Goal: Task Accomplishment & Management: Manage account settings

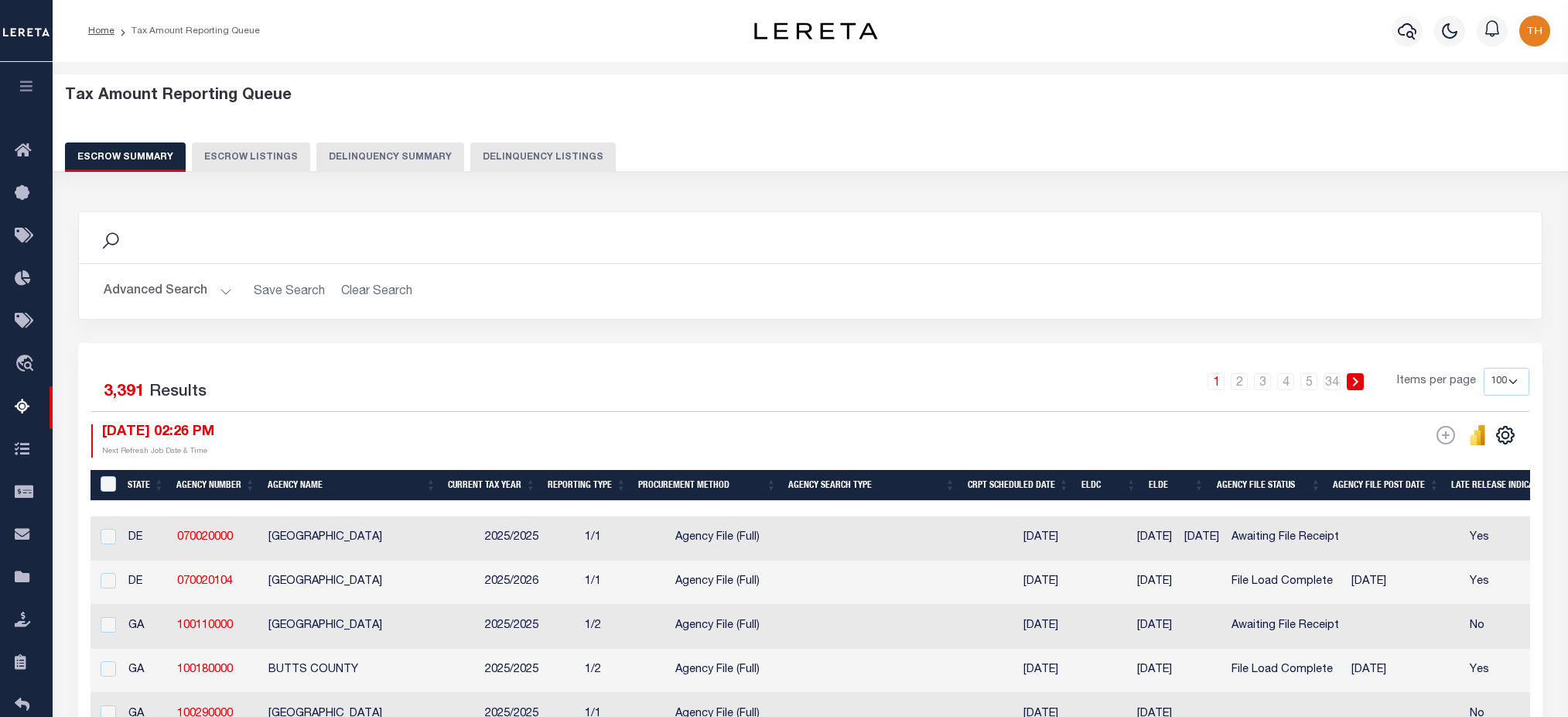
select select "100"
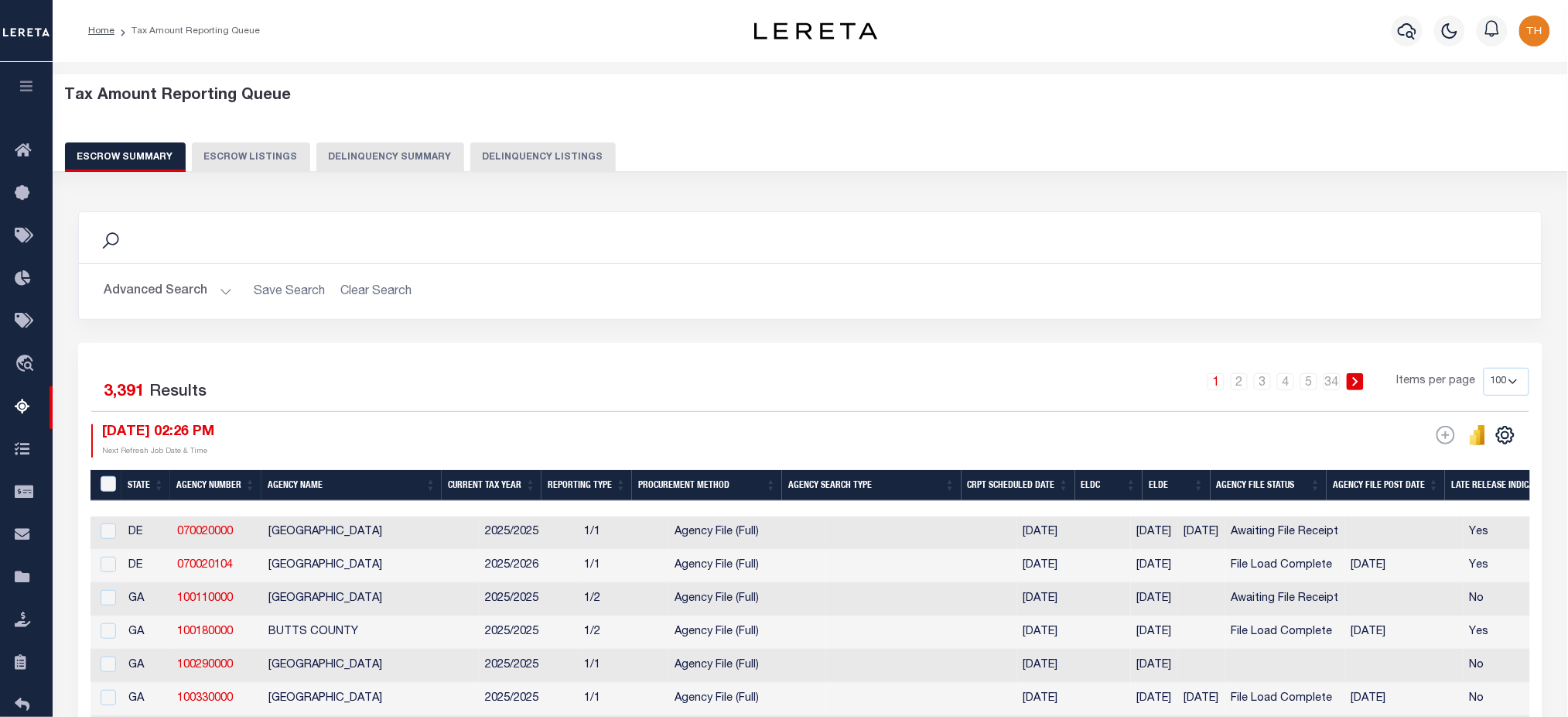
click at [388, 165] on button "Delinquency Summary" at bounding box center [391, 157] width 148 height 30
select select
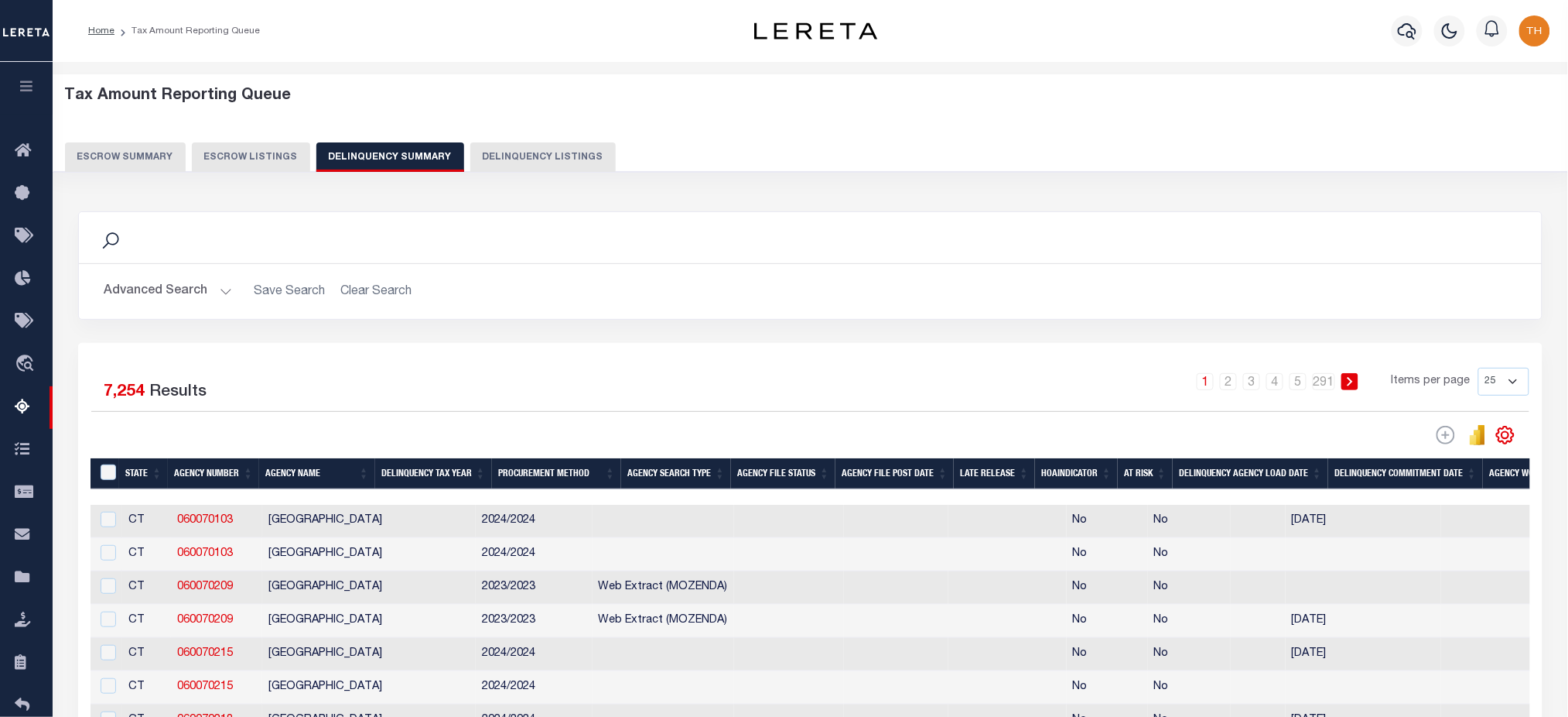
click at [200, 291] on button "Advanced Search" at bounding box center [167, 291] width 128 height 31
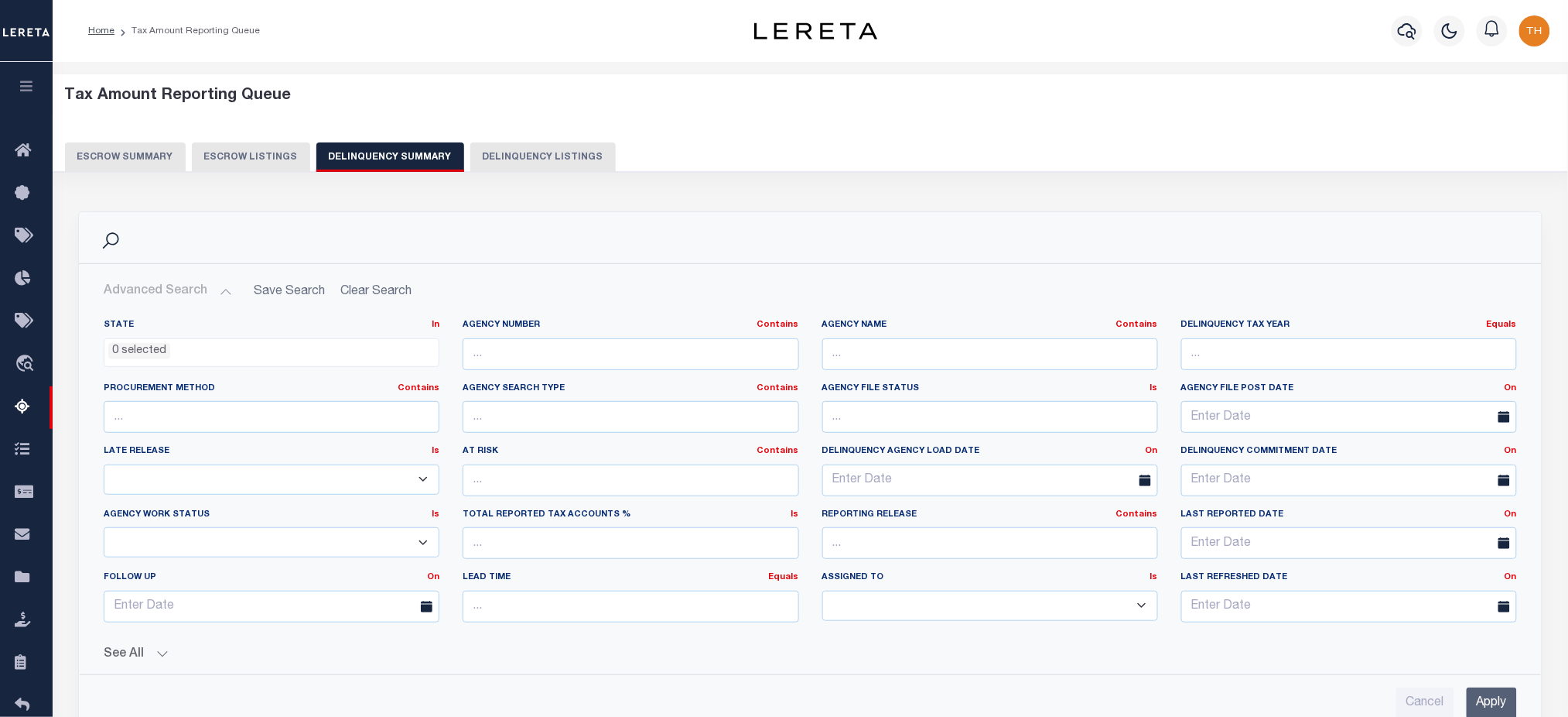
click at [138, 657] on button "See All" at bounding box center [810, 654] width 1413 height 14
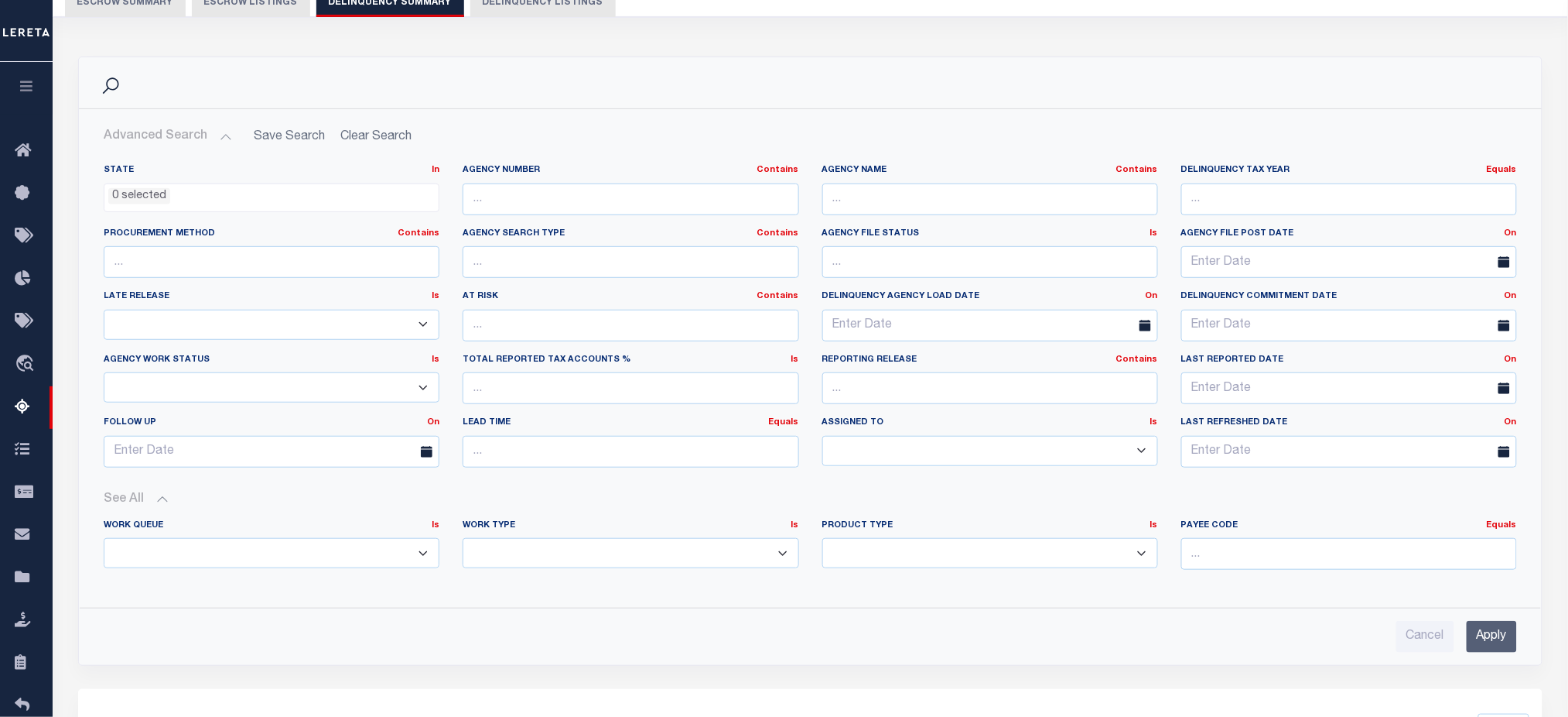
scroll to position [309, 0]
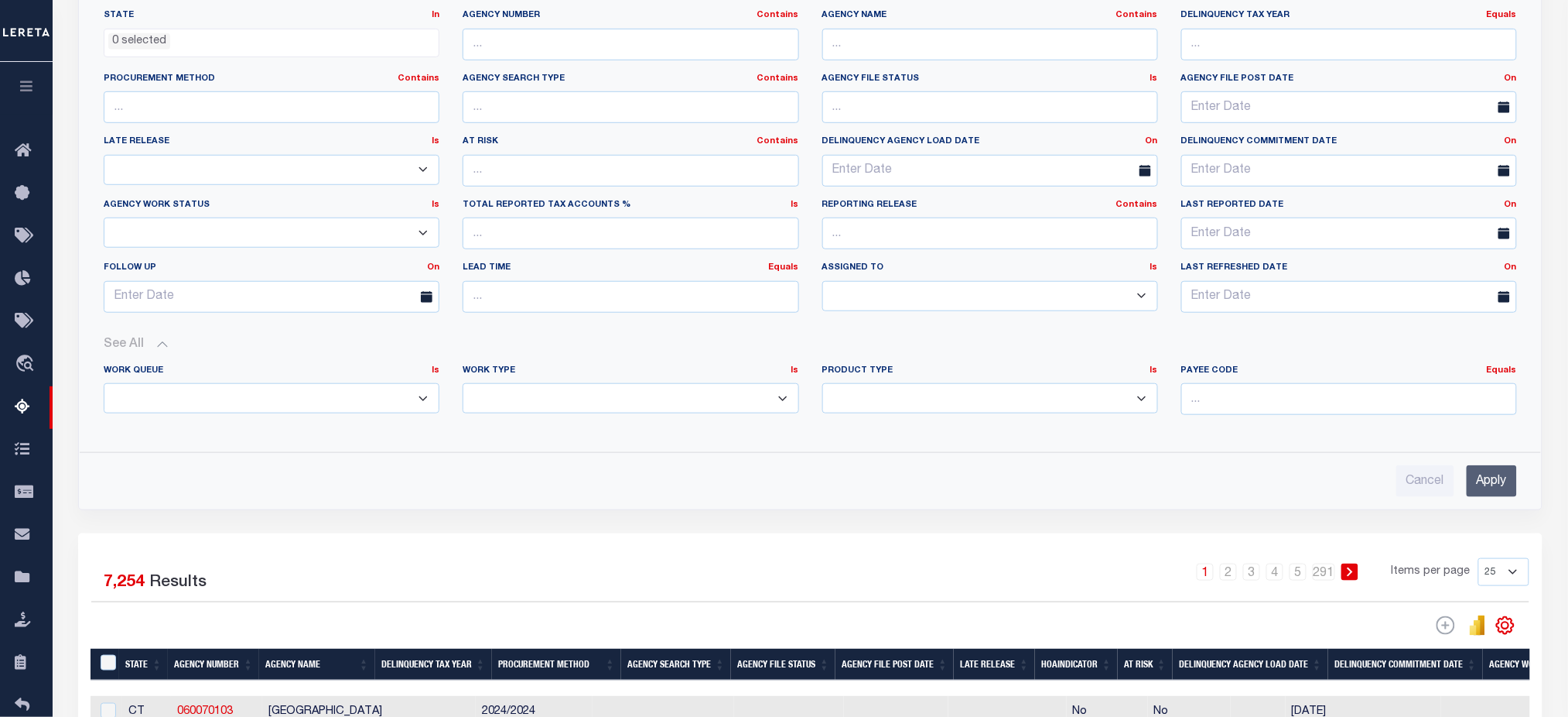
click at [542, 398] on select "Annual Delinquency Back Search Payment Status Check DTRACK" at bounding box center [630, 398] width 335 height 31
select select "DTRACK"
click at [463, 384] on select "Annual Delinquency Back Search Payment Status Check DTRACK" at bounding box center [630, 398] width 335 height 31
click at [1478, 469] on input "Apply" at bounding box center [1492, 481] width 50 height 31
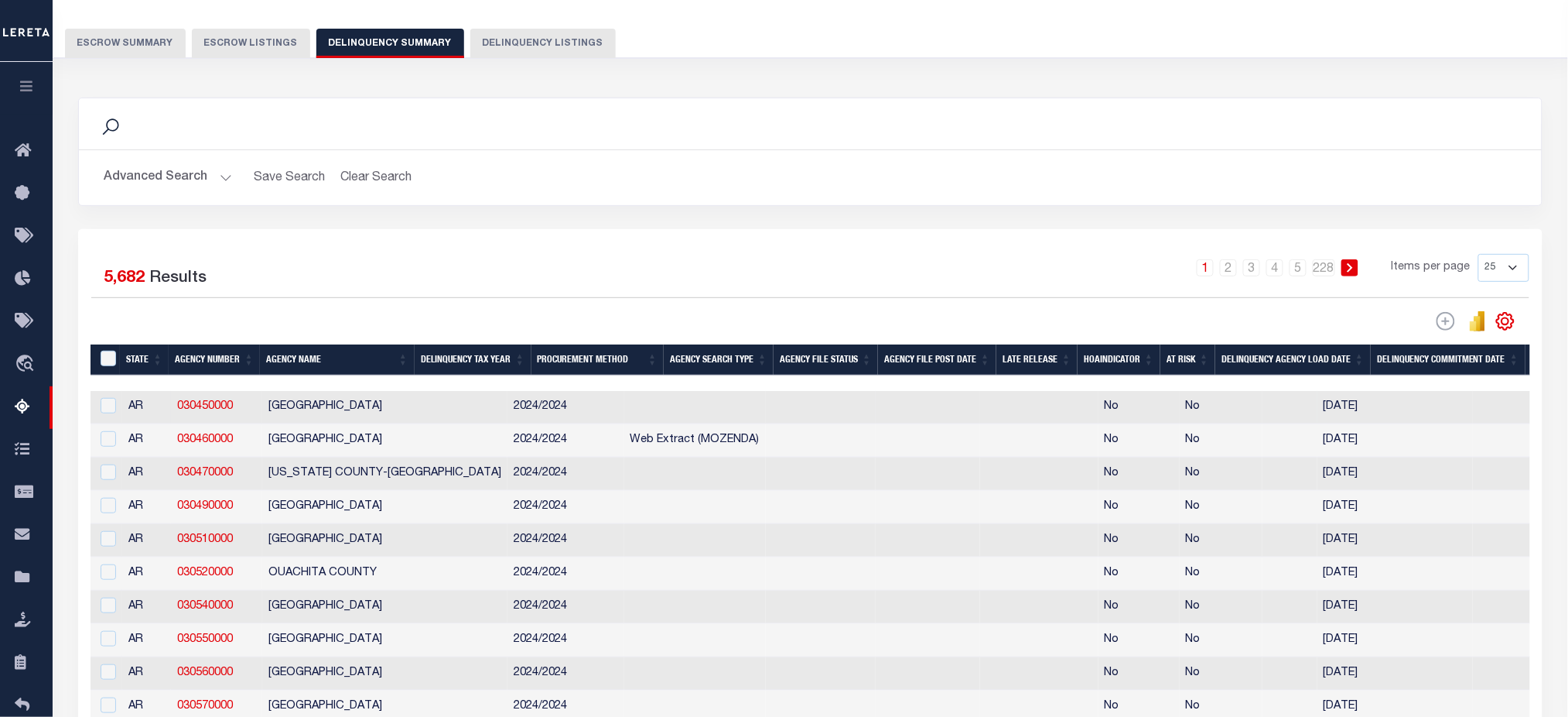
scroll to position [103, 0]
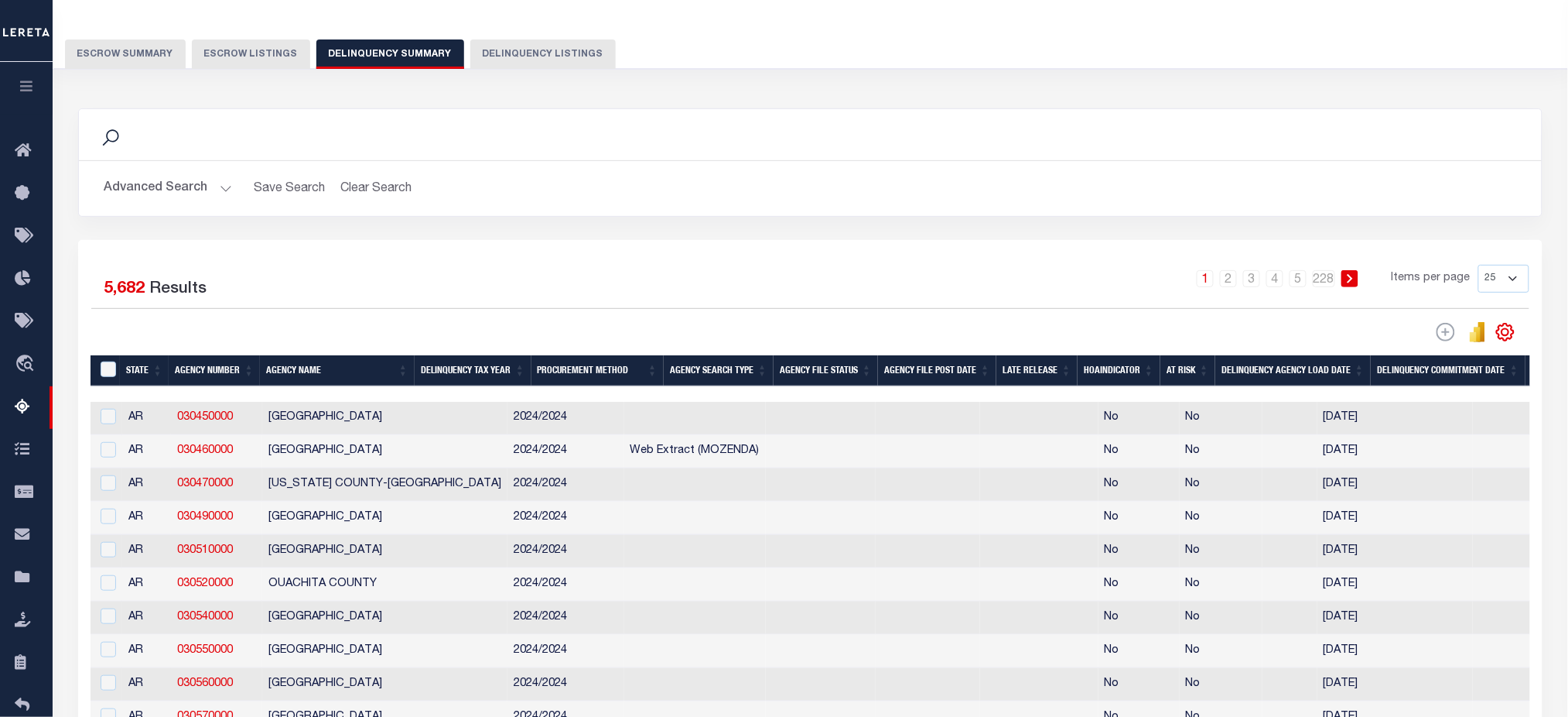
click at [664, 357] on th "Procurement Method" at bounding box center [598, 370] width 132 height 31
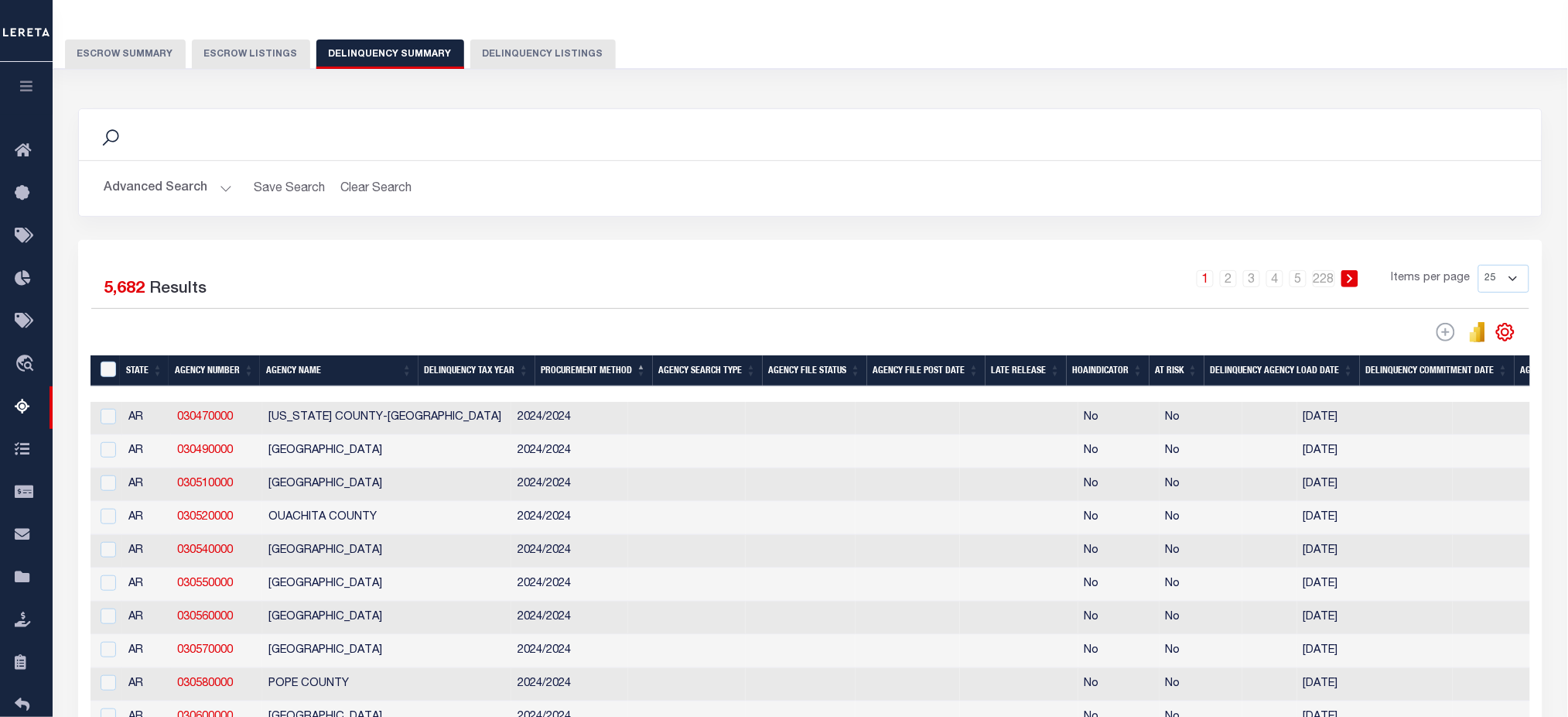
click at [634, 378] on th "Procurement Method" at bounding box center [594, 370] width 118 height 31
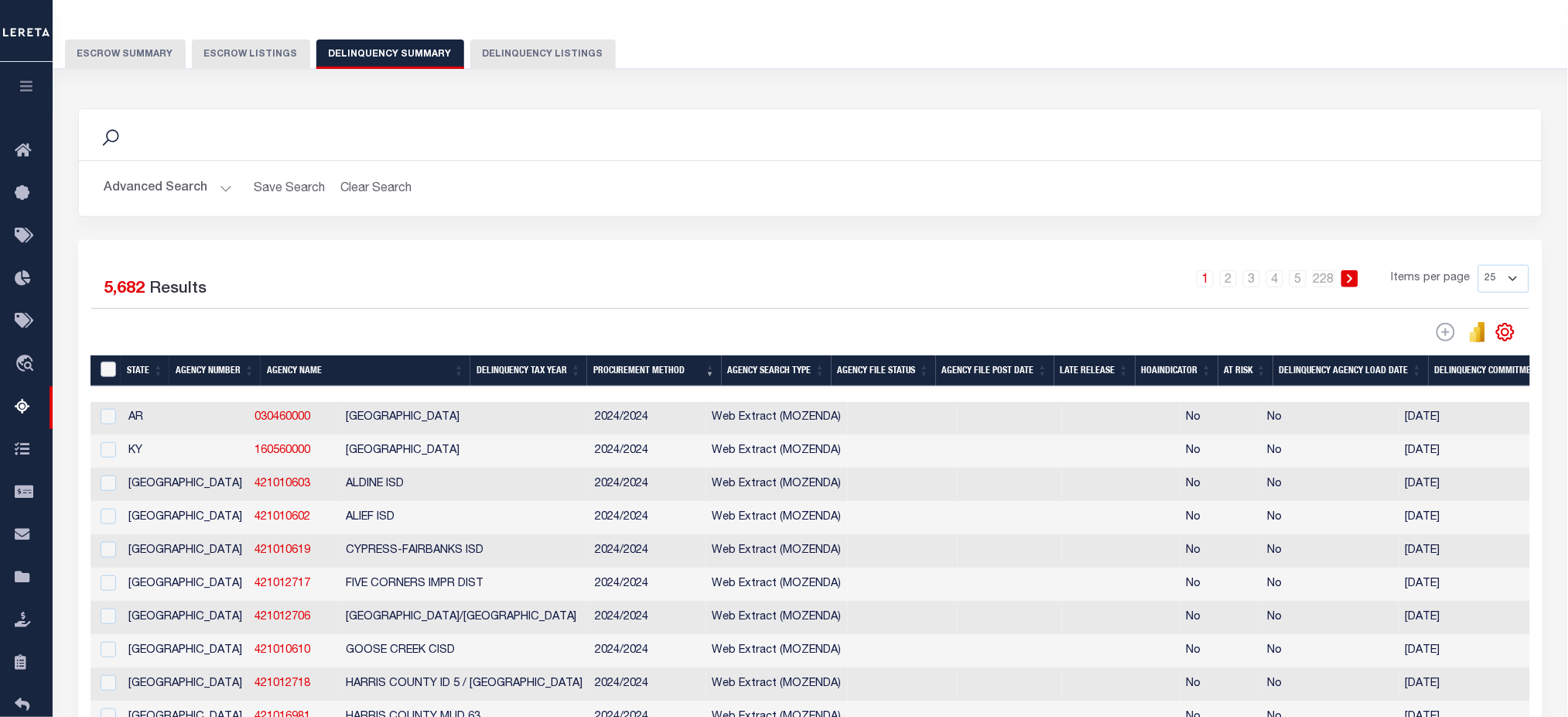
click at [104, 375] on input "&nbsp;" at bounding box center [108, 370] width 15 height 15
checkbox input "true"
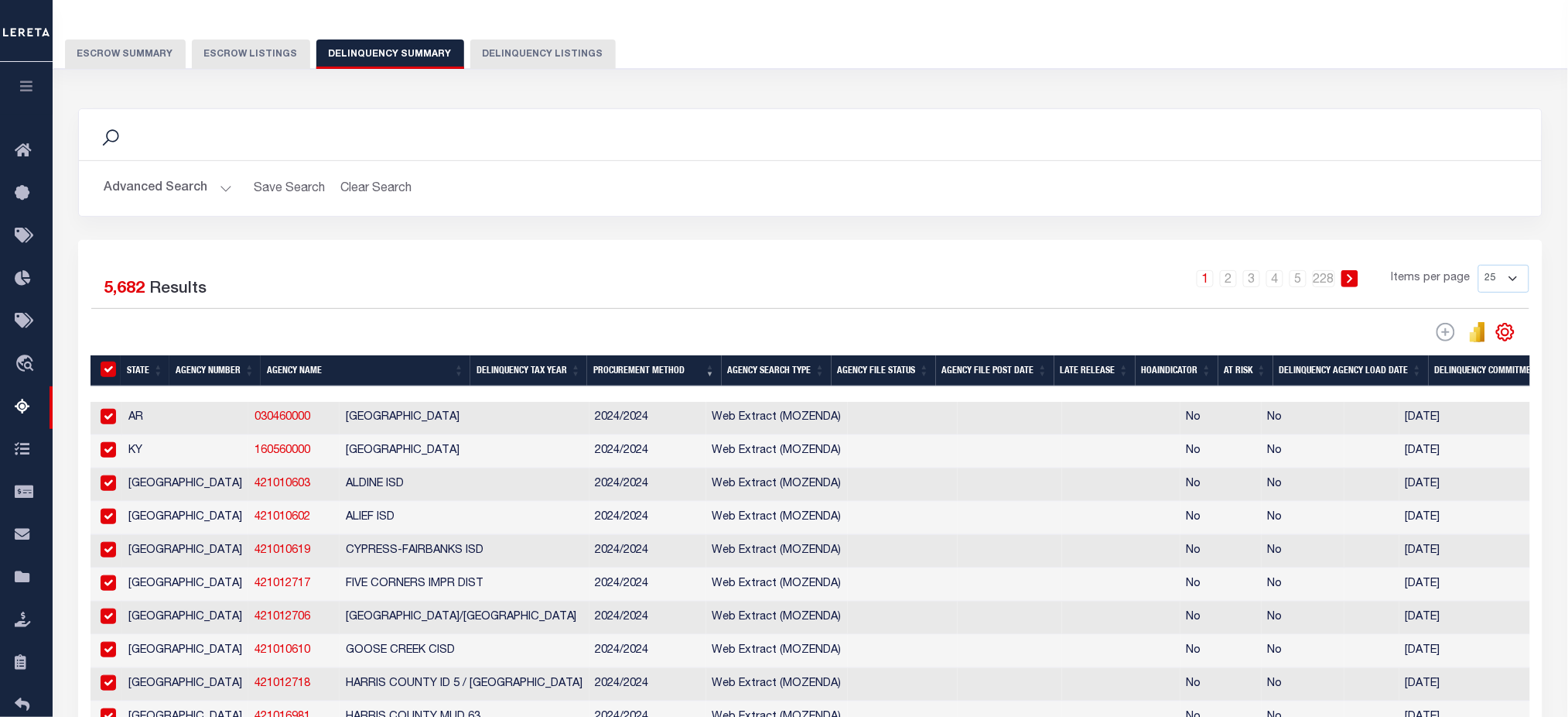
checkbox input "true"
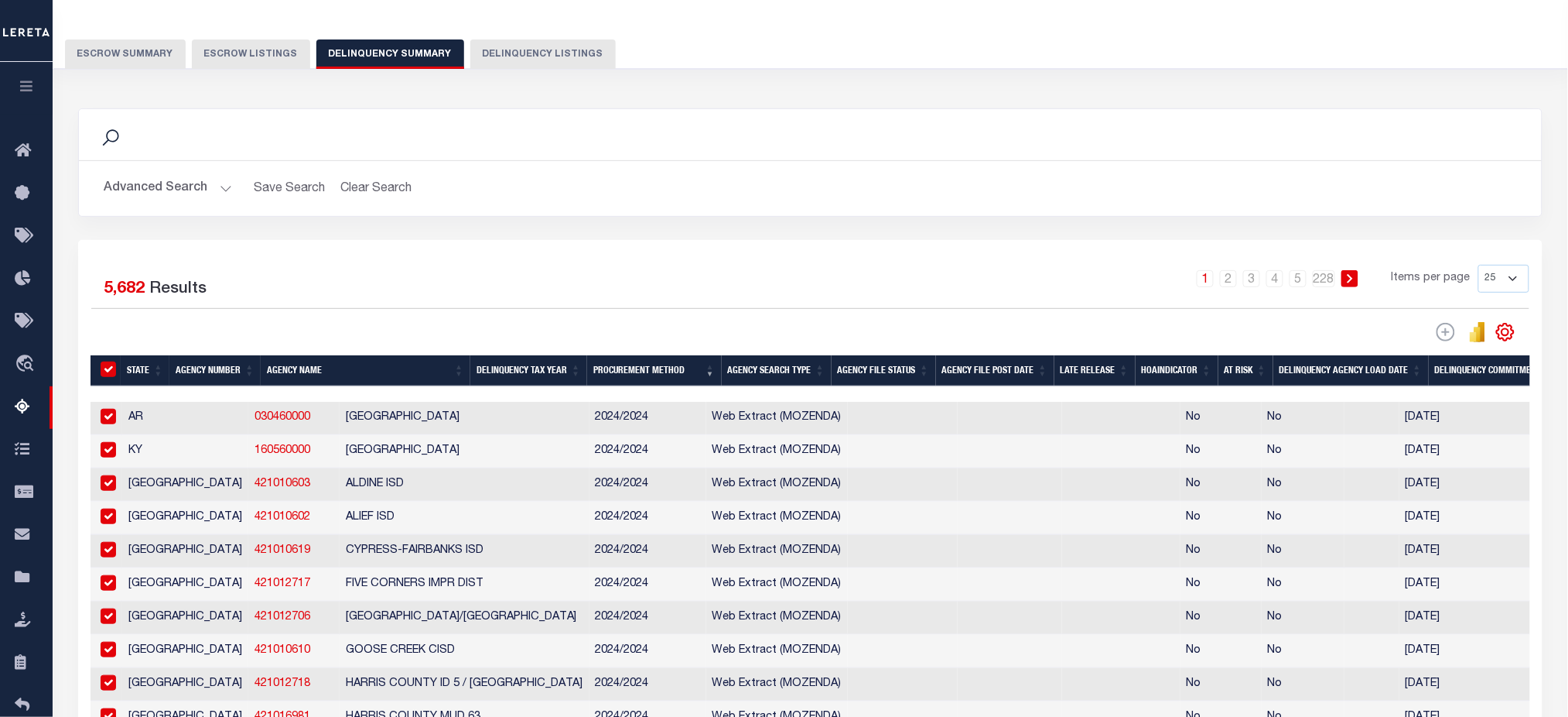
checkbox input "true"
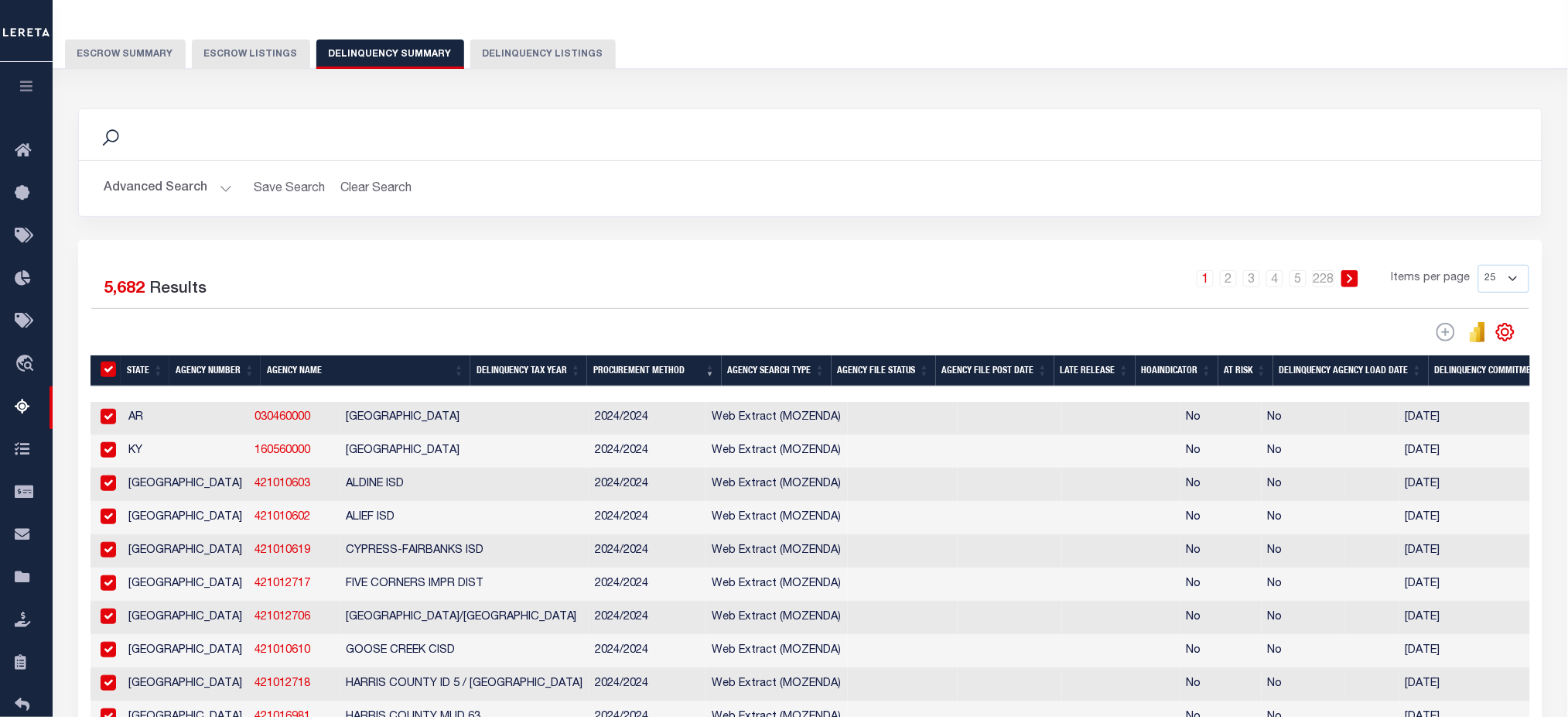
checkbox input "true"
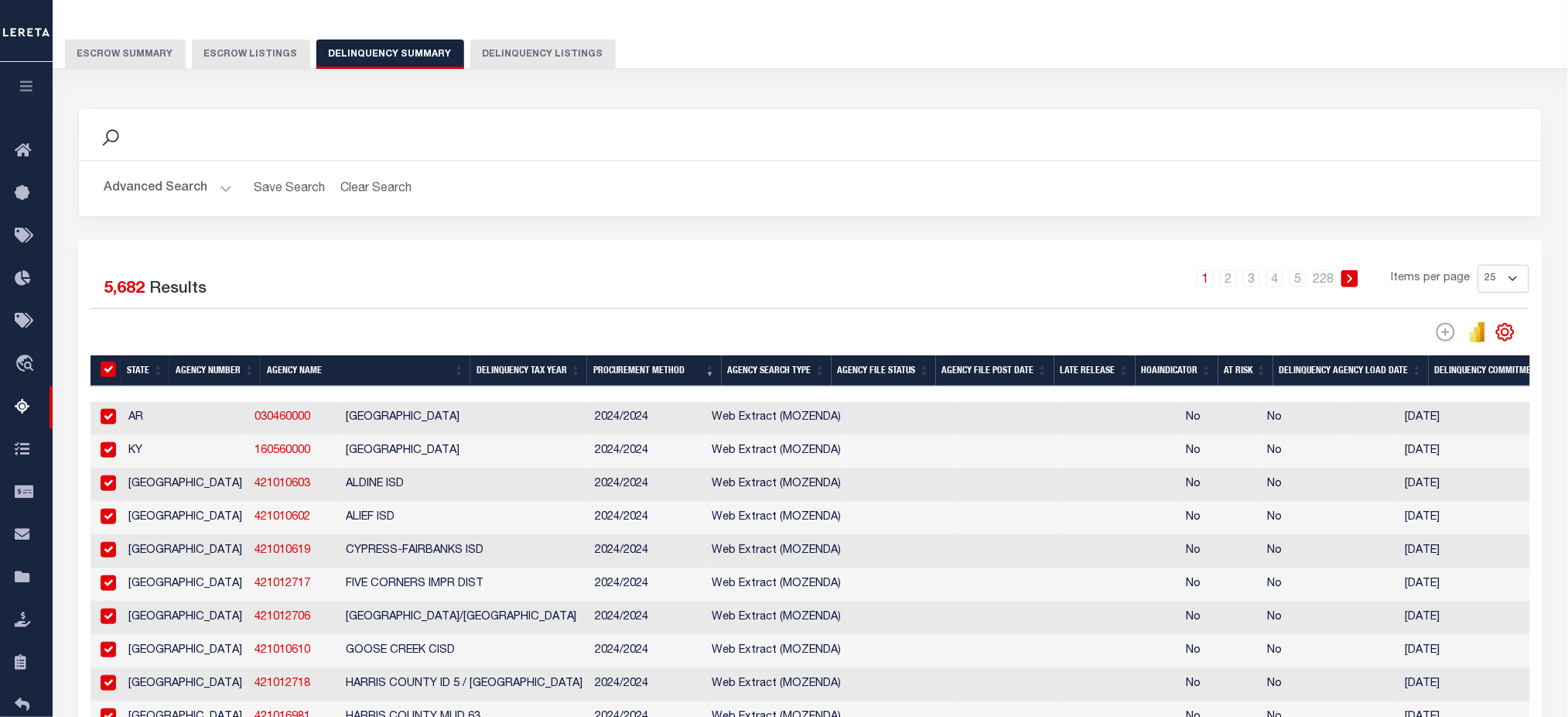
checkbox input "true"
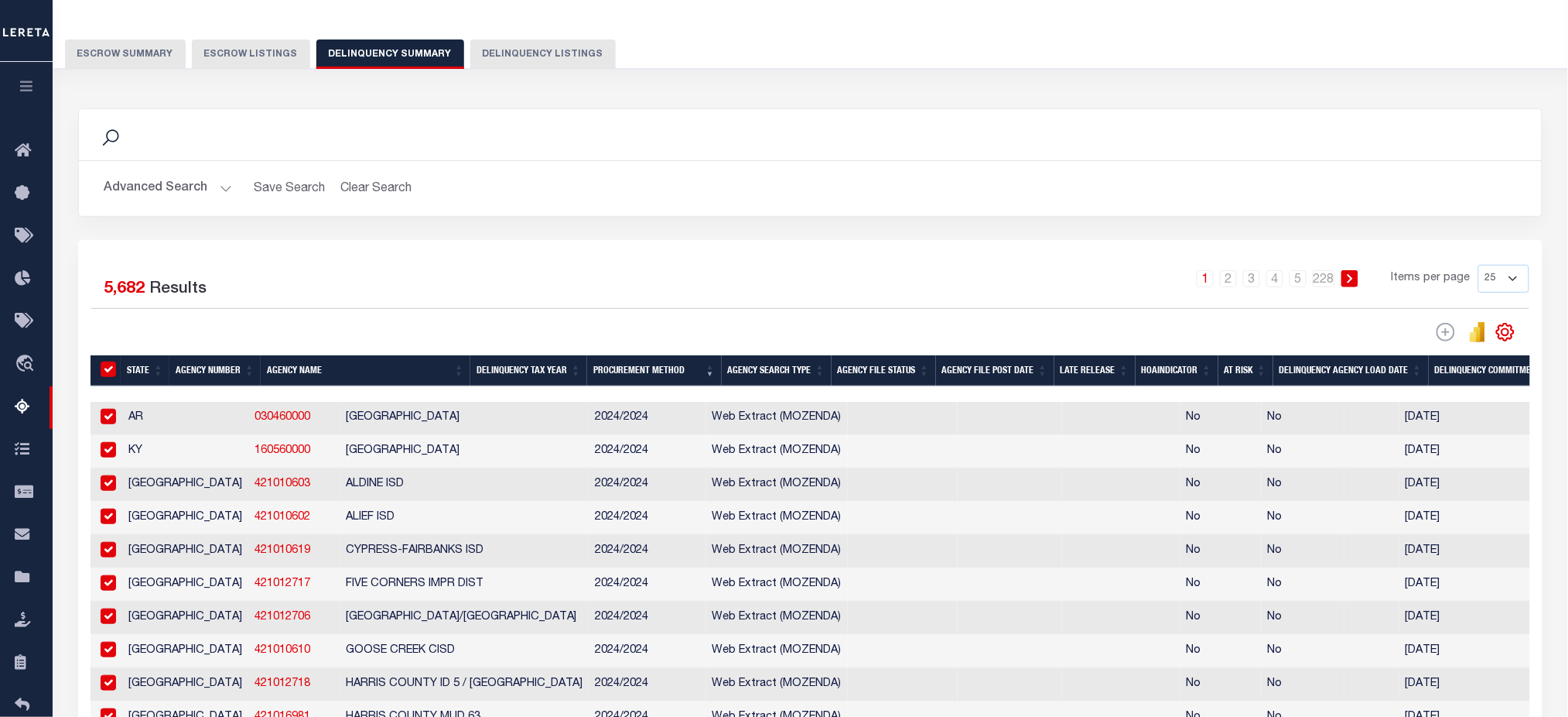
checkbox input "true"
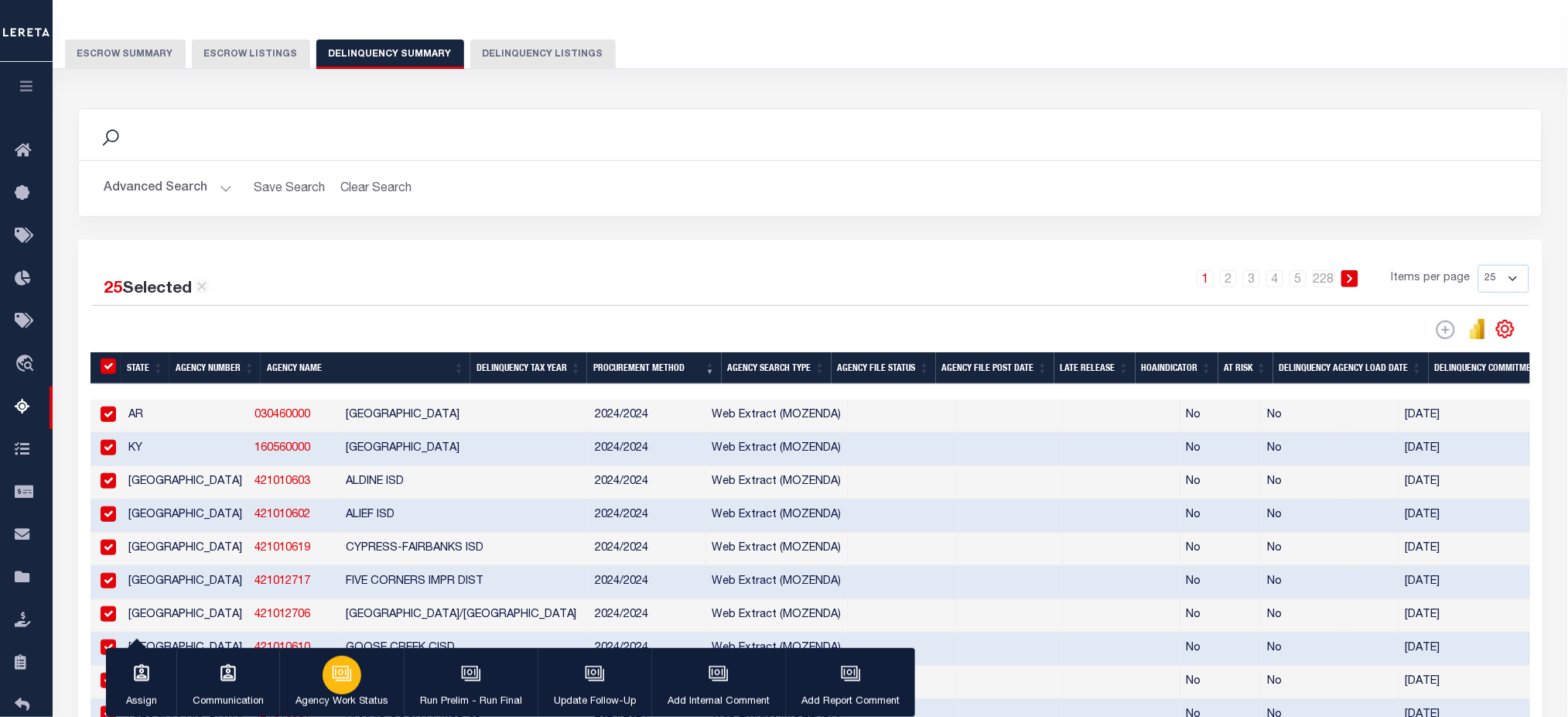
click at [333, 675] on icon "button" at bounding box center [342, 674] width 20 height 20
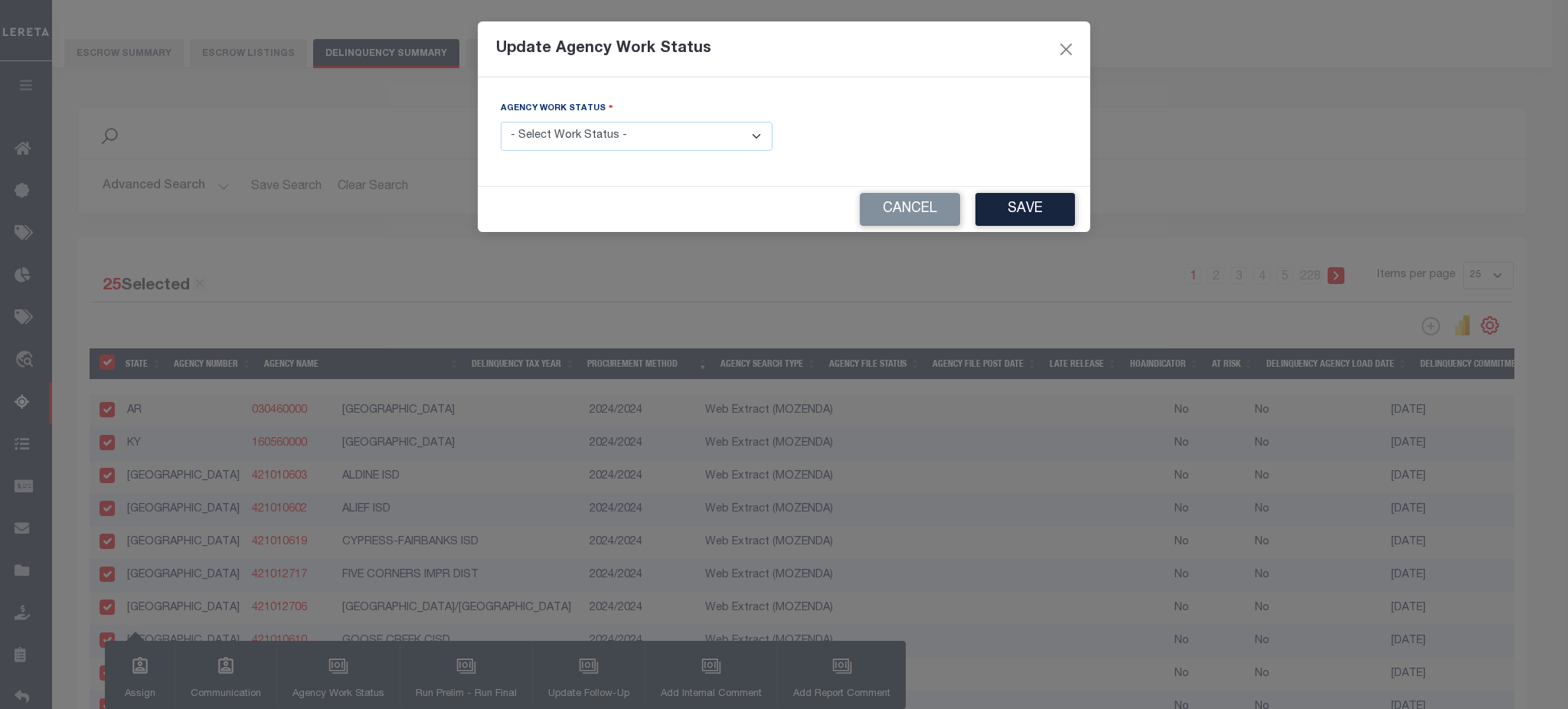
click at [749, 139] on select "- Select Work Status - In Progress Pending Agency Follow-up Pending QC Prep for…" at bounding box center [636, 137] width 271 height 30
click at [919, 213] on button "Cancel" at bounding box center [909, 209] width 100 height 33
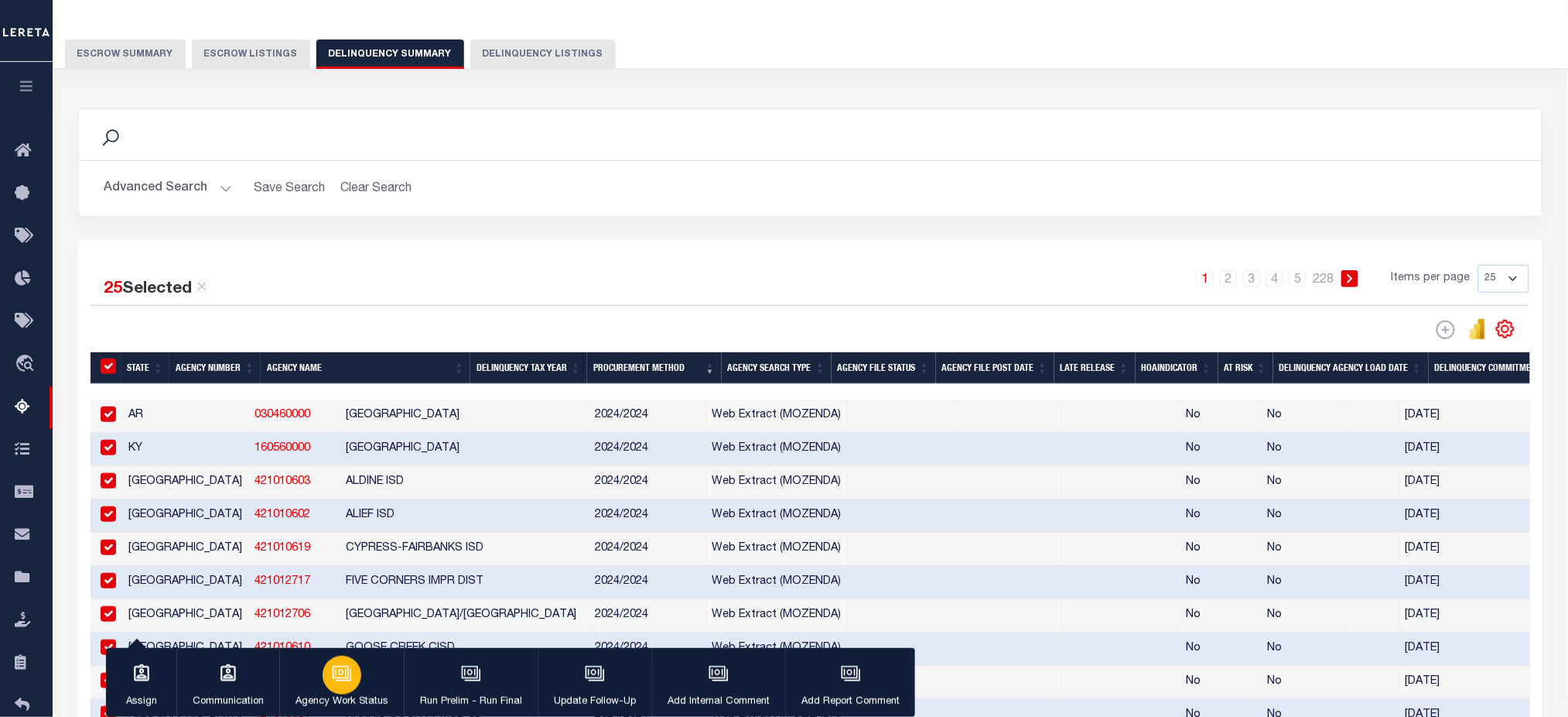
click at [357, 681] on div "button" at bounding box center [342, 675] width 39 height 39
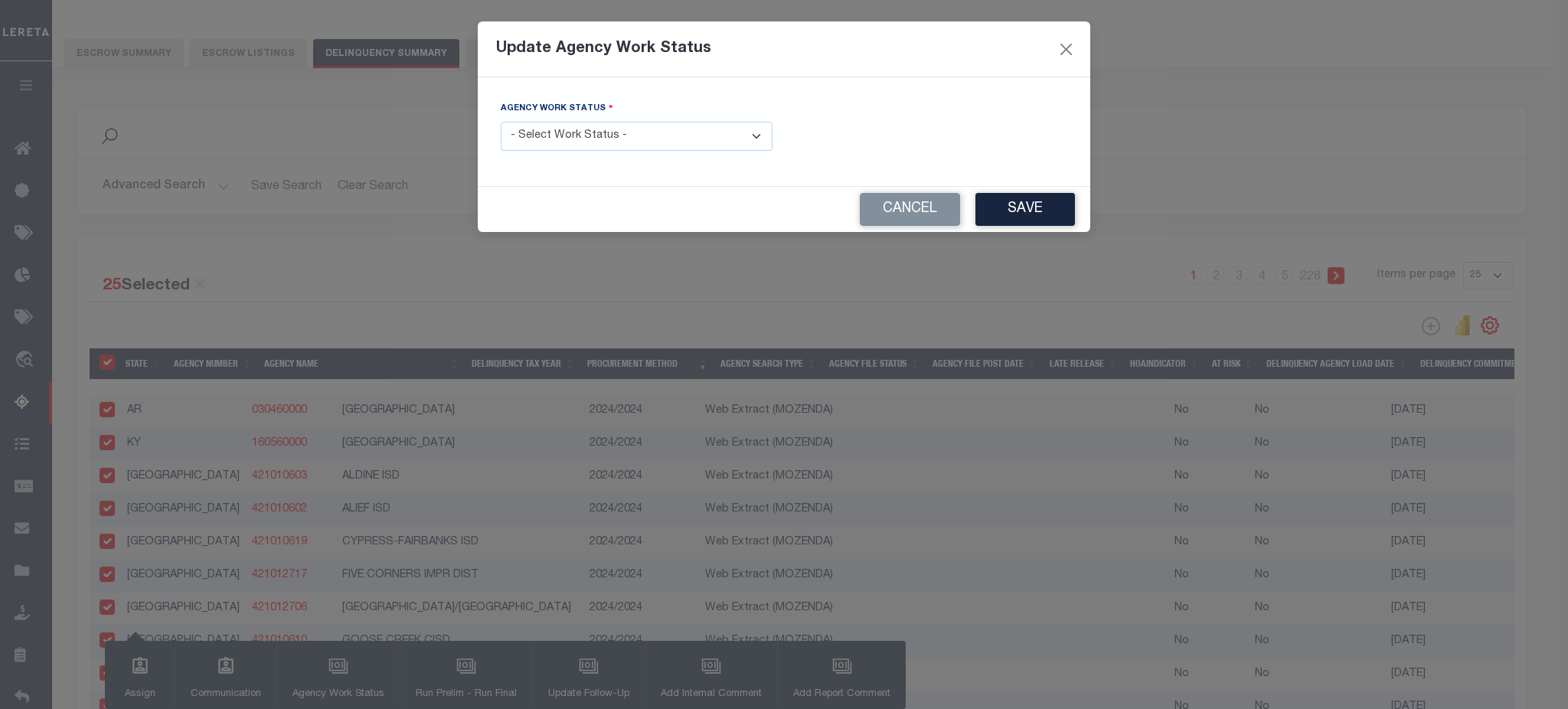
click at [602, 117] on div "Agency Work Status - Select Work Status - In Progress Pending Agency Follow-up …" at bounding box center [636, 125] width 271 height 50
click at [602, 131] on select "- Select Work Status - In Progress Pending Agency Follow-up Pending QC Prep for…" at bounding box center [636, 137] width 271 height 30
select select "9"
click at [501, 122] on select "- Select Work Status - In Progress Pending Agency Follow-up Pending QC Prep for…" at bounding box center [636, 137] width 271 height 30
click at [622, 135] on select "- Select Work Status - In Progress Pending Agency Follow-up Pending QC Prep for…" at bounding box center [636, 137] width 271 height 30
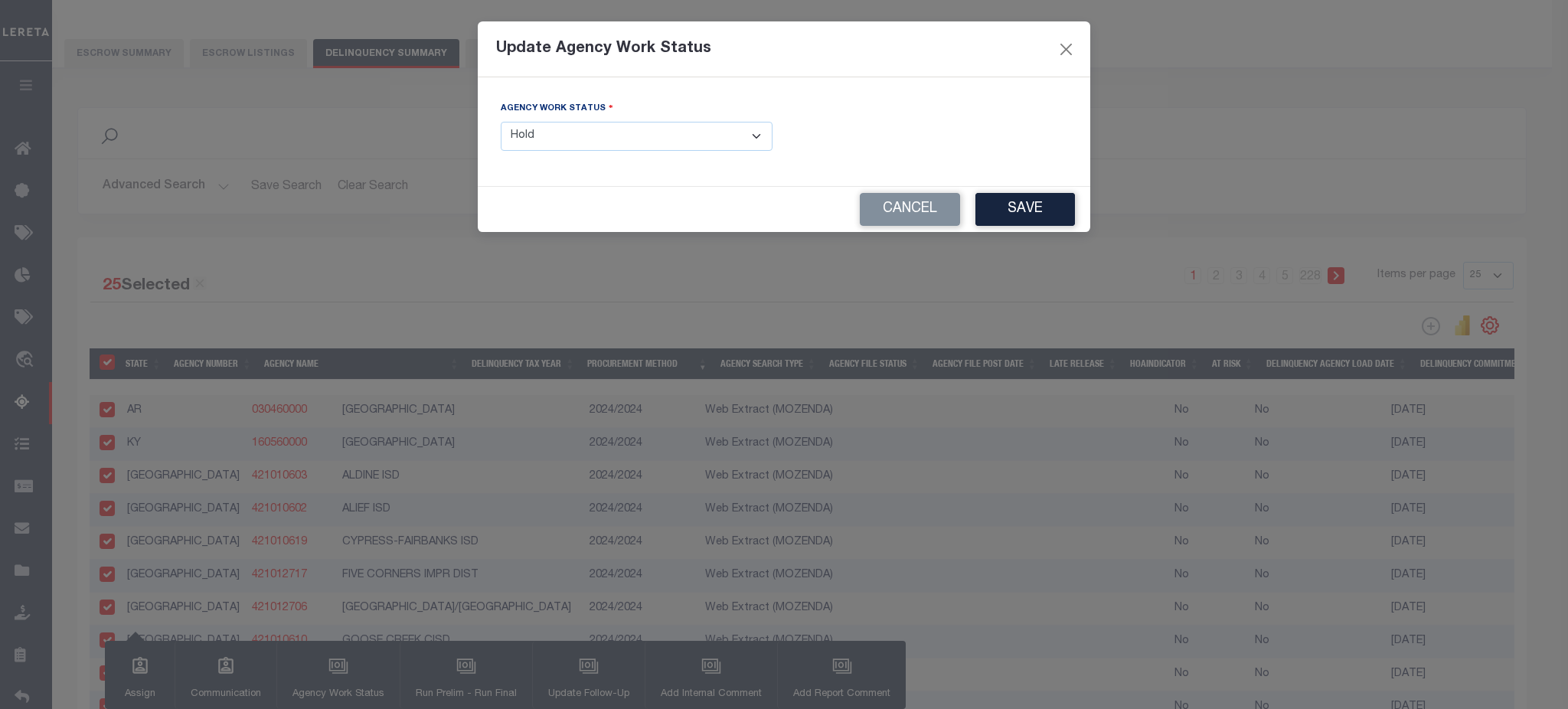
click at [708, 136] on select "- Select Work Status - In Progress Pending Agency Follow-up Pending QC Prep for…" at bounding box center [636, 137] width 271 height 30
click at [926, 213] on button "Cancel" at bounding box center [909, 209] width 100 height 33
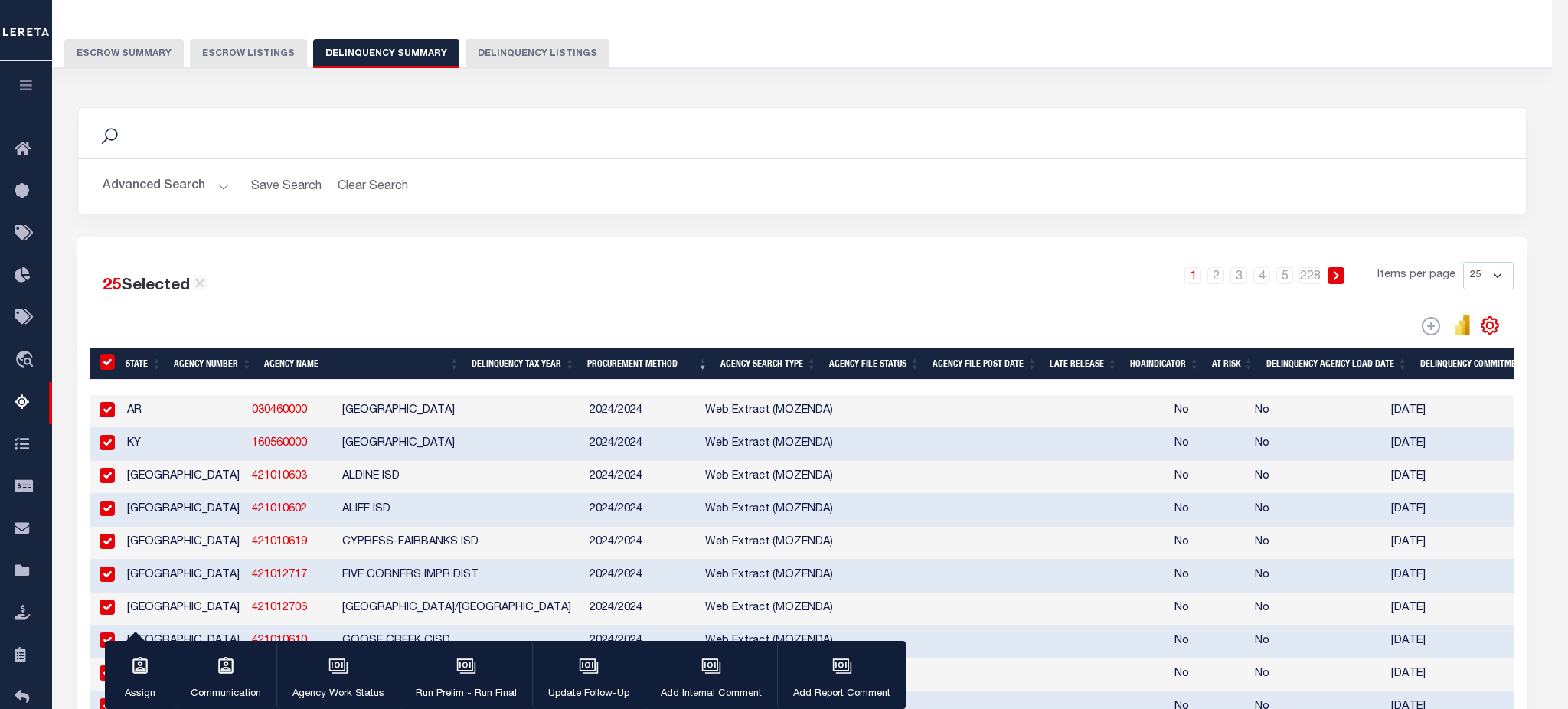
select select
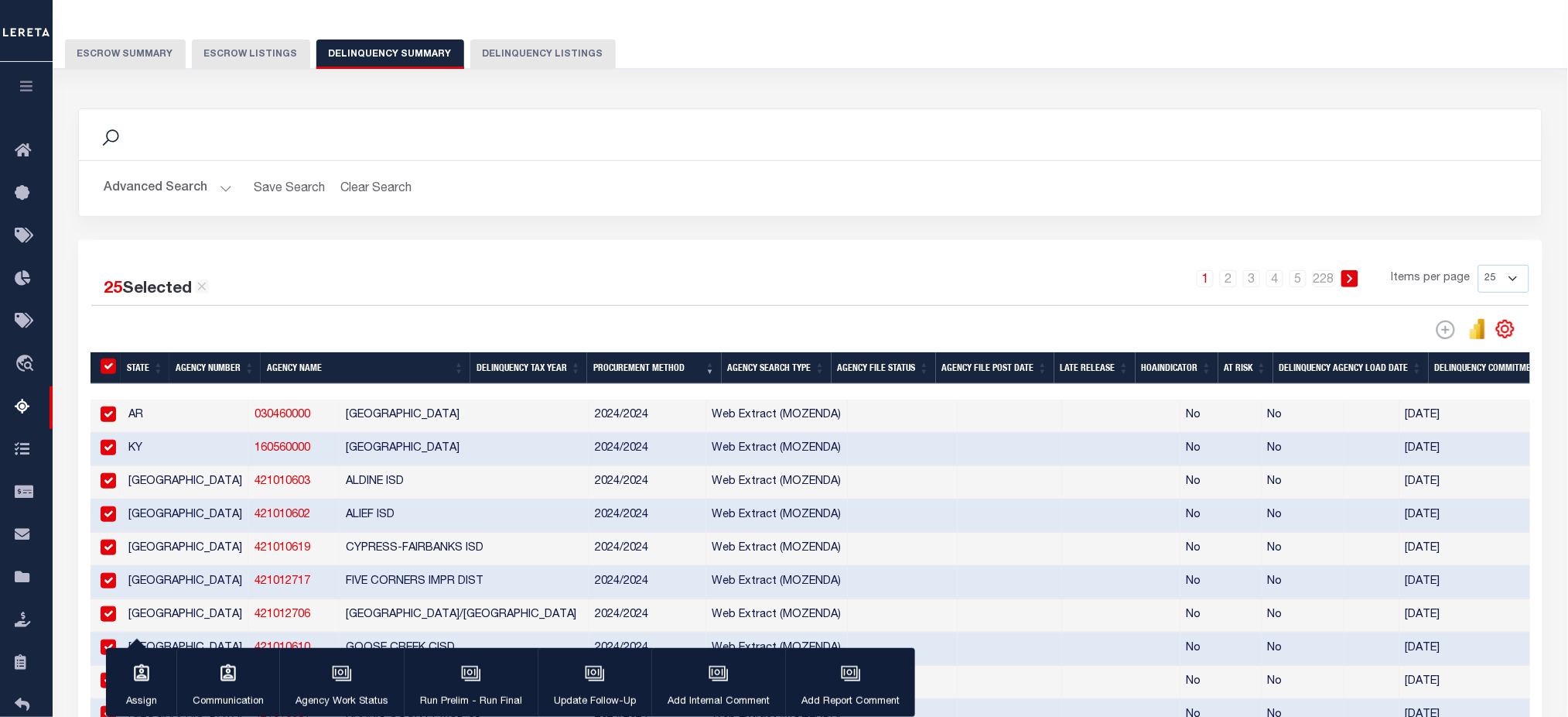
click at [105, 369] on input "&nbsp;" at bounding box center [108, 366] width 15 height 15
checkbox input "false"
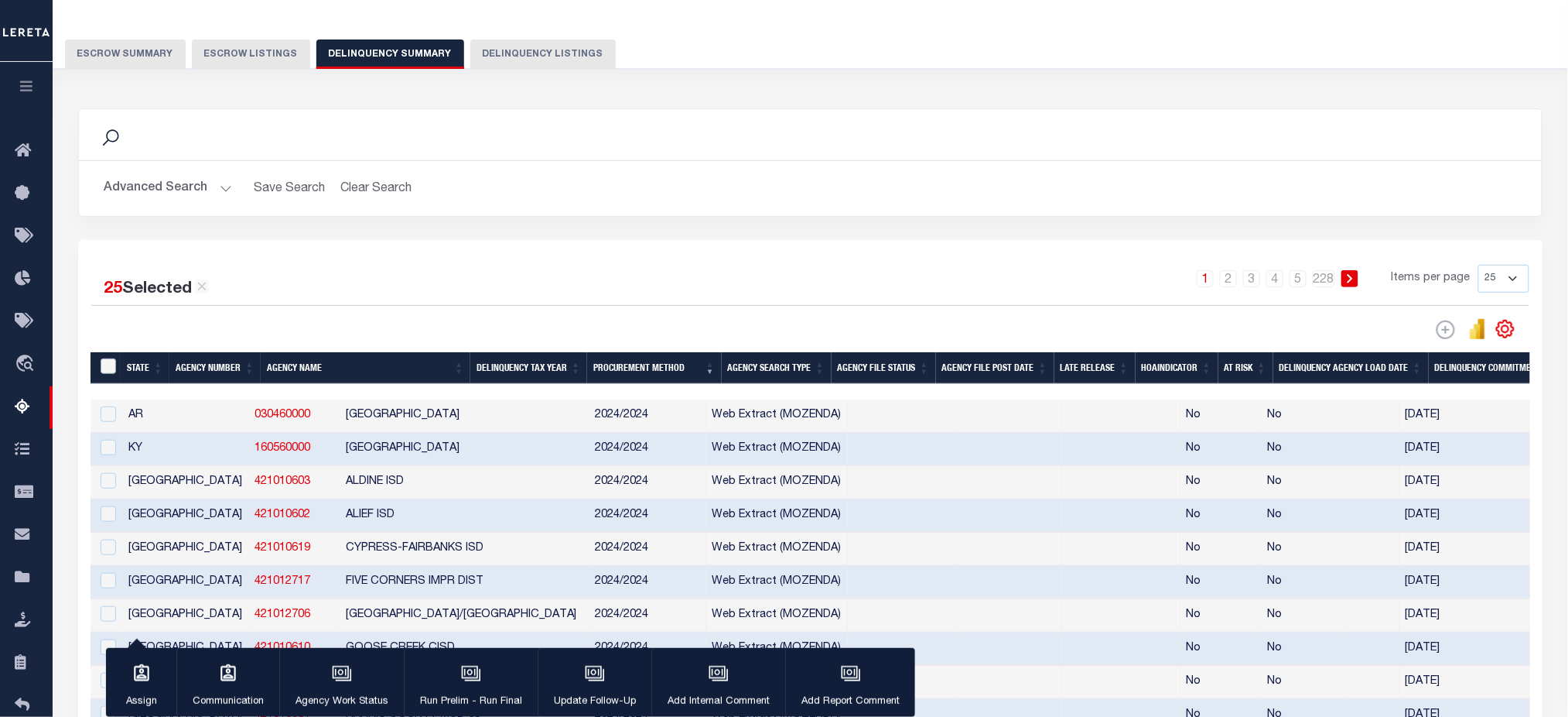
checkbox input "false"
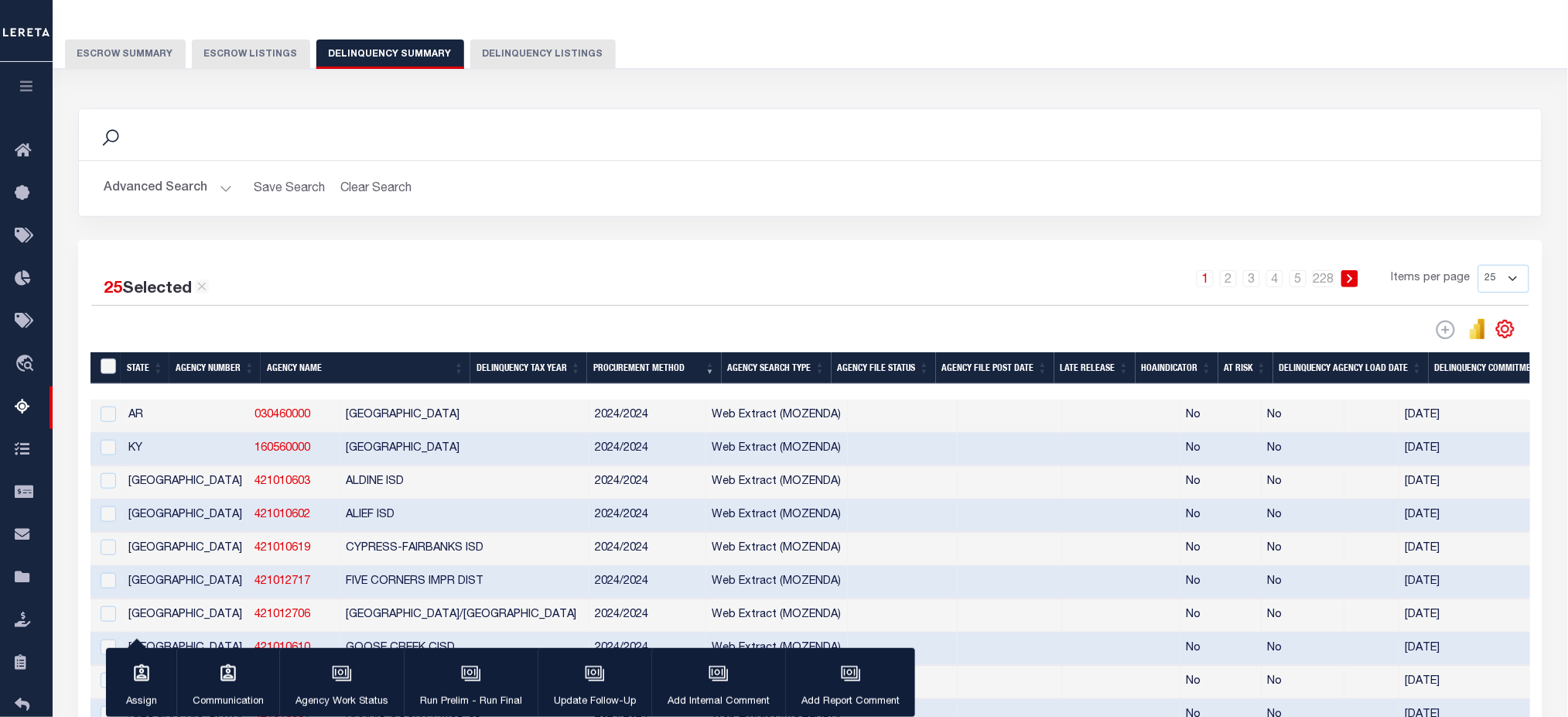
checkbox input "false"
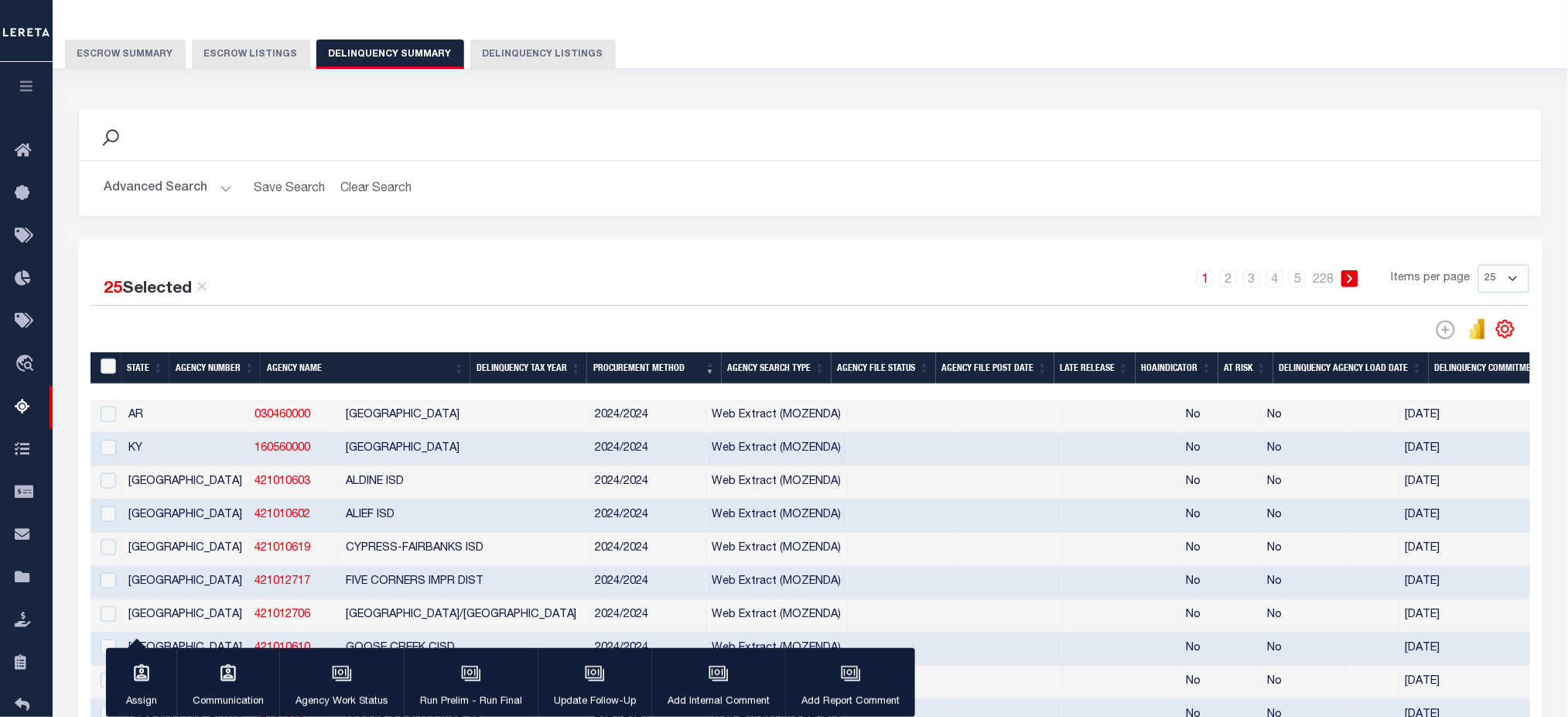
checkbox input "false"
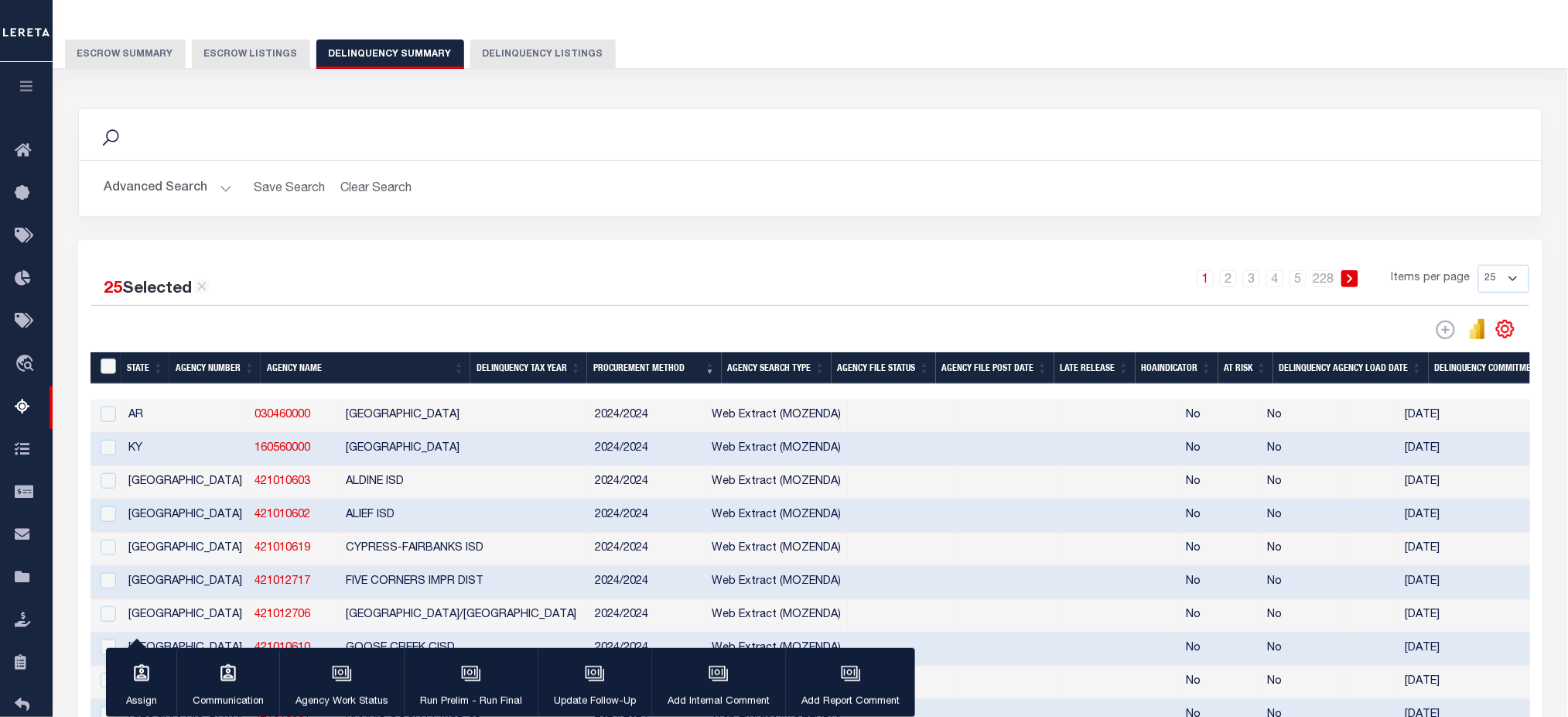
checkbox input "false"
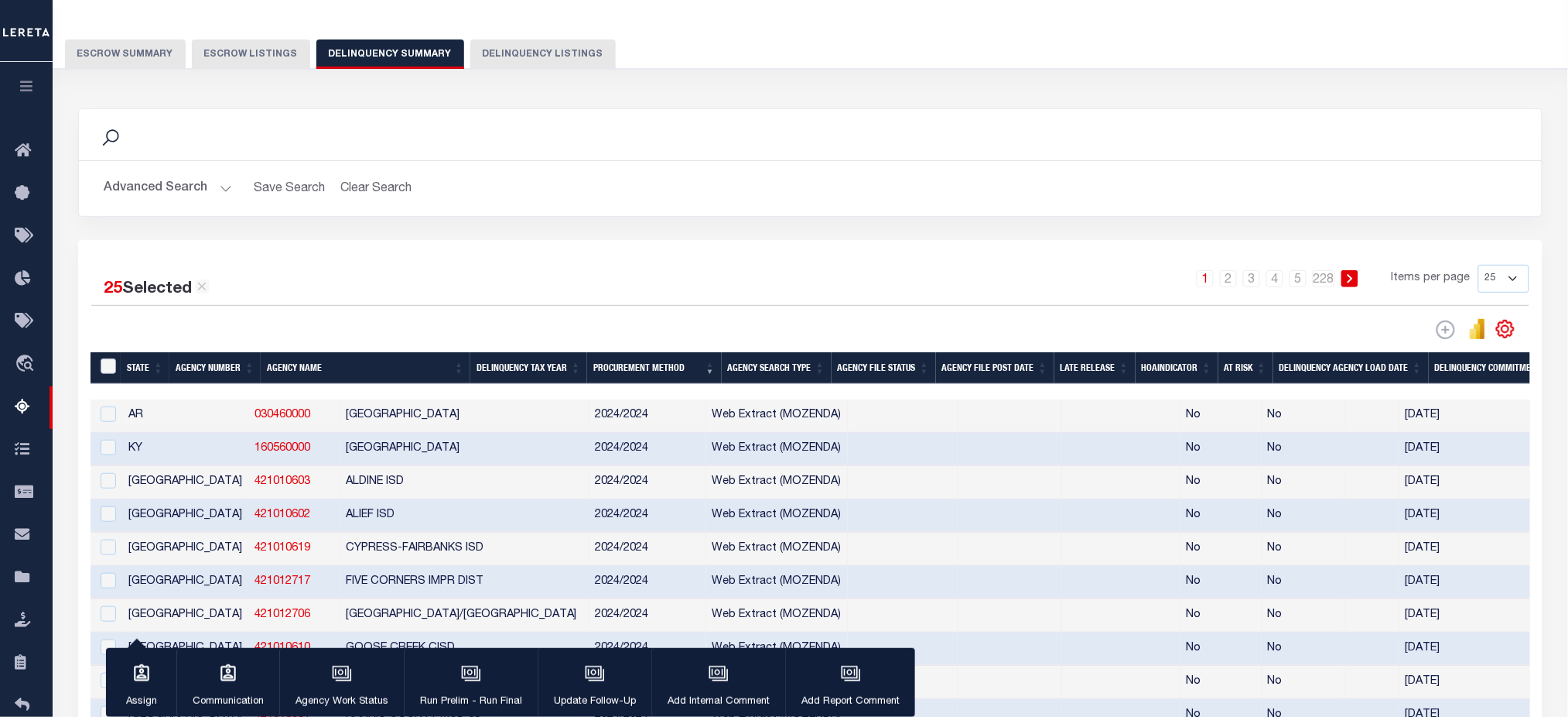
checkbox input "false"
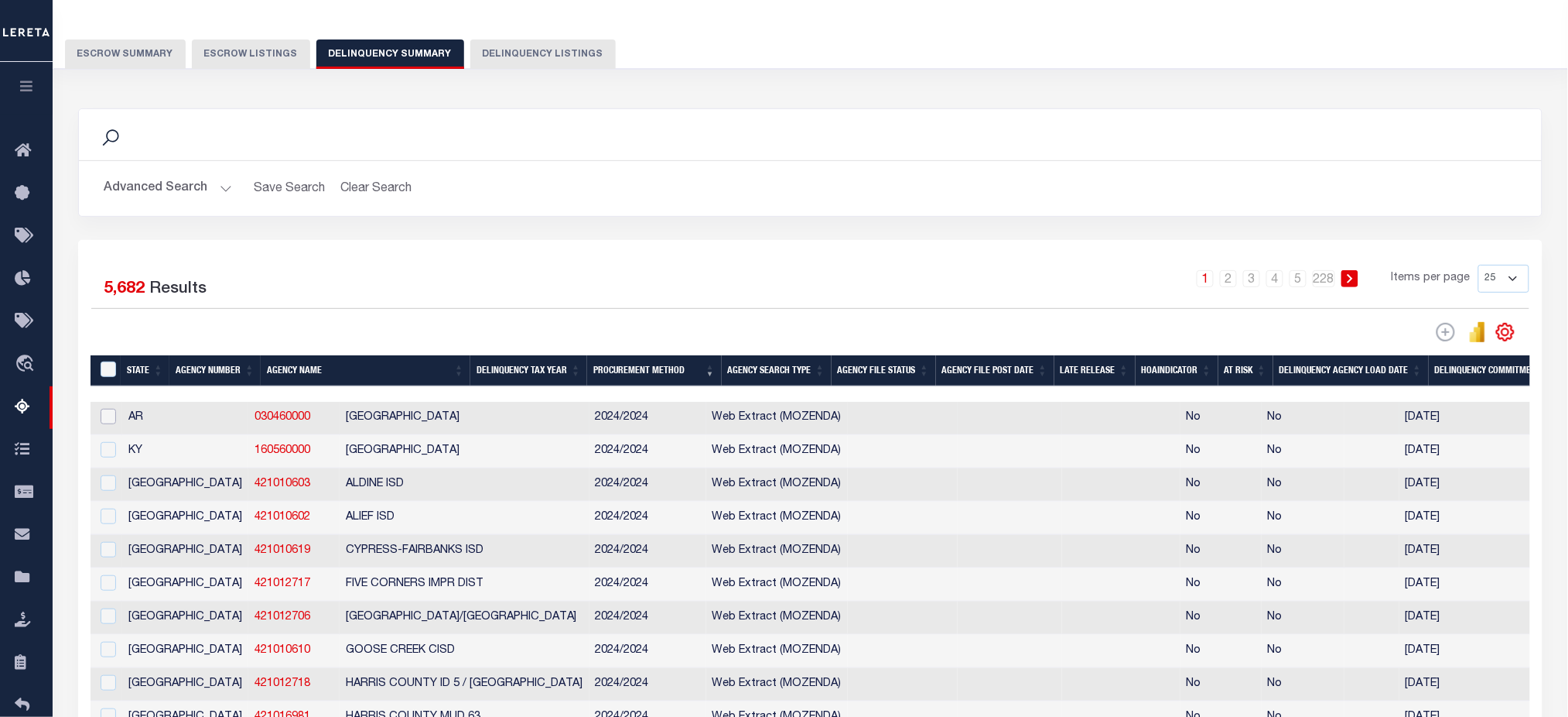
click at [114, 422] on input "checkbox" at bounding box center [108, 416] width 15 height 15
checkbox input "true"
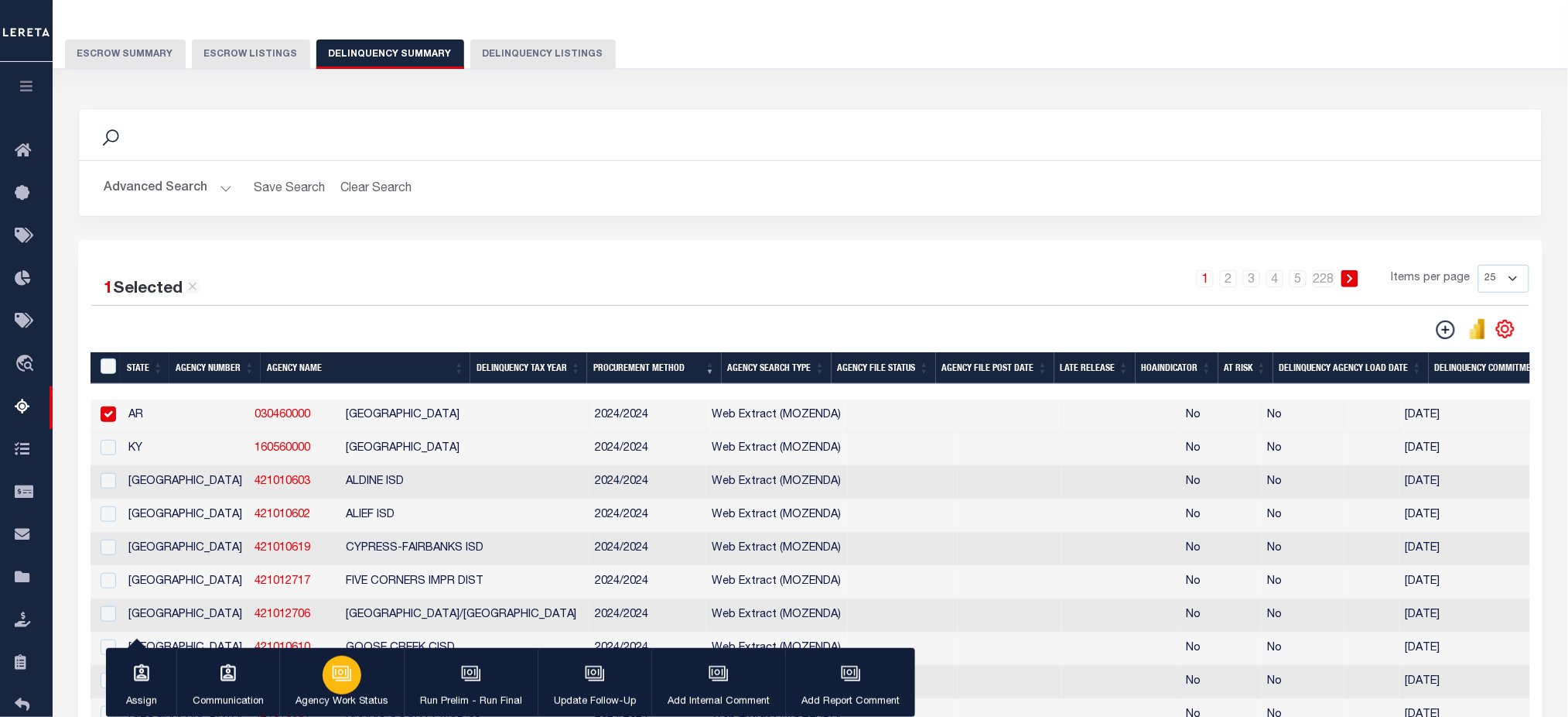
click at [346, 677] on icon "button" at bounding box center [342, 674] width 20 height 20
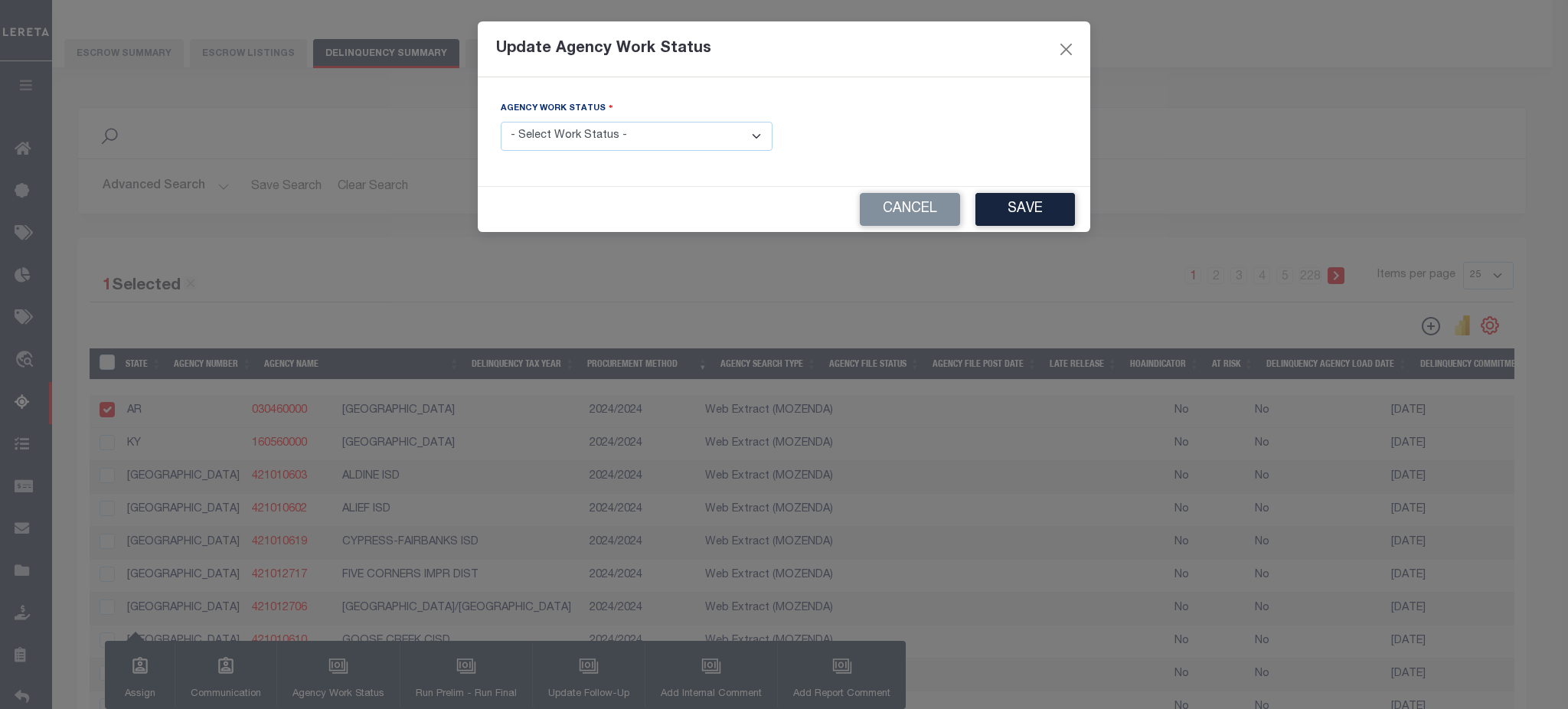
click at [619, 129] on select "- Select Work Status - In Progress Pending Agency Follow-up Pending QC Prep for…" at bounding box center [636, 137] width 271 height 30
click at [1068, 36] on div "Update Agency Work Status" at bounding box center [784, 50] width 613 height 56
click at [1061, 48] on button "Close" at bounding box center [1067, 49] width 20 height 20
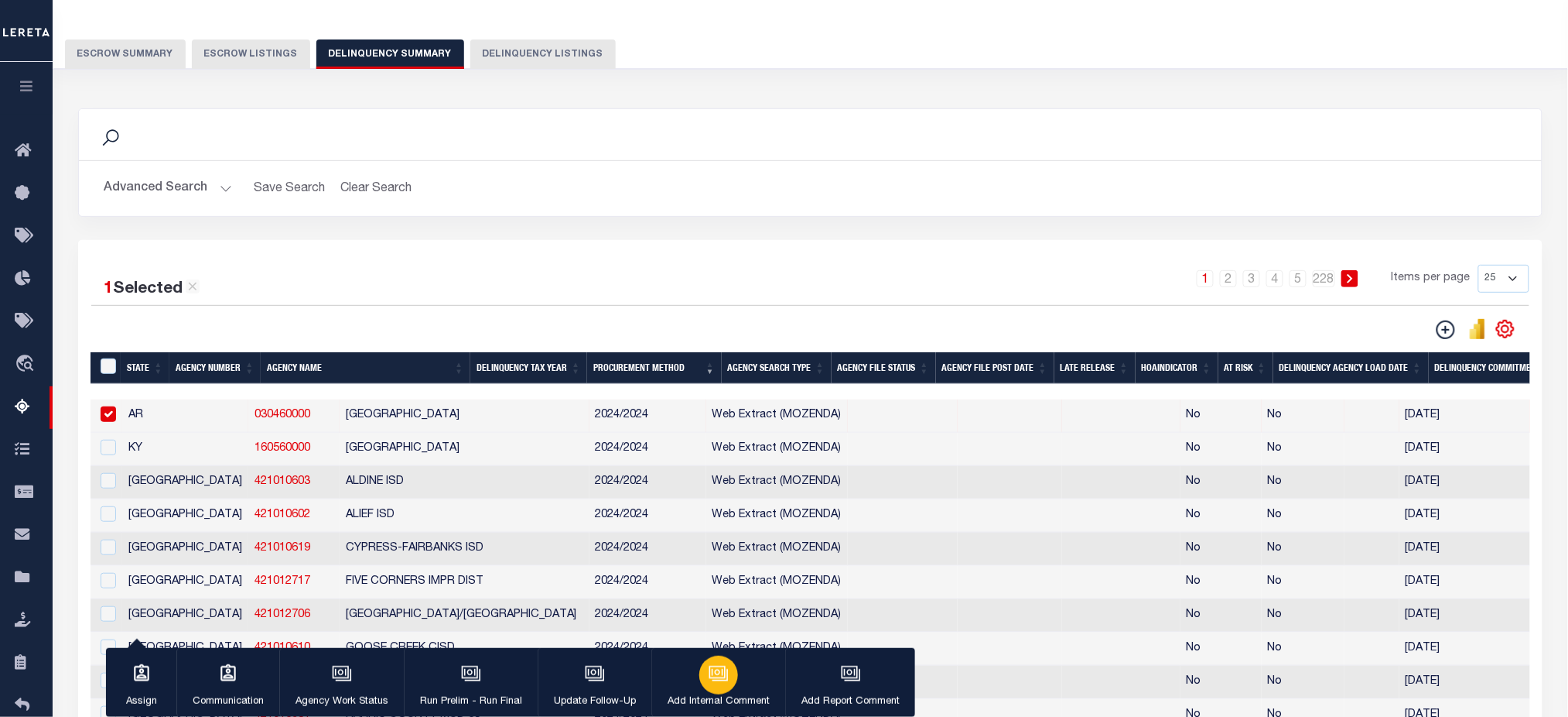
click at [711, 686] on div "button" at bounding box center [719, 675] width 39 height 39
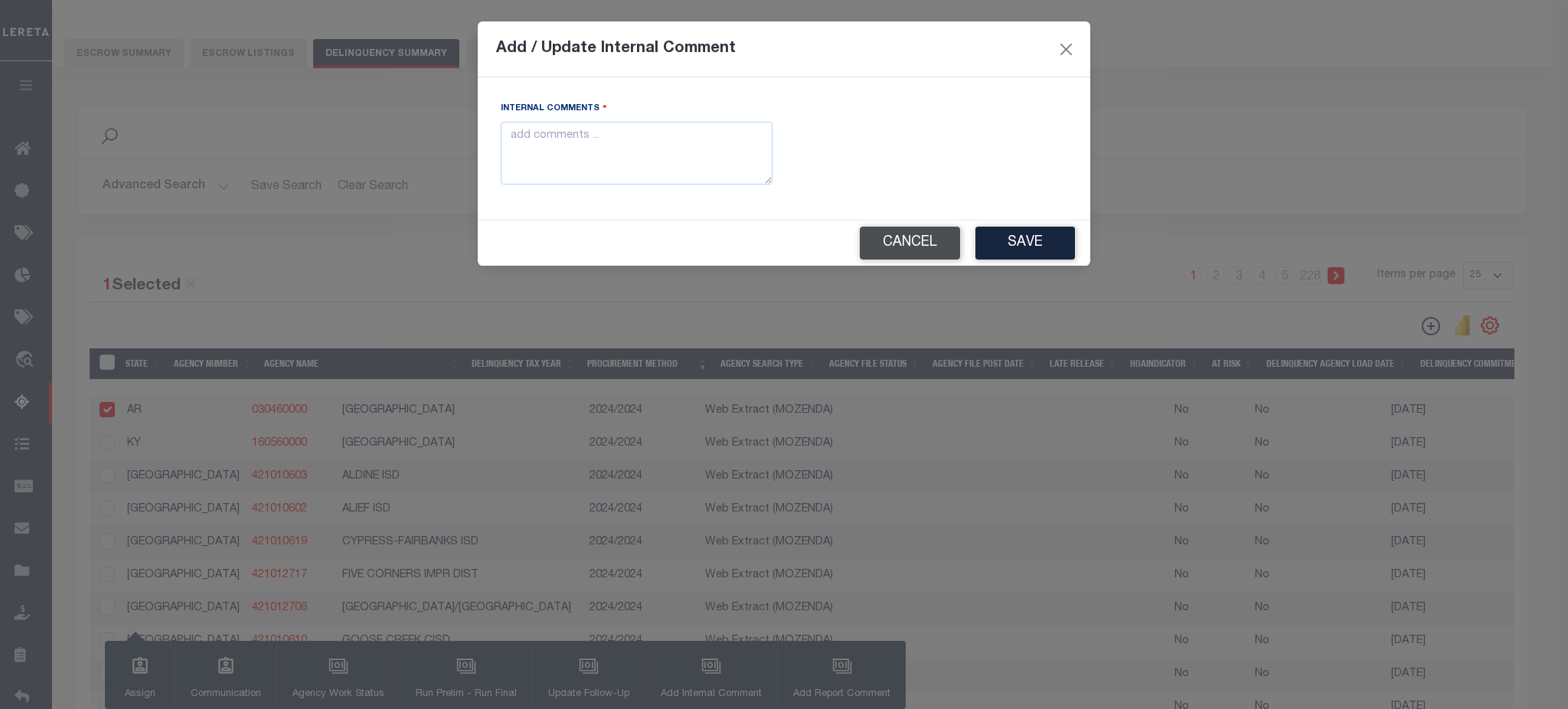
click at [931, 243] on button "Cancel" at bounding box center [909, 243] width 100 height 33
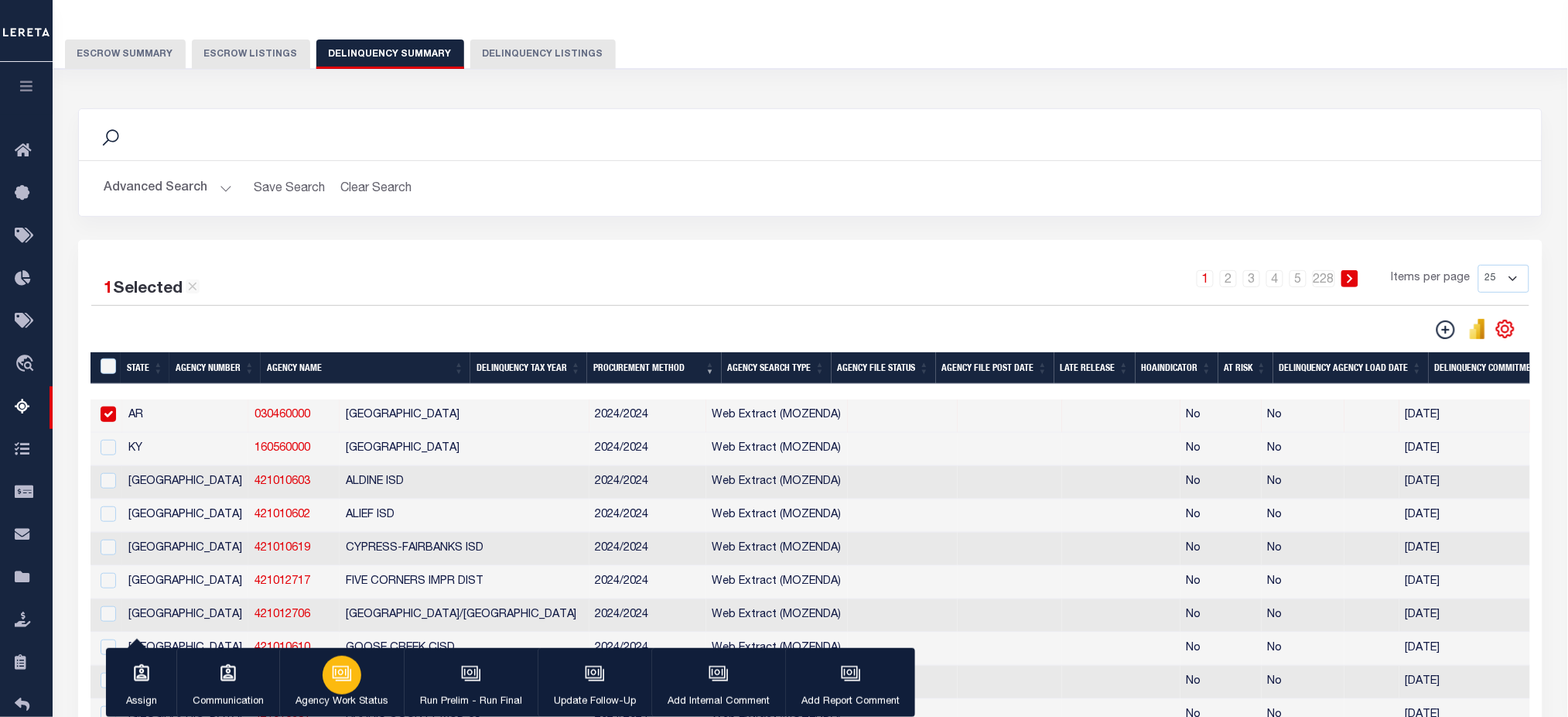
click at [323, 686] on button "Agency Work Status" at bounding box center [341, 683] width 125 height 70
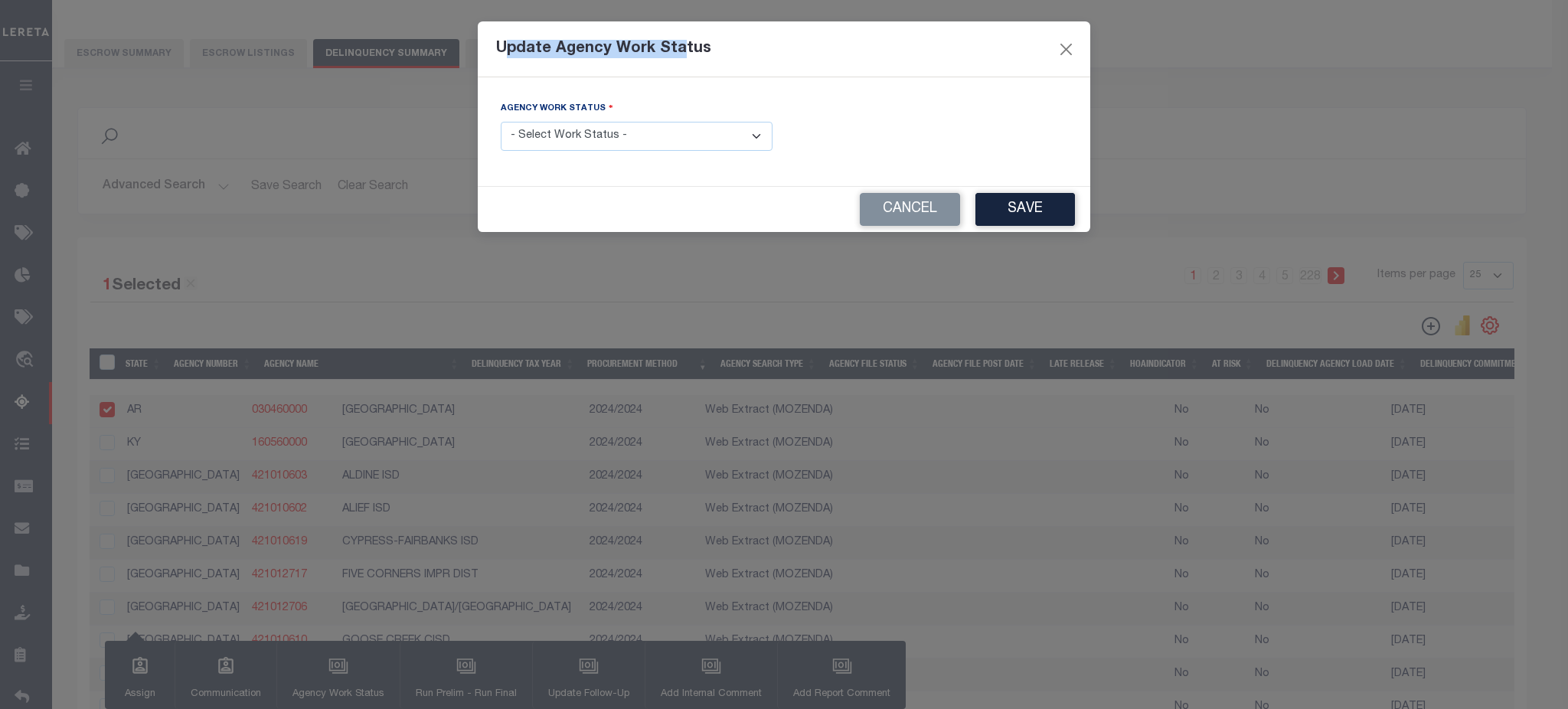
drag, startPoint x: 503, startPoint y: 53, endPoint x: 678, endPoint y: 53, distance: 175.0
click at [678, 53] on h5 "Update Agency Work Status" at bounding box center [603, 49] width 215 height 18
click at [627, 147] on select "- Select Work Status - In Progress Pending Agency Follow-up Pending QC Prep for…" at bounding box center [636, 137] width 271 height 30
click at [892, 215] on button "Cancel" at bounding box center [909, 209] width 100 height 33
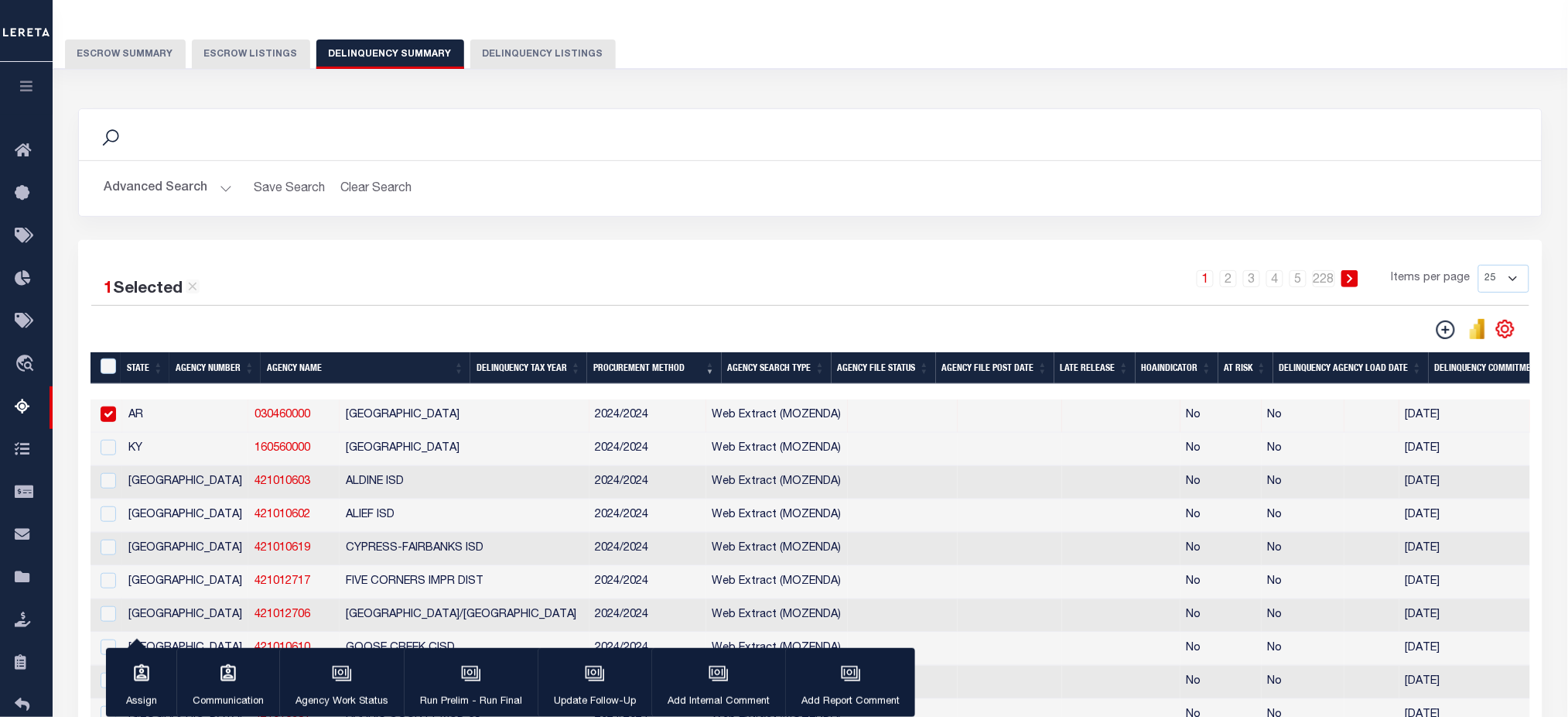
click at [193, 193] on button "Advanced Search" at bounding box center [167, 189] width 128 height 31
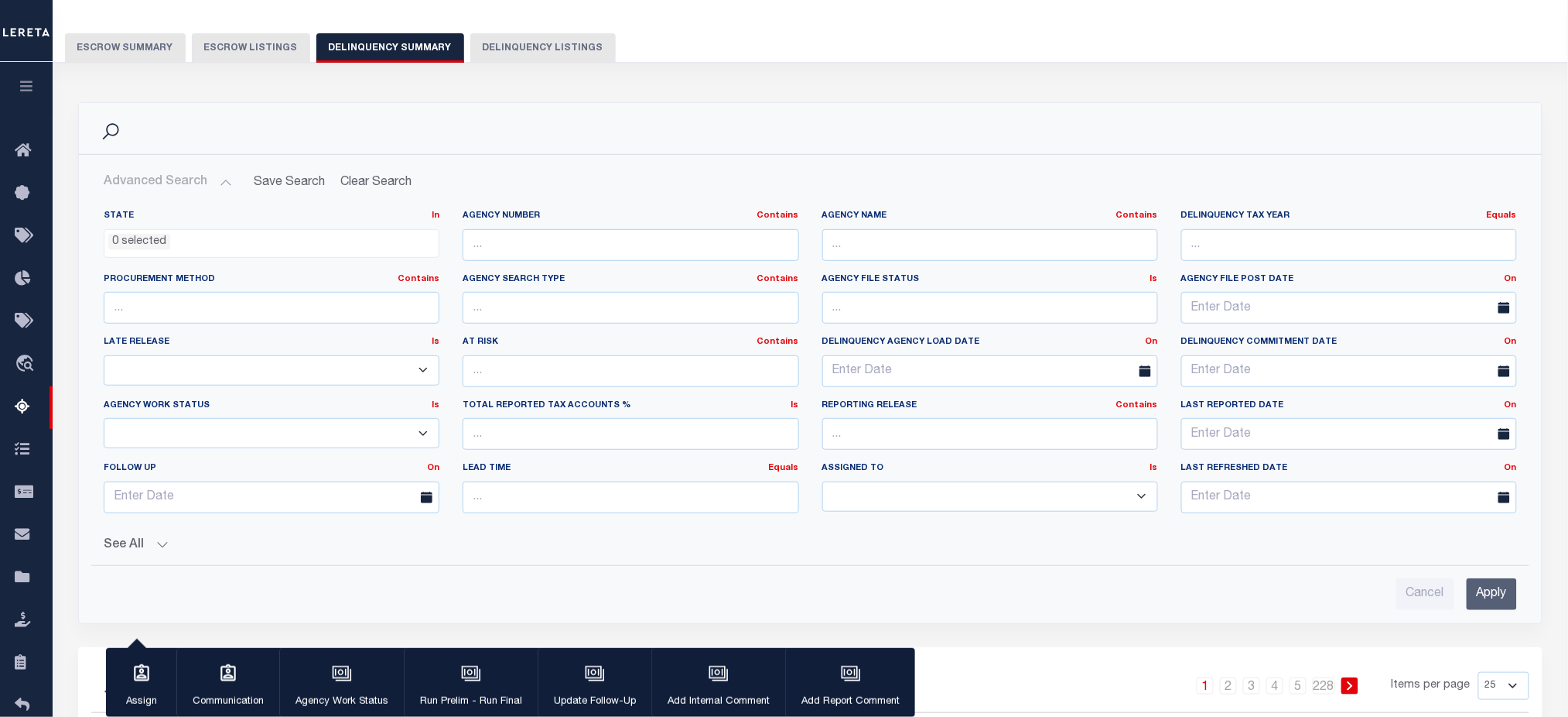
scroll to position [206, 0]
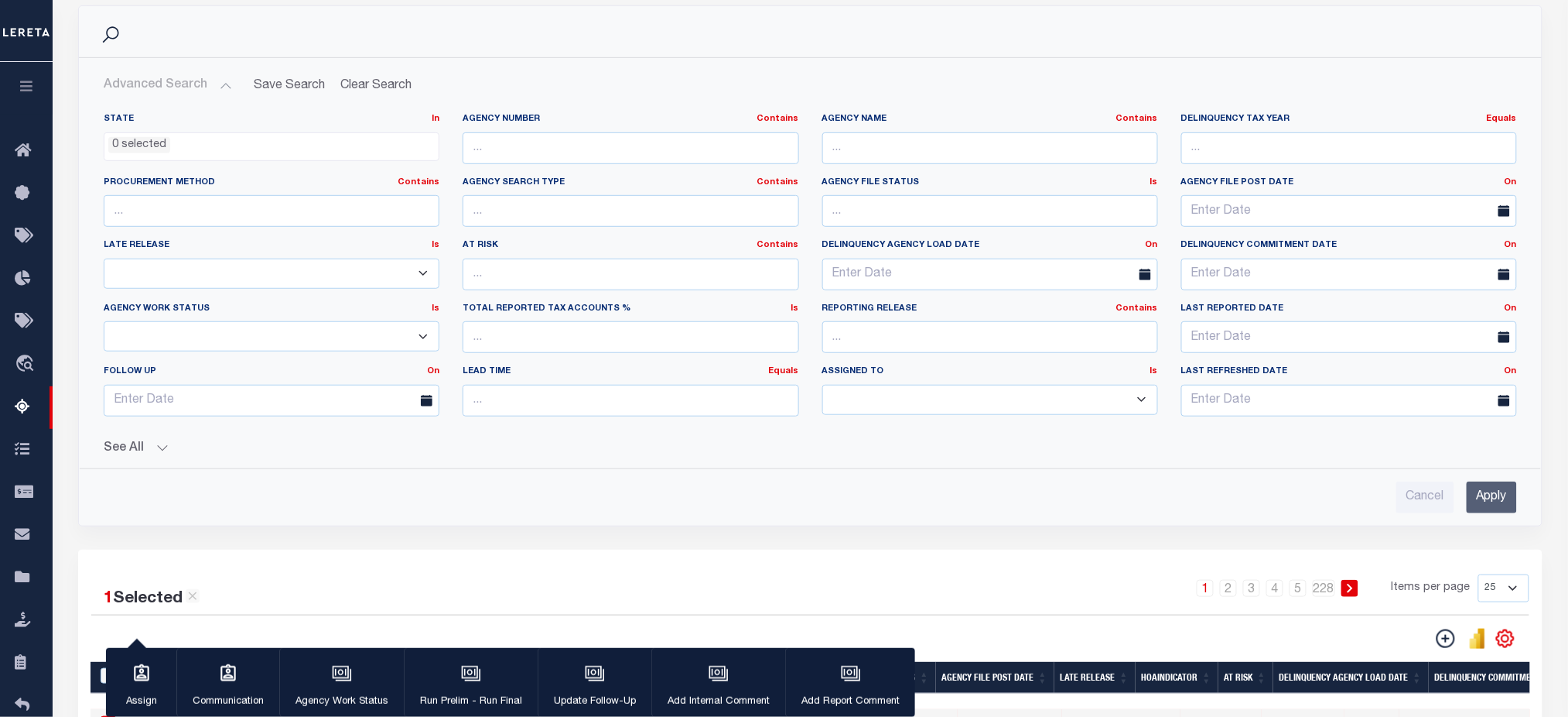
click at [163, 454] on button "See All" at bounding box center [810, 448] width 1413 height 14
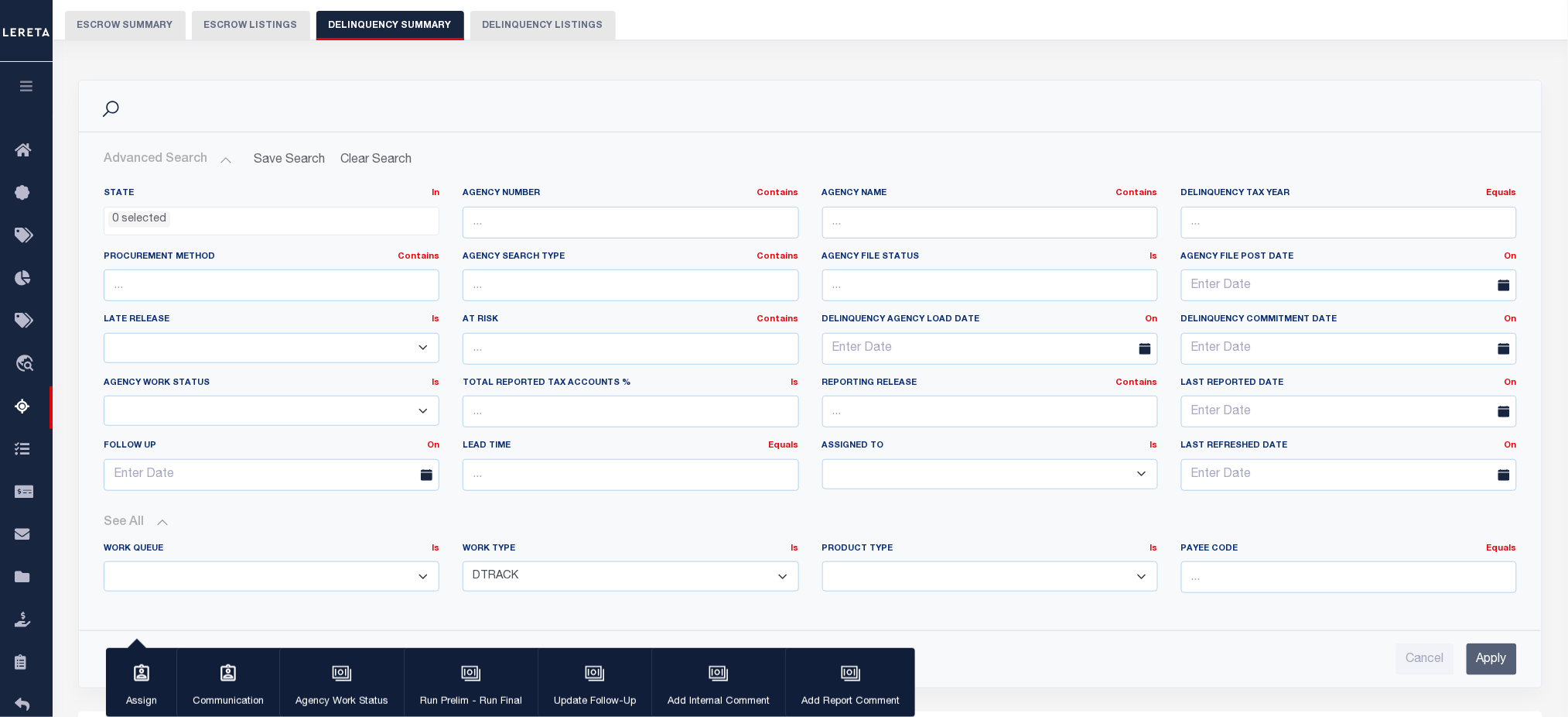
scroll to position [103, 0]
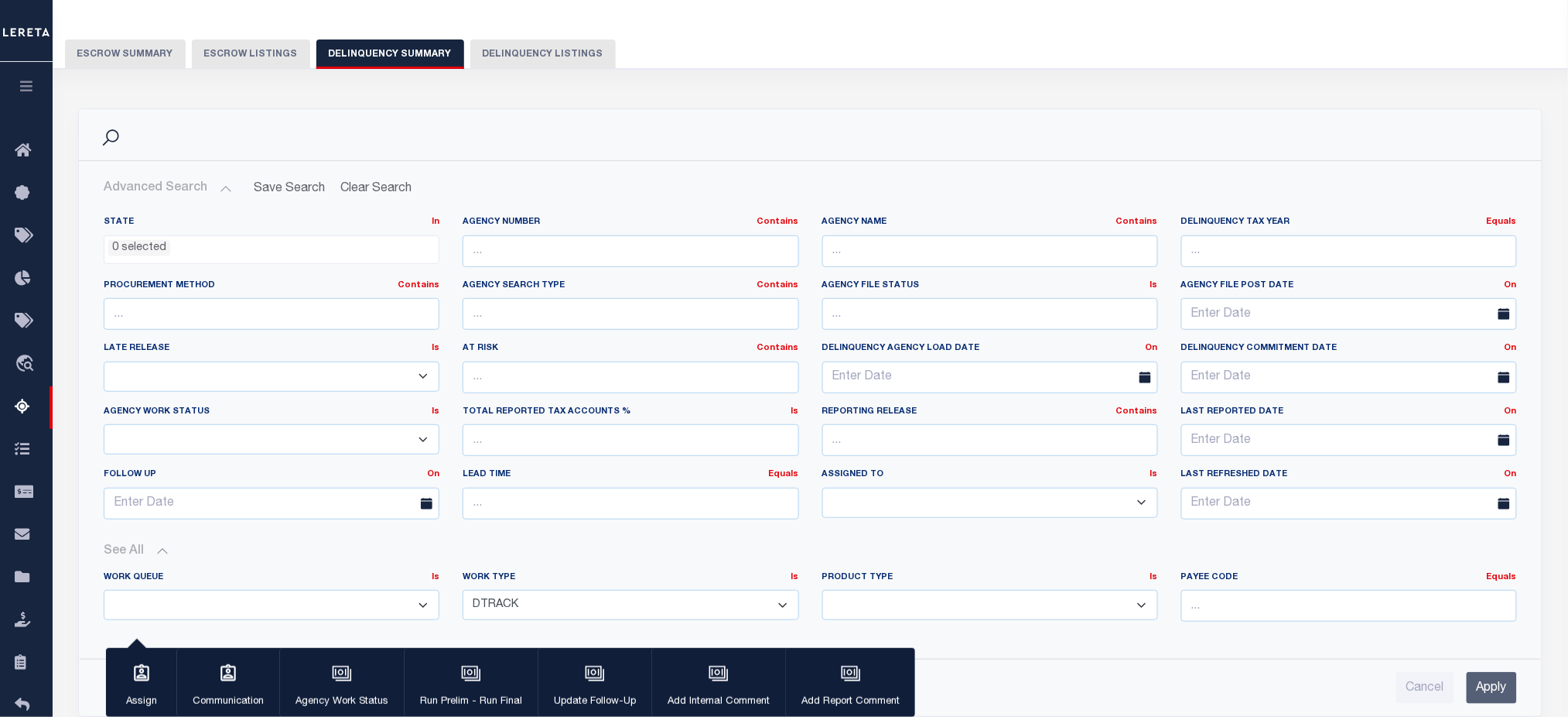
click at [357, 449] on select "In Progress Pending Agency Follow-up Pending QC Prep for Release Hold" at bounding box center [271, 439] width 335 height 31
select select "9"
click at [104, 424] on select "In Progress Pending Agency Follow-up Pending QC Prep for Release Hold" at bounding box center [271, 439] width 335 height 31
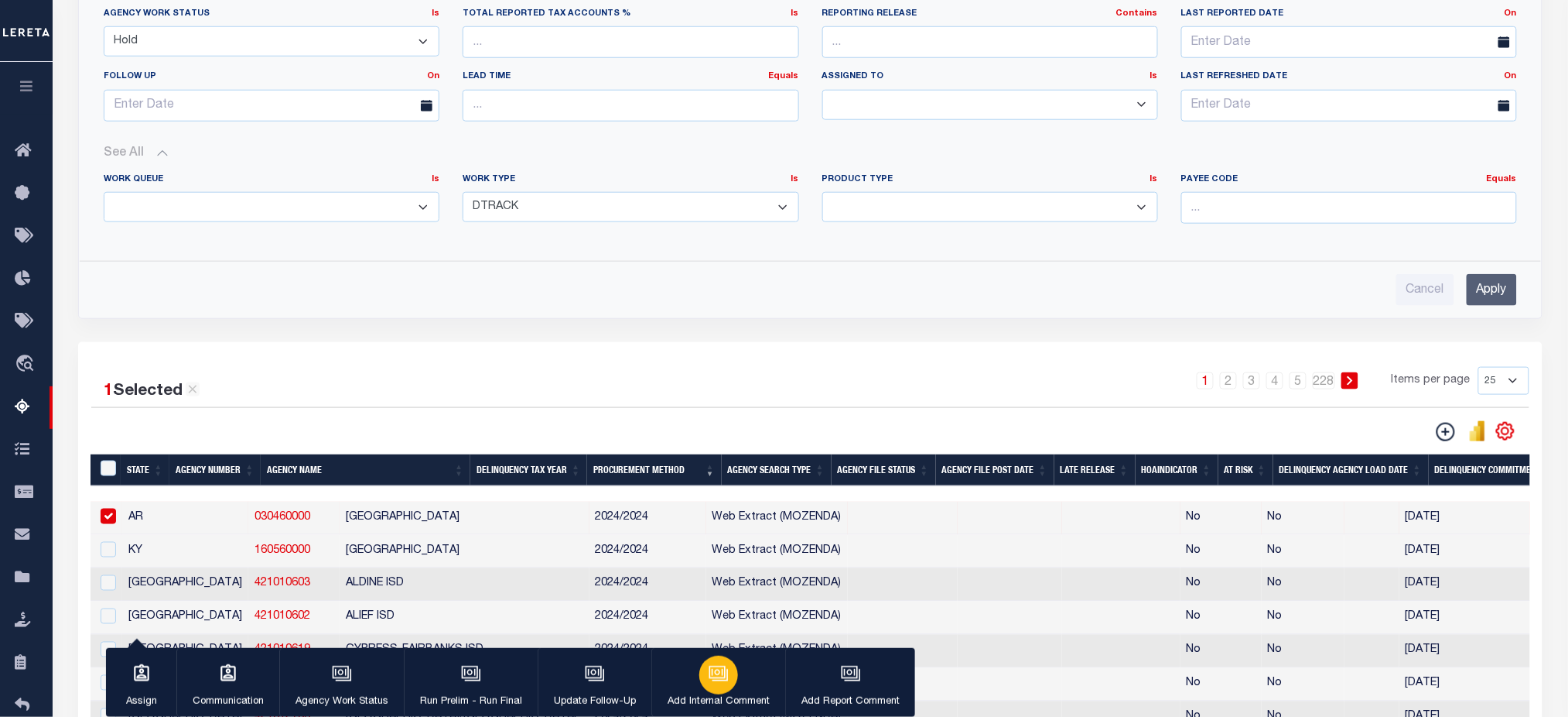
scroll to position [516, 0]
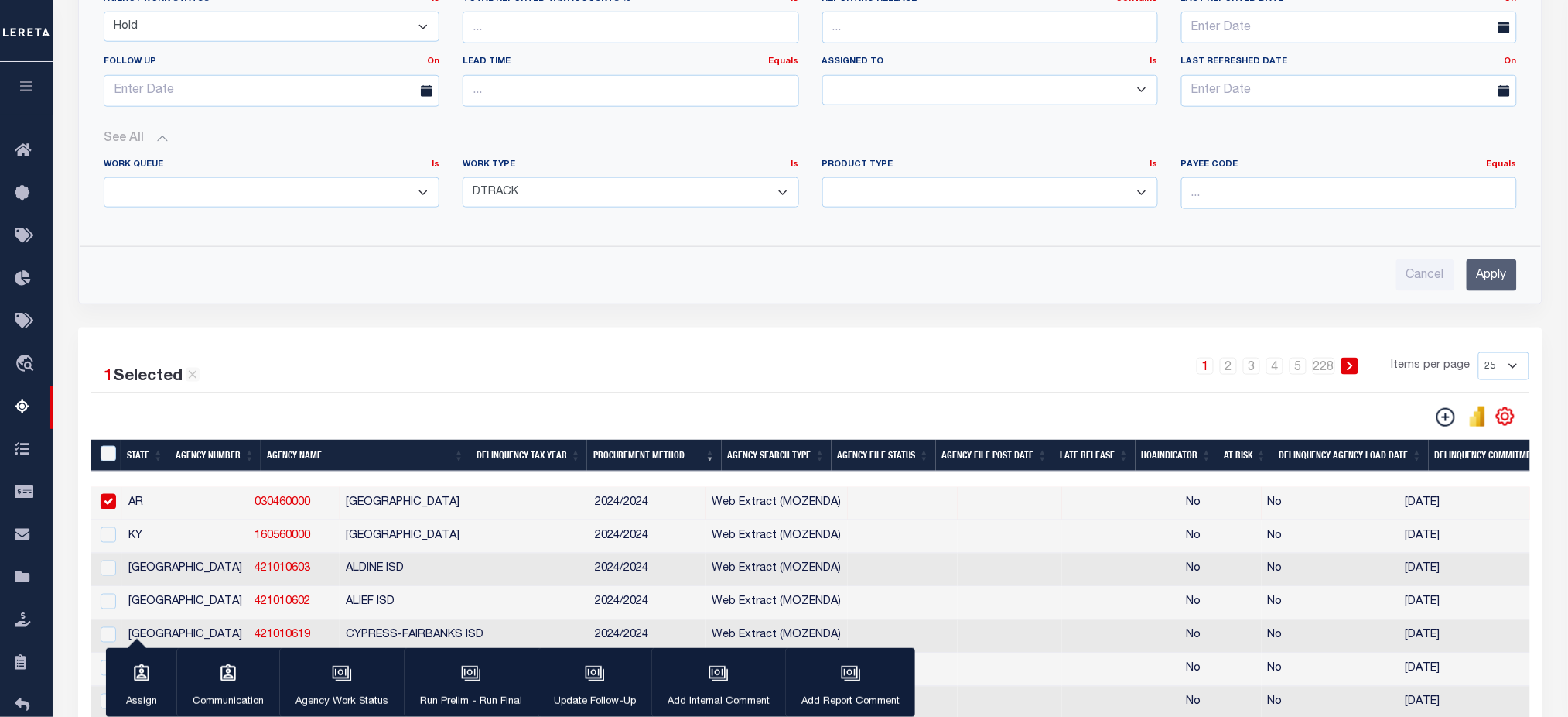
click at [591, 194] on select "Annual Delinquency Back Search Payment Status Check DTRACK" at bounding box center [630, 193] width 335 height 31
select select "AnnualDelinquency"
click at [463, 178] on select "Annual Delinquency Back Search Payment Status Check DTRACK" at bounding box center [630, 193] width 335 height 31
click at [1503, 273] on input "Apply" at bounding box center [1492, 274] width 50 height 31
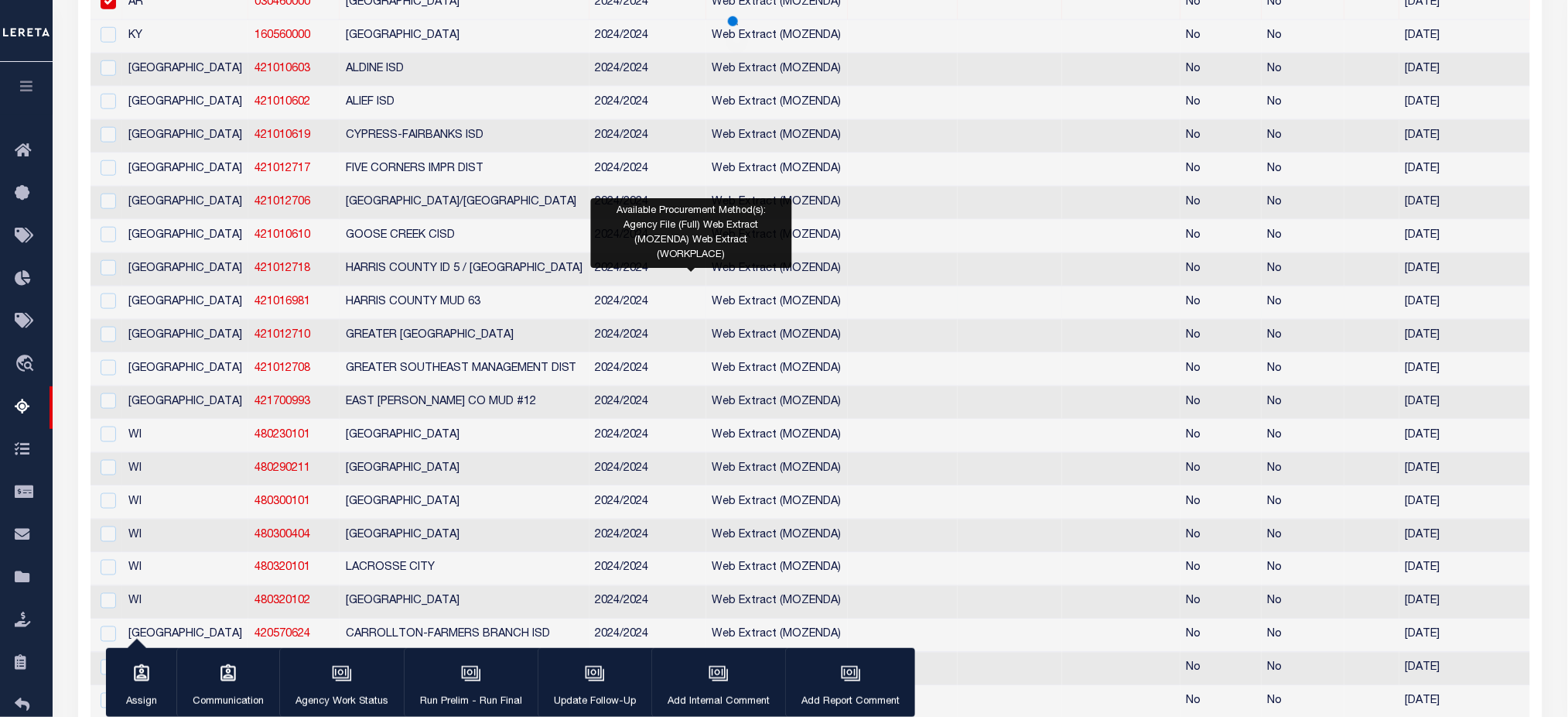
scroll to position [28, 0]
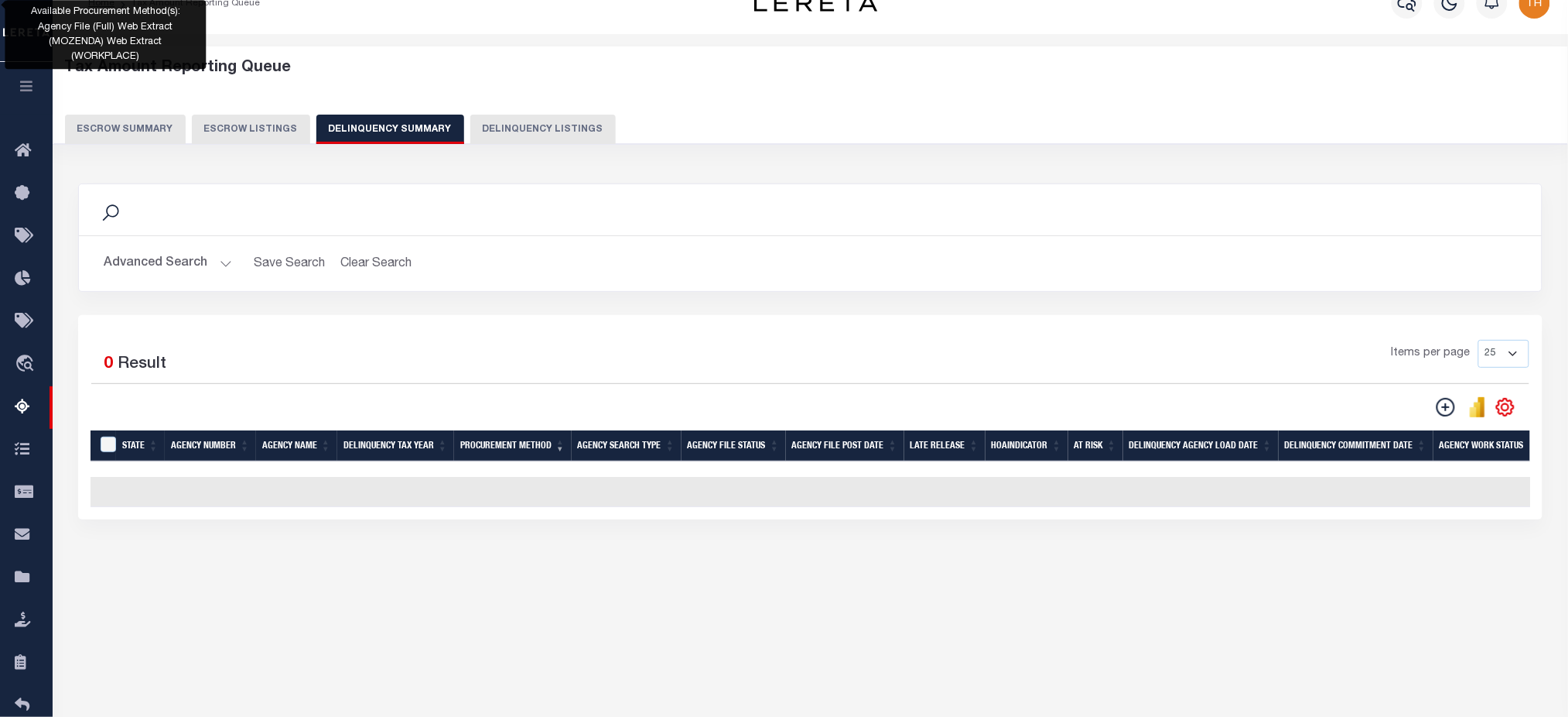
click at [165, 241] on div "Advanced Search Save Search Clear Search SummaryGridWrapper_dynamictable_____De…" at bounding box center [810, 263] width 1463 height 55
click at [188, 270] on button "Advanced Search" at bounding box center [167, 264] width 128 height 31
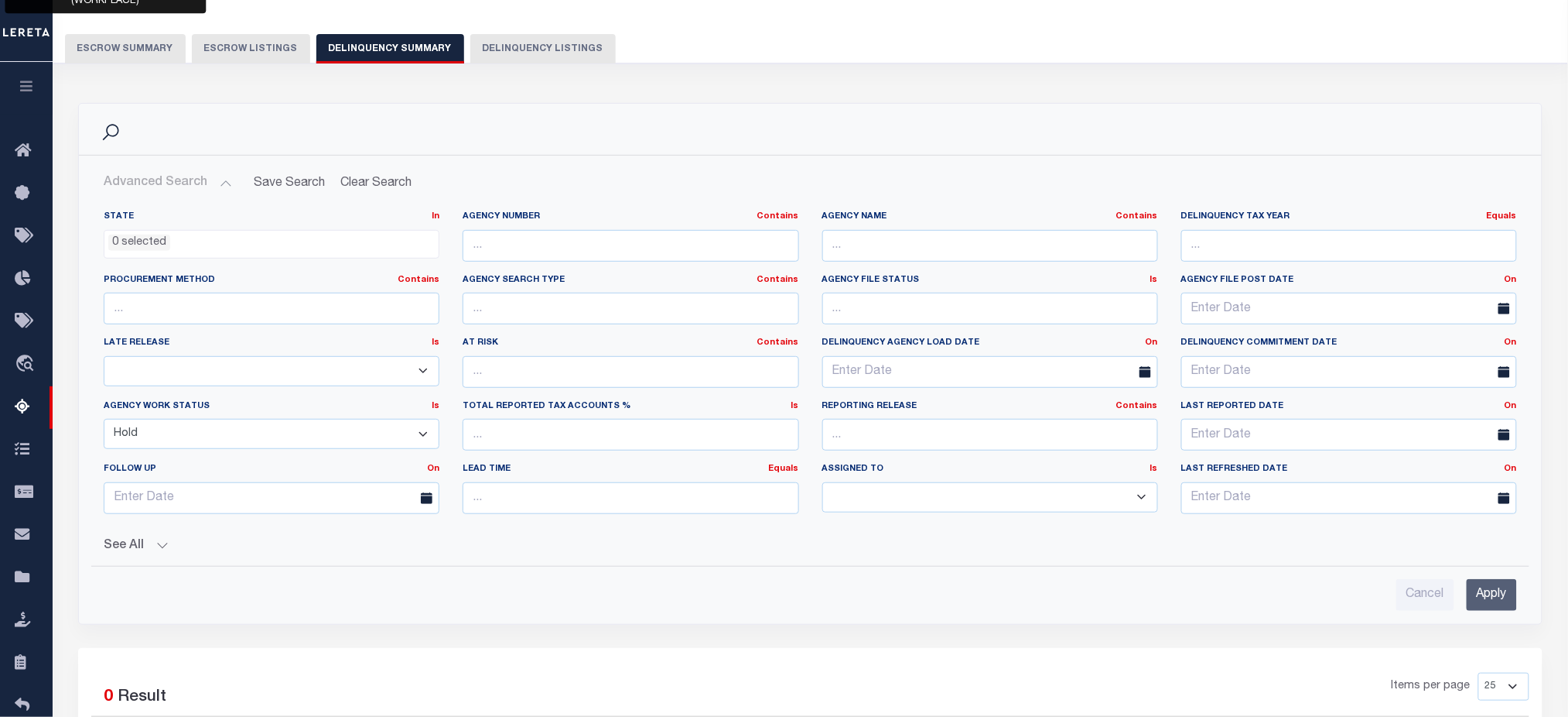
scroll to position [131, 0]
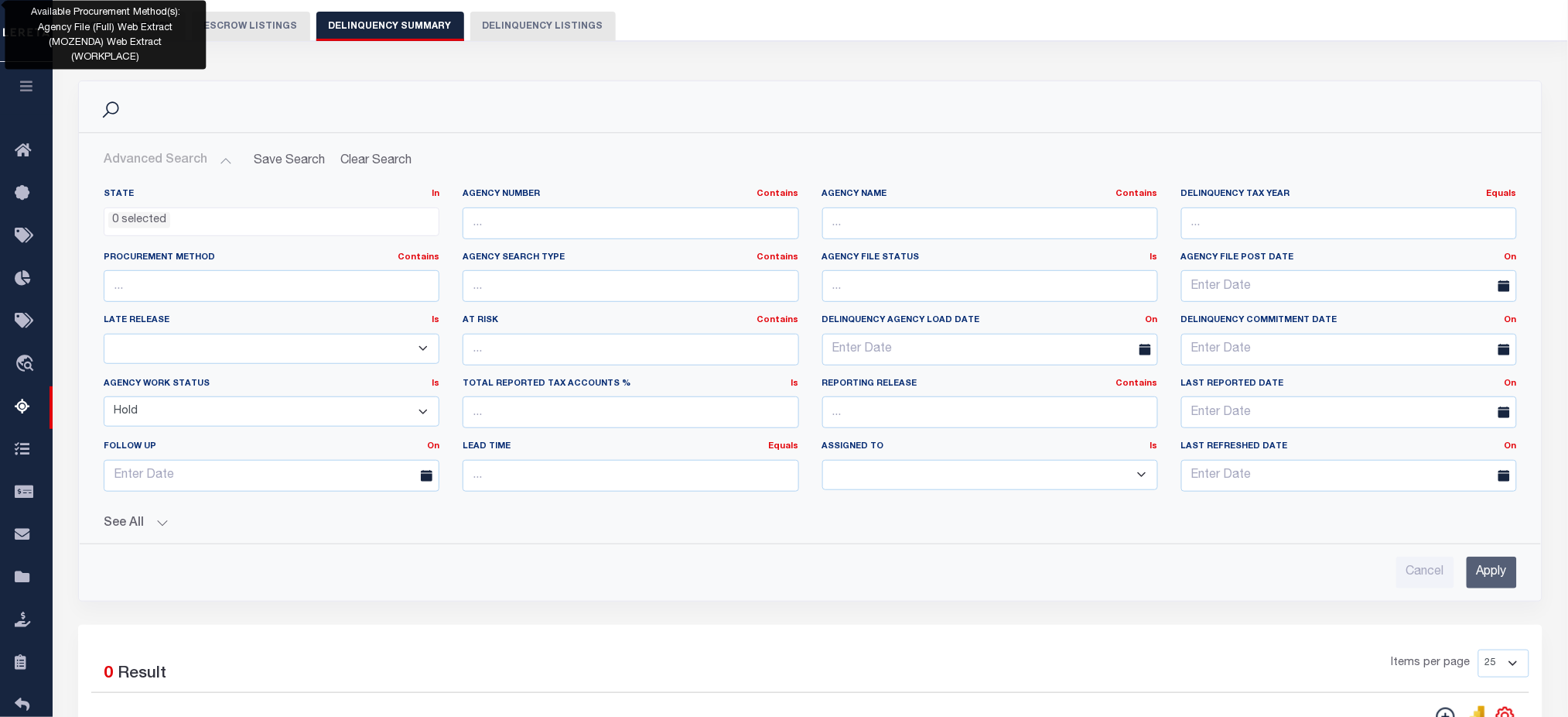
click at [186, 421] on select "In Progress Pending Agency Follow-up Pending QC Prep for Release Hold" at bounding box center [271, 412] width 335 height 31
select select
click at [104, 397] on select "In Progress Pending Agency Follow-up Pending QC Prep for Release Hold" at bounding box center [271, 412] width 335 height 31
click at [1499, 585] on input "Apply" at bounding box center [1492, 572] width 50 height 31
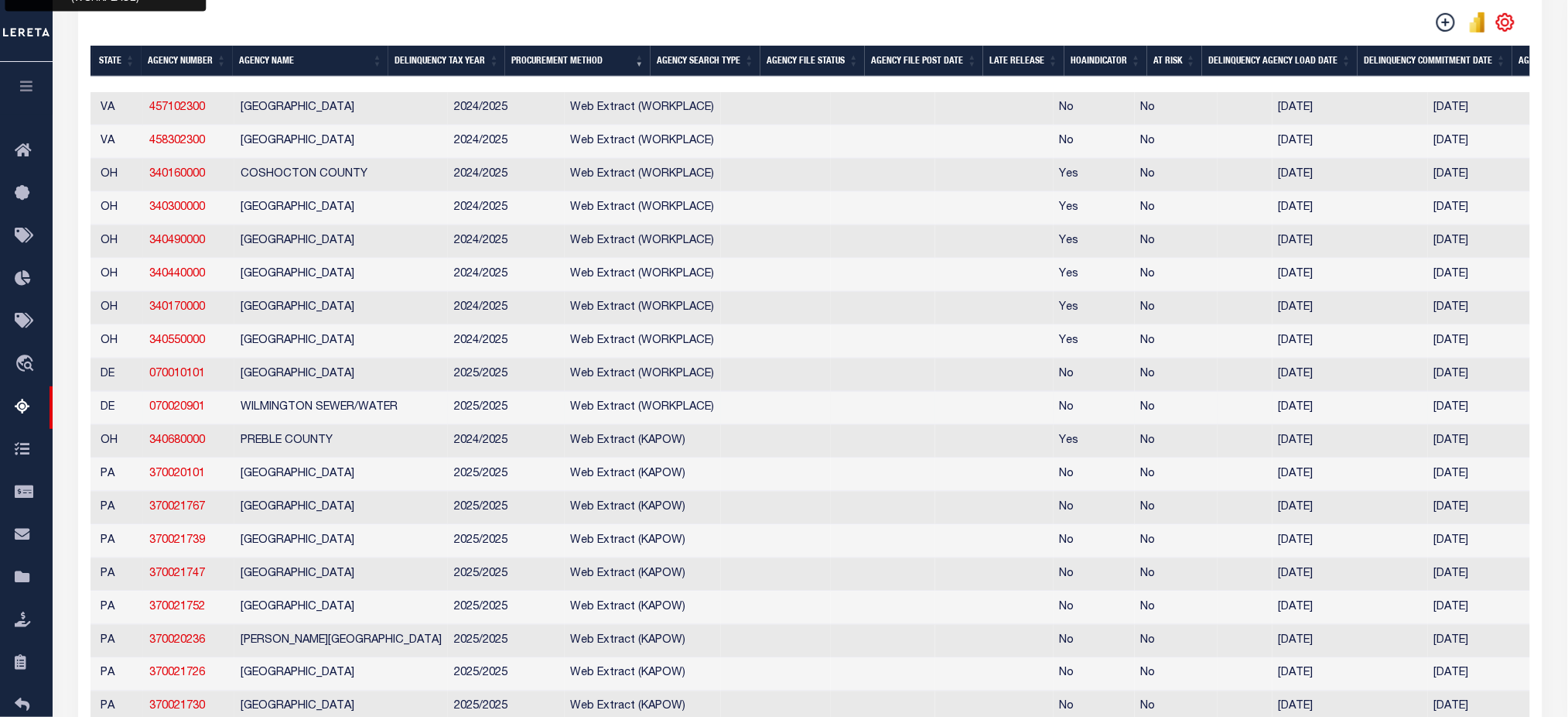
scroll to position [103, 0]
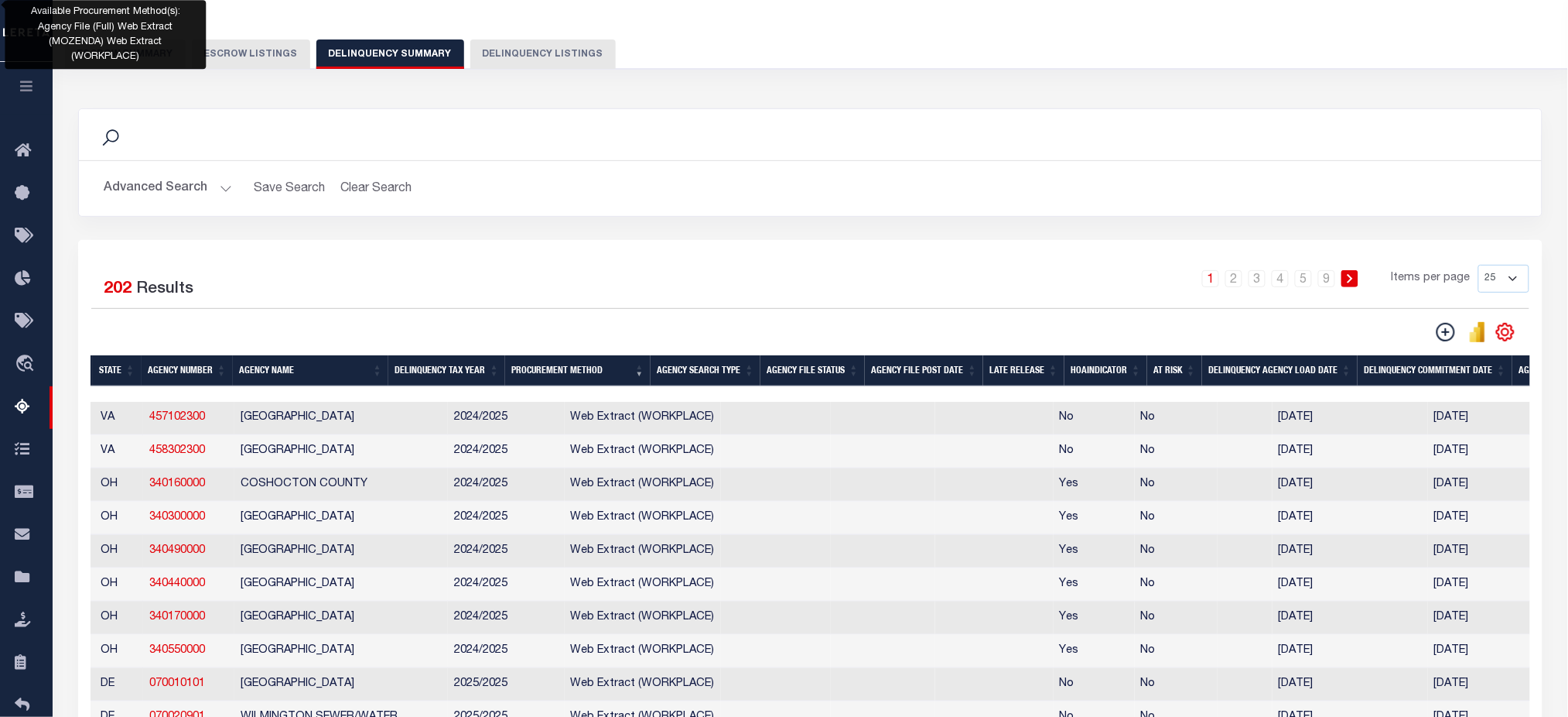
click at [840, 377] on th "Agency File Status" at bounding box center [812, 370] width 104 height 31
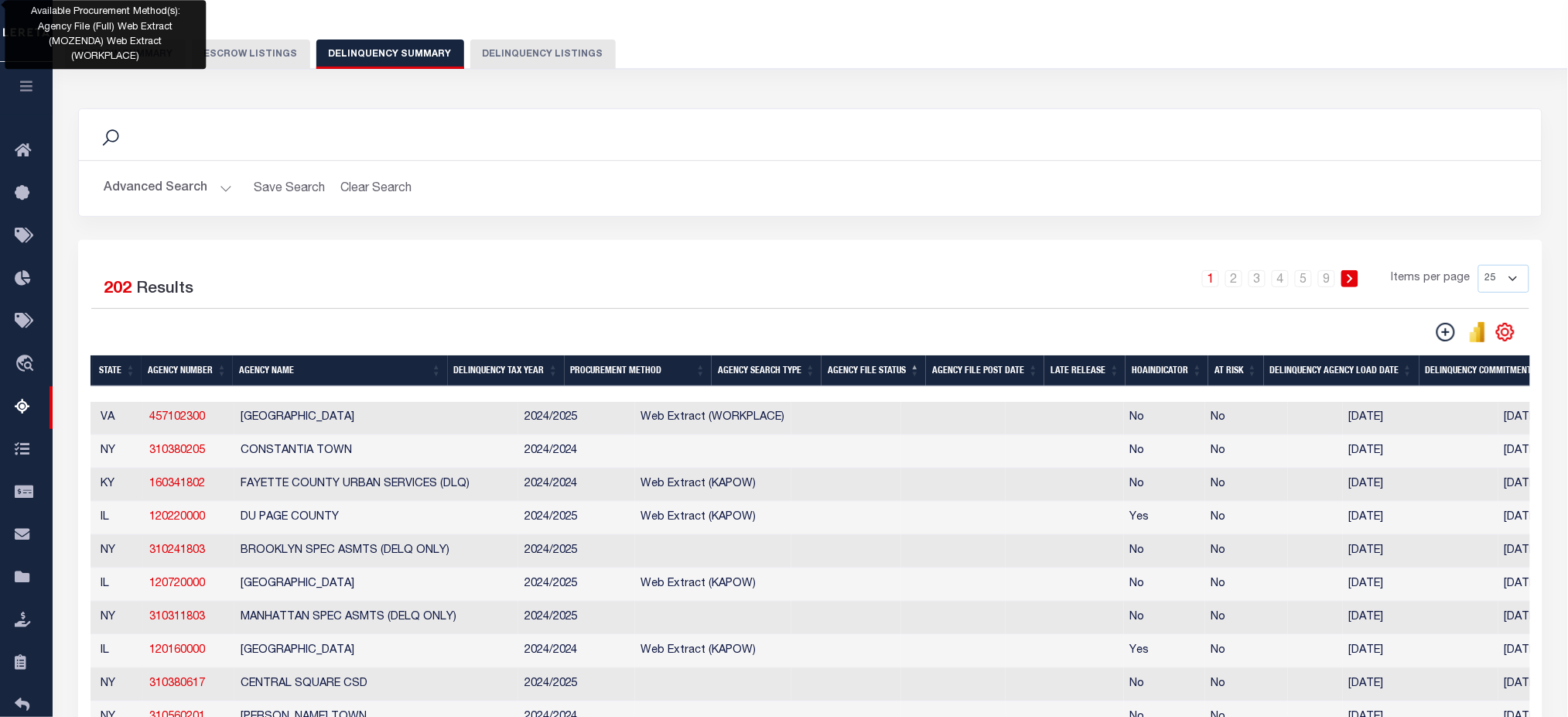
click at [871, 372] on th "Agency File Status" at bounding box center [874, 370] width 104 height 31
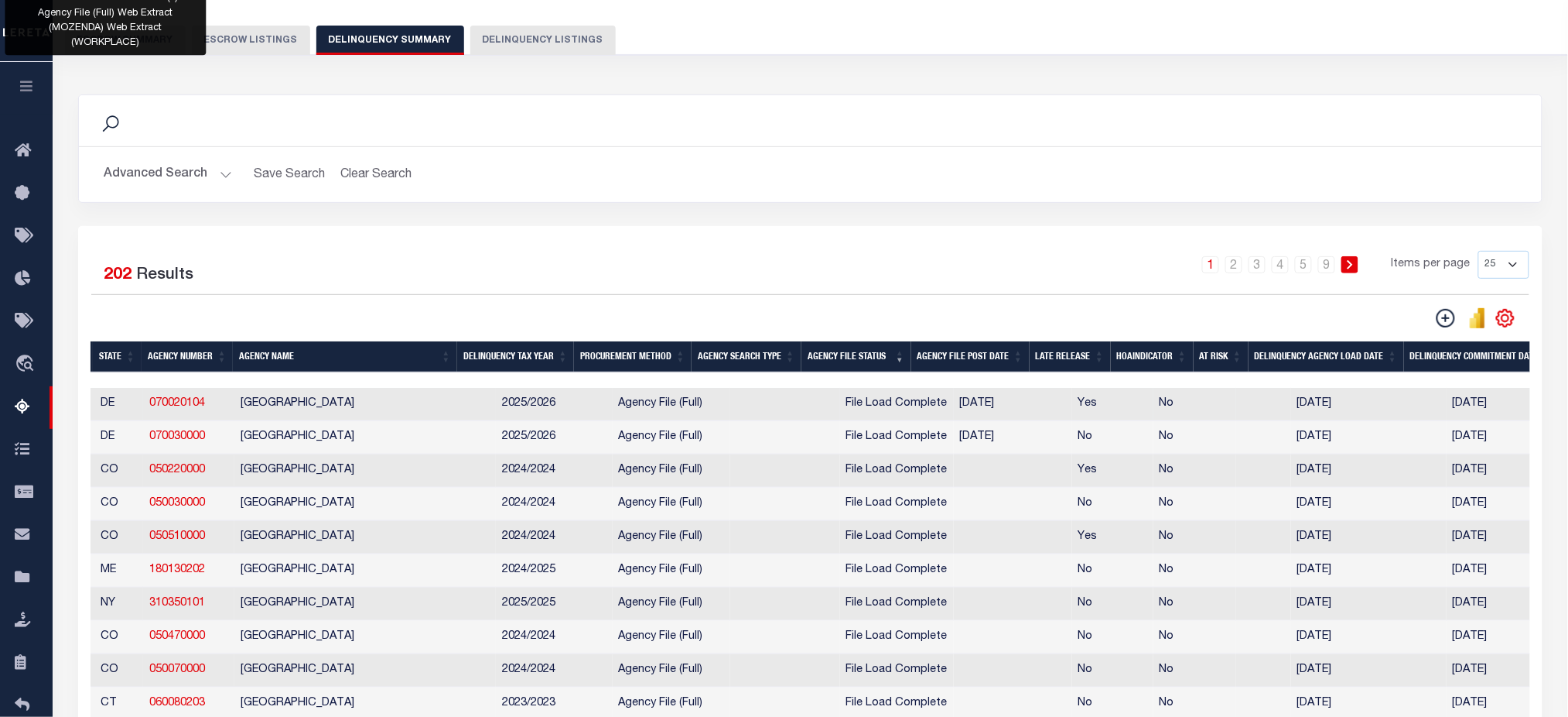
scroll to position [309, 0]
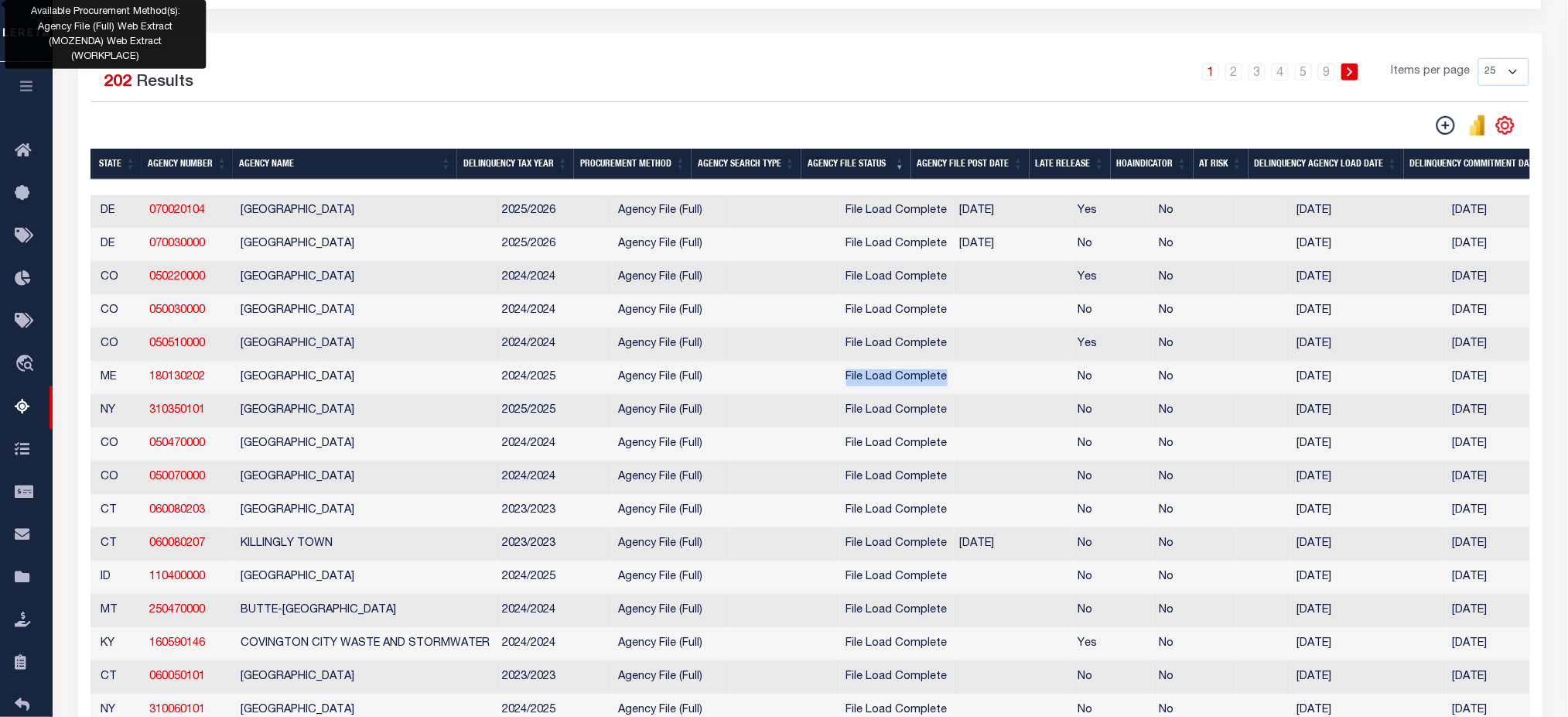
drag, startPoint x: 839, startPoint y: 385, endPoint x: 936, endPoint y: 397, distance: 97.7
click at [936, 395] on td "File Load Complete" at bounding box center [897, 378] width 114 height 33
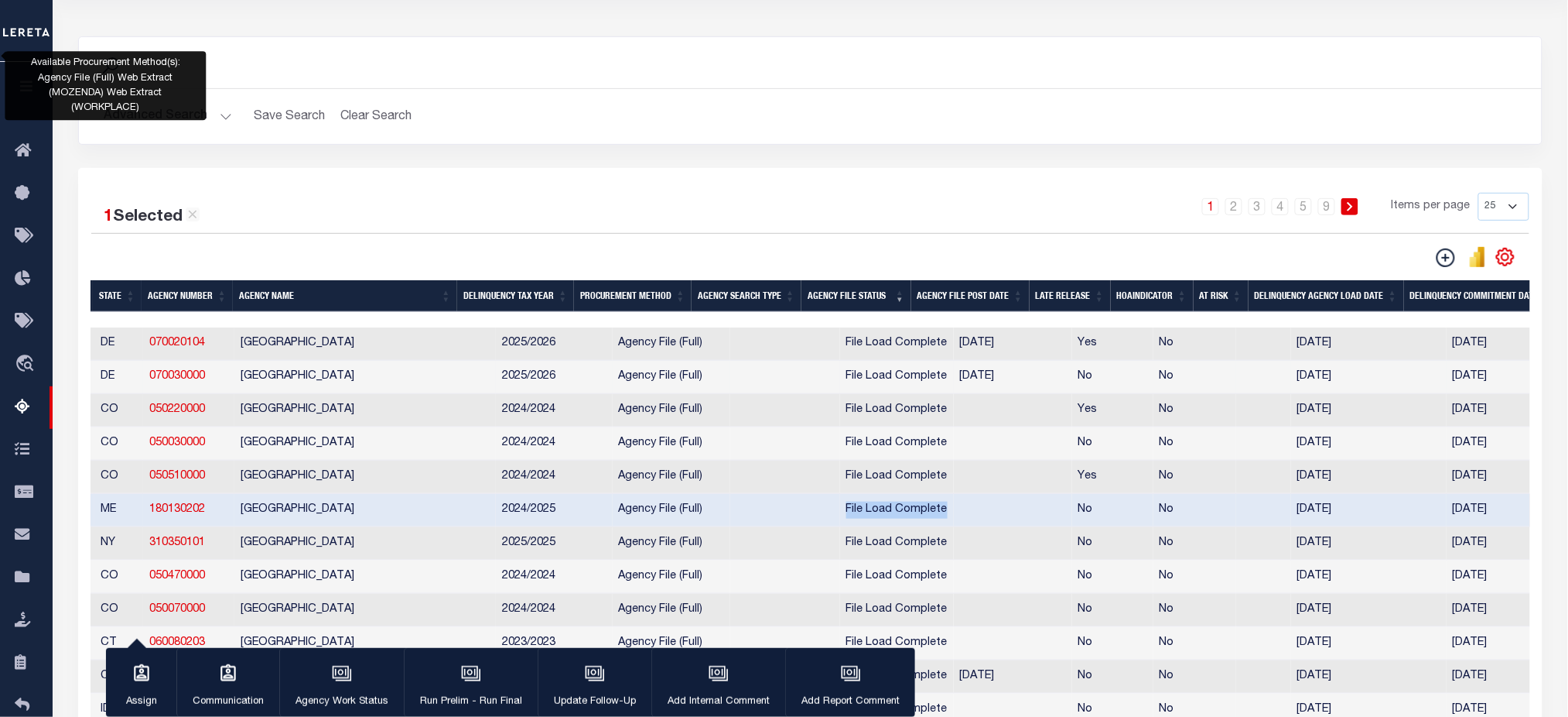
scroll to position [0, 0]
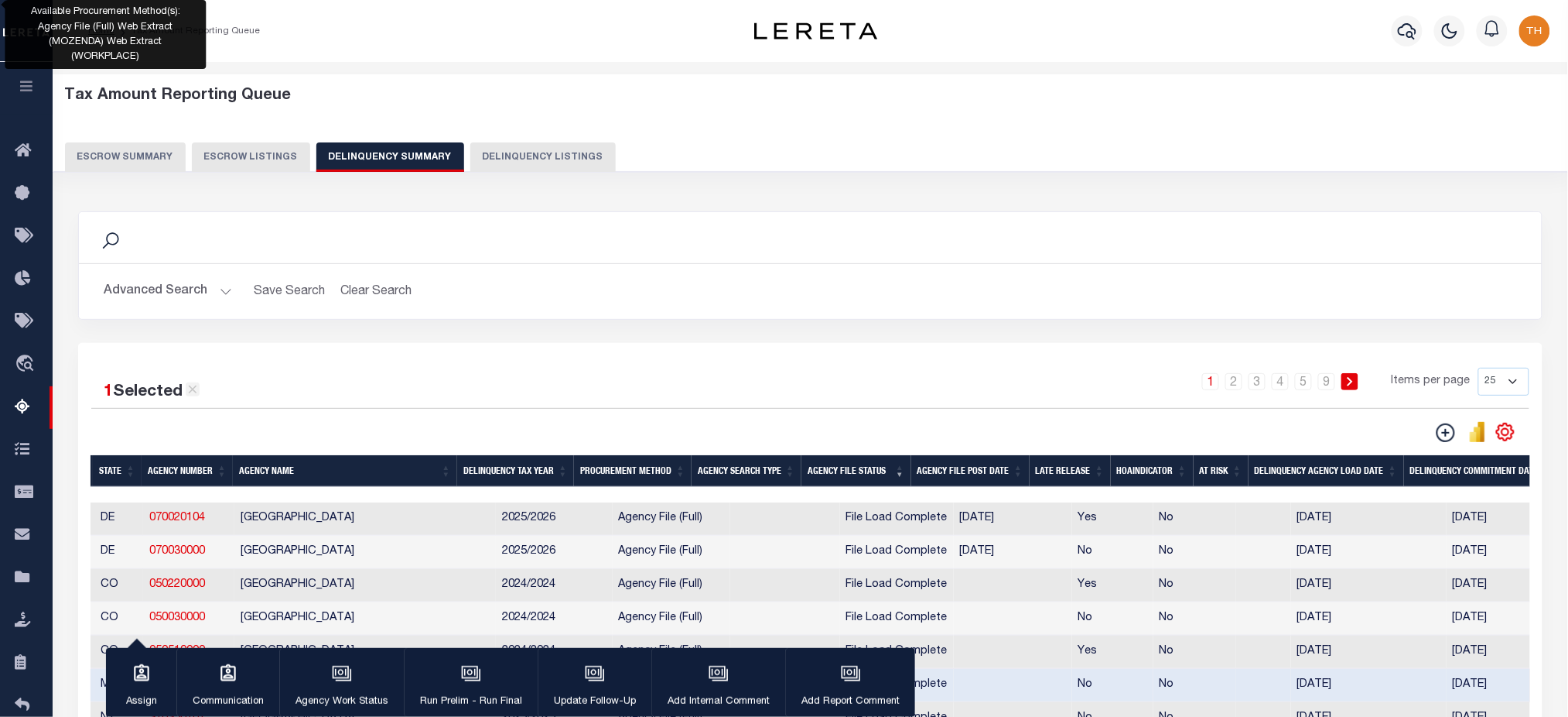
click at [193, 391] on icon at bounding box center [193, 390] width 8 height 8
checkbox input "false"
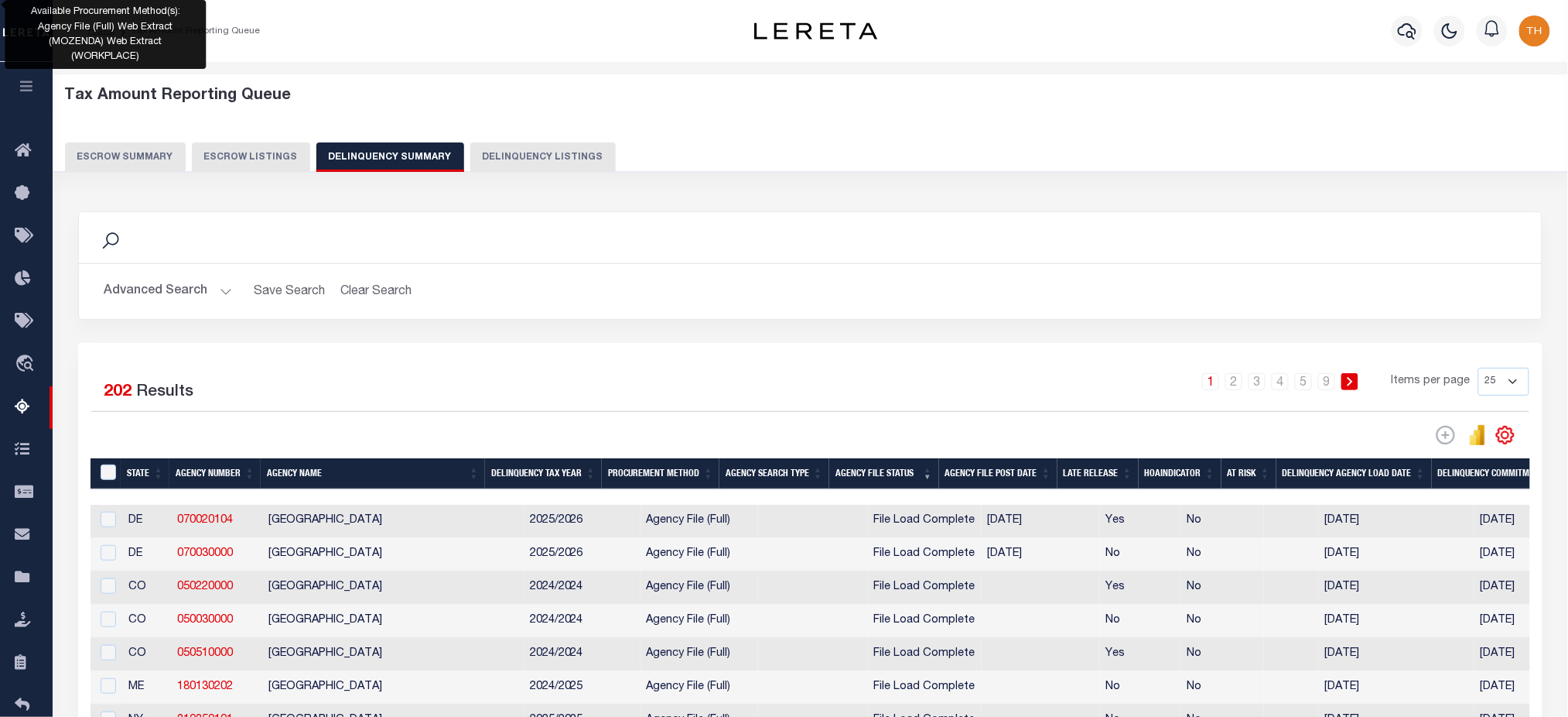
click at [198, 296] on button "Advanced Search" at bounding box center [167, 291] width 128 height 31
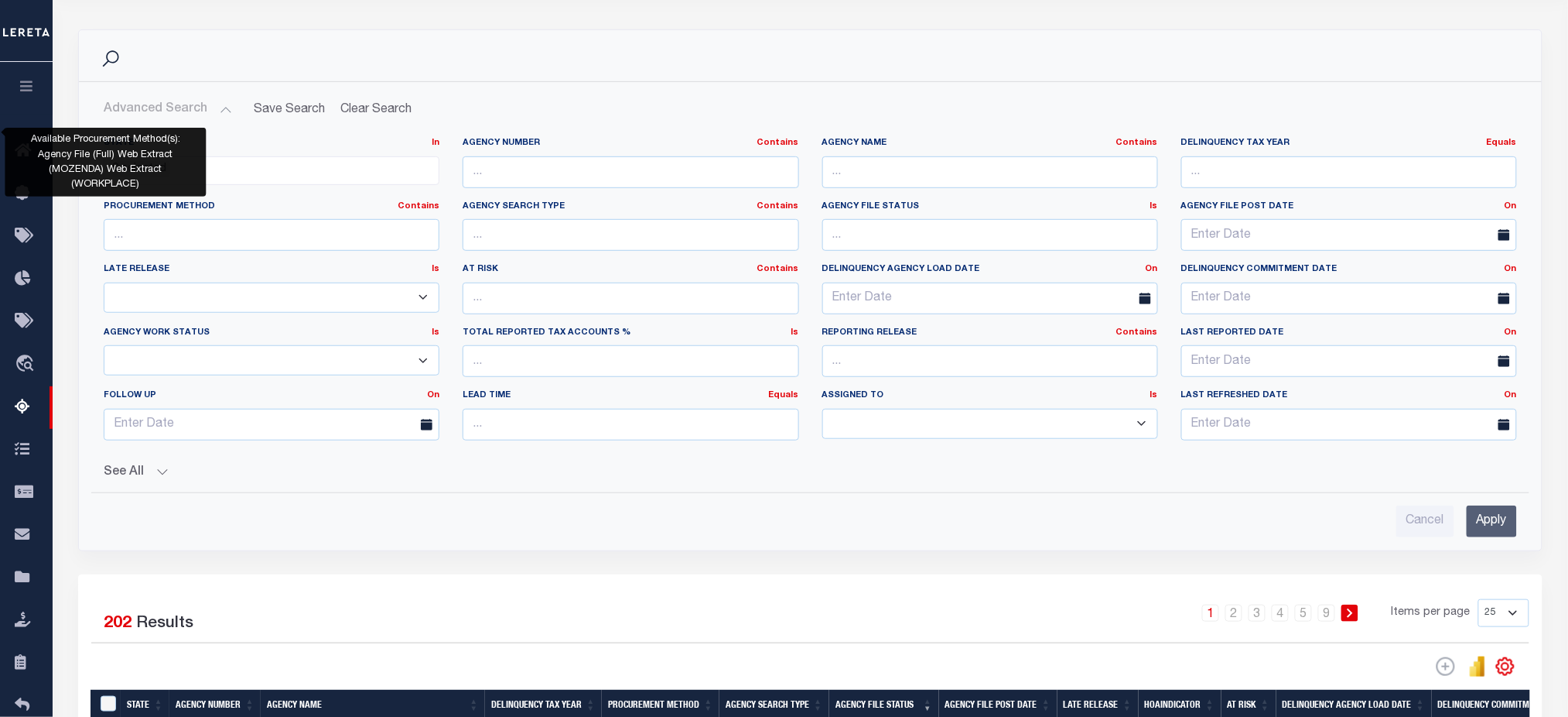
scroll to position [309, 0]
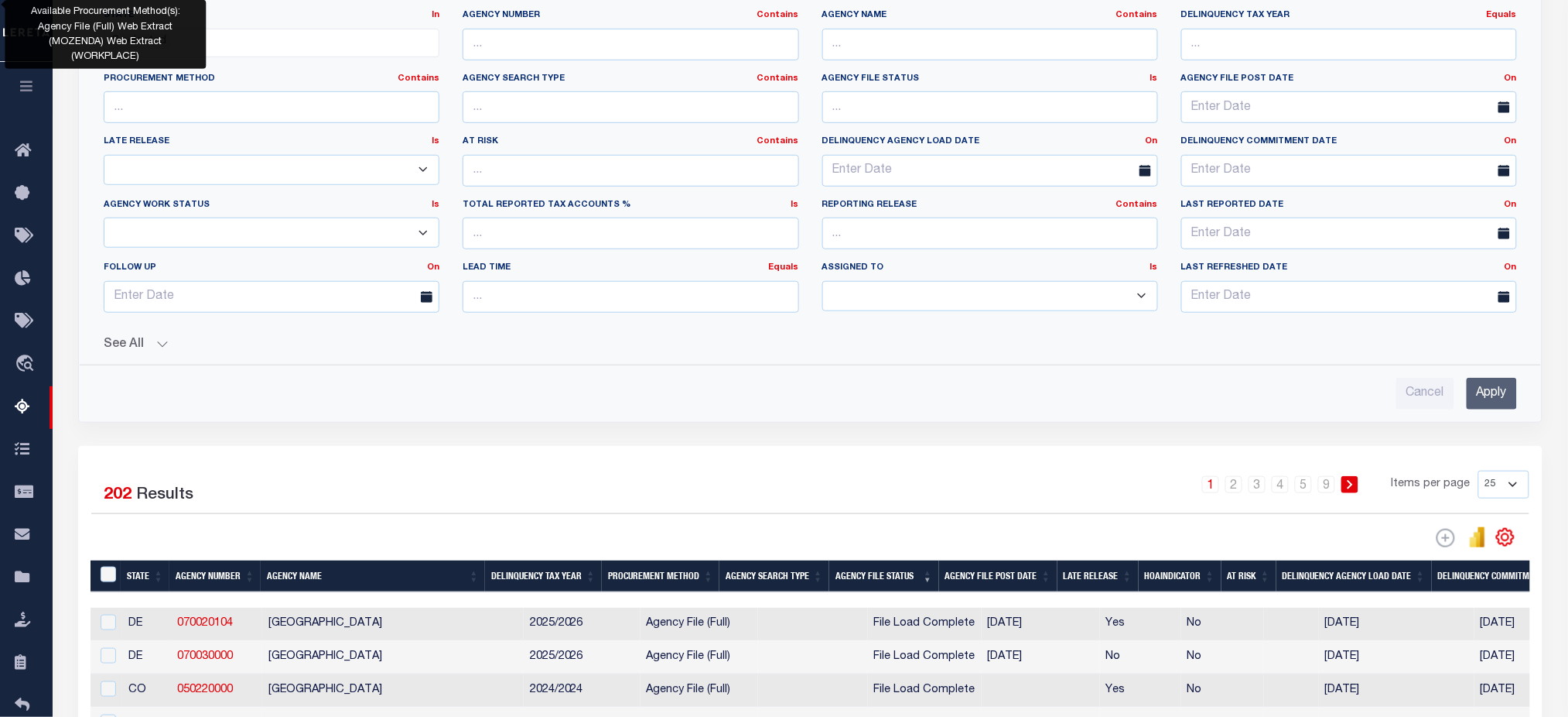
click at [150, 344] on button "See All" at bounding box center [810, 344] width 1413 height 14
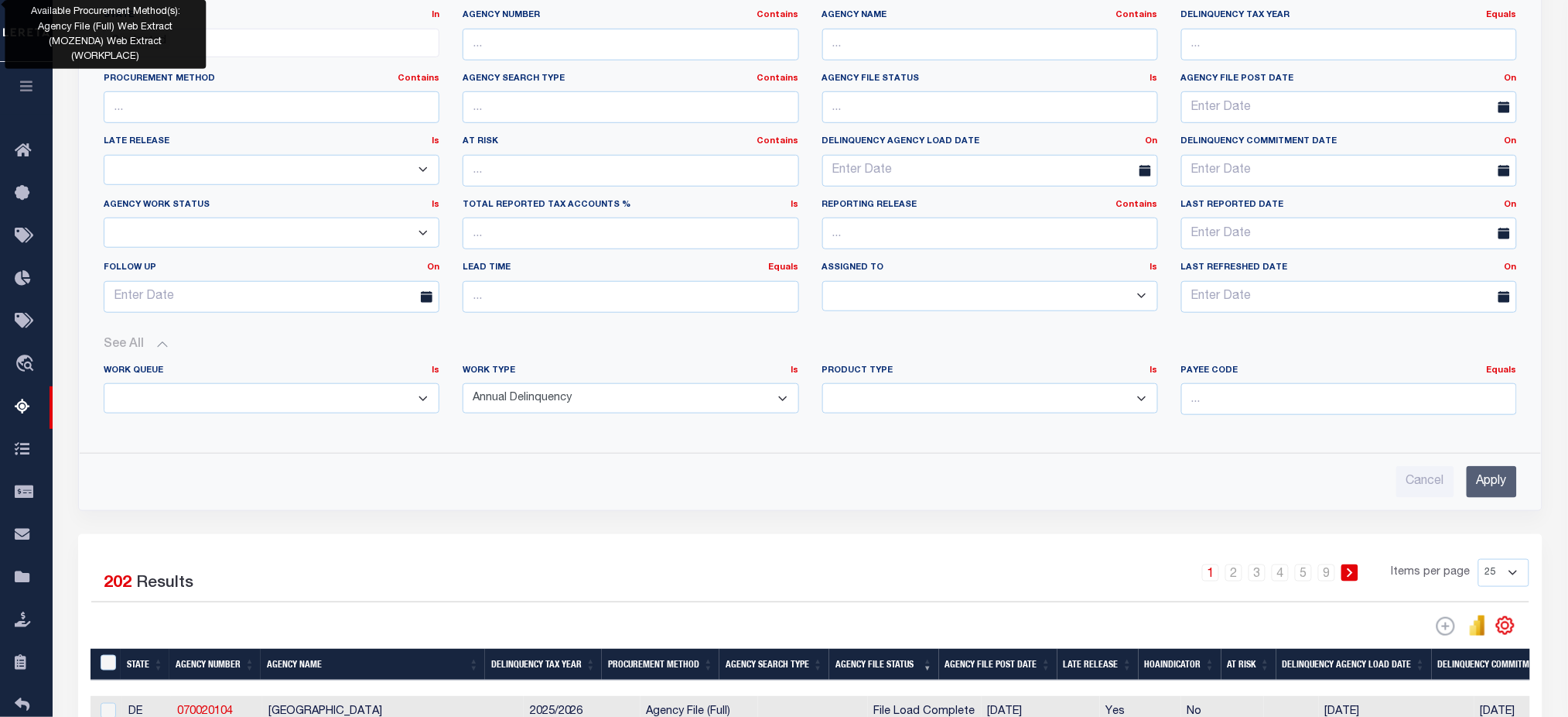
click at [547, 405] on select "Annual Delinquency Back Search Payment Status Check DTRACK" at bounding box center [630, 398] width 335 height 31
select select
click at [463, 384] on select "Annual Delinquency Back Search Payment Status Check DTRACK" at bounding box center [630, 398] width 335 height 31
click at [1491, 475] on input "Apply" at bounding box center [1492, 481] width 50 height 31
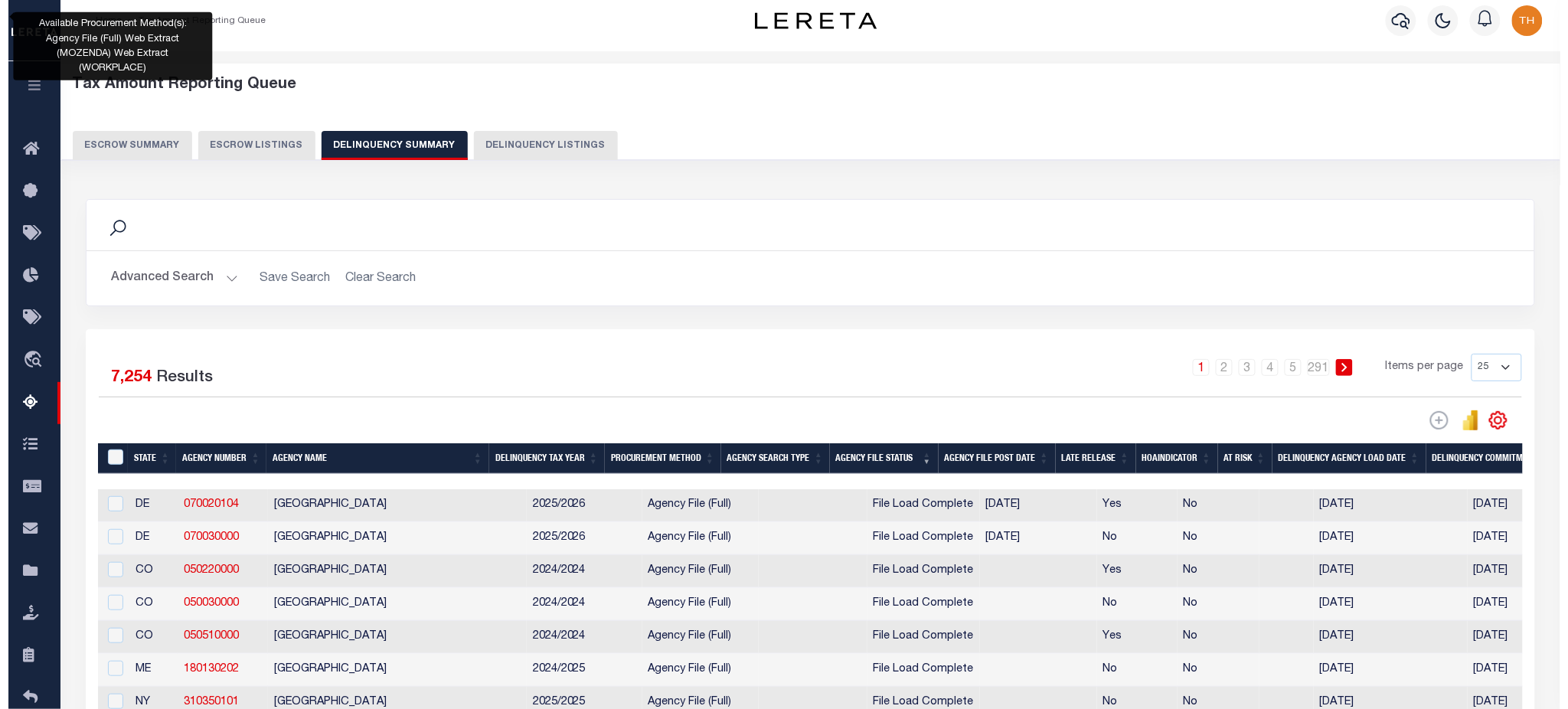
scroll to position [0, 0]
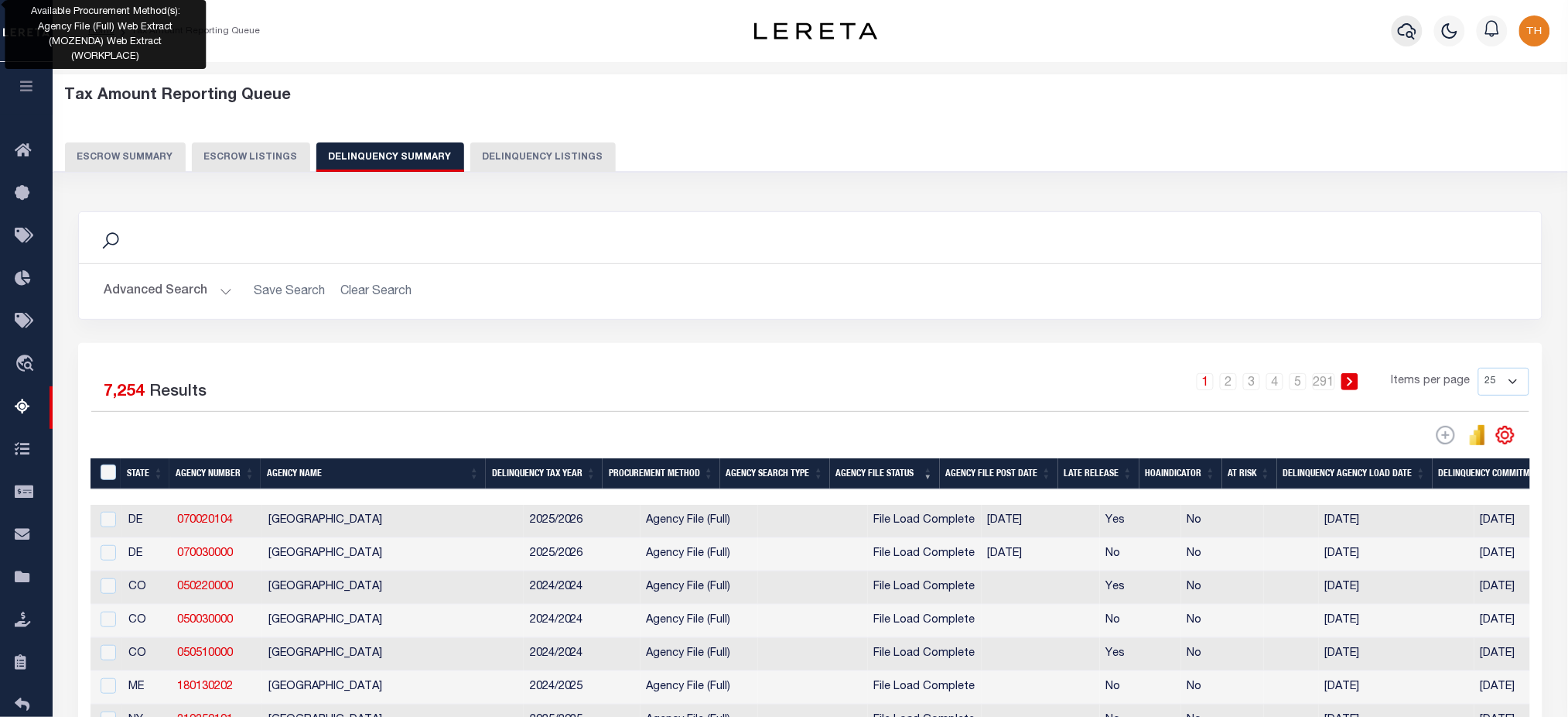
click at [1414, 31] on icon "button" at bounding box center [1408, 31] width 19 height 16
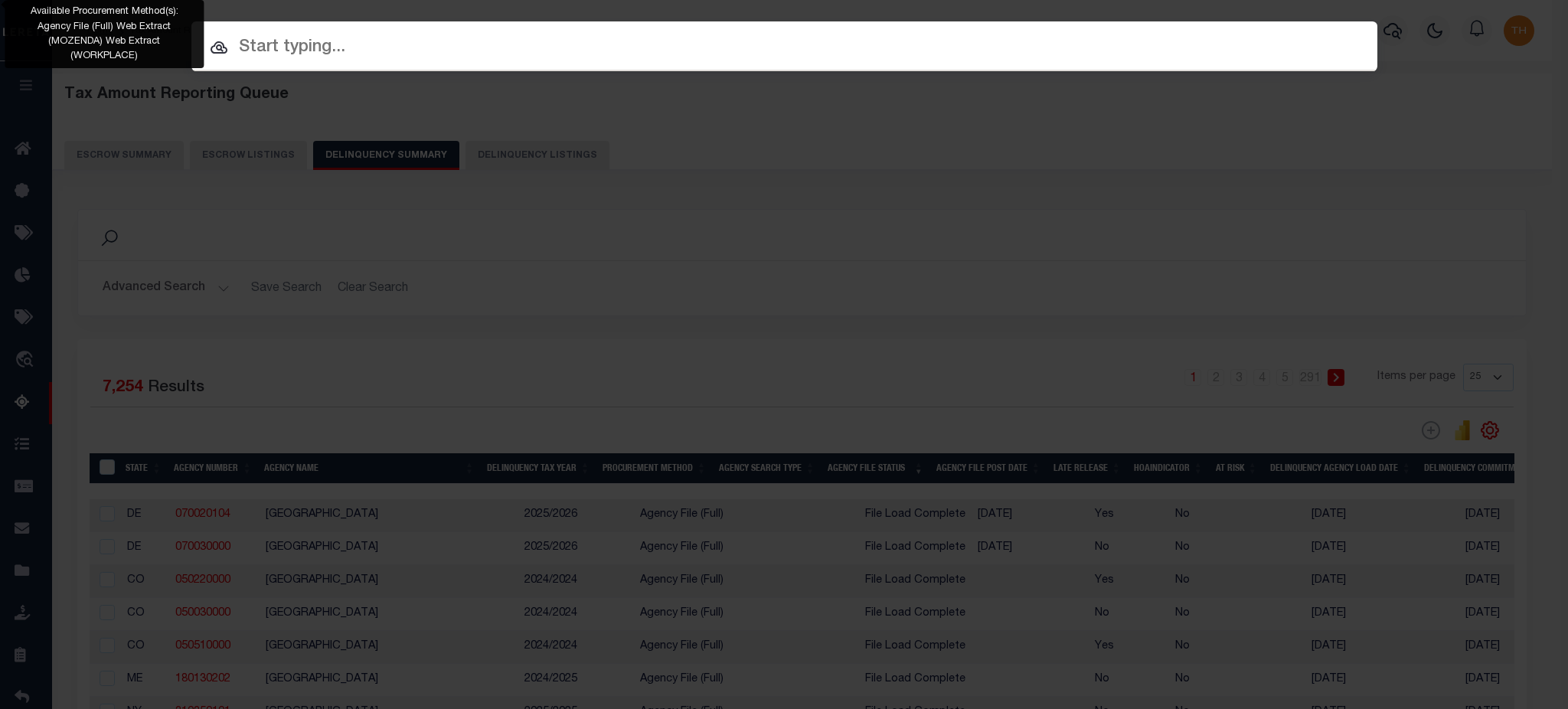
paste input "180024001"
type input "180024001"
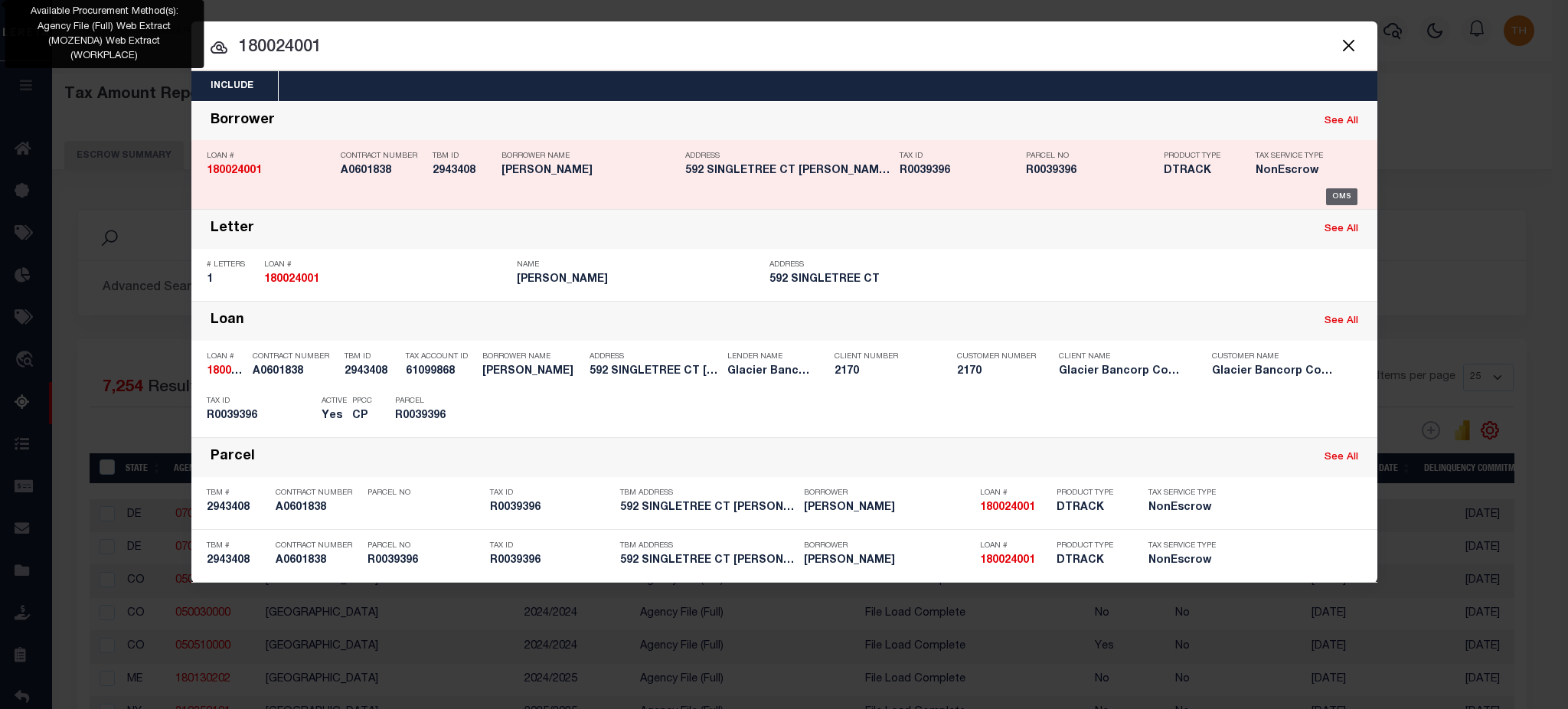
click at [1327, 189] on div "OMS" at bounding box center [1341, 197] width 31 height 17
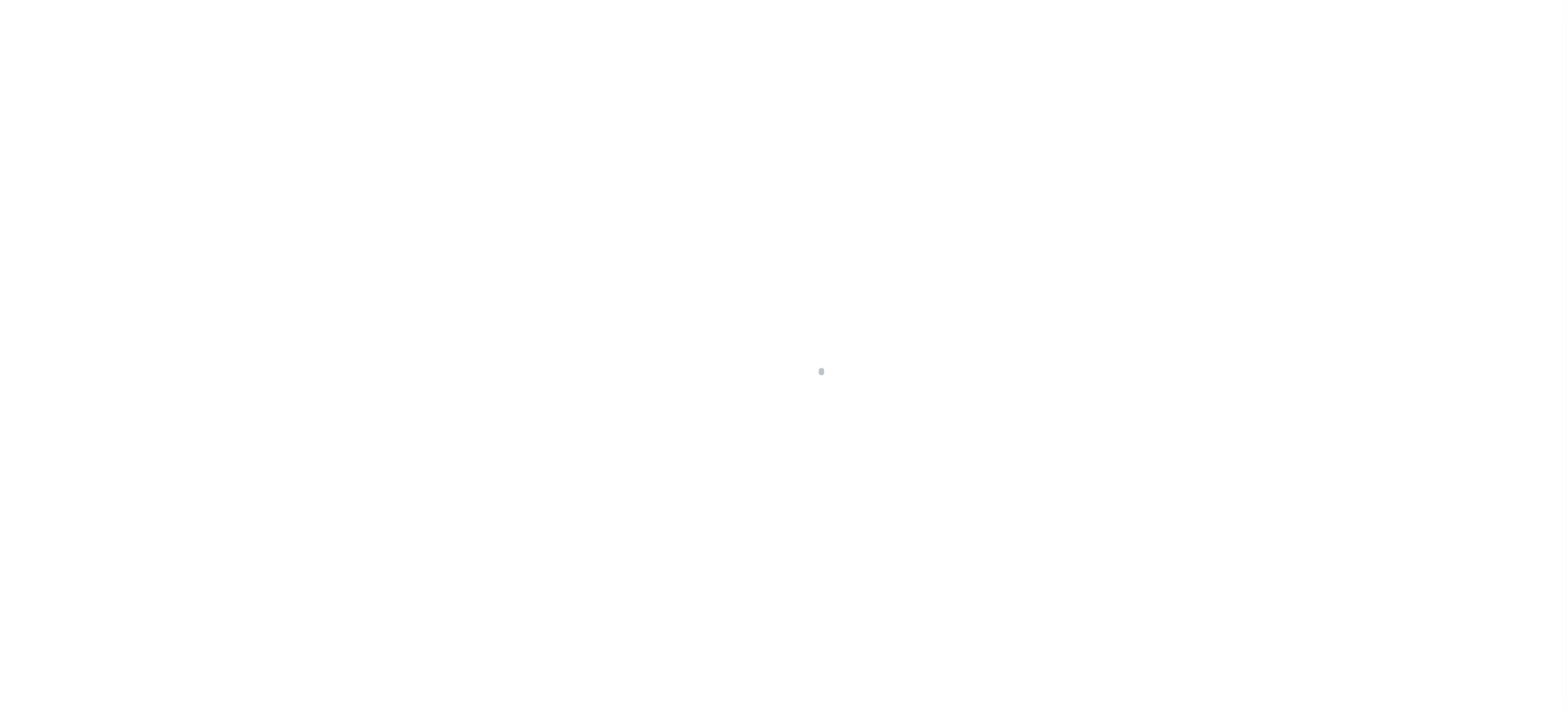
type input "180024001"
type input "[PERSON_NAME]"
select select
type input "592 SINGLETREE CT"
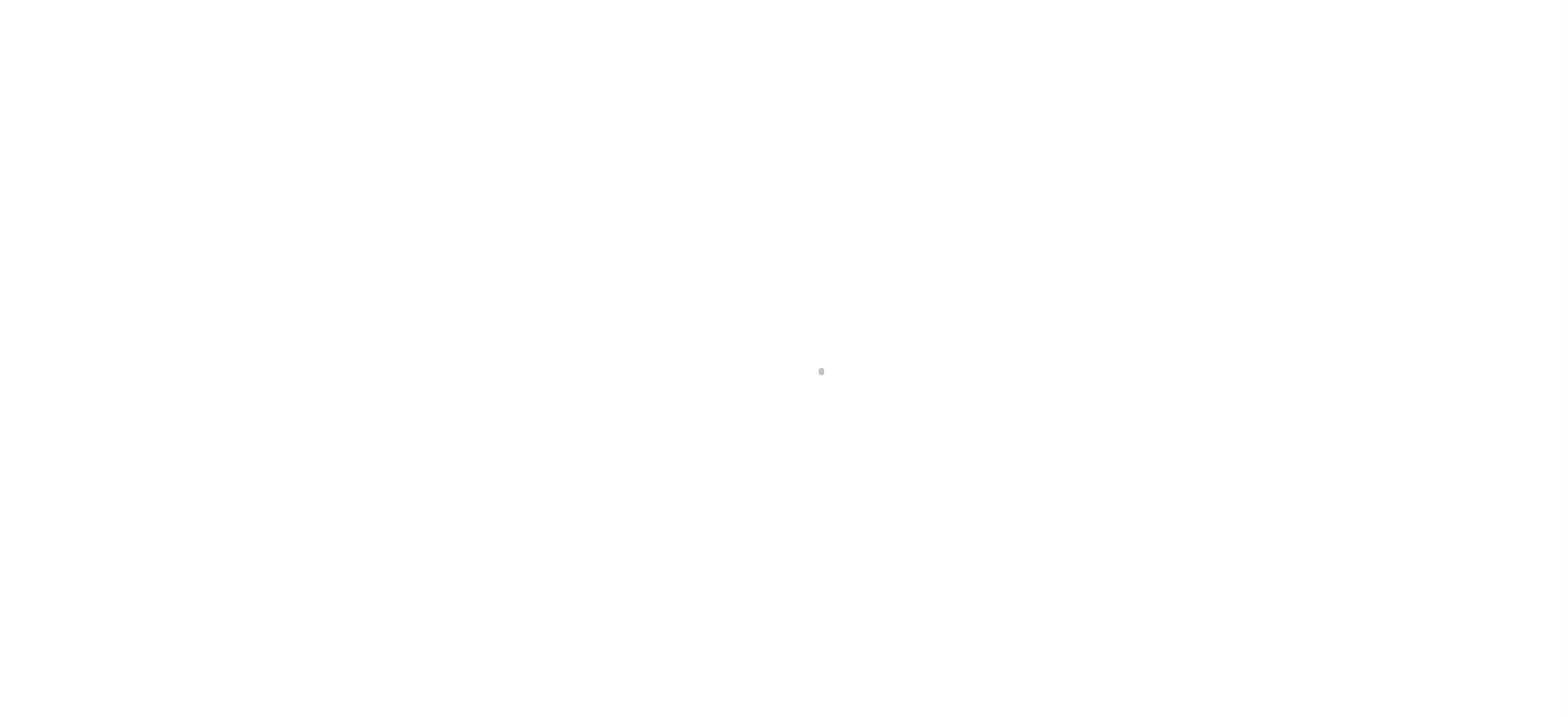
type input "[PERSON_NAME] CO 80449-8561"
select select "NonEscrow"
select select "4581"
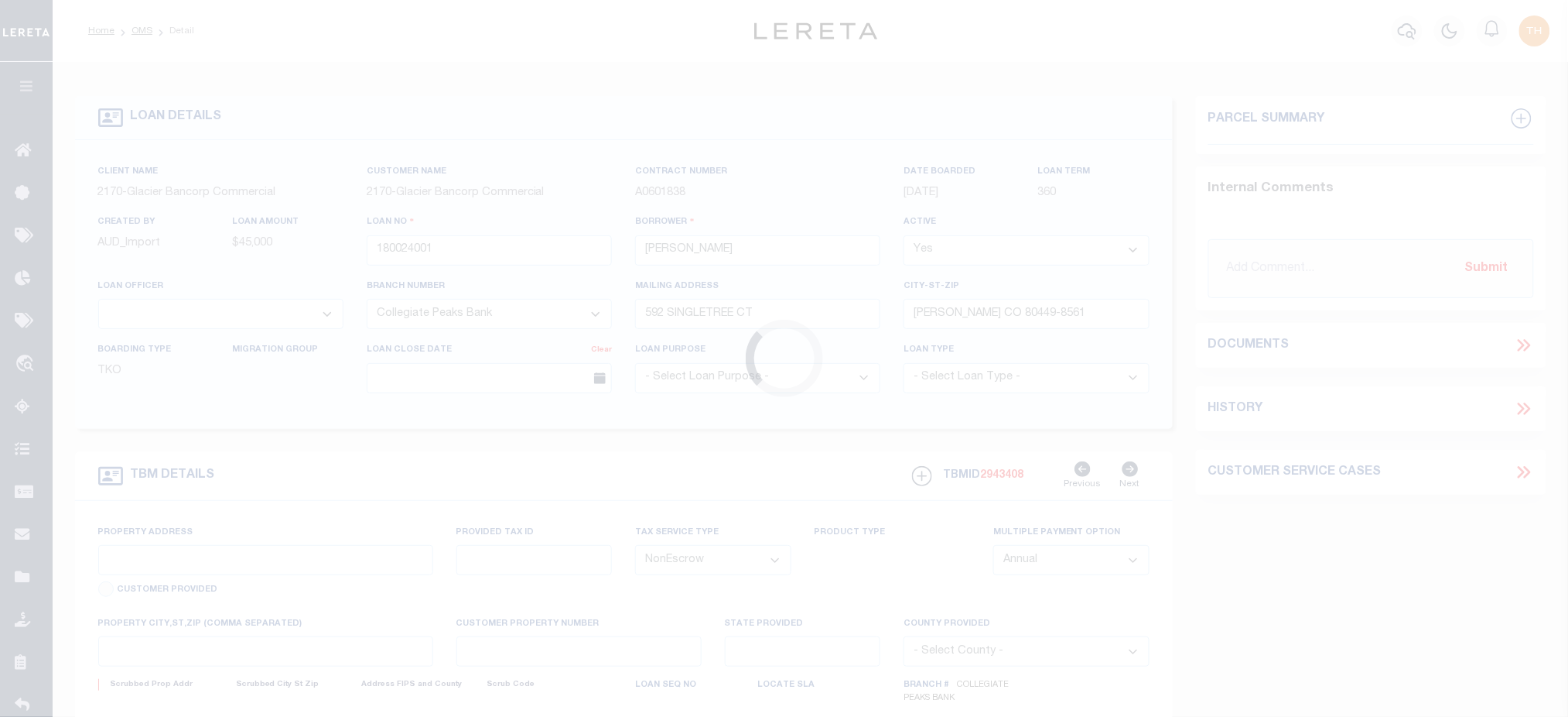
type input "592 SINGLETREE CT"
type input "HARTSEL CO 804490000"
type input "CO"
select select
type textarea "Liability limited to information provided"
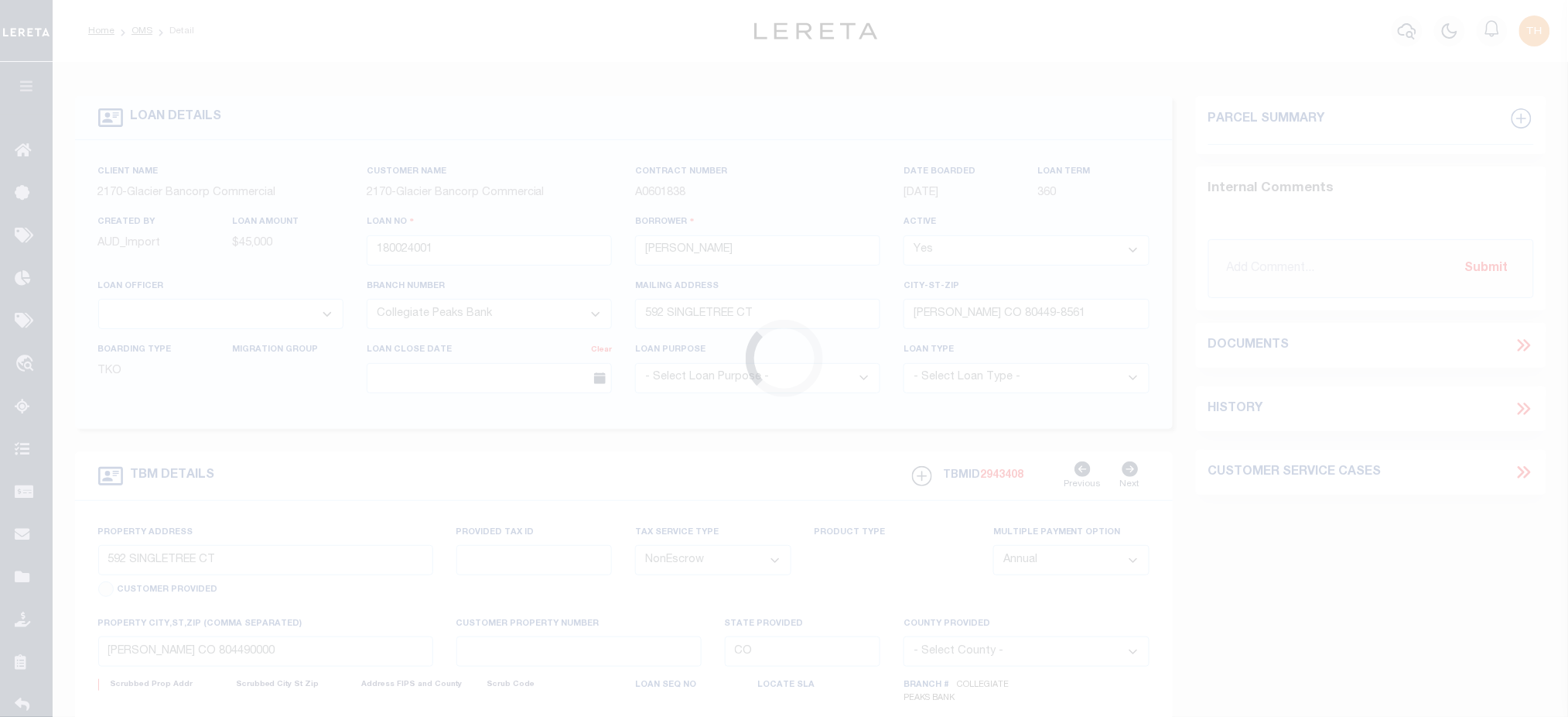
select select "2"
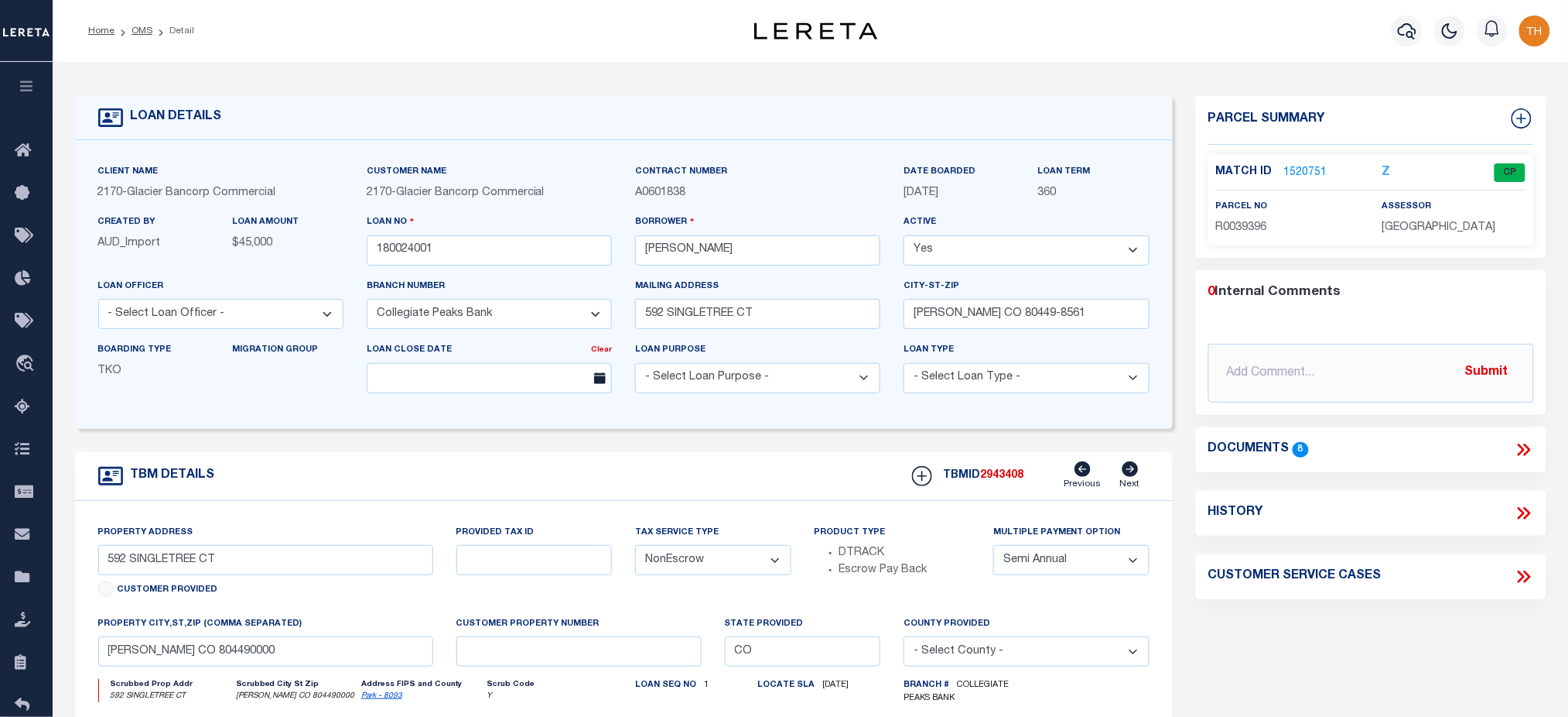
click at [1316, 170] on link "1520751" at bounding box center [1306, 172] width 43 height 16
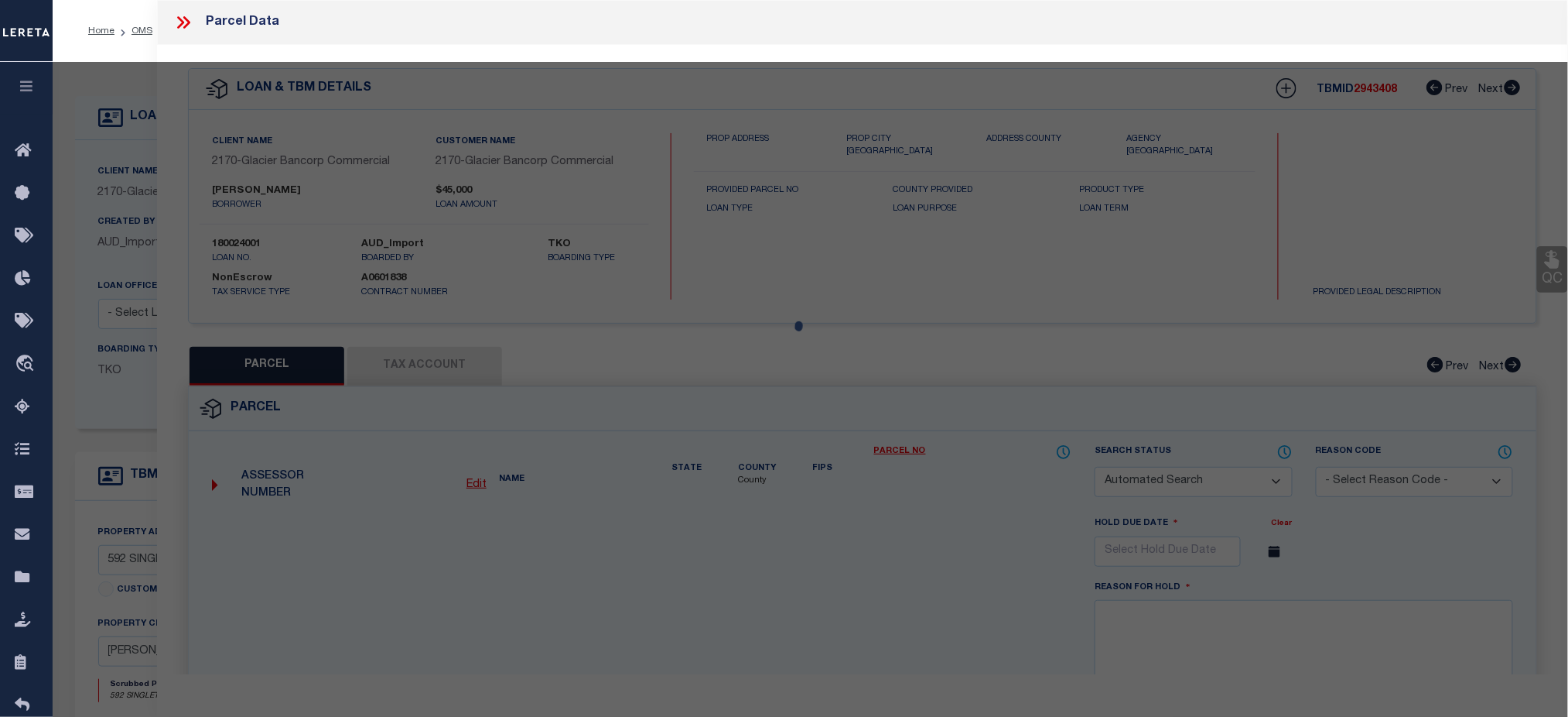
checkbox input "false"
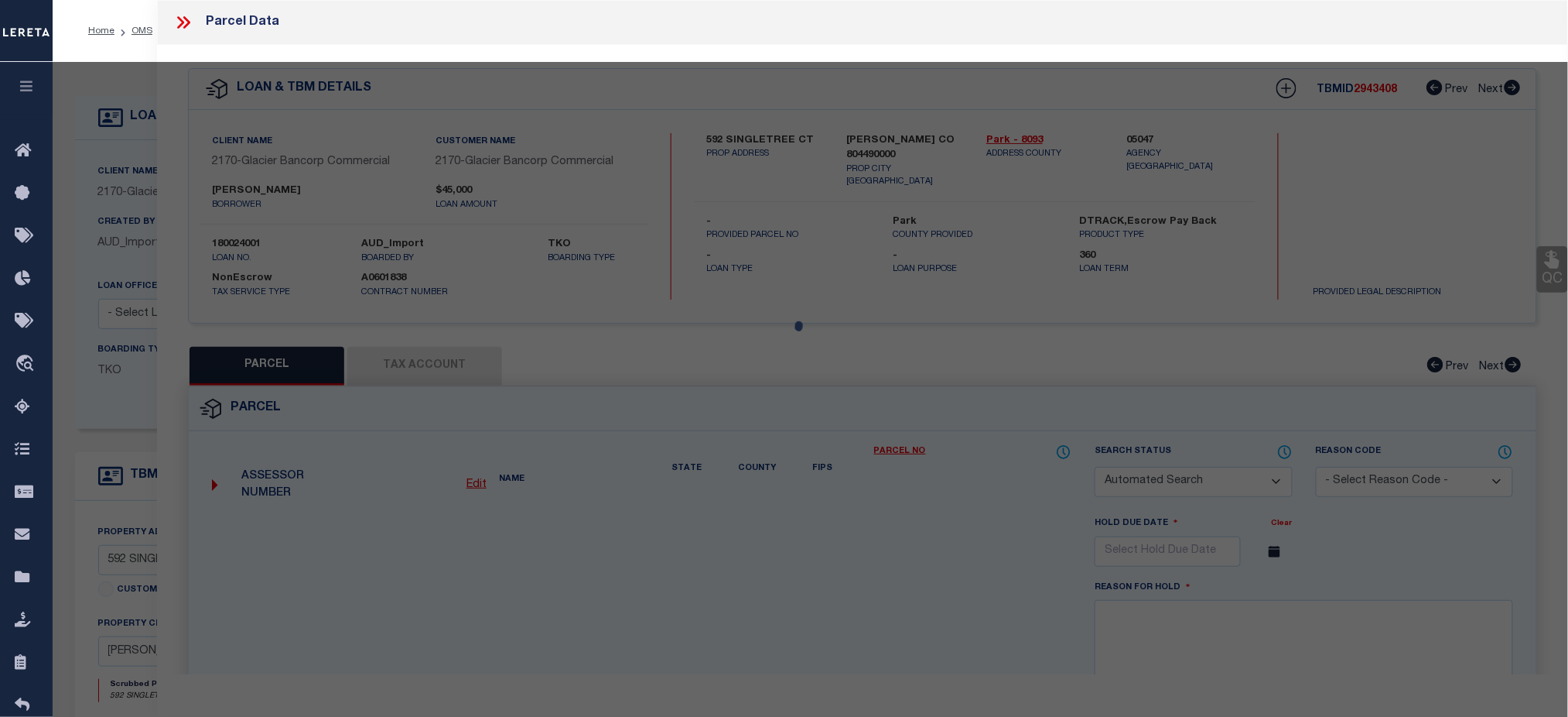
select select "CP"
type input "Mussetter Glen K"
select select
type input "592 SINGLETREE CT"
checkbox input "false"
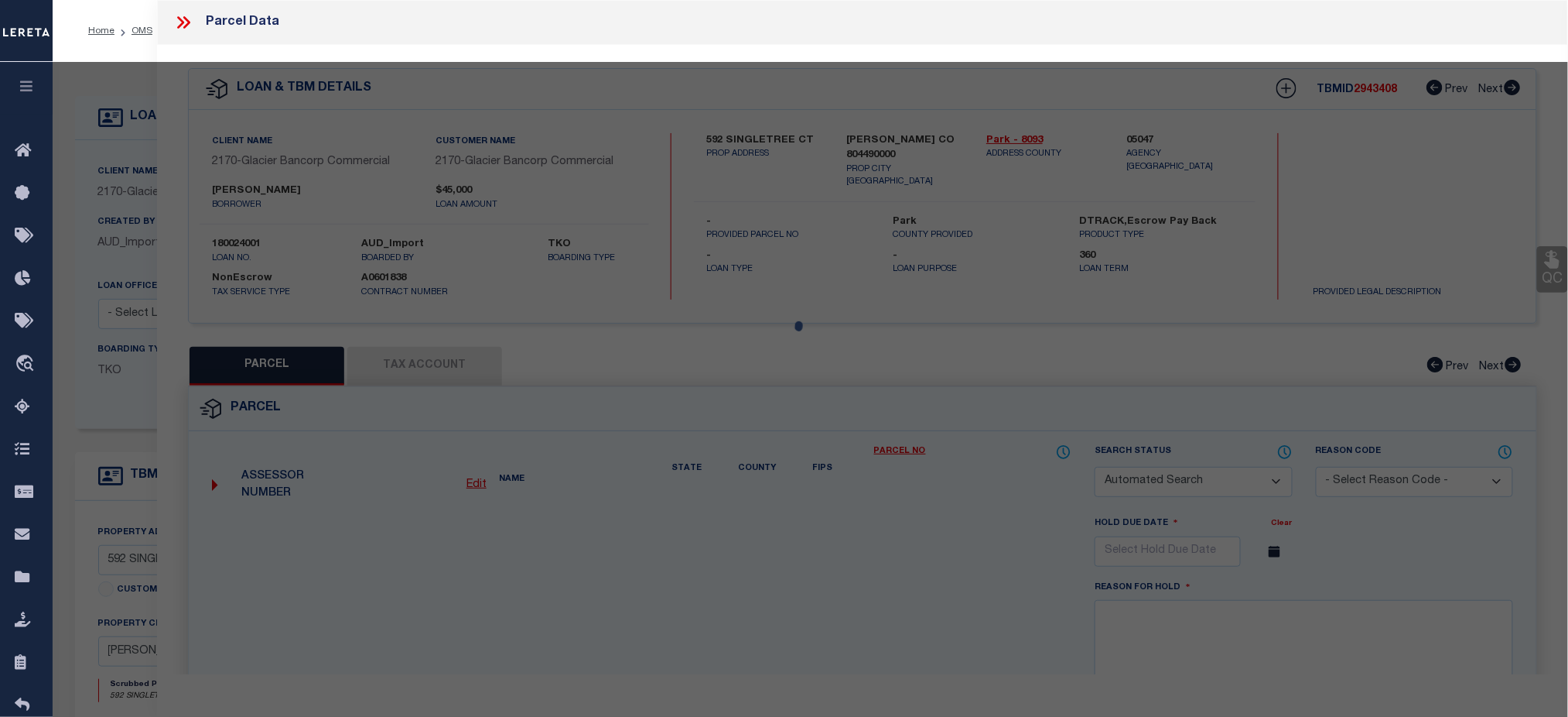
type input "HARTSEL CO 80449"
type textarea "T14 R76 S05 NE4 WESTERN UNION RANCH FILING 13 LOT 0809"
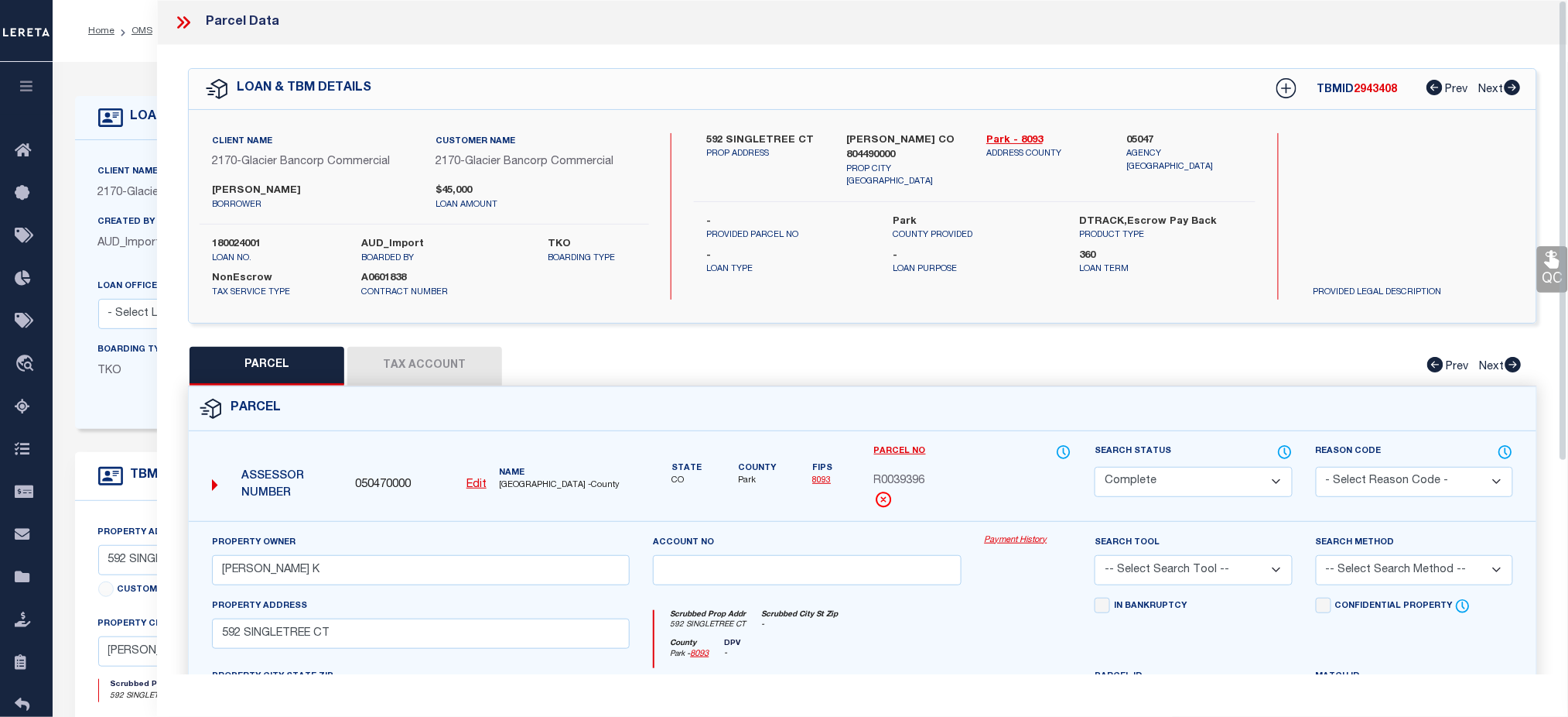
click at [1016, 545] on link "Payment History" at bounding box center [1028, 540] width 87 height 13
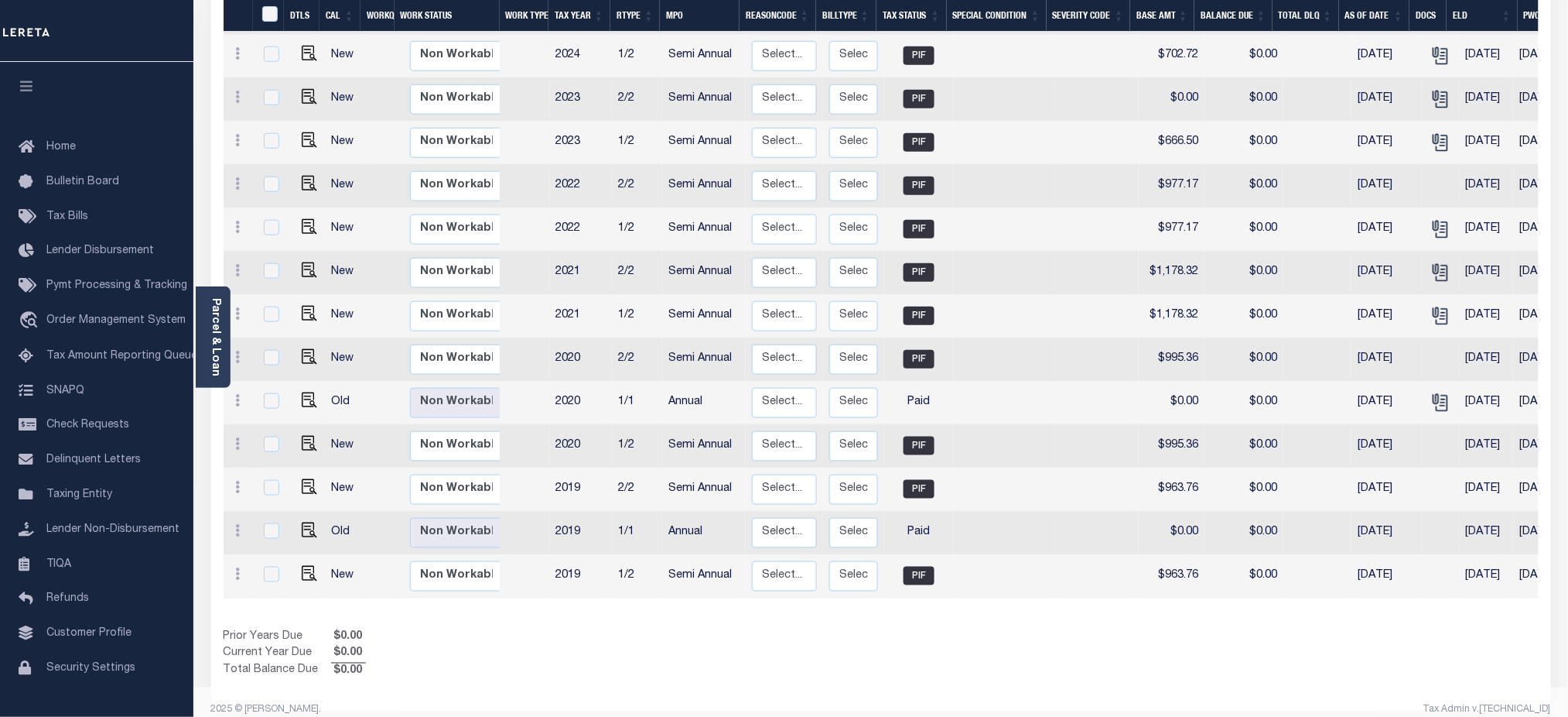
scroll to position [0, 250]
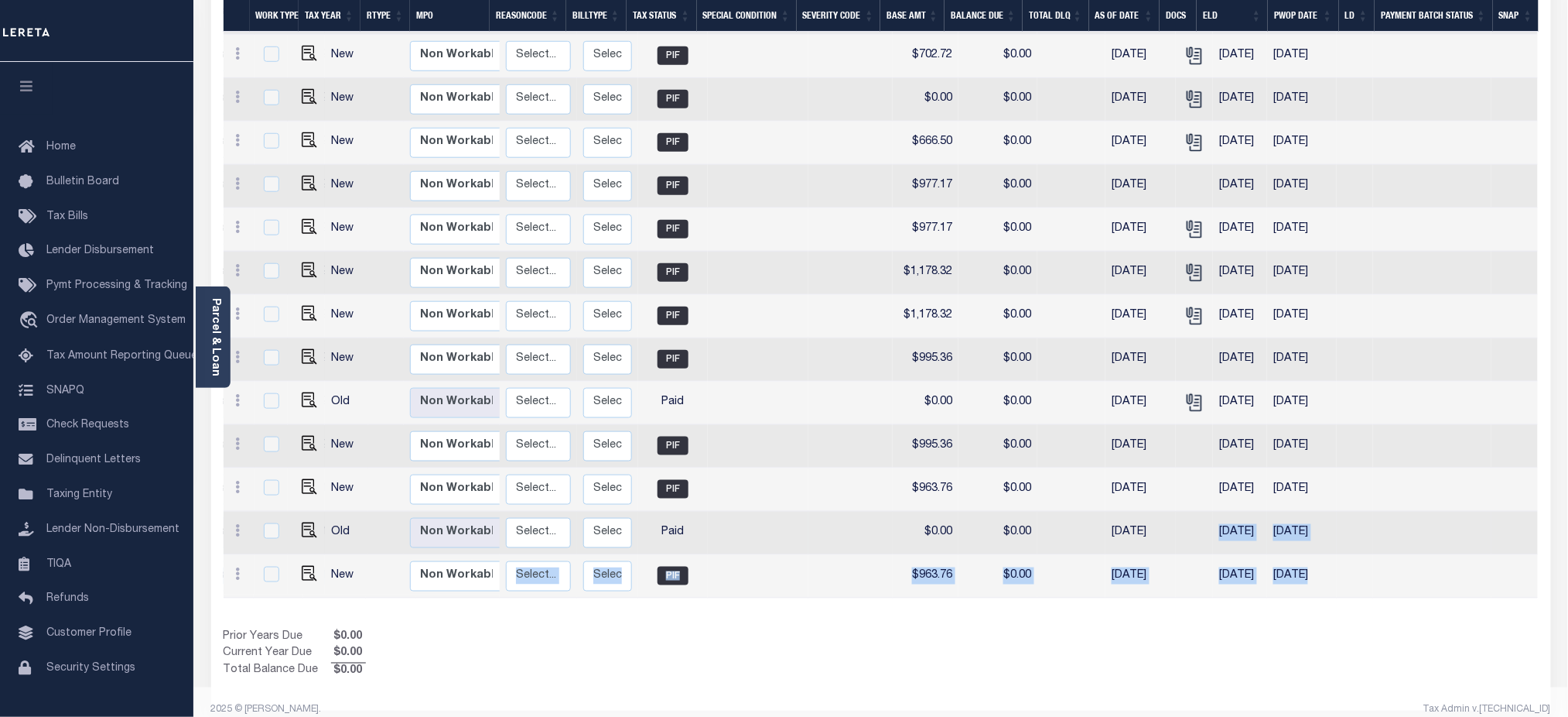
drag, startPoint x: 1304, startPoint y: 562, endPoint x: 1202, endPoint y: 513, distance: 113.2
click at [1202, 513] on tbody "New Non Workable Workable 2025 2/2 Semi Annual Select... Payment Reversal Taxab…" at bounding box center [758, 251] width 1561 height 693
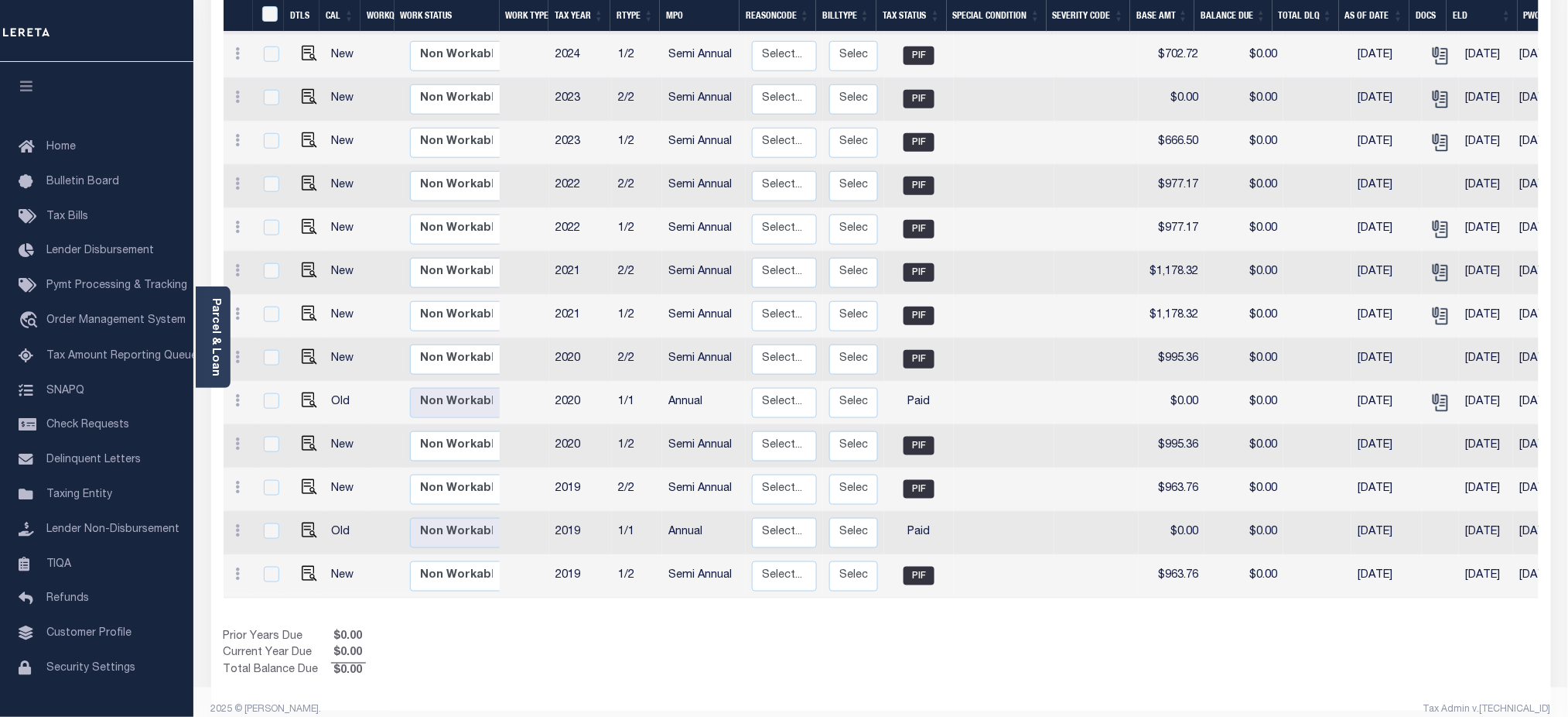
click at [752, 658] on div "Prior Years Due $0.00 Current Year Due $0.00 Total Balance Due $0.00" at bounding box center [552, 654] width 658 height 52
click at [104, 499] on span "Taxing Entity" at bounding box center [79, 494] width 65 height 11
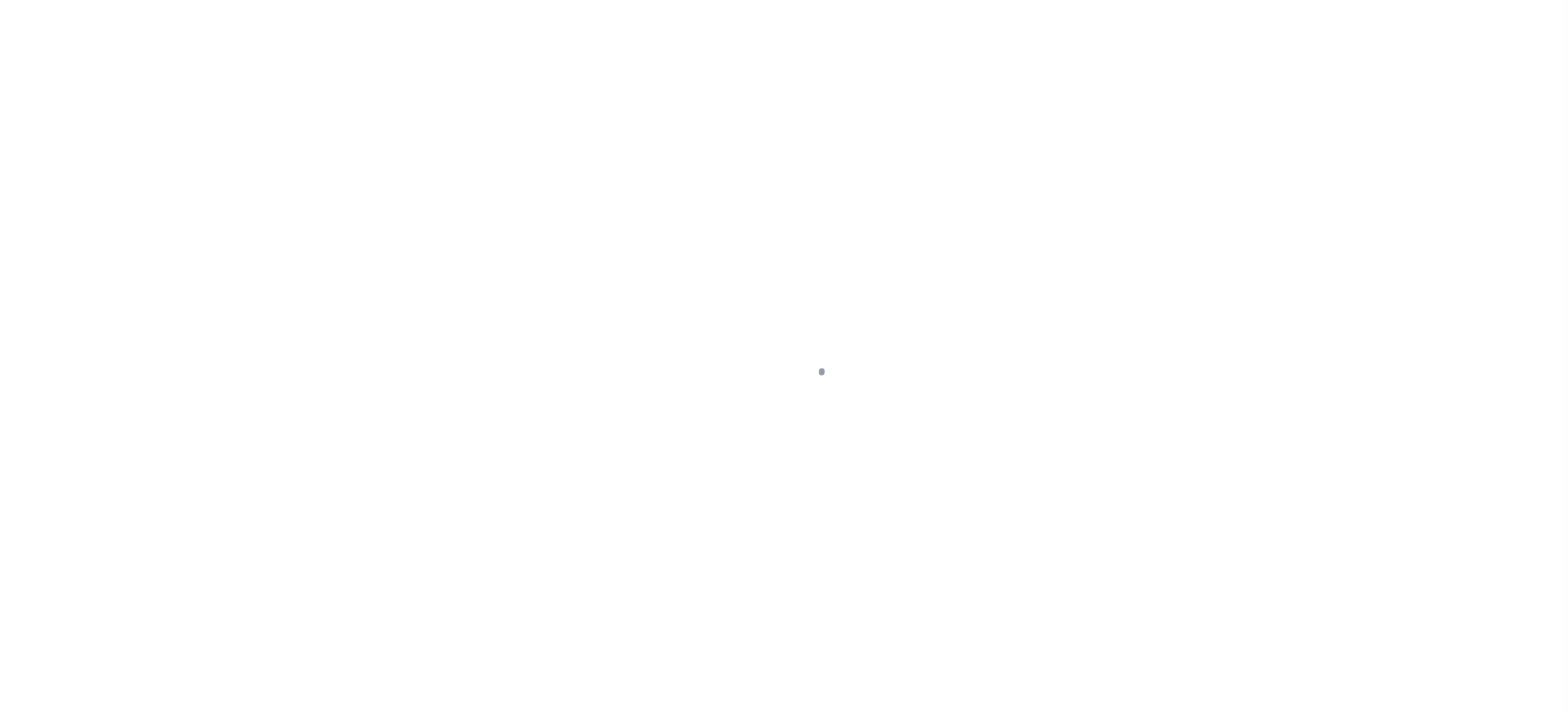
select select
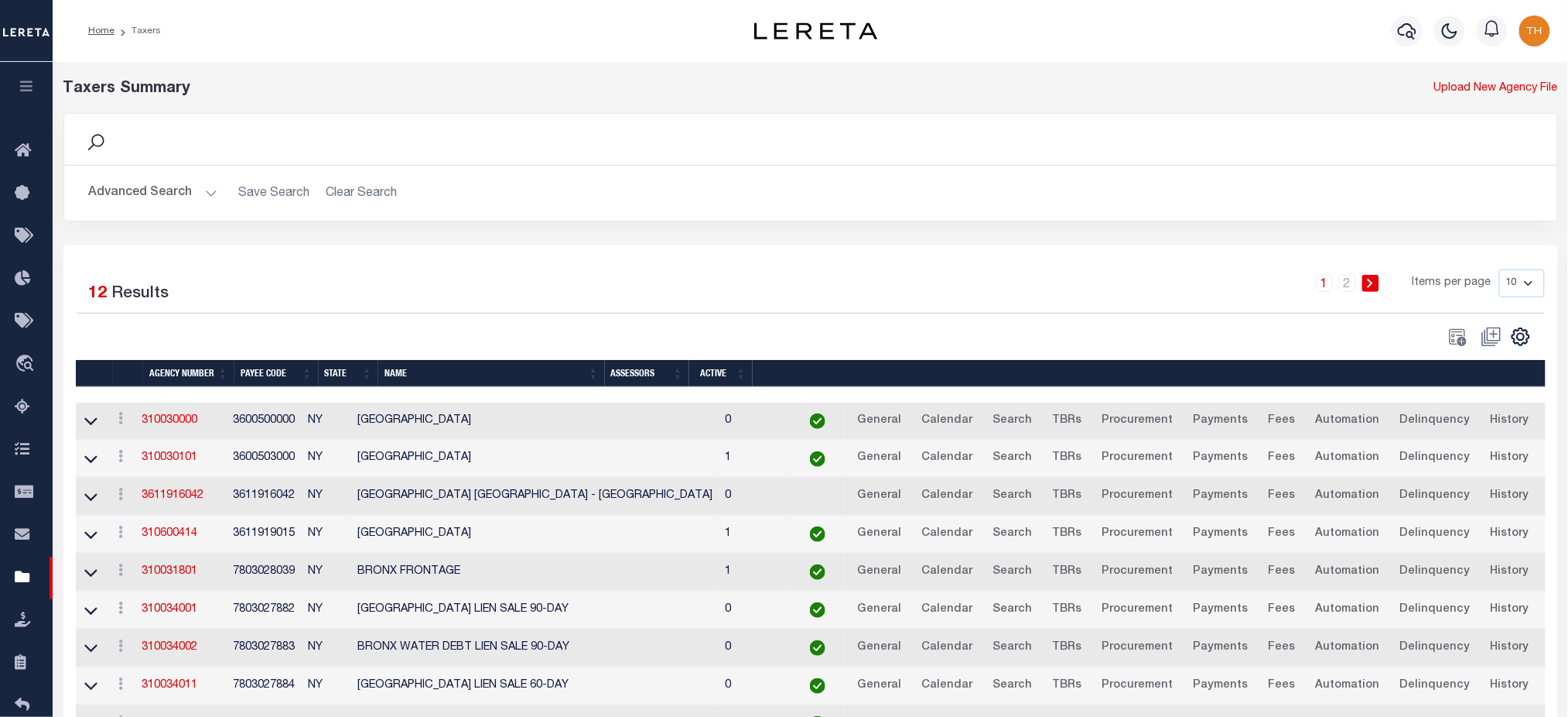
click at [143, 195] on button "Advanced Search" at bounding box center [153, 194] width 128 height 31
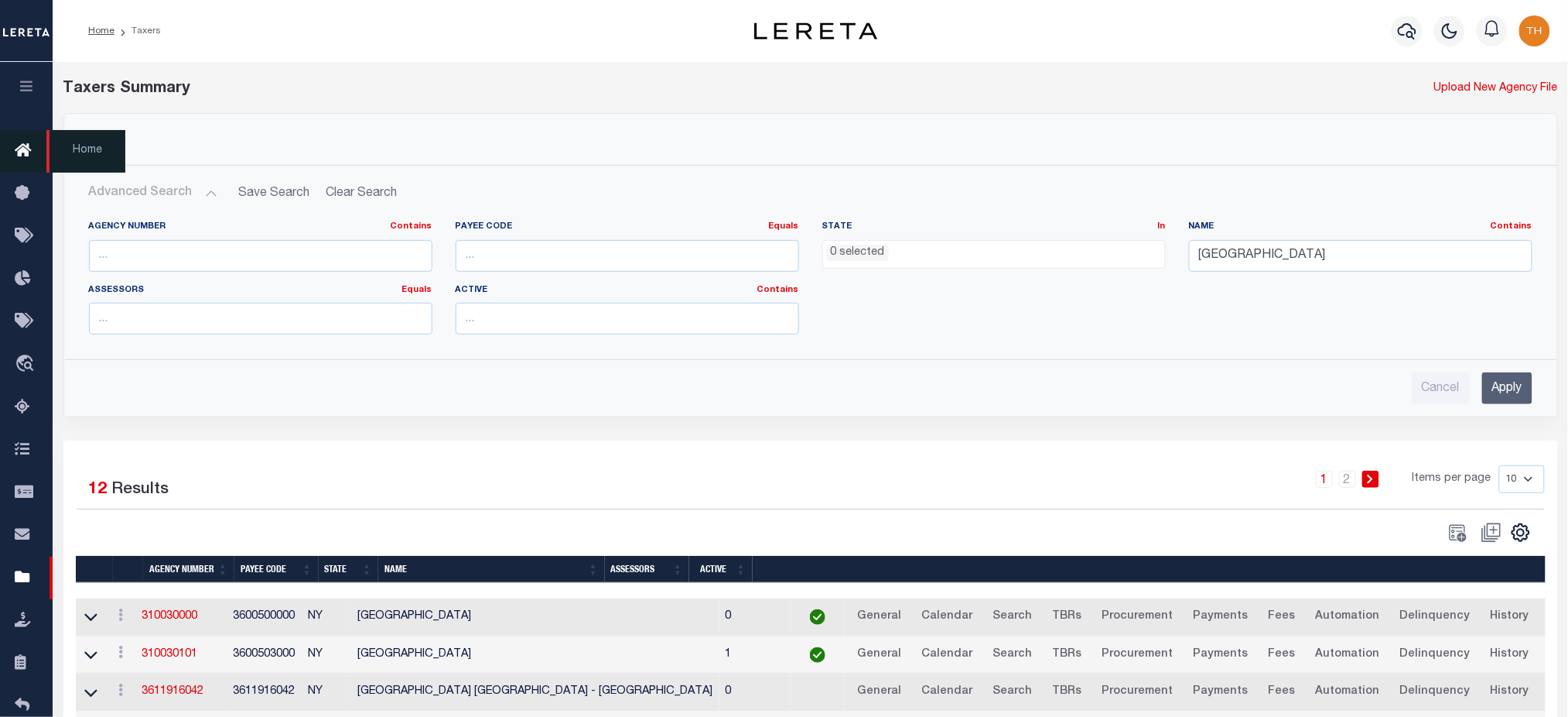
drag, startPoint x: 20, startPoint y: 77, endPoint x: 22, endPoint y: 154, distance: 77.0
click at [20, 77] on button "button" at bounding box center [26, 88] width 53 height 53
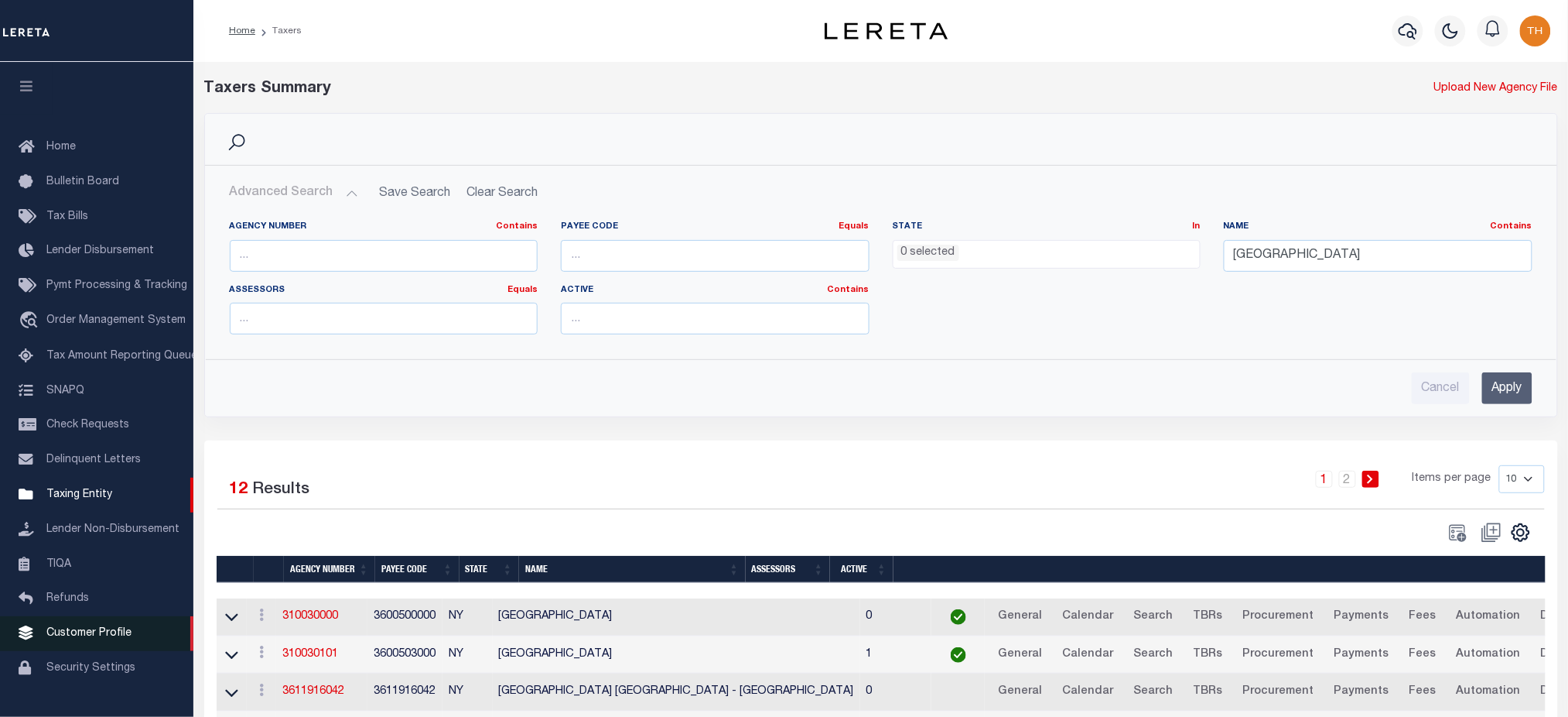
click at [99, 639] on span "Customer Profile" at bounding box center [89, 633] width 85 height 11
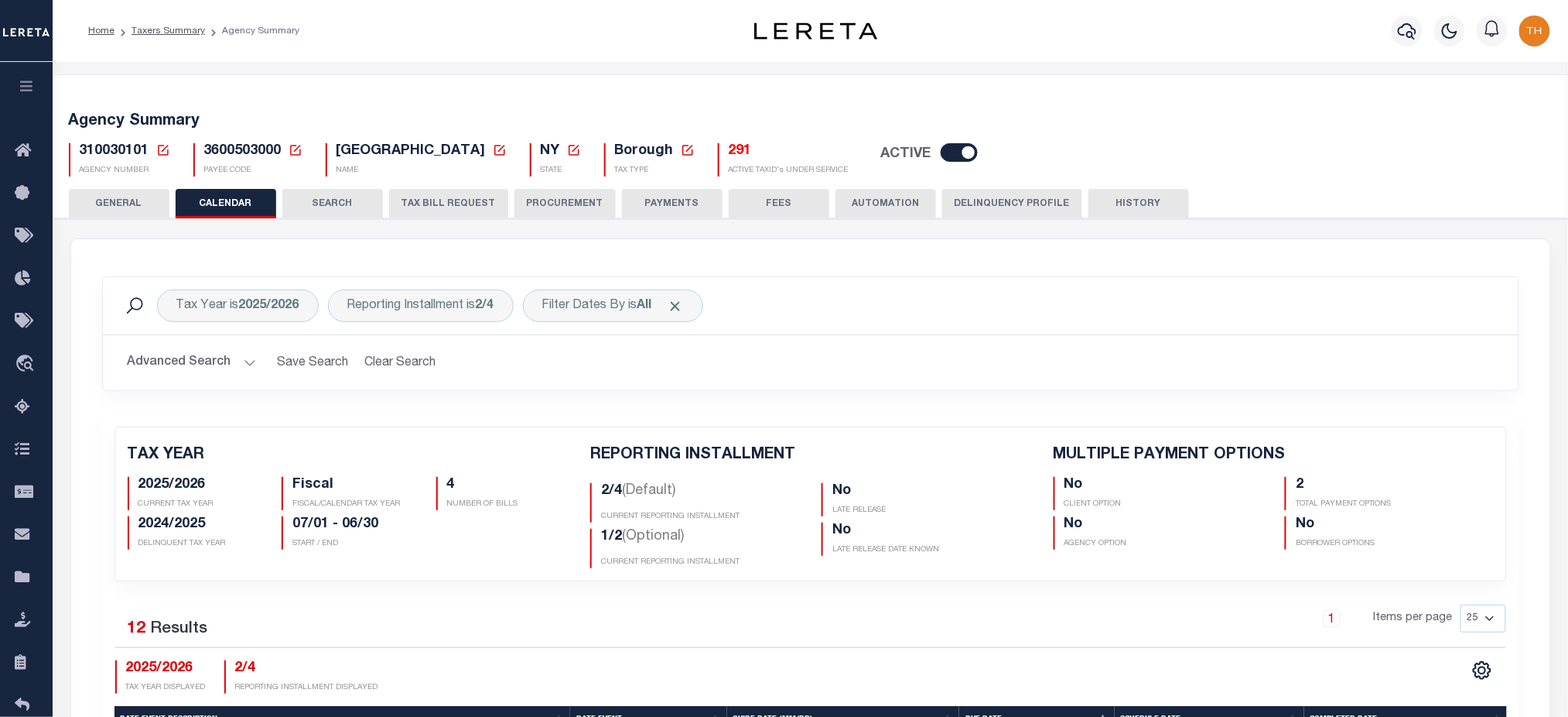
click at [163, 154] on icon at bounding box center [163, 150] width 14 height 14
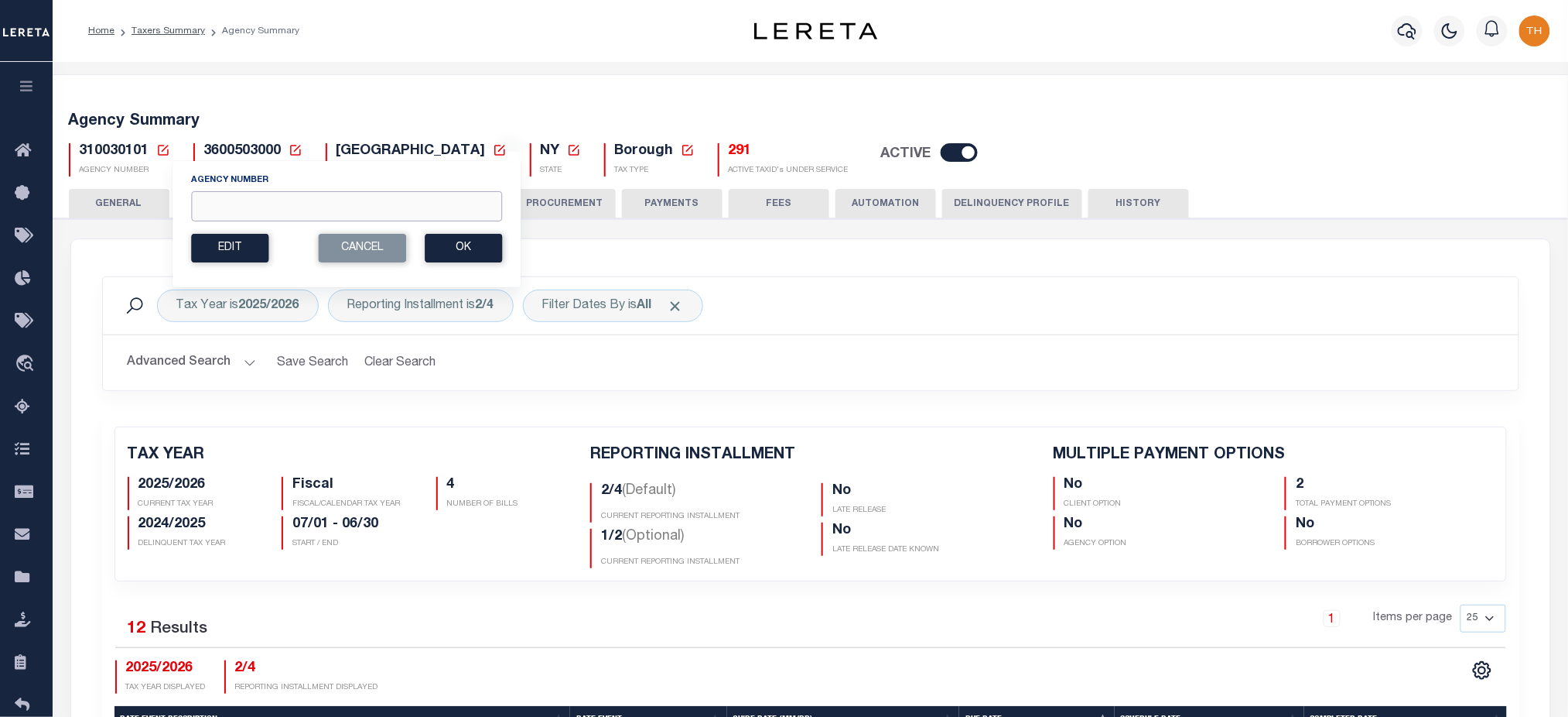
click at [230, 222] on input "Agency Number" at bounding box center [346, 206] width 311 height 31
click at [464, 247] on button "Ok" at bounding box center [463, 248] width 77 height 29
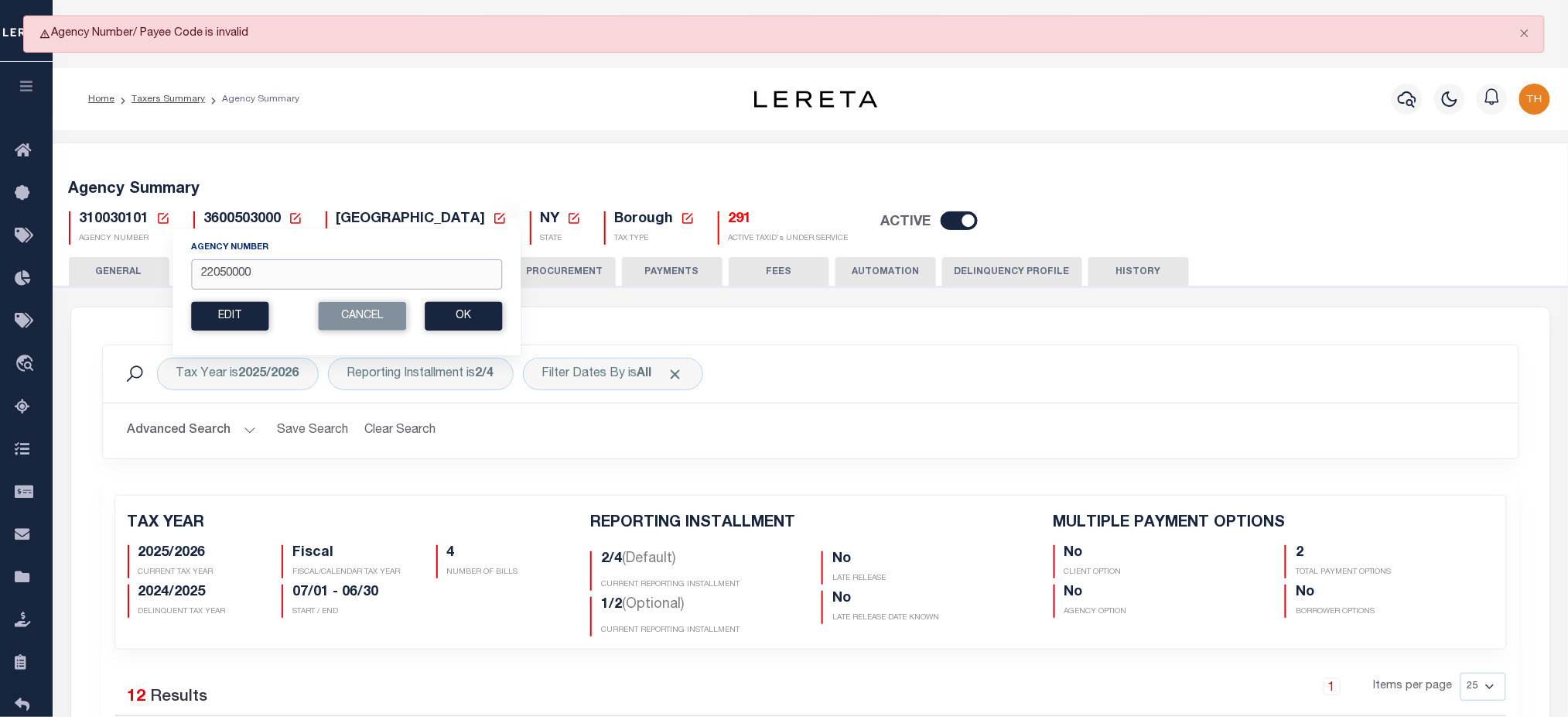
click at [238, 280] on input "22050000" at bounding box center [346, 274] width 311 height 31
click at [223, 270] on input "22050000" at bounding box center [346, 274] width 311 height 31
type input "220500000"
click at [480, 320] on button "Ok" at bounding box center [463, 316] width 77 height 29
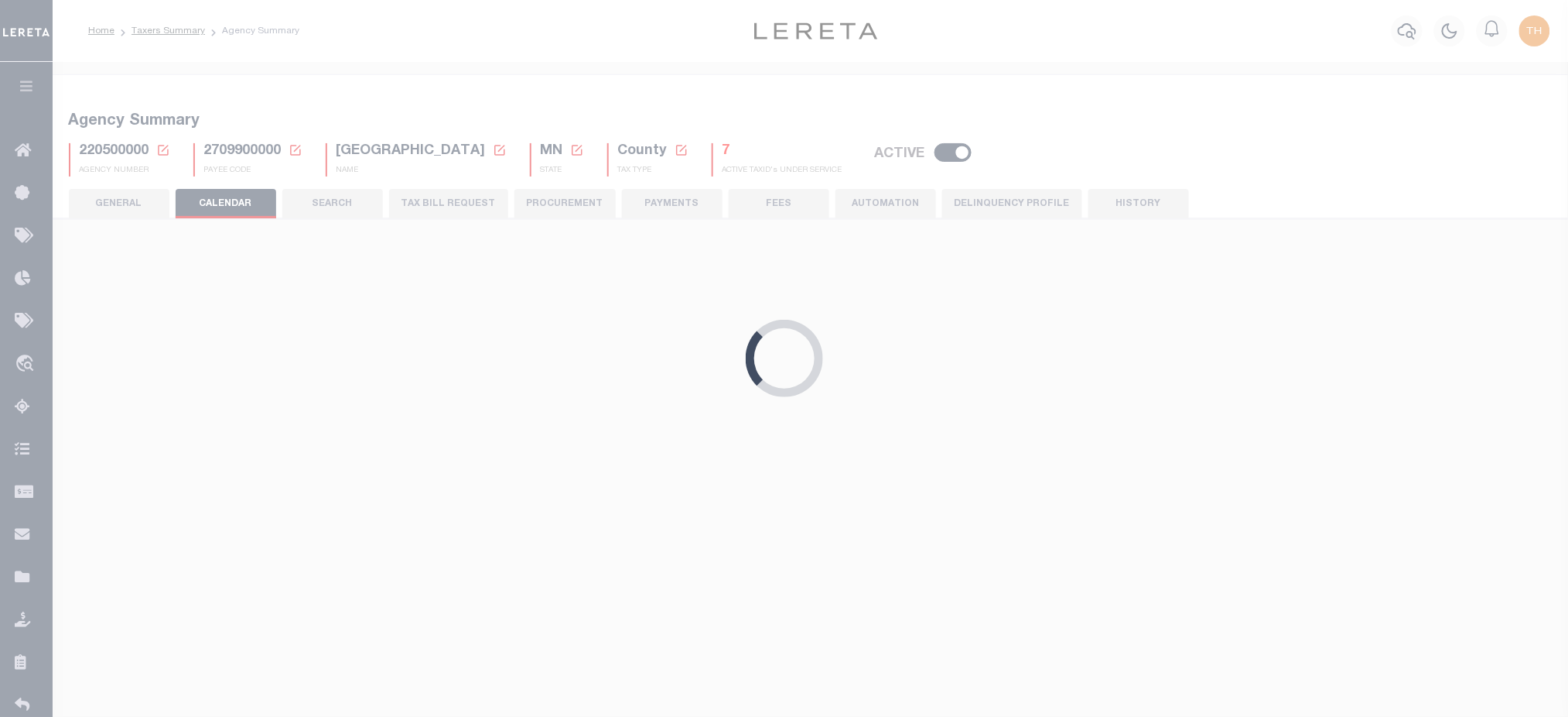
checkbox input "false"
type input "1"
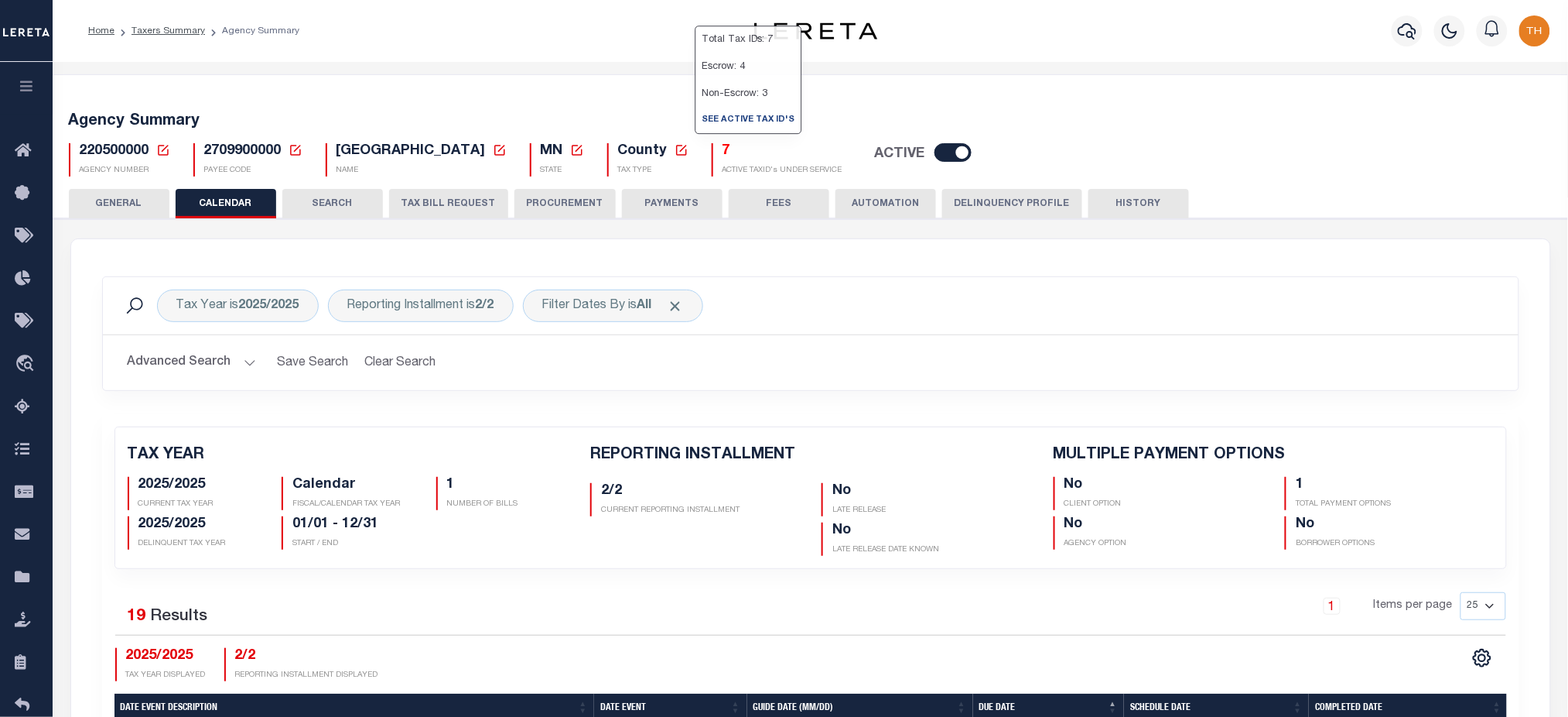
click at [722, 154] on h5 "7" at bounding box center [782, 152] width 120 height 17
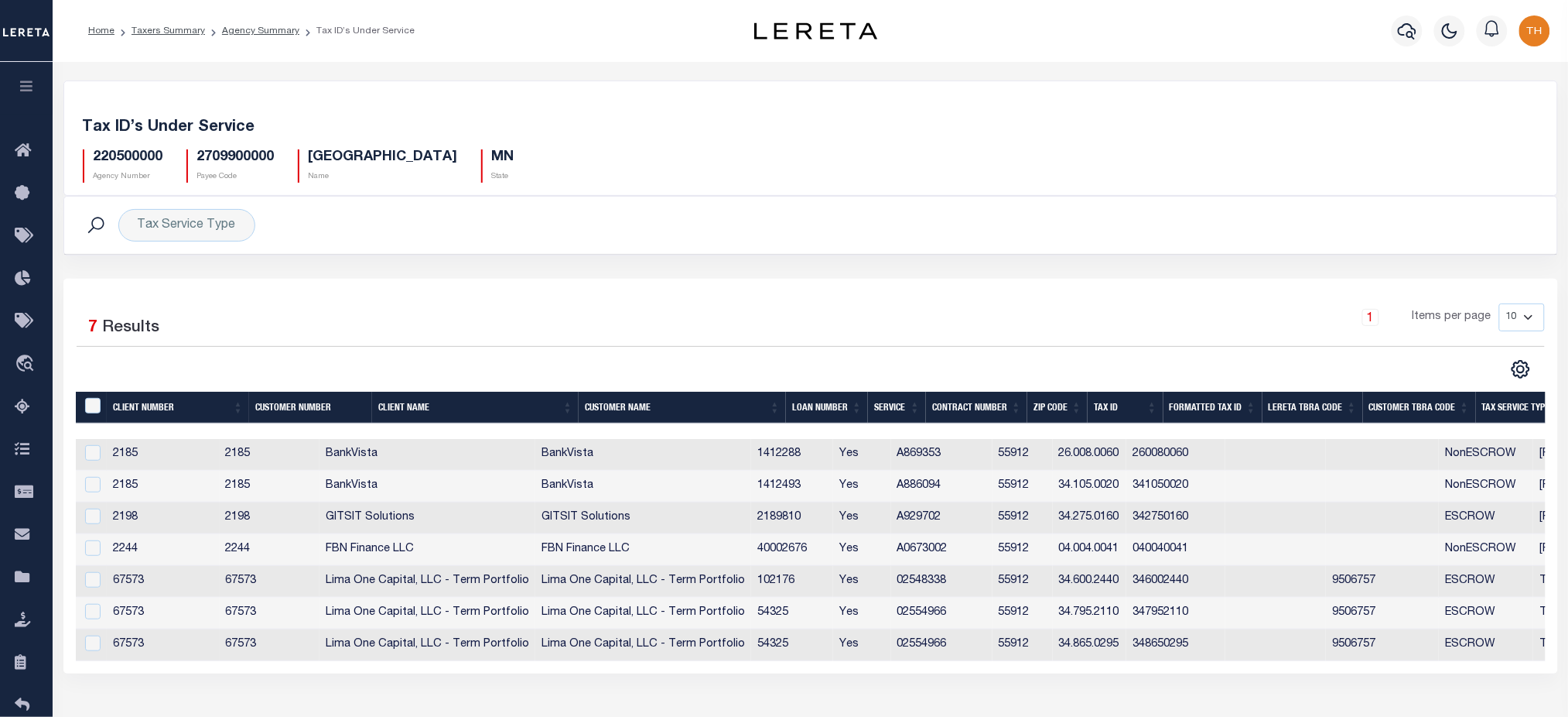
click at [1498, 406] on th "Tax Service Type" at bounding box center [1523, 407] width 94 height 31
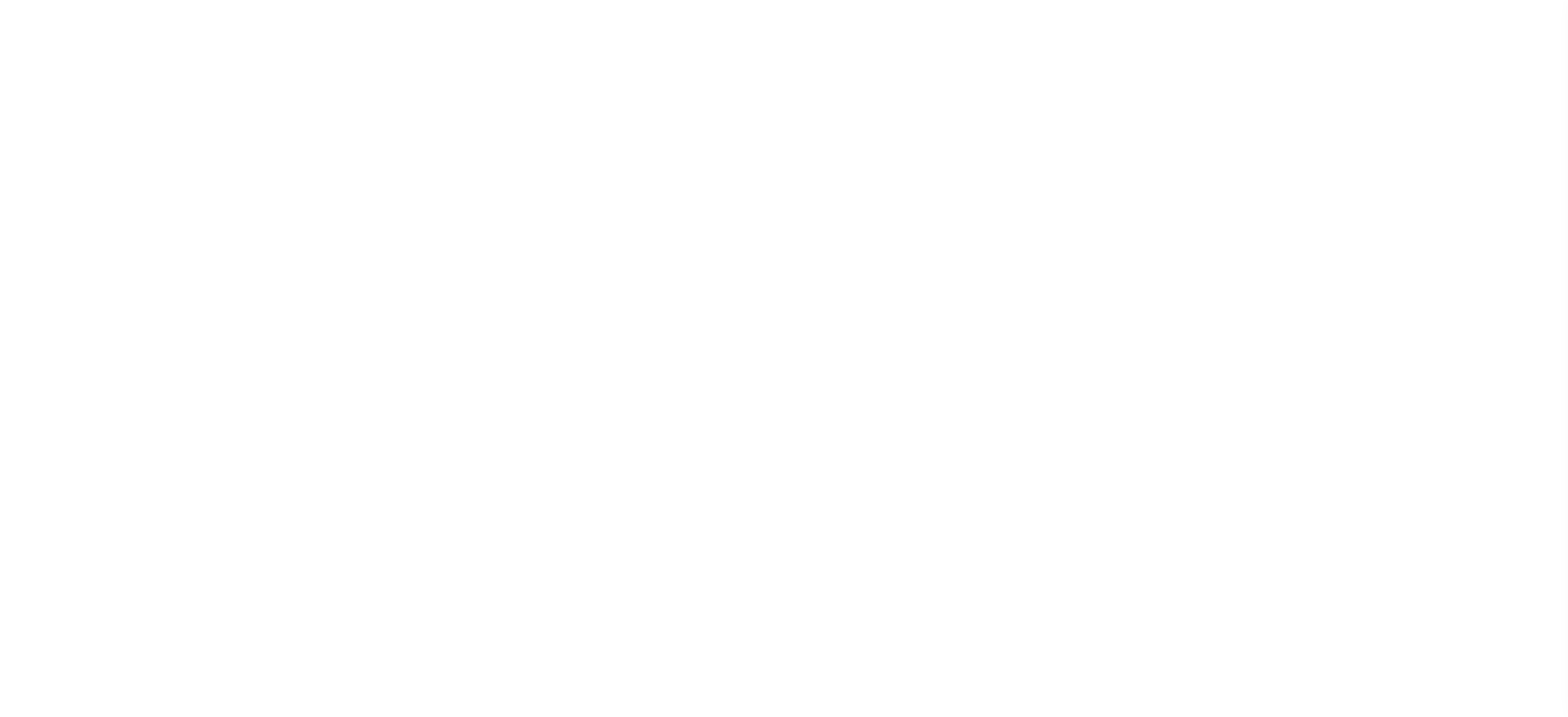
checkbox input "false"
type input "1"
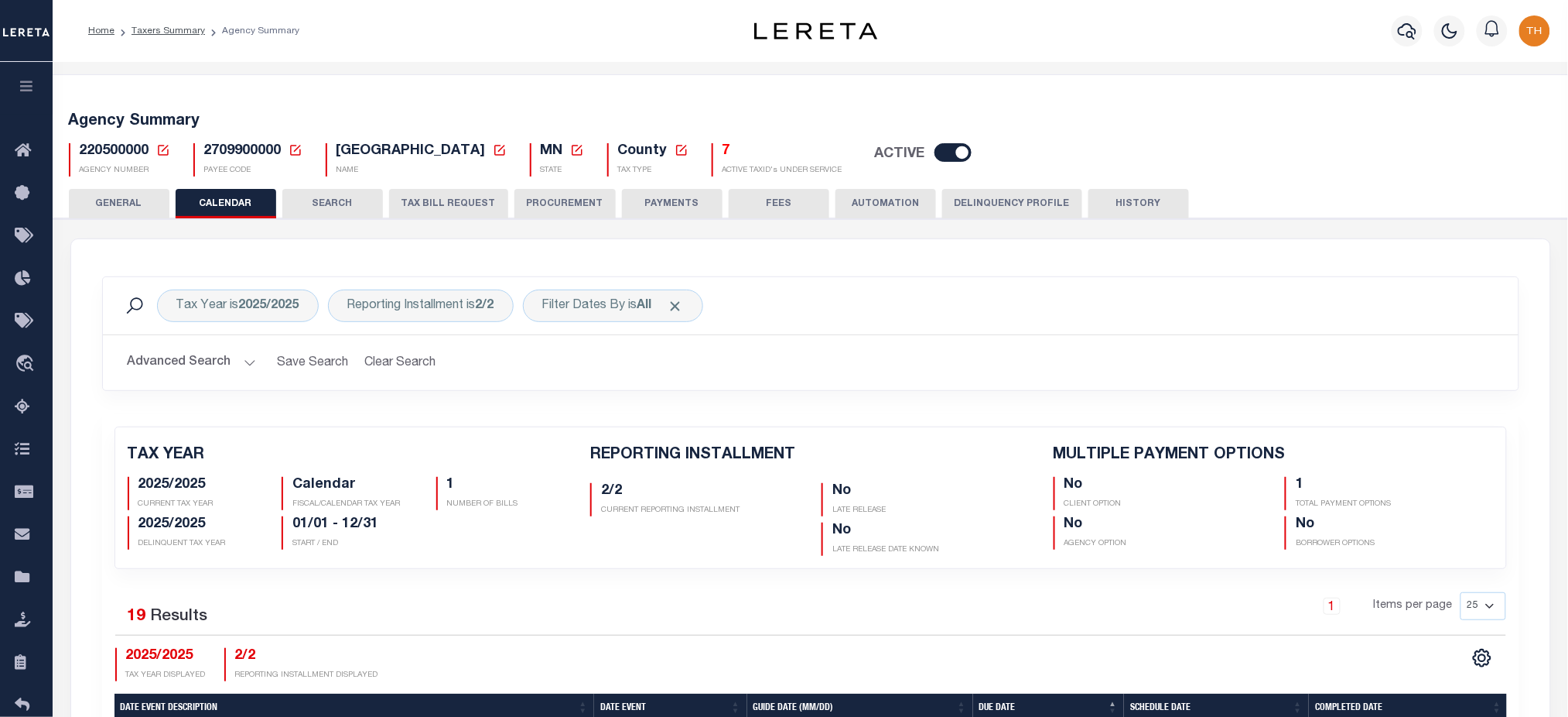
click at [449, 194] on button "TAX BILL REQUEST" at bounding box center [448, 203] width 119 height 30
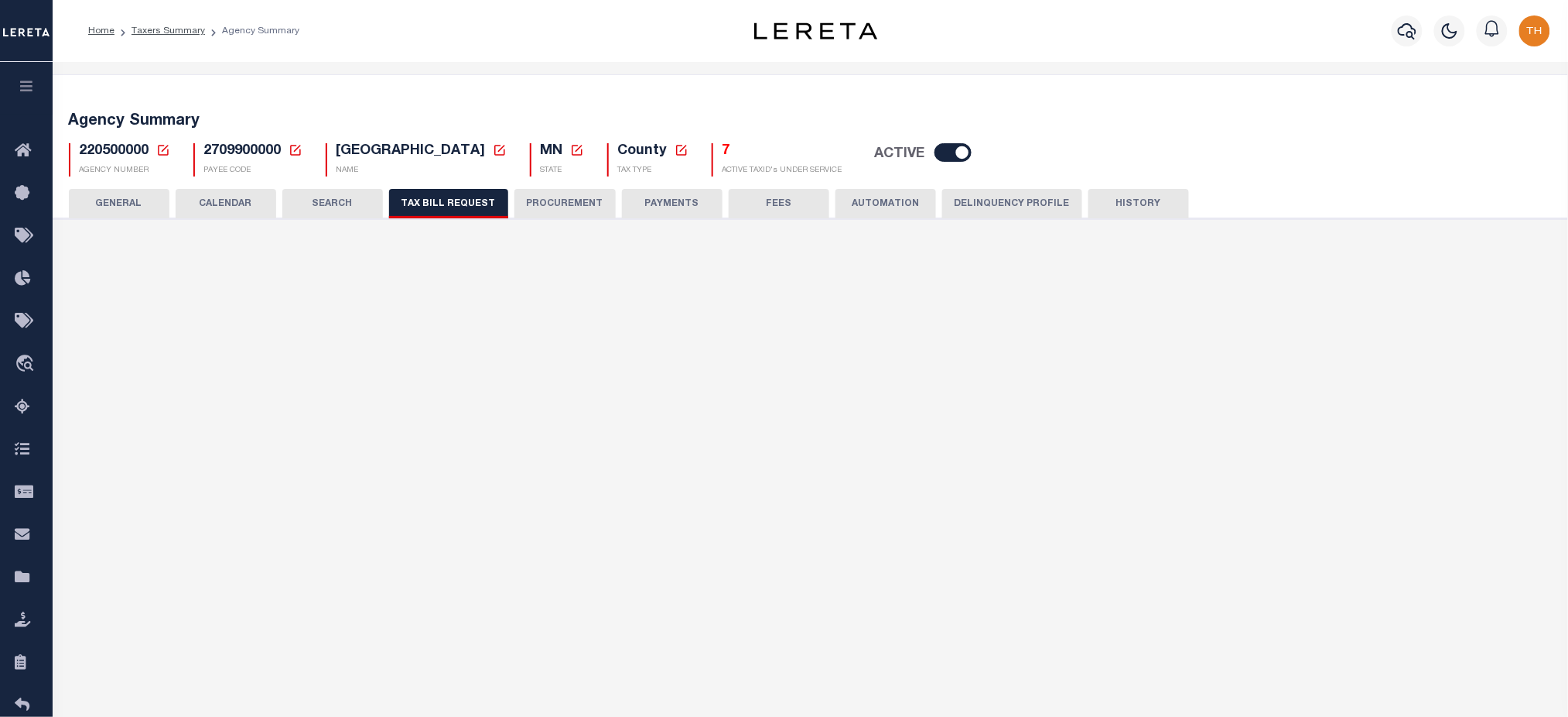
select select "27"
select select "22"
select select "true"
select select "14"
select select "1"
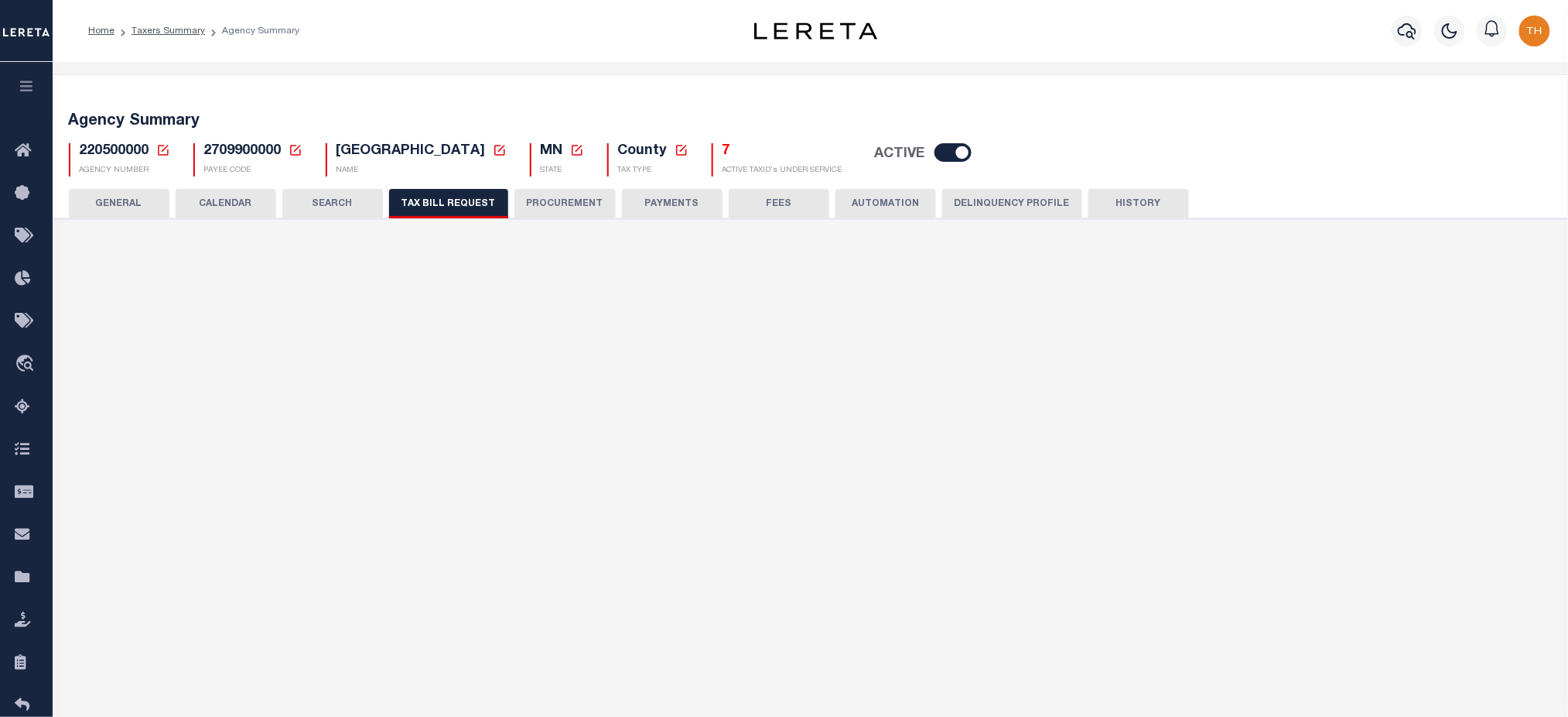
select select
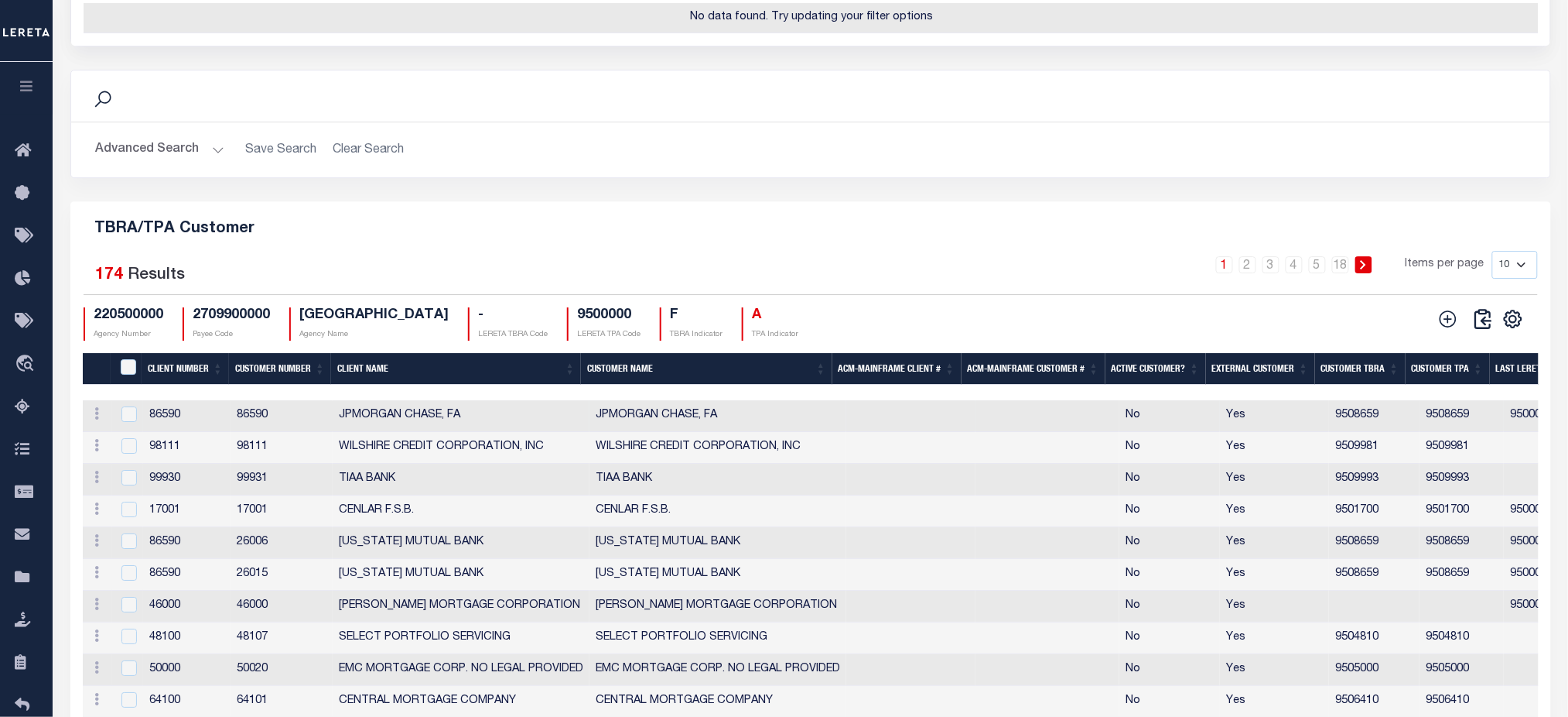
scroll to position [1917, 0]
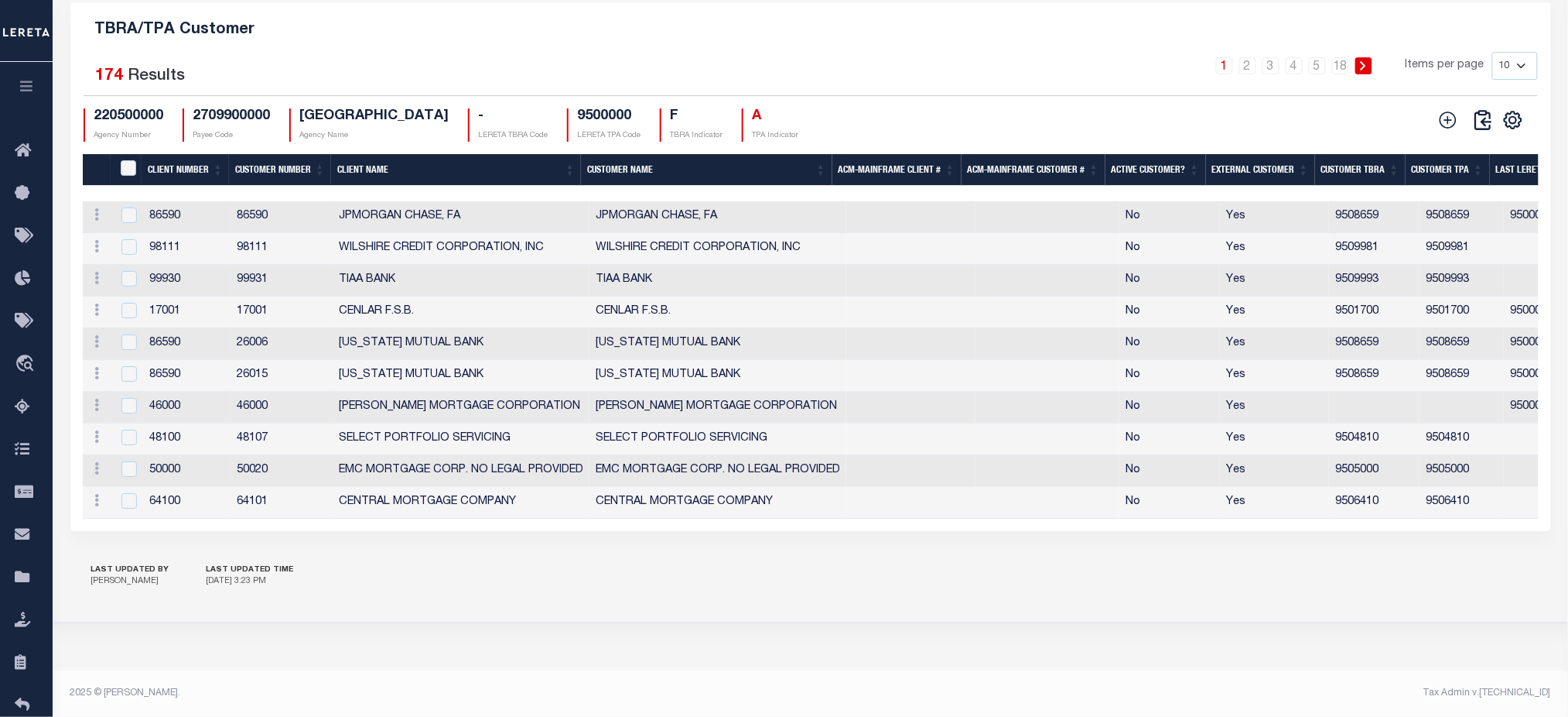
drag, startPoint x: 1519, startPoint y: 46, endPoint x: 1509, endPoint y: 66, distance: 22.4
click at [1519, 52] on select "10 25 50 100" at bounding box center [1515, 65] width 46 height 28
select select "100"
click at [1492, 52] on select "10 25 50 100" at bounding box center [1515, 65] width 46 height 28
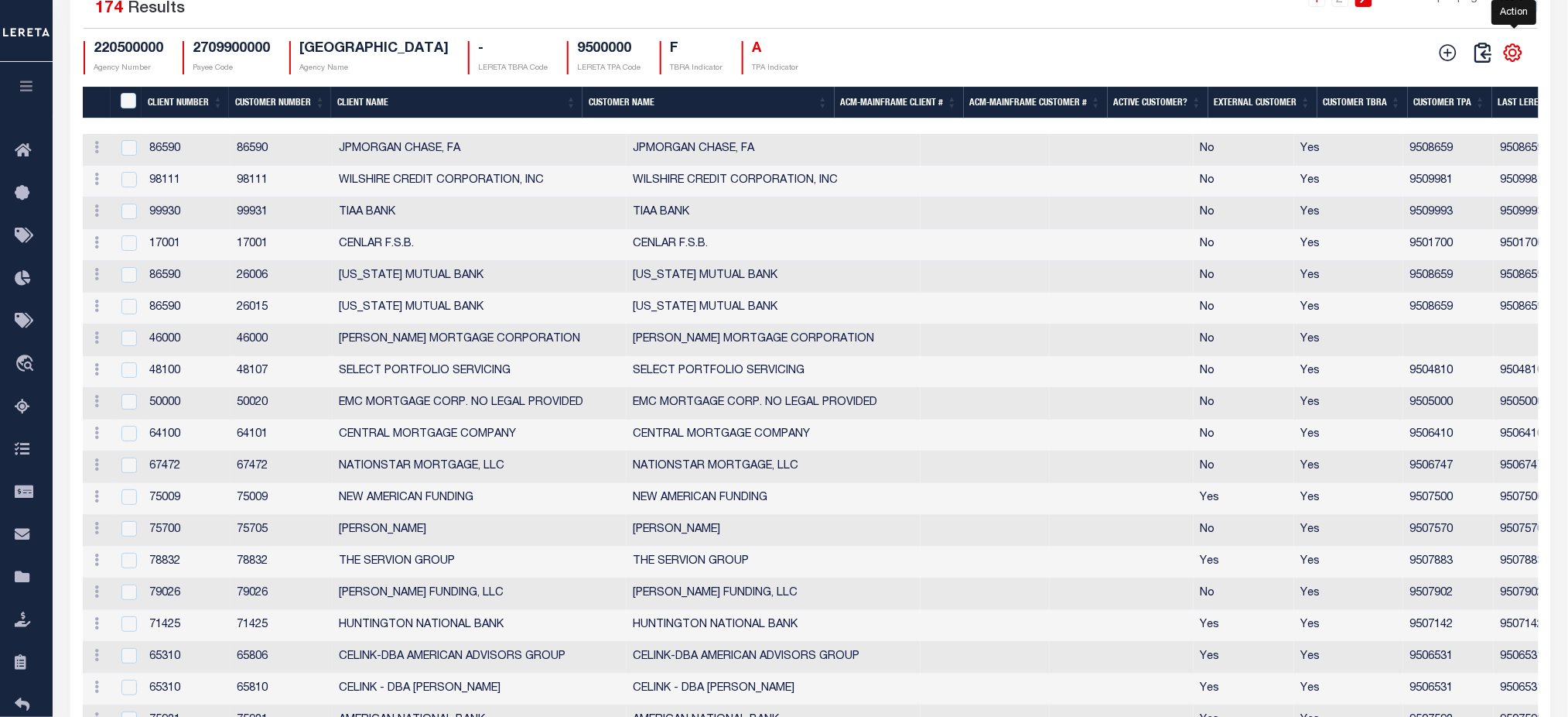
click at [1515, 56] on icon "" at bounding box center [1514, 52] width 7 height 7
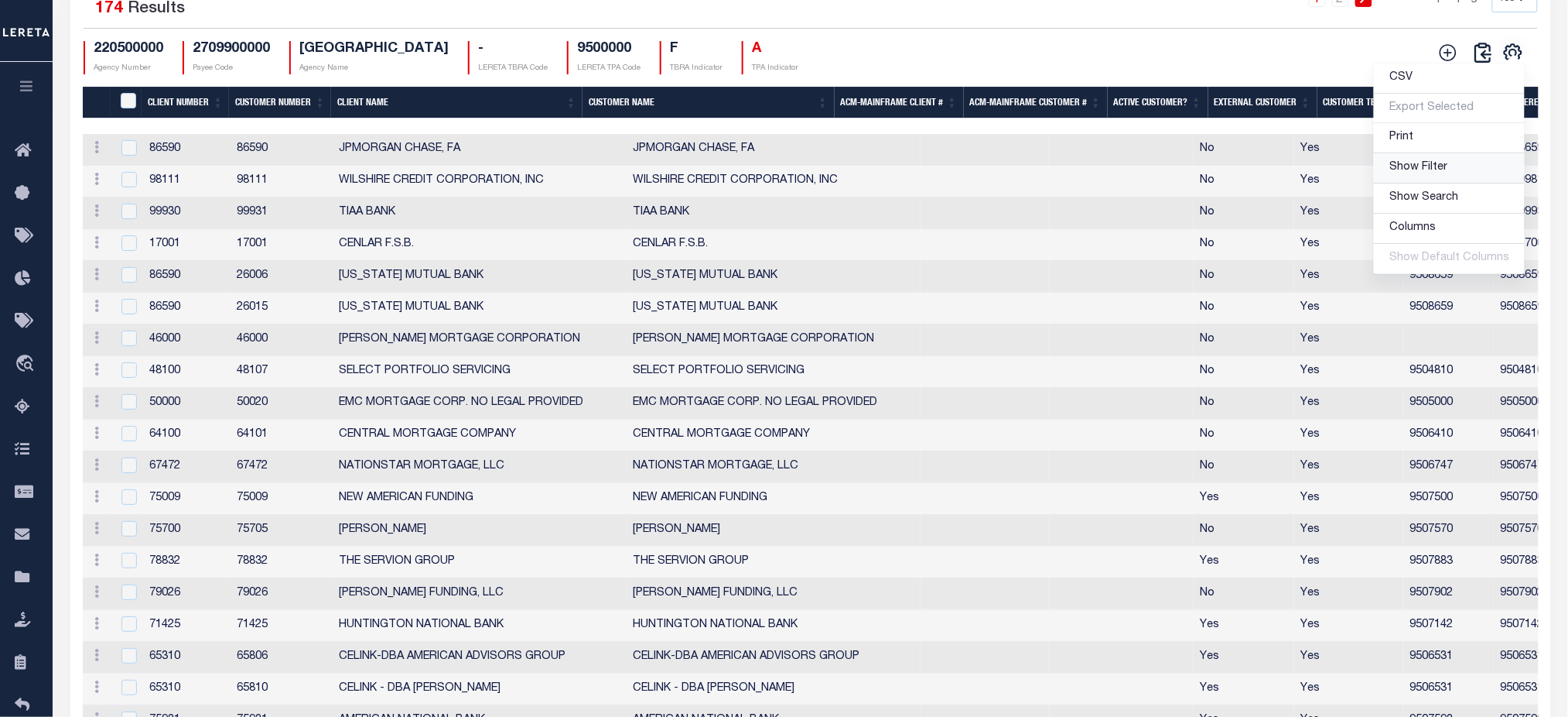
click at [1425, 172] on span "Show Filter" at bounding box center [1419, 167] width 58 height 11
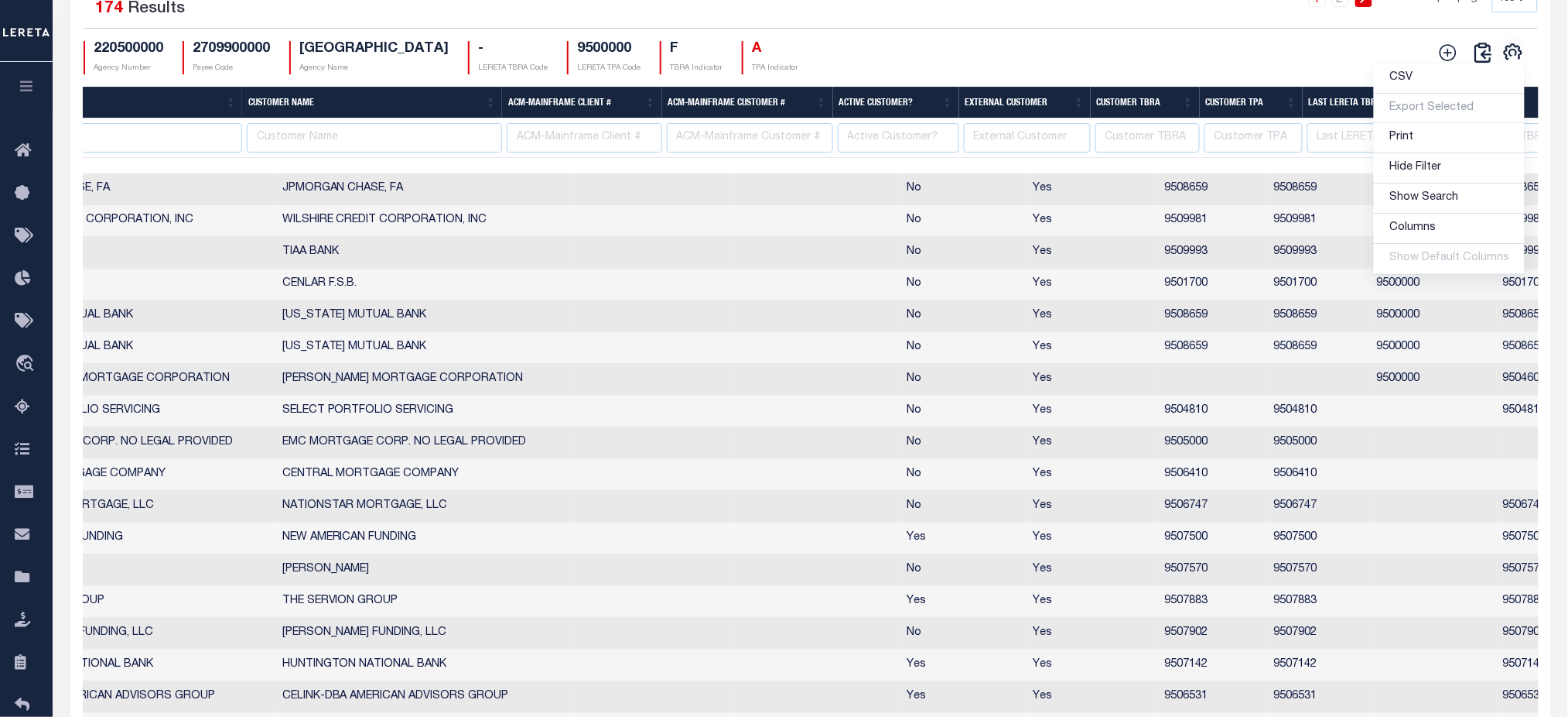
scroll to position [0, 393]
click at [1019, 153] on input "text" at bounding box center [1025, 138] width 126 height 31
type input "No"
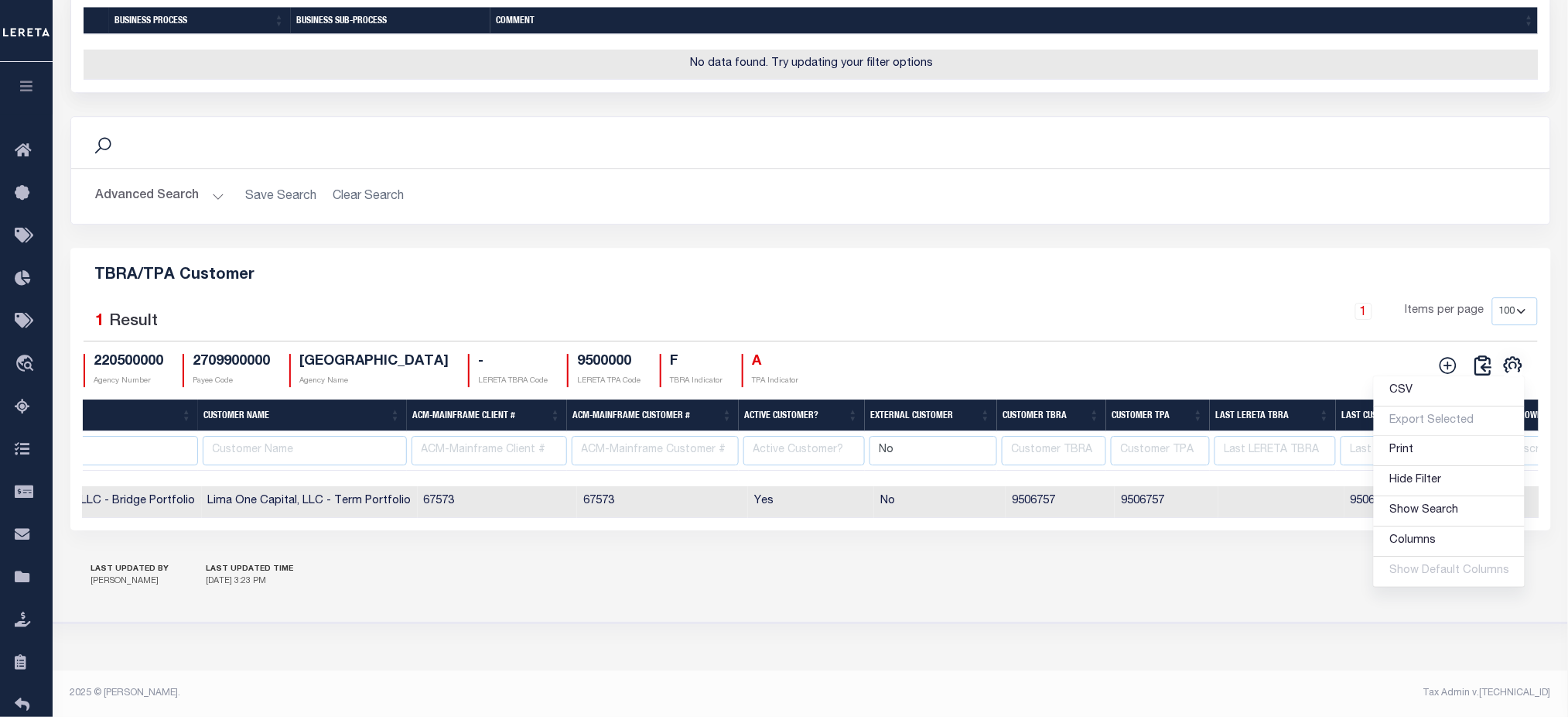
click at [886, 443] on input "No" at bounding box center [933, 451] width 127 height 31
type input "Yes"
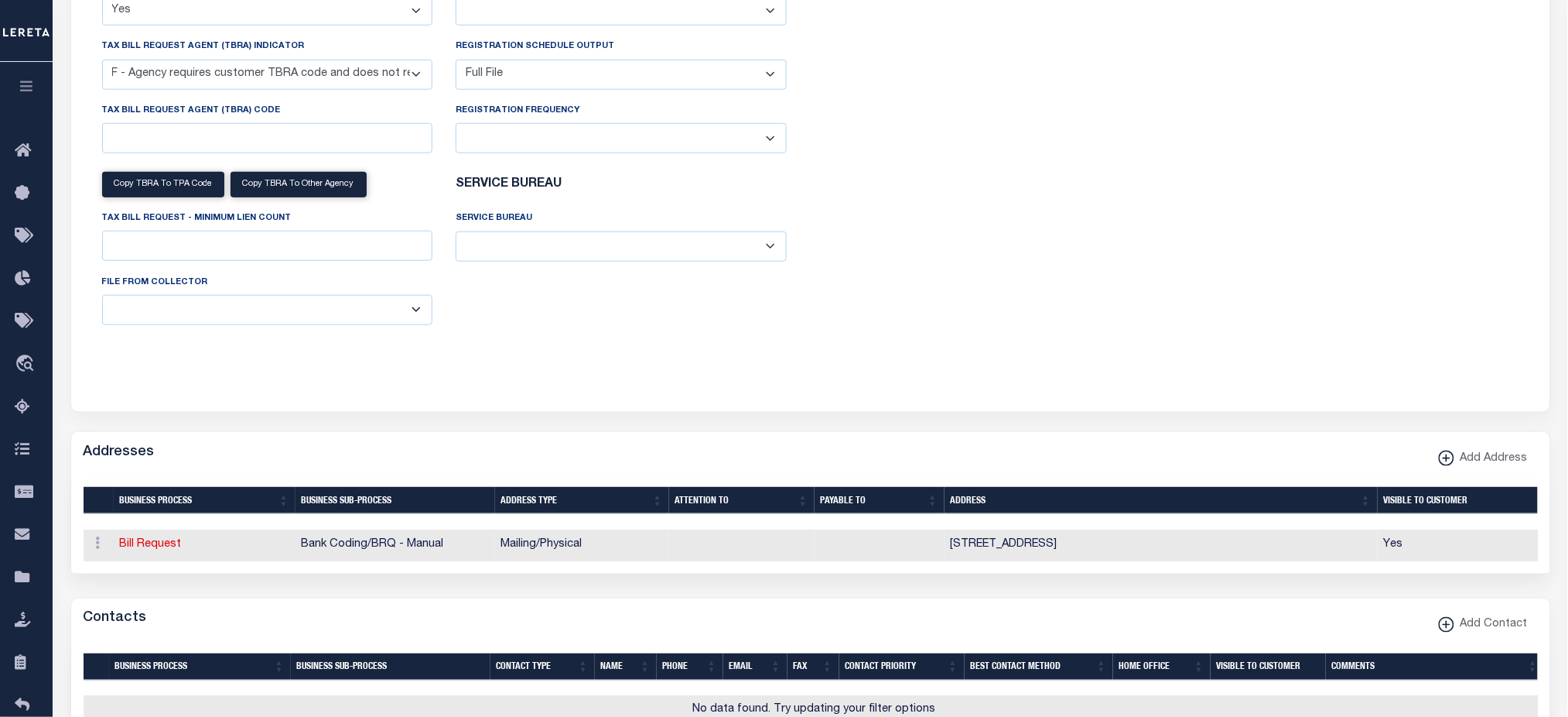
scroll to position [0, 0]
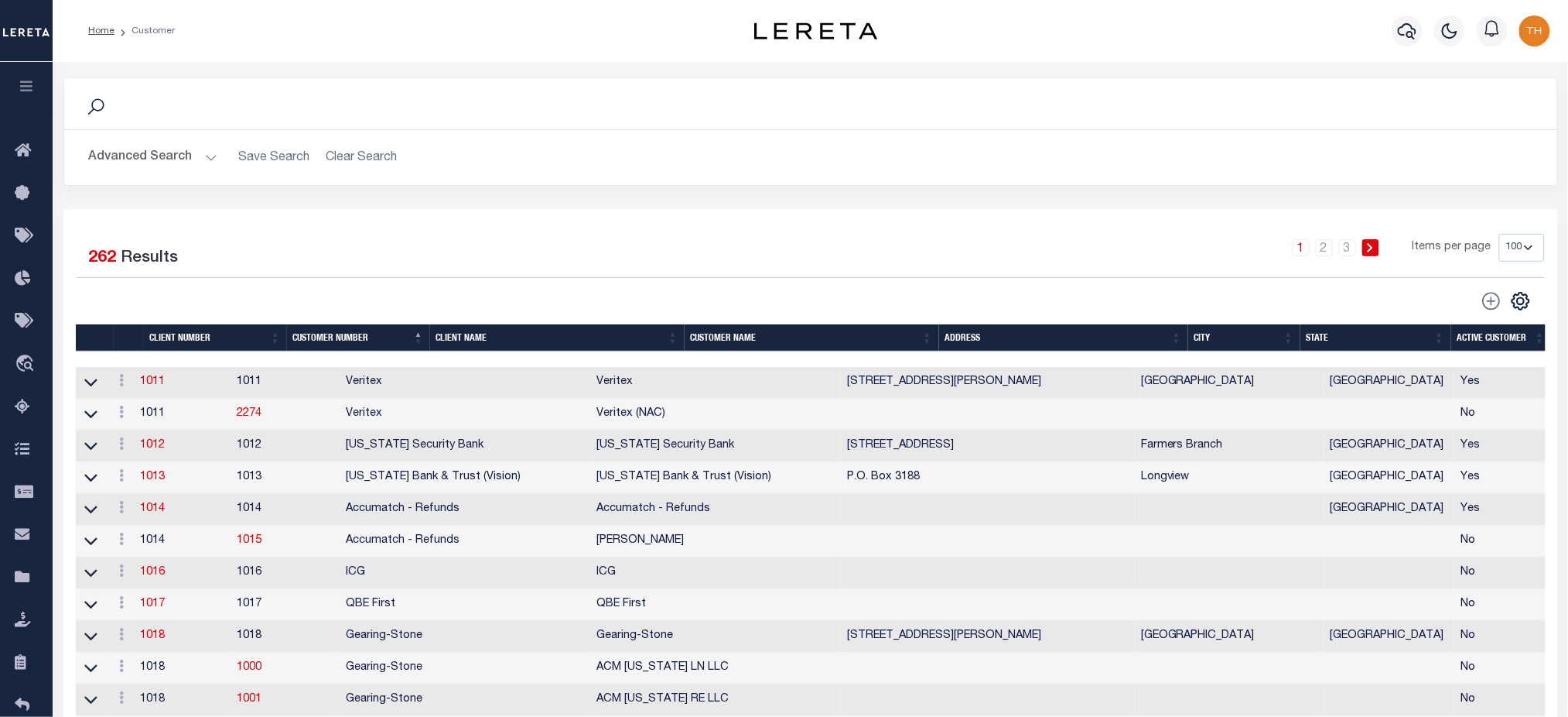
click at [164, 161] on button "Advanced Search" at bounding box center [153, 158] width 128 height 31
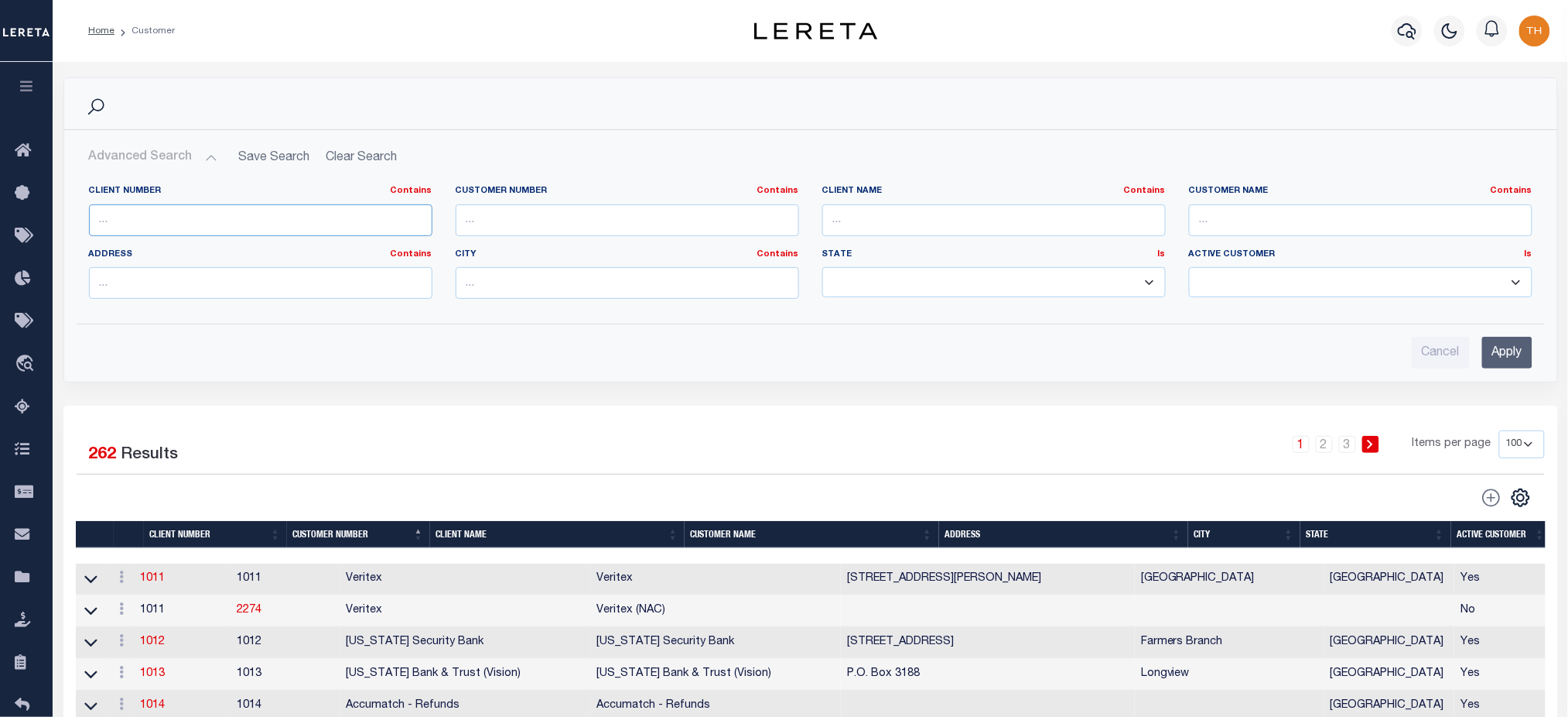
click at [194, 231] on input "text" at bounding box center [261, 220] width 344 height 31
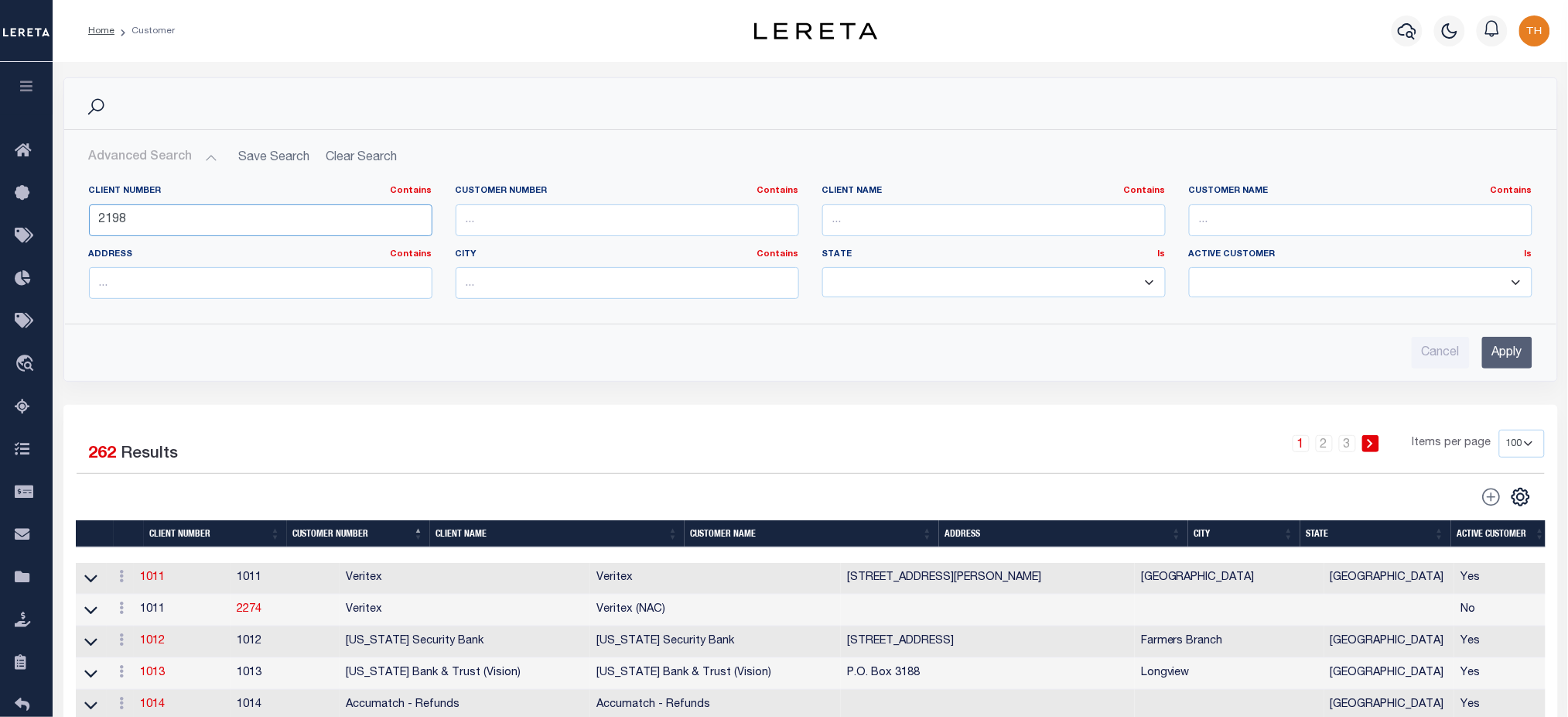
type input "2198"
drag, startPoint x: 1504, startPoint y: 343, endPoint x: 1127, endPoint y: 350, distance: 377.1
click at [1504, 343] on input "Apply" at bounding box center [1507, 352] width 50 height 31
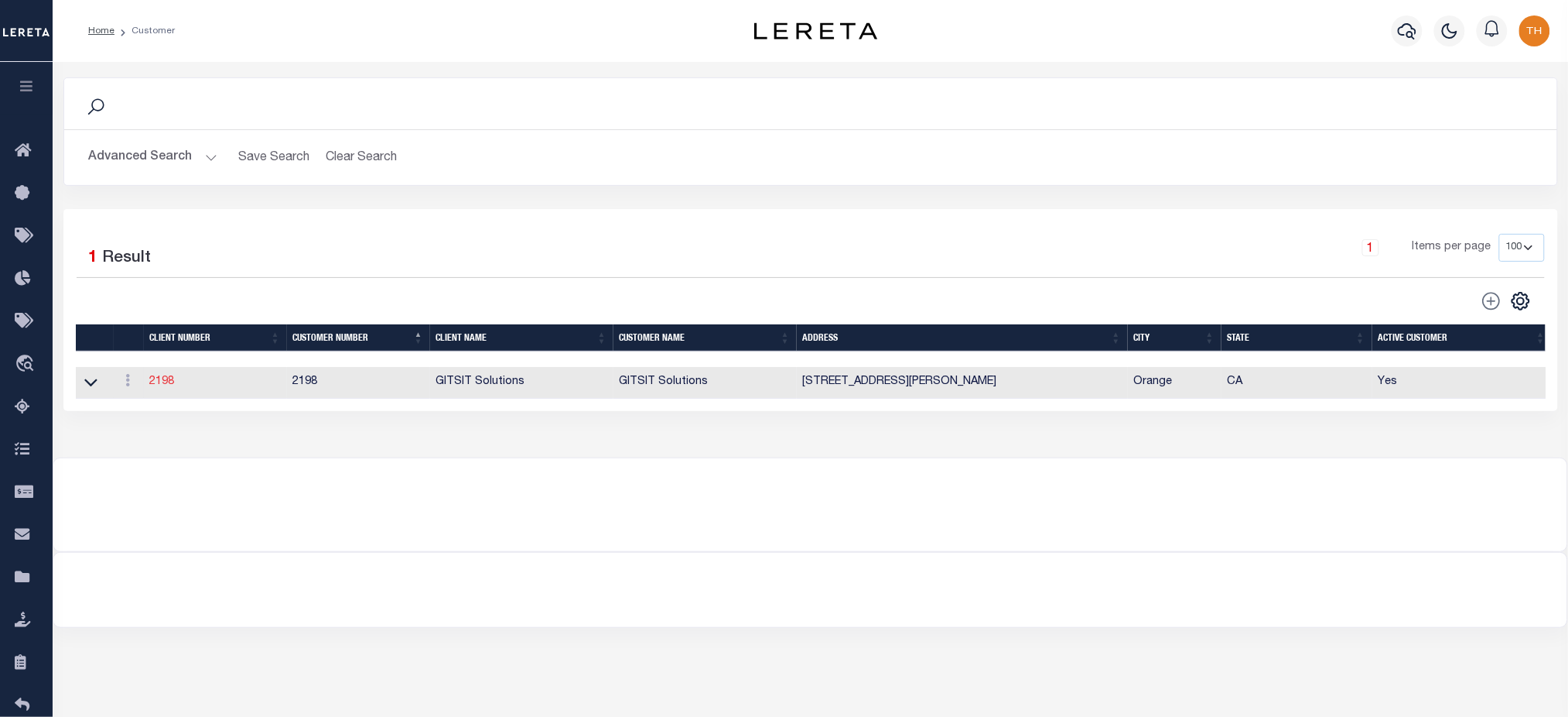
click at [166, 387] on link "2198" at bounding box center [162, 381] width 25 height 11
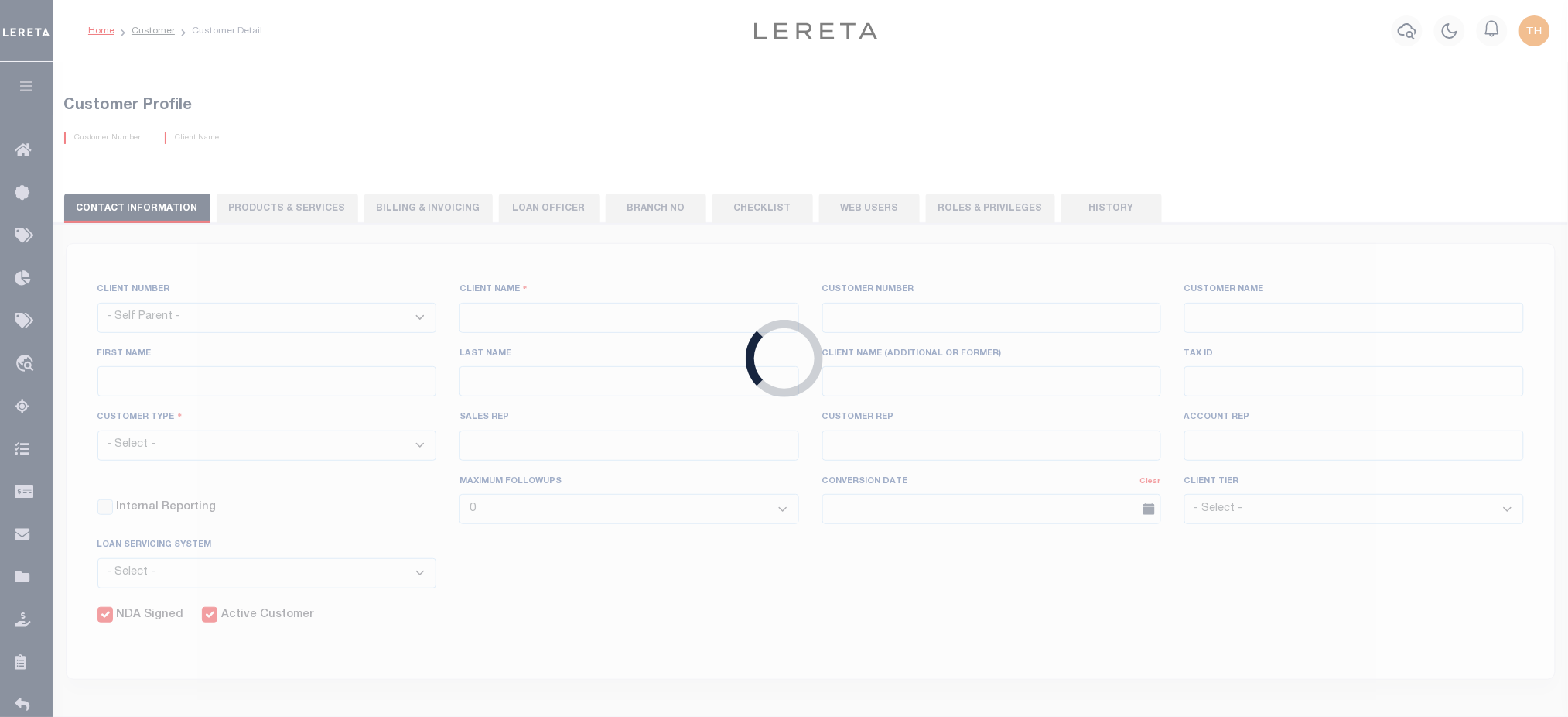
select select
type input "GITSIT Solutions"
type input "2198"
type input "GITSIT Solutions"
type input "Angela"
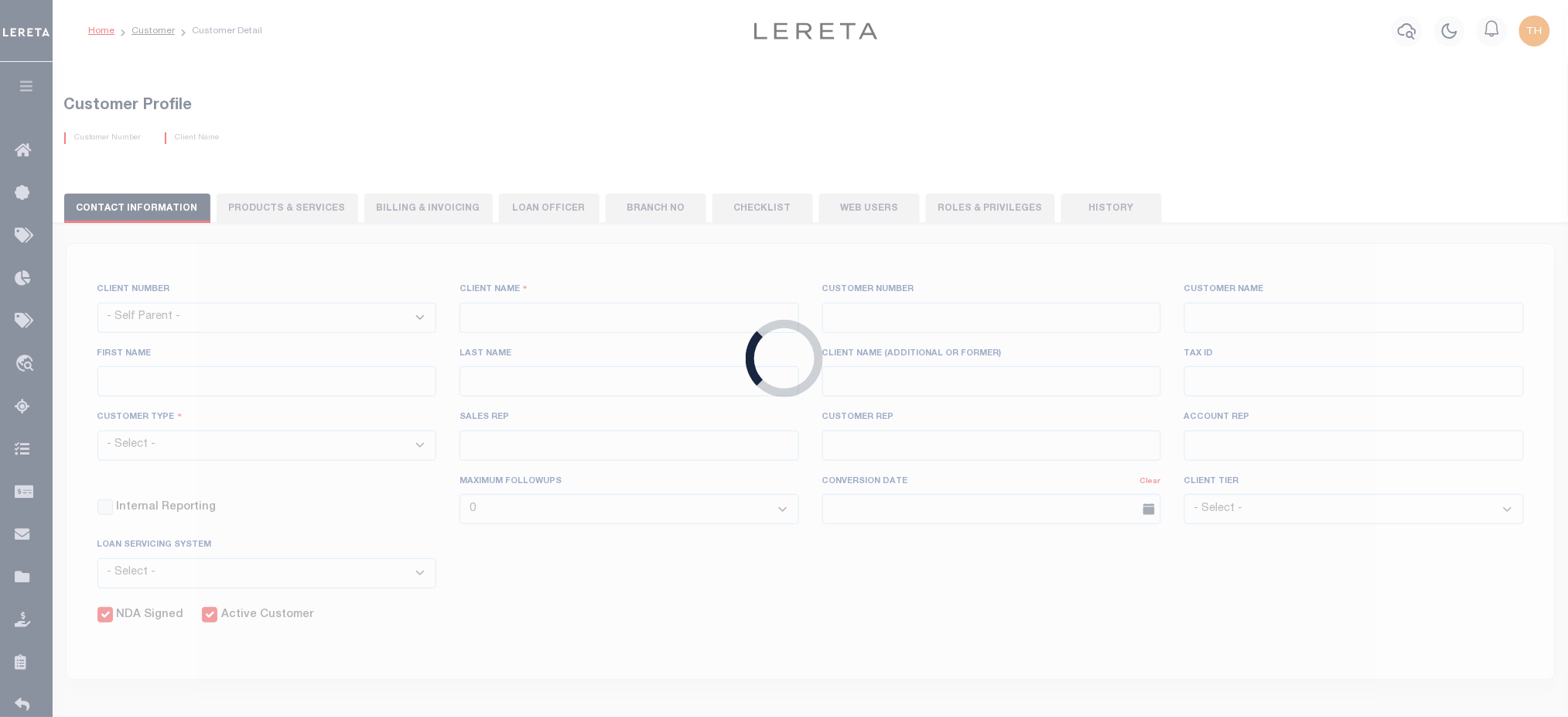
type input "Suttey"
select select "Mixed Portfolio"
type input "Daniel Telles"
type input "Barbara Kendrick"
type input "Tony Targhetta"
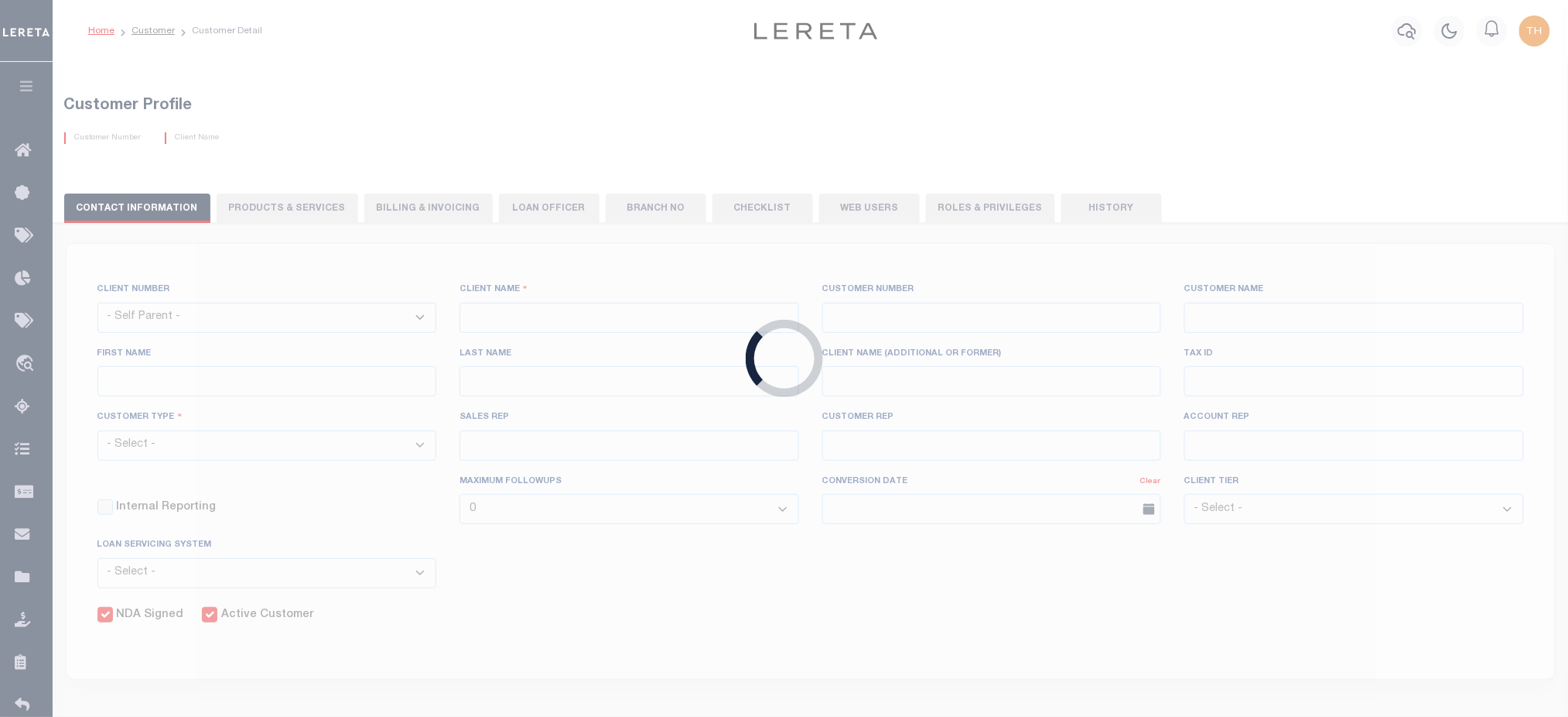
checkbox input "true"
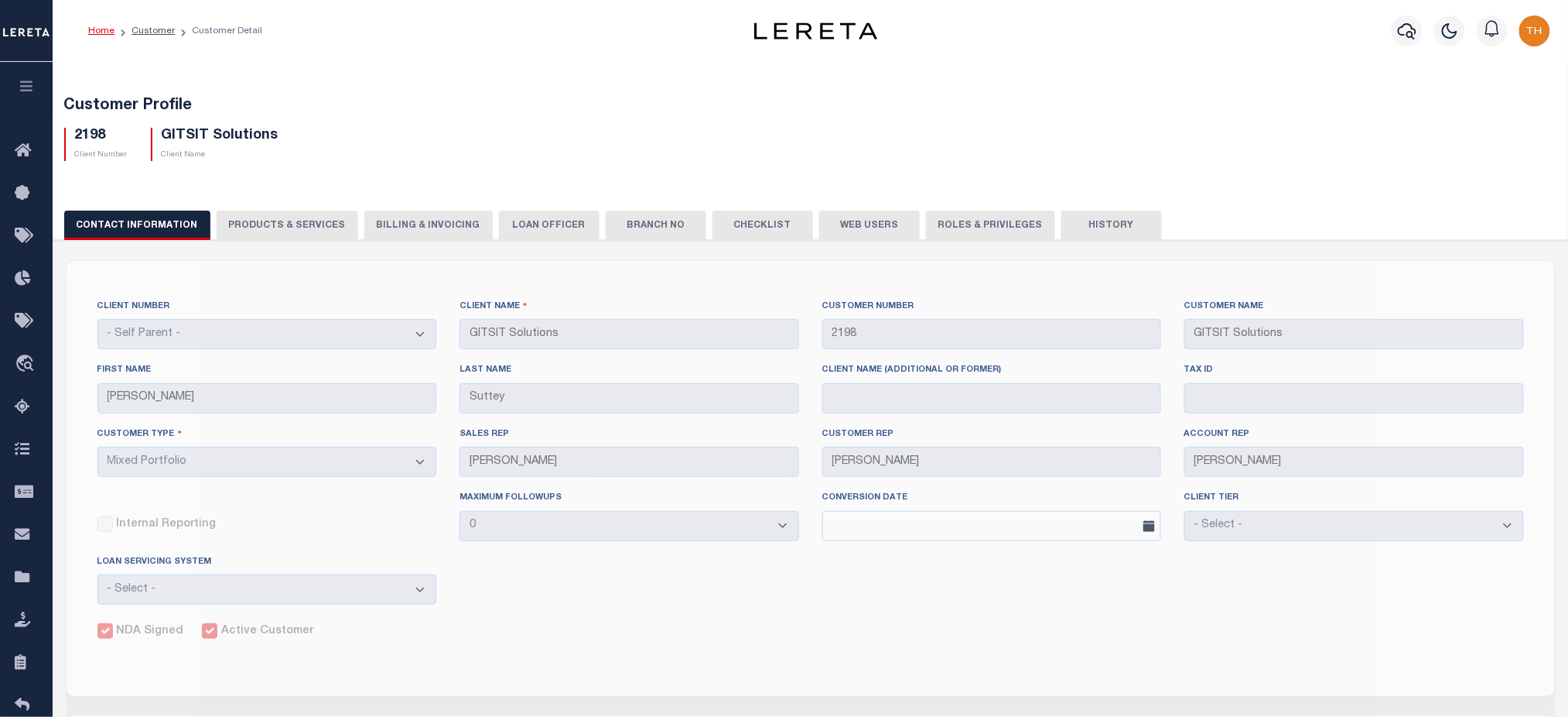
click at [274, 228] on button "PRODUCTS & SERVICES" at bounding box center [287, 225] width 142 height 30
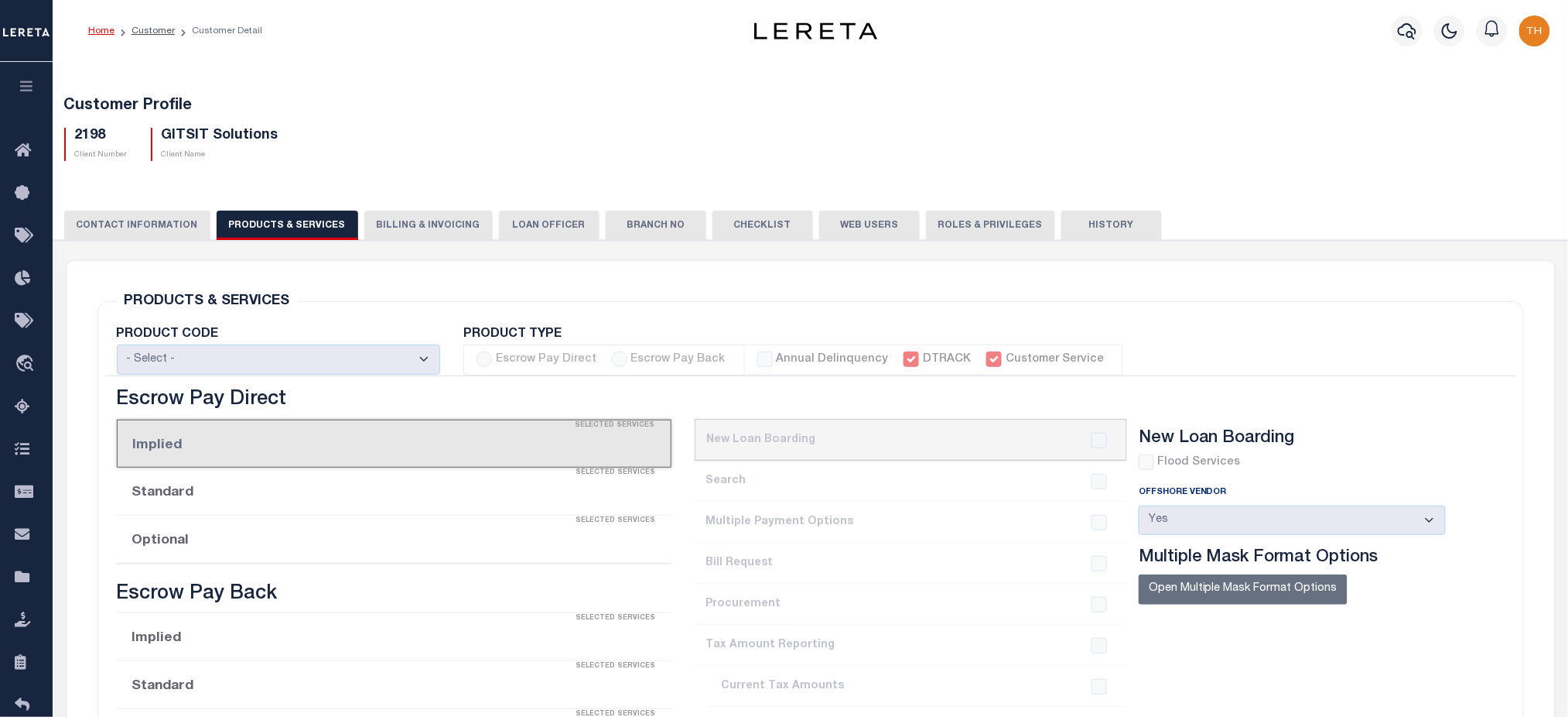
select select "STX"
radio input "true"
checkbox input "true"
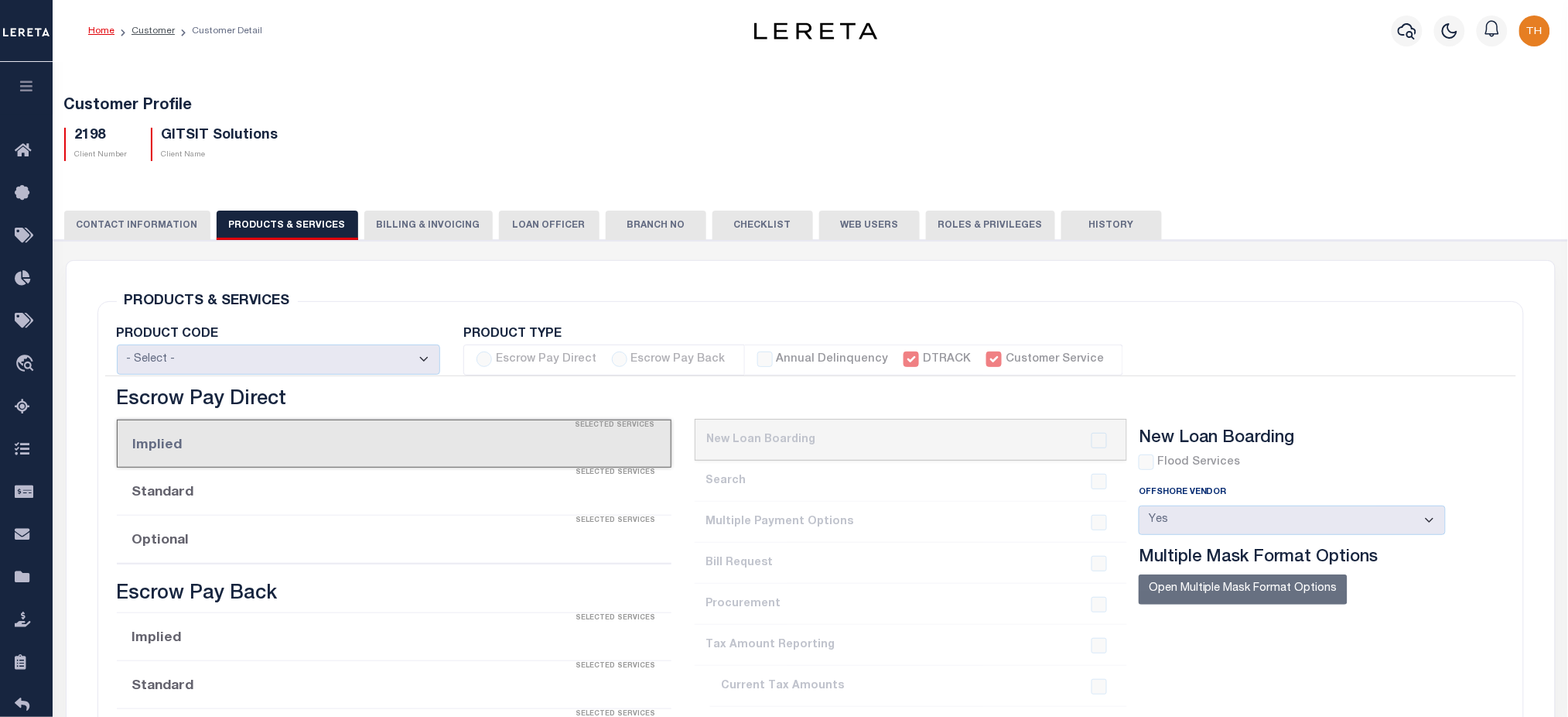
checkbox input "true"
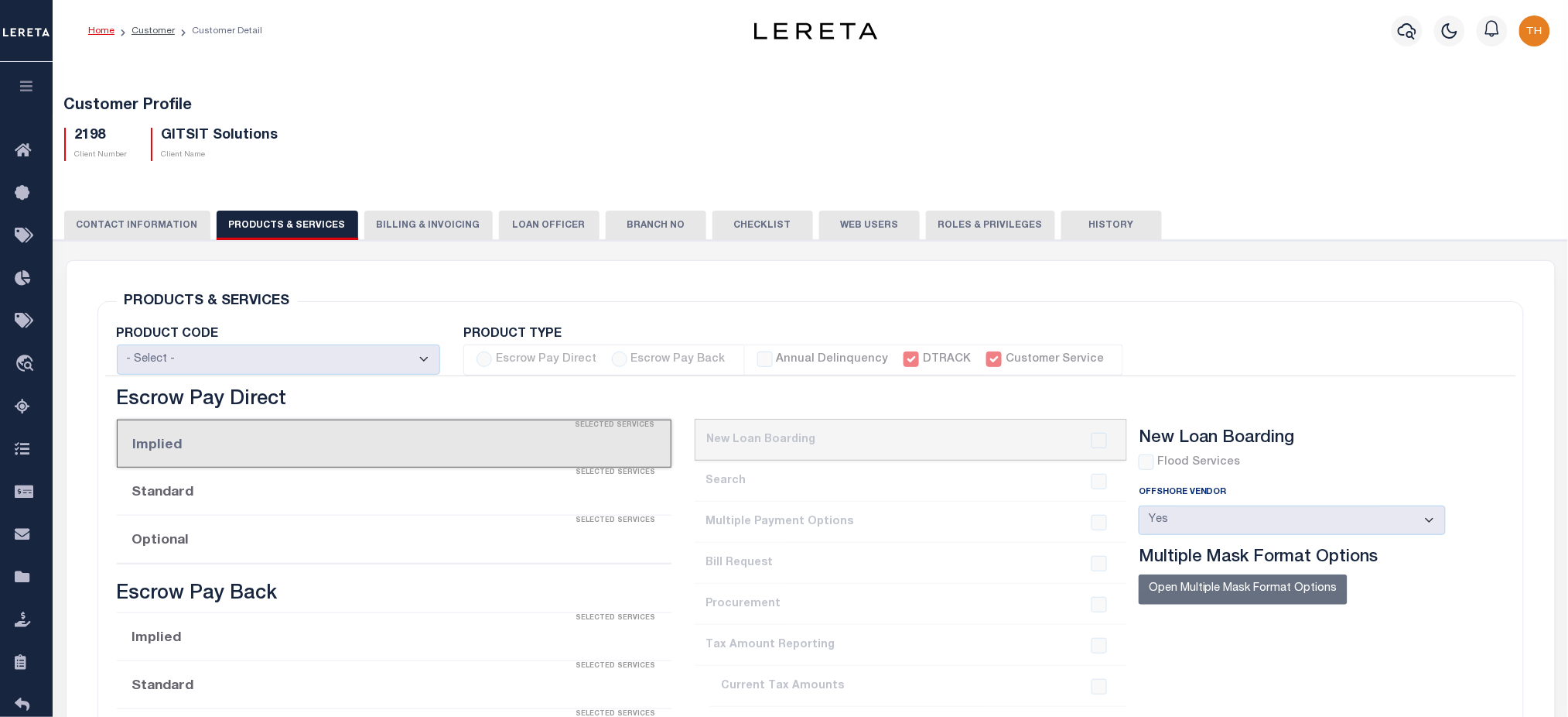
checkbox input "true"
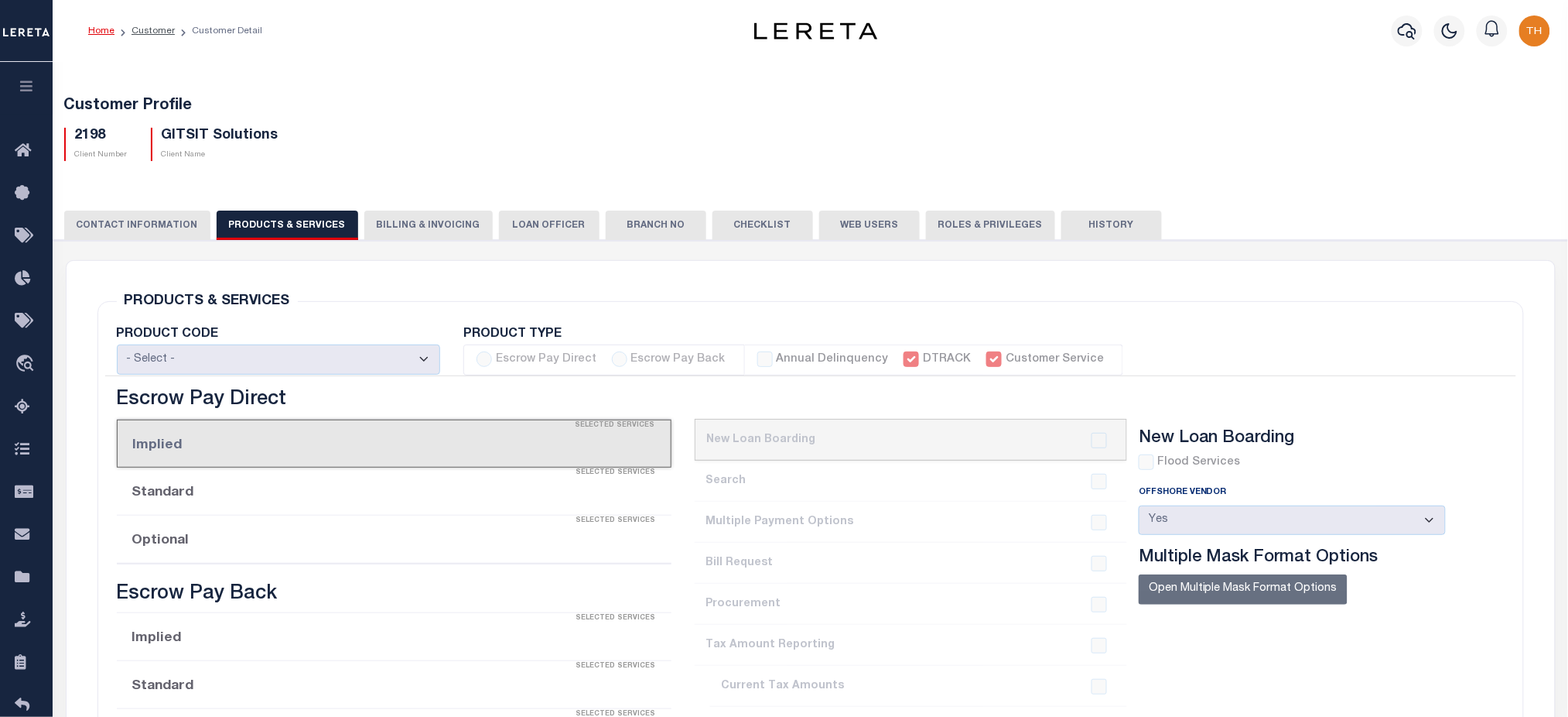
checkbox input "true"
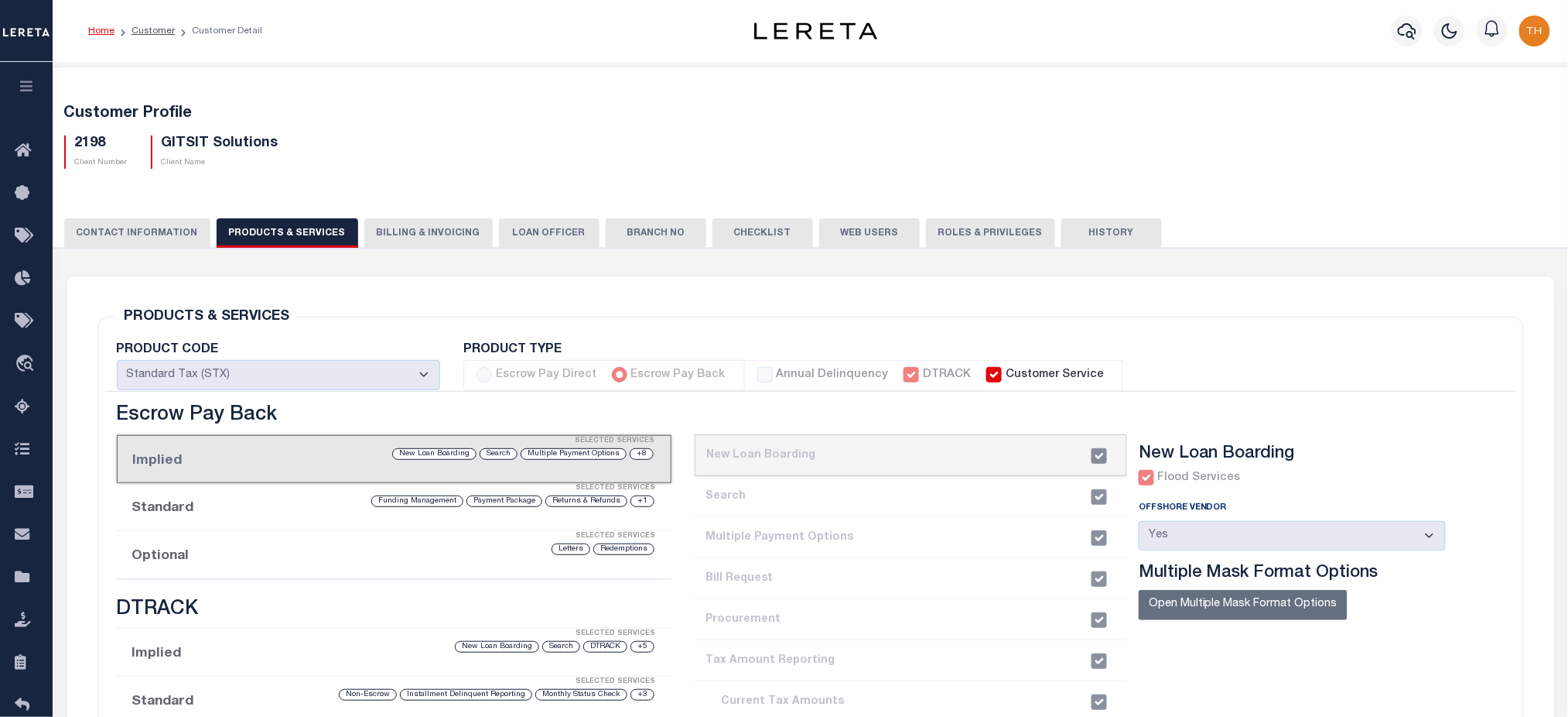
click at [135, 237] on button "CONTACT INFORMATION" at bounding box center [138, 233] width 146 height 30
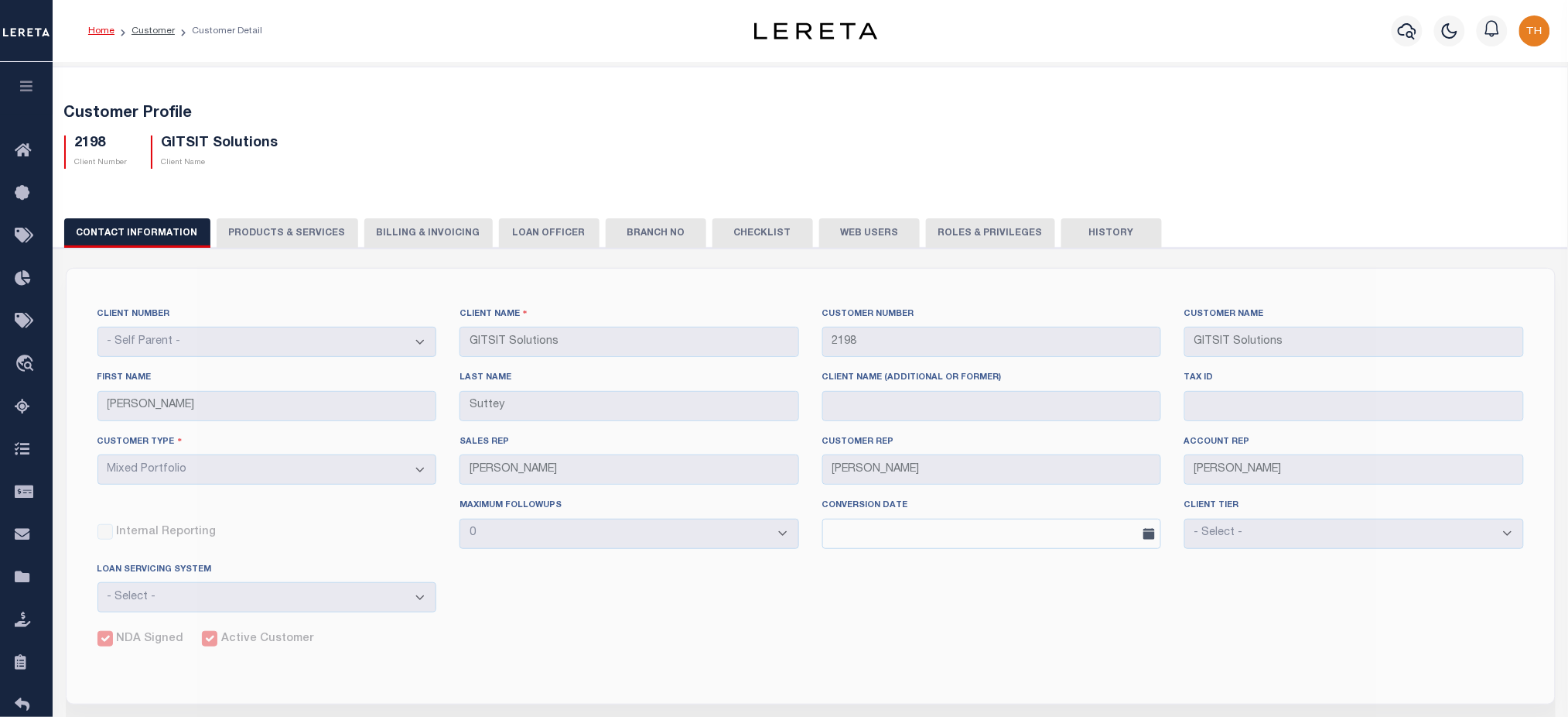
click at [93, 143] on h5 "2198" at bounding box center [101, 144] width 53 height 17
copy h5 "2198"
click at [1409, 31] on icon "button" at bounding box center [1408, 31] width 19 height 19
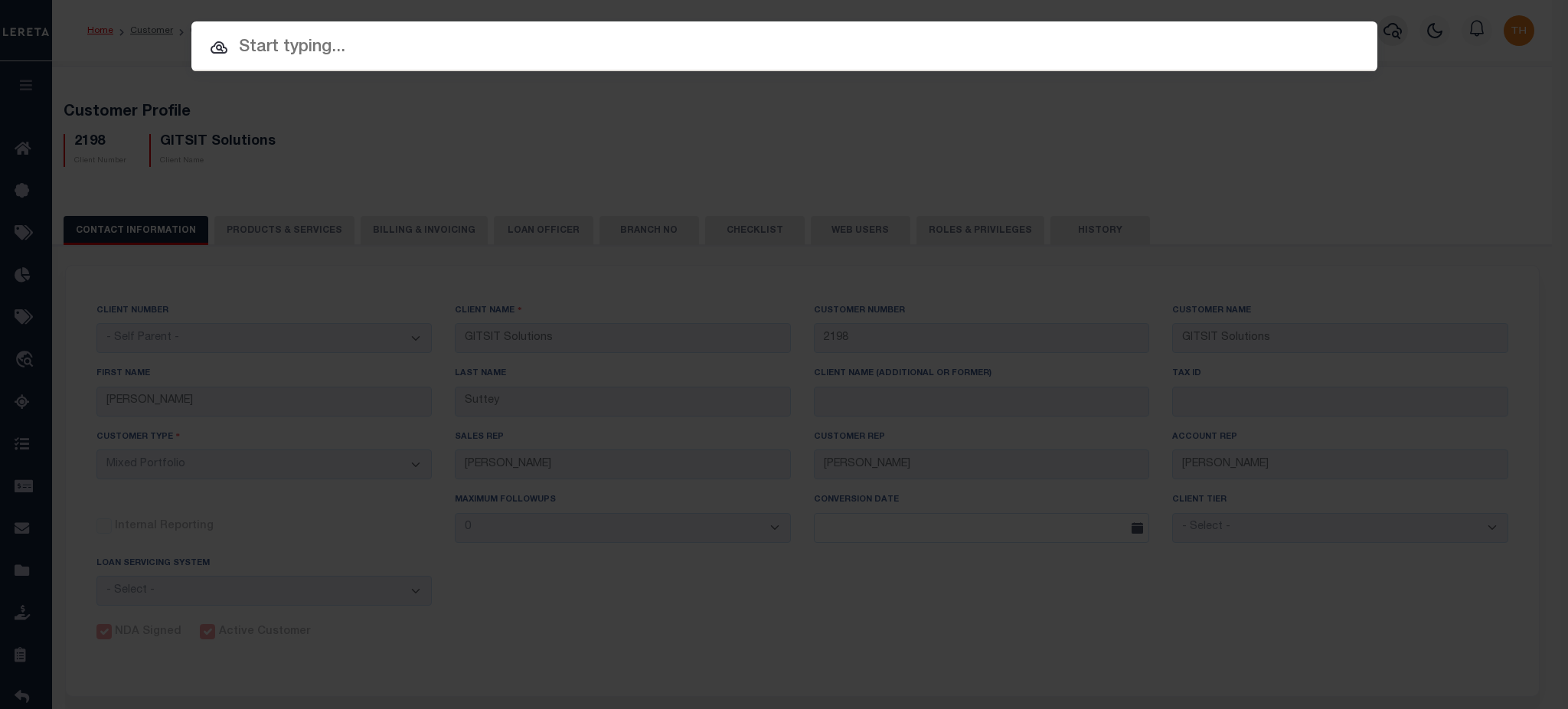
paste input "2189810"
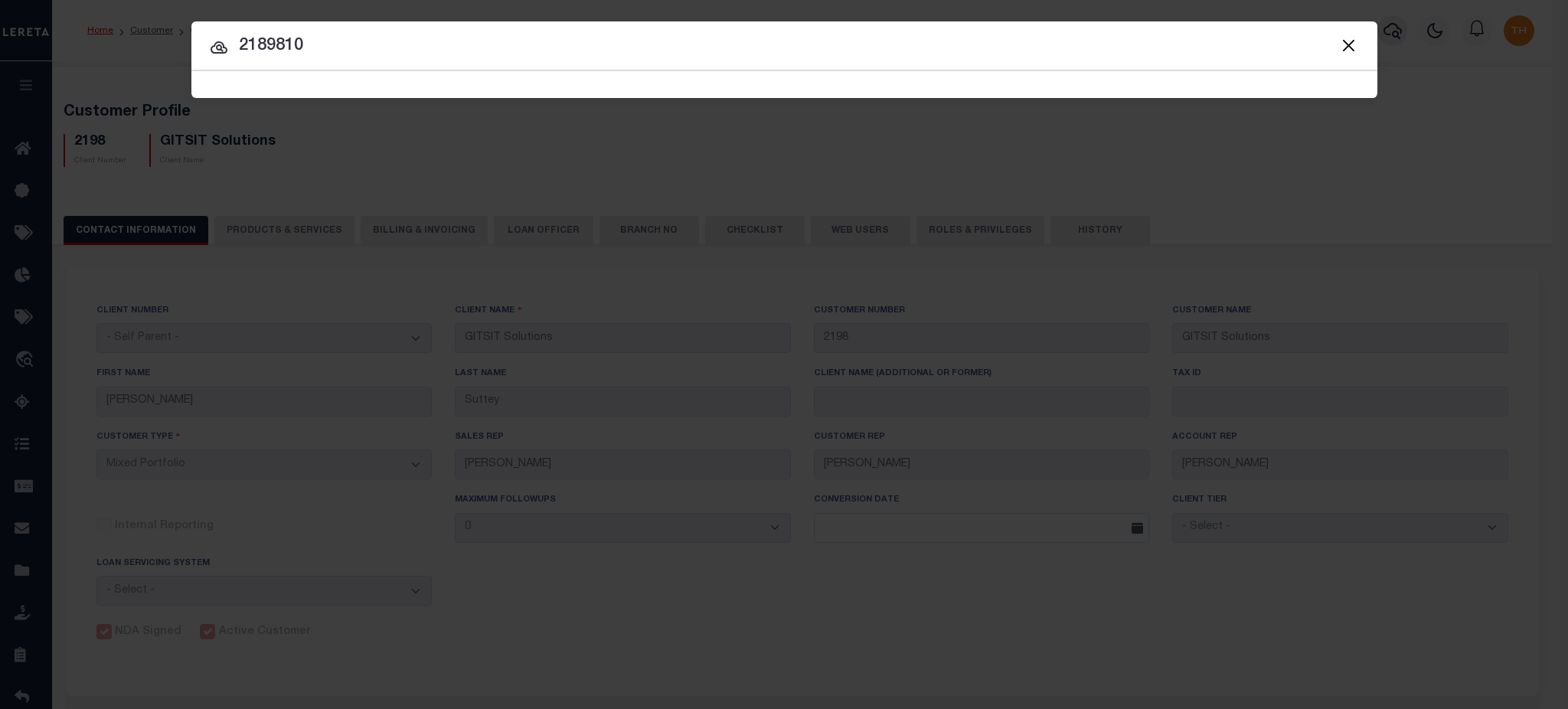
type input "2189810"
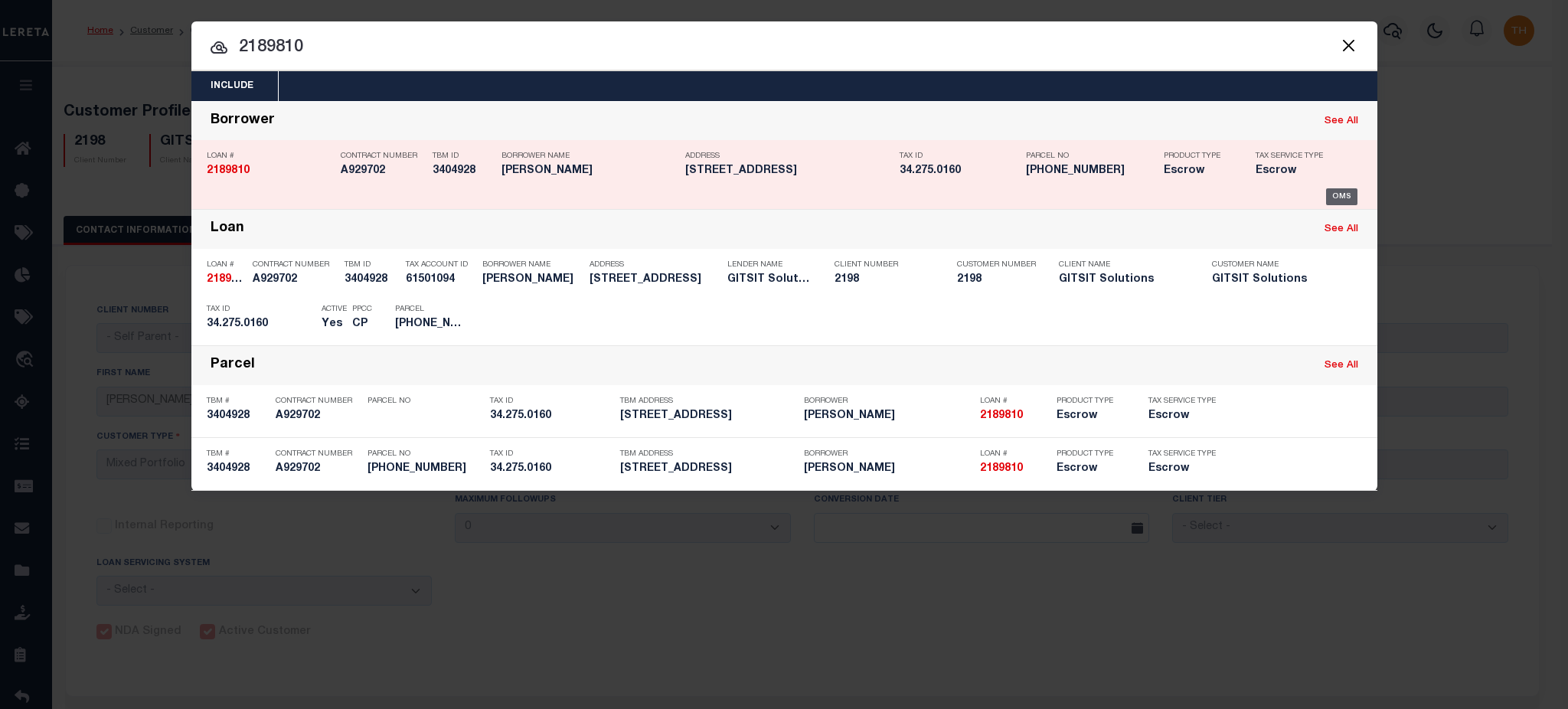
click at [1344, 194] on div "OMS" at bounding box center [1341, 197] width 31 height 17
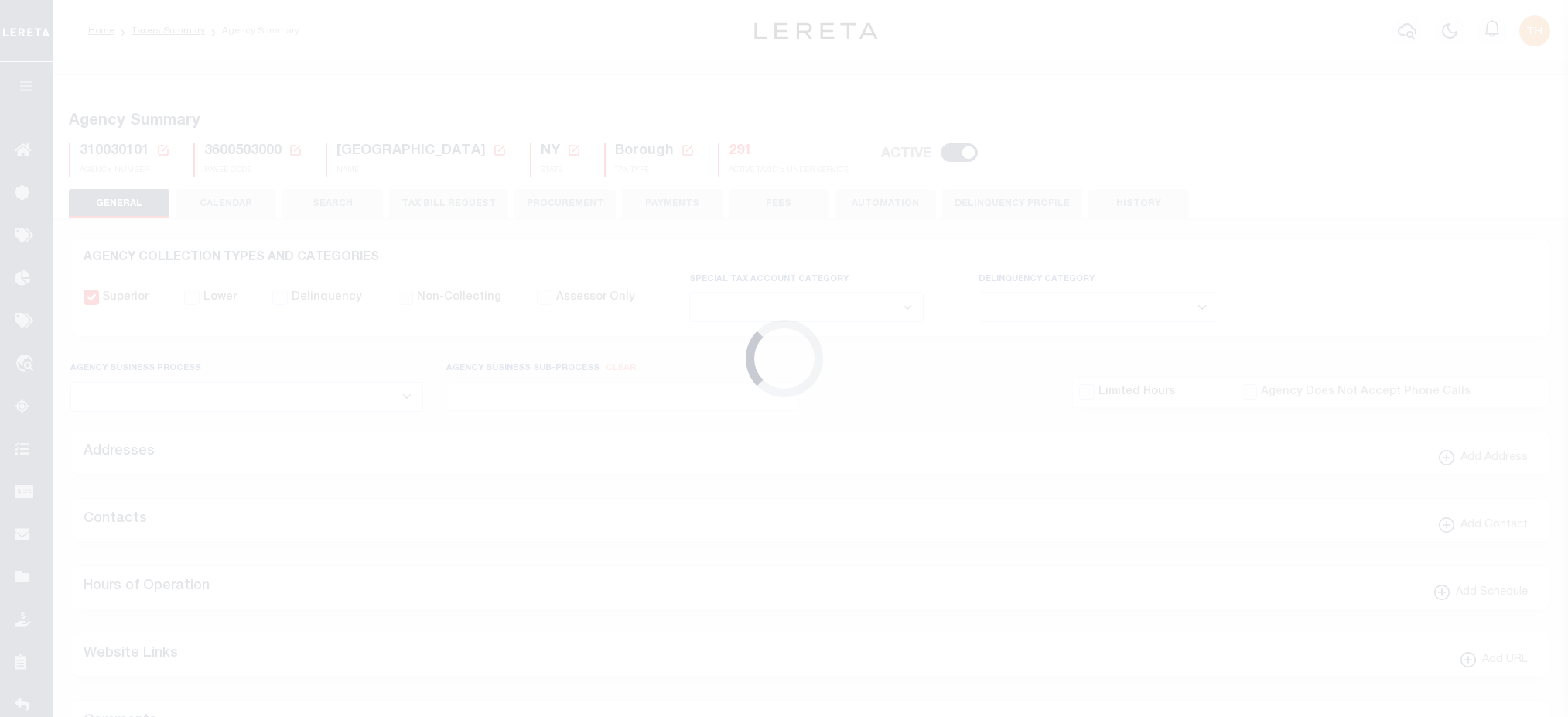
select select
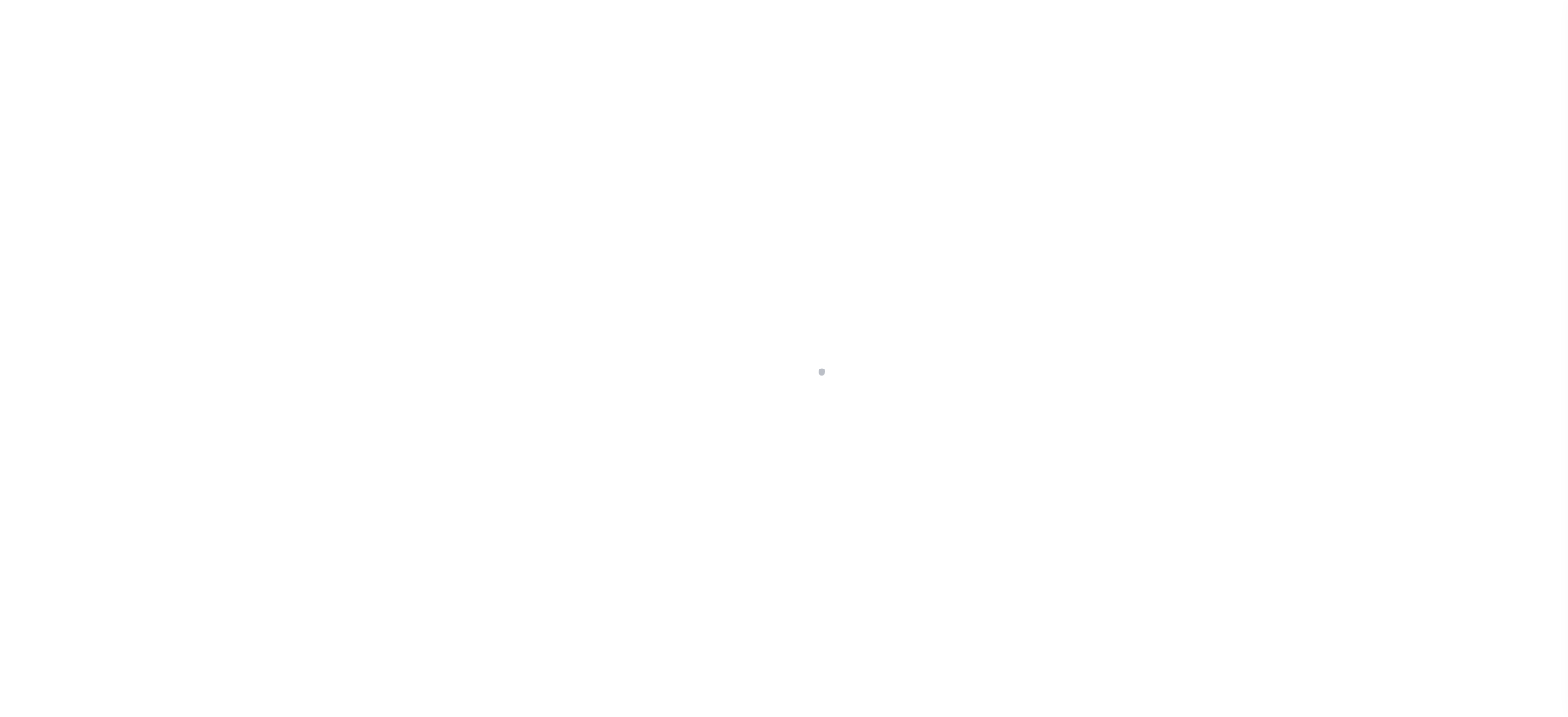
select select
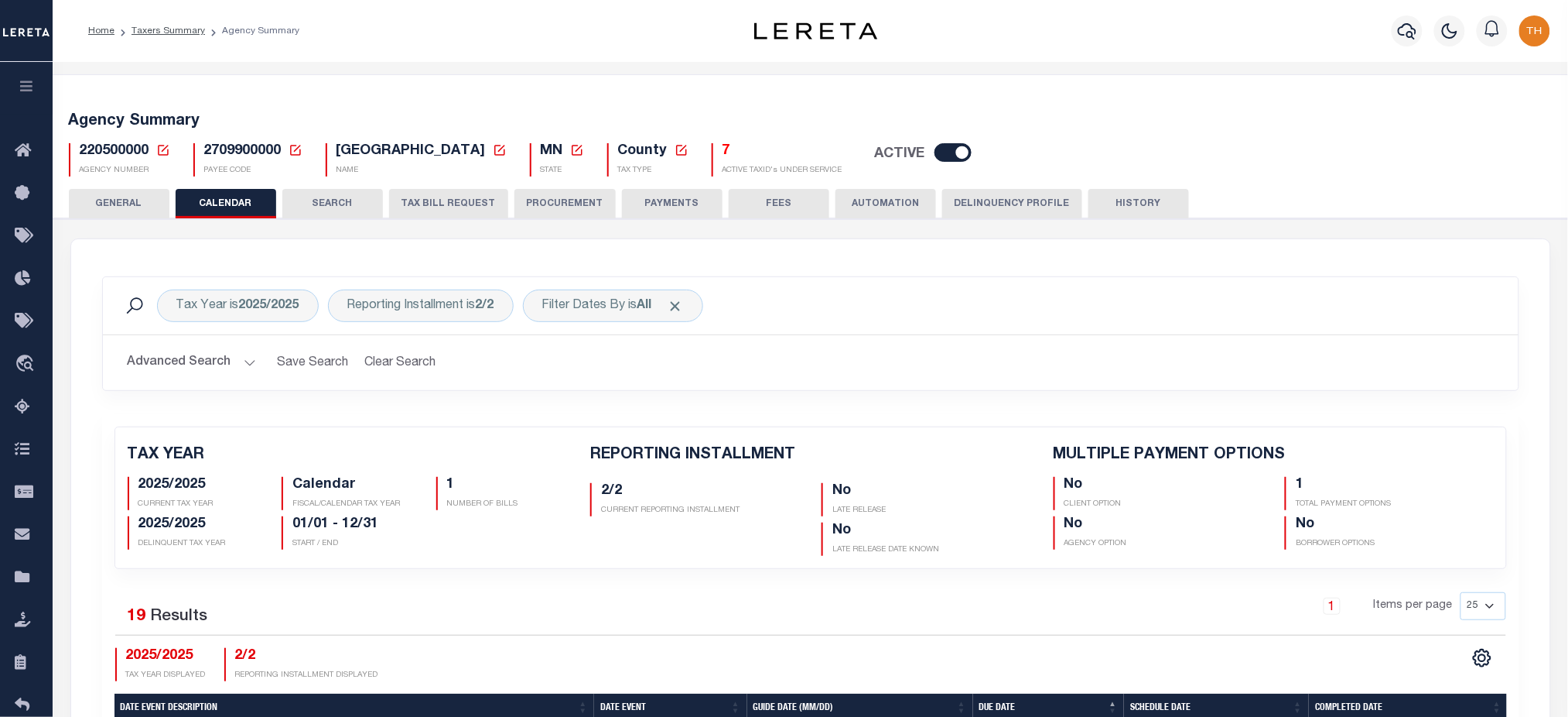
click at [722, 149] on h5 "7" at bounding box center [782, 152] width 120 height 17
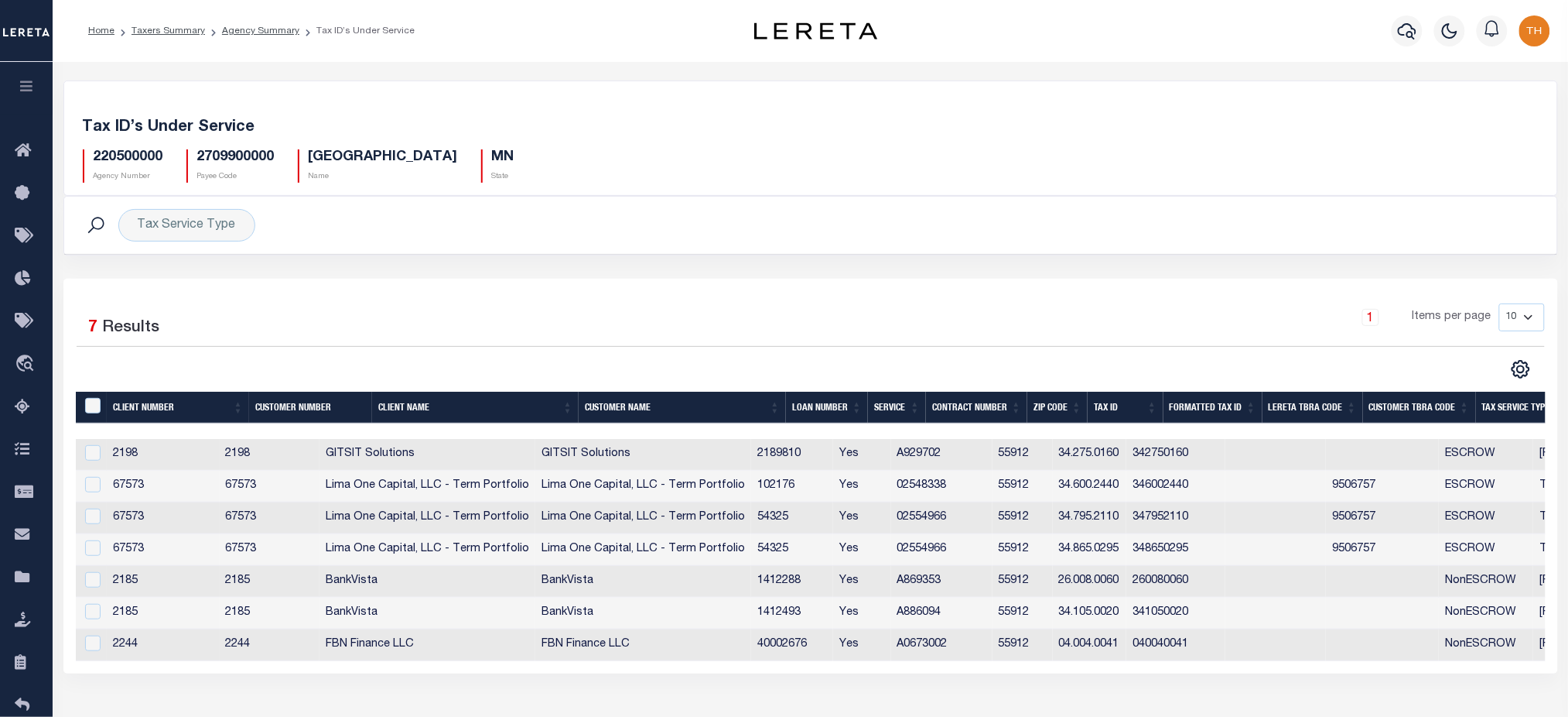
scroll to position [103, 0]
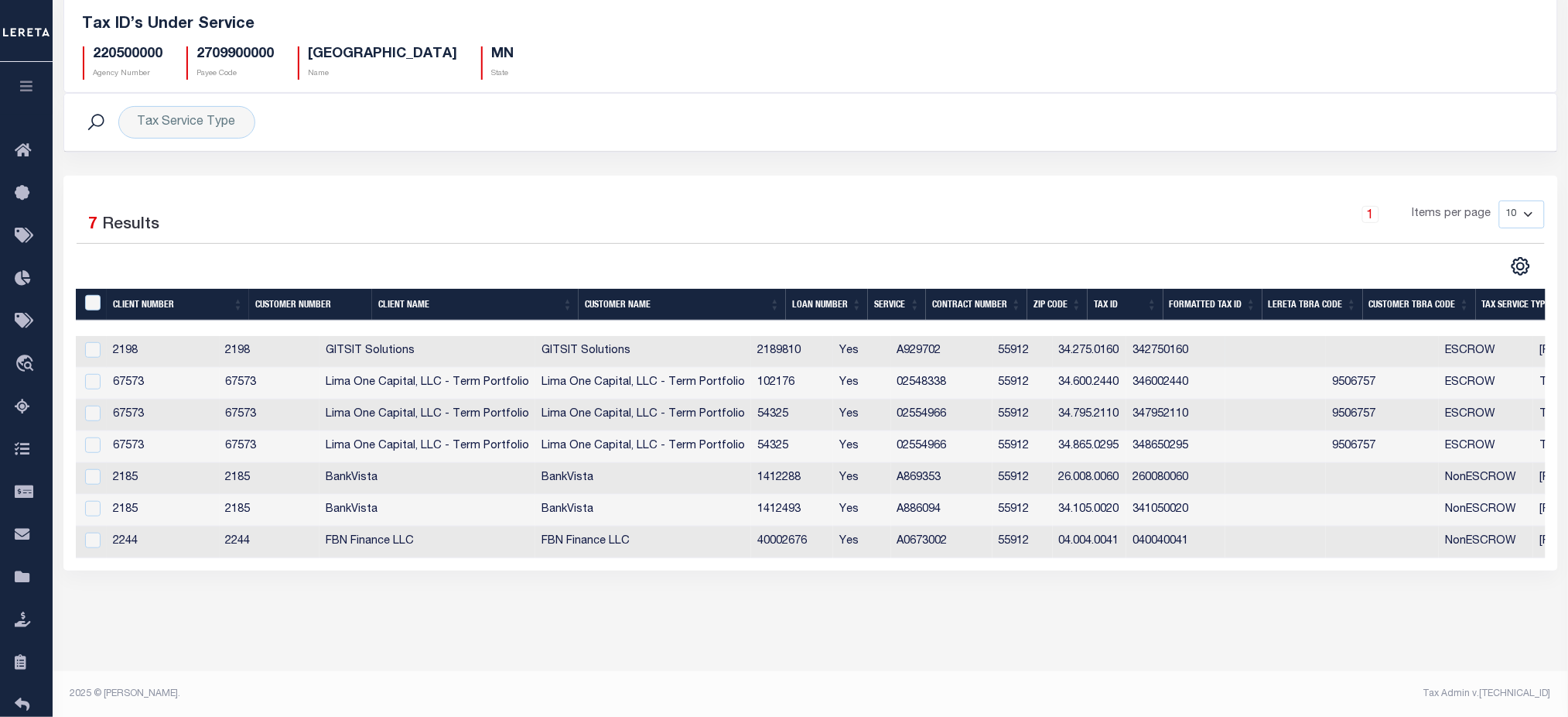
click at [814, 358] on td "2189810" at bounding box center [792, 351] width 82 height 31
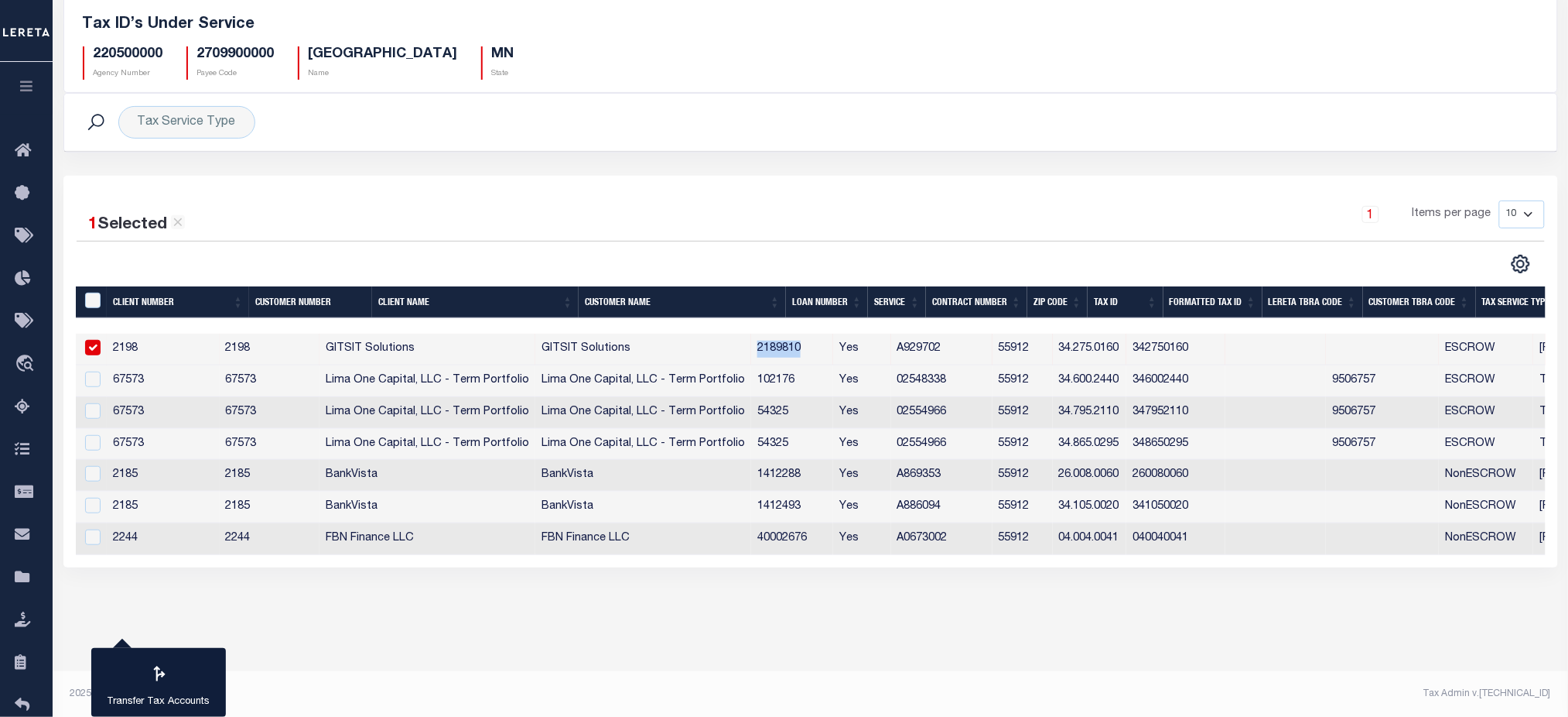
click at [814, 358] on td "2189810" at bounding box center [792, 349] width 82 height 31
checkbox input "false"
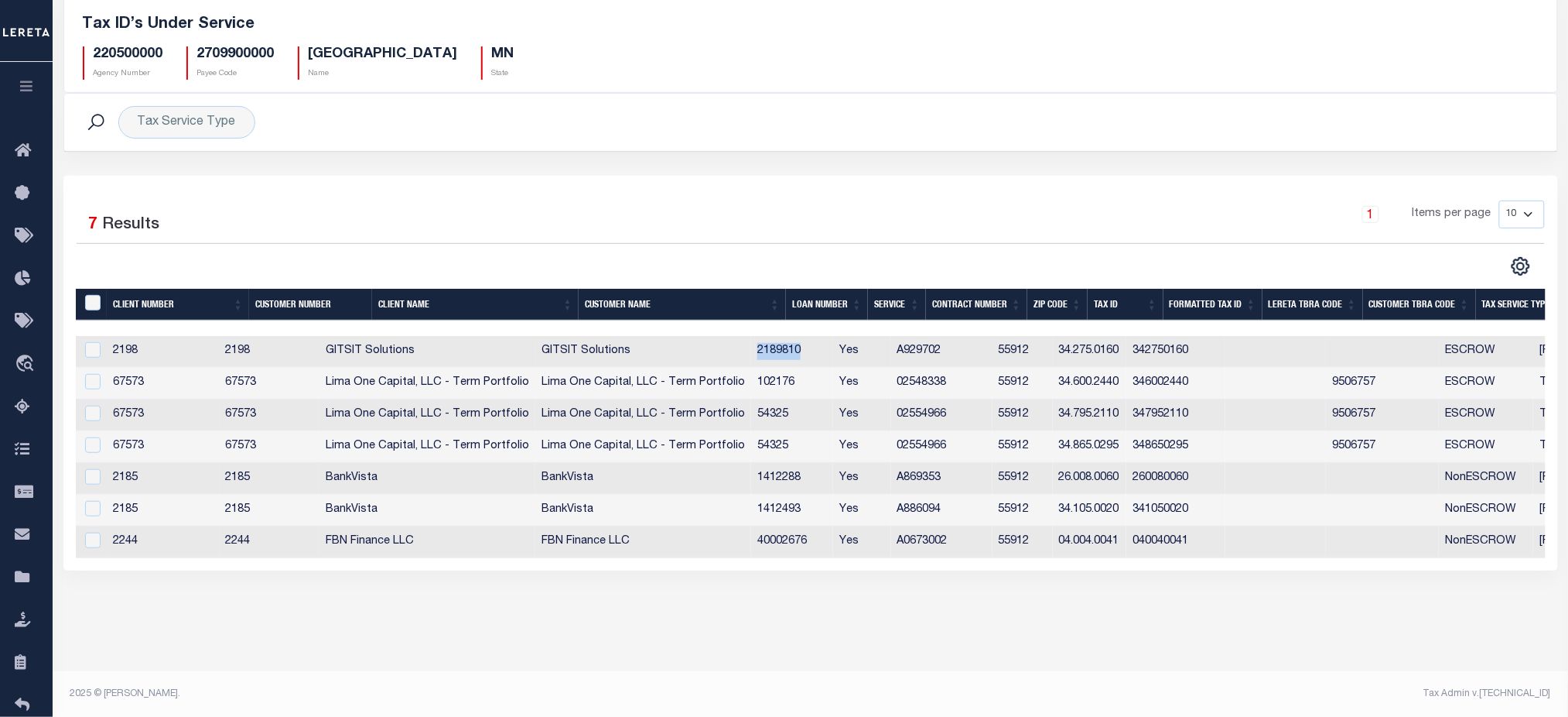
copy td "2189810"
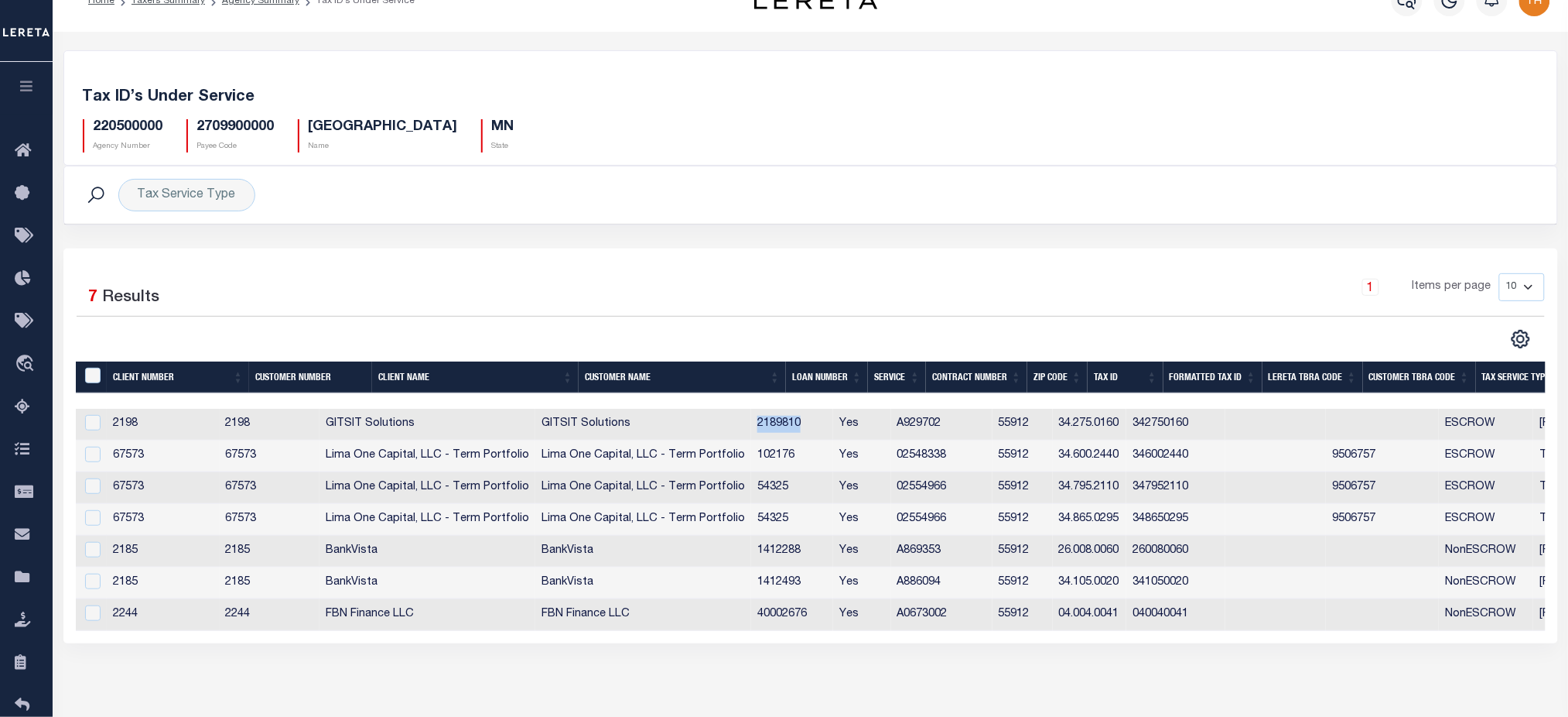
scroll to position [0, 0]
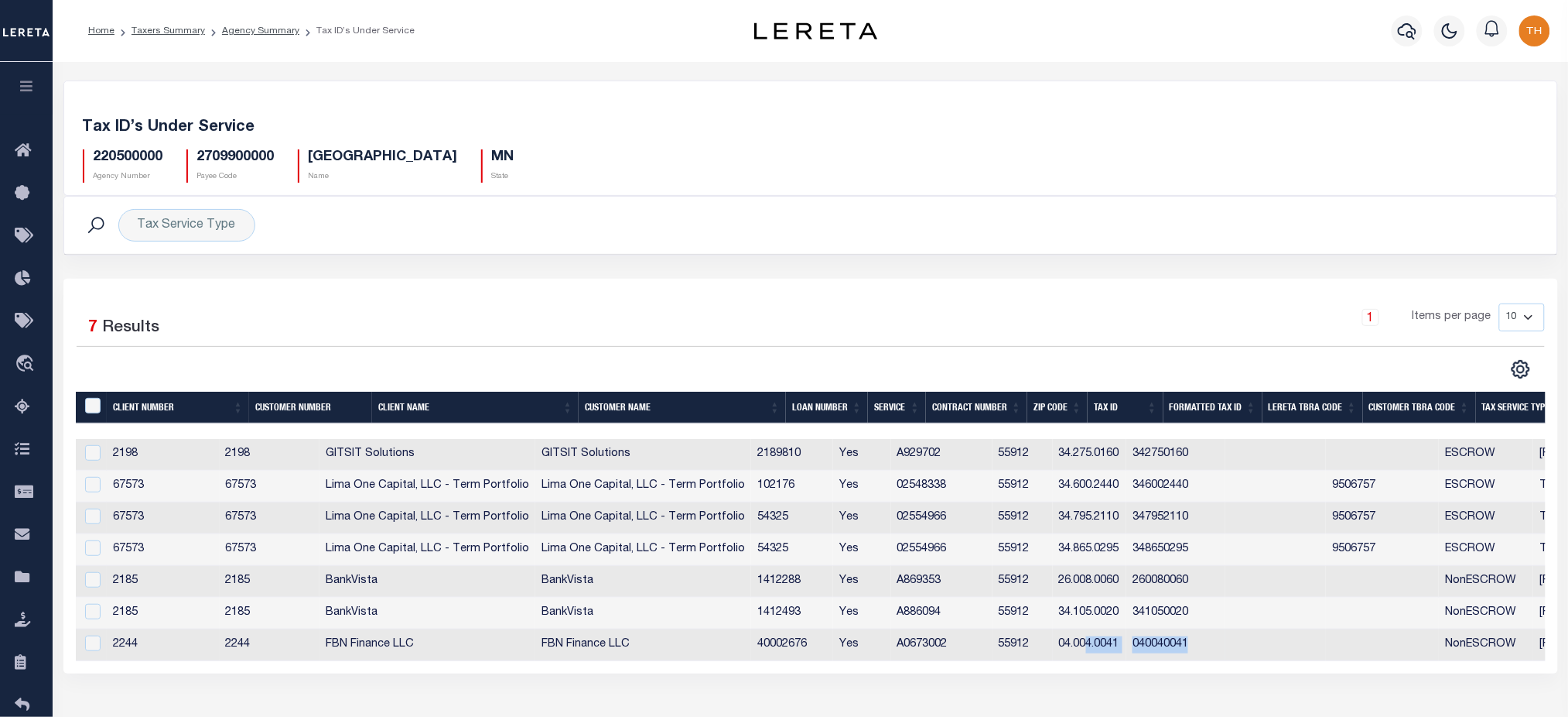
drag, startPoint x: 1123, startPoint y: 661, endPoint x: 1469, endPoint y: 662, distance: 346.0
click at [1469, 661] on tr "2244 2244 FBN Finance LLC FBN Finance LLC 40002676 Yes A0673002 55912 04.004.00…" at bounding box center [985, 645] width 1818 height 31
click at [266, 28] on link "Agency Summary" at bounding box center [261, 31] width 77 height 9
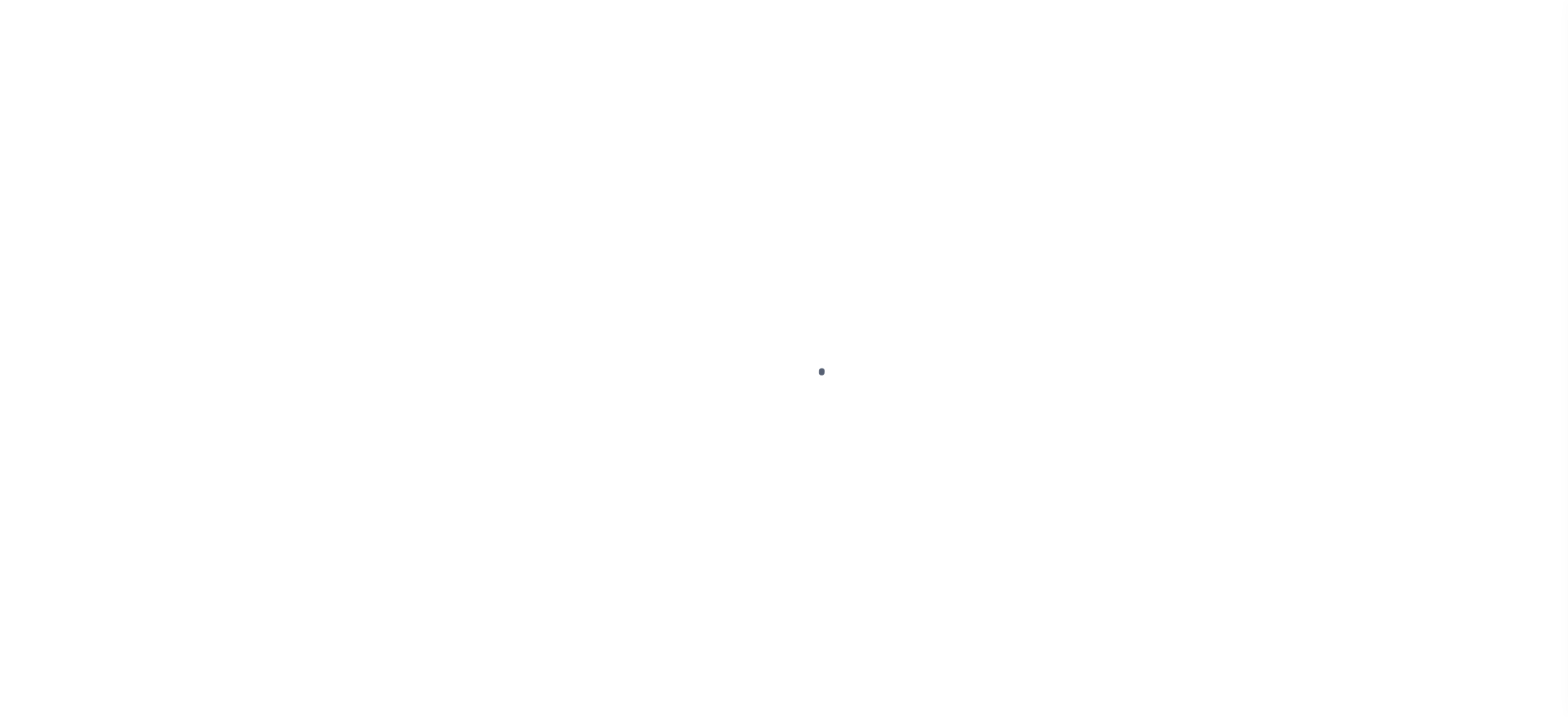
type input "2189810"
type input "[PERSON_NAME]"
select select
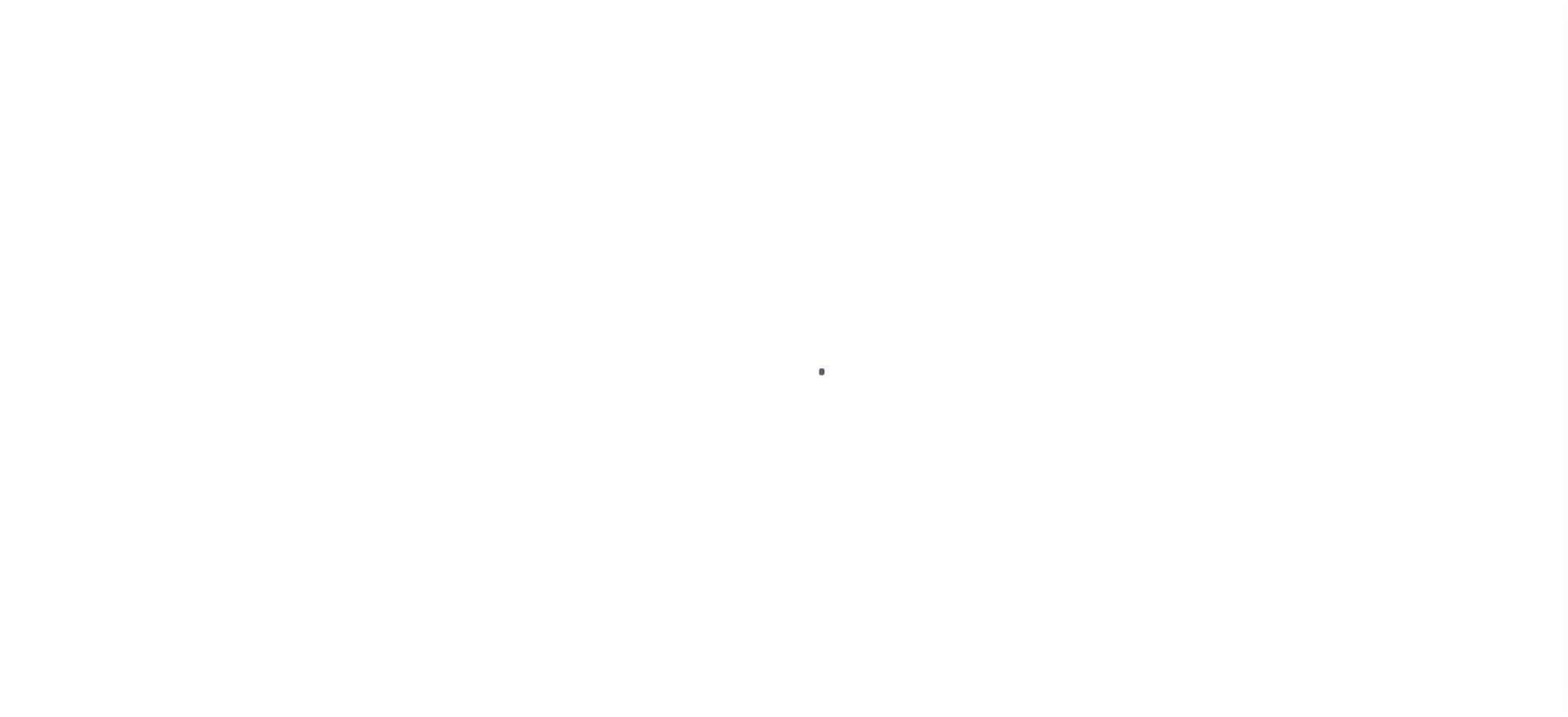
select select "Escrow"
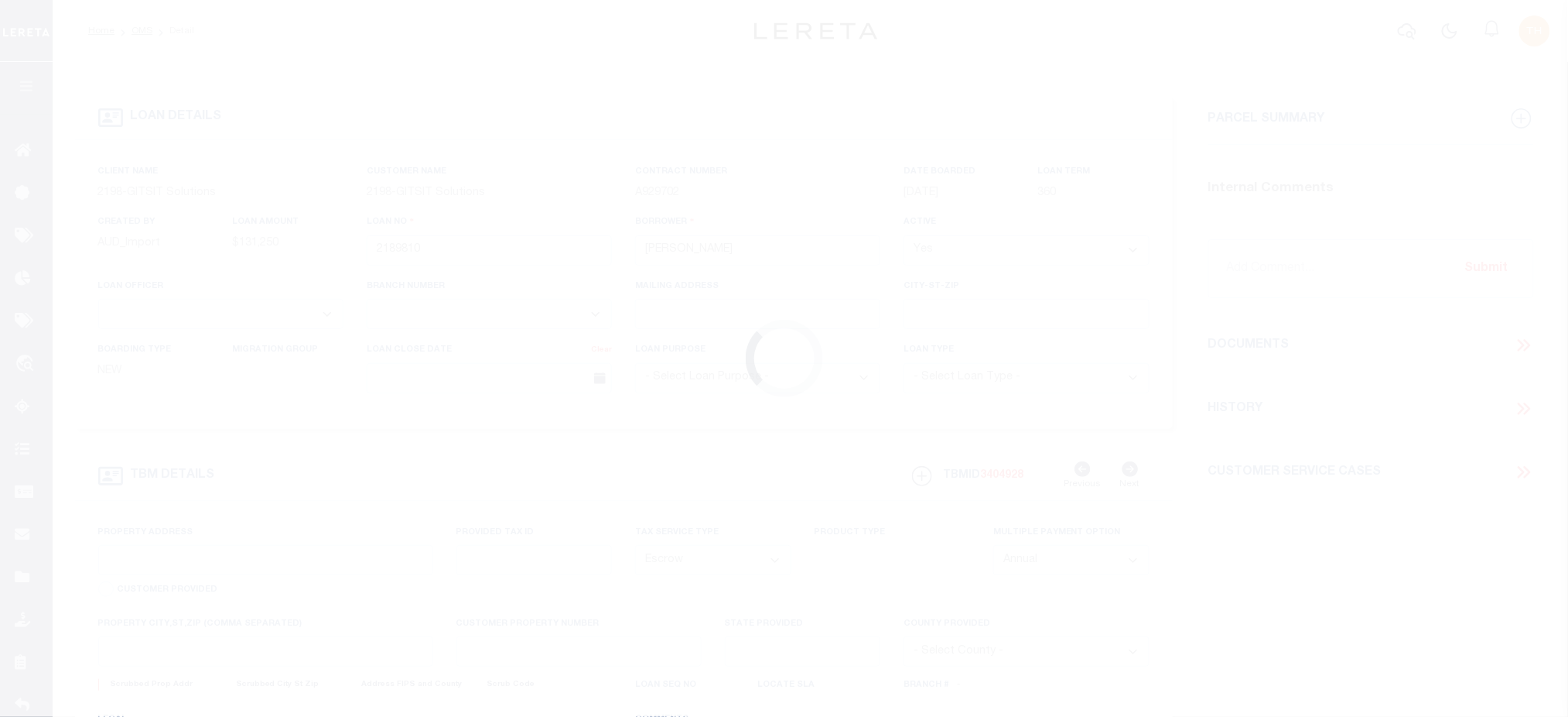
type input "[STREET_ADDRESS]"
select select
type input "AUSTIN MN 55912"
type input "MN"
select select
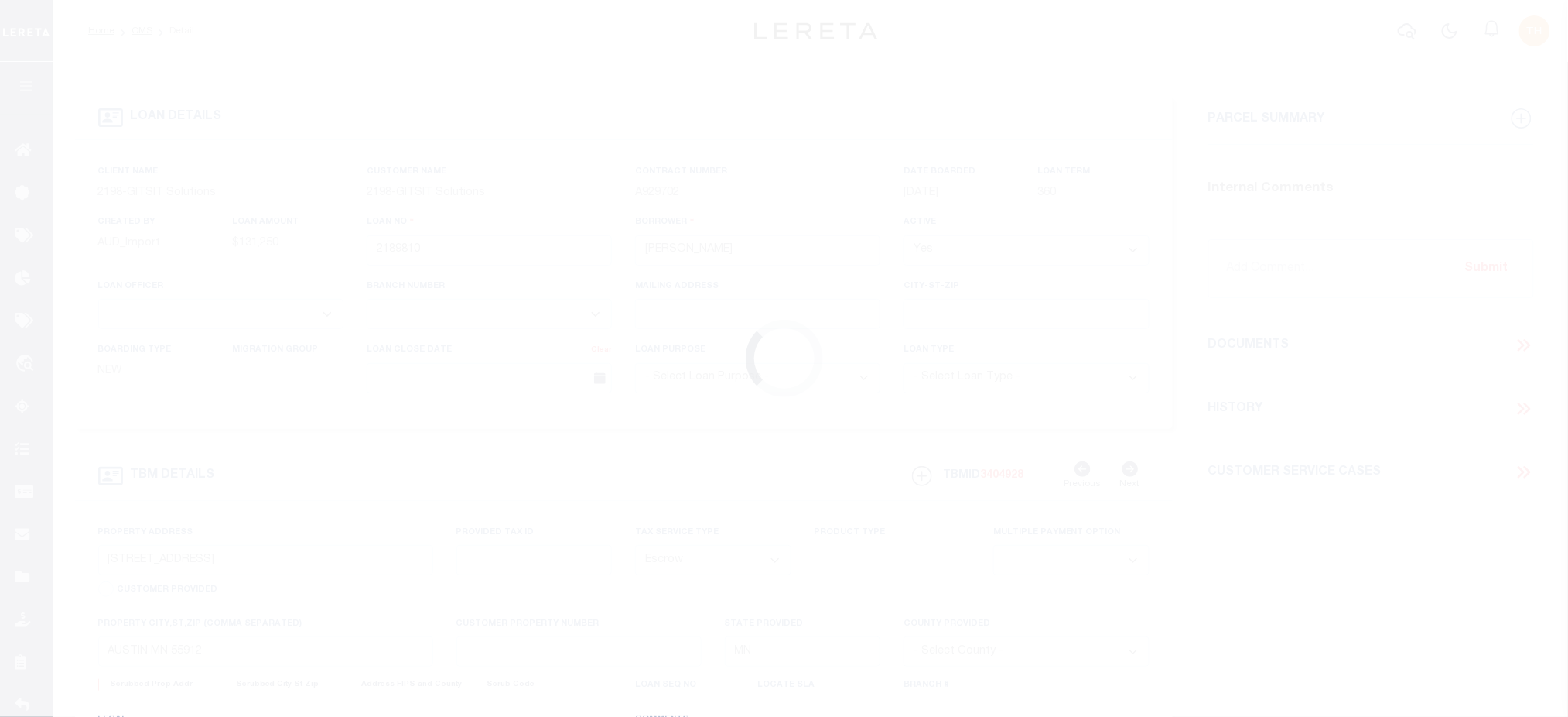
type textarea "[DATE] REO"
select select "16881"
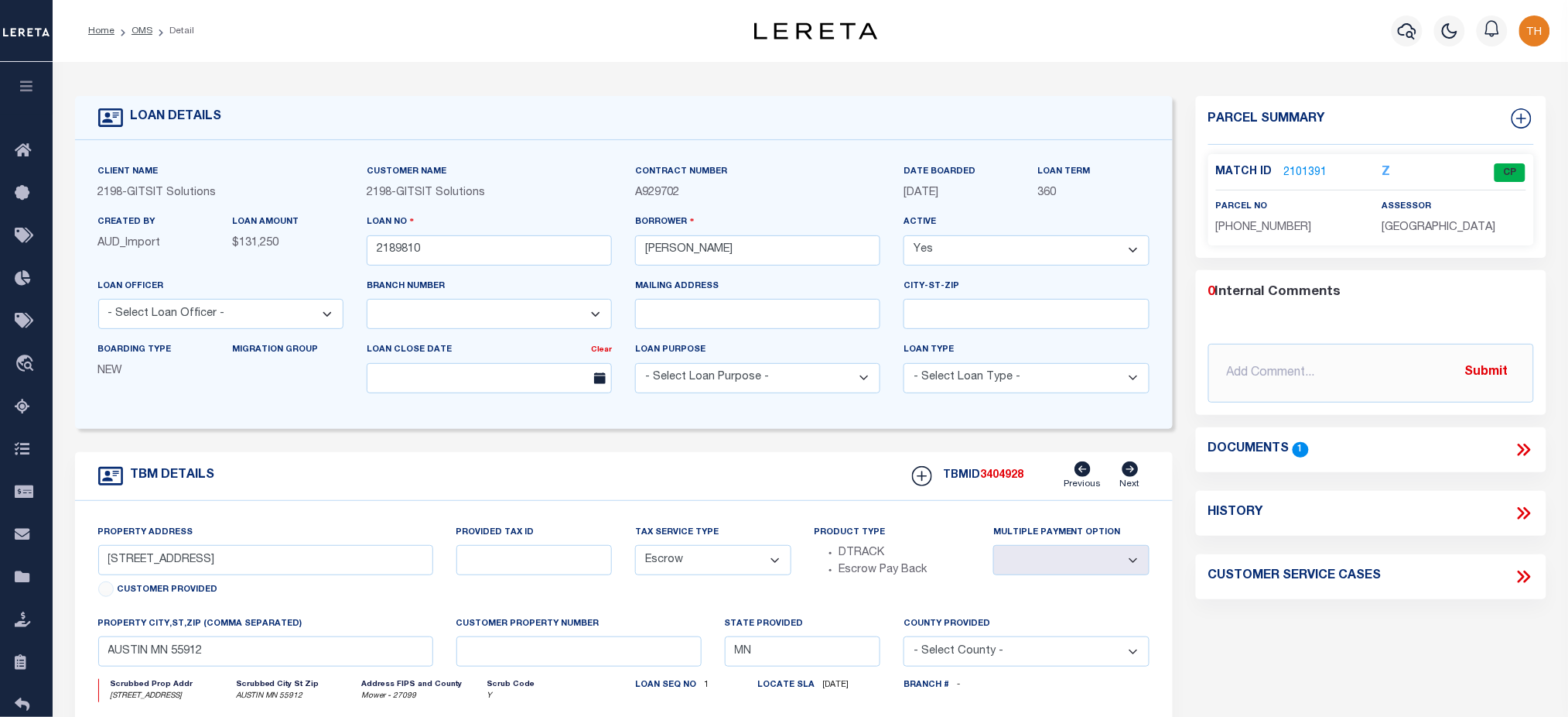
click at [1304, 171] on link "2101391" at bounding box center [1306, 172] width 43 height 16
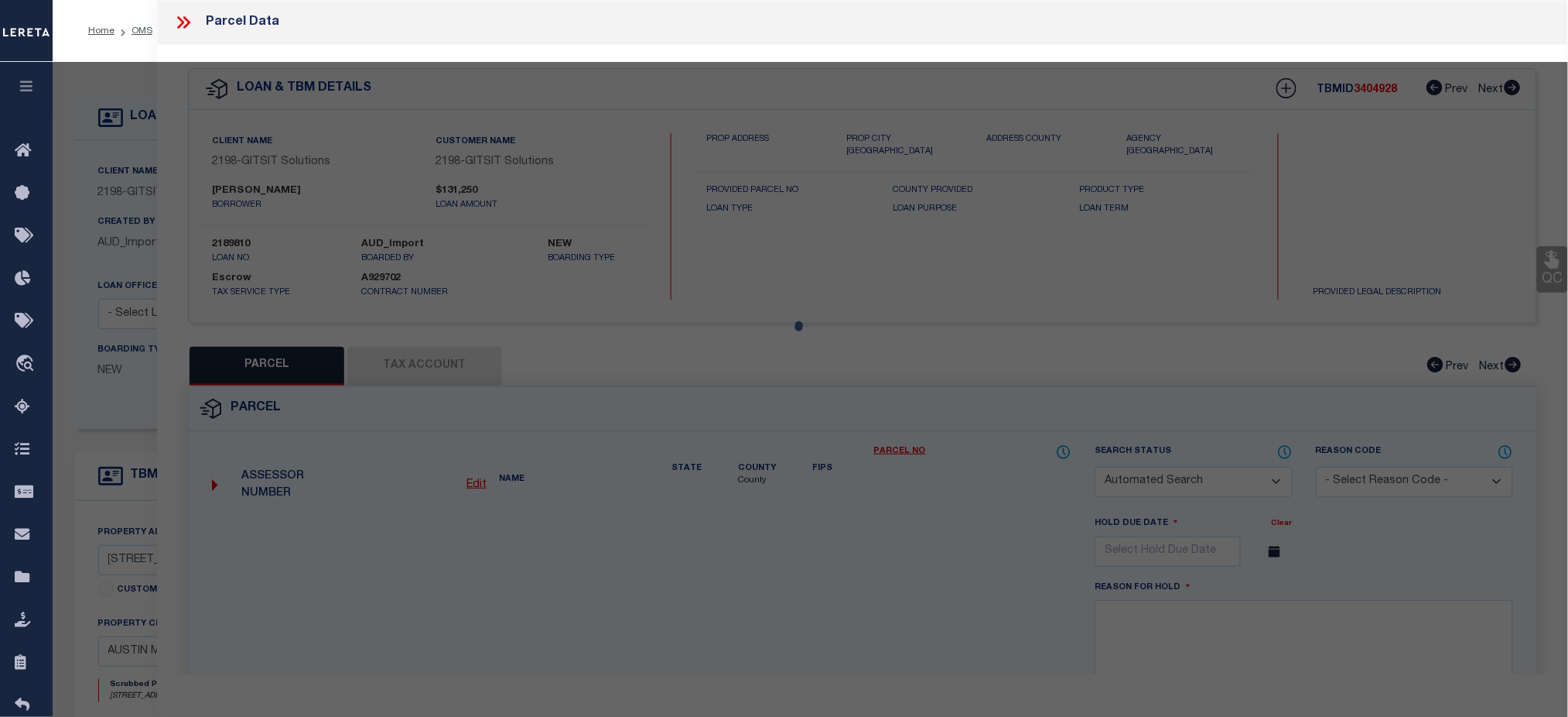
checkbox input "false"
select select "CP"
type input "[PERSON_NAME]"
select select "AGW"
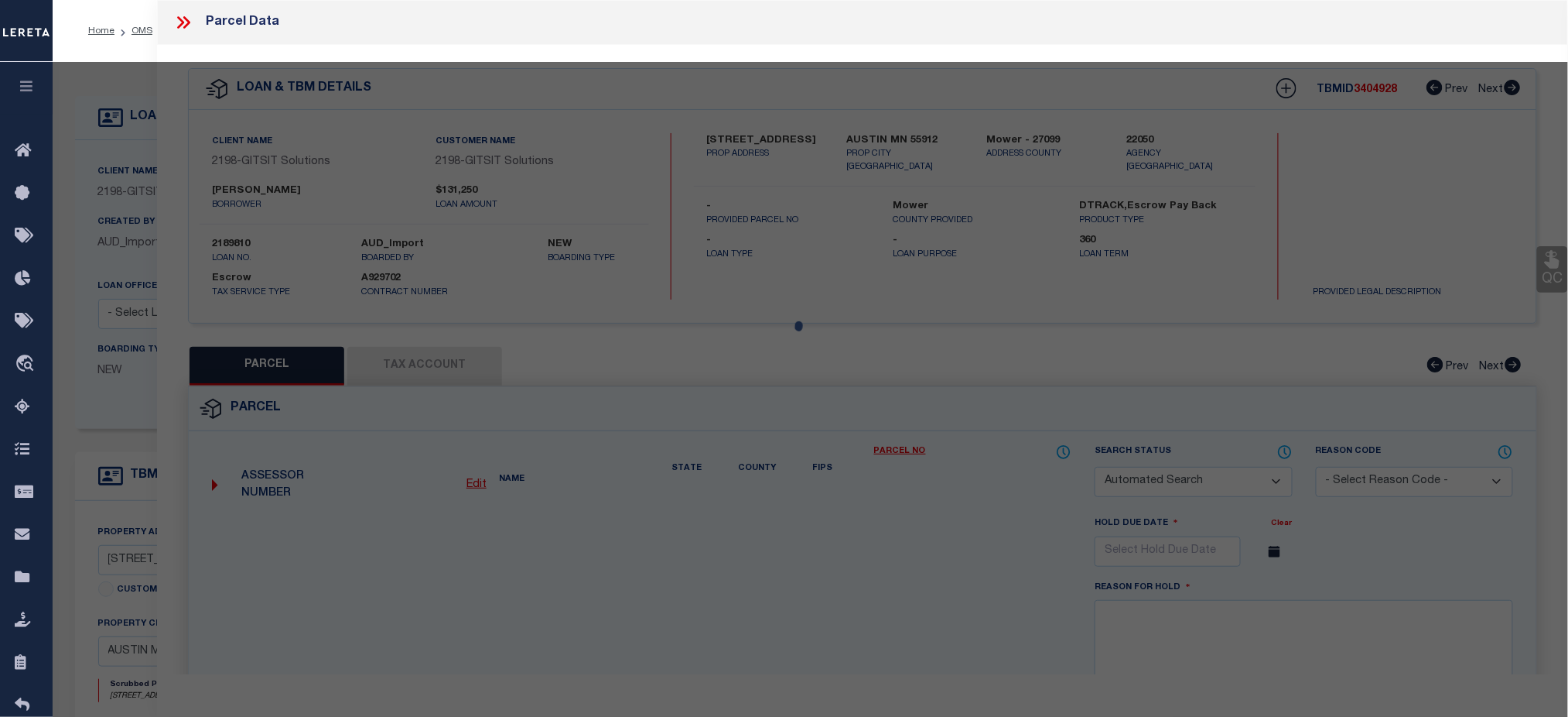
select select
type input "[STREET_ADDRESS]"
checkbox input "false"
type input "AUSTIN MN 55912"
type textarea "[PERSON_NAME] ADDITION TO [GEOGRAPHIC_DATA] 005 Block 014"
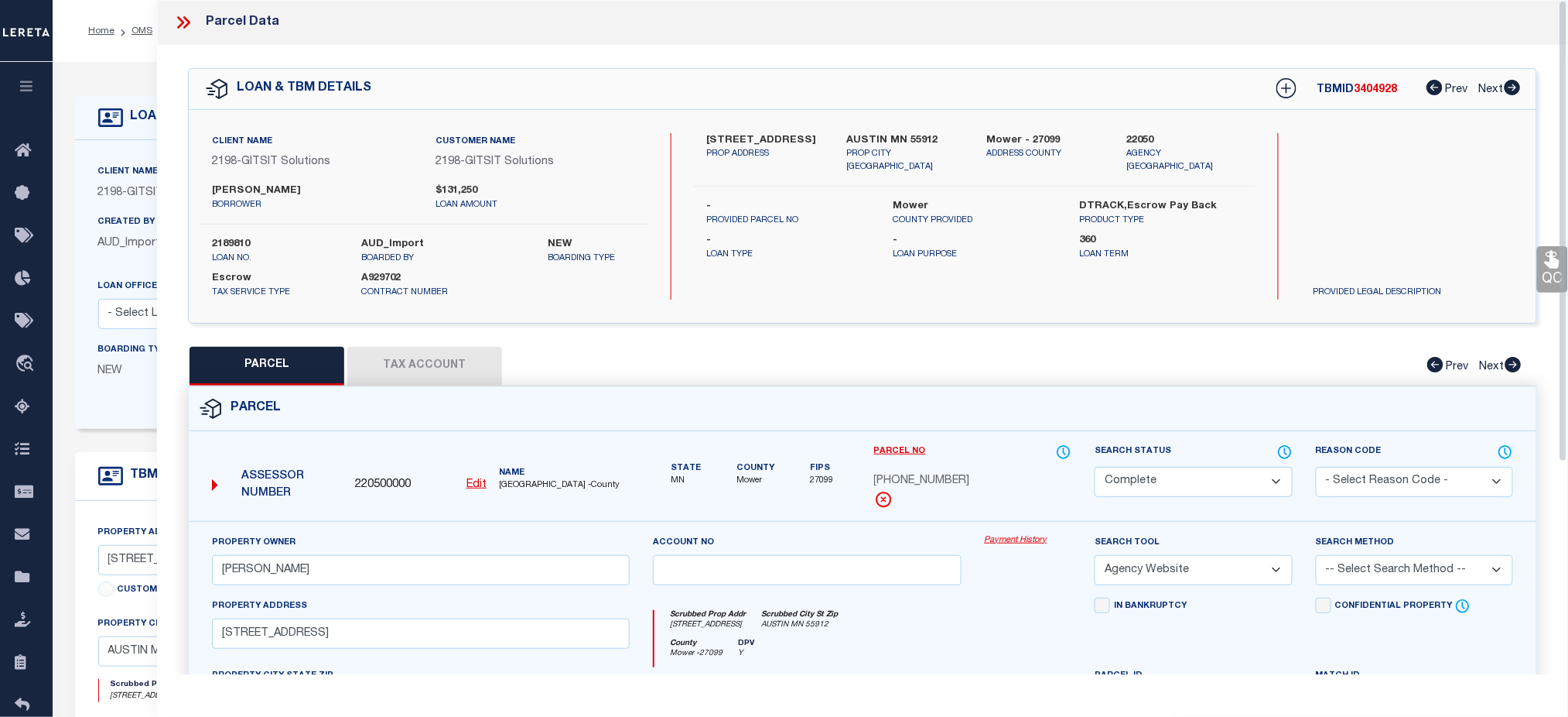
click at [418, 360] on button "Tax Account" at bounding box center [424, 366] width 155 height 39
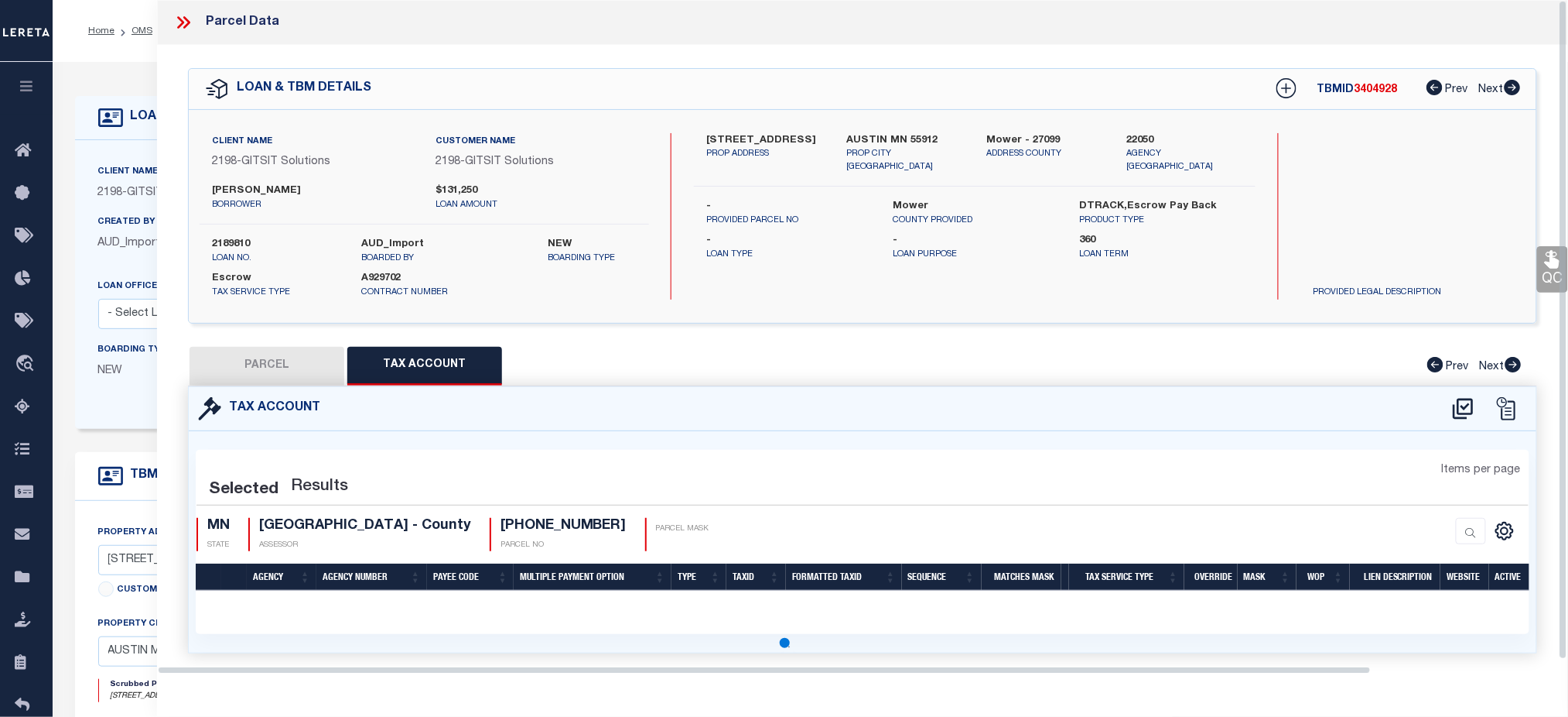
select select "100"
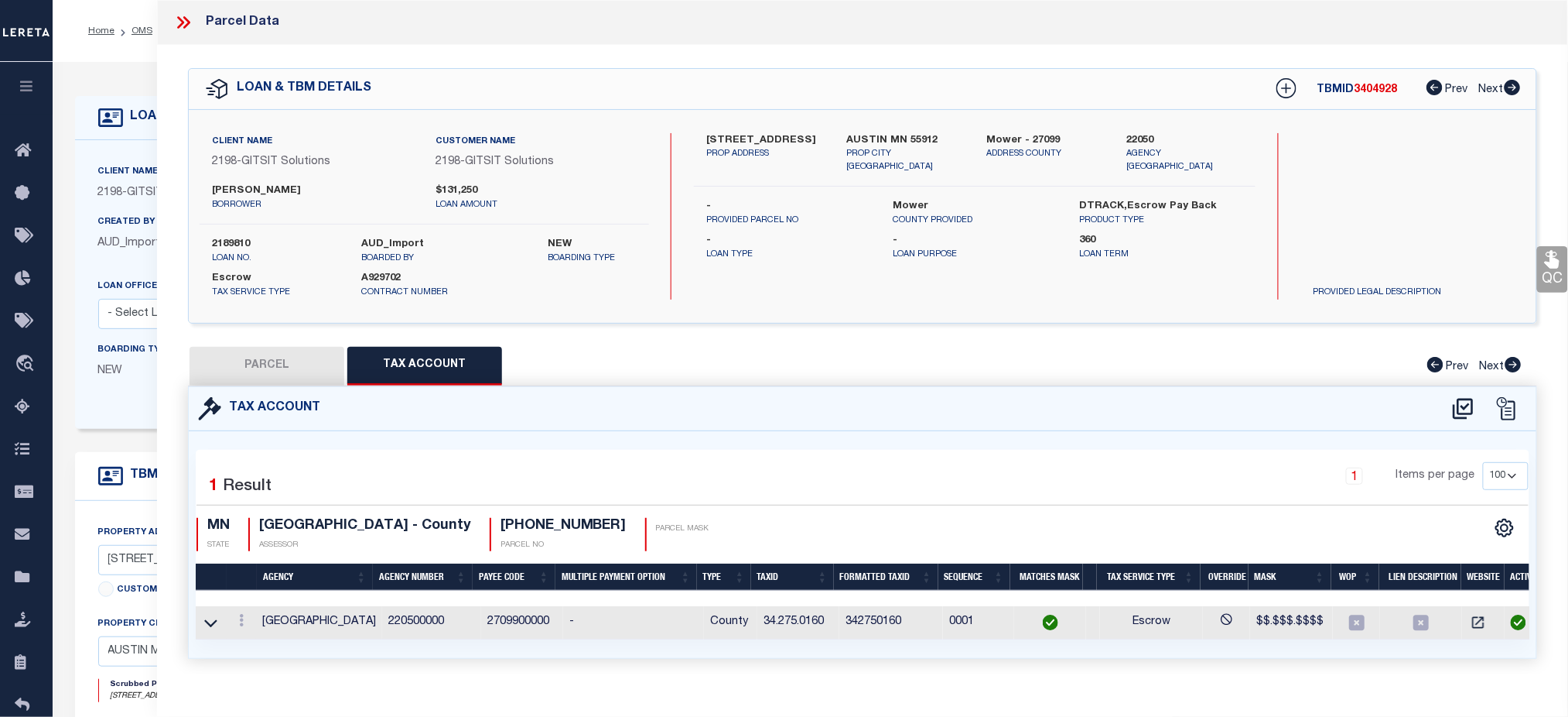
click at [307, 380] on button "PARCEL" at bounding box center [267, 366] width 155 height 39
select select "AS"
select select
checkbox input "false"
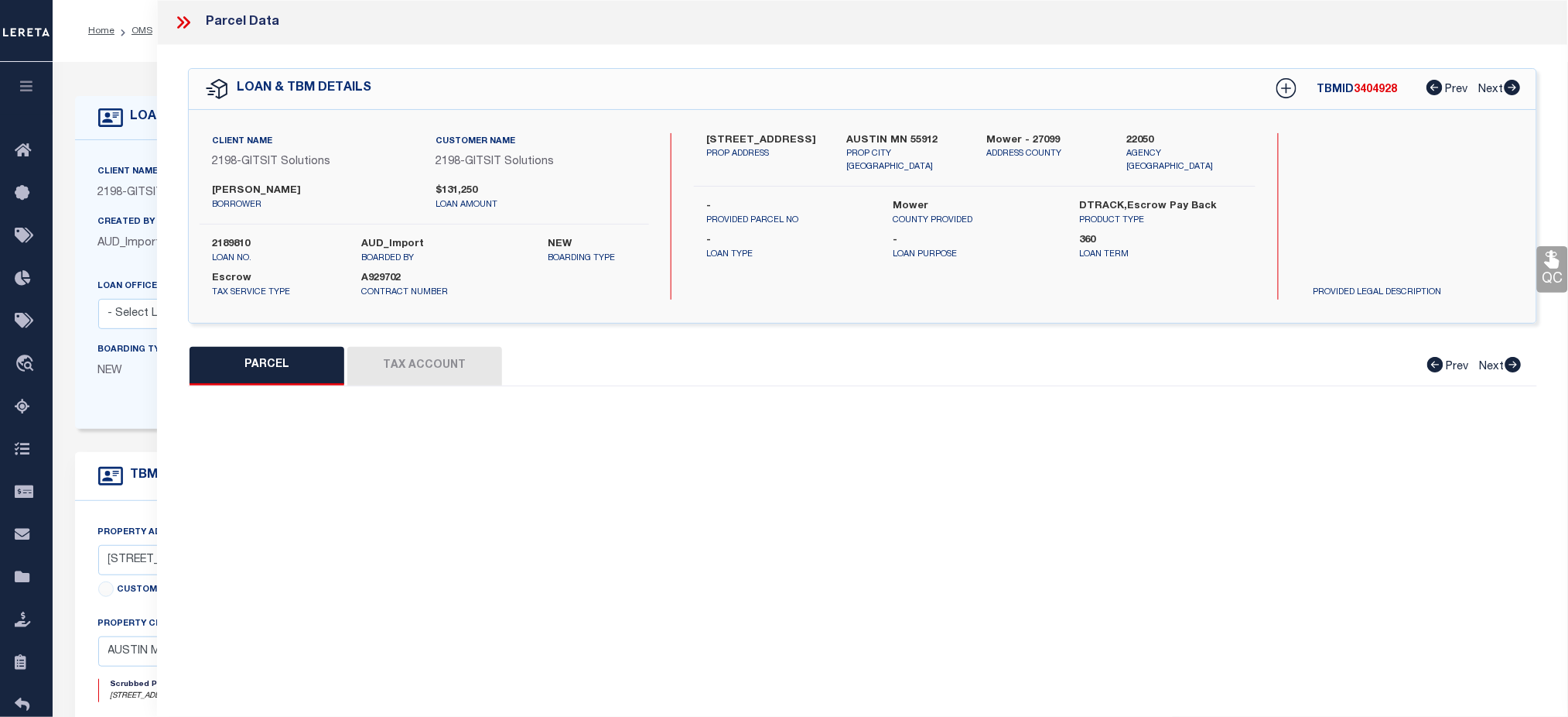
select select "CP"
type input "[PERSON_NAME]"
select select "AGW"
select select
type input "[STREET_ADDRESS]"
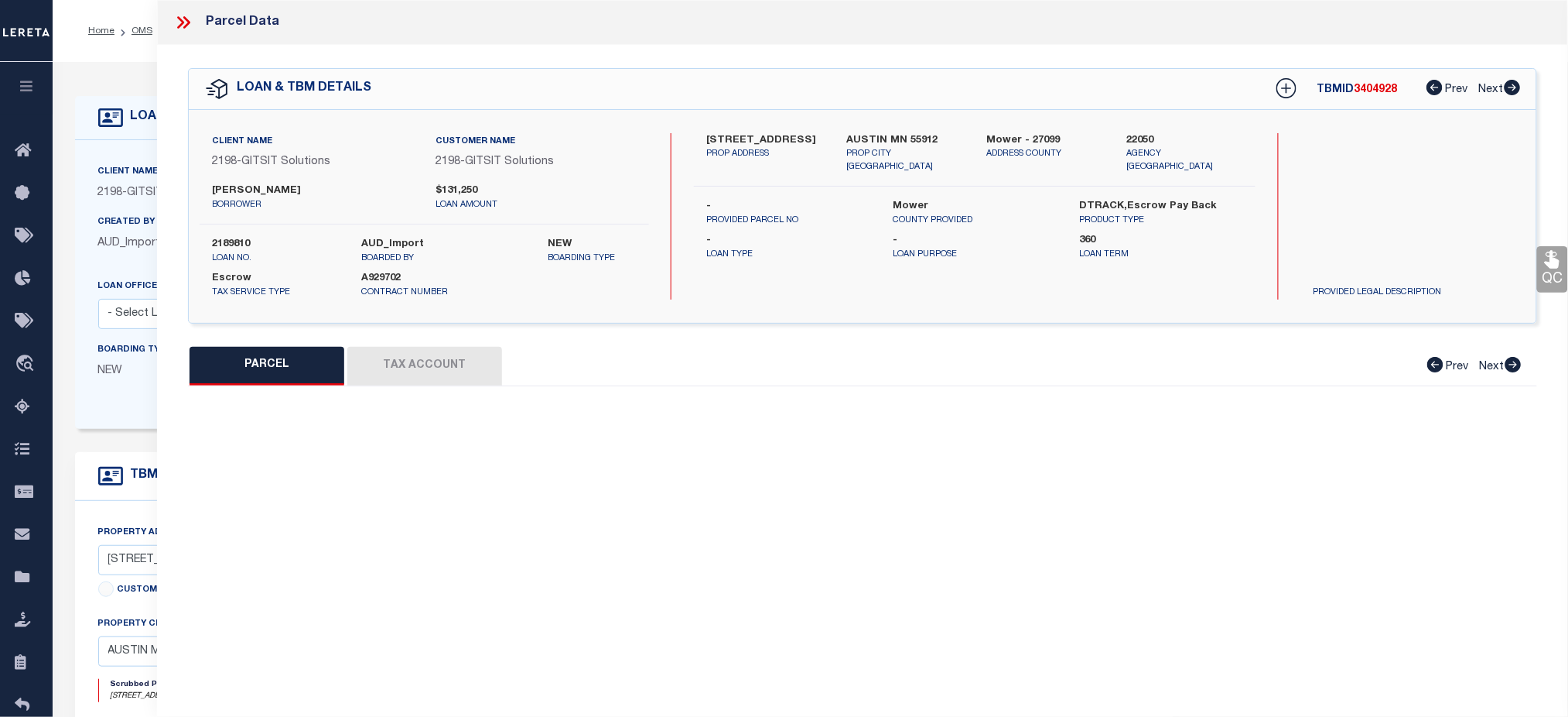
checkbox input "false"
type input "AUSTIN MN 55912"
type textarea "GALLOWAY ADDITION TO WEST PARK Lot 005 Block 014"
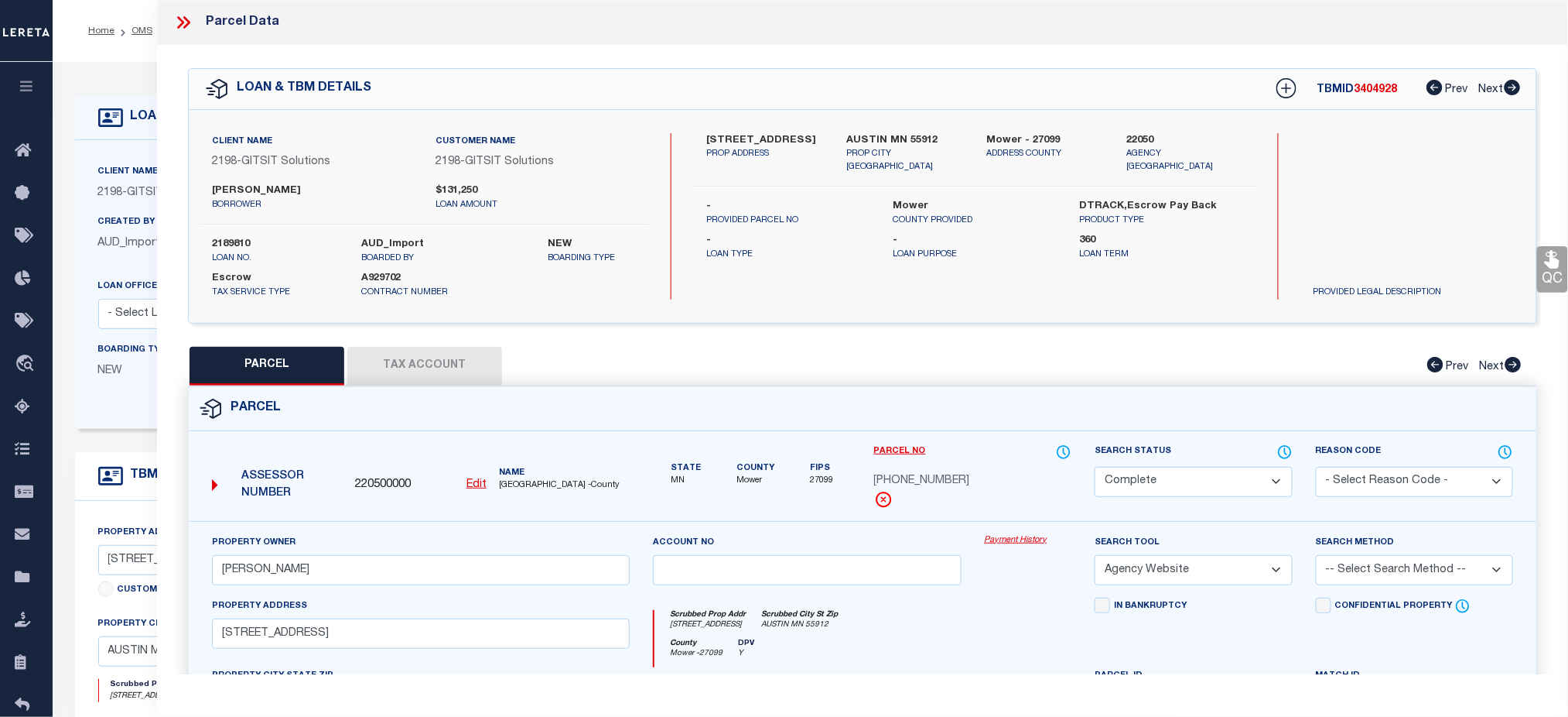
click at [1011, 541] on link "Payment History" at bounding box center [1028, 540] width 87 height 13
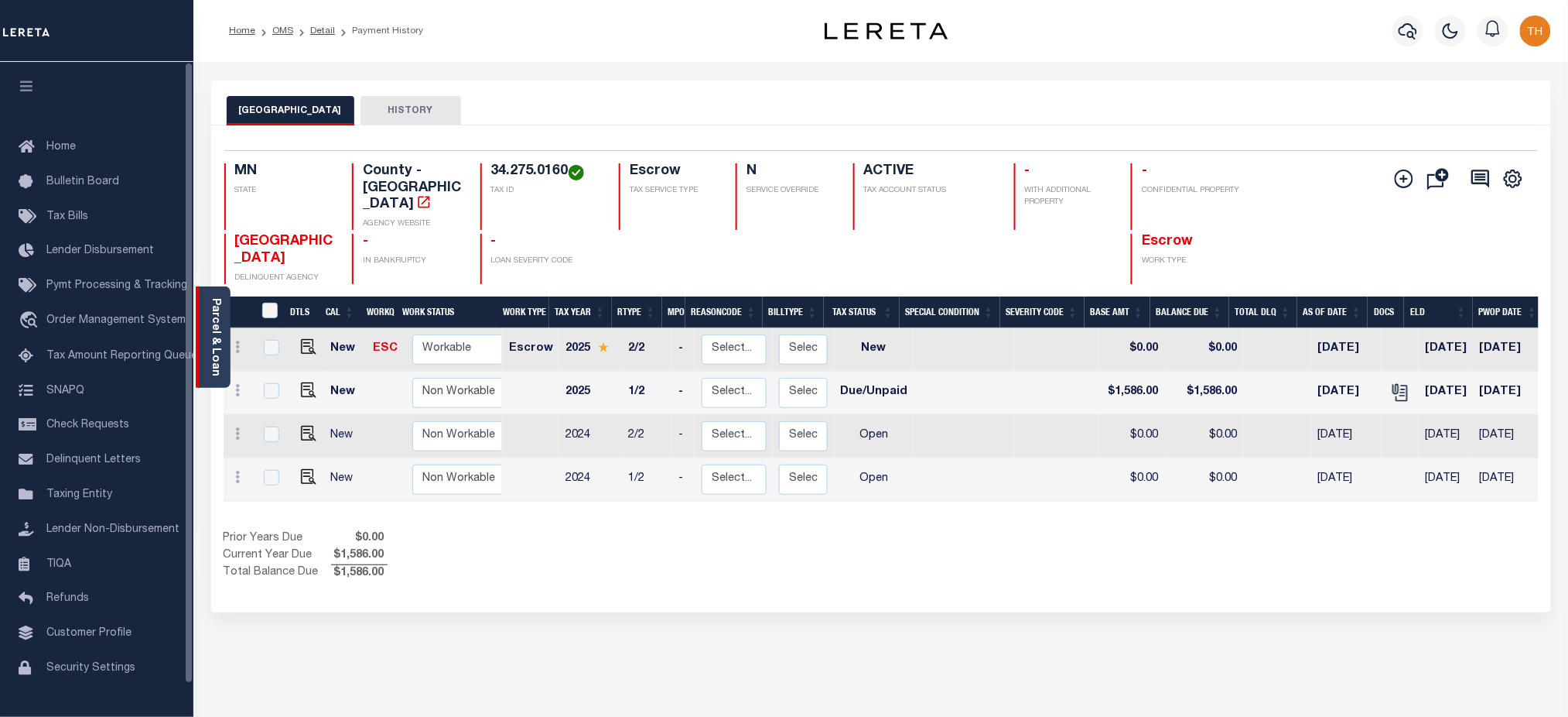
click at [211, 342] on link "Parcel & Loan" at bounding box center [215, 337] width 11 height 78
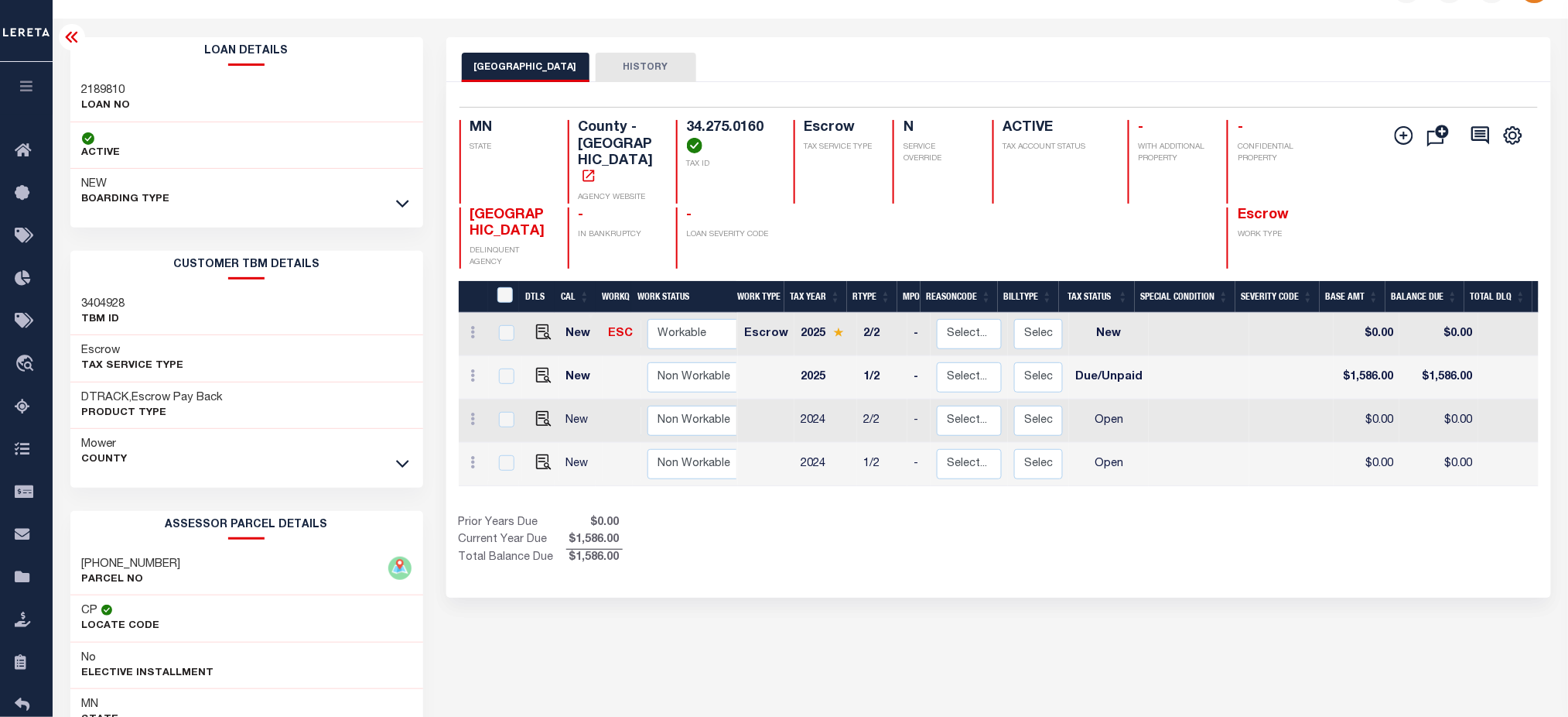
scroll to position [31, 0]
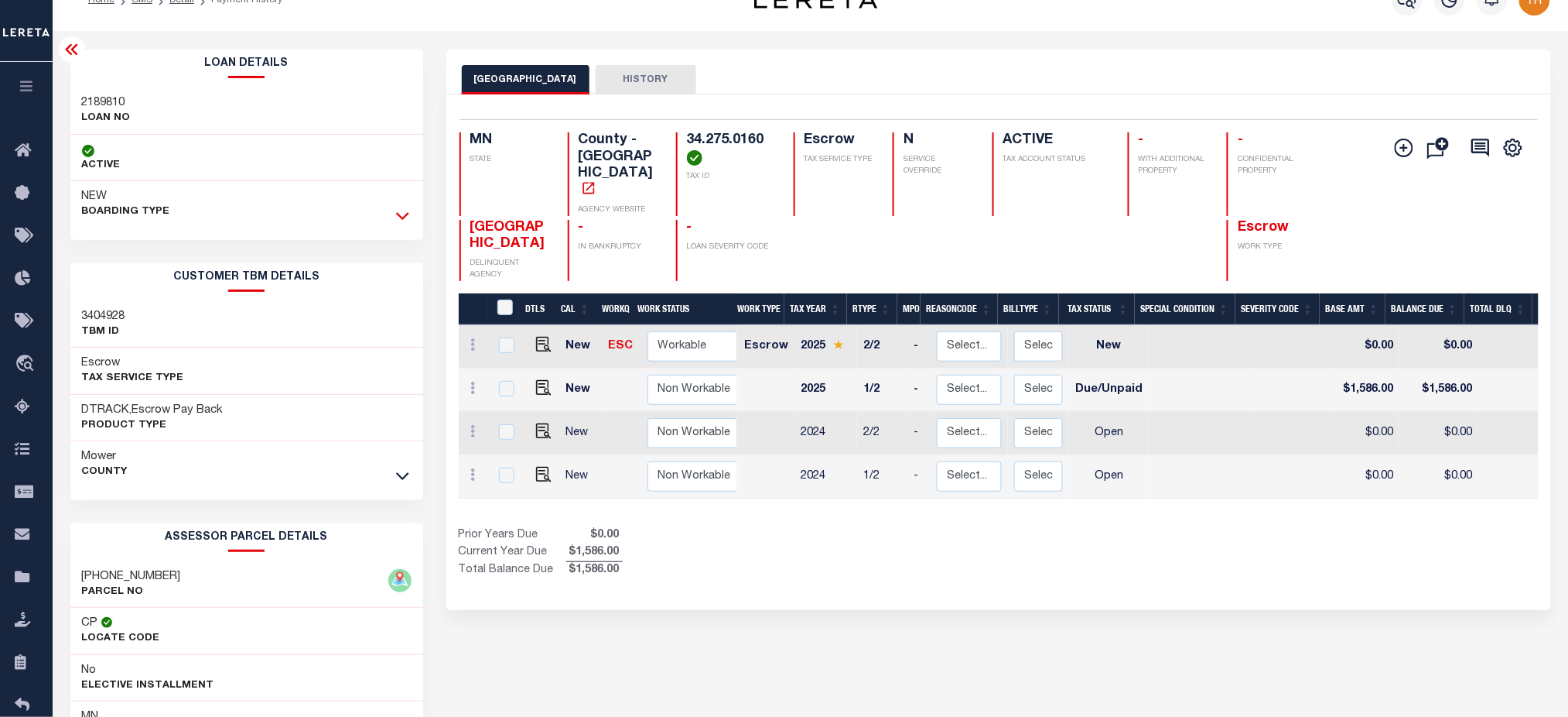
click at [411, 207] on div at bounding box center [402, 216] width 18 height 17
click at [402, 212] on icon at bounding box center [402, 215] width 13 height 16
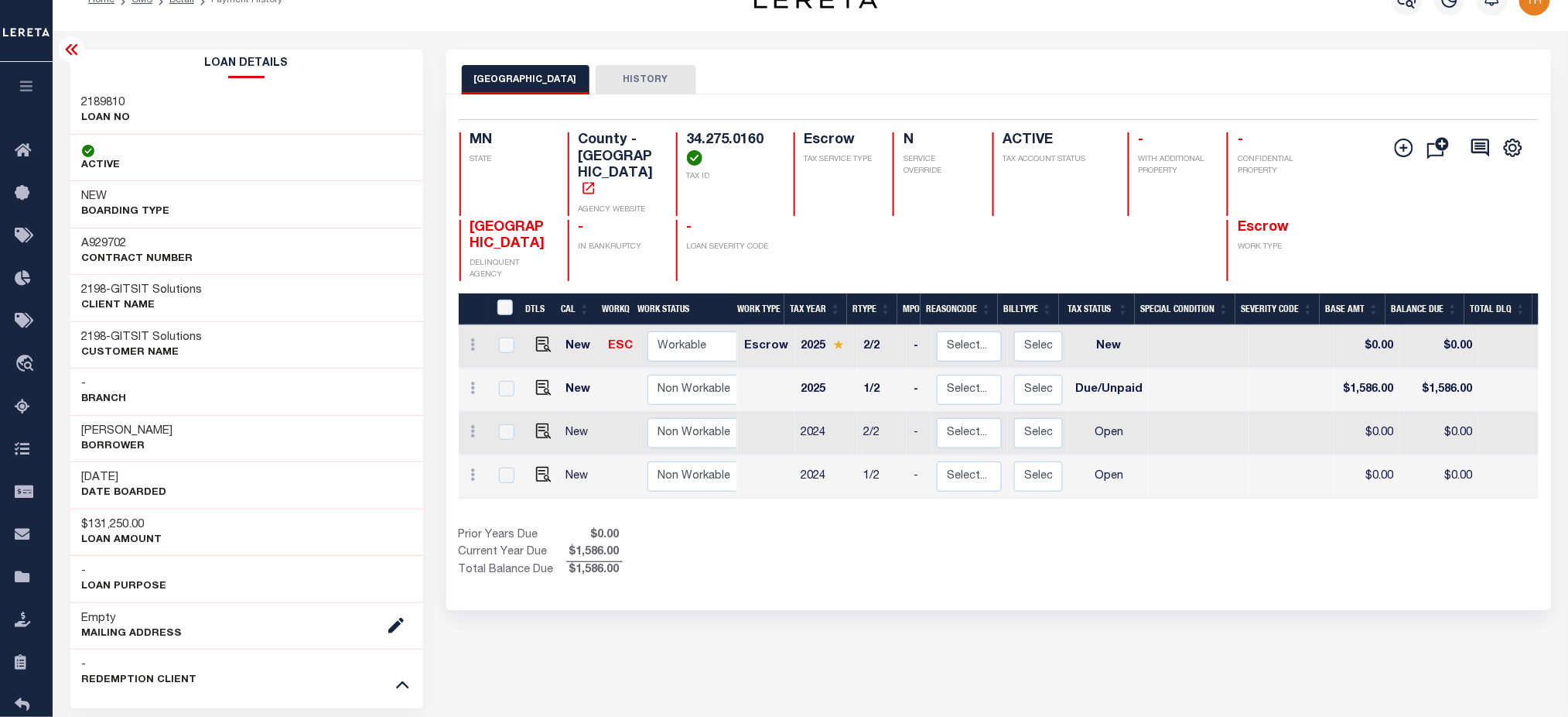
click at [145, 289] on span "GITSIT Solutions" at bounding box center [157, 290] width 92 height 12
copy span "GITSIT"
click at [30, 232] on icon at bounding box center [26, 236] width 25 height 20
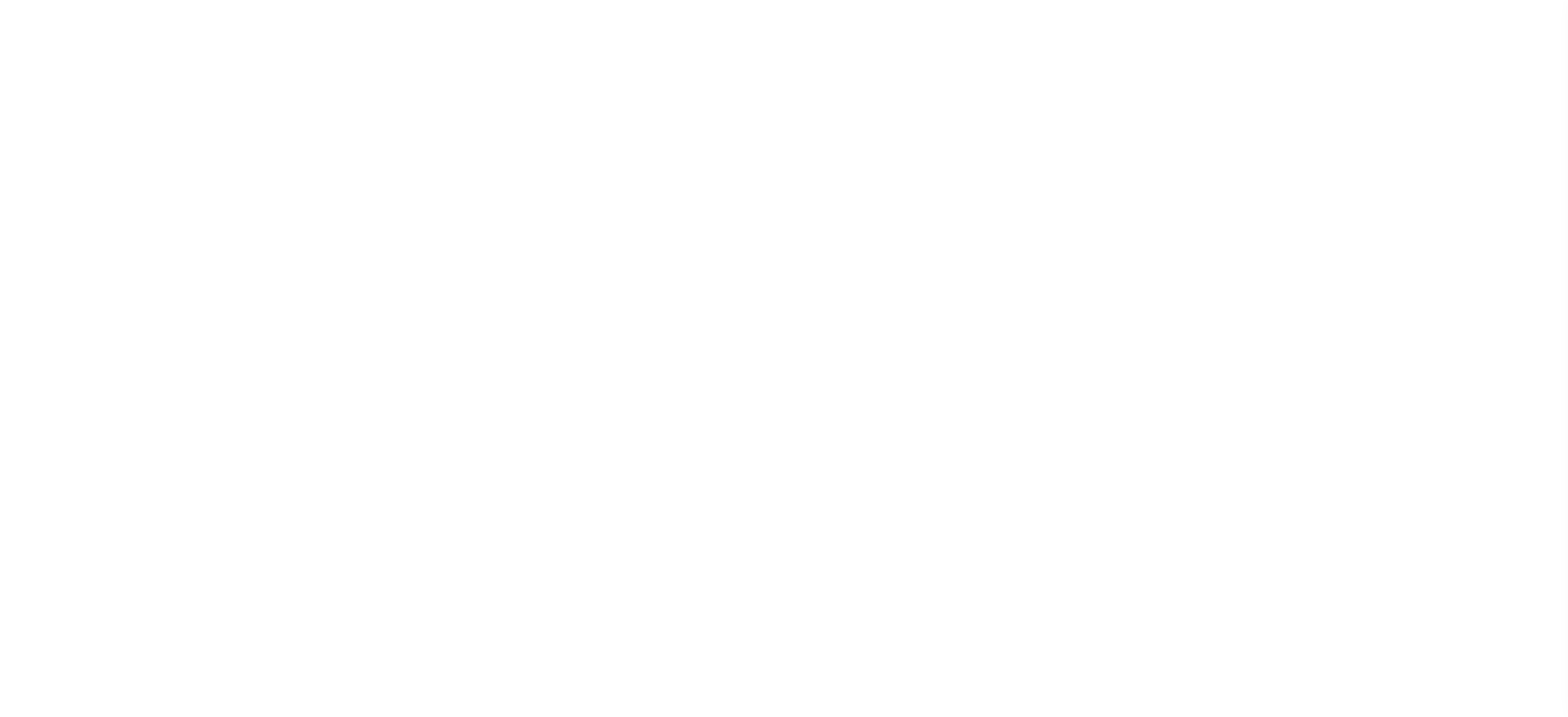
select select
checkbox input "false"
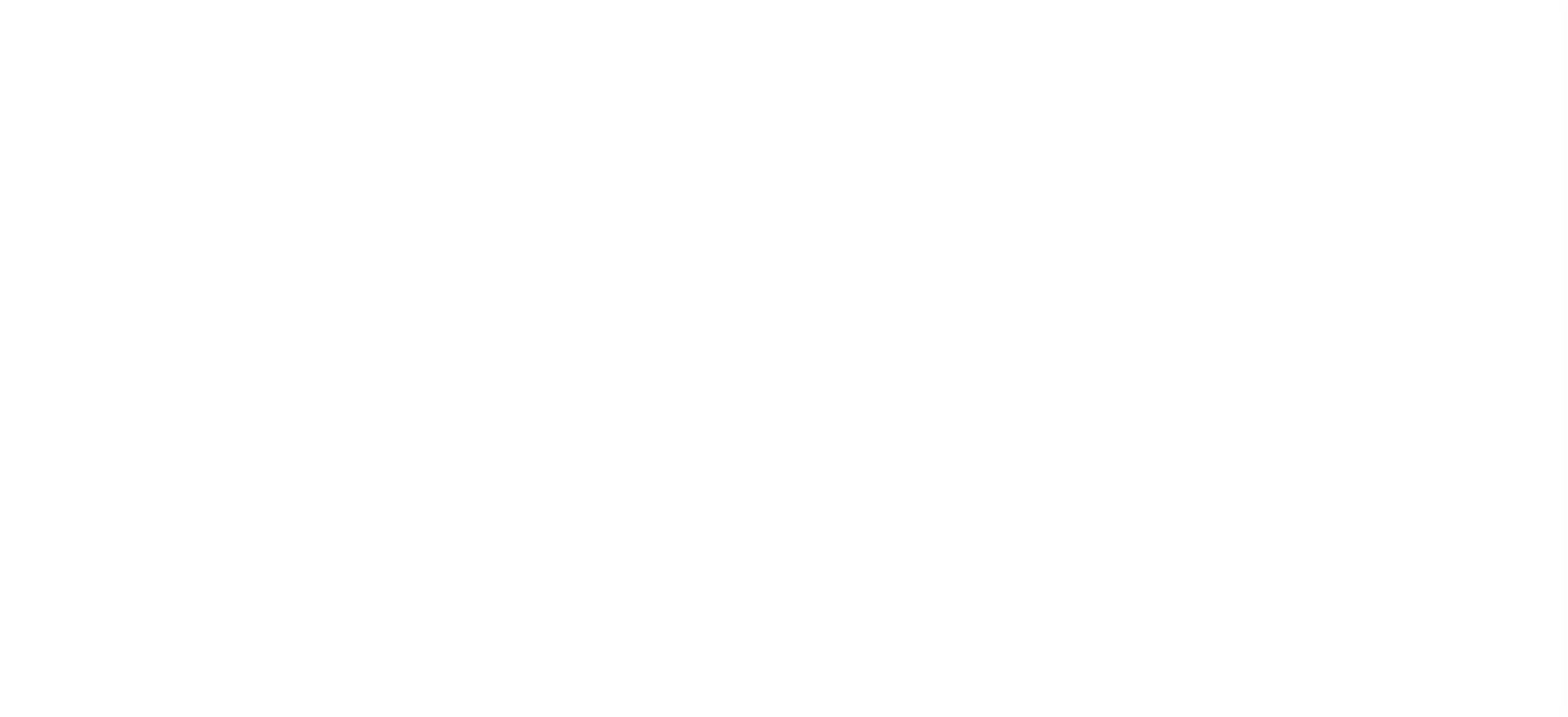
checkbox input "false"
type input "2709900000"
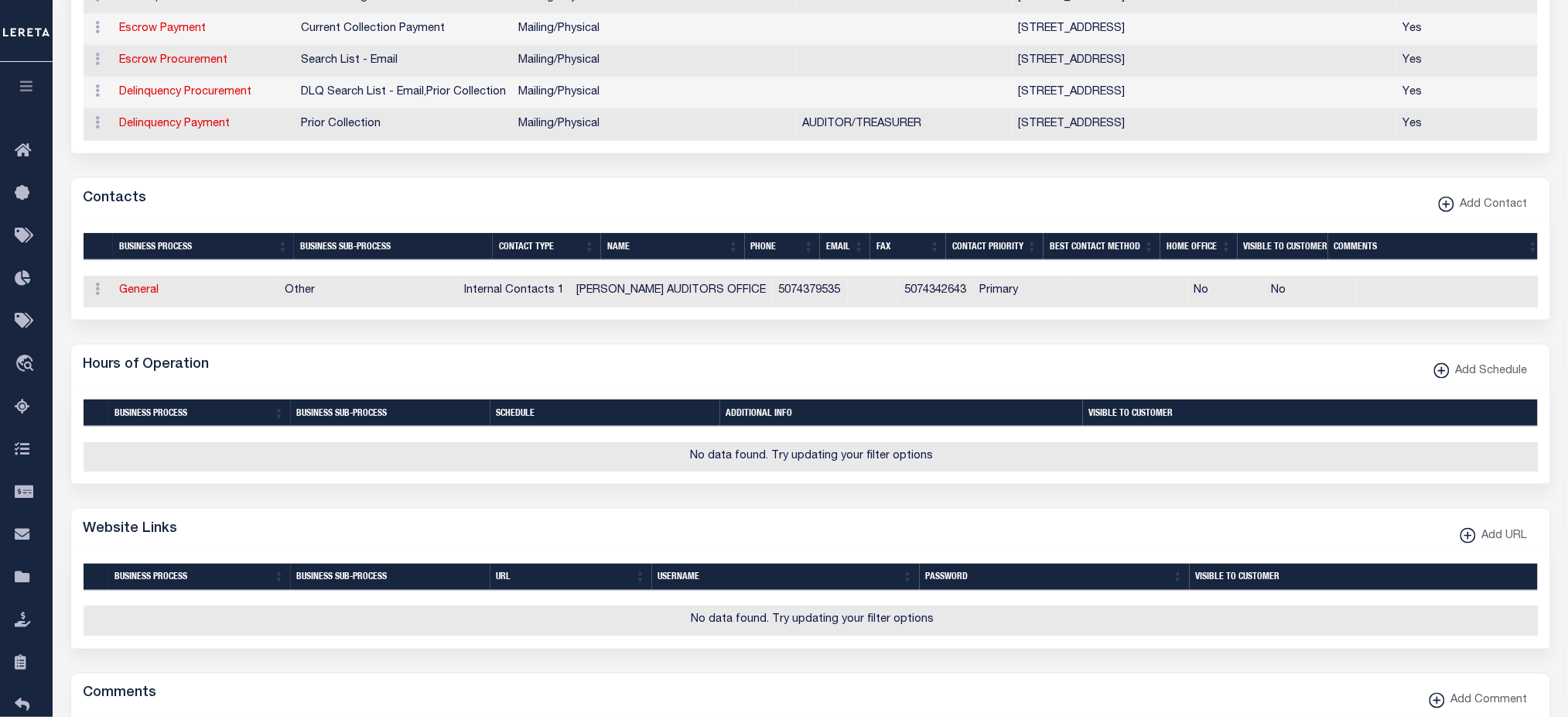
scroll to position [15, 0]
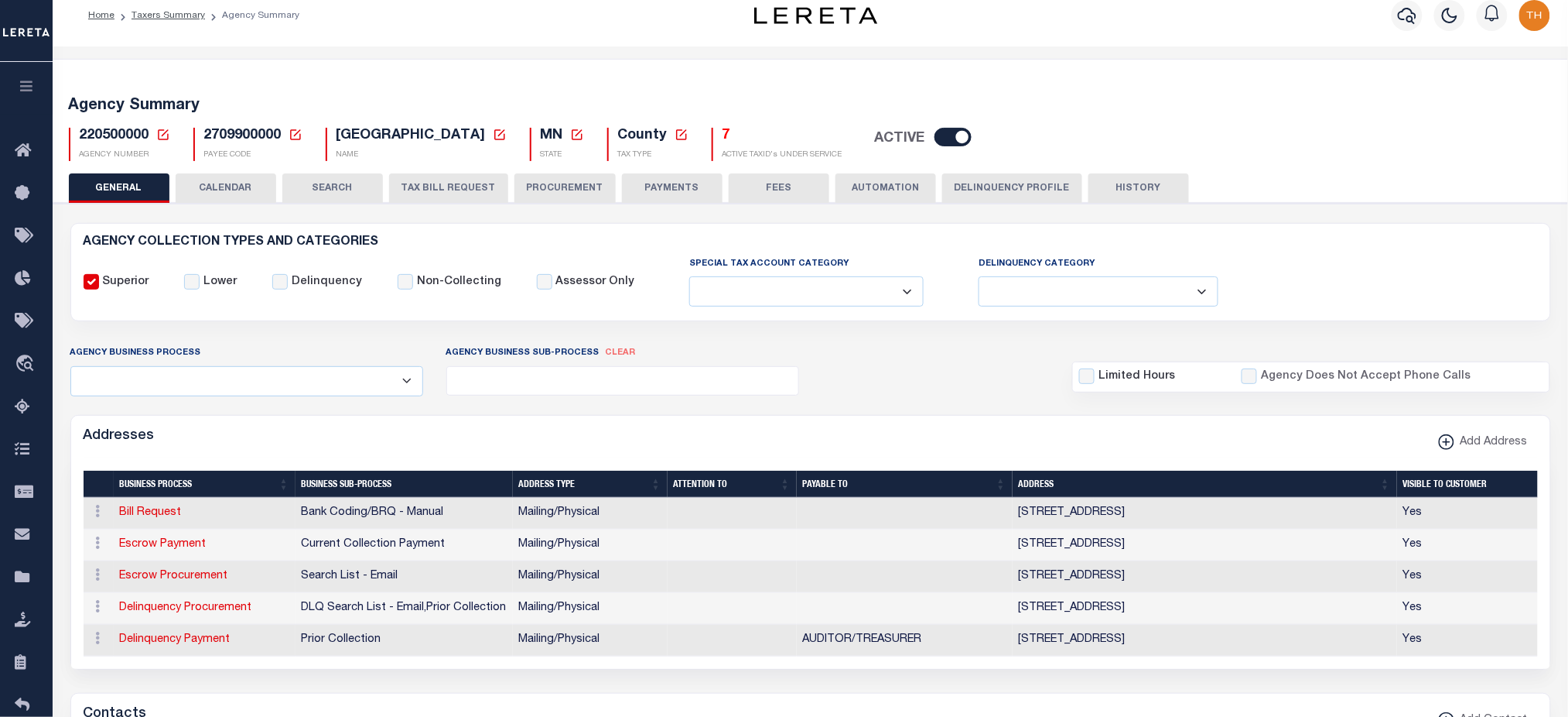
click at [475, 184] on button "TAX BILL REQUEST" at bounding box center [448, 188] width 119 height 30
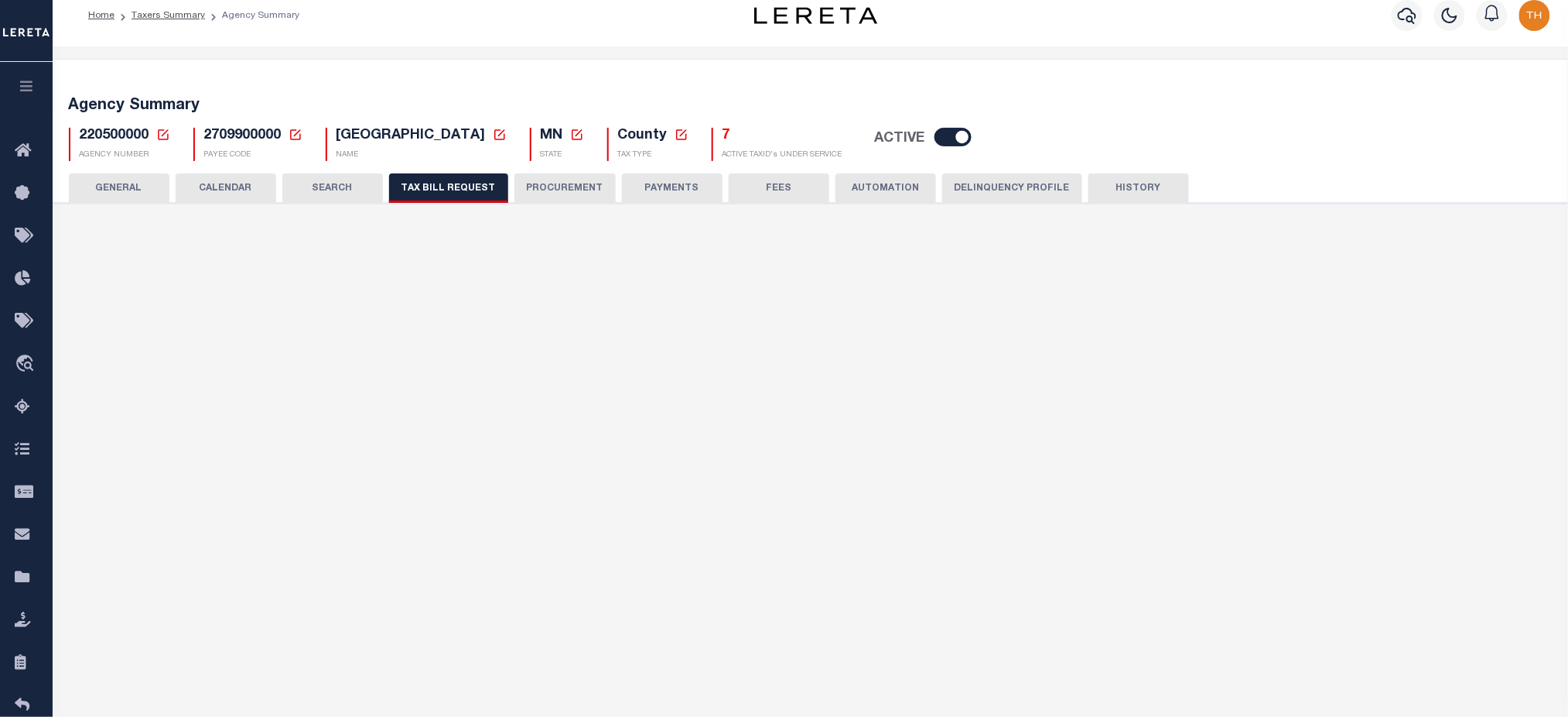
select select "27"
select select "22"
select select "true"
select select "14"
select select "1"
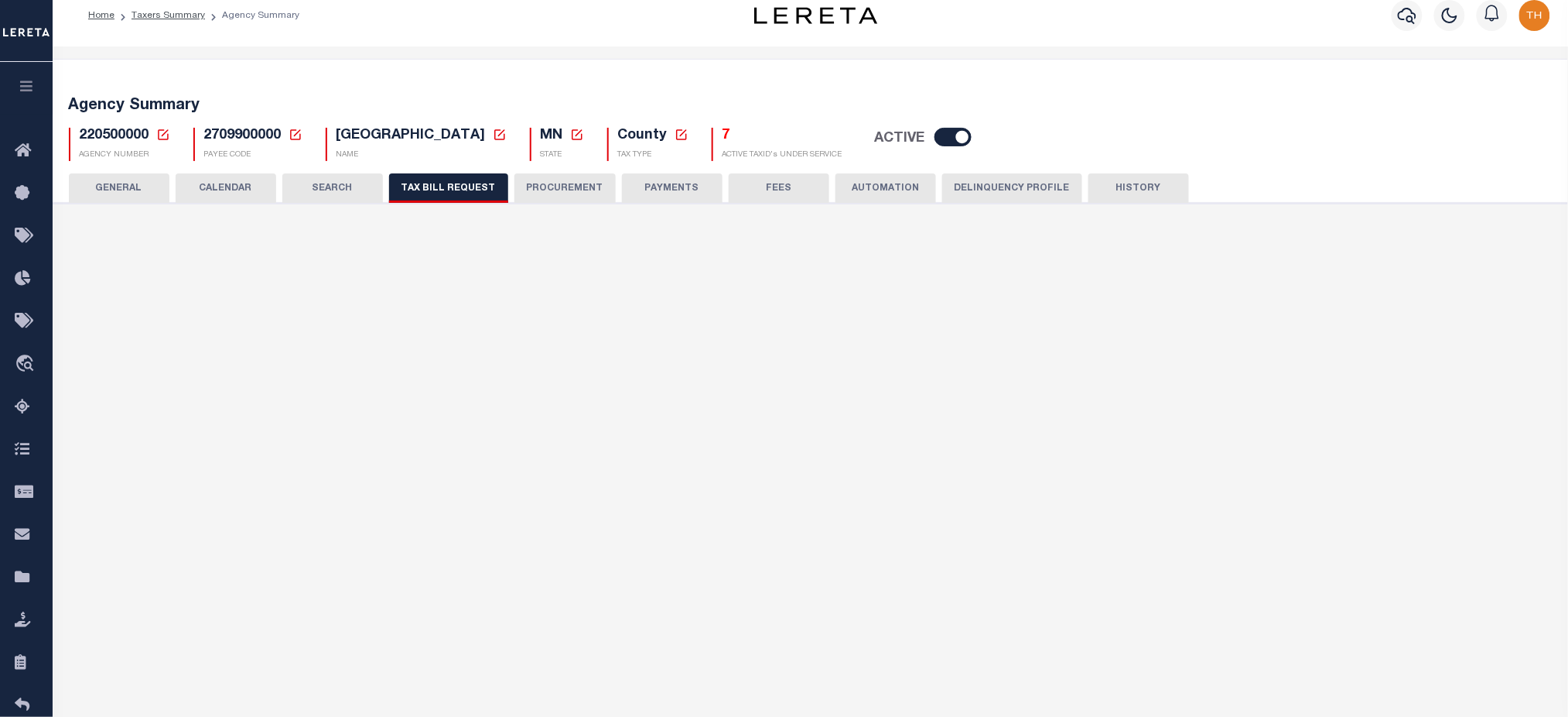
select select
select select "100"
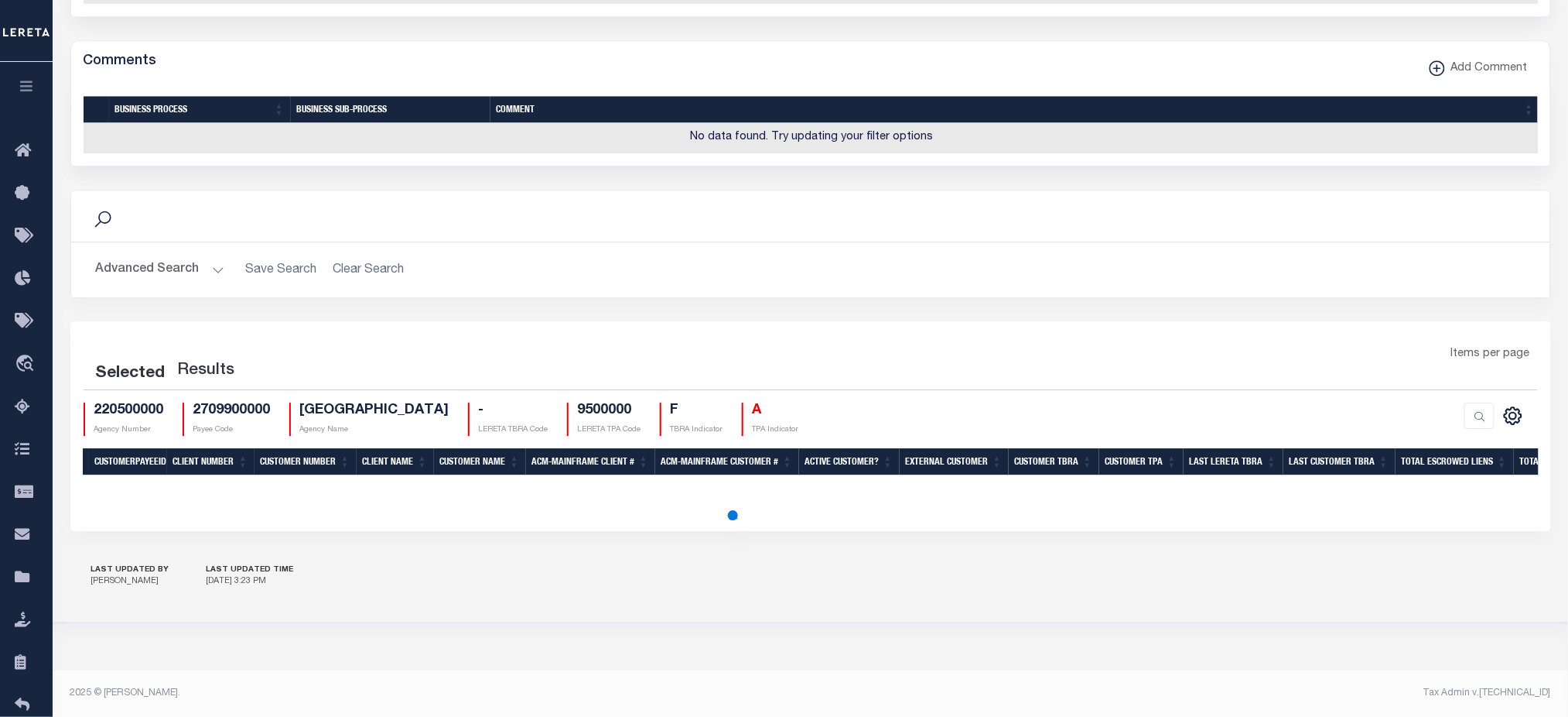
select select "100"
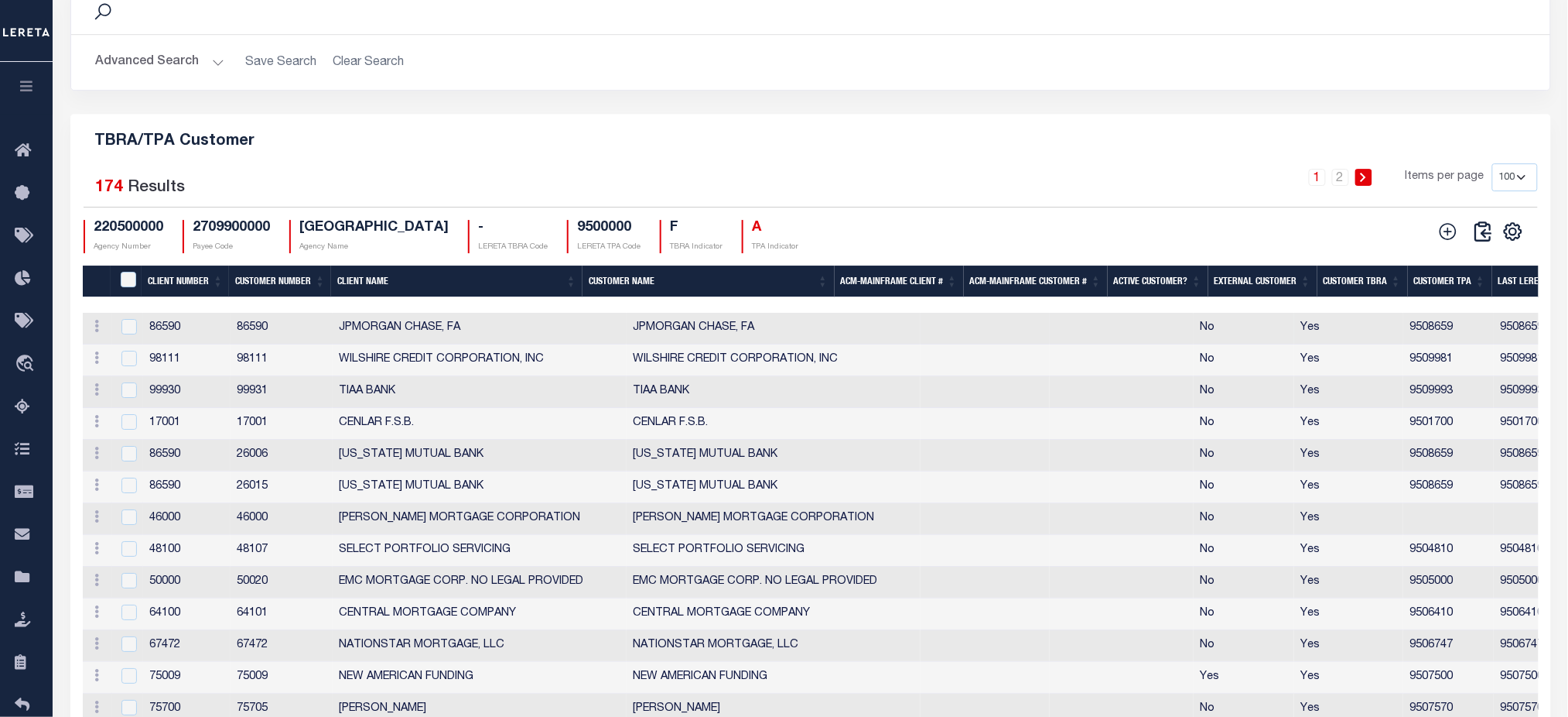
scroll to position [1779, 0]
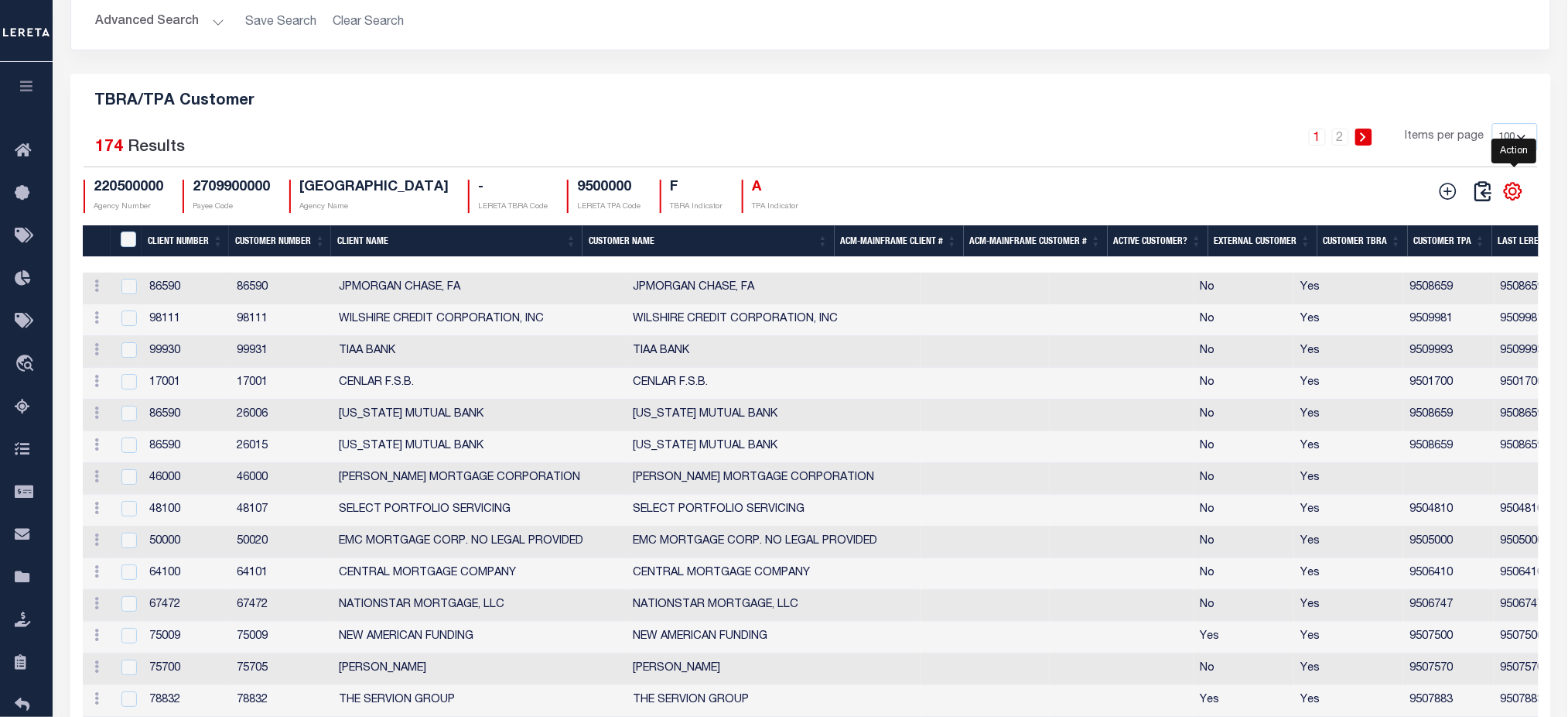
click at [1515, 201] on icon "" at bounding box center [1514, 191] width 20 height 20
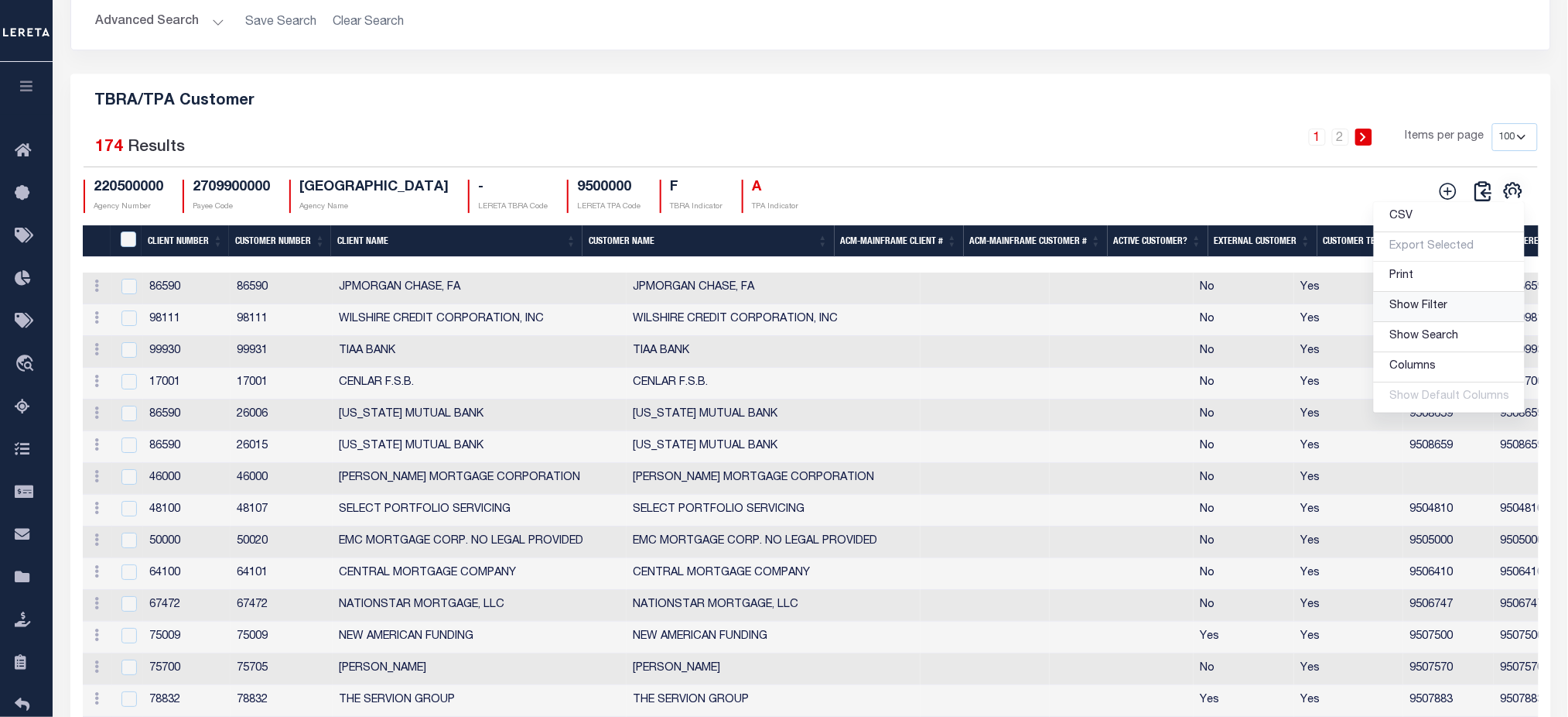
click at [1434, 311] on span "Show Filter" at bounding box center [1419, 306] width 58 height 11
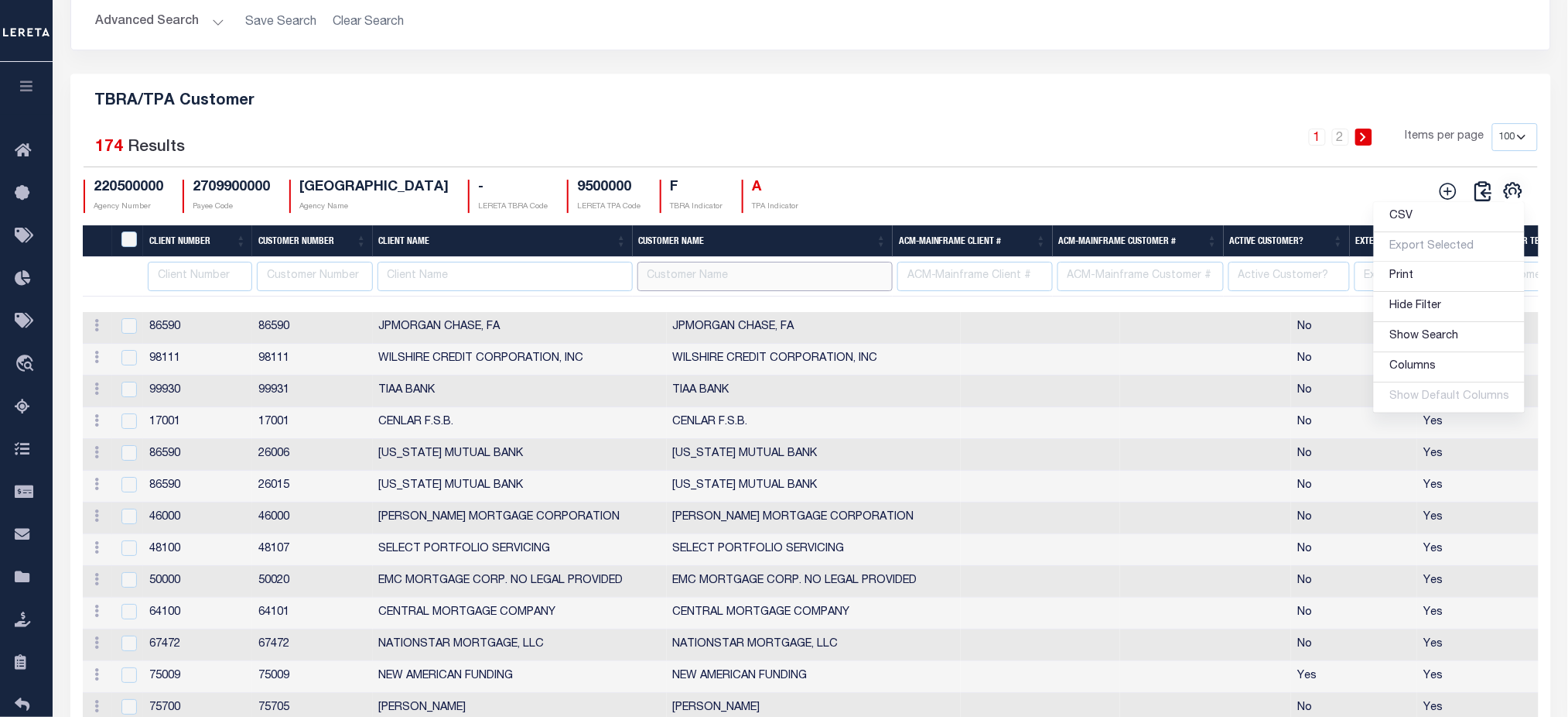
click at [769, 292] on input "text" at bounding box center [765, 277] width 256 height 31
paste input "GITSIT"
type input "GITSIT"
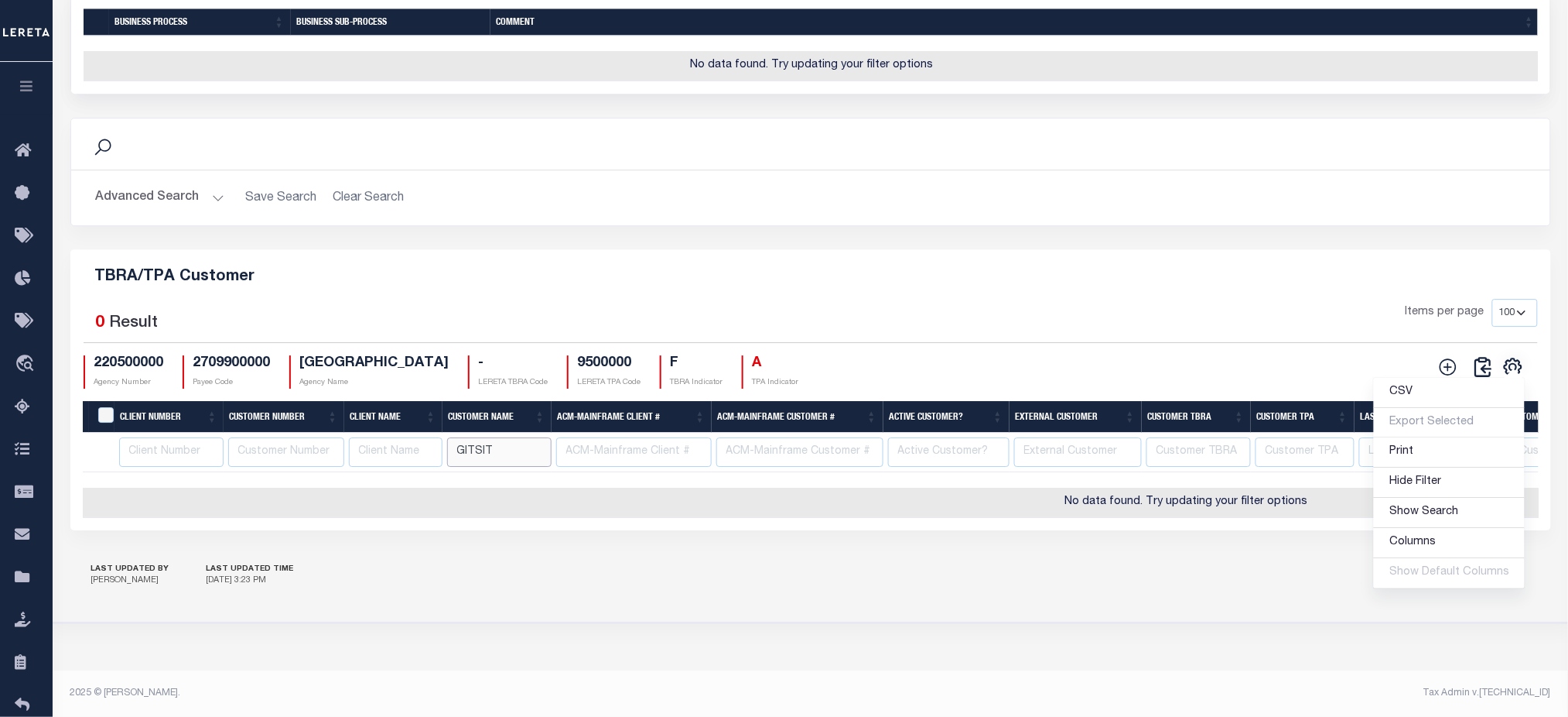
scroll to position [1670, 0]
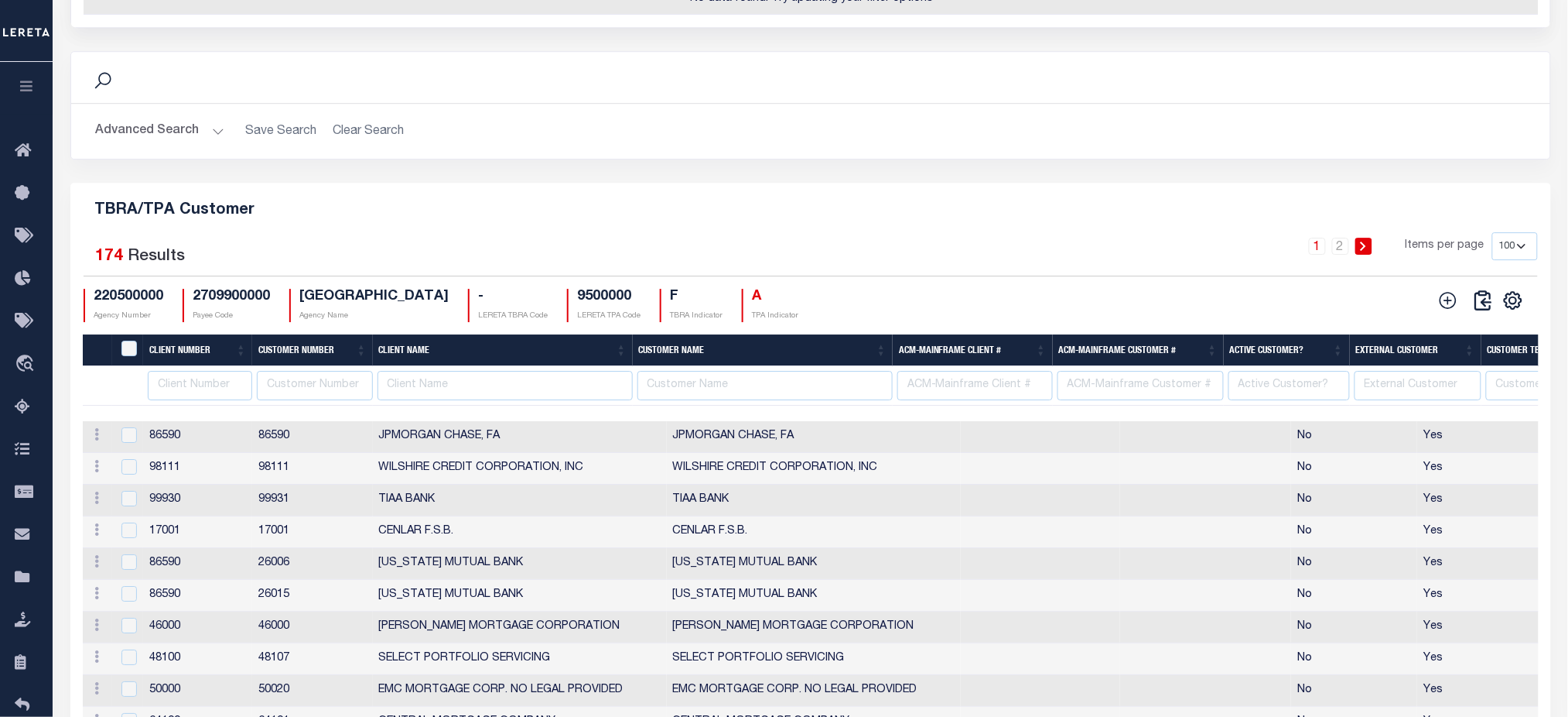
click at [215, 306] on h4 "2709900000" at bounding box center [232, 297] width 77 height 17
copy h4 "2709900000"
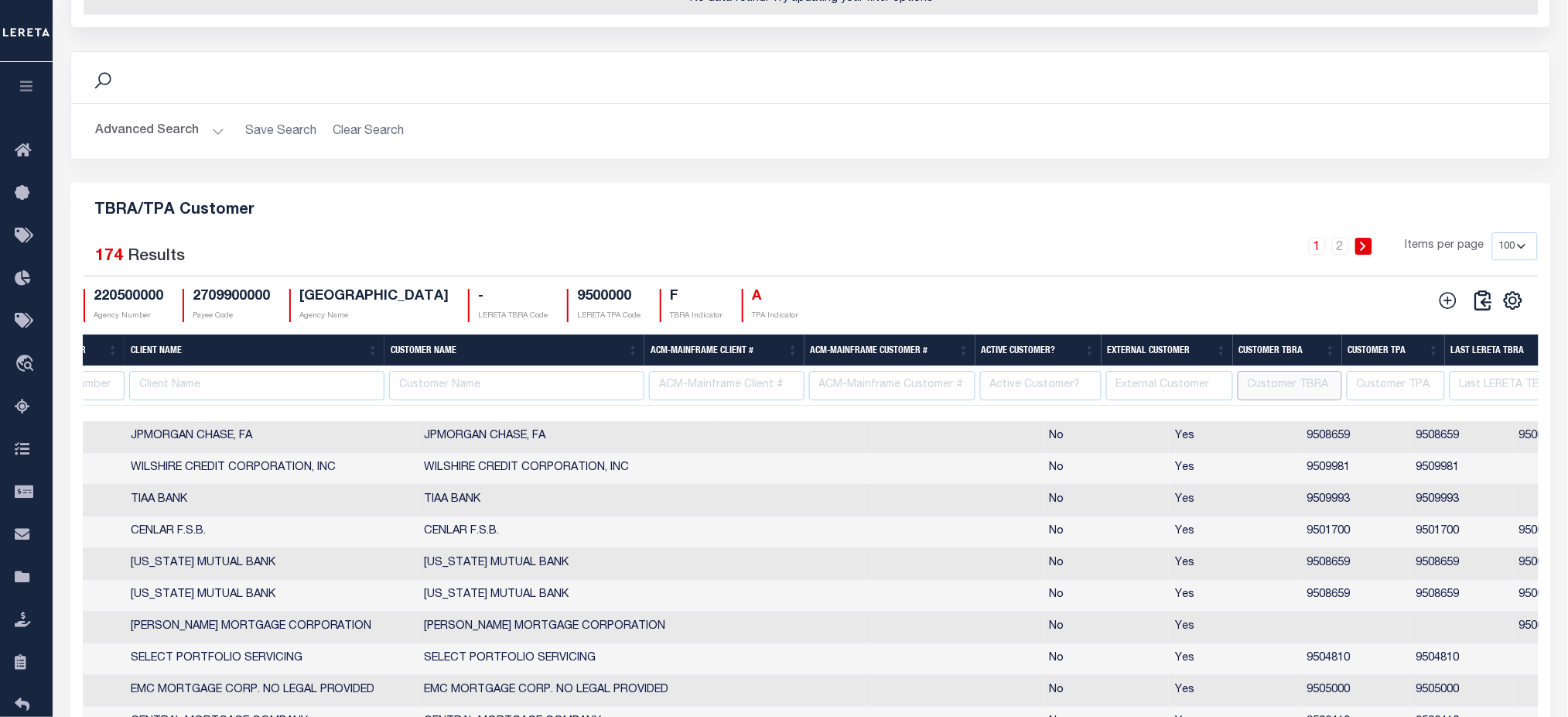
click at [1272, 401] on input "text" at bounding box center [1290, 386] width 104 height 31
paste input "9502198"
type input "9502198"
click at [1301, 453] on td "9508659" at bounding box center [1355, 437] width 109 height 31
checkbox input "true"
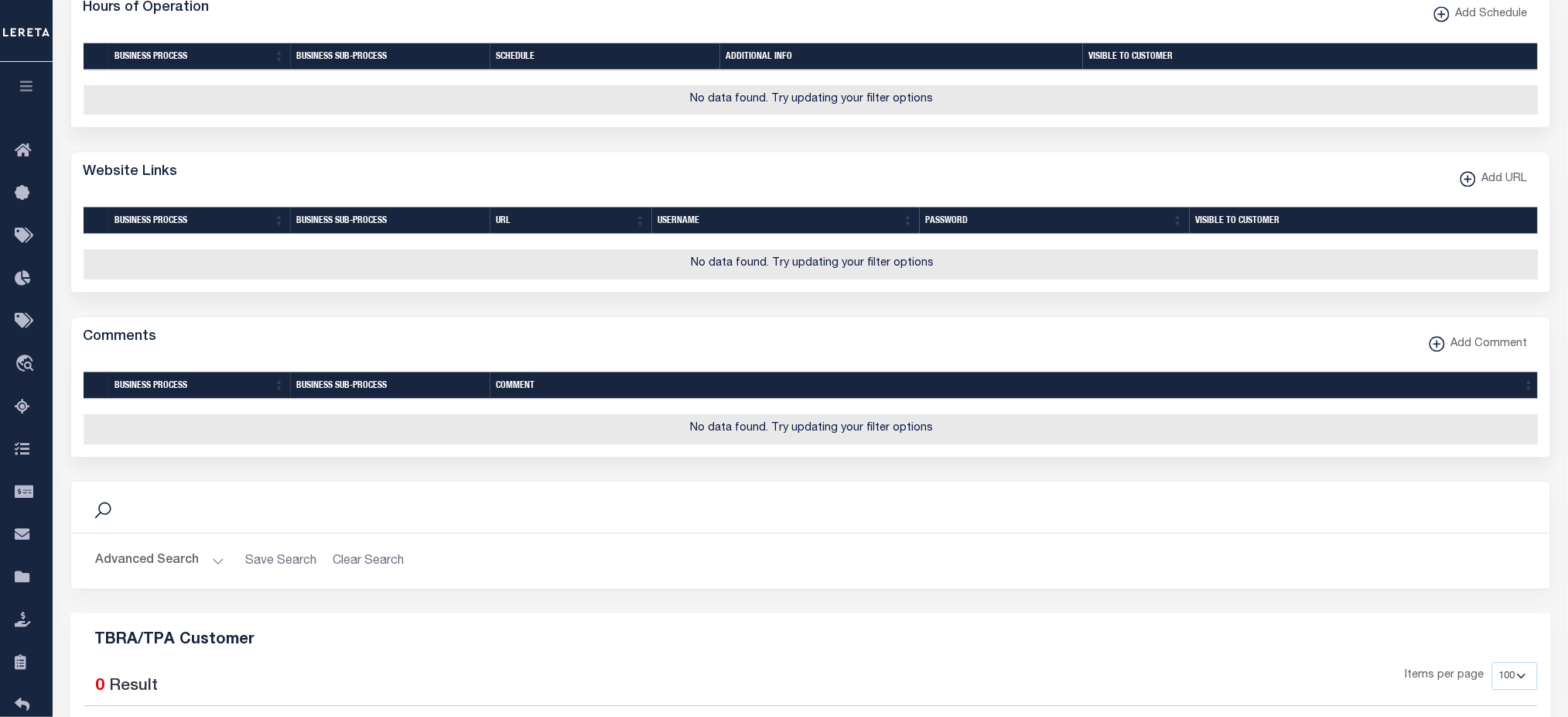
scroll to position [1652, 0]
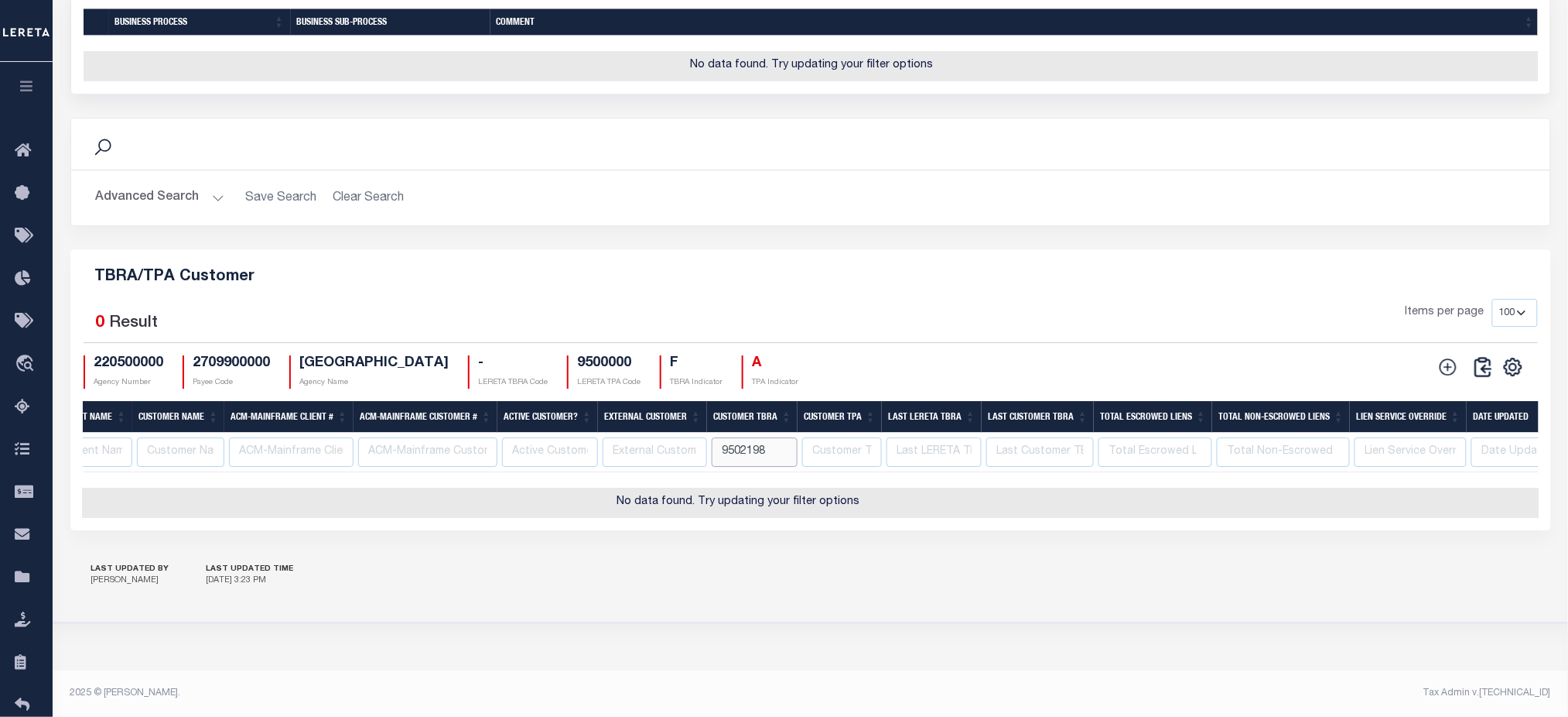
click at [726, 464] on input "9502198" at bounding box center [754, 453] width 86 height 31
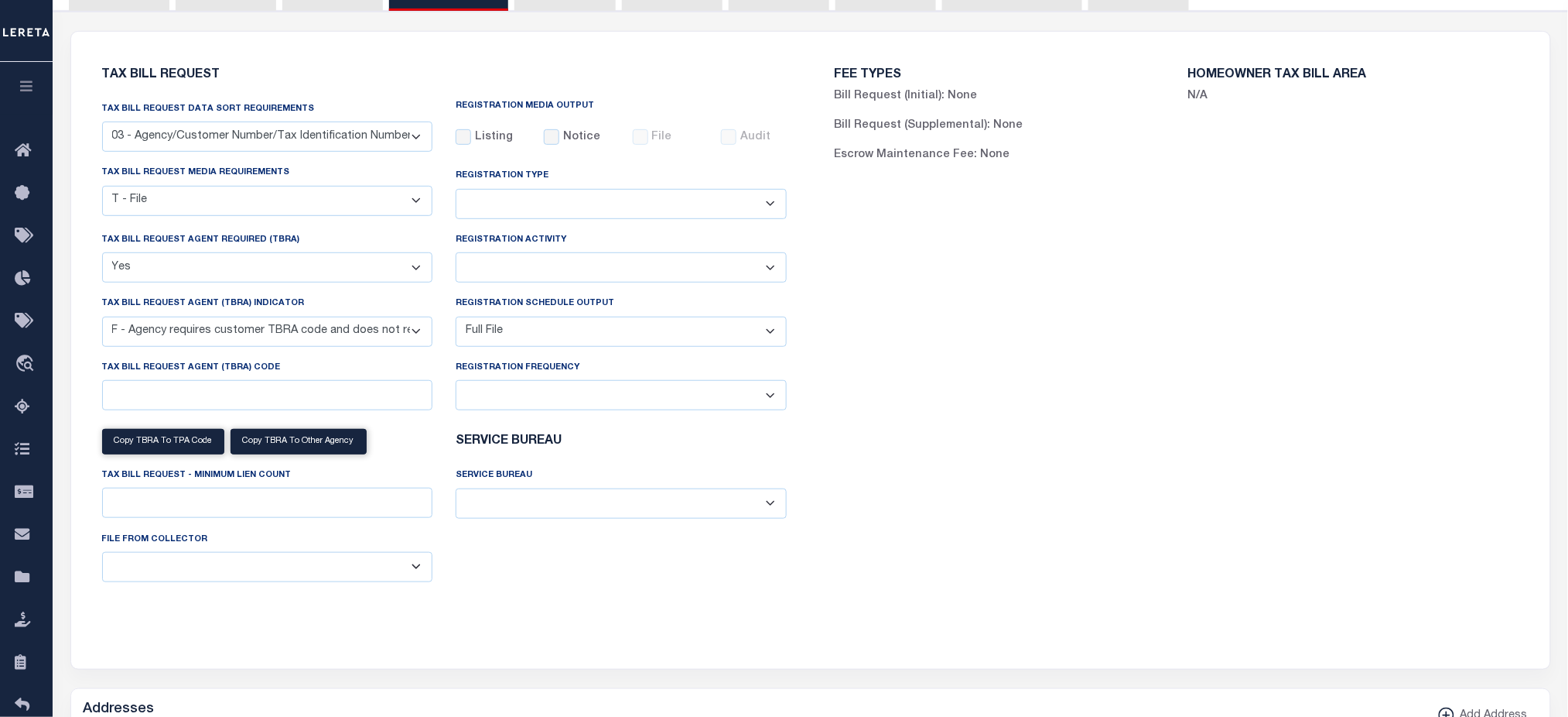
scroll to position [0, 0]
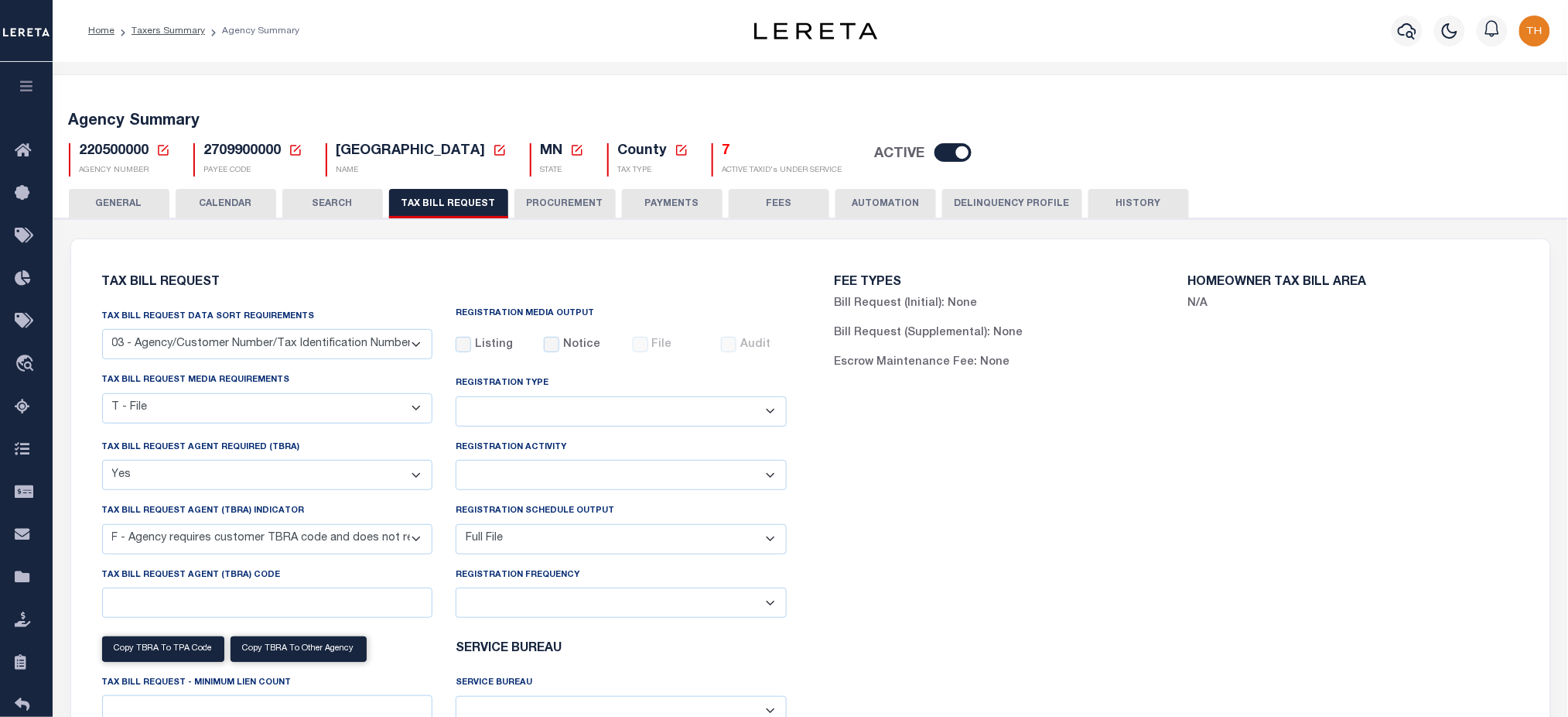
click at [166, 150] on icon at bounding box center [163, 150] width 14 height 14
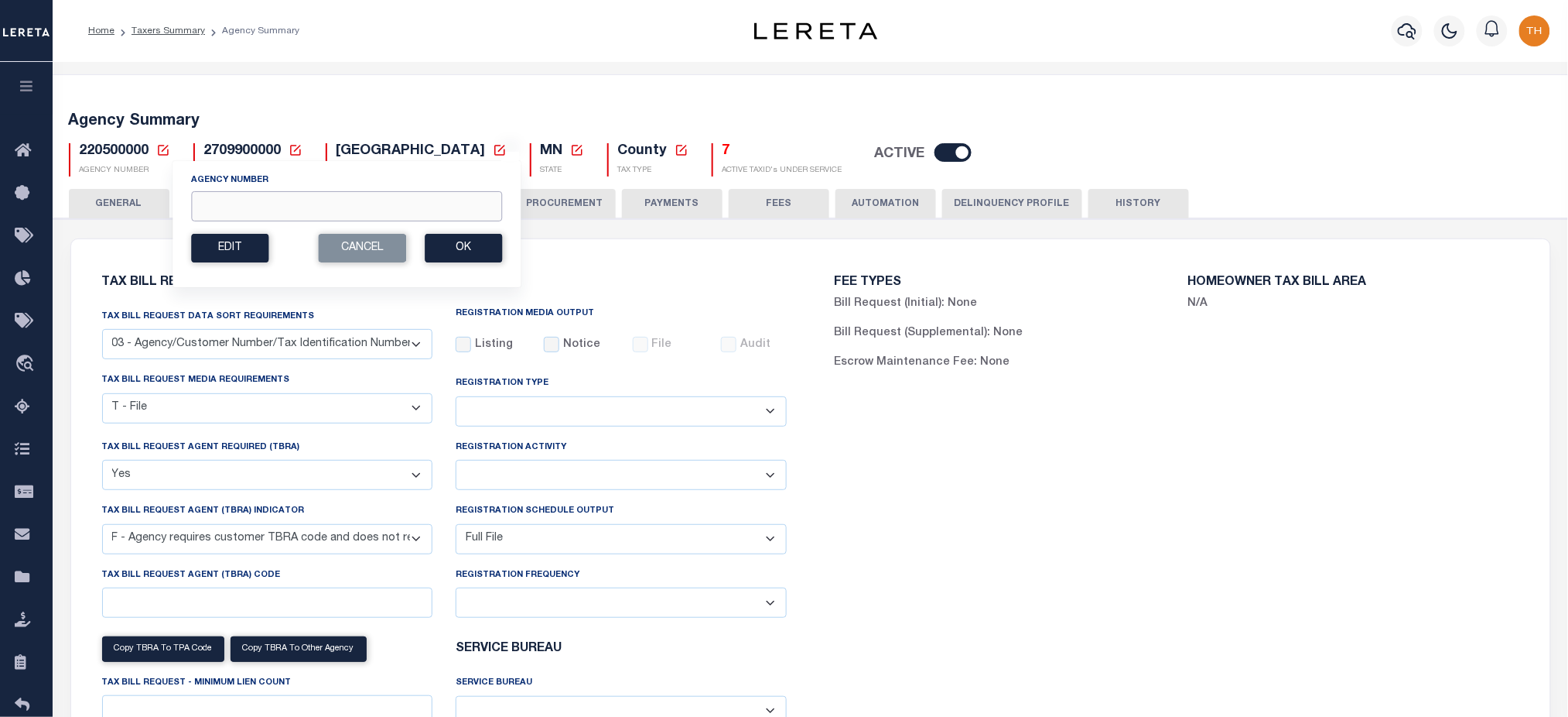
click at [228, 205] on input "Agency Number" at bounding box center [346, 206] width 311 height 31
type input "2"
type input "150480000"
click at [451, 251] on button "Ok" at bounding box center [463, 248] width 77 height 29
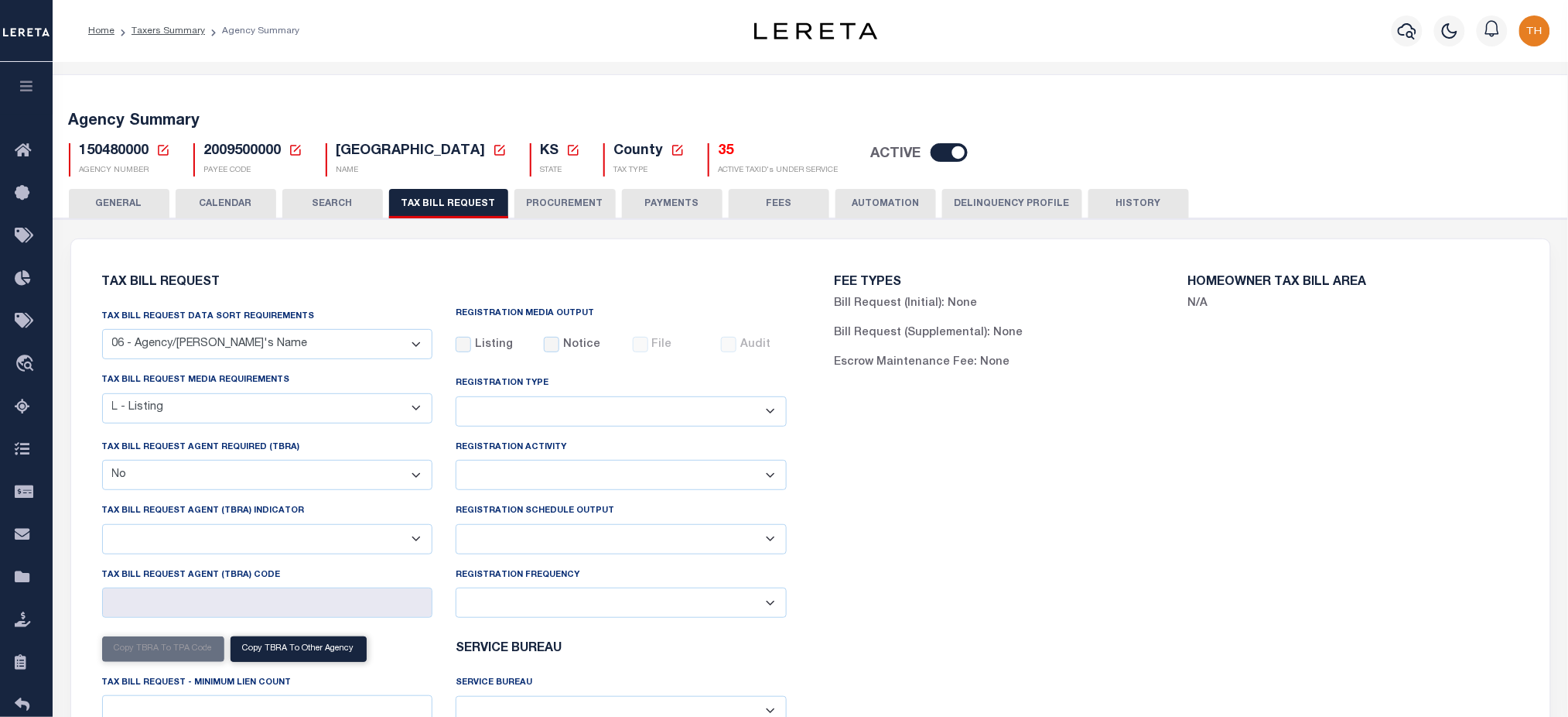
click at [226, 212] on button "CALENDAR" at bounding box center [226, 203] width 100 height 30
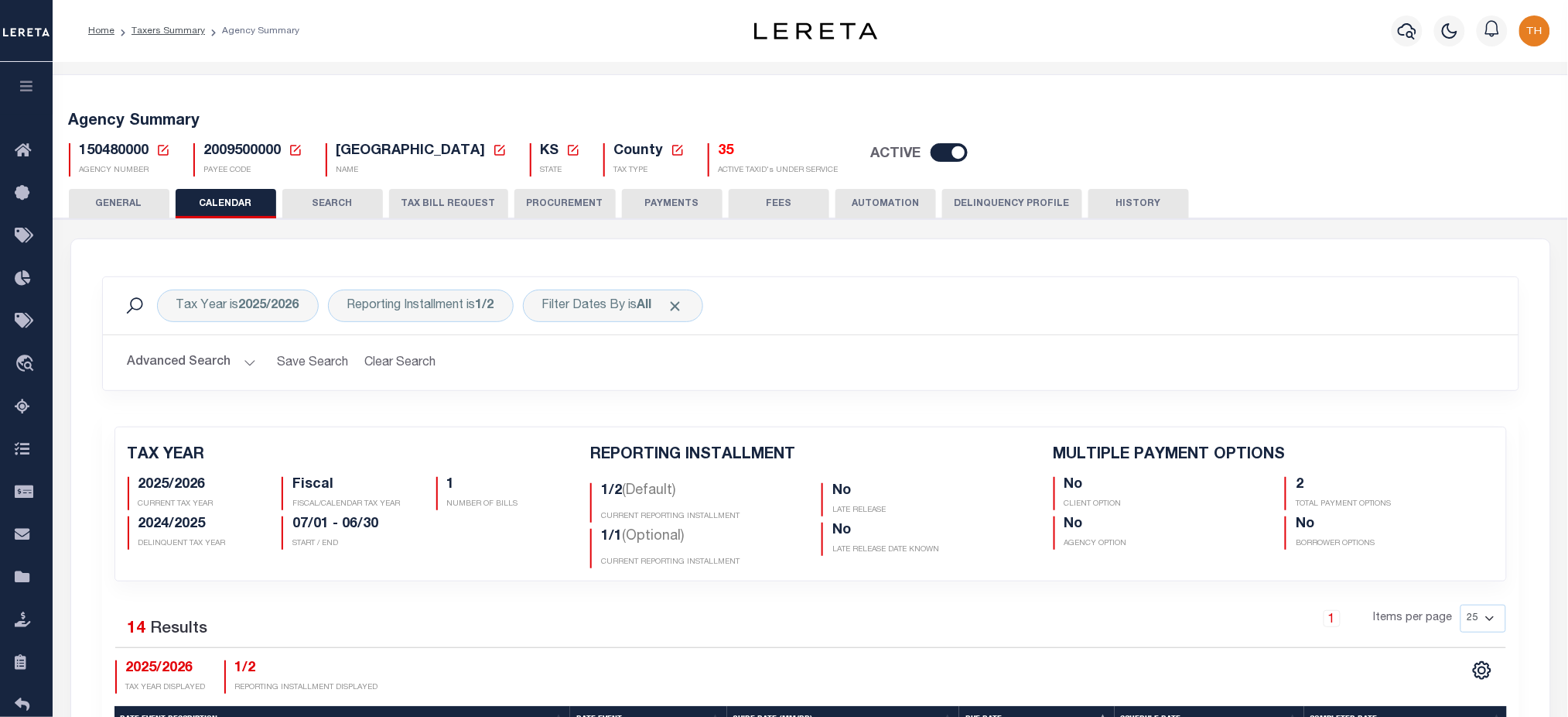
checkbox input "false"
type input "2"
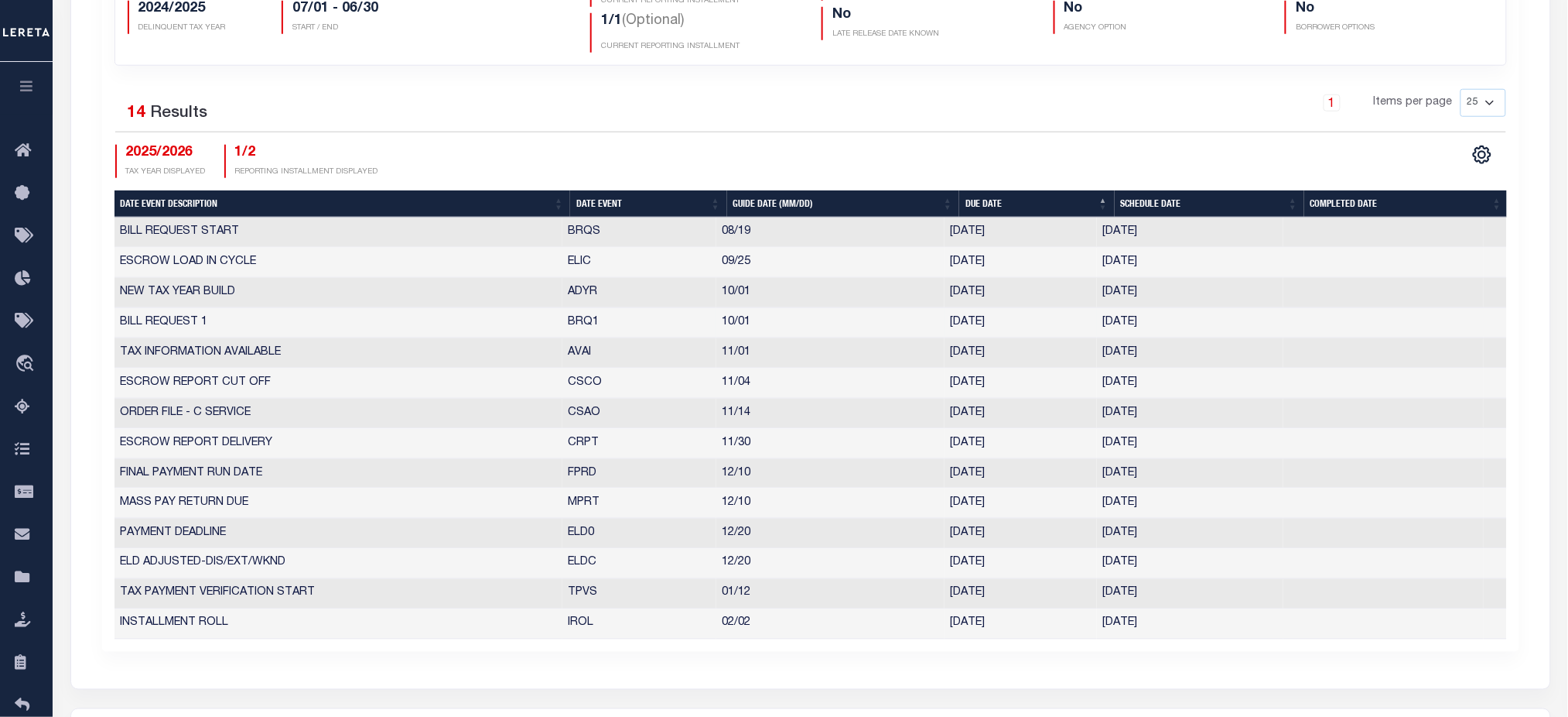
drag, startPoint x: 1167, startPoint y: 319, endPoint x: 1090, endPoint y: 328, distance: 77.5
click at [1090, 328] on tr "BILL REQUEST 1 BRQ1 10/01 10/01/2025 09/24/2025 6356343" at bounding box center [811, 324] width 1392 height 31
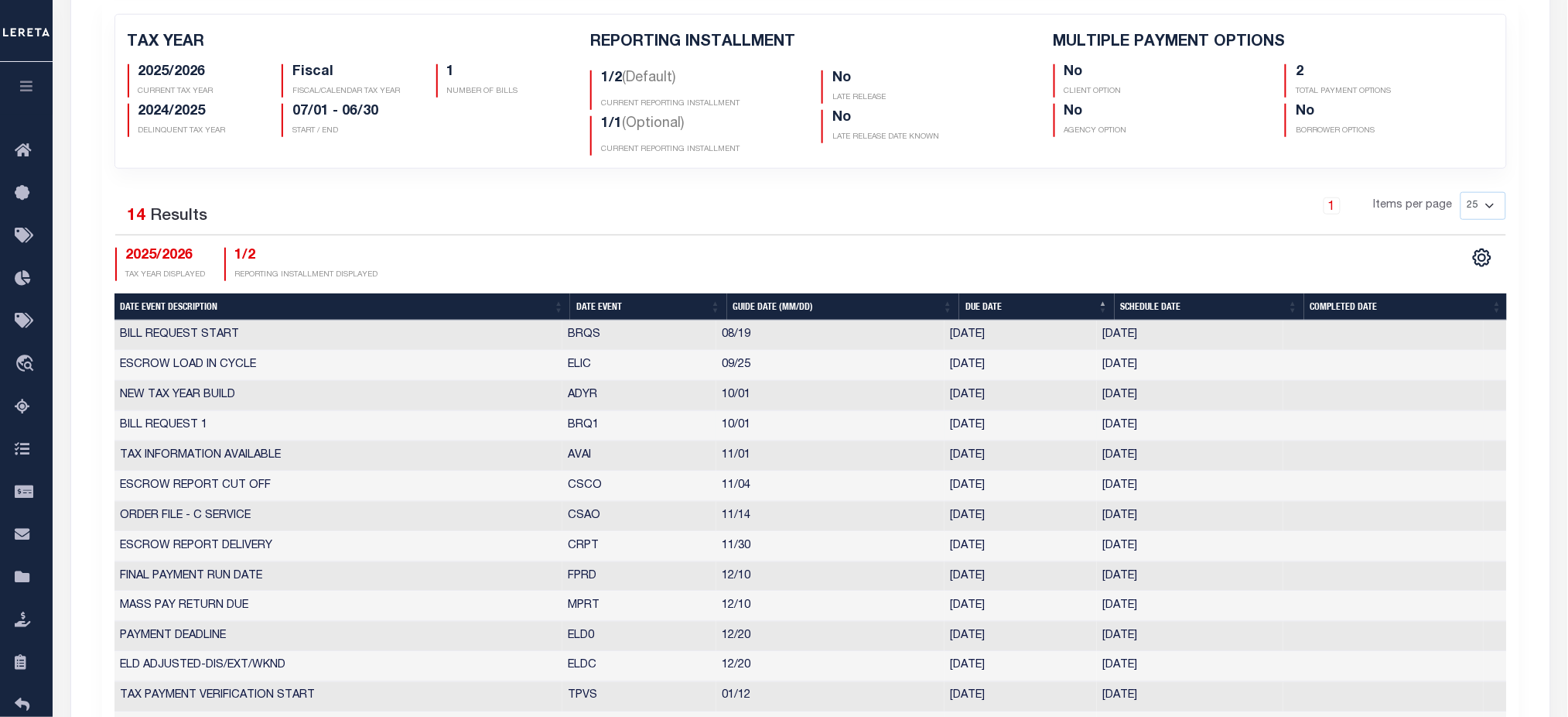
scroll to position [103, 0]
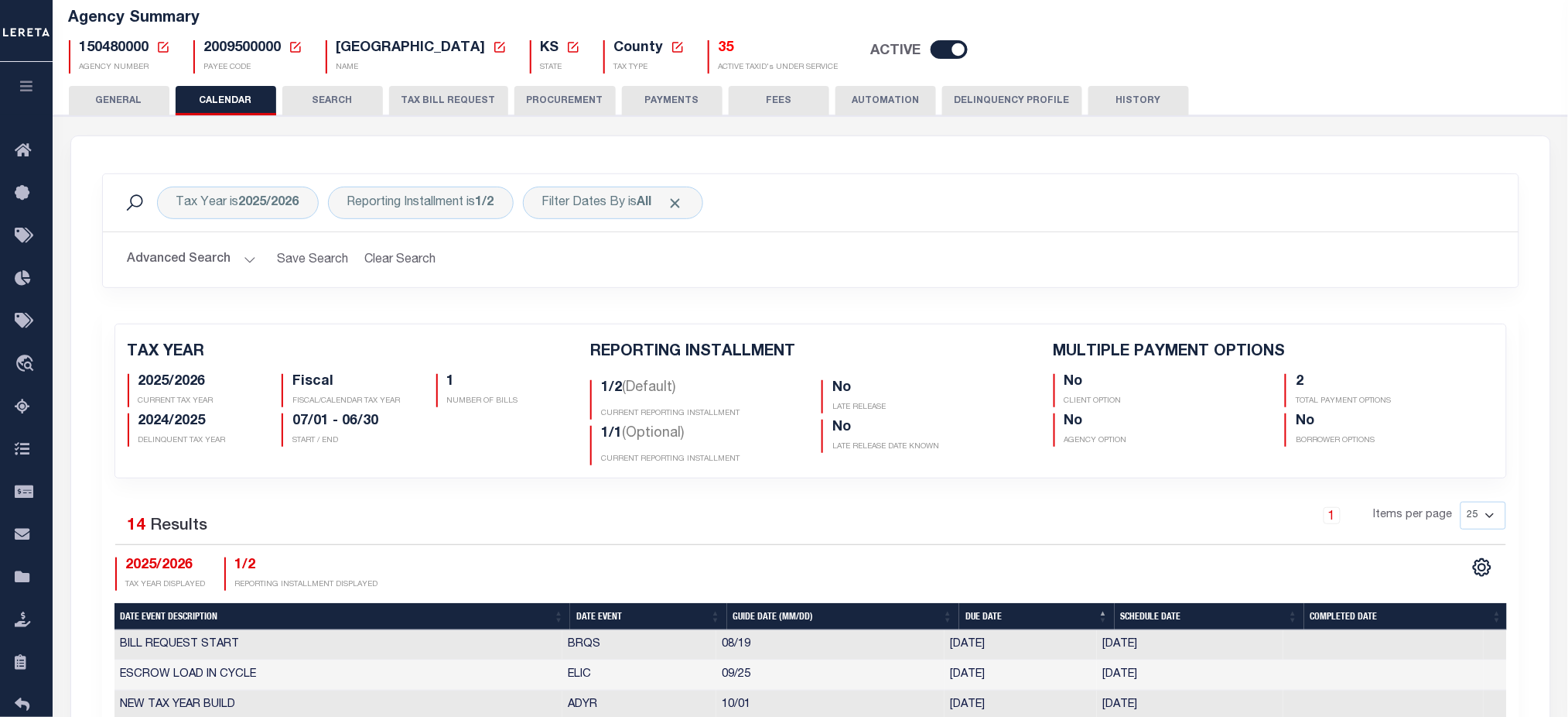
click at [112, 54] on span "150480000" at bounding box center [115, 48] width 70 height 14
copy h5 "150480000"
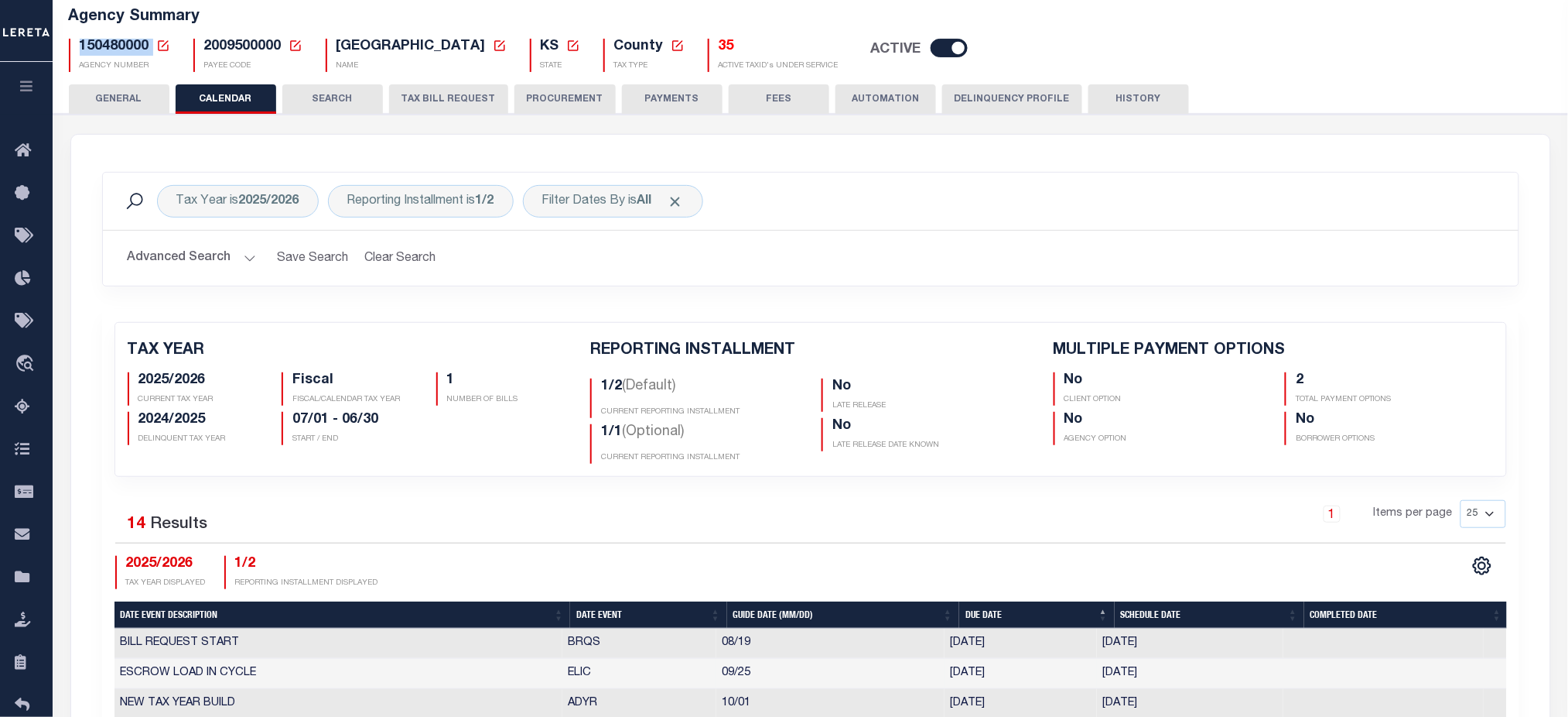
scroll to position [619, 0]
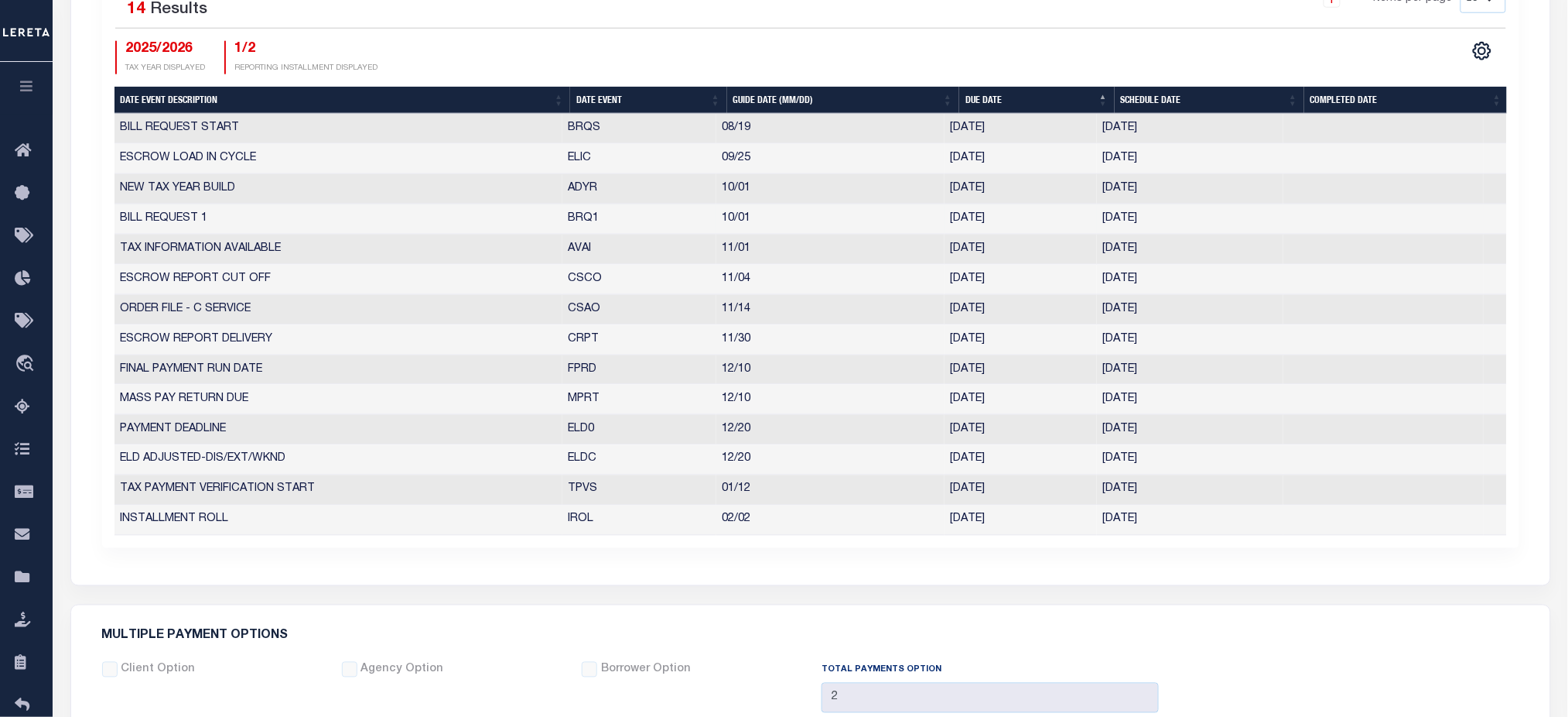
drag, startPoint x: 1103, startPoint y: 220, endPoint x: 1059, endPoint y: 221, distance: 44.0
click at [1059, 221] on tr "BILL REQUEST 1 BRQ1 10/01 10/01/2025 09/24/2025 6356343" at bounding box center [811, 220] width 1392 height 31
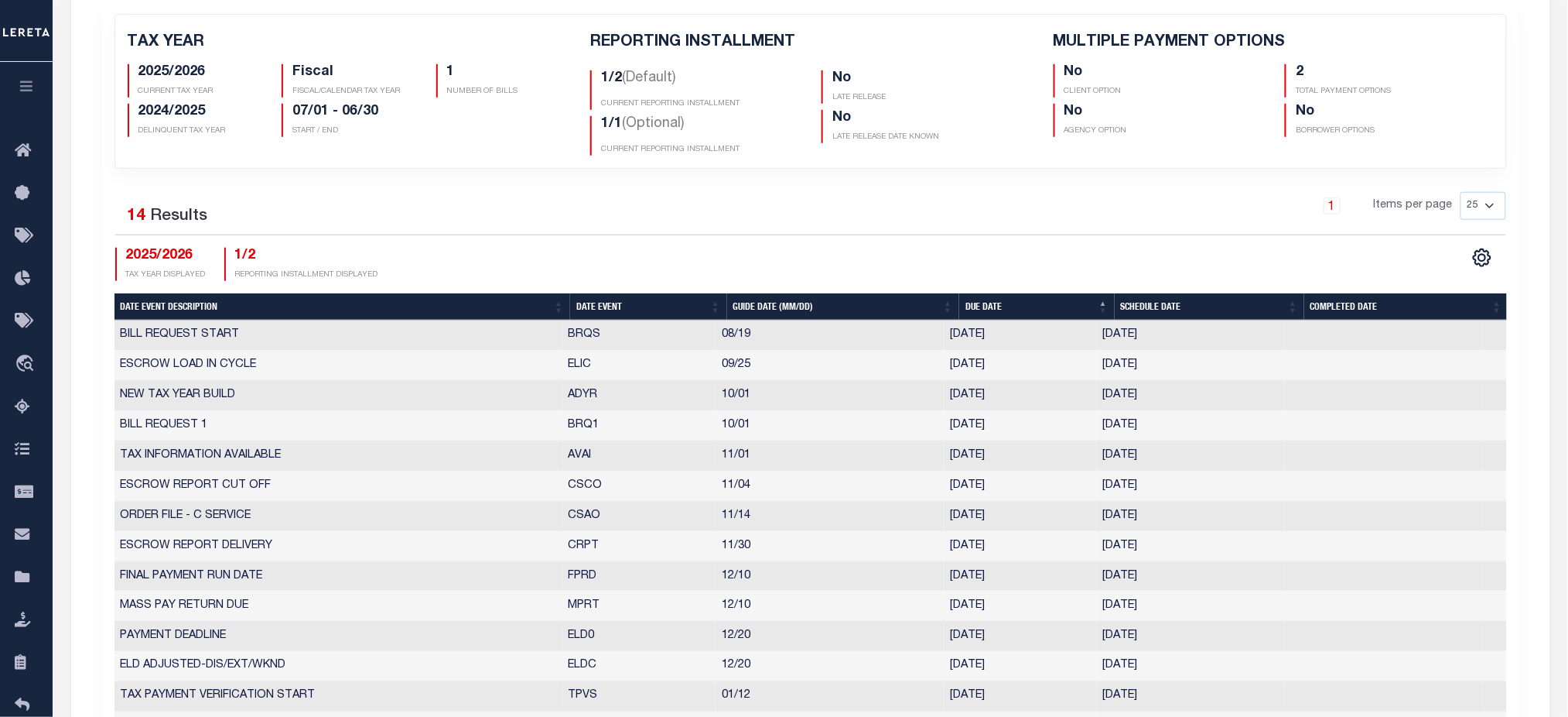
scroll to position [103, 0]
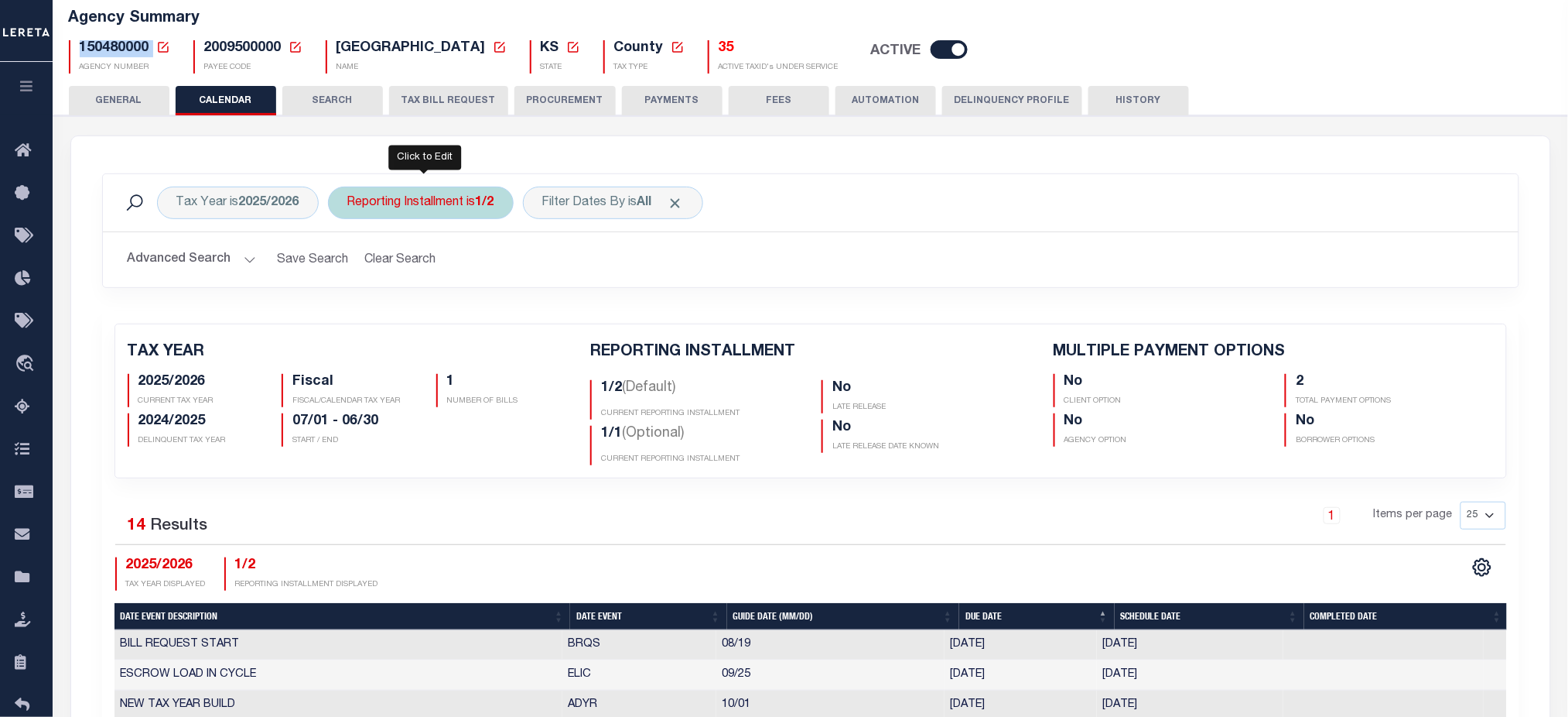
click at [388, 204] on div "Reporting Installment is 1/2" at bounding box center [420, 203] width 186 height 32
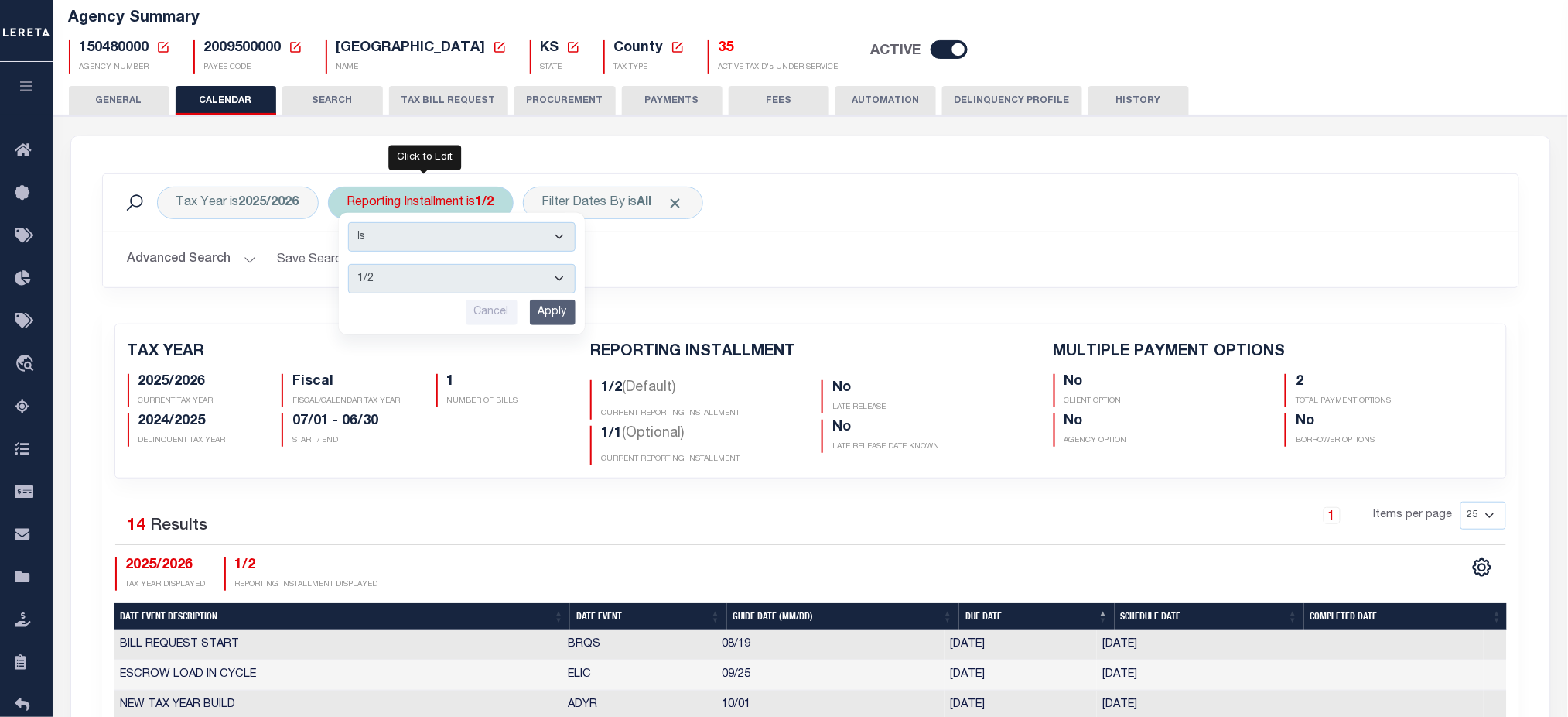
click at [418, 275] on select "1/2 2/2 1/1" at bounding box center [462, 279] width 228 height 30
select select "1/1"
click at [348, 264] on select "1/2 2/2 1/1" at bounding box center [462, 279] width 228 height 30
click at [551, 300] on input "Apply" at bounding box center [553, 313] width 46 height 25
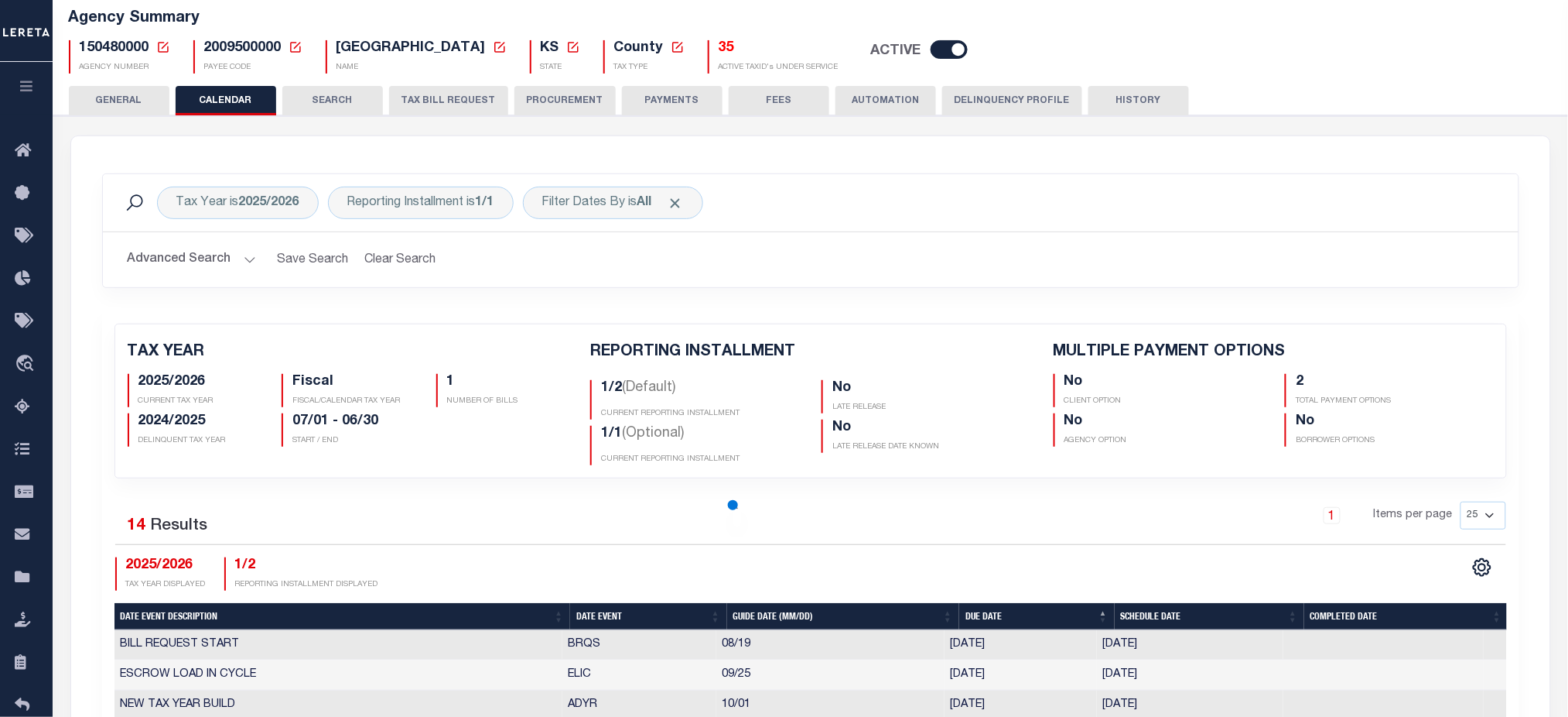
checkbox input "false"
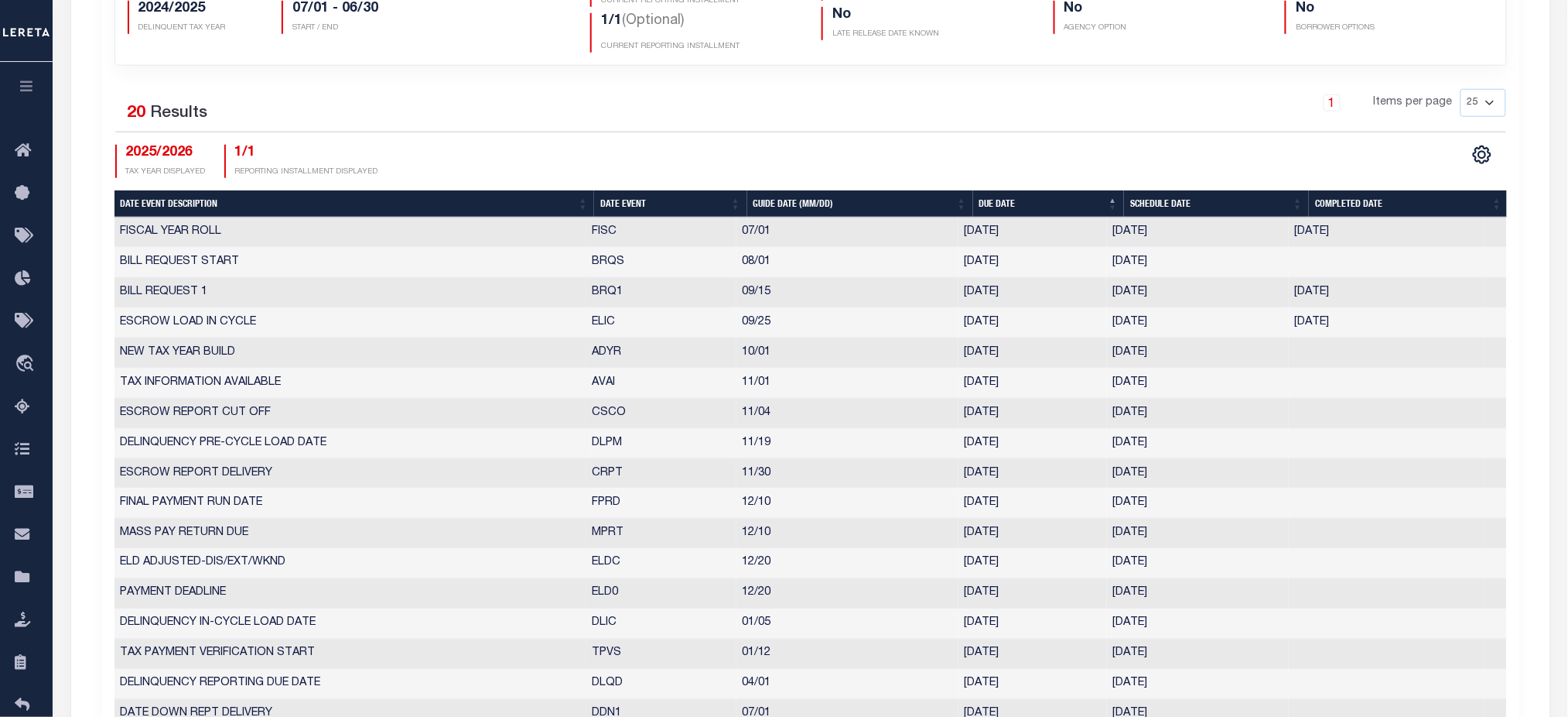
scroll to position [413, 0]
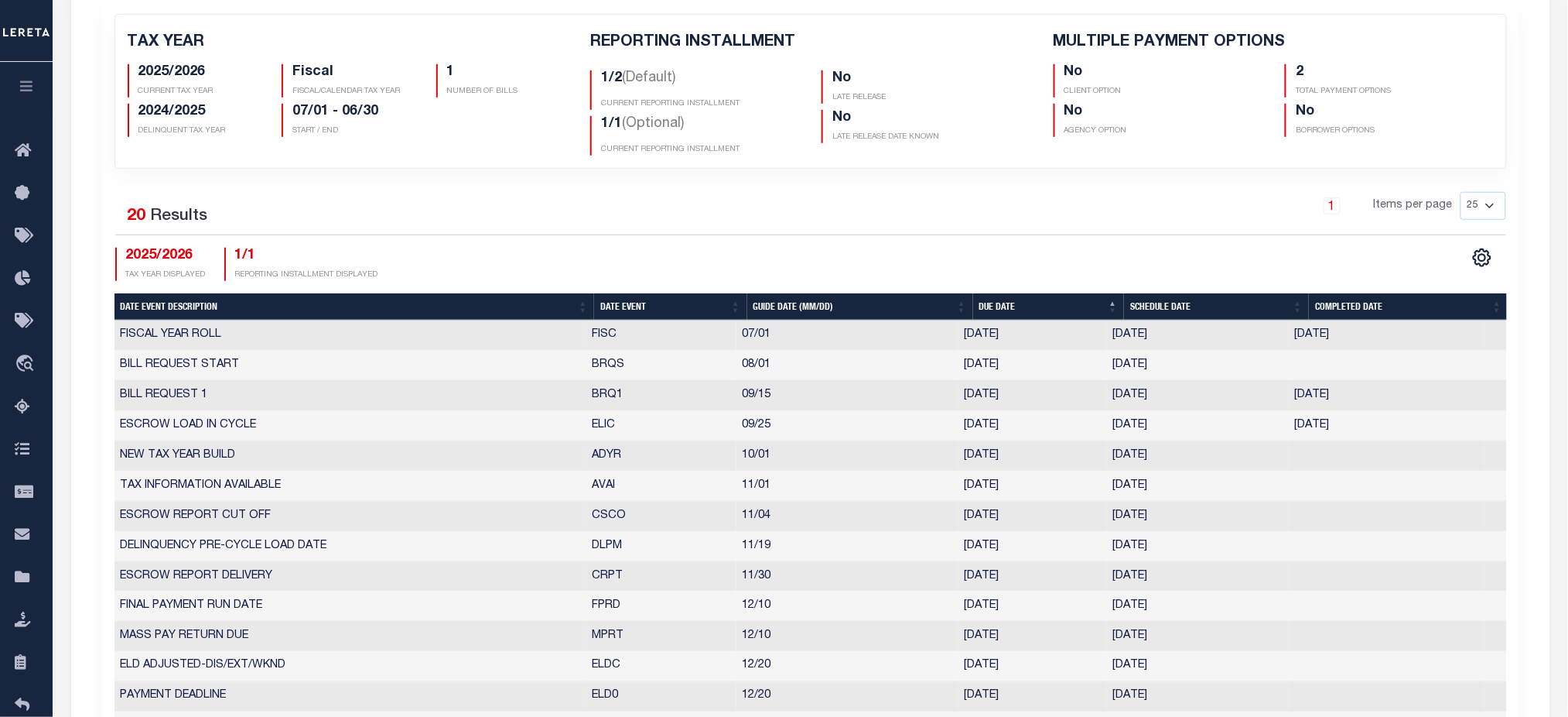
drag, startPoint x: 1355, startPoint y: 397, endPoint x: 600, endPoint y: 405, distance: 755.0
click at [602, 405] on tr "BILL REQUEST 1 BRQ1 09/15 09/15/2025 09/08/2025 09/08/2025 10192021" at bounding box center [811, 396] width 1392 height 31
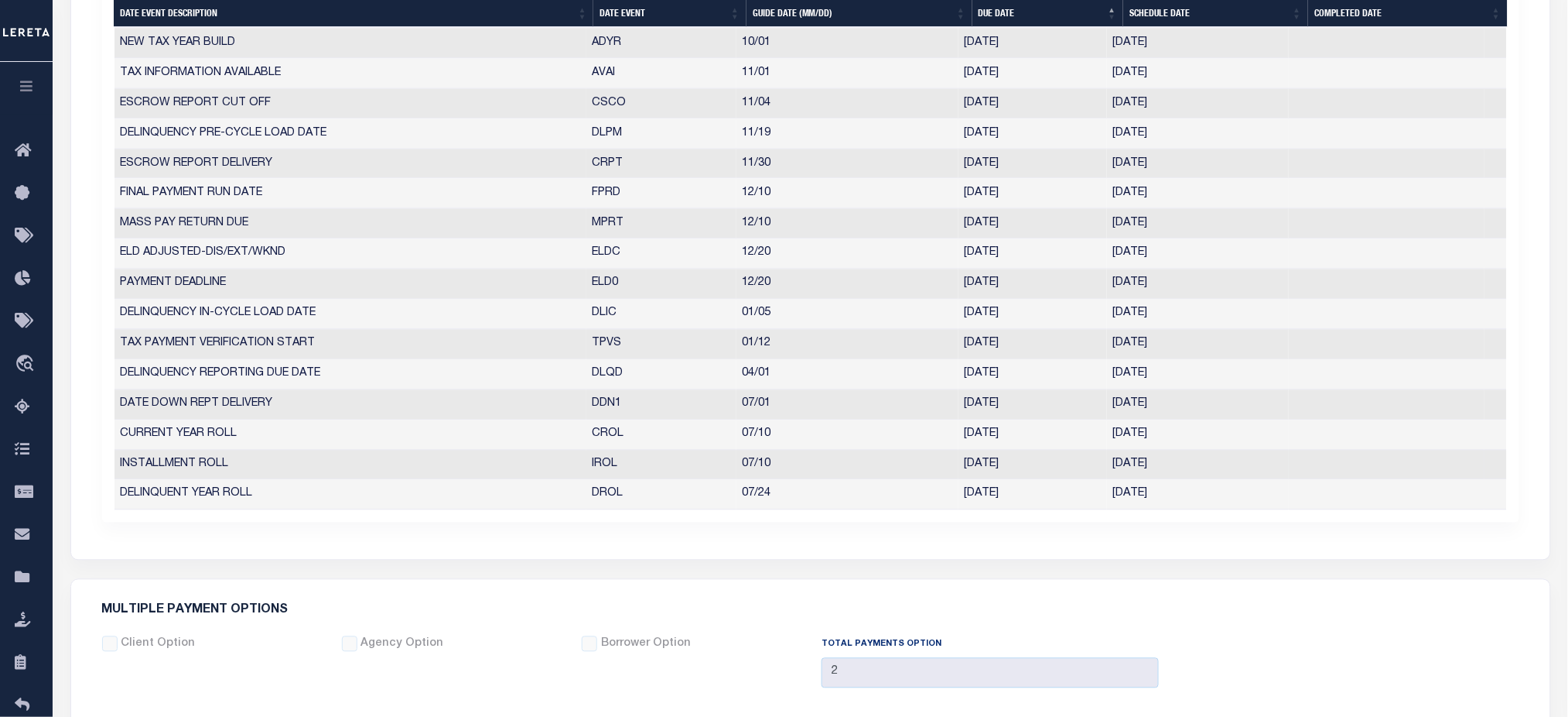
scroll to position [1239, 0]
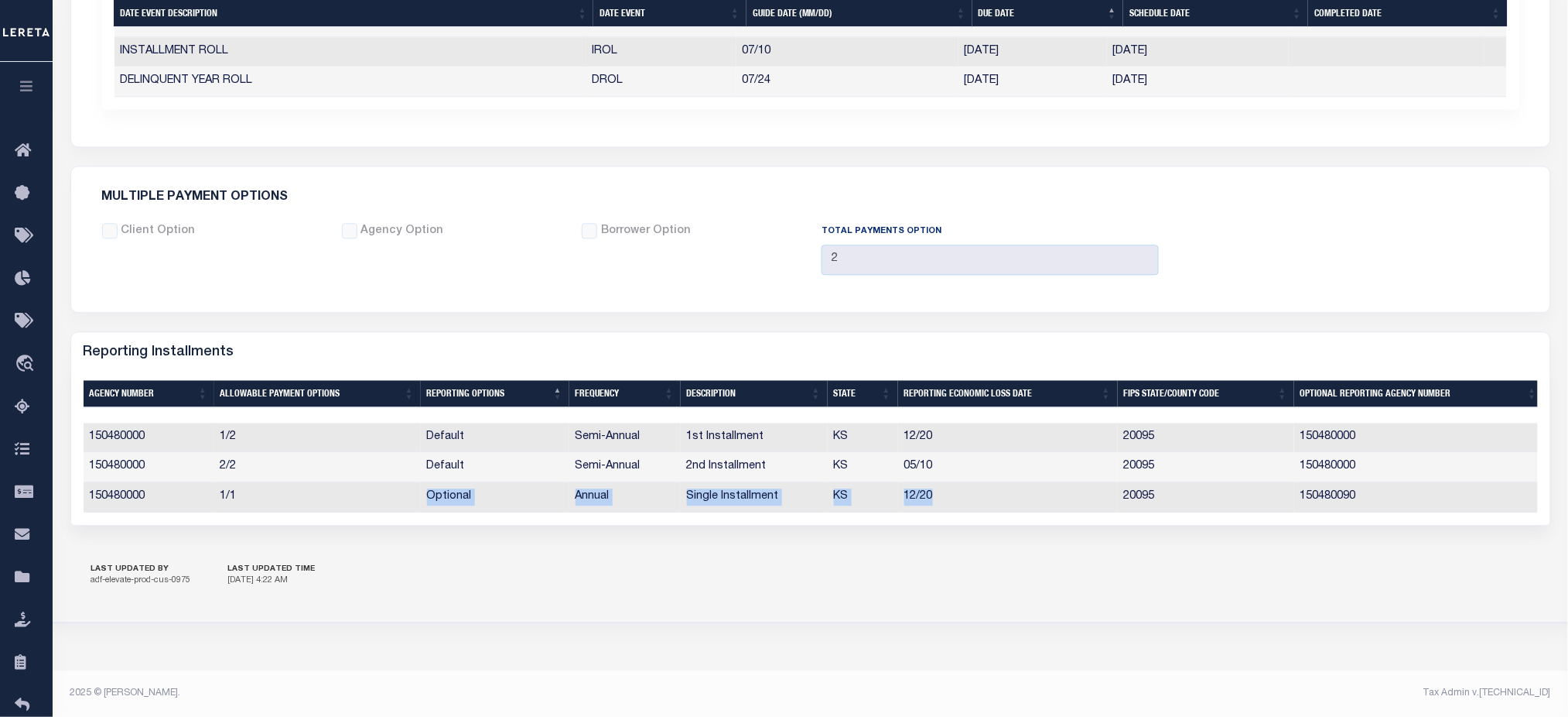
drag, startPoint x: 447, startPoint y: 507, endPoint x: 1035, endPoint y: 512, distance: 588.0
click at [1035, 512] on tr "150480000 1/1 Optional Annual Single Installment KS 12/20 20095 150480090" at bounding box center [813, 498] width 1460 height 31
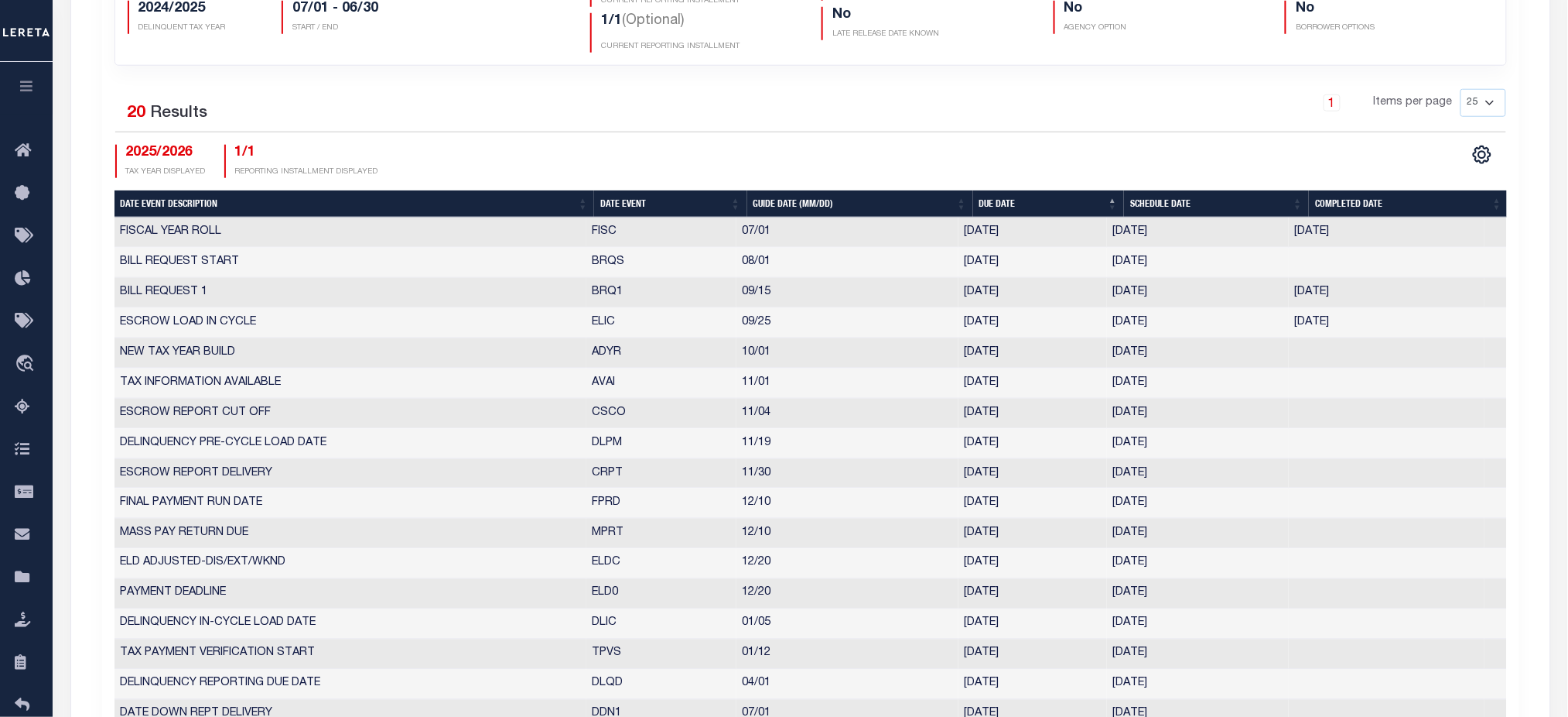
scroll to position [0, 0]
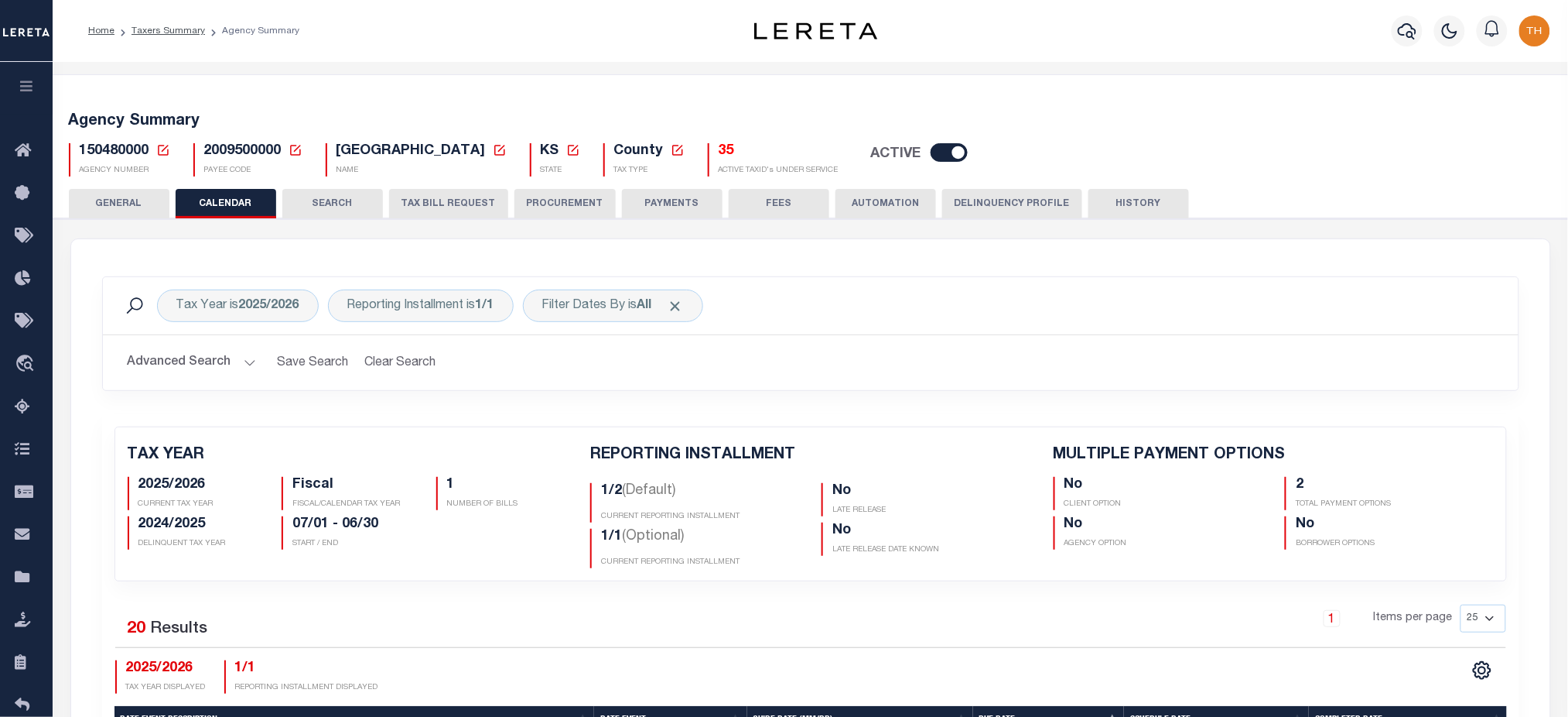
click at [161, 147] on icon at bounding box center [163, 150] width 14 height 14
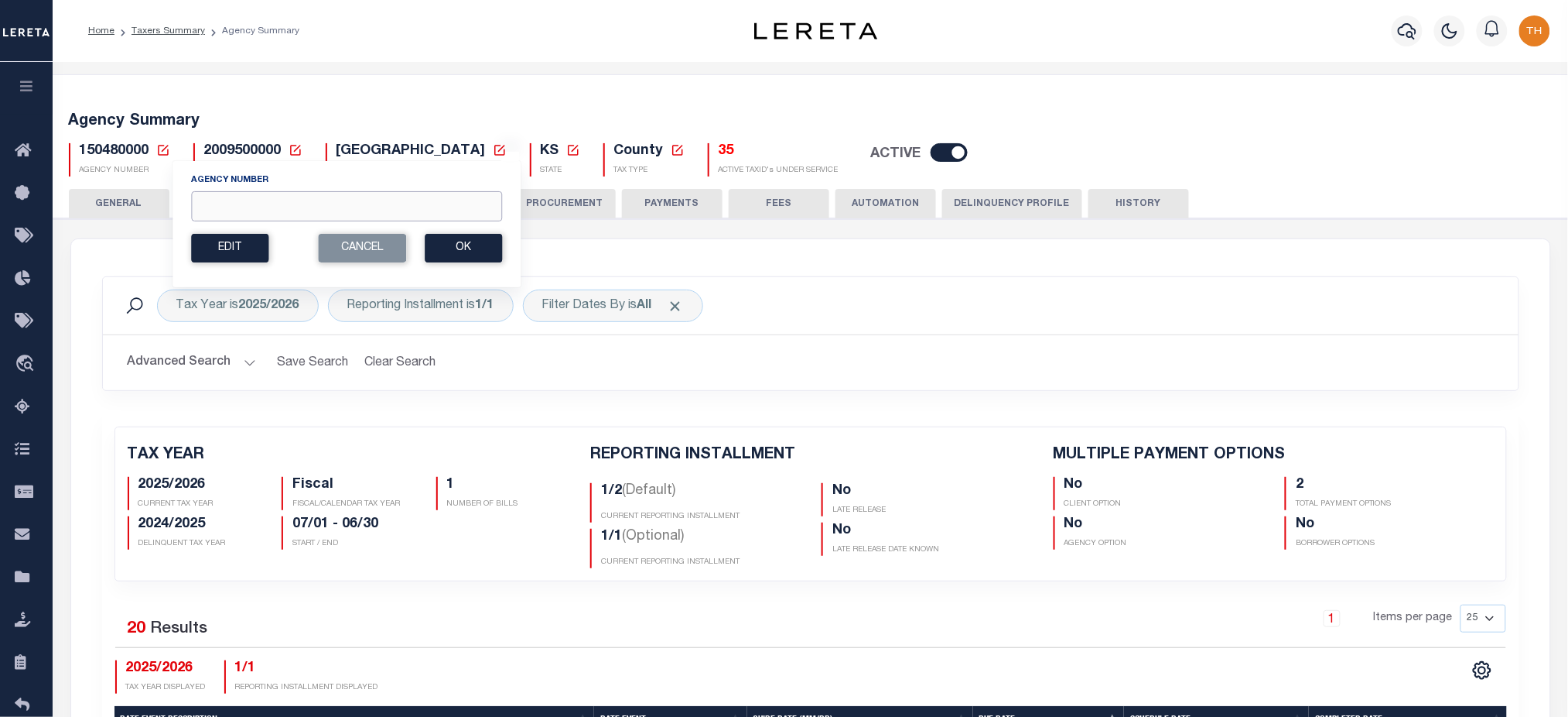
click at [274, 201] on input "Agency Number" at bounding box center [346, 206] width 311 height 31
type input "150960000"
click at [440, 249] on button "Ok" at bounding box center [463, 248] width 77 height 29
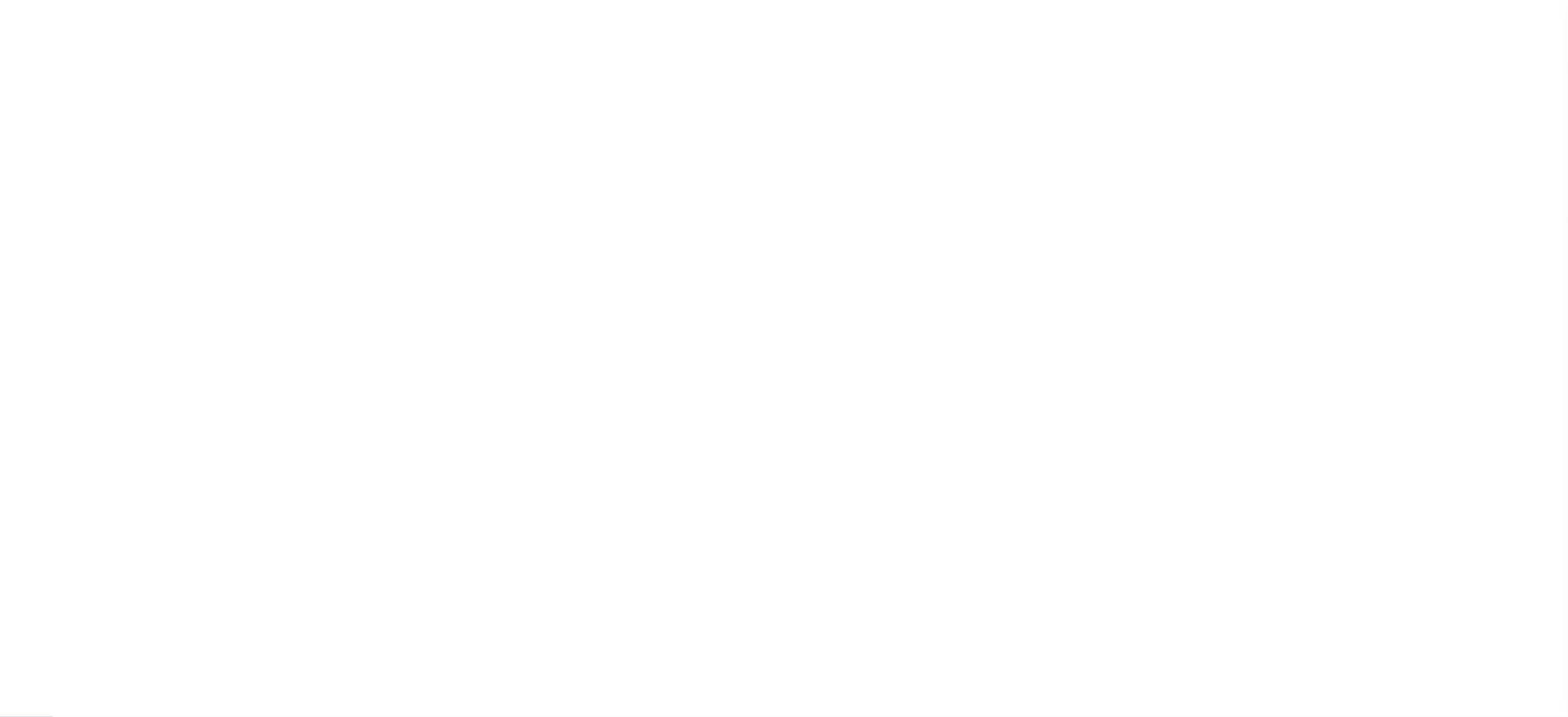
checkbox input "false"
type input "2"
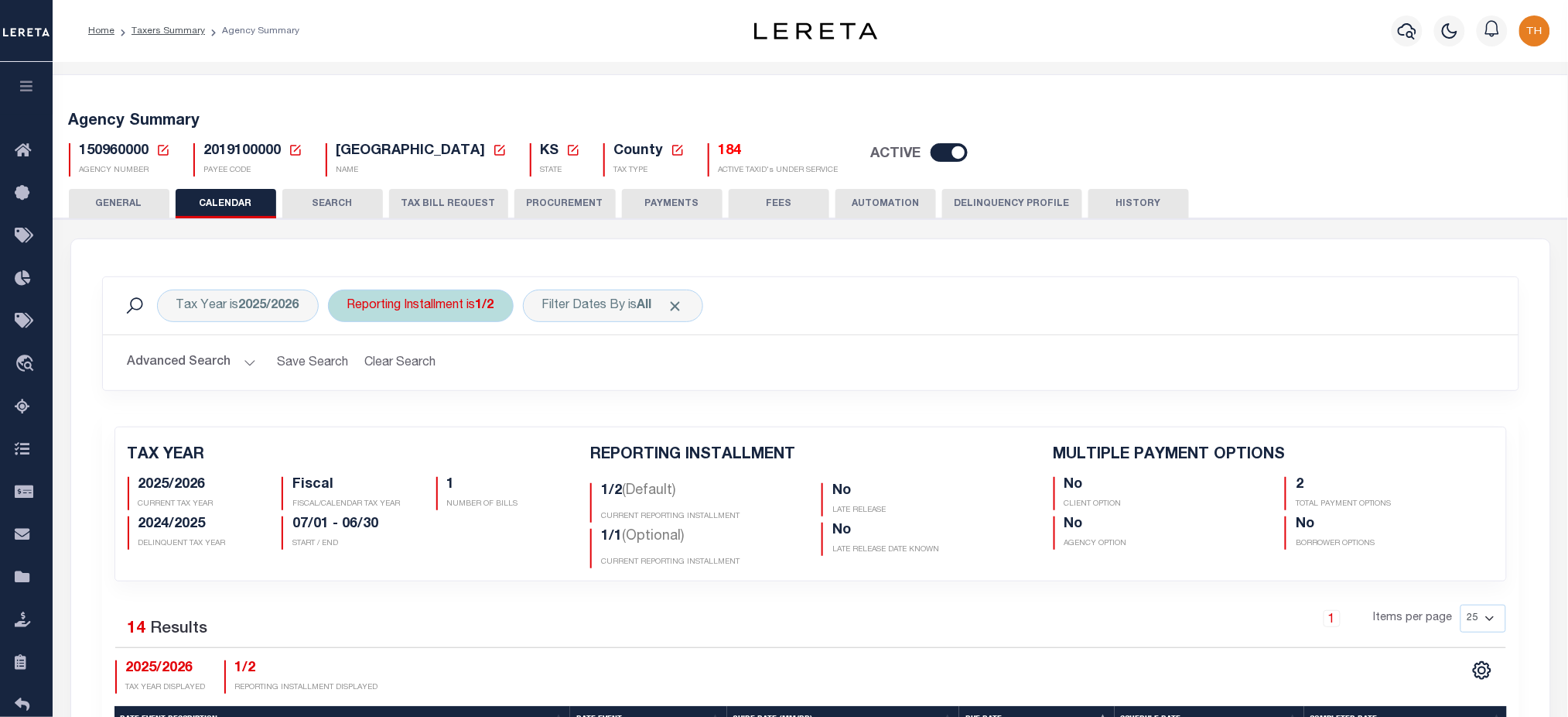
click at [428, 311] on div "Reporting Installment is 1/2" at bounding box center [420, 306] width 186 height 32
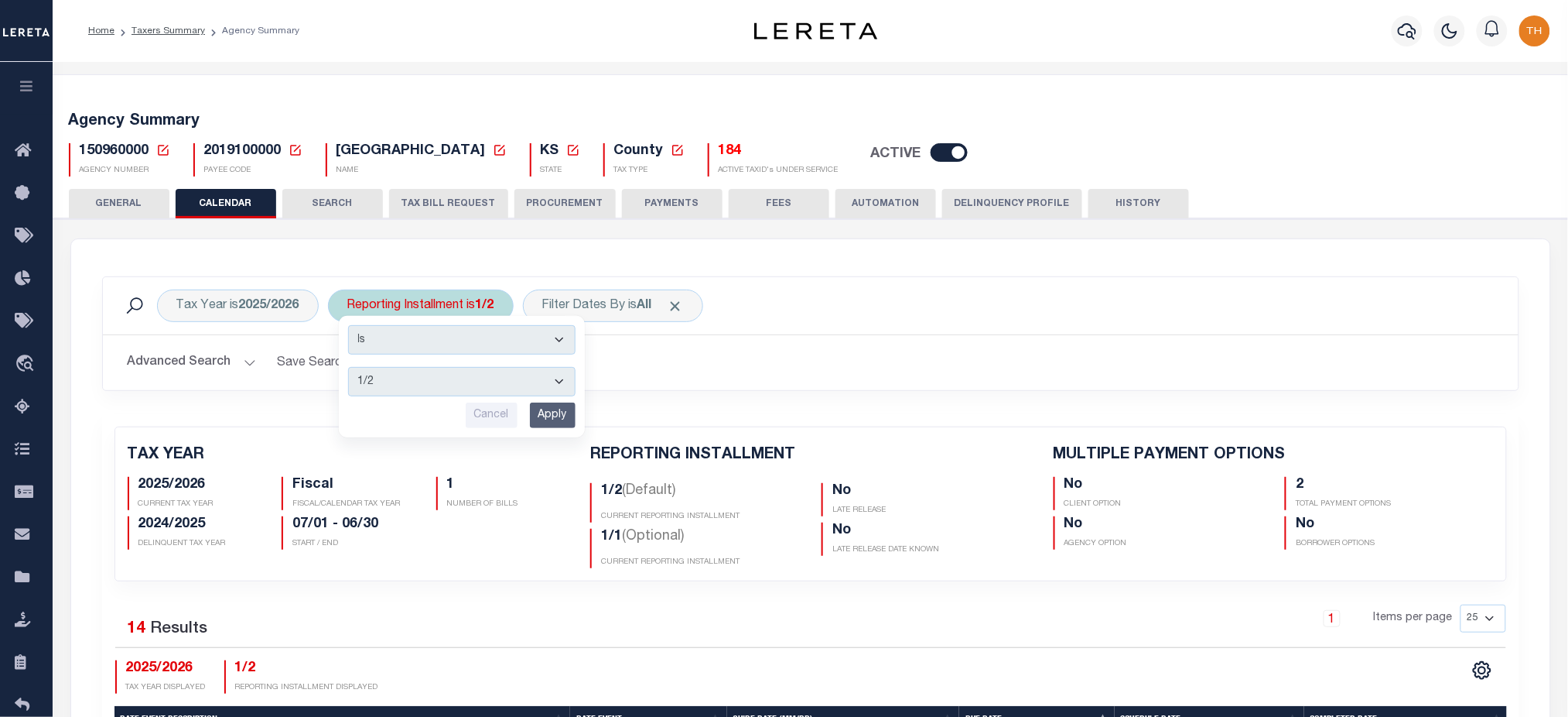
drag, startPoint x: 431, startPoint y: 321, endPoint x: 425, endPoint y: 388, distance: 67.3
click at [425, 388] on select "1/2 2/2 1/1" at bounding box center [462, 381] width 228 height 30
select select "1/1"
click at [348, 367] on select "1/2 2/2 1/1" at bounding box center [462, 381] width 228 height 30
click at [570, 409] on input "Apply" at bounding box center [553, 415] width 46 height 25
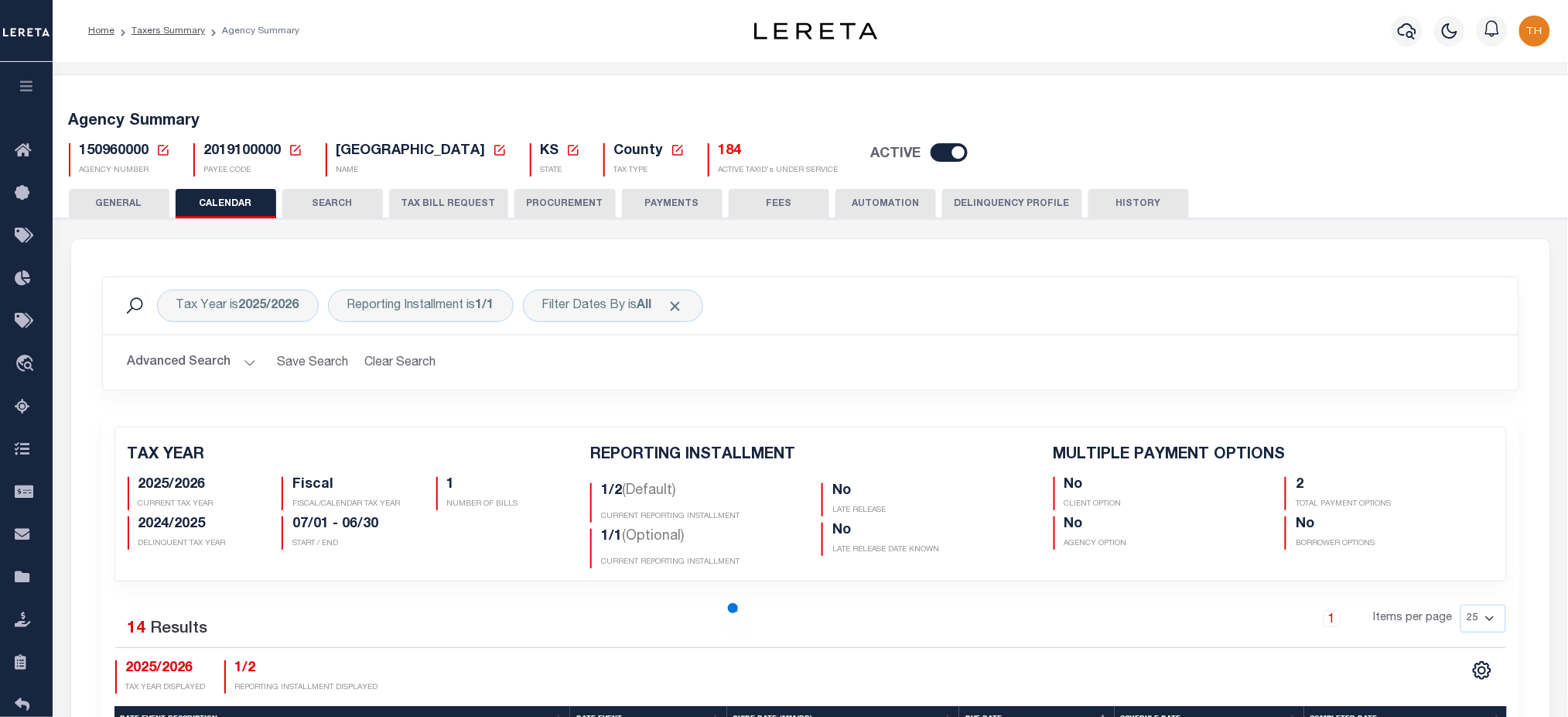
checkbox input "false"
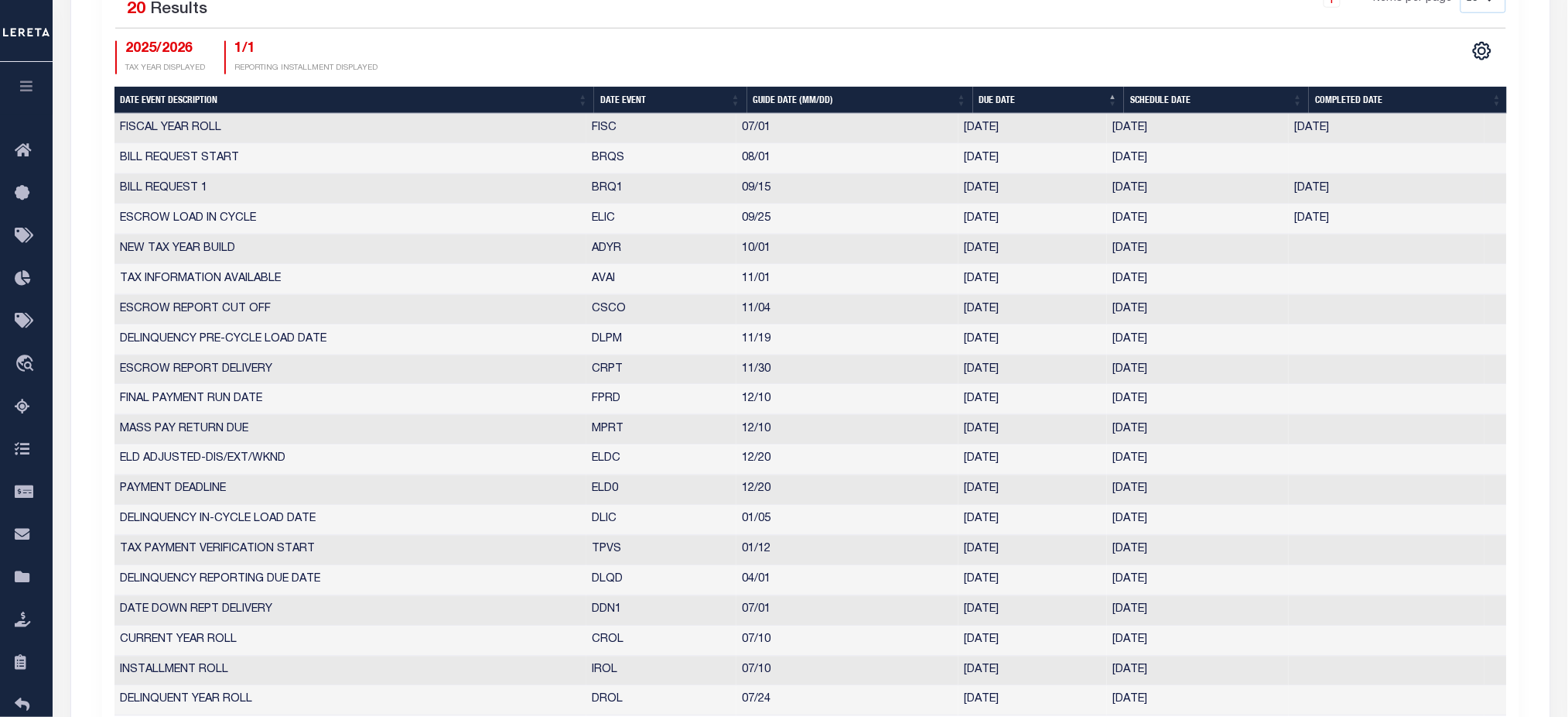
drag, startPoint x: 582, startPoint y: 188, endPoint x: 1375, endPoint y: 201, distance: 793.1
click at [1375, 201] on tr "BILL REQUEST 1 BRQ1 09/15 [DATE] [DATE] [DATE] 10202455" at bounding box center [811, 189] width 1392 height 31
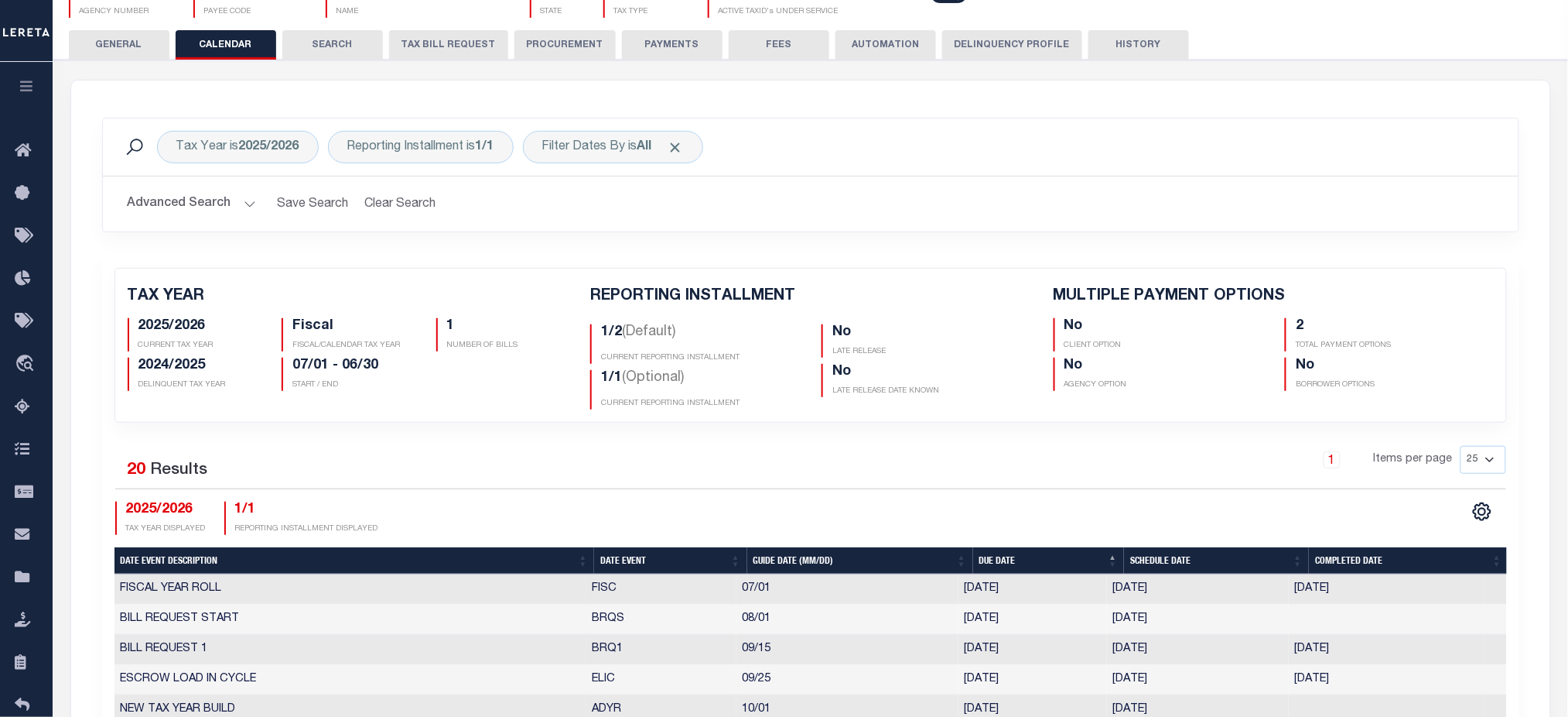
scroll to position [103, 0]
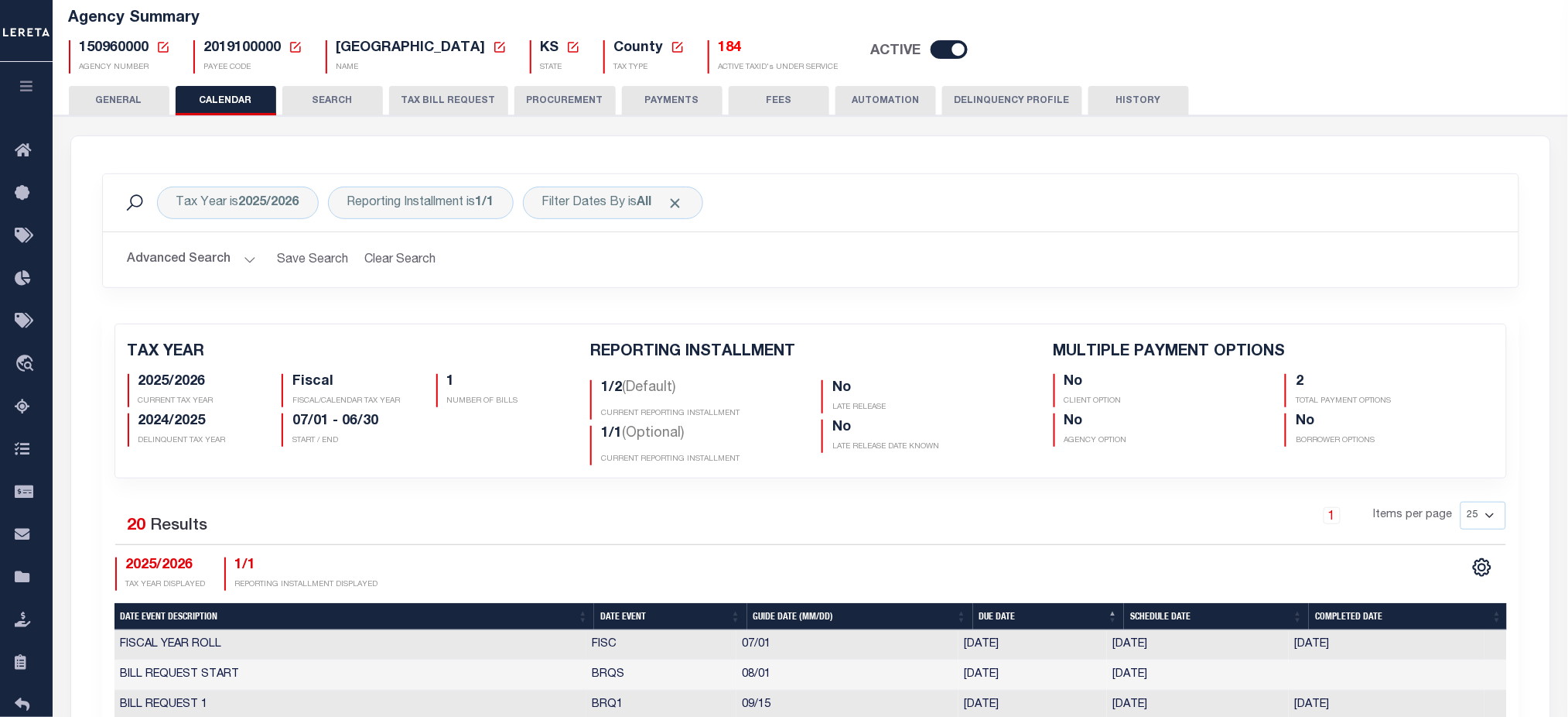
click at [161, 48] on icon at bounding box center [163, 47] width 14 height 14
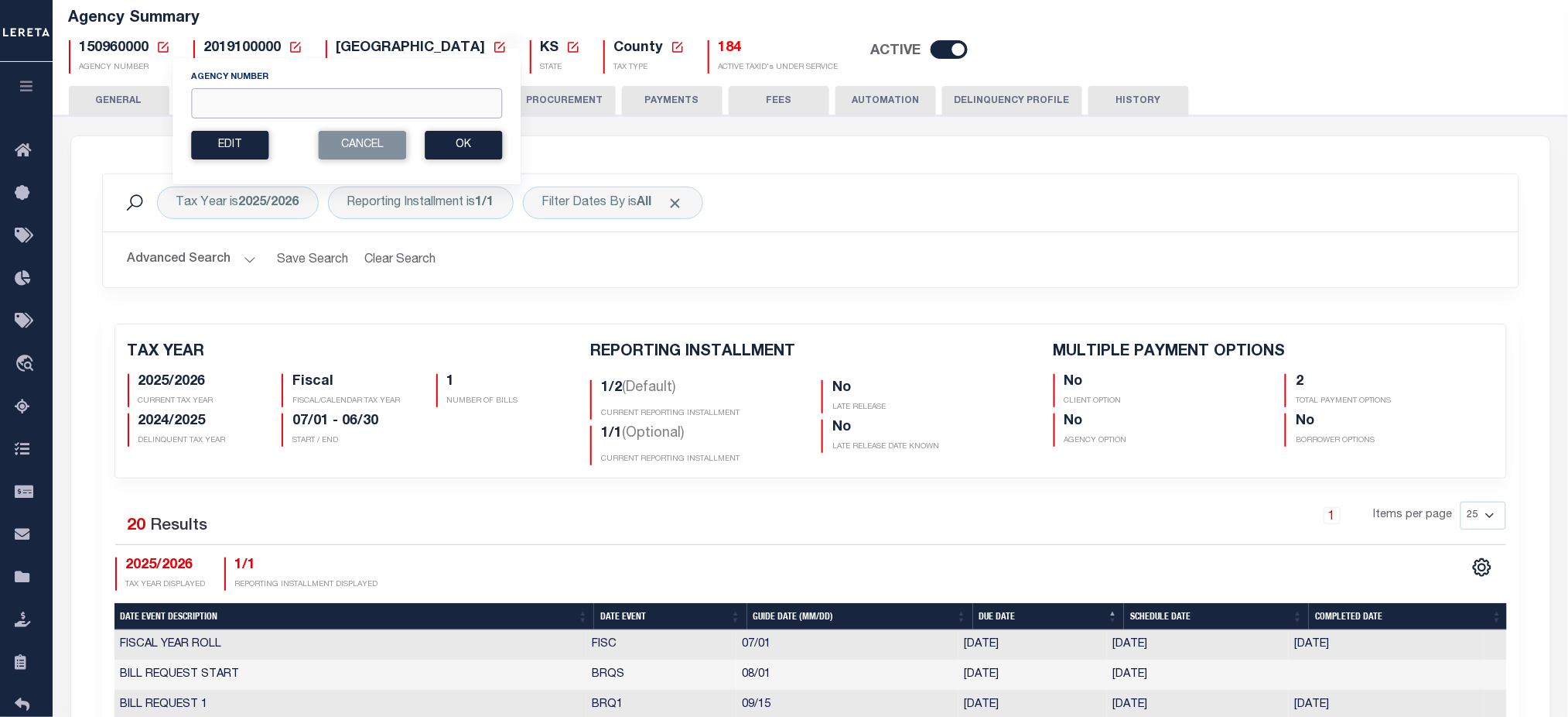
click at [267, 109] on input "Agency Number" at bounding box center [346, 104] width 311 height 31
type input "150570000"
click at [481, 157] on button "Ok" at bounding box center [463, 145] width 77 height 29
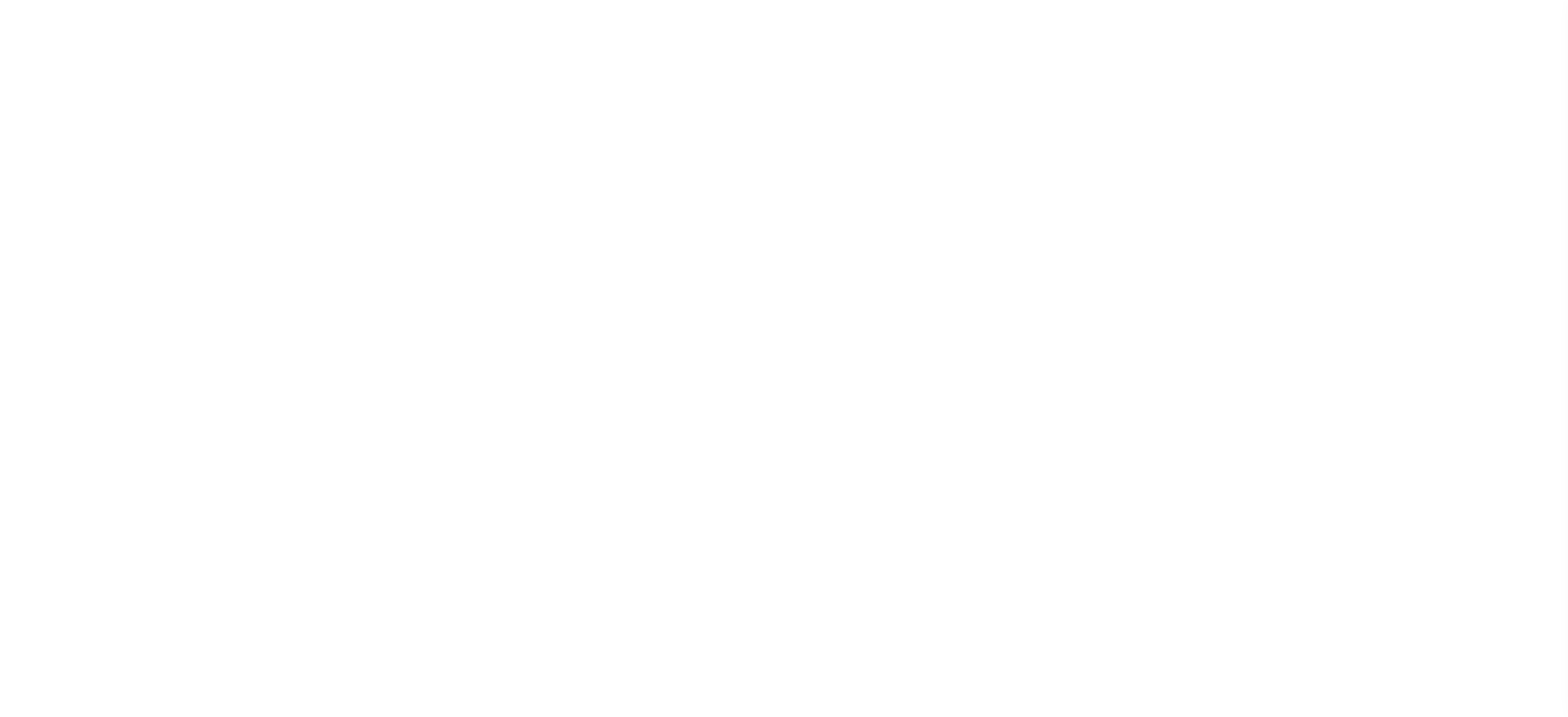
select select
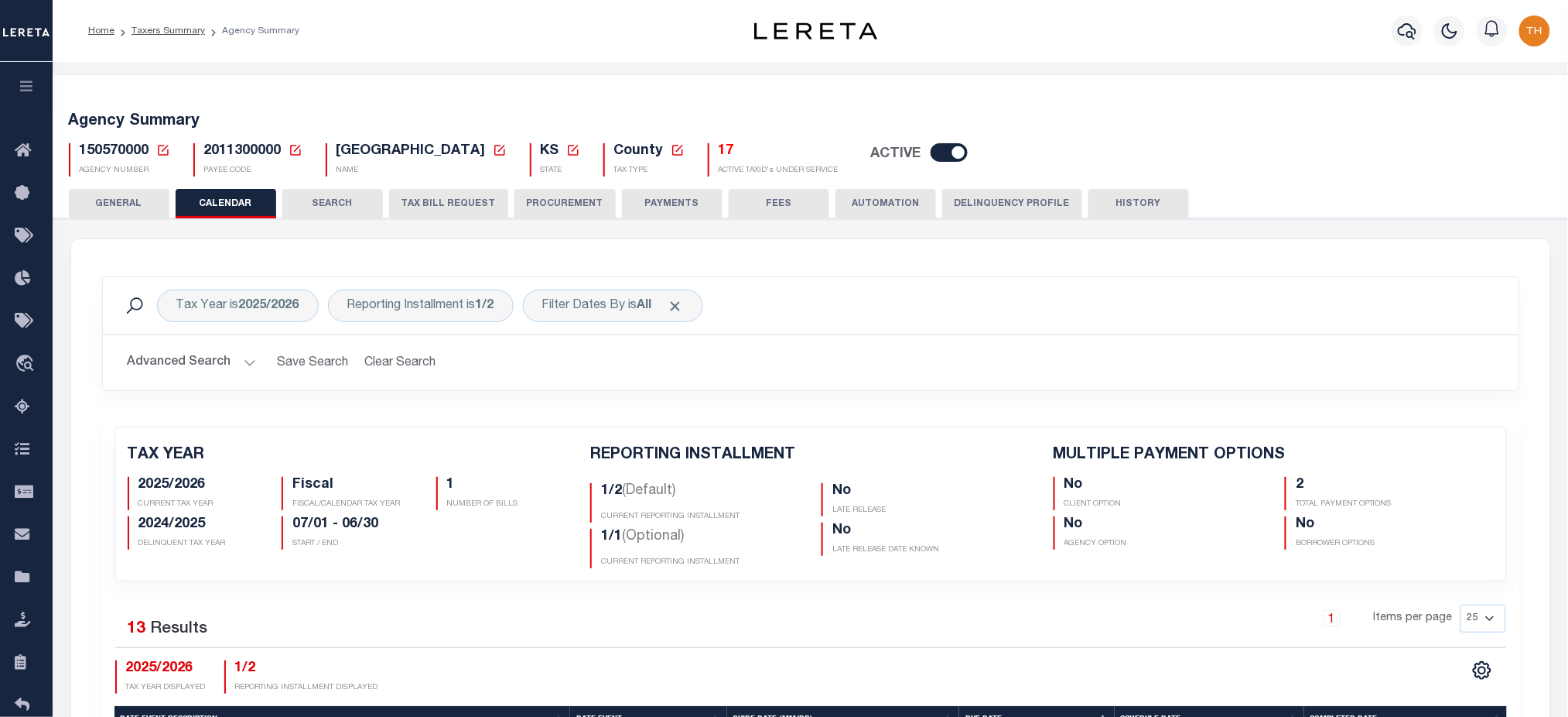
click at [473, 204] on button "TAX BILL REQUEST" at bounding box center [448, 203] width 119 height 30
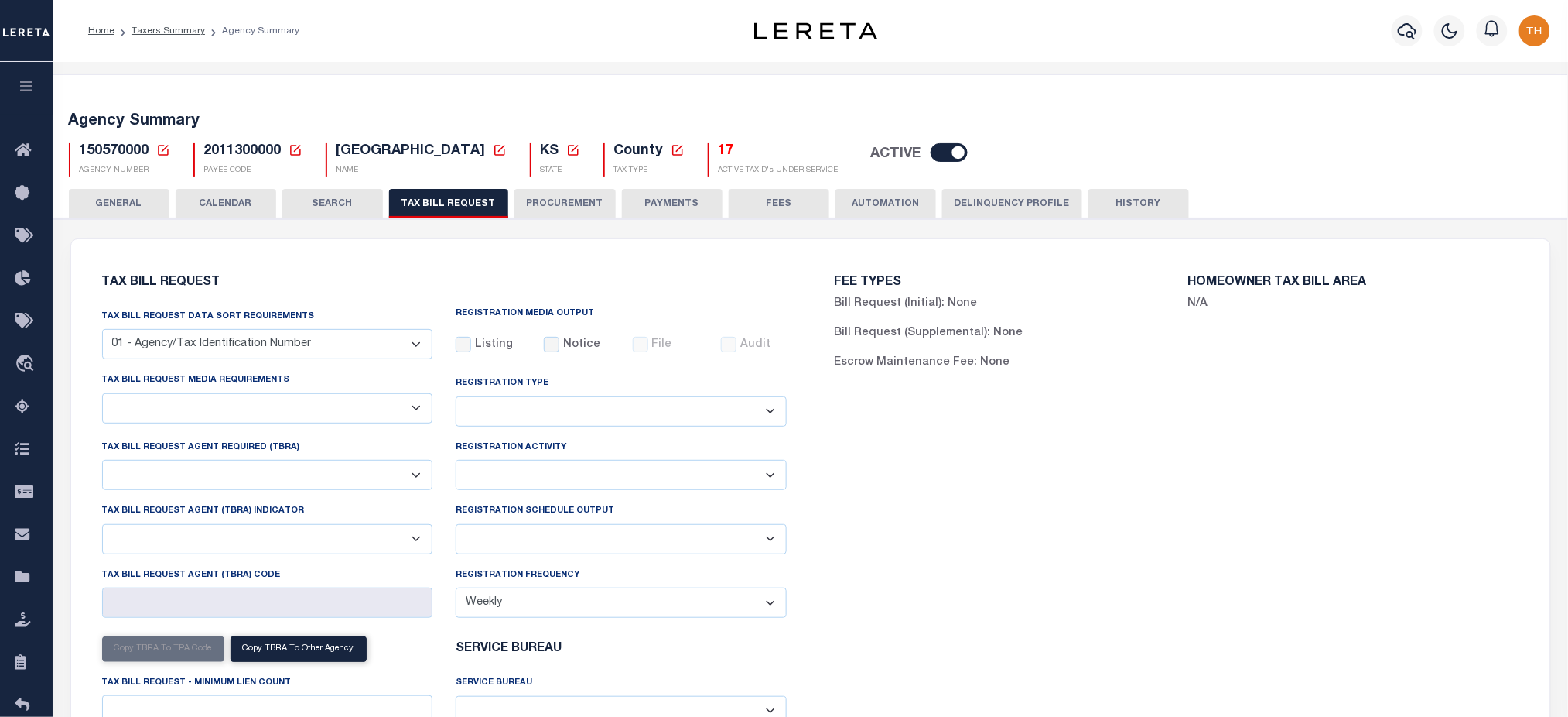
select select "27"
checkbox input "false"
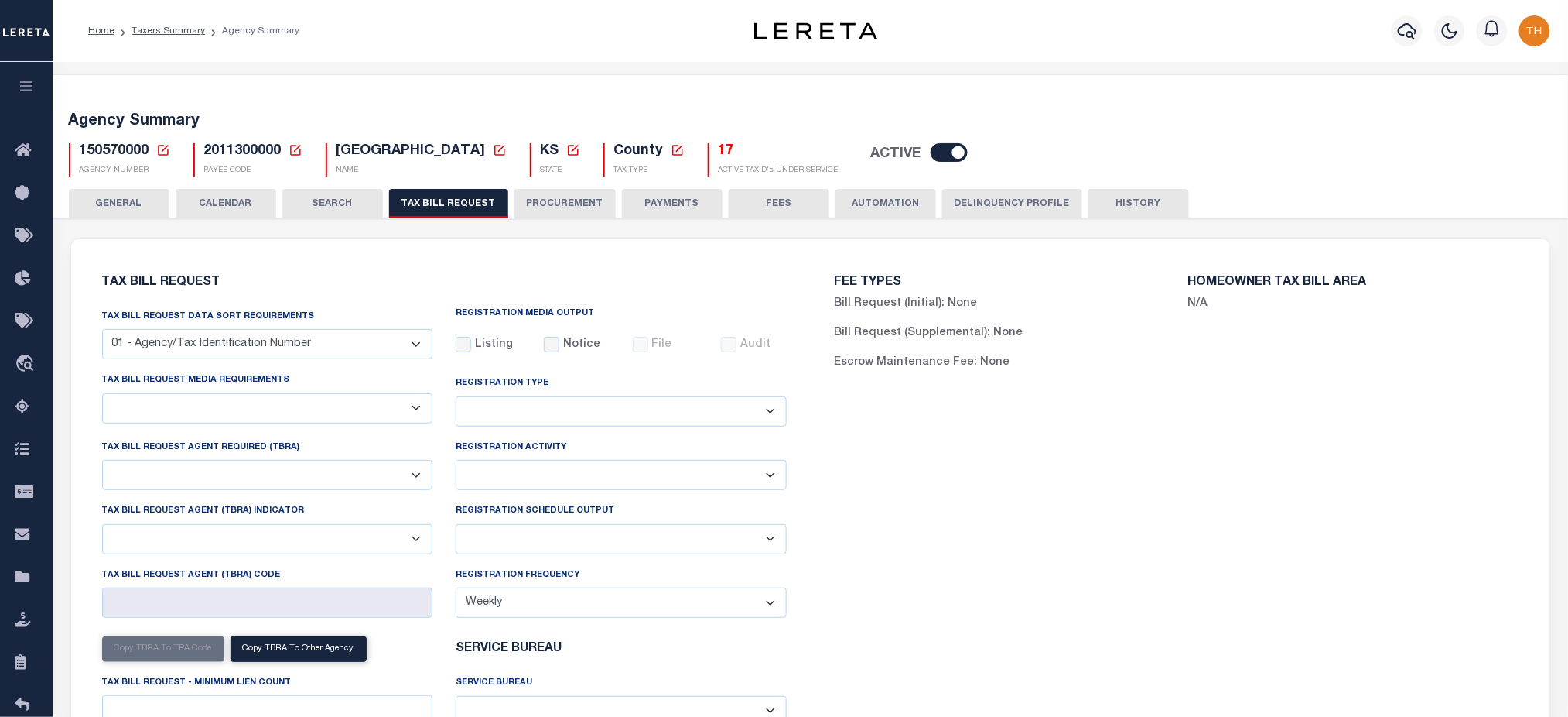
select select "20"
select select "false"
select select
drag, startPoint x: 279, startPoint y: 385, endPoint x: 396, endPoint y: 394, distance: 117.3
click at [294, 377] on div "Tax bill request media requirements A - Listing, File B - Blank Disk E - Notice…" at bounding box center [267, 404] width 354 height 66
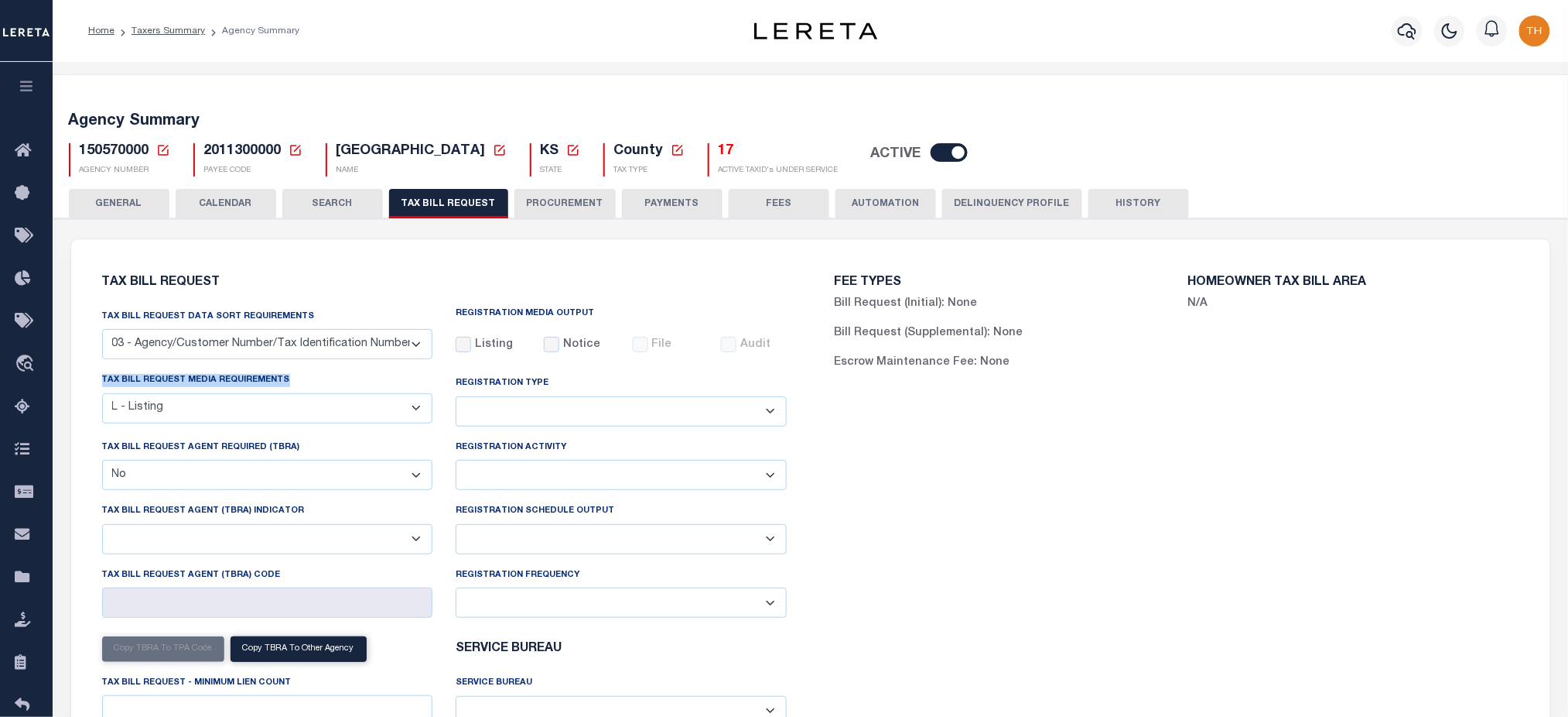
click at [25, 92] on icon "button" at bounding box center [26, 86] width 18 height 14
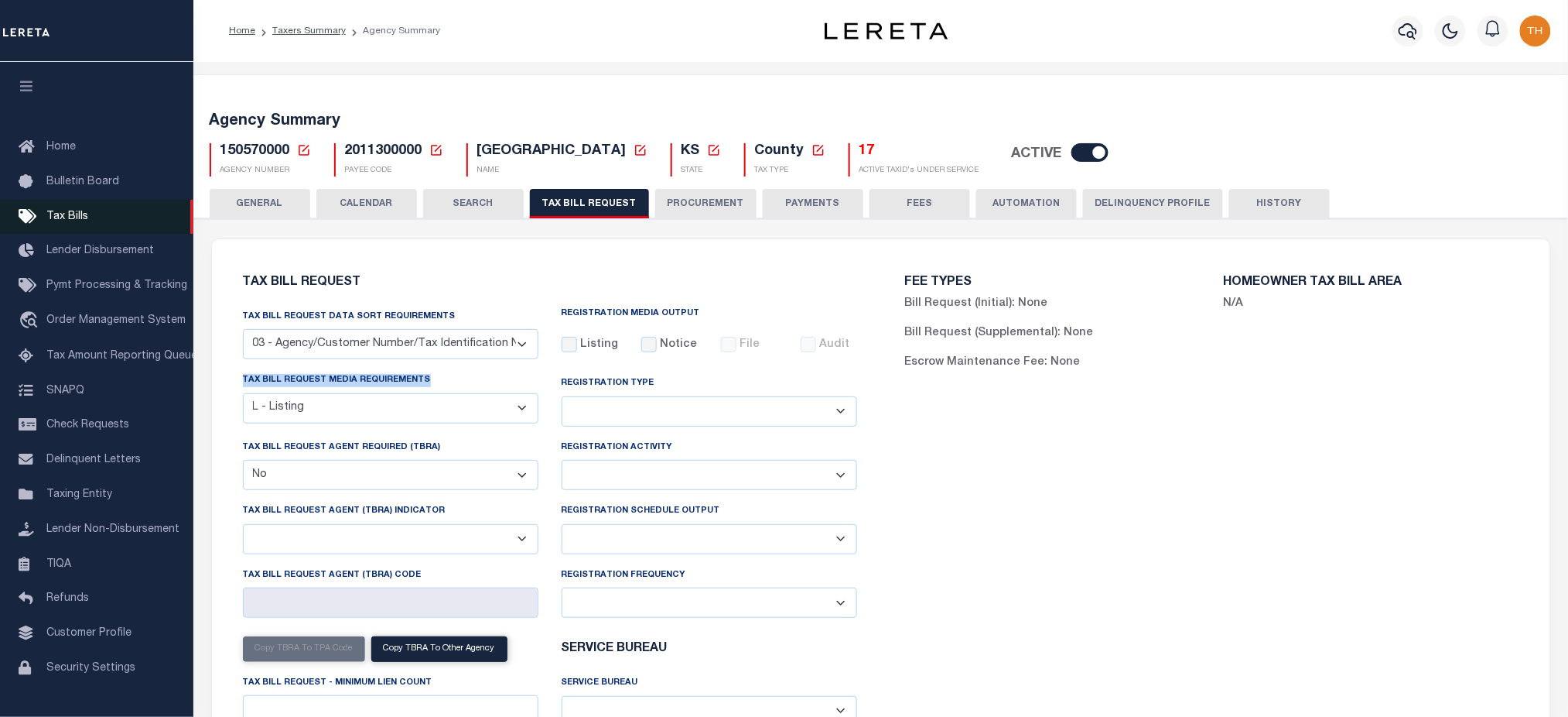
click at [102, 223] on link "Tax Bills" at bounding box center [97, 217] width 194 height 35
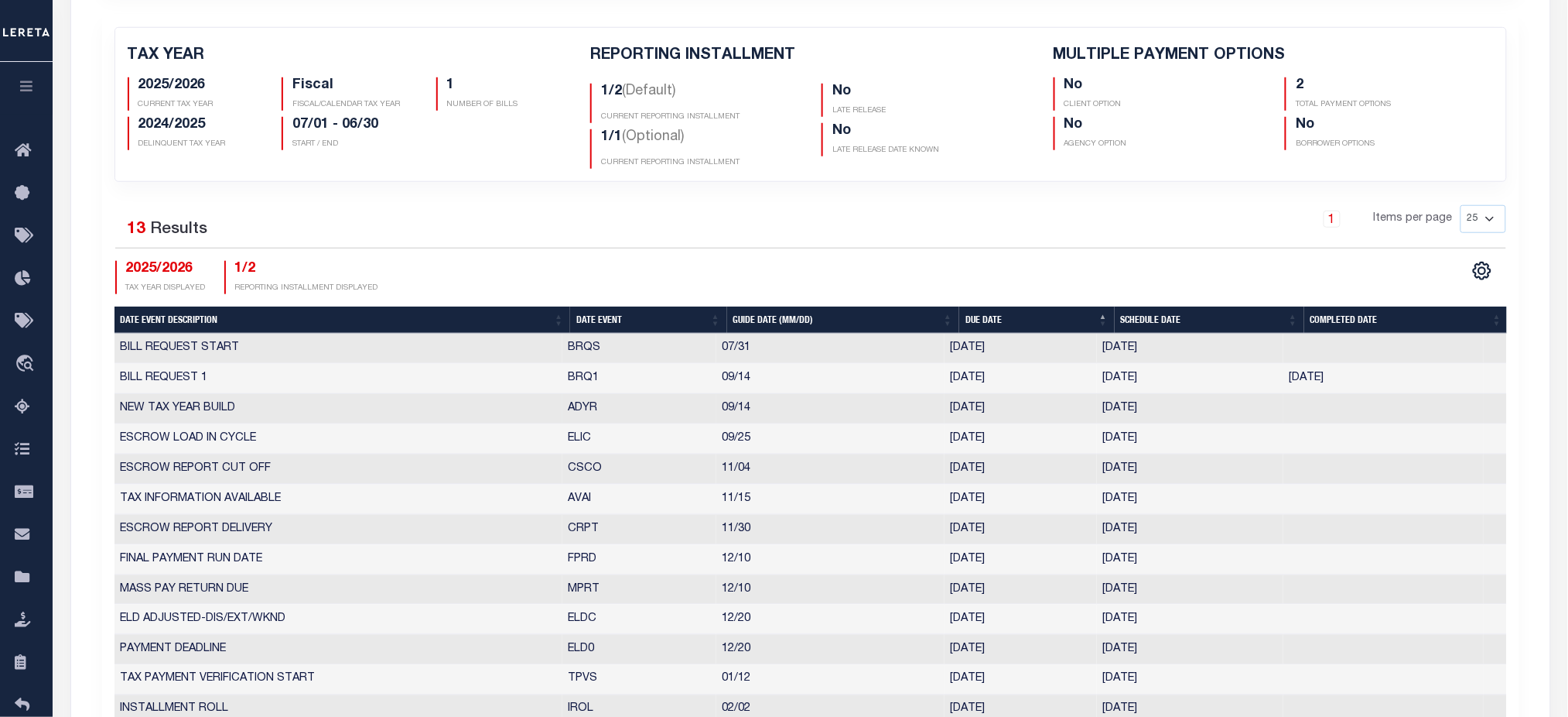
scroll to position [413, 0]
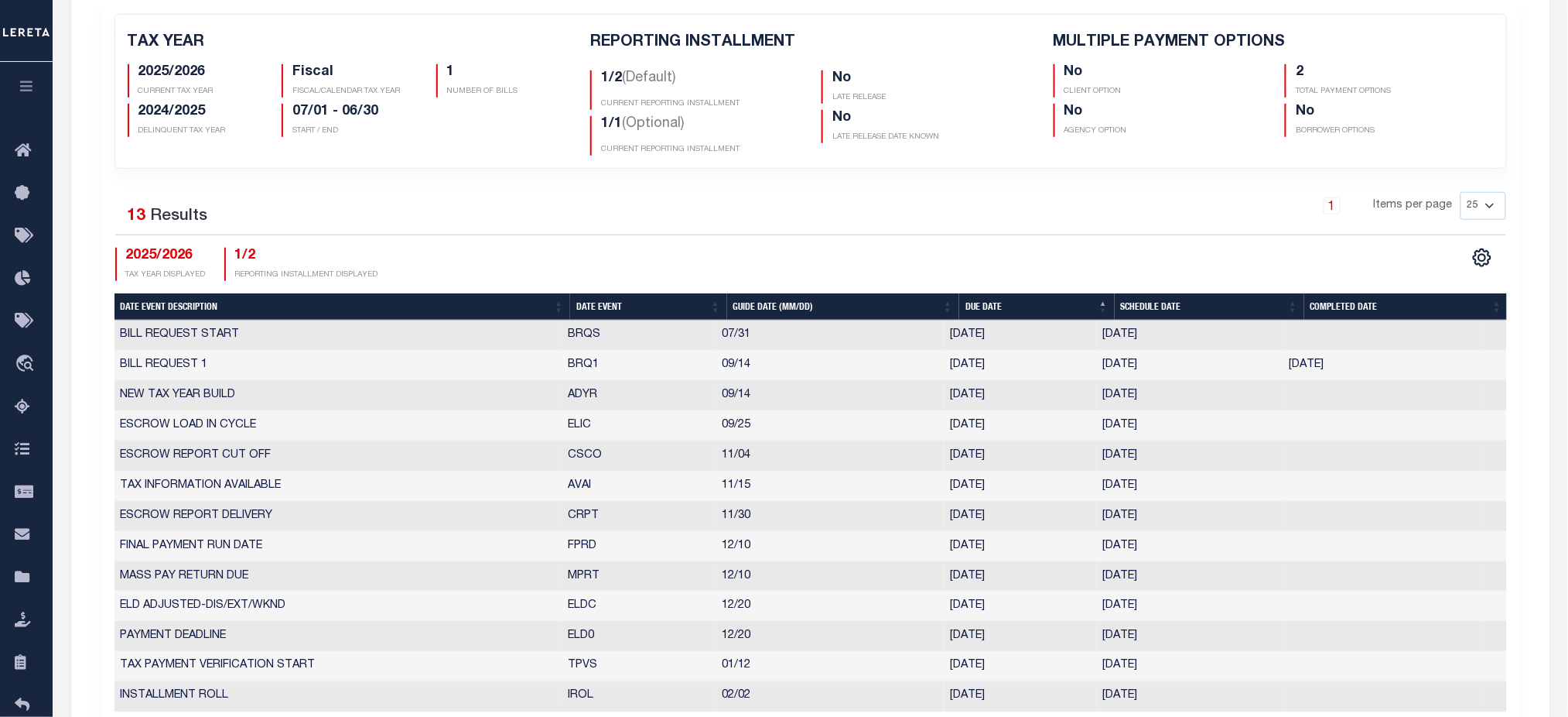
drag, startPoint x: 864, startPoint y: 360, endPoint x: 1471, endPoint y: 361, distance: 607.0
click at [1471, 361] on tr "BILL REQUEST 1 BRQ1 09/14 [DATE] [DATE] [DATE] 1499001" at bounding box center [811, 366] width 1392 height 31
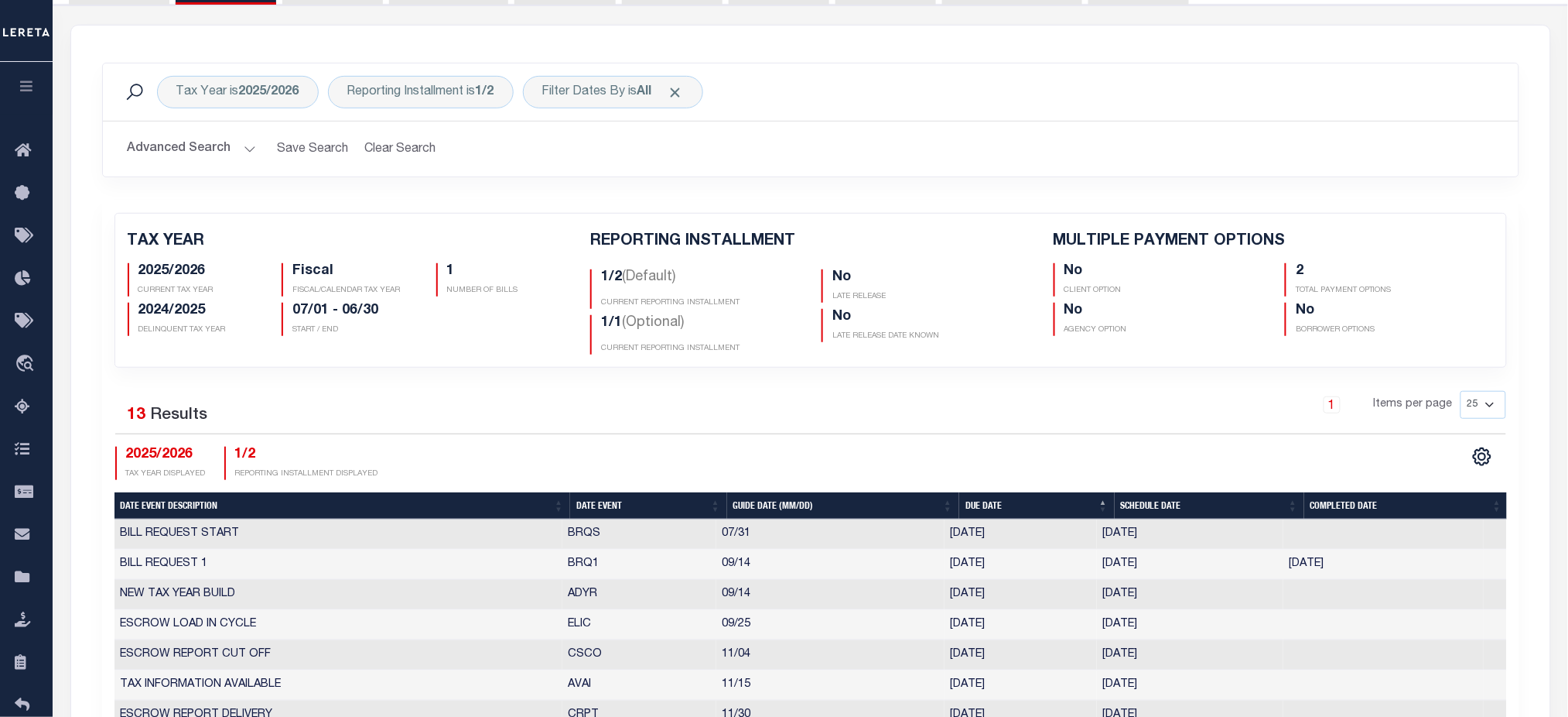
scroll to position [110, 0]
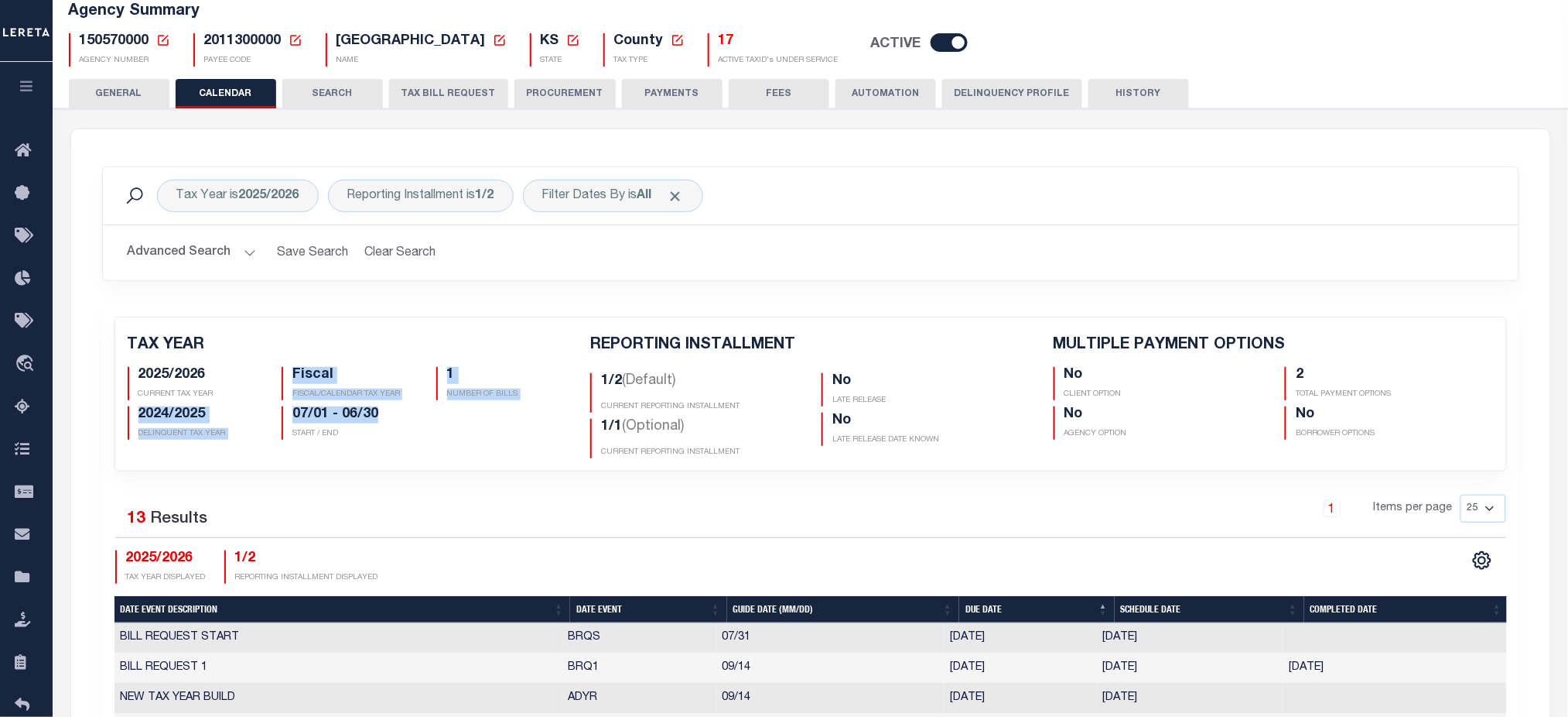
drag, startPoint x: 289, startPoint y: 376, endPoint x: 379, endPoint y: 422, distance: 101.1
click at [379, 422] on div "2025/2026 CURRENT TAX YEAR Fiscal FISCAL/CALENDAR TAX YEAR 1 NUMBER OF BILLS 20…" at bounding box center [348, 400] width 464 height 79
click at [42, 83] on button "button" at bounding box center [26, 88] width 53 height 53
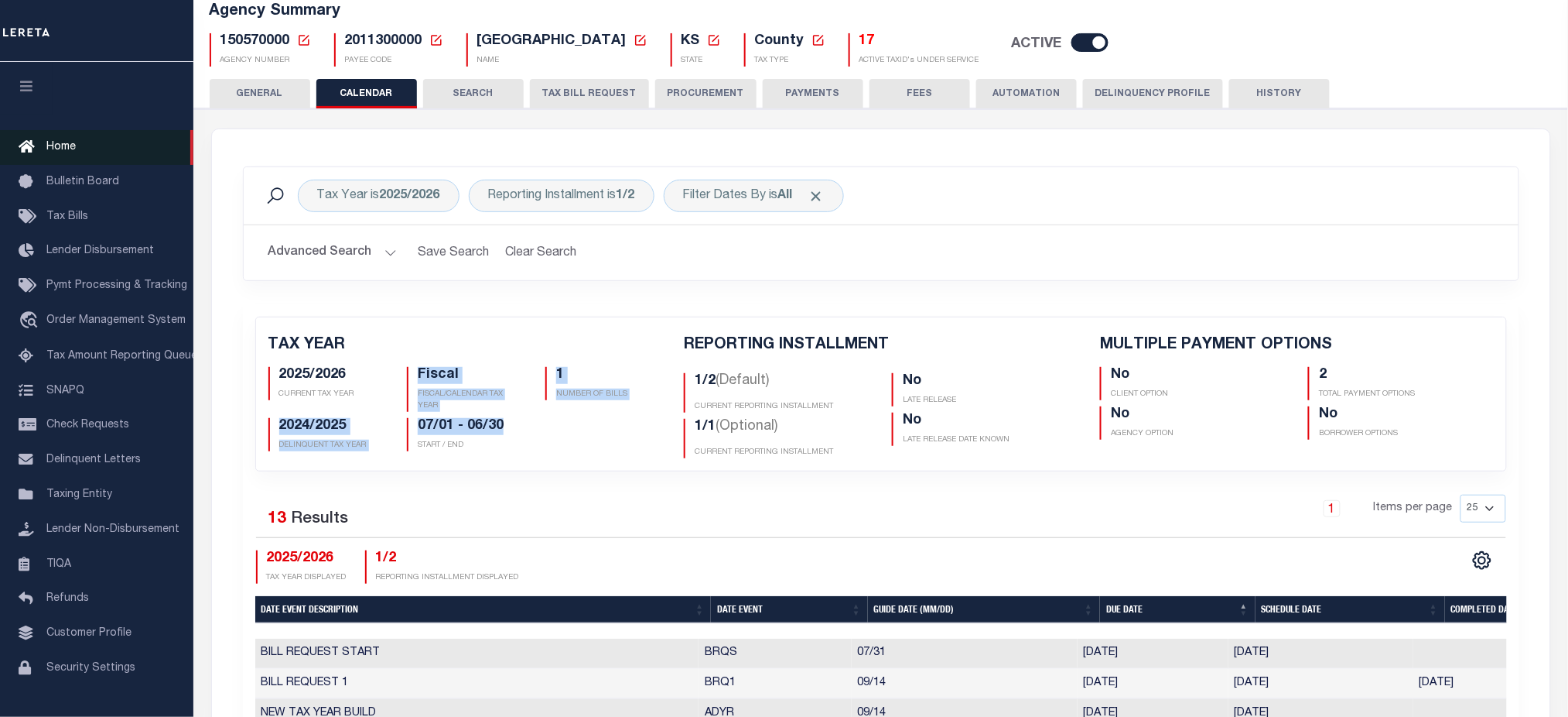
click at [74, 153] on span "Home" at bounding box center [61, 147] width 30 height 11
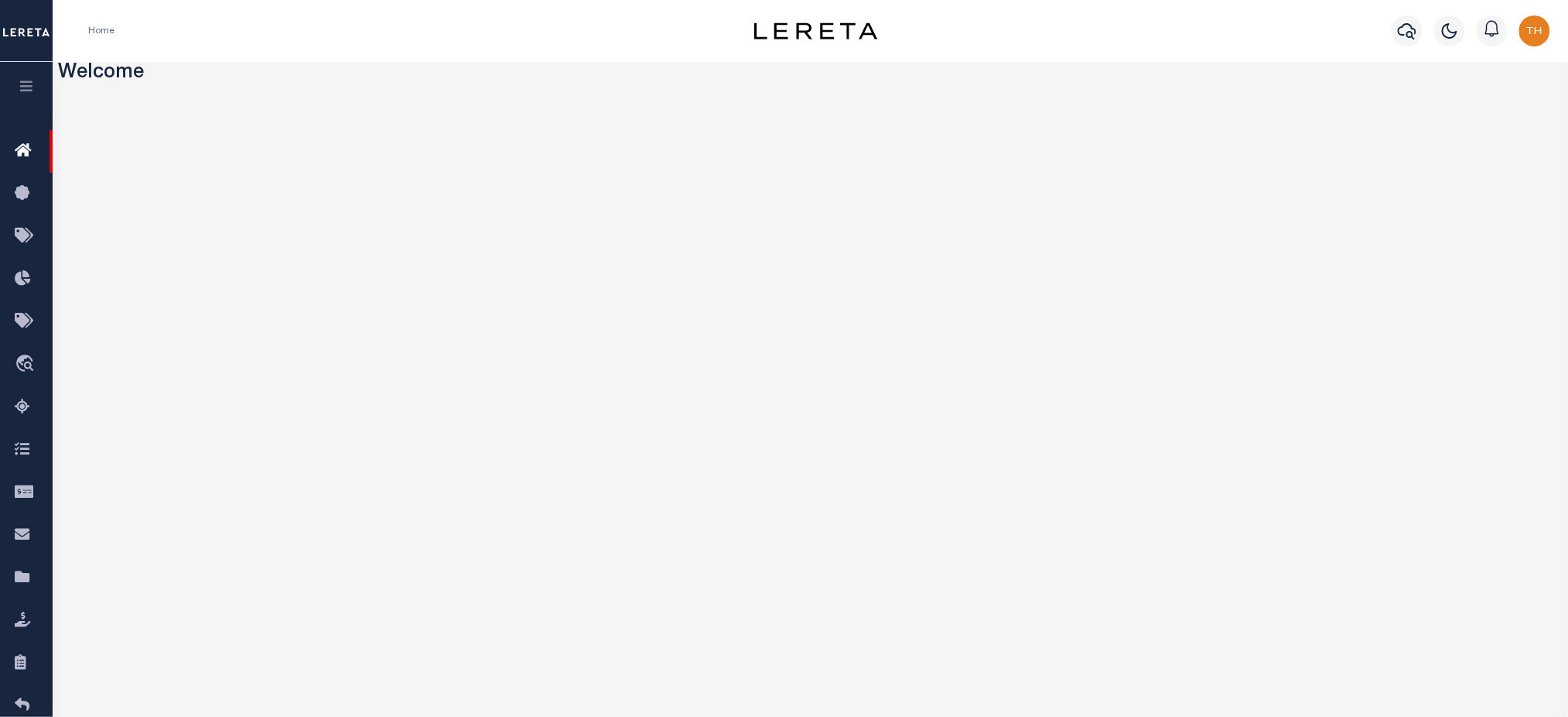
click at [35, 93] on button "button" at bounding box center [26, 88] width 53 height 53
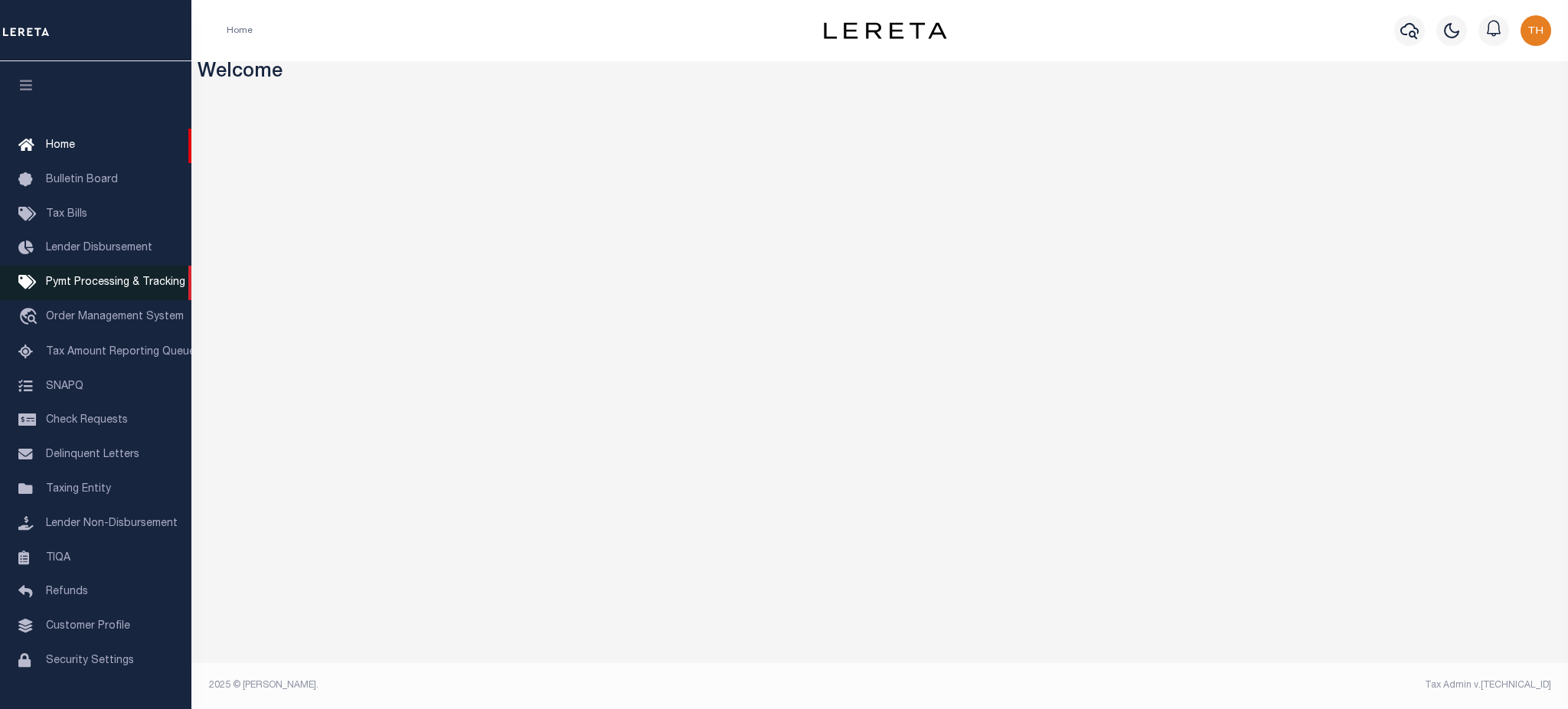
click at [99, 281] on span "Pymt Processing & Tracking" at bounding box center [116, 282] width 139 height 11
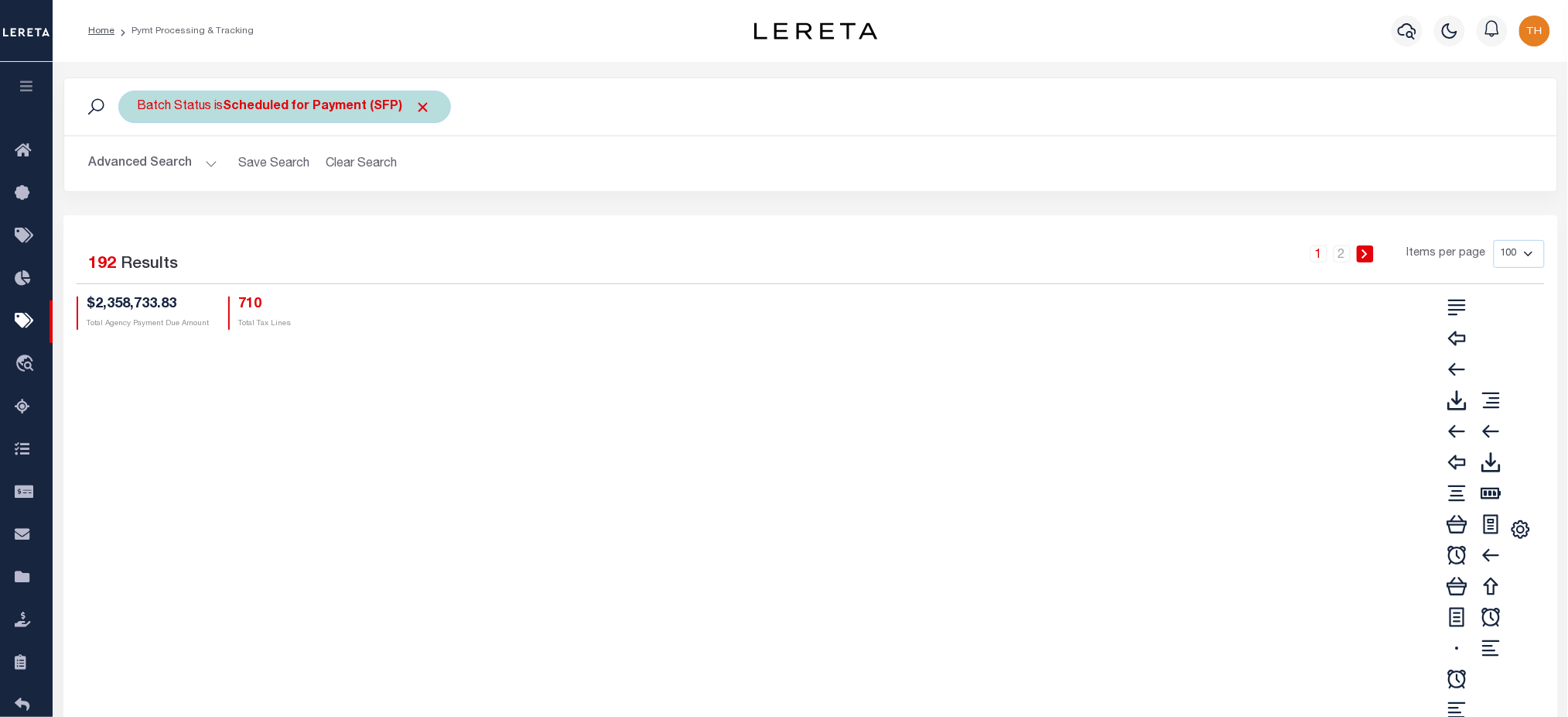
click at [419, 109] on span "Click to Remove" at bounding box center [423, 107] width 16 height 16
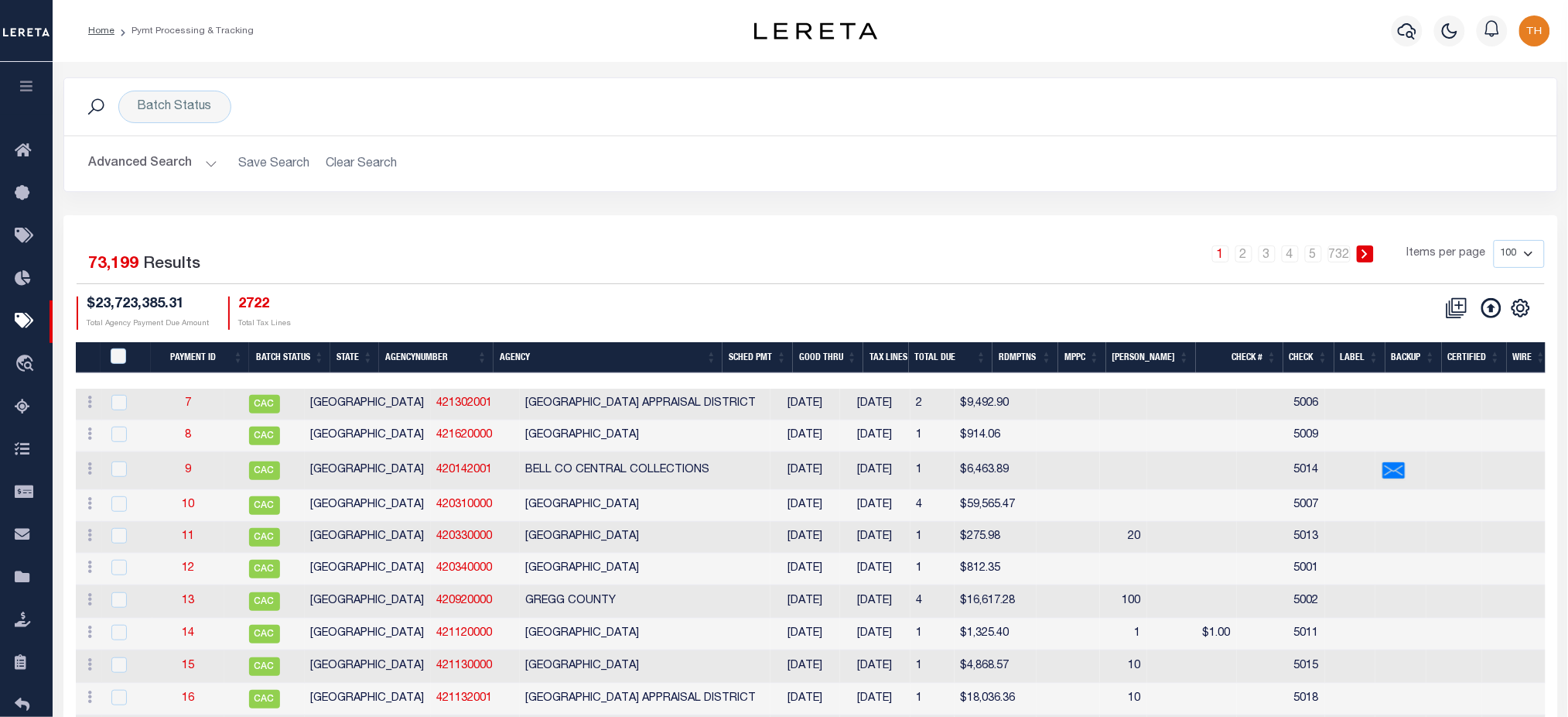
click at [830, 352] on th "Good Thru" at bounding box center [828, 358] width 70 height 31
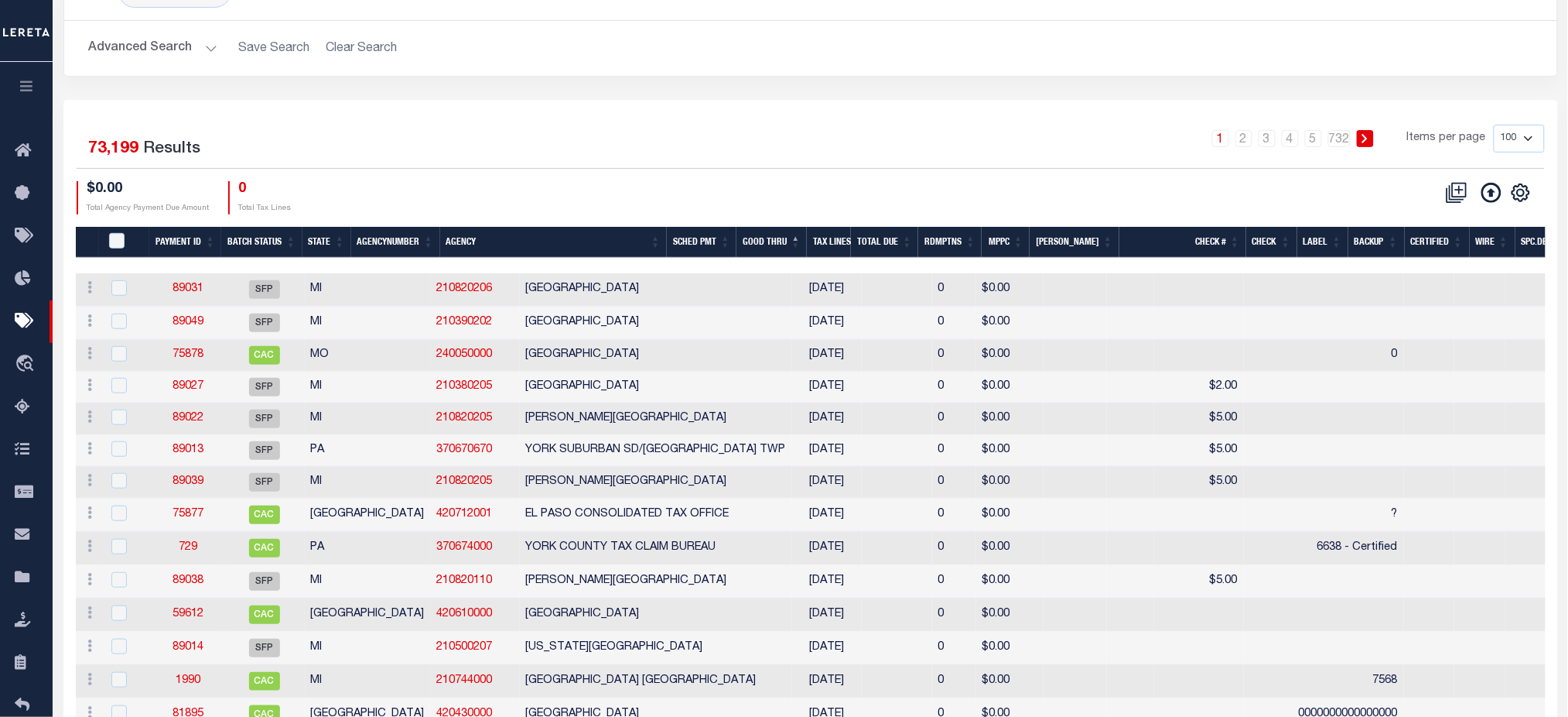
scroll to position [83, 0]
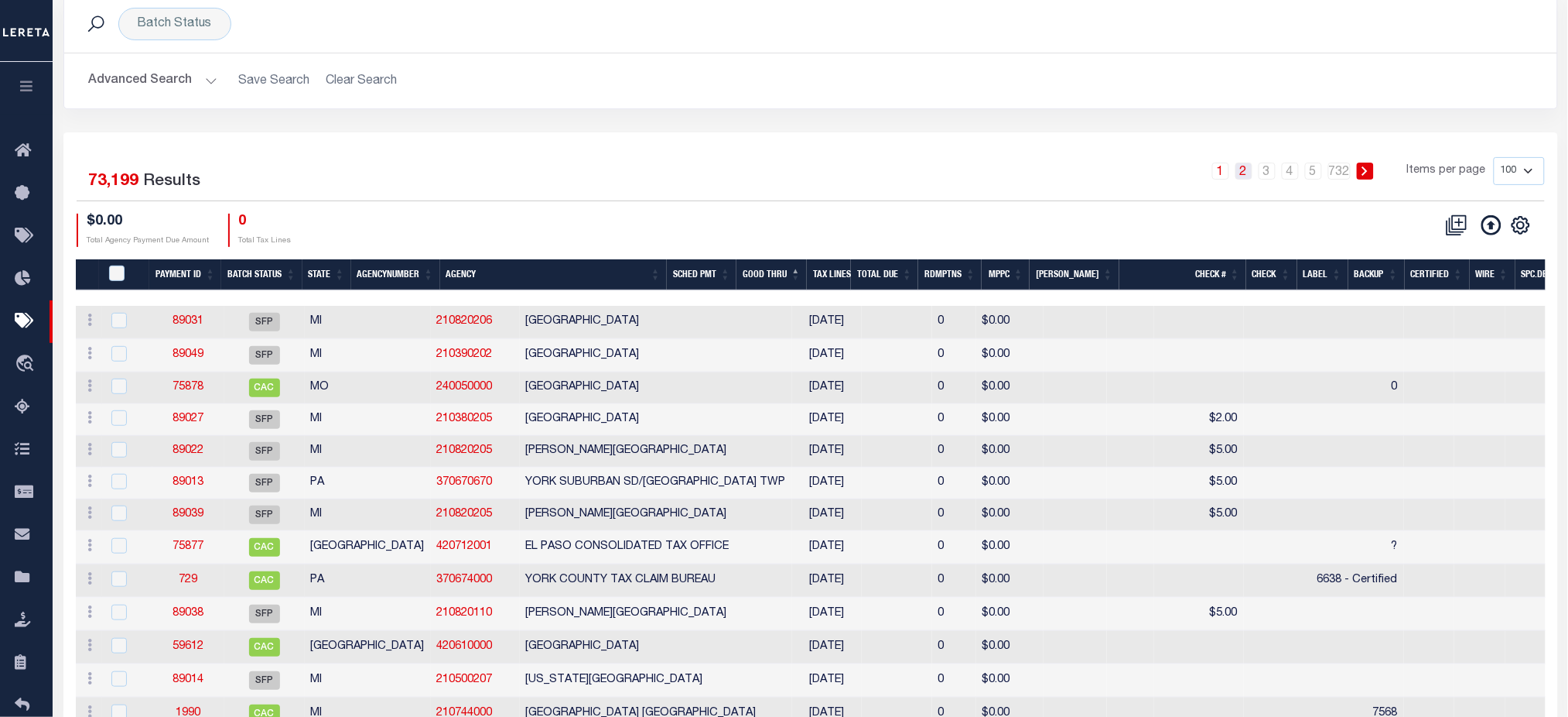
click at [1245, 172] on link "2" at bounding box center [1244, 171] width 17 height 17
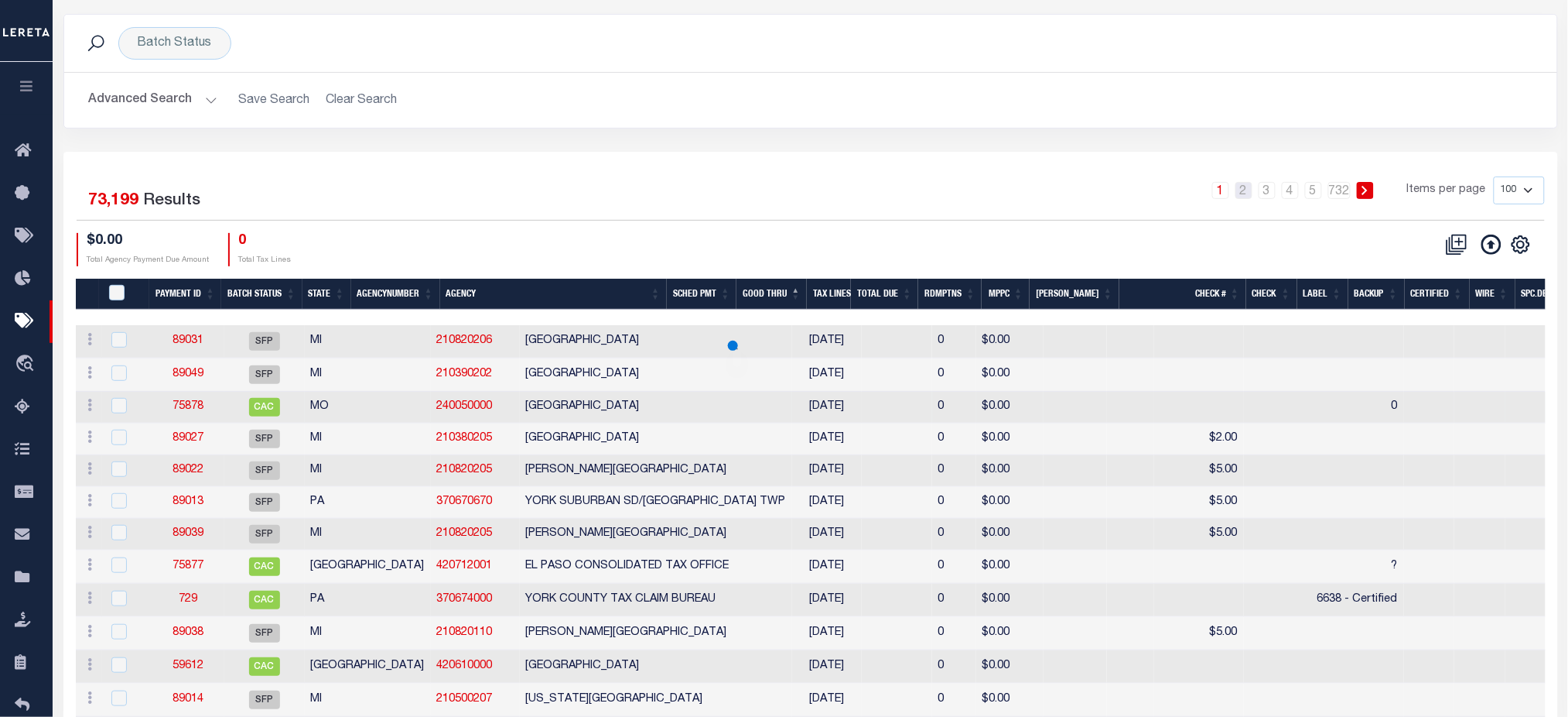
scroll to position [0, 0]
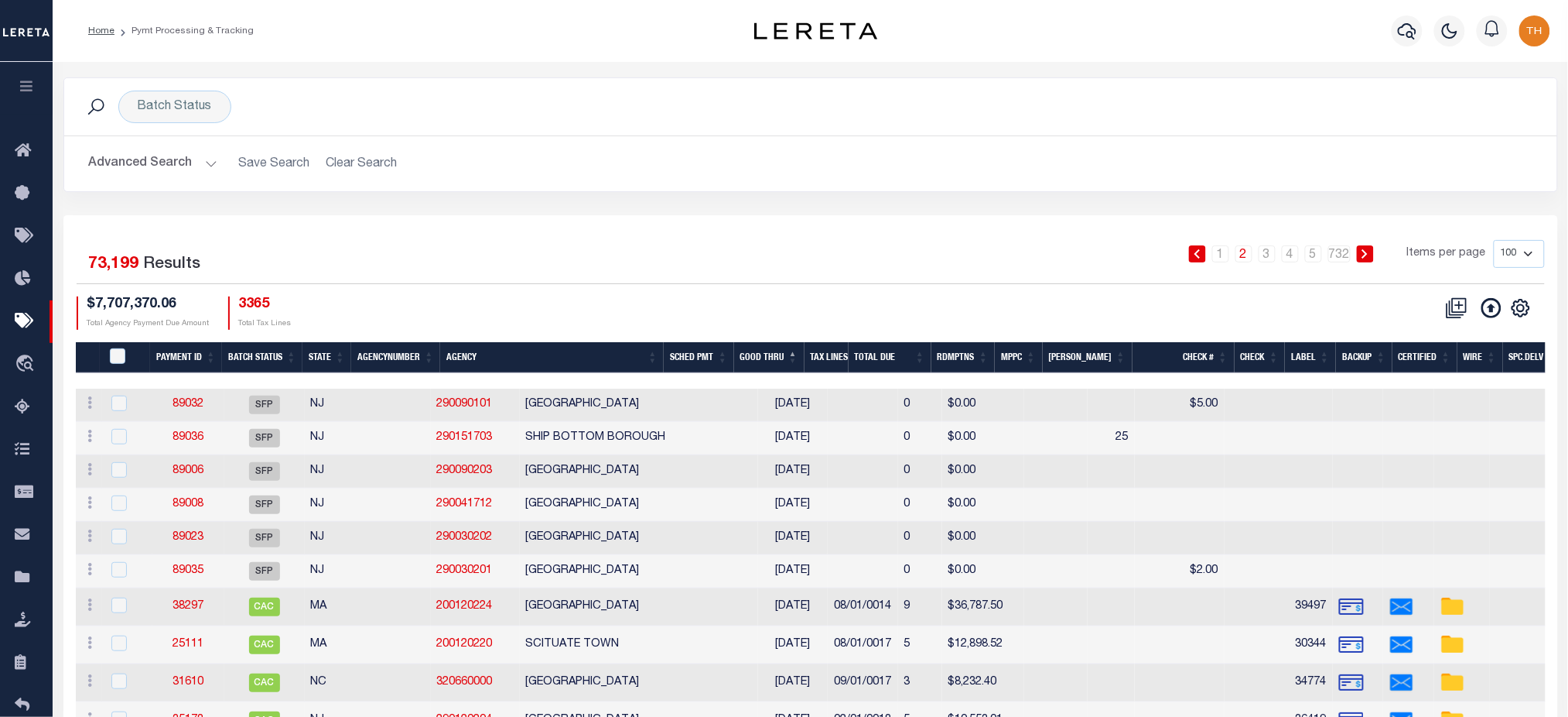
click at [143, 37] on ol "Home Pymt Processing & Tracking" at bounding box center [171, 31] width 190 height 32
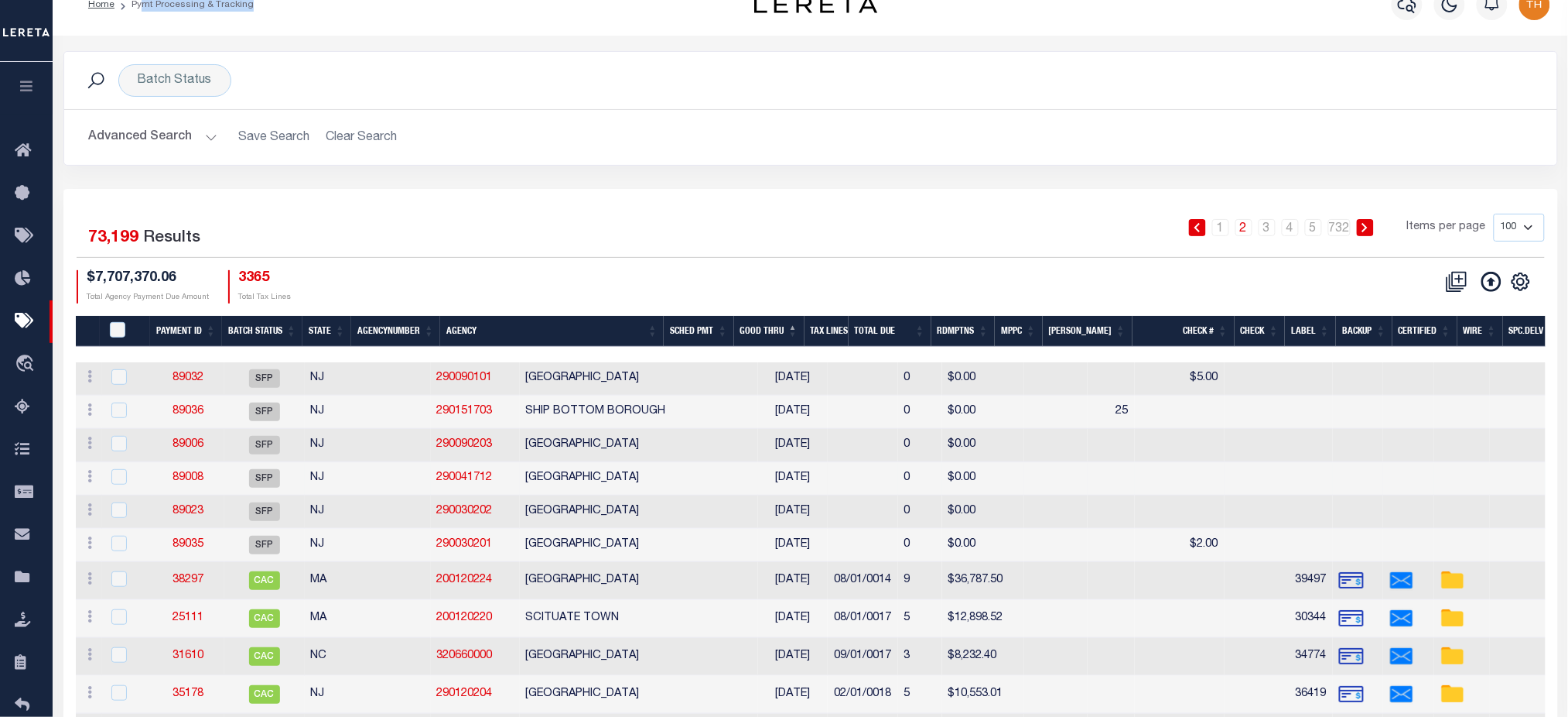
scroll to position [103, 0]
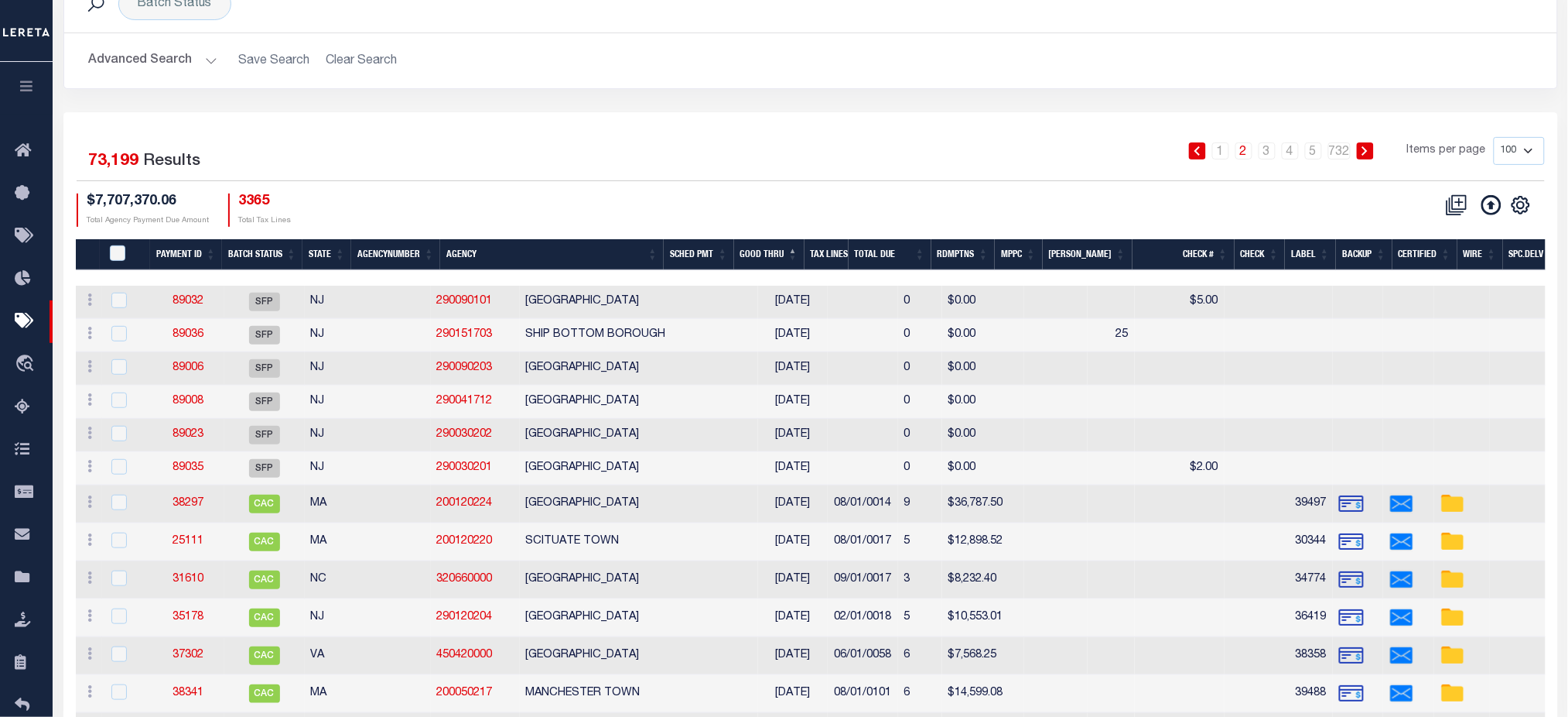
click at [789, 261] on th "Good Thru" at bounding box center [769, 255] width 70 height 31
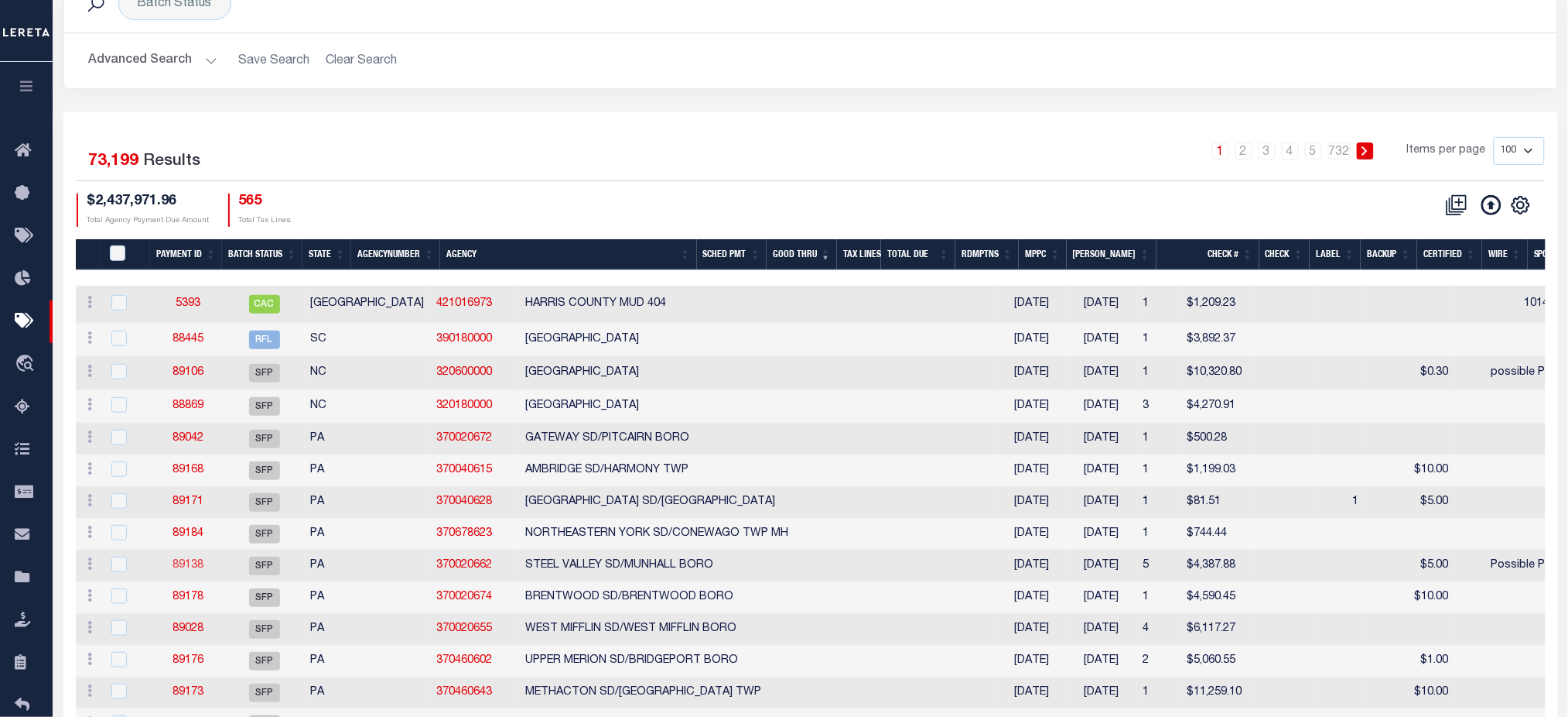
click at [200, 567] on link "89138" at bounding box center [188, 565] width 31 height 11
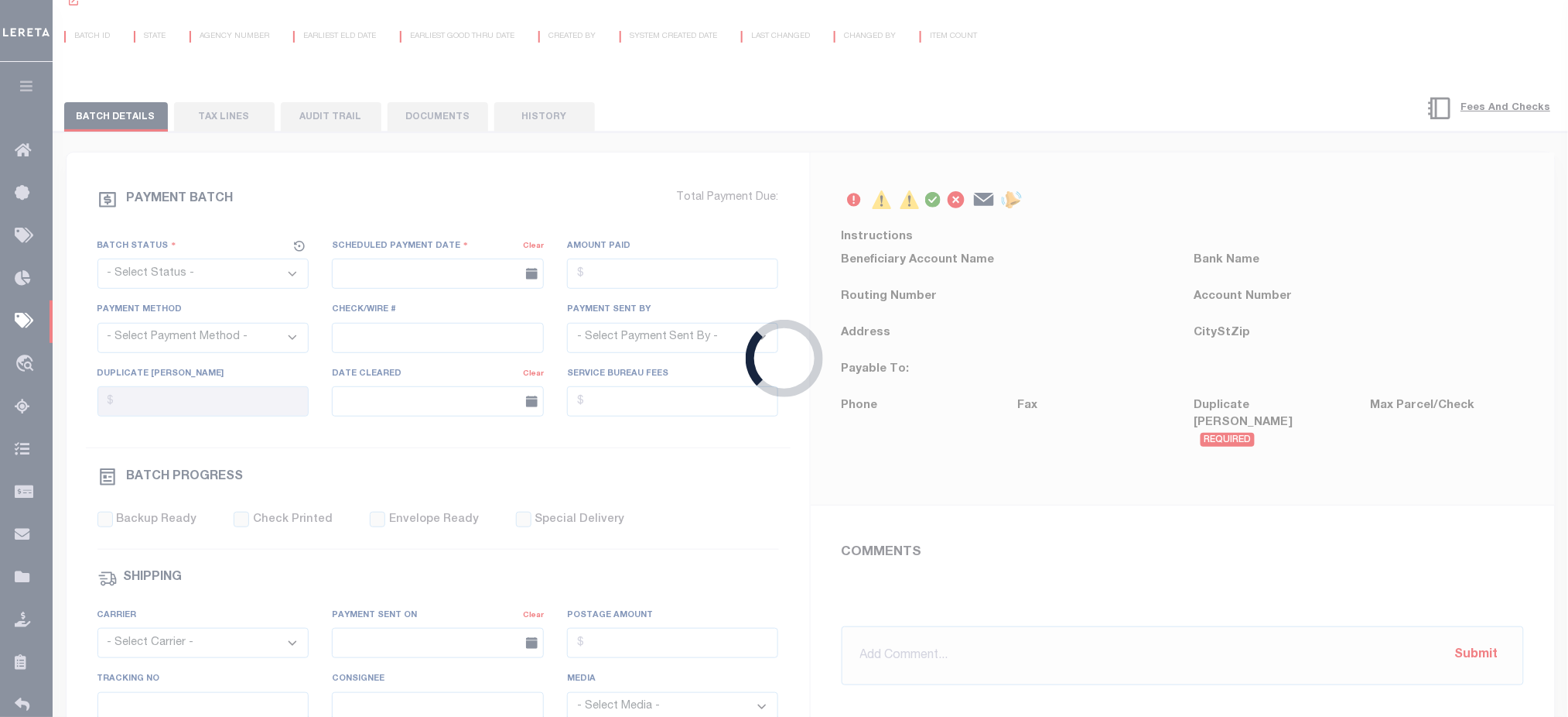
select select "SFP"
type input "08/20/2025"
type input "Possible P&I"
type input "N"
select select "38"
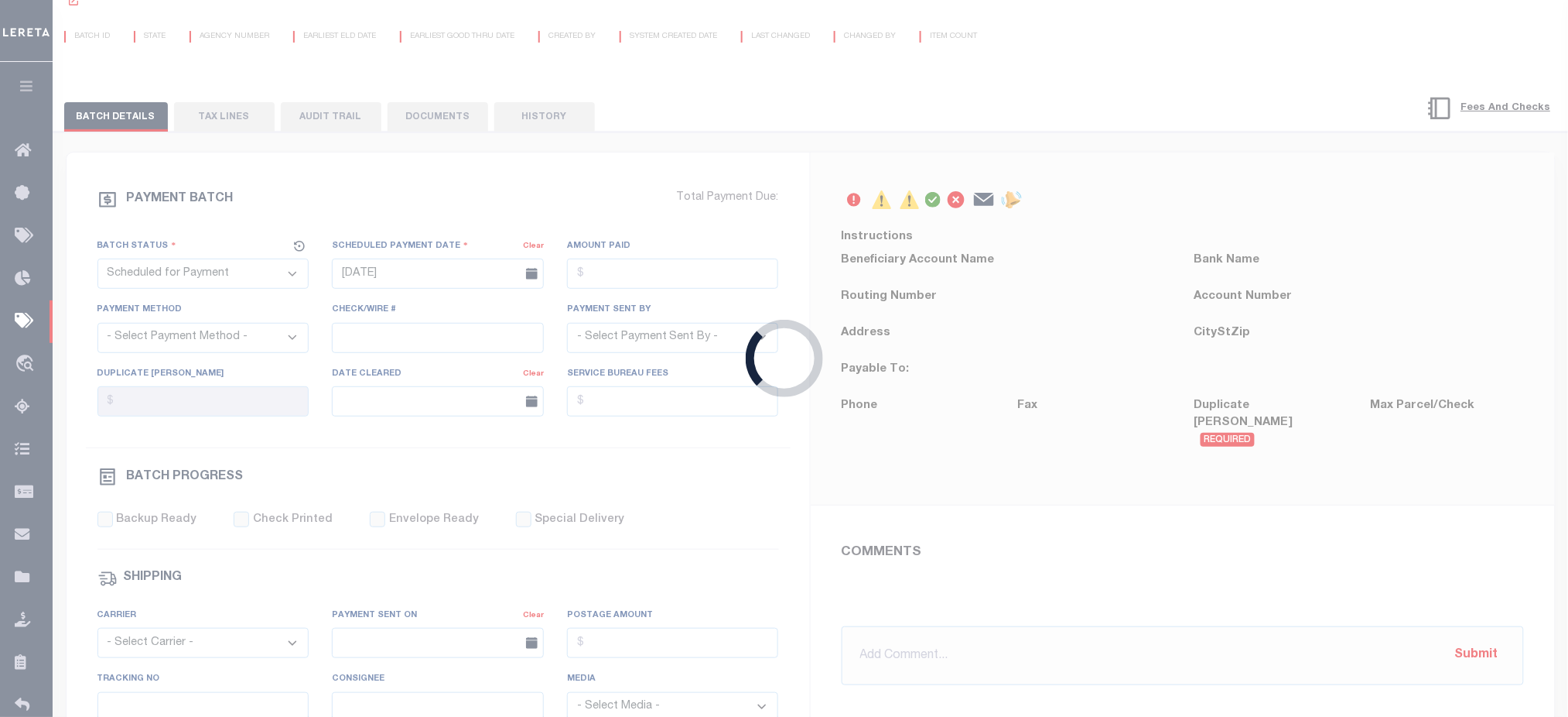
radio input "true"
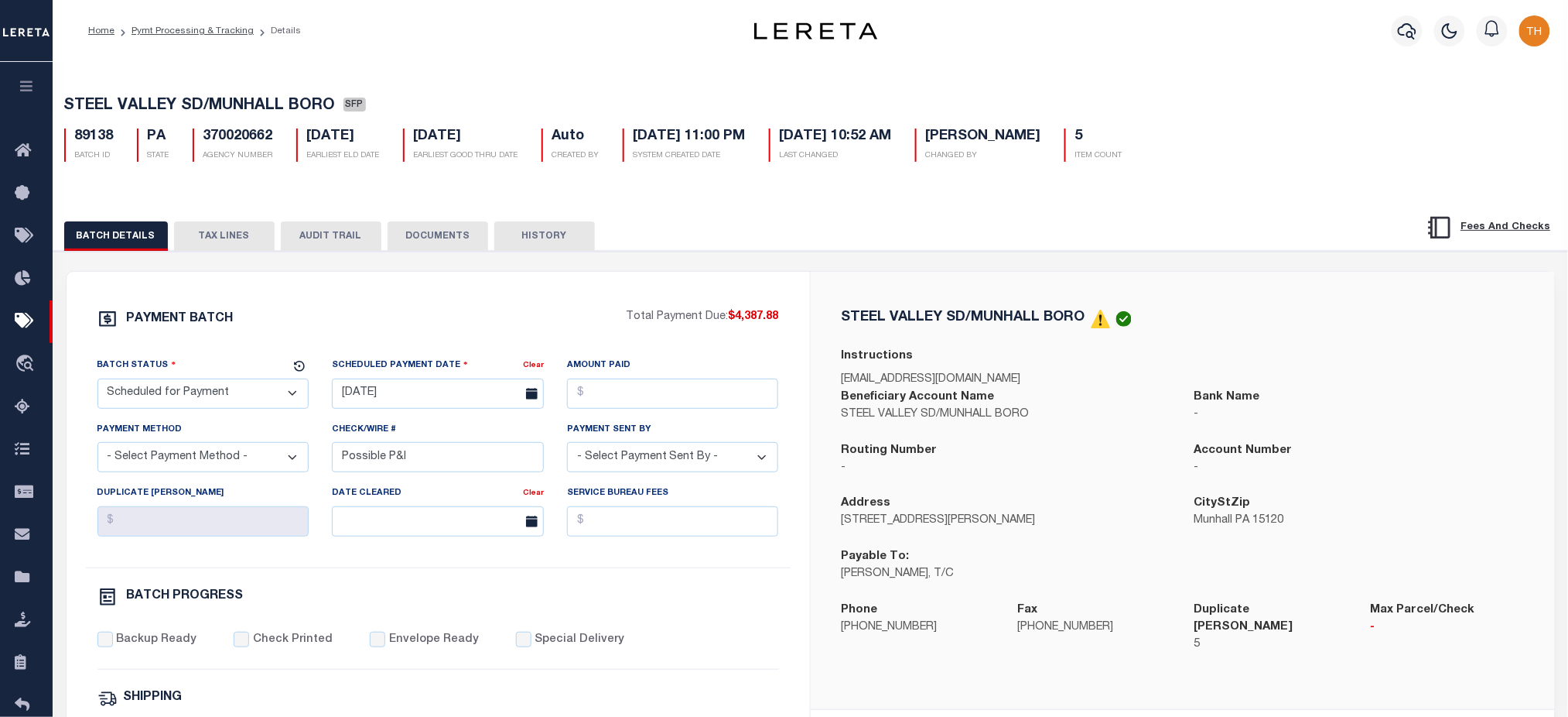
click at [233, 234] on button "TAX LINES" at bounding box center [224, 236] width 100 height 30
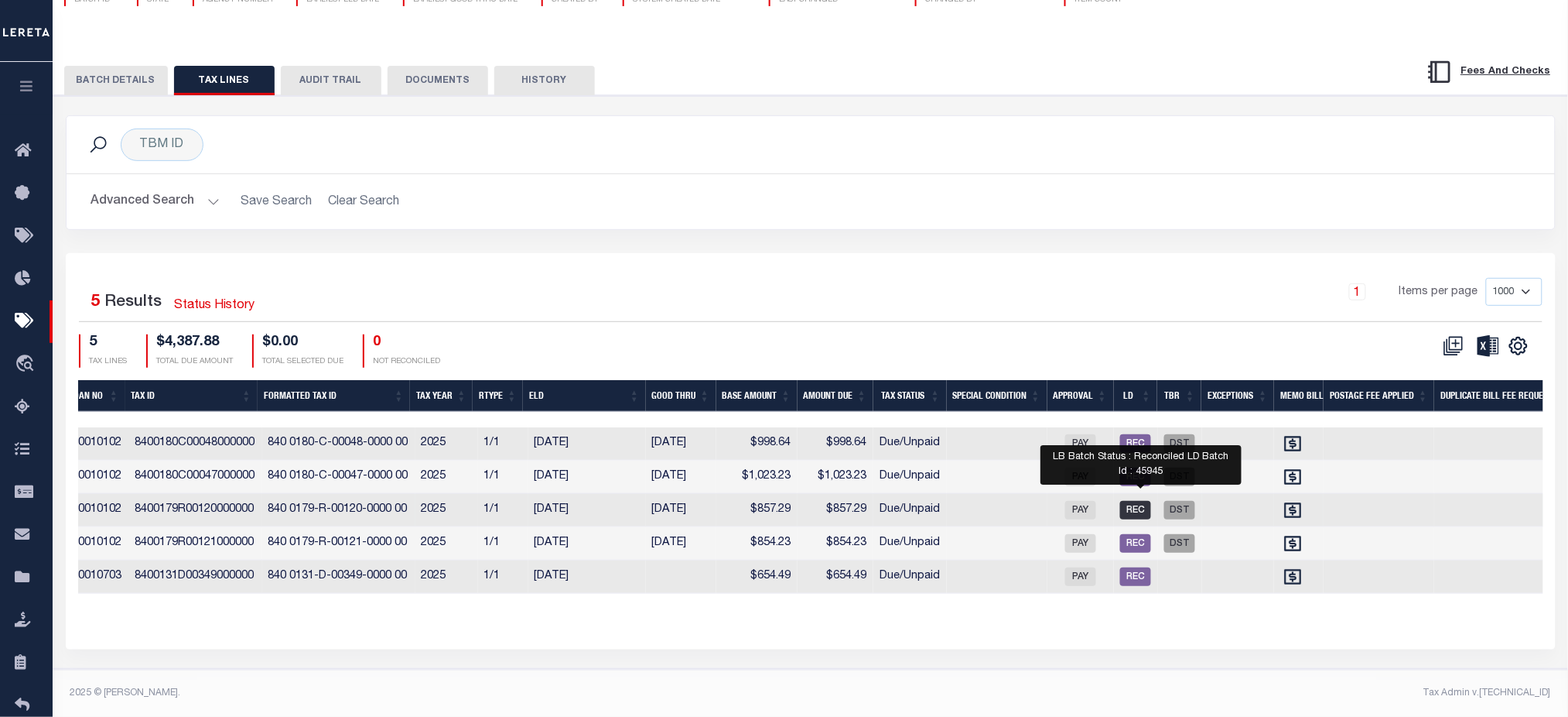
click at [1144, 501] on span "REC" at bounding box center [1135, 511] width 31 height 19
checkbox input "true"
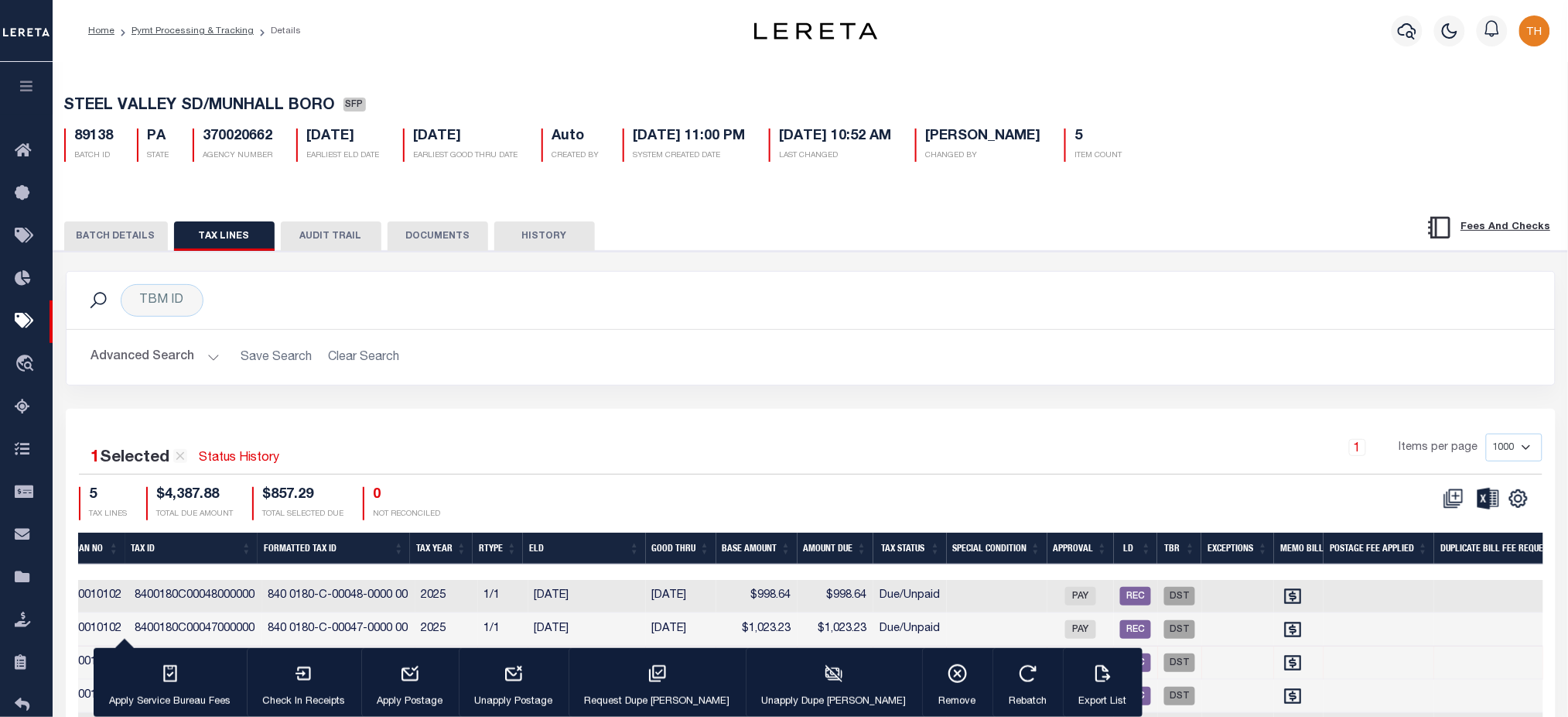
drag, startPoint x: 175, startPoint y: 34, endPoint x: 568, endPoint y: 522, distance: 626.6
click at [175, 34] on link "Pymt Processing & Tracking" at bounding box center [193, 31] width 122 height 9
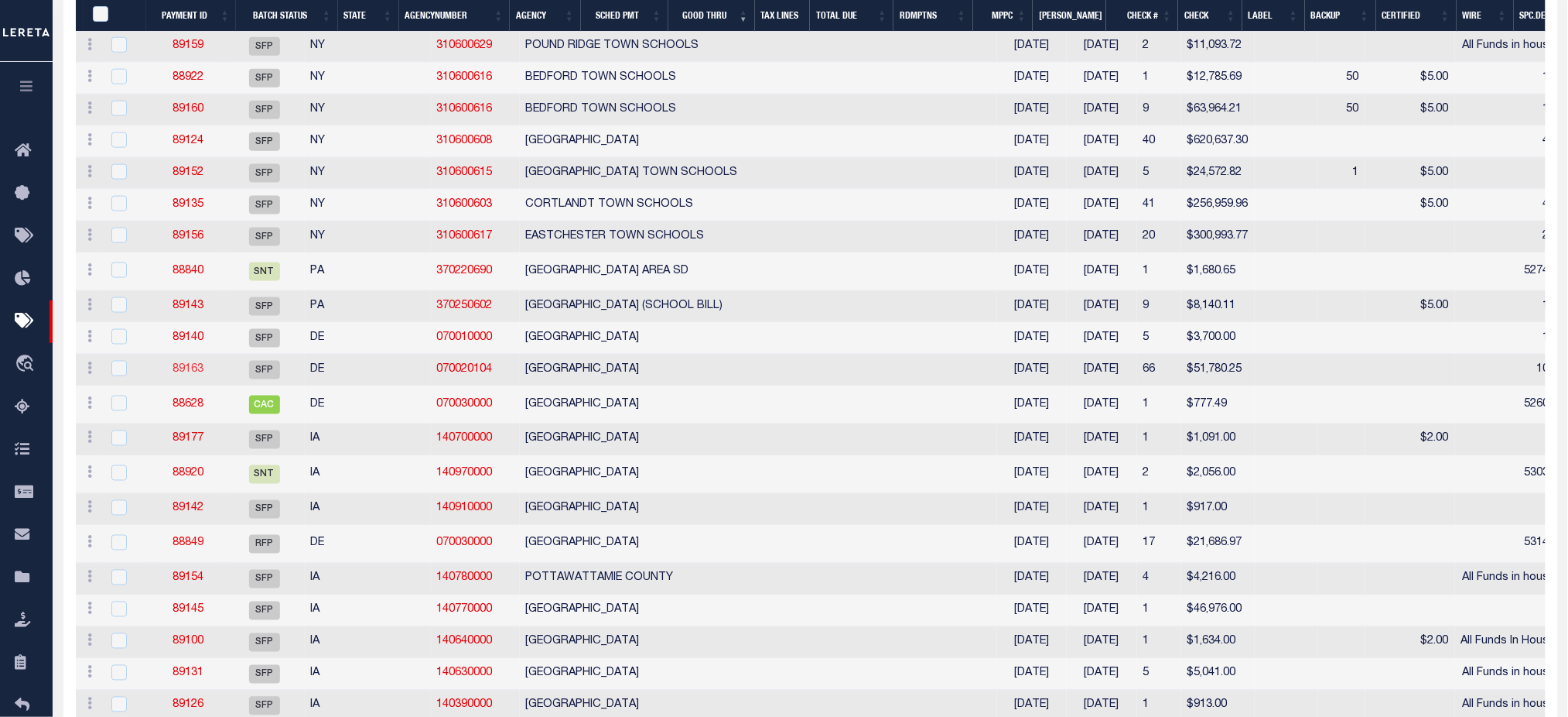
click at [181, 375] on link "89163" at bounding box center [188, 369] width 31 height 11
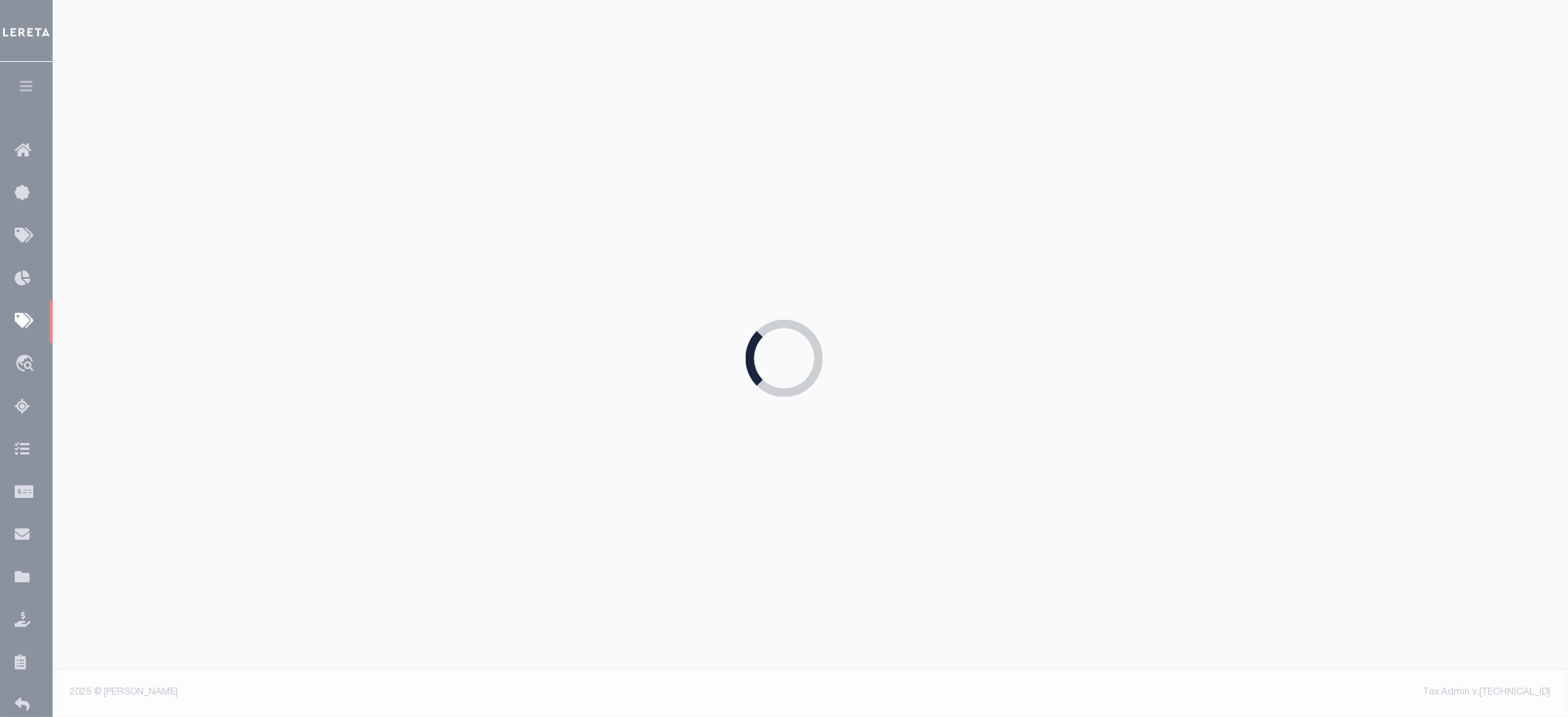
type input "09/19/2025"
type input "103"
type input "1"
select select
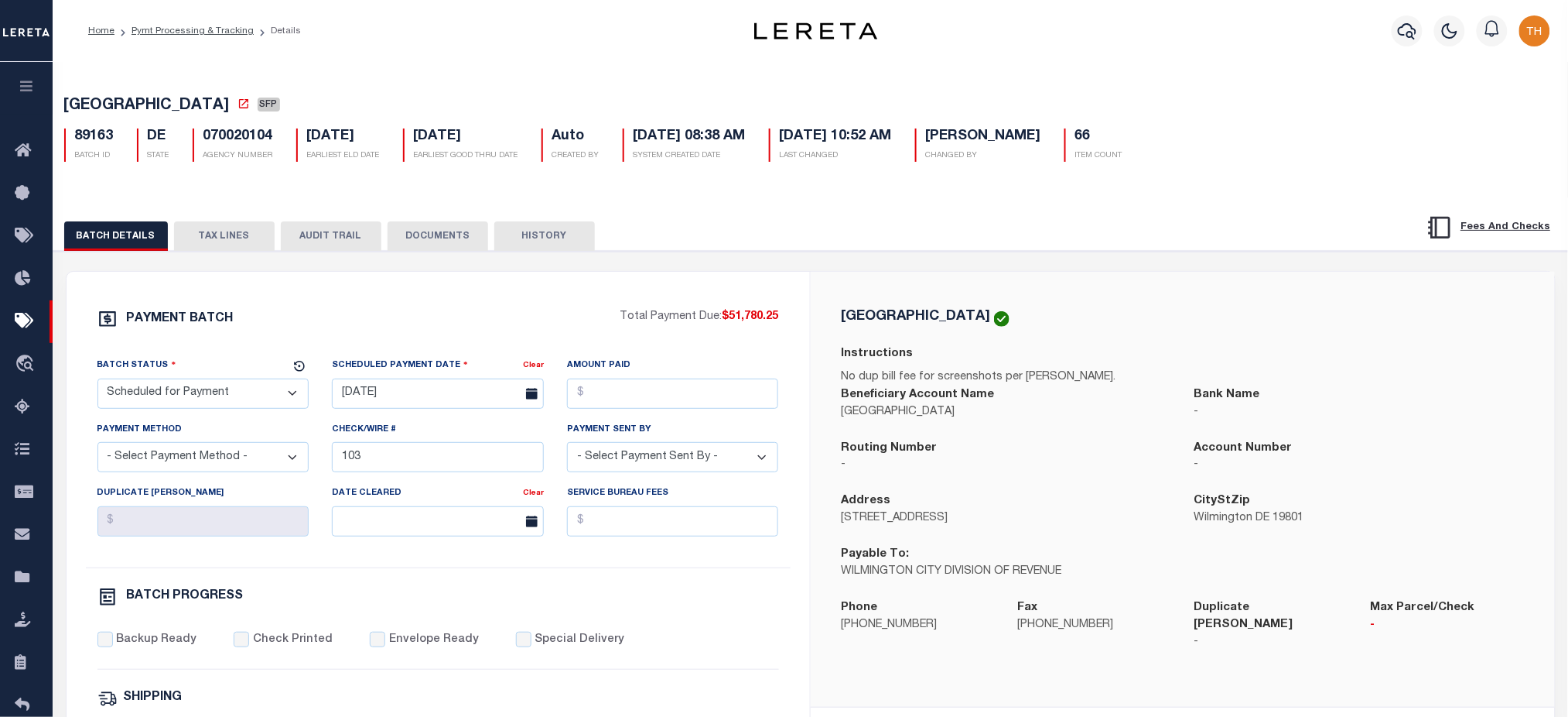
click at [233, 242] on button "TAX LINES" at bounding box center [224, 236] width 100 height 30
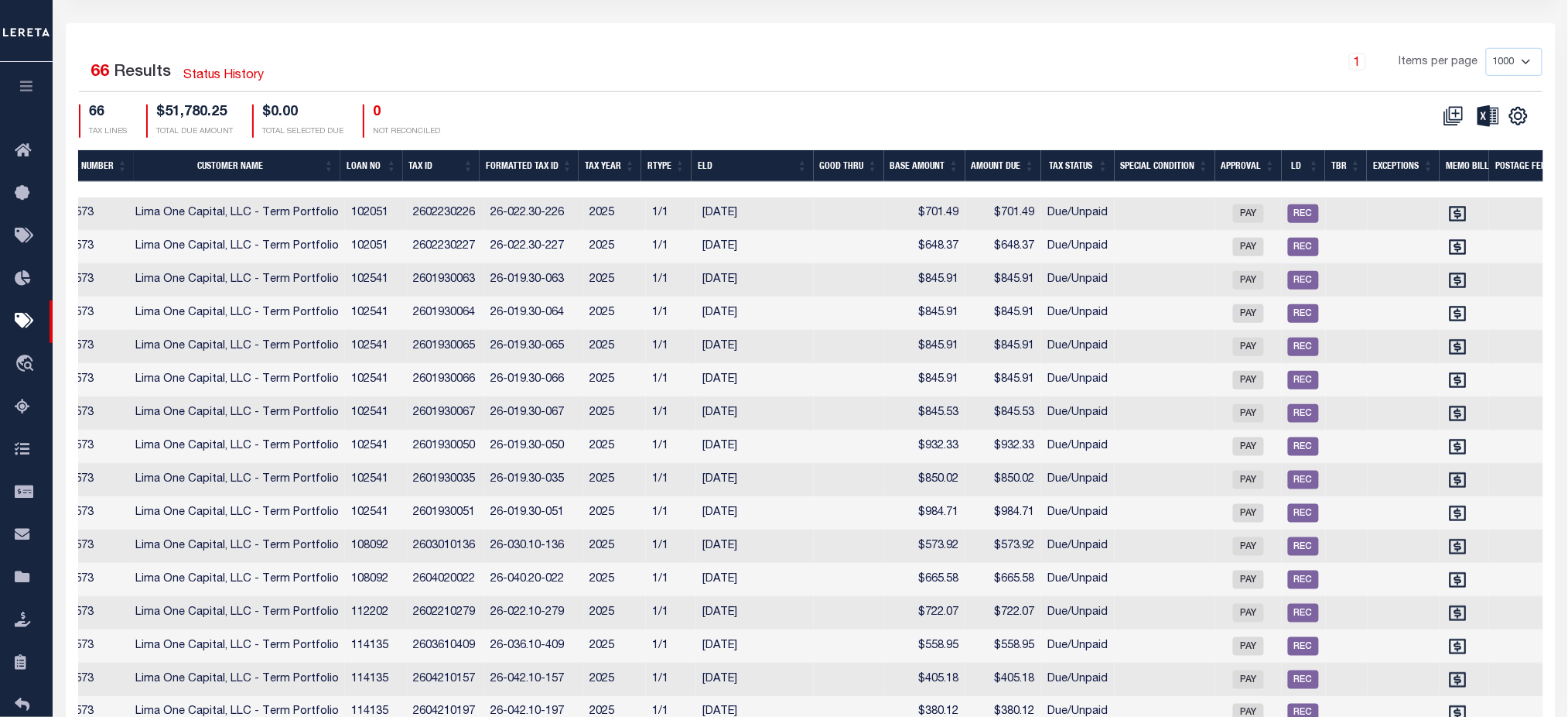
click at [270, 173] on th "Customer Name" at bounding box center [237, 166] width 206 height 31
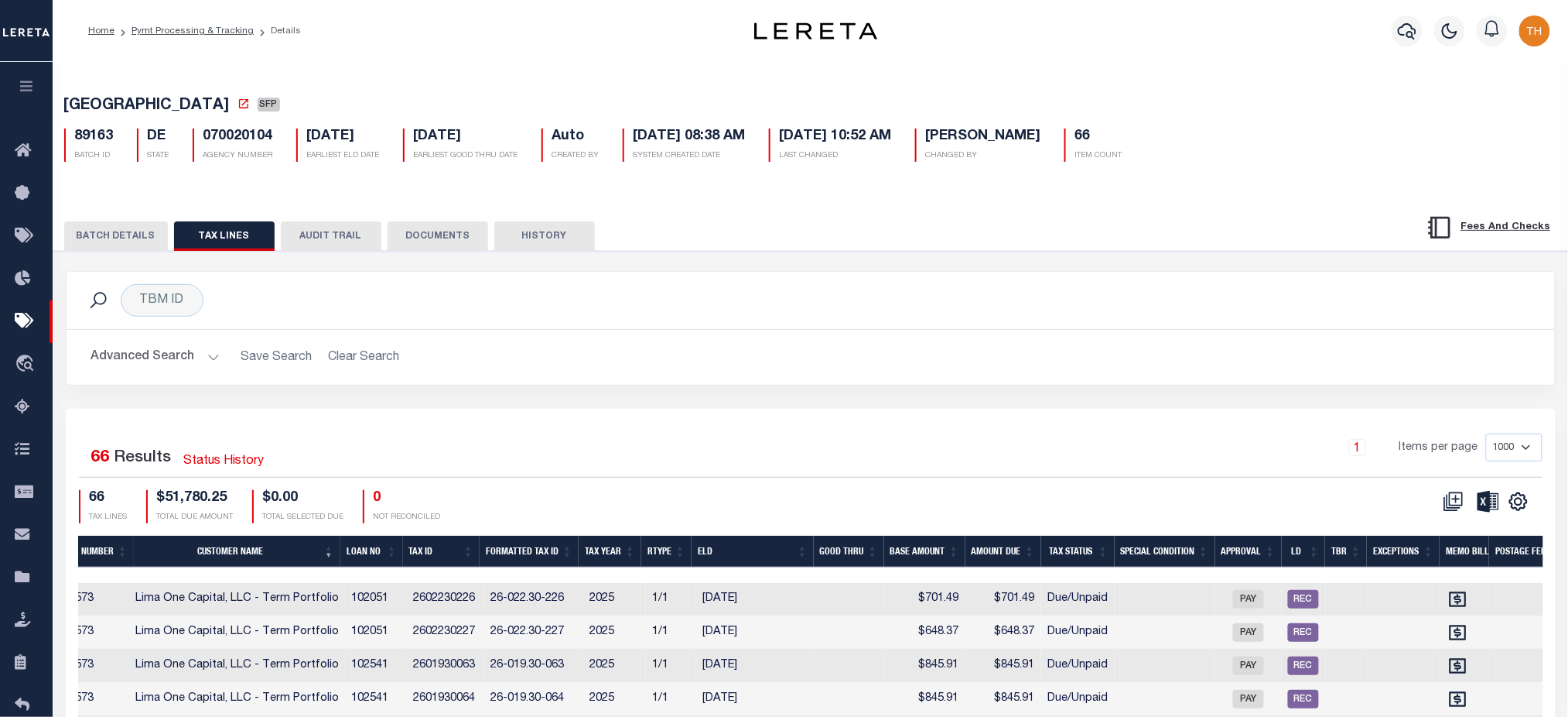
click at [211, 38] on ol "Home Pymt Processing & Tracking Details" at bounding box center [194, 31] width 238 height 32
click at [222, 31] on link "Pymt Processing & Tracking" at bounding box center [193, 31] width 122 height 9
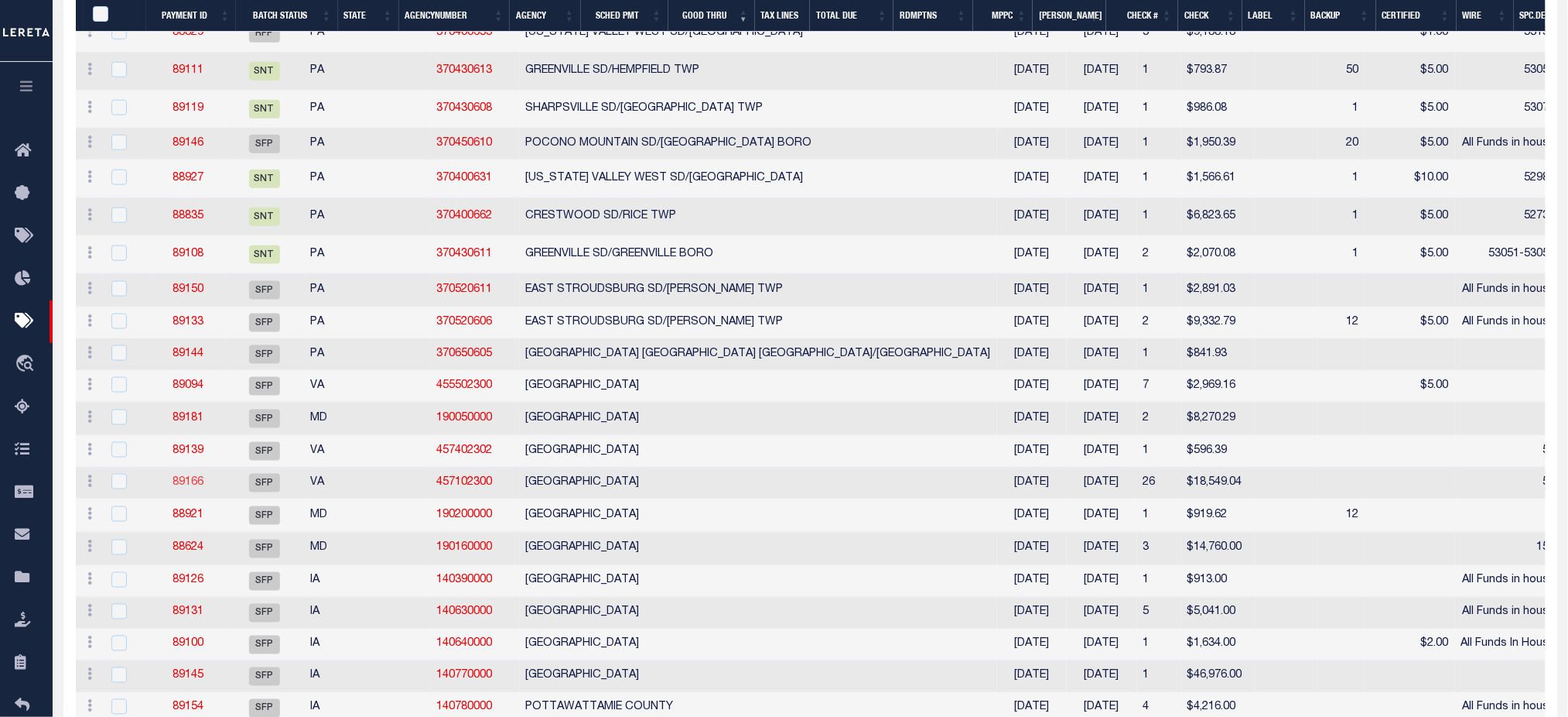
click at [187, 488] on link "89166" at bounding box center [188, 482] width 31 height 11
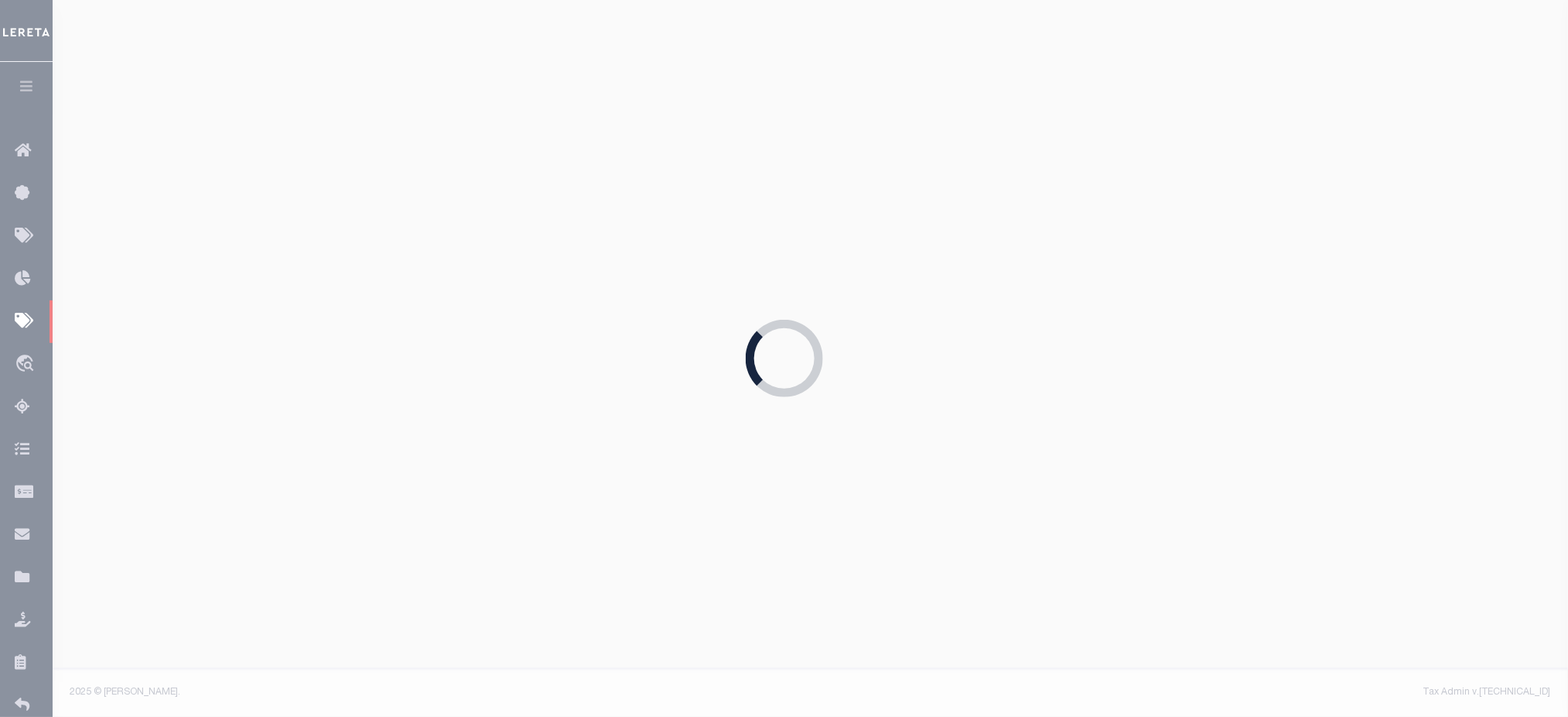
type input "50"
type input "N"
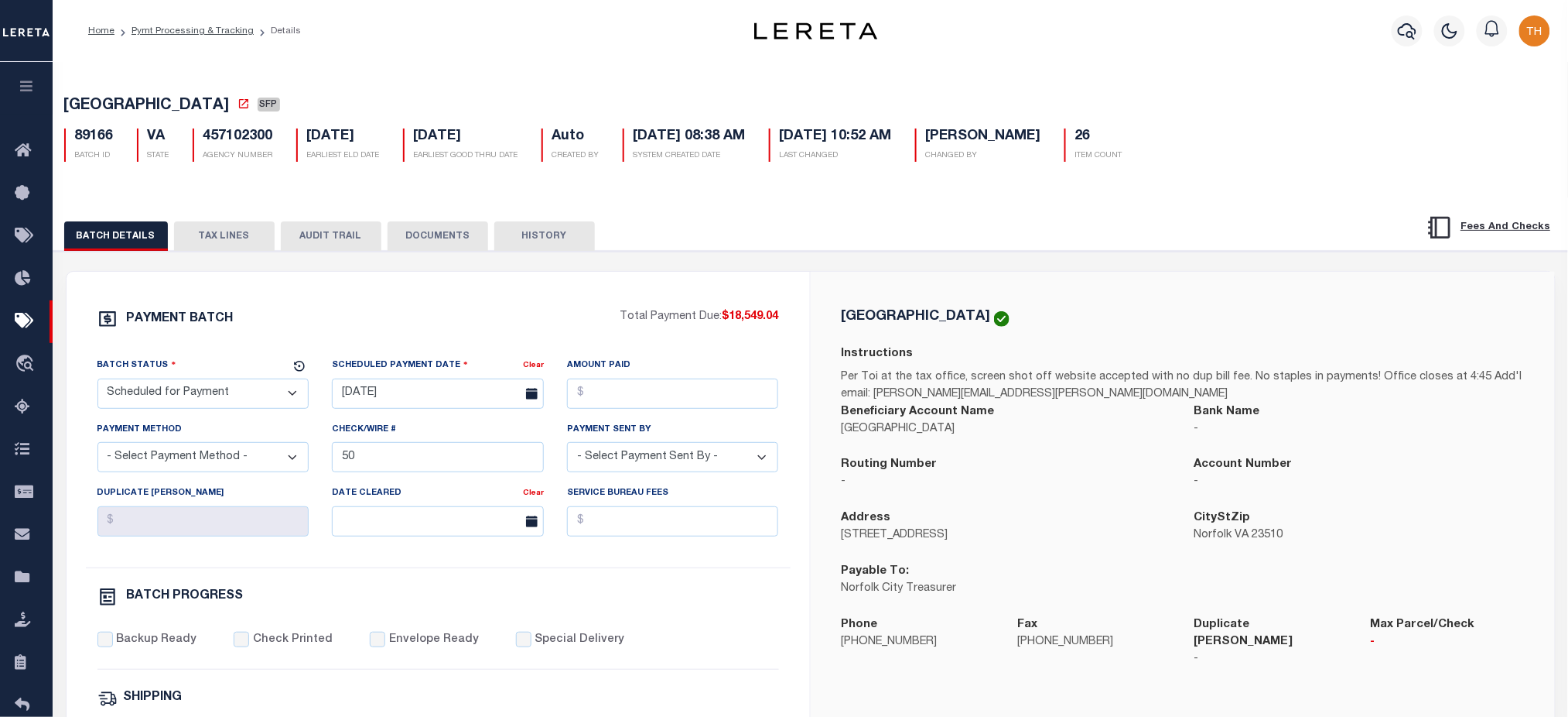
click at [239, 234] on button "TAX LINES" at bounding box center [224, 236] width 100 height 30
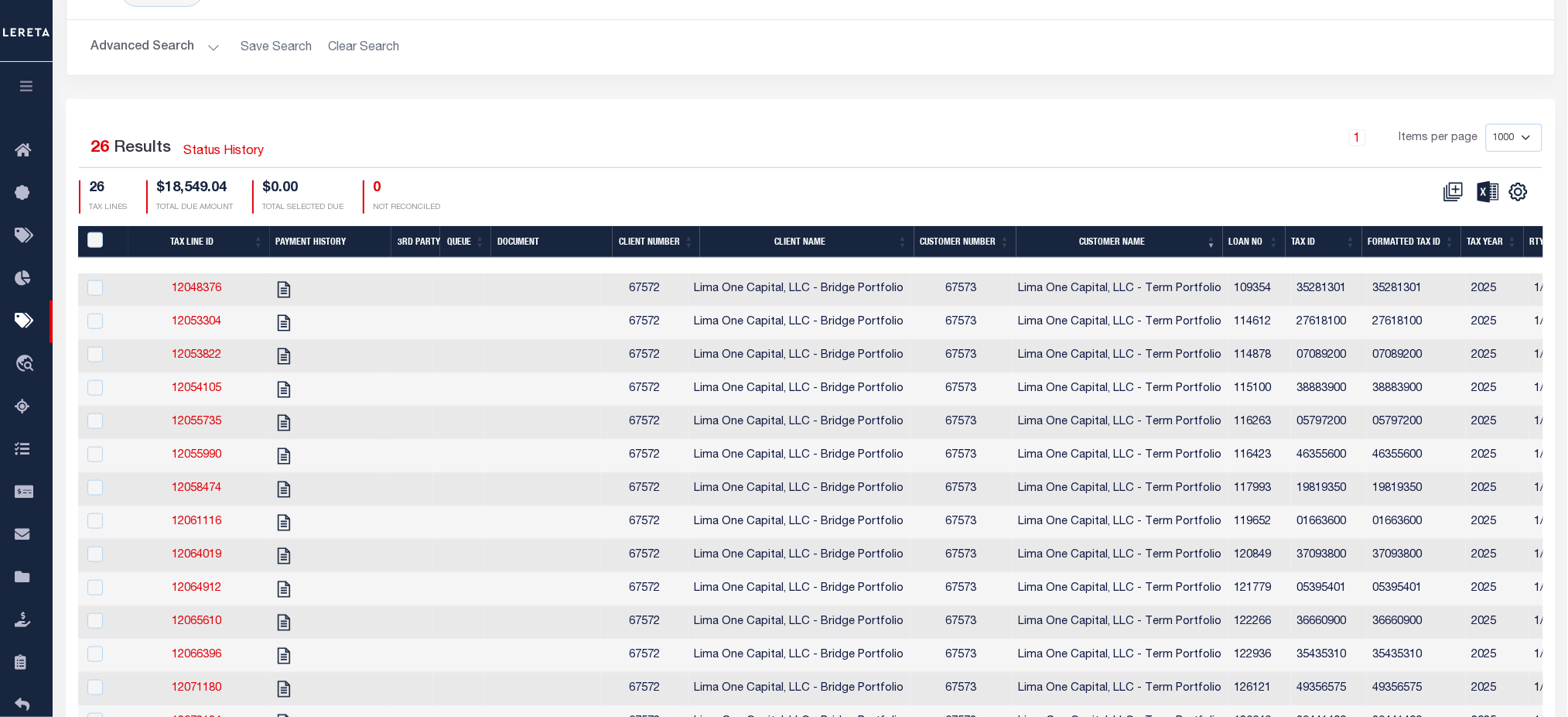
click at [812, 247] on th "Client Name" at bounding box center [807, 241] width 214 height 31
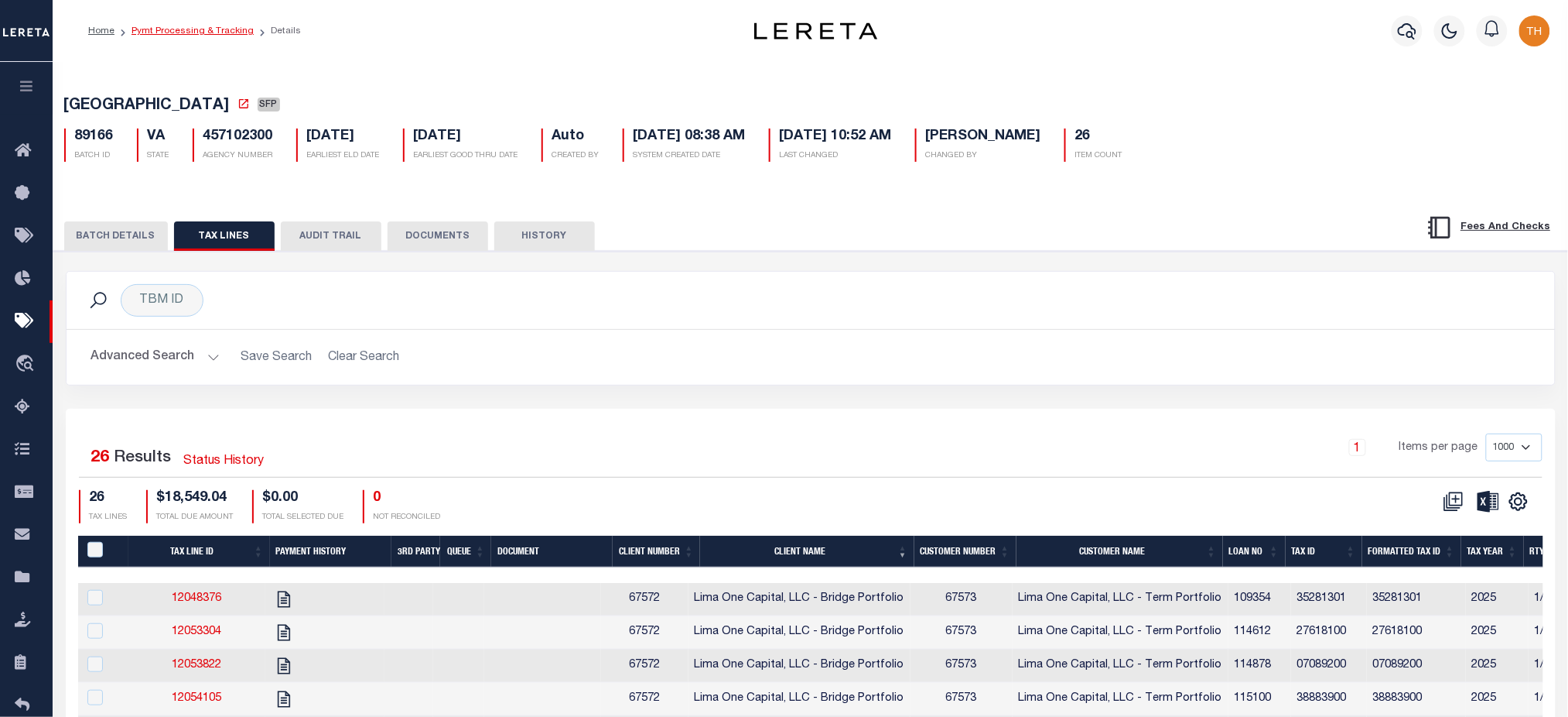
click at [184, 31] on link "Pymt Processing & Tracking" at bounding box center [193, 31] width 122 height 9
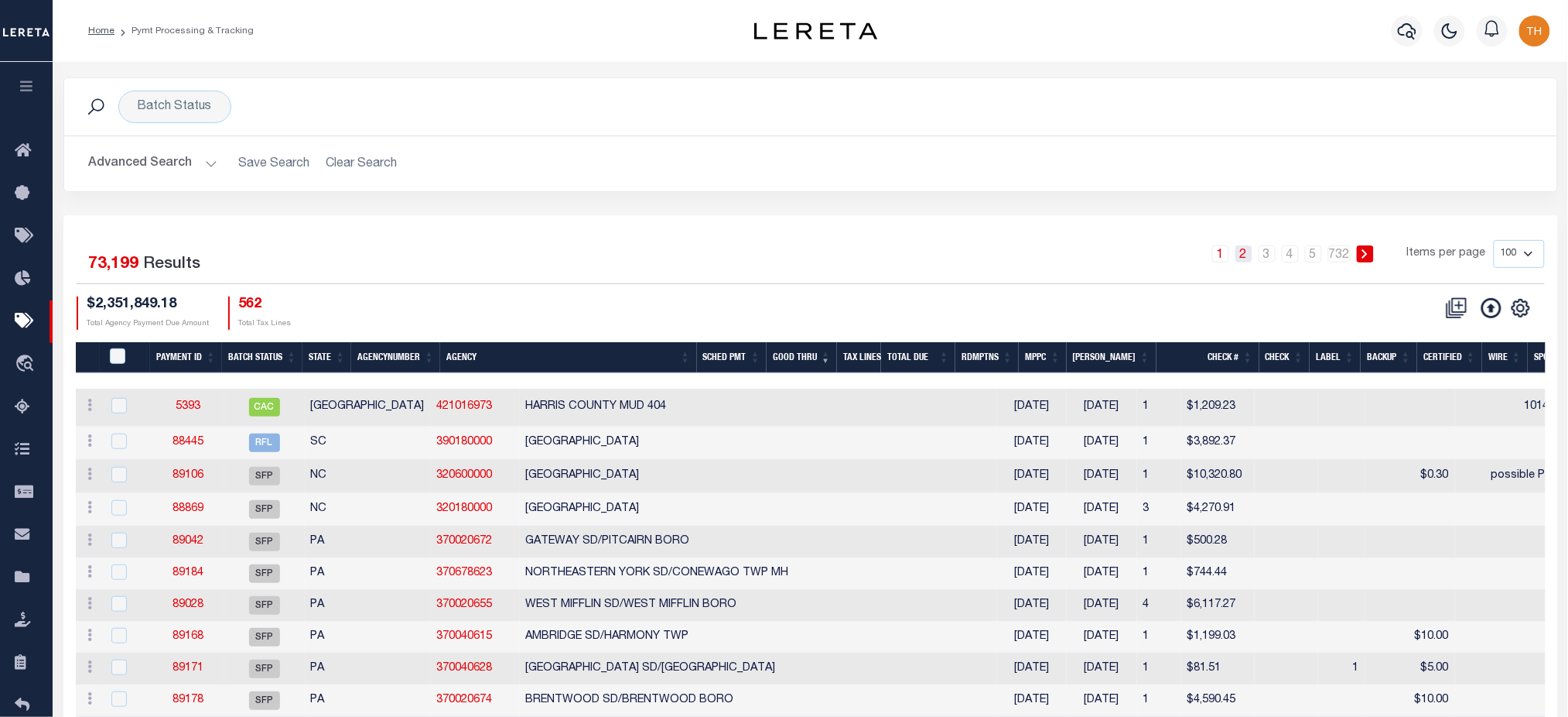
click at [1244, 256] on link "2" at bounding box center [1244, 254] width 17 height 17
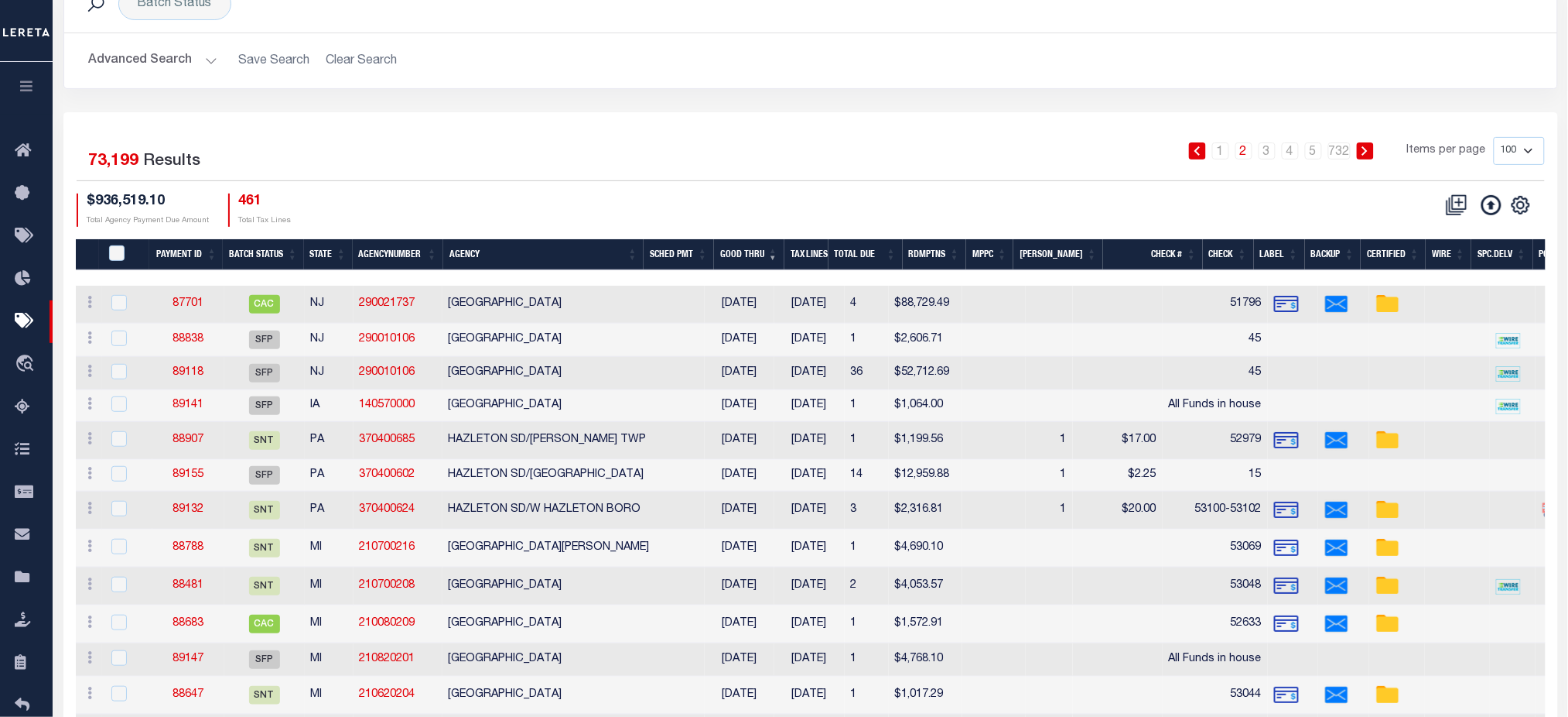
click at [1271, 154] on link "3" at bounding box center [1267, 151] width 17 height 17
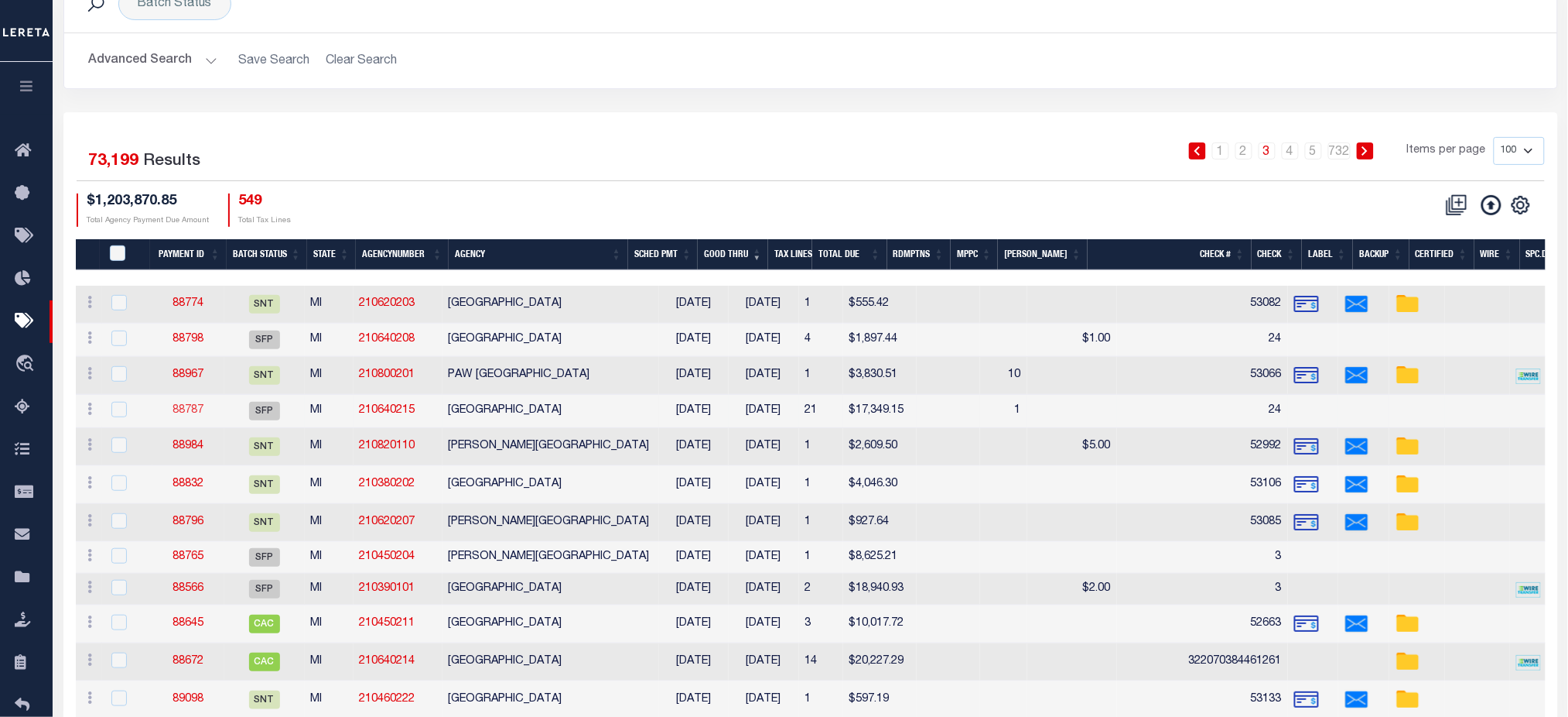
click at [181, 412] on link "88787" at bounding box center [188, 410] width 31 height 11
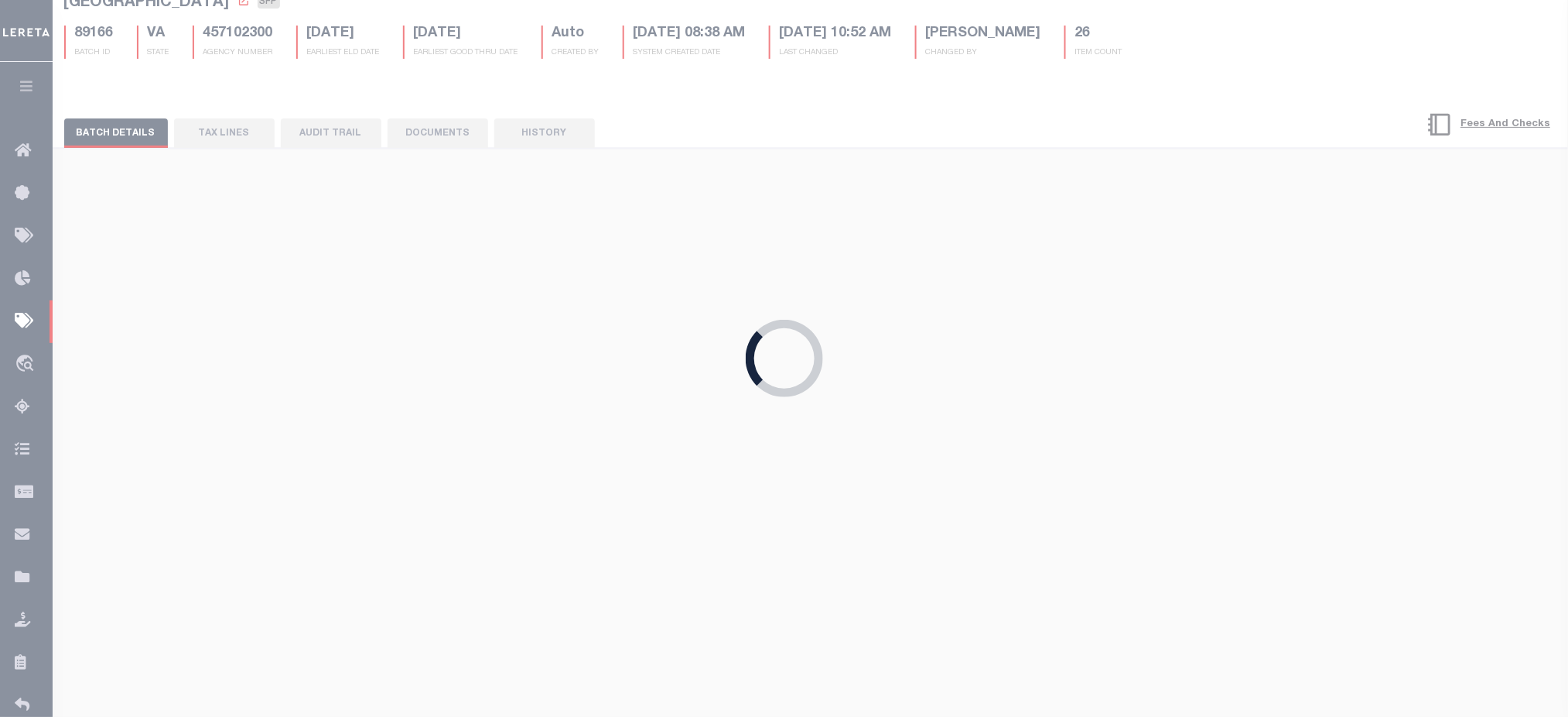
type input "09/04/2025"
type input "24"
type input "MATT"
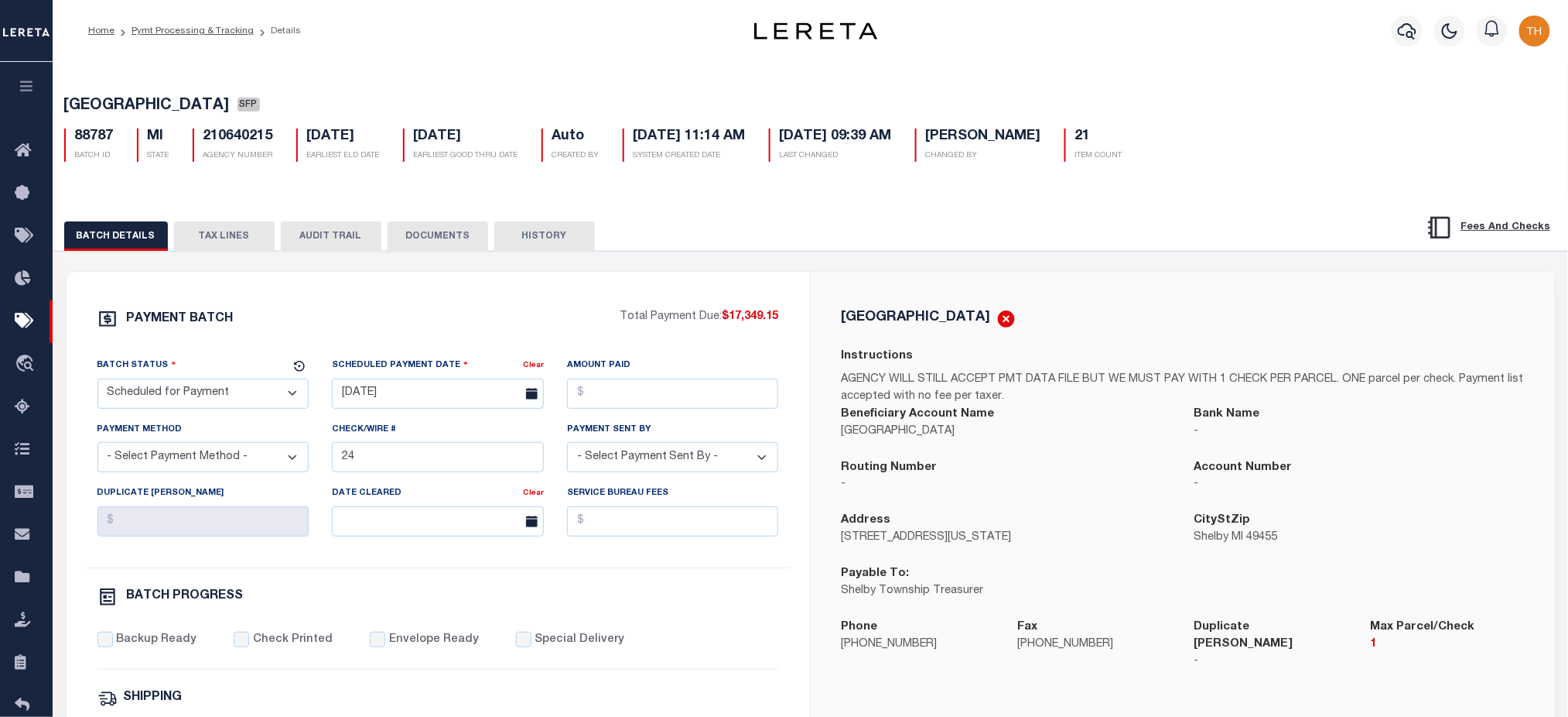
click at [214, 236] on button "TAX LINES" at bounding box center [224, 236] width 100 height 30
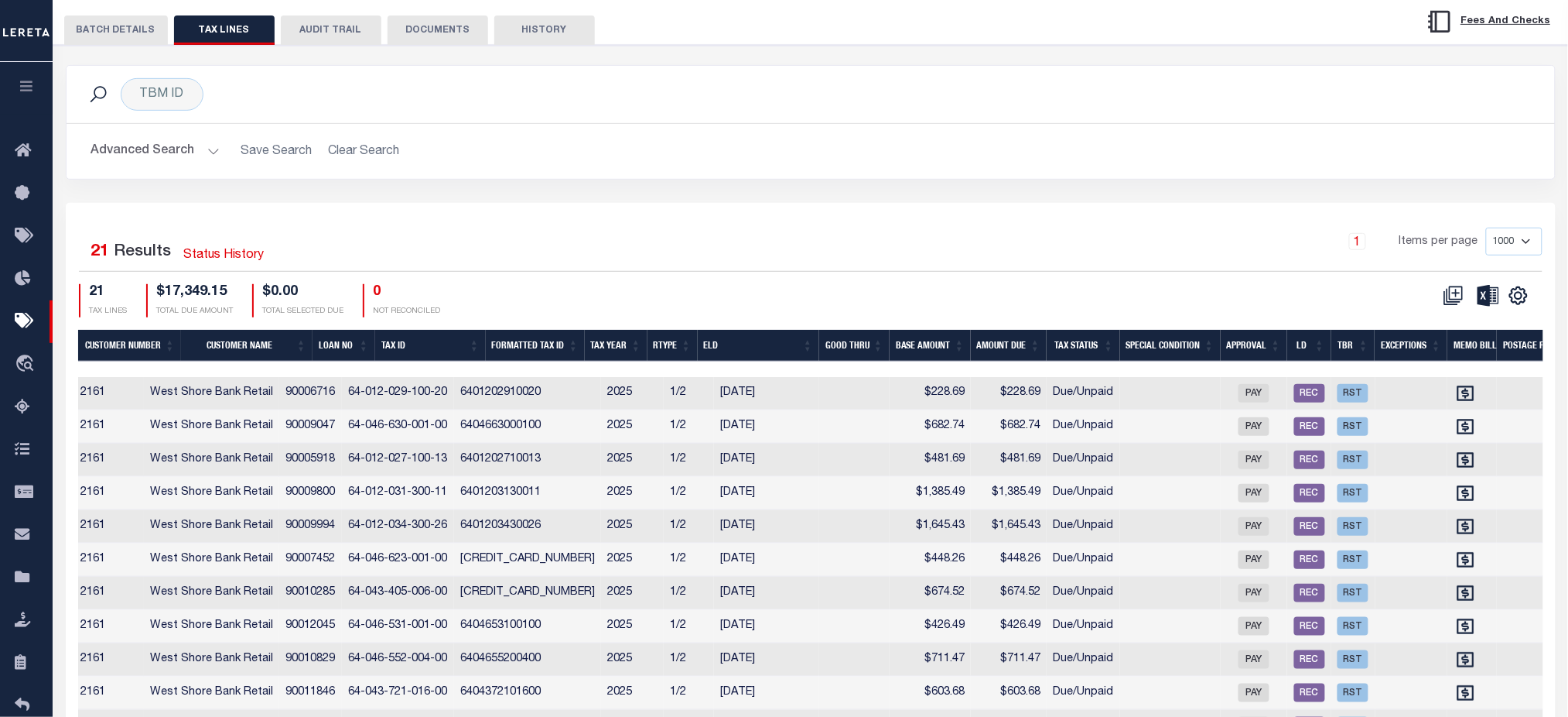
scroll to position [0, 763]
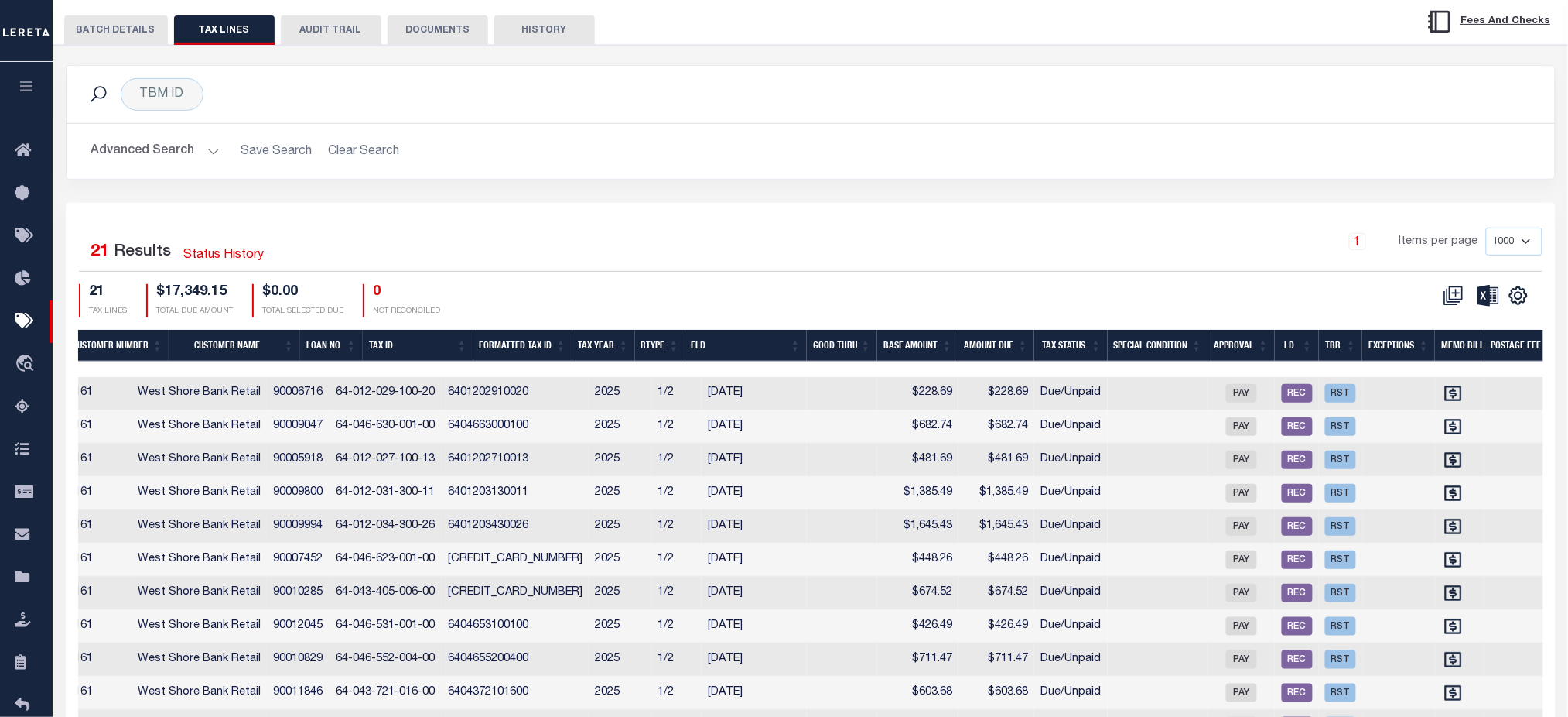
click at [239, 344] on th "Customer Name" at bounding box center [234, 345] width 132 height 31
click at [239, 347] on th "Customer Name" at bounding box center [234, 345] width 132 height 31
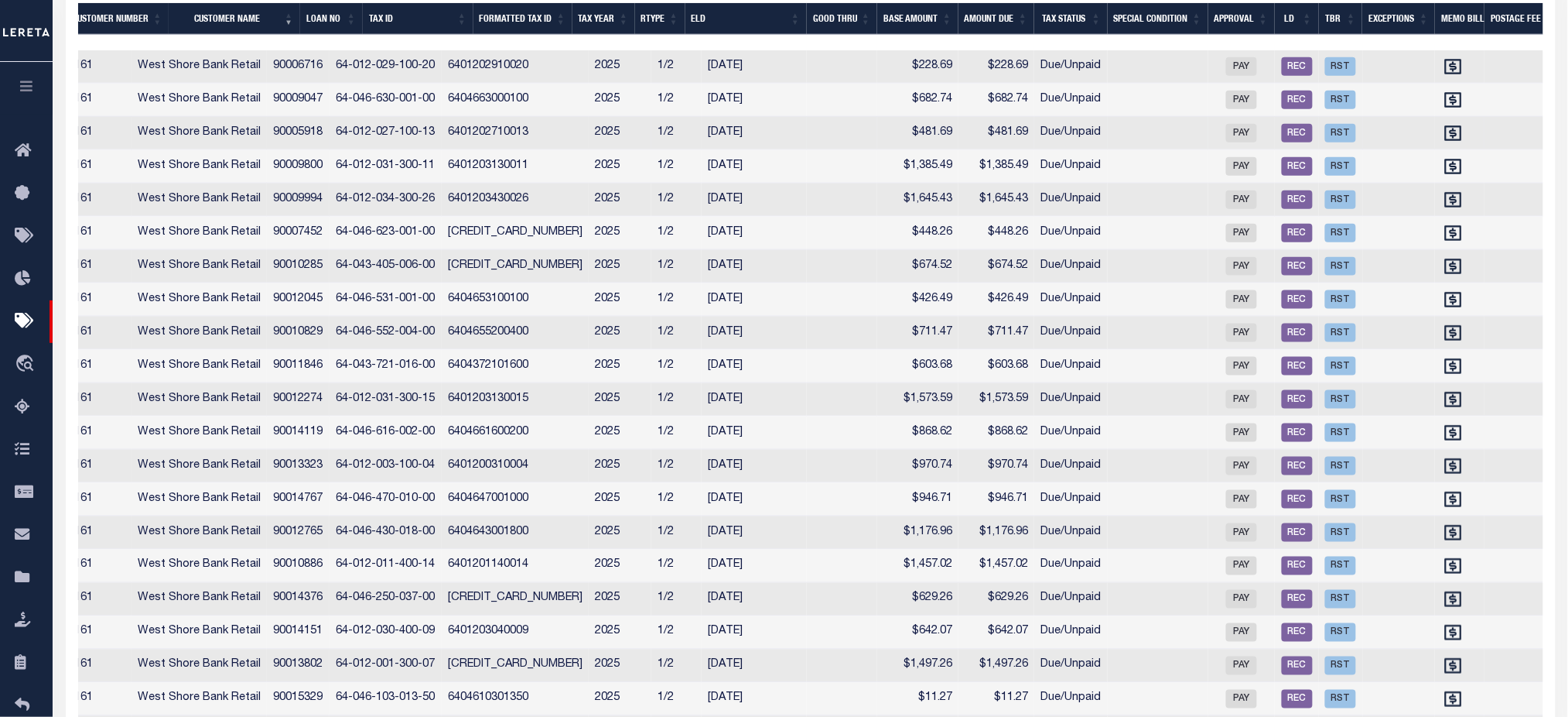
scroll to position [703, 0]
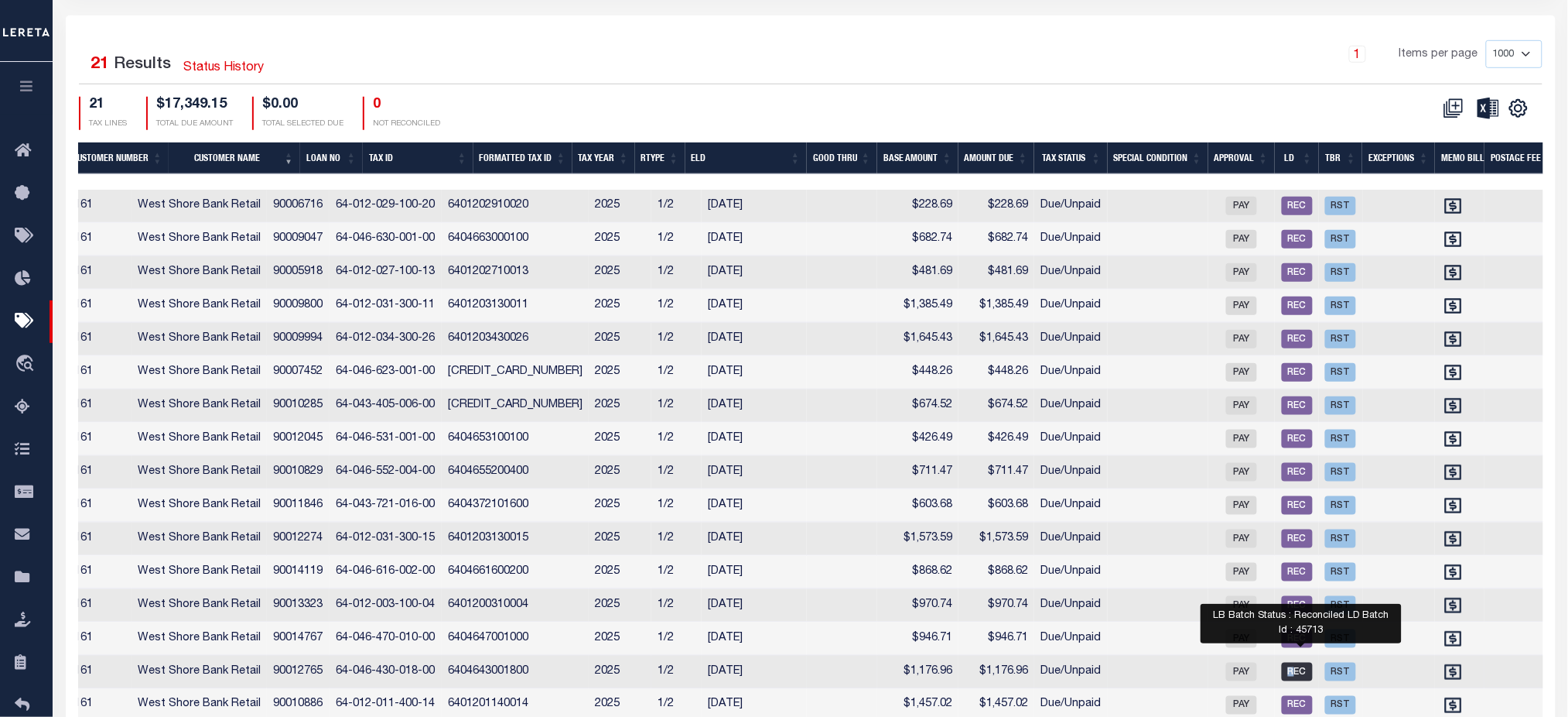
drag, startPoint x: 1301, startPoint y: 678, endPoint x: 1301, endPoint y: 686, distance: 8.0
click at [1301, 686] on td "REC" at bounding box center [1297, 672] width 44 height 33
checkbox input "true"
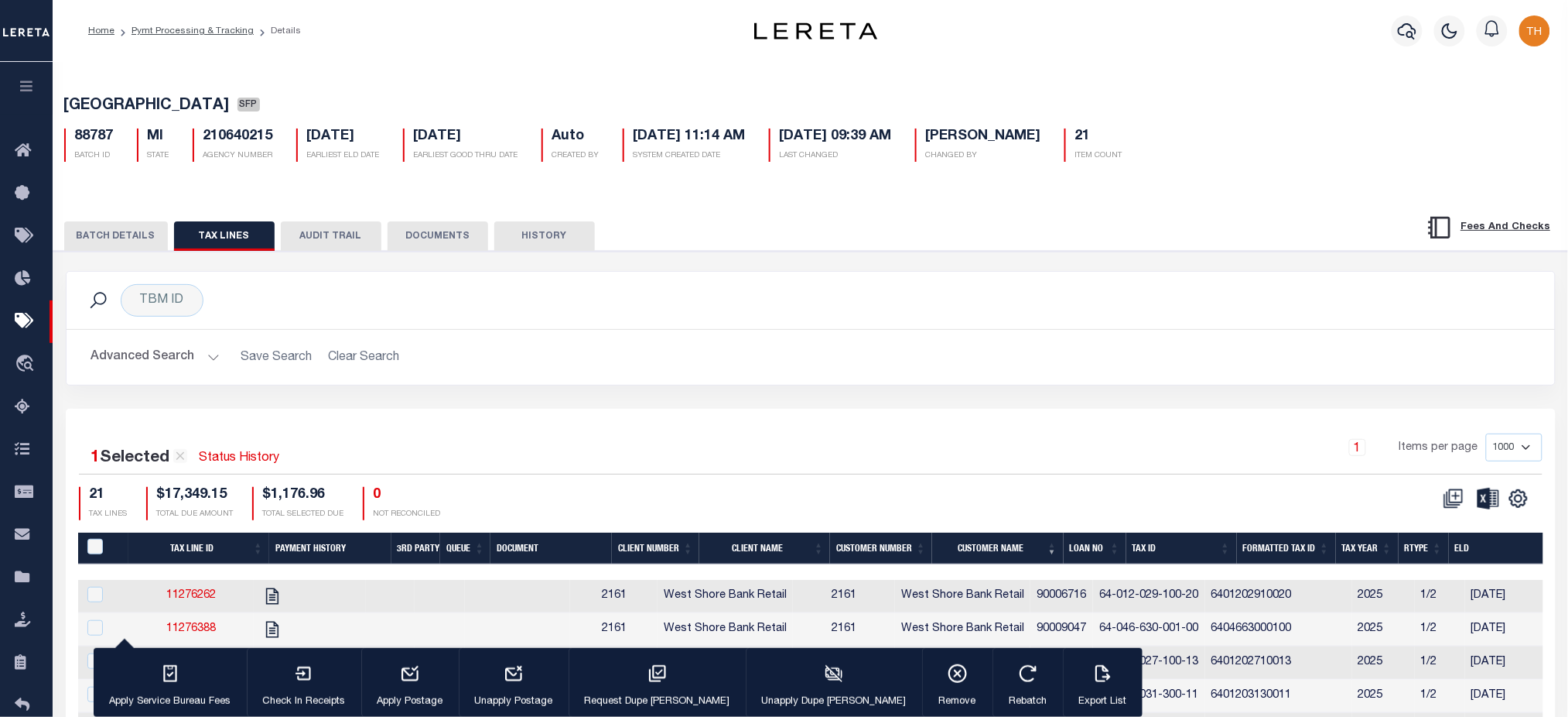
click at [92, 138] on h5 "88787" at bounding box center [94, 137] width 39 height 17
click at [225, 28] on link "Pymt Processing & Tracking" at bounding box center [193, 31] width 122 height 9
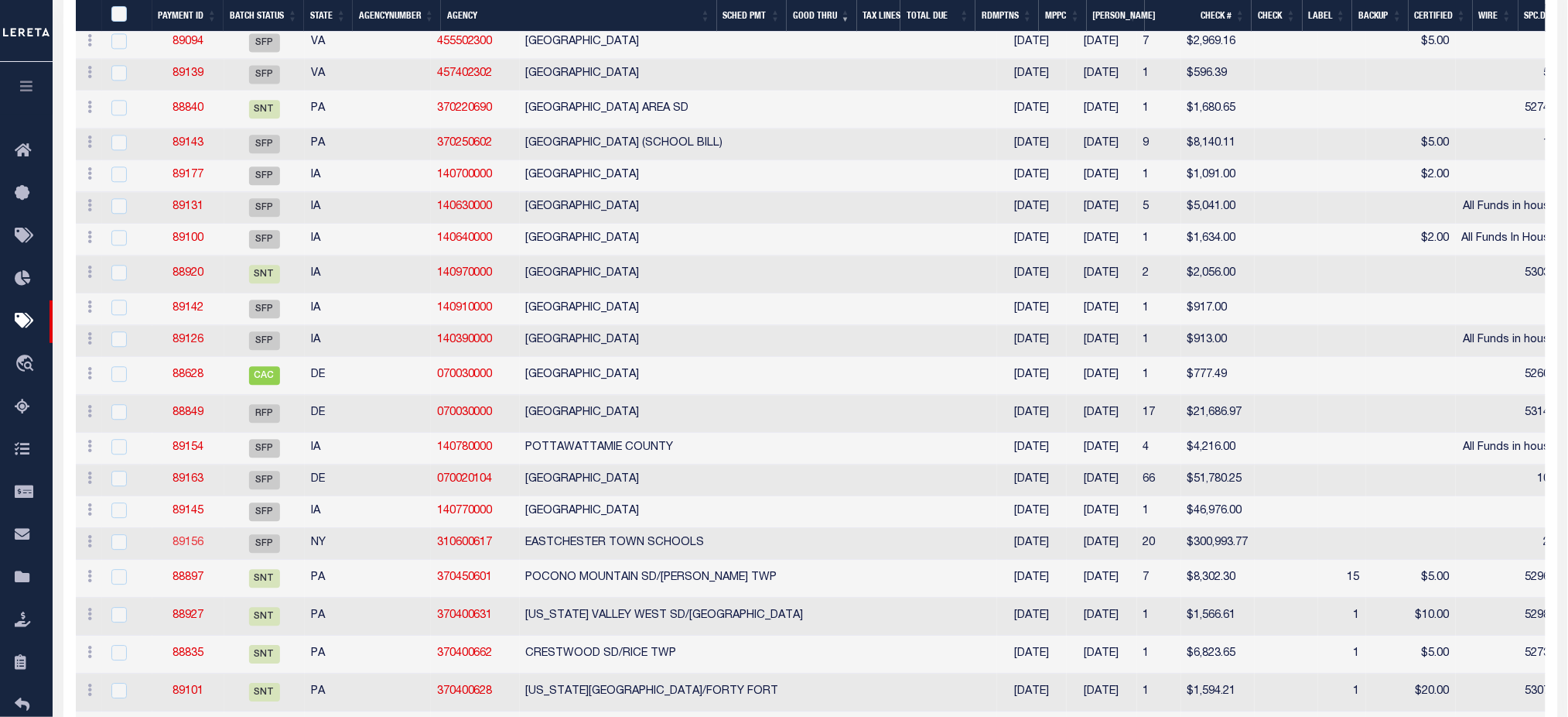
click at [188, 548] on link "89156" at bounding box center [188, 542] width 31 height 11
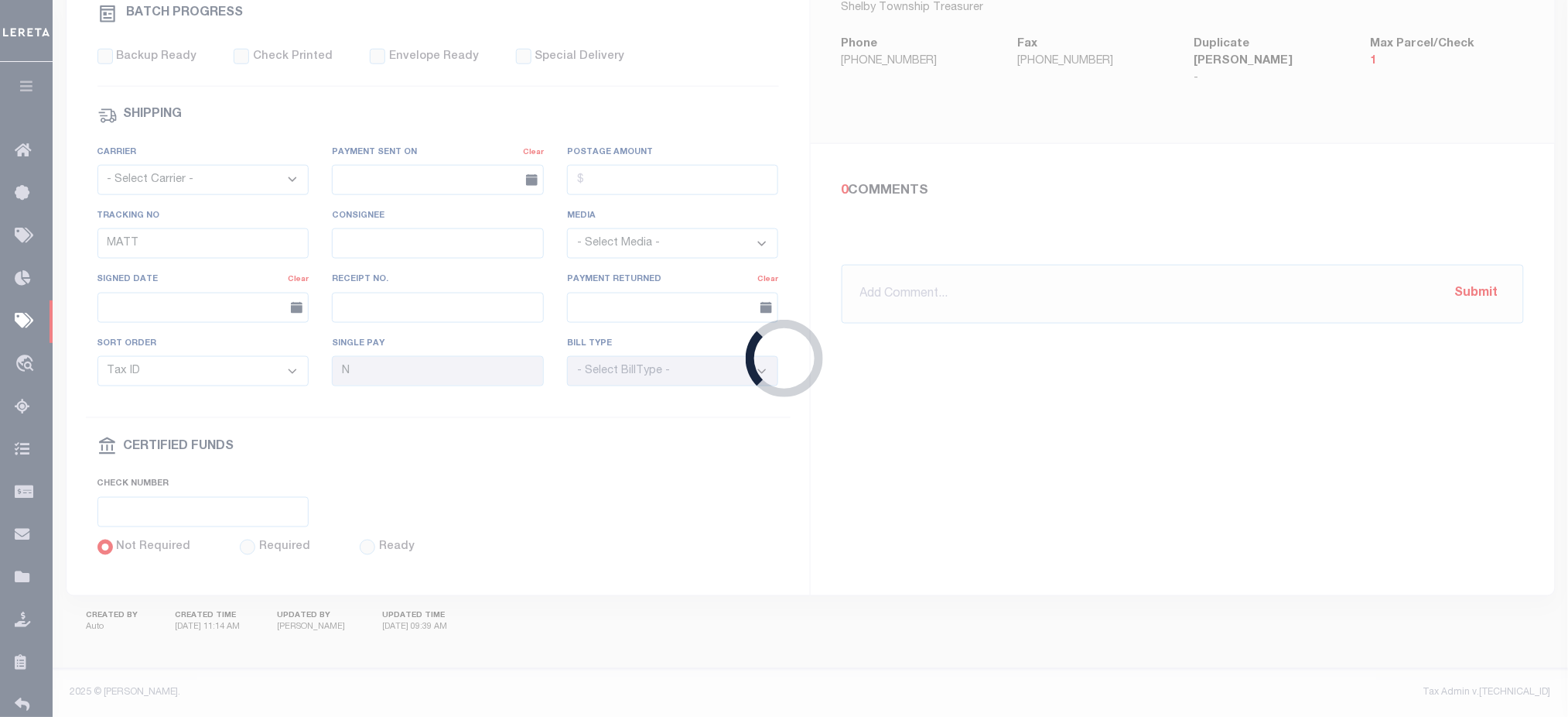
type input "[DATE]"
type input "22"
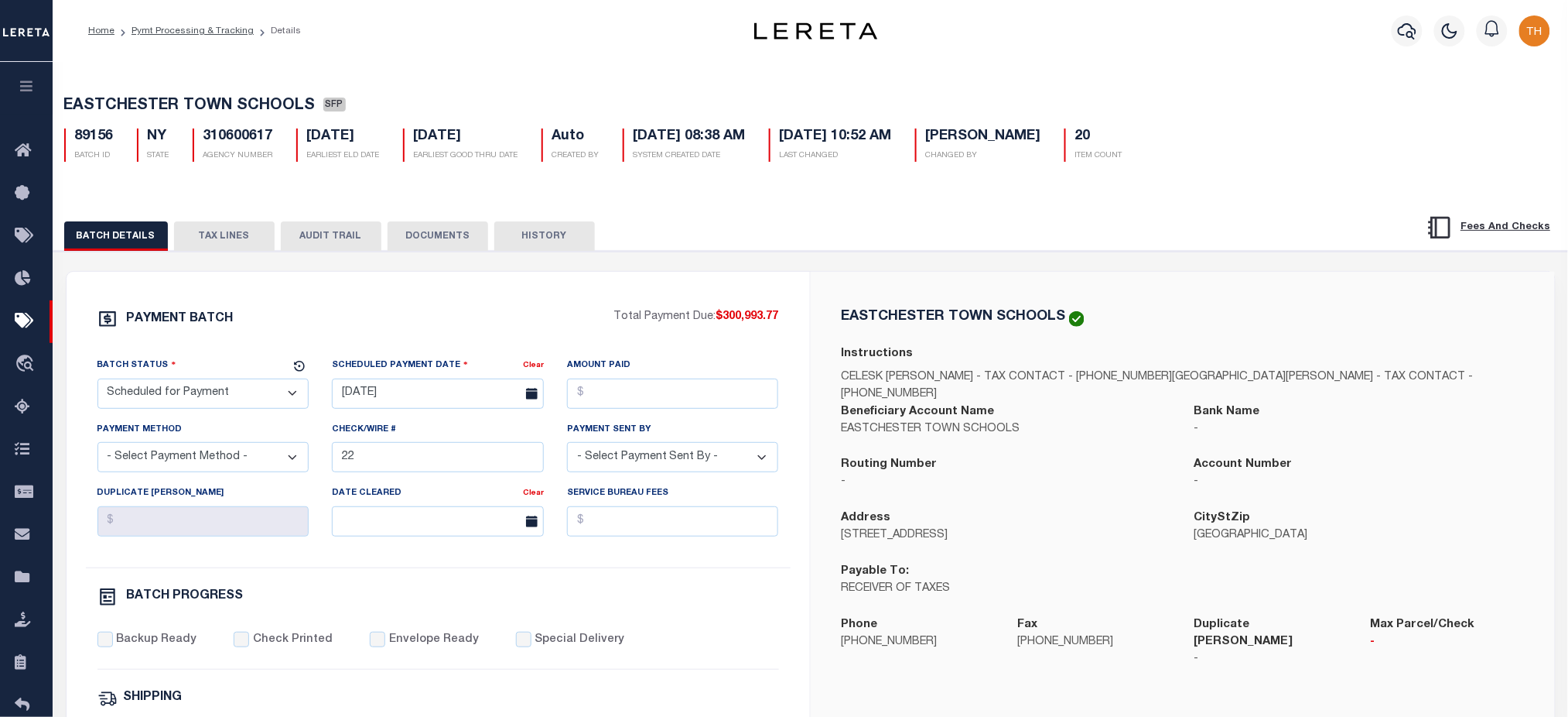
click at [242, 239] on button "TAX LINES" at bounding box center [224, 236] width 100 height 30
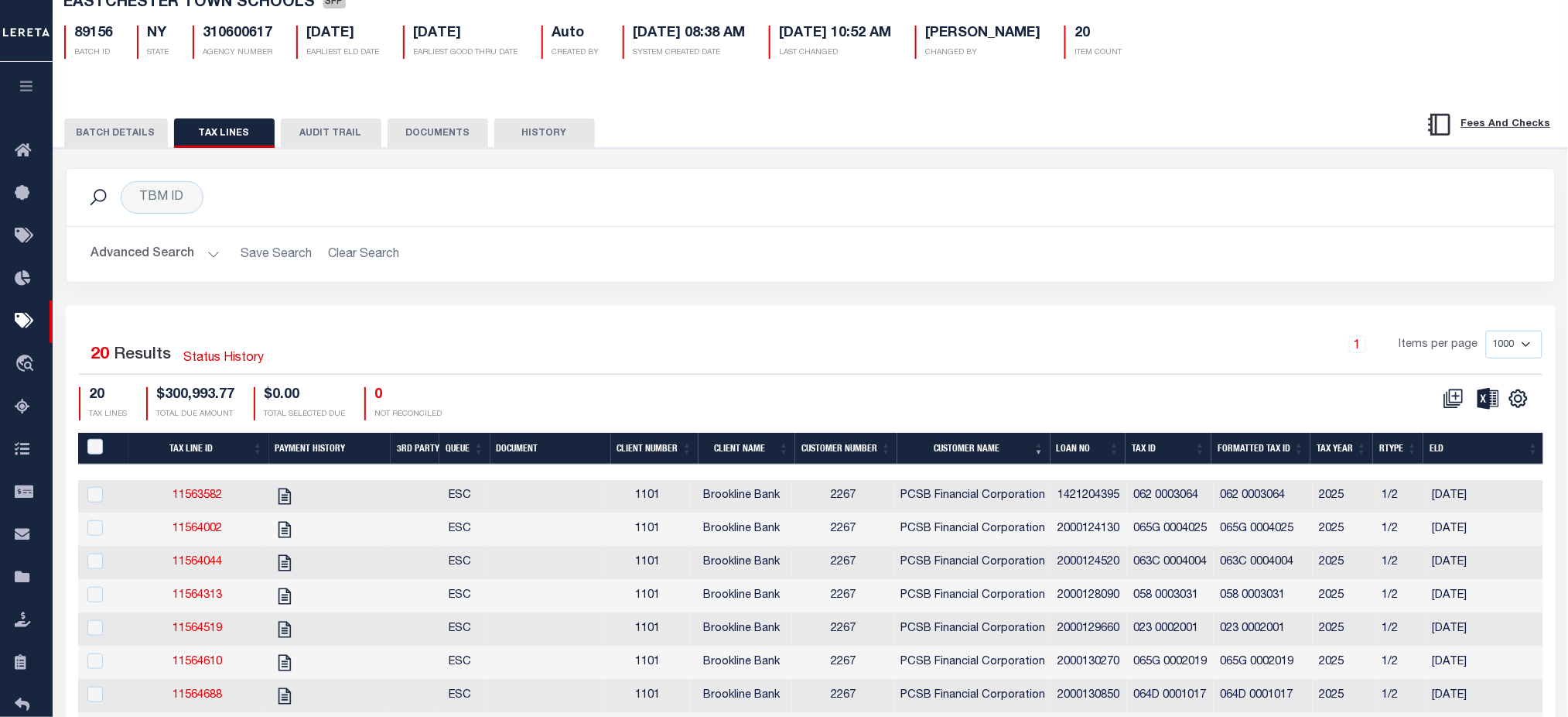
click at [1513, 350] on select "1000 2500 5000 10000" at bounding box center [1514, 344] width 57 height 28
click at [1164, 357] on div "1 Items per page 1000 2500 5000 10000" at bounding box center [996, 350] width 1093 height 40
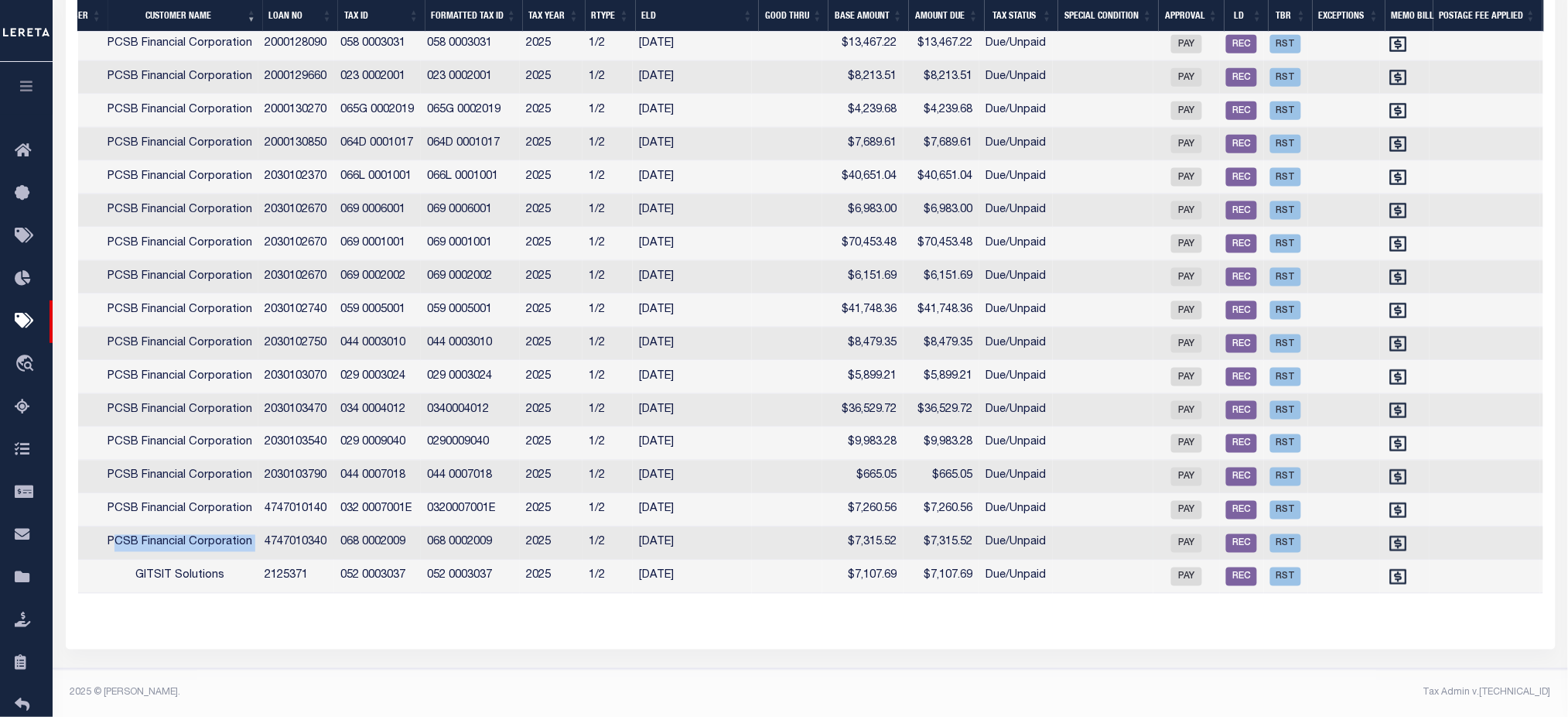
drag, startPoint x: 121, startPoint y: 536, endPoint x: 265, endPoint y: 523, distance: 144.6
click at [265, 528] on tr "11600249 ESC 1101 Brookline Bank 2267 PCSB Financial Corporation 4747010340 068…" at bounding box center [604, 544] width 2638 height 33
drag, startPoint x: 153, startPoint y: 564, endPoint x: 232, endPoint y: 568, distance: 79.1
click at [232, 568] on td "GITSIT Solutions" at bounding box center [179, 577] width 157 height 33
checkbox input "true"
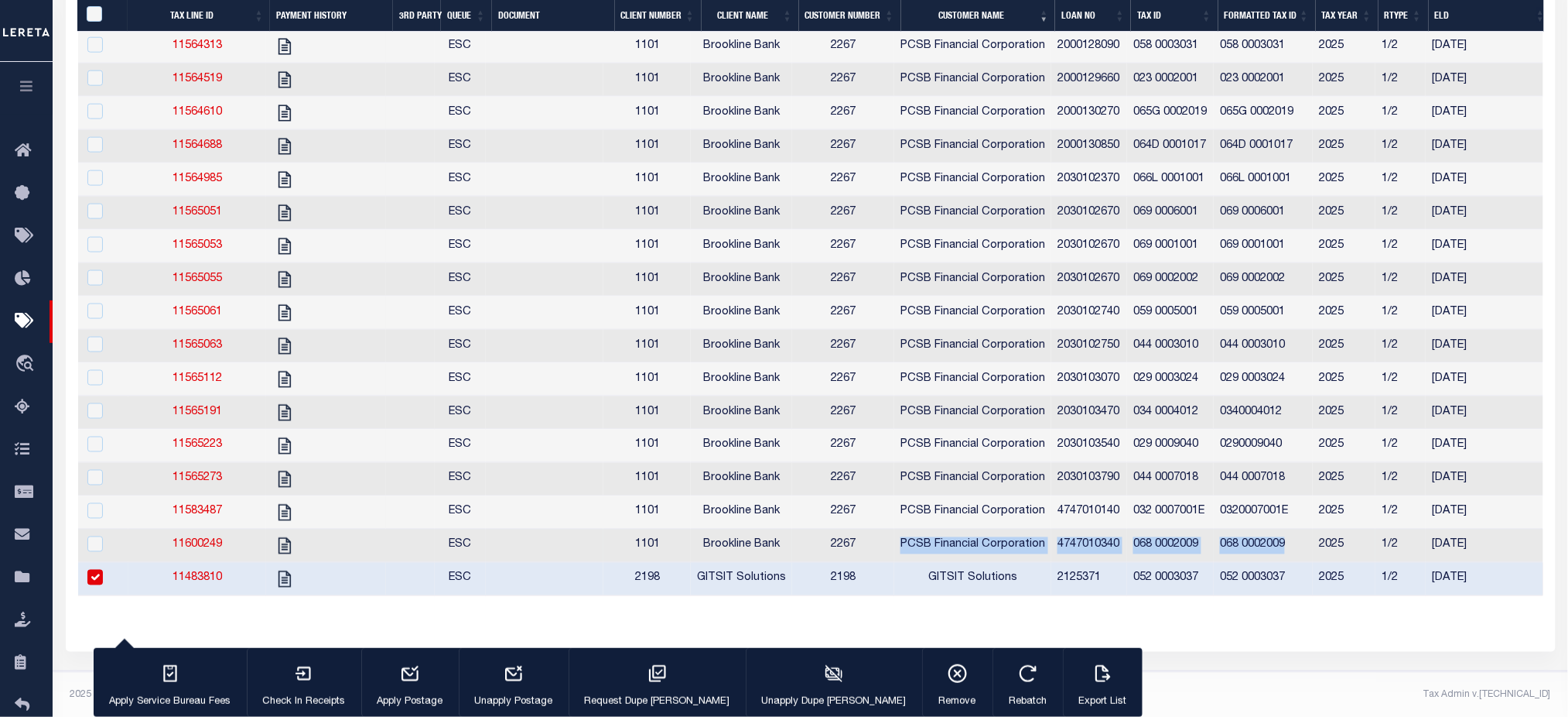
drag, startPoint x: 869, startPoint y: 562, endPoint x: 1301, endPoint y: 578, distance: 432.3
click at [1301, 562] on tr "11600249 ESC 1101 Brookline Bank 2267 PCSB Financial Corporation 4747010340 068…" at bounding box center [1397, 545] width 2638 height 33
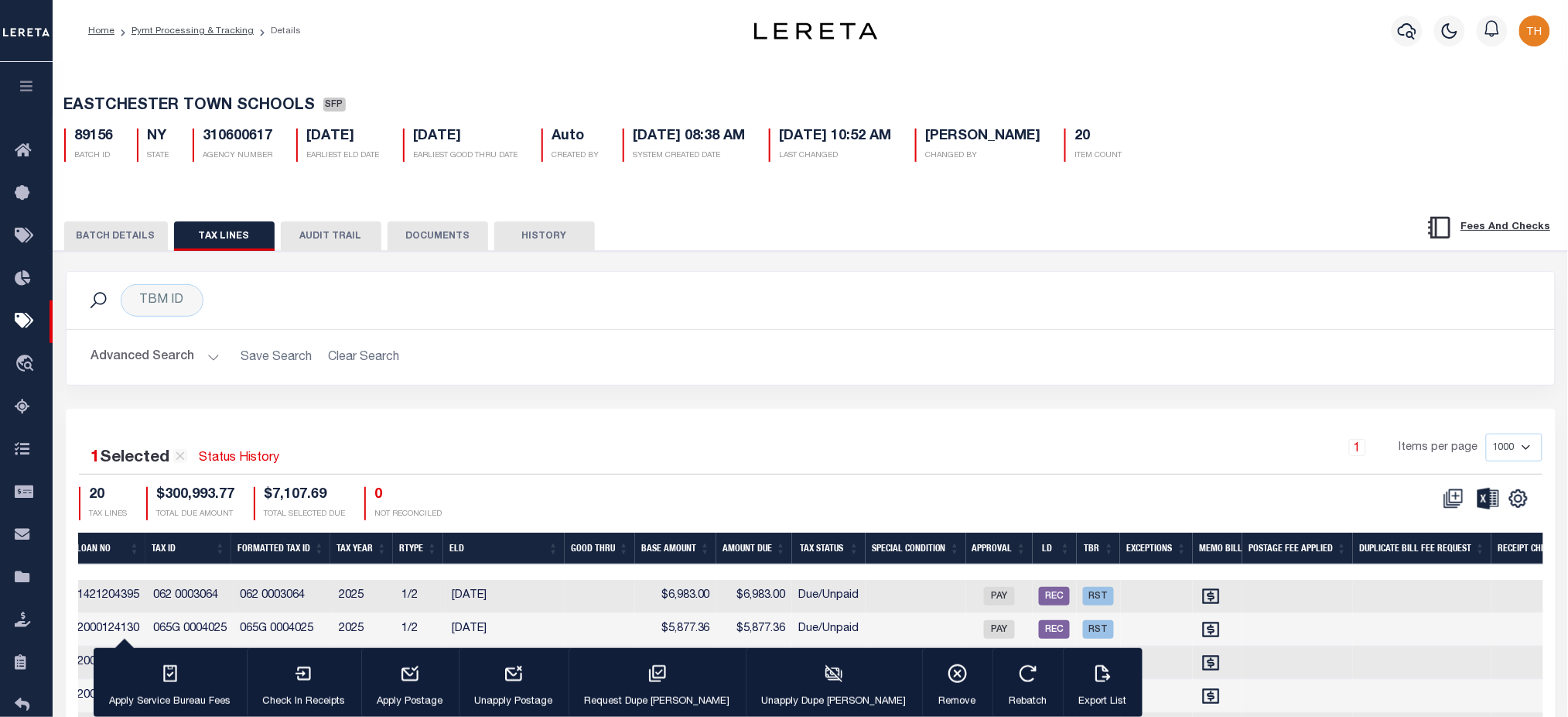
click at [22, 88] on icon "button" at bounding box center [26, 86] width 18 height 14
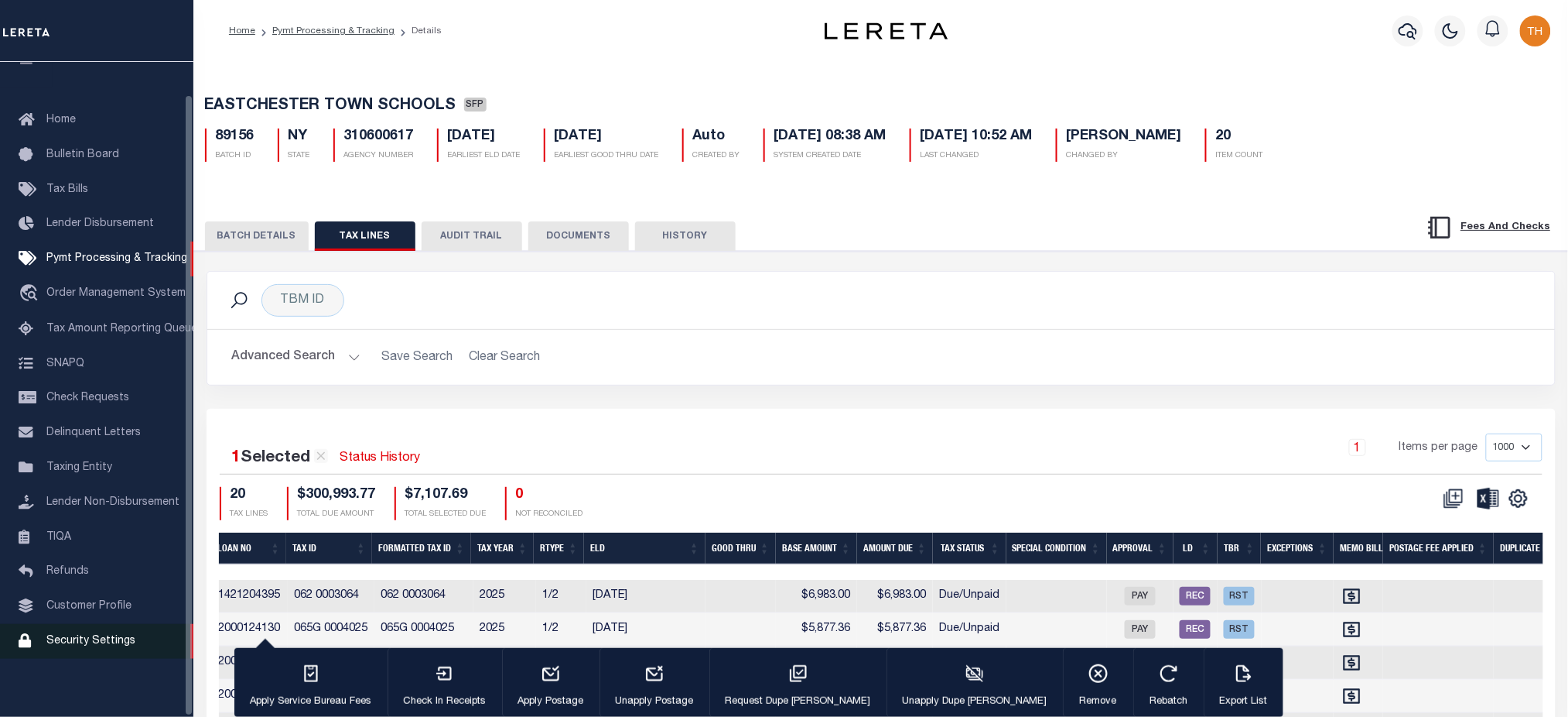
click at [85, 653] on link "Security Settings" at bounding box center [97, 641] width 194 height 35
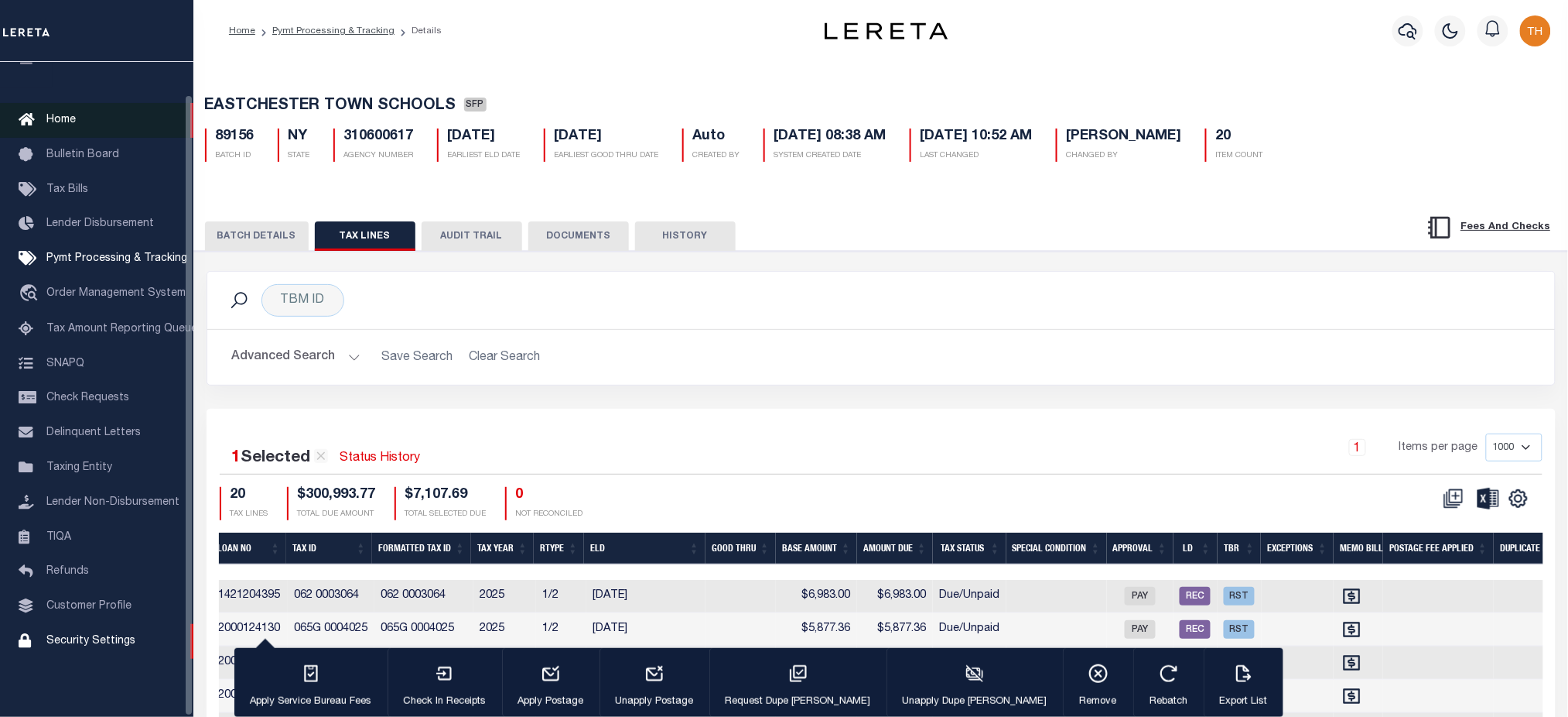
click at [66, 103] on link "Home" at bounding box center [97, 120] width 194 height 35
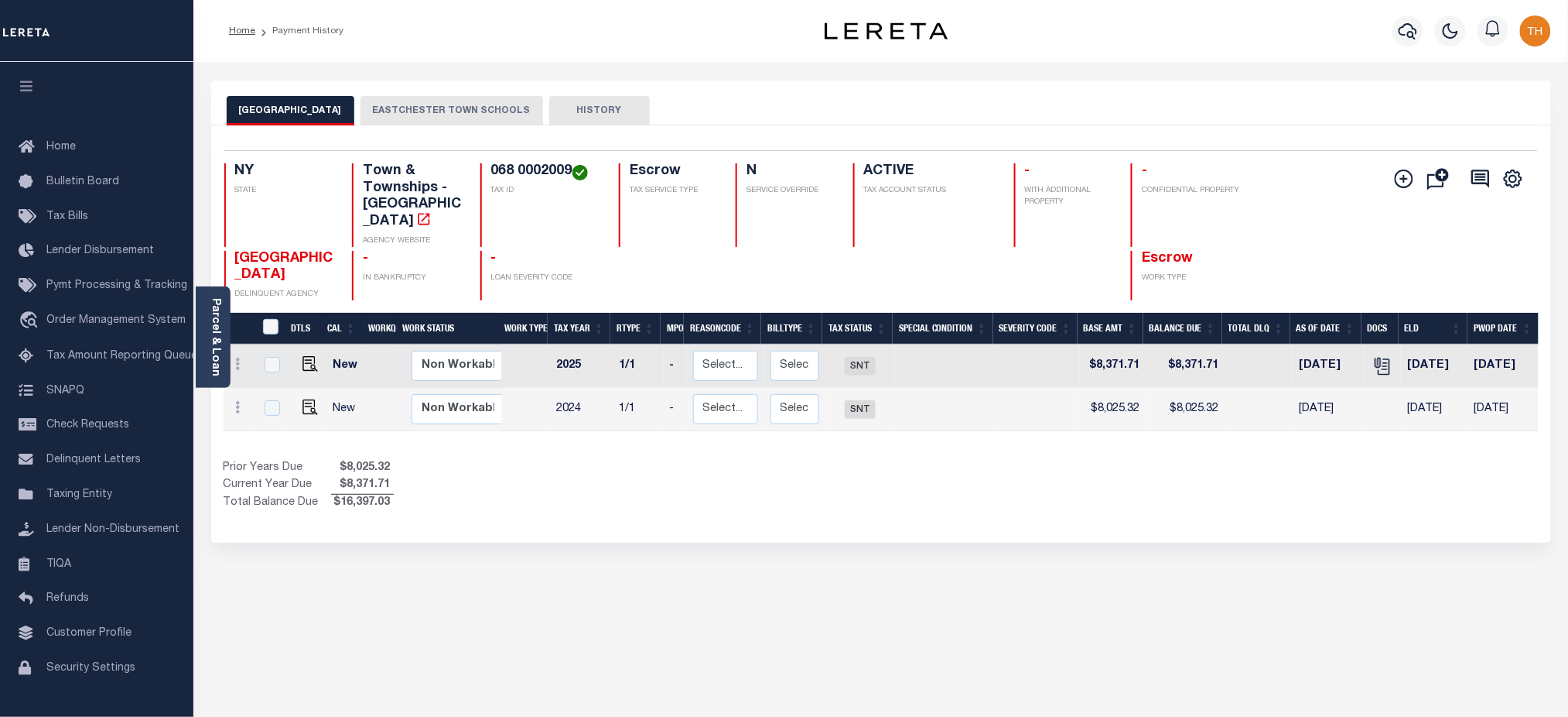
scroll to position [0, 208]
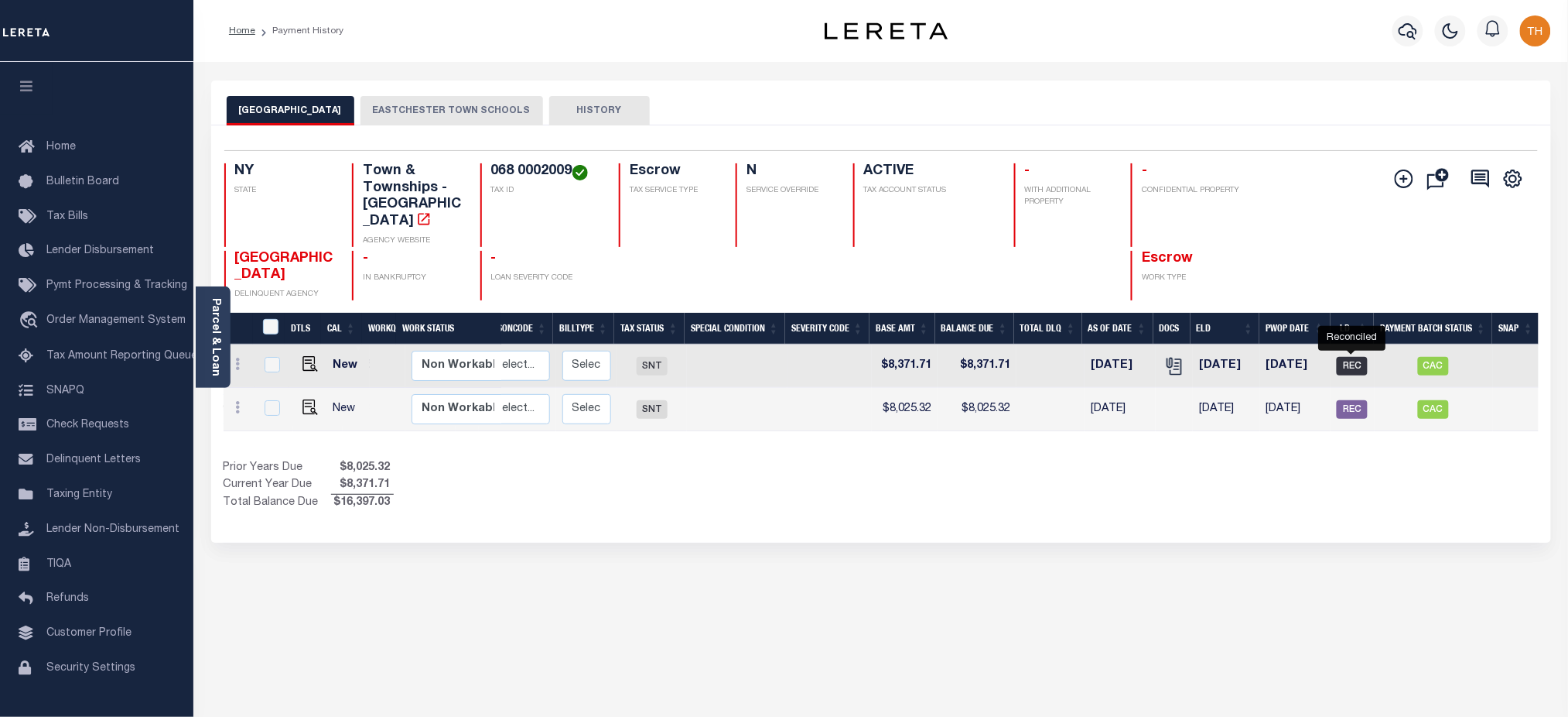
click at [1355, 357] on span "REC" at bounding box center [1352, 366] width 31 height 19
checkbox input "true"
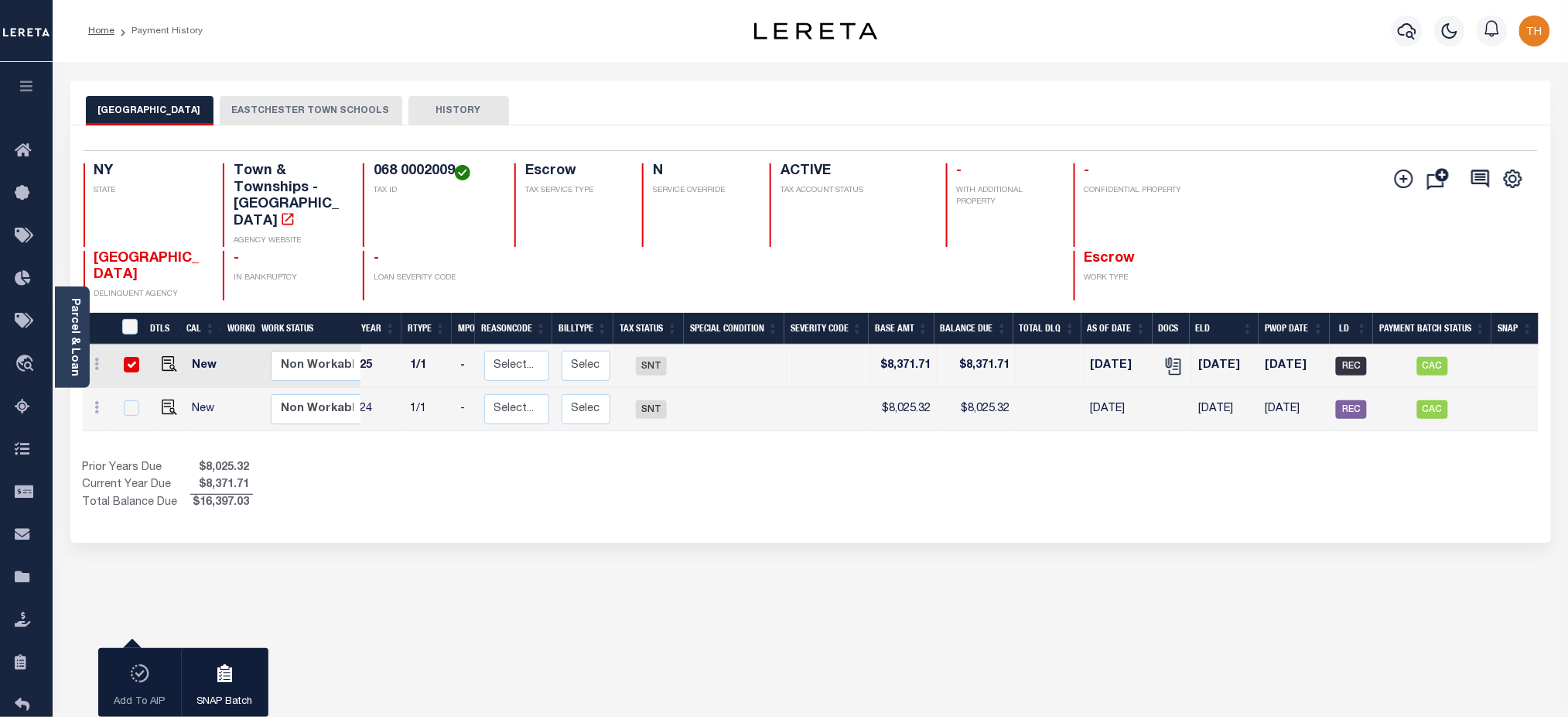
scroll to position [0, 68]
drag, startPoint x: 1151, startPoint y: 570, endPoint x: 1104, endPoint y: 539, distance: 56.3
click at [1153, 571] on div "[GEOGRAPHIC_DATA] [GEOGRAPHIC_DATA] TOWN SCHOOLS HISTORY 1 Selected 2" at bounding box center [810, 517] width 1503 height 874
click at [1346, 357] on span "REC" at bounding box center [1352, 366] width 31 height 19
checkbox input "false"
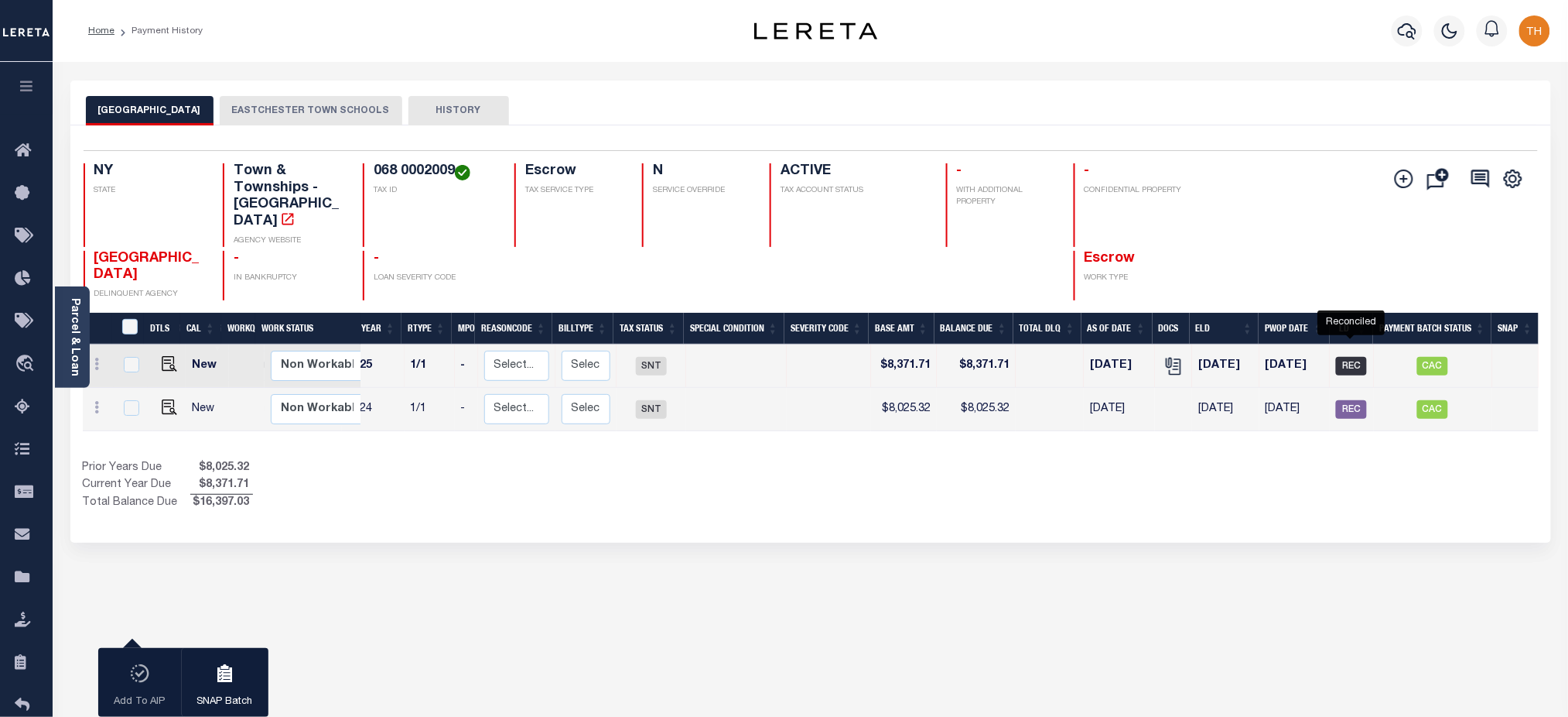
checkbox input "false"
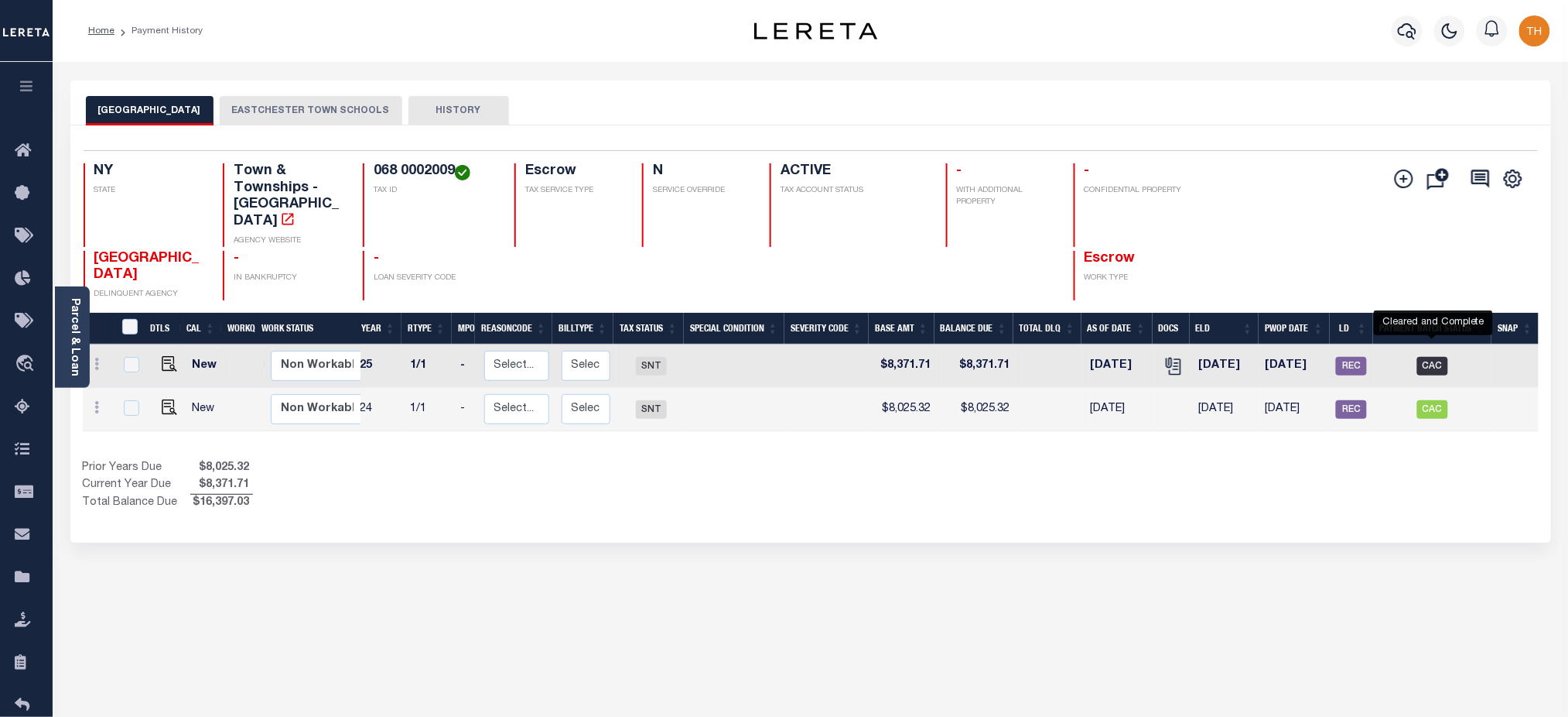
click at [1429, 357] on span "CAC" at bounding box center [1432, 366] width 31 height 19
checkbox input "true"
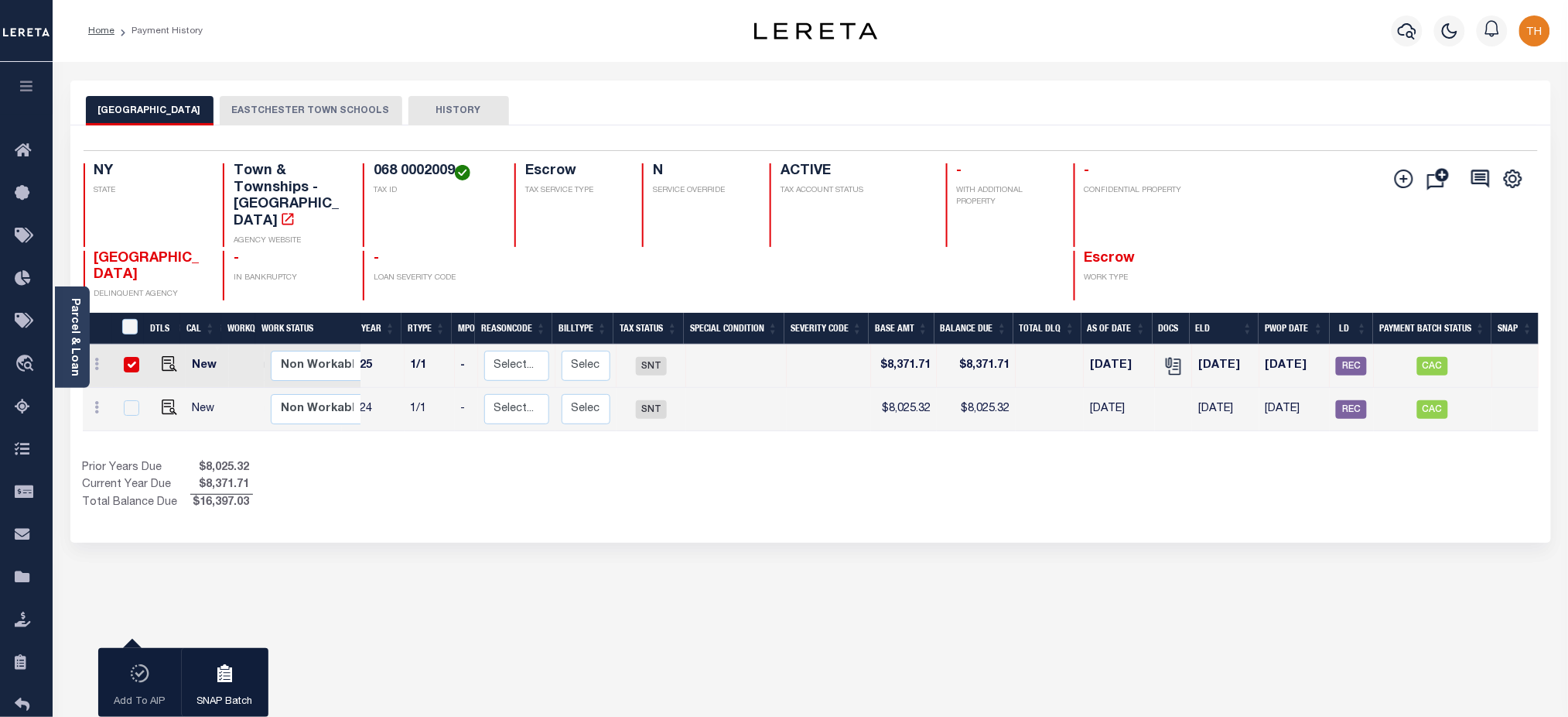
drag, startPoint x: 1377, startPoint y: 355, endPoint x: 1340, endPoint y: 359, distance: 37.2
click at [1340, 359] on tr "New Non Workable Workable 2025 1/1 - Select... Payment Reversal Taxable Value C…" at bounding box center [777, 365] width 1525 height 43
drag, startPoint x: 1464, startPoint y: 363, endPoint x: 1418, endPoint y: 362, distance: 46.0
click at [1418, 362] on td "CAC" at bounding box center [1432, 365] width 118 height 43
checkbox input "false"
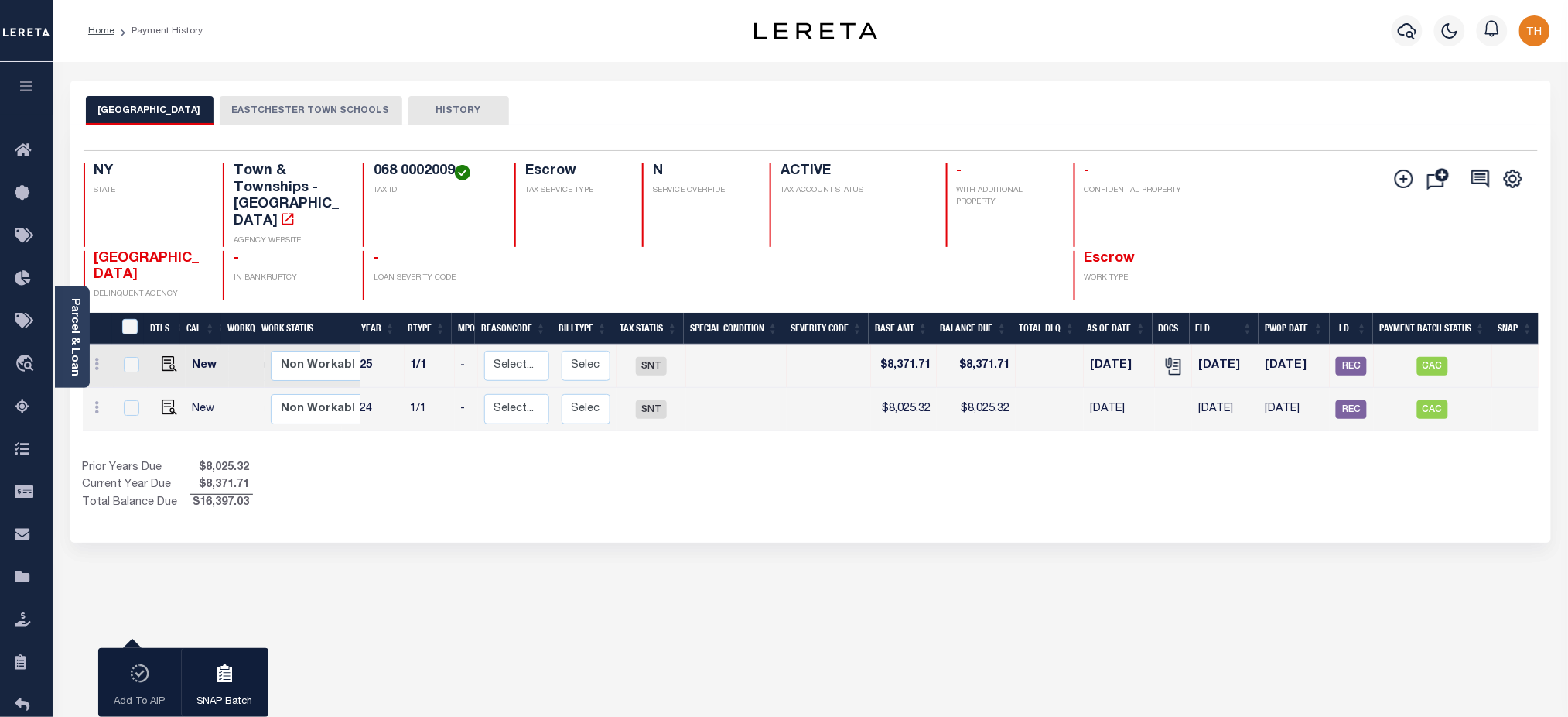
checkbox input "false"
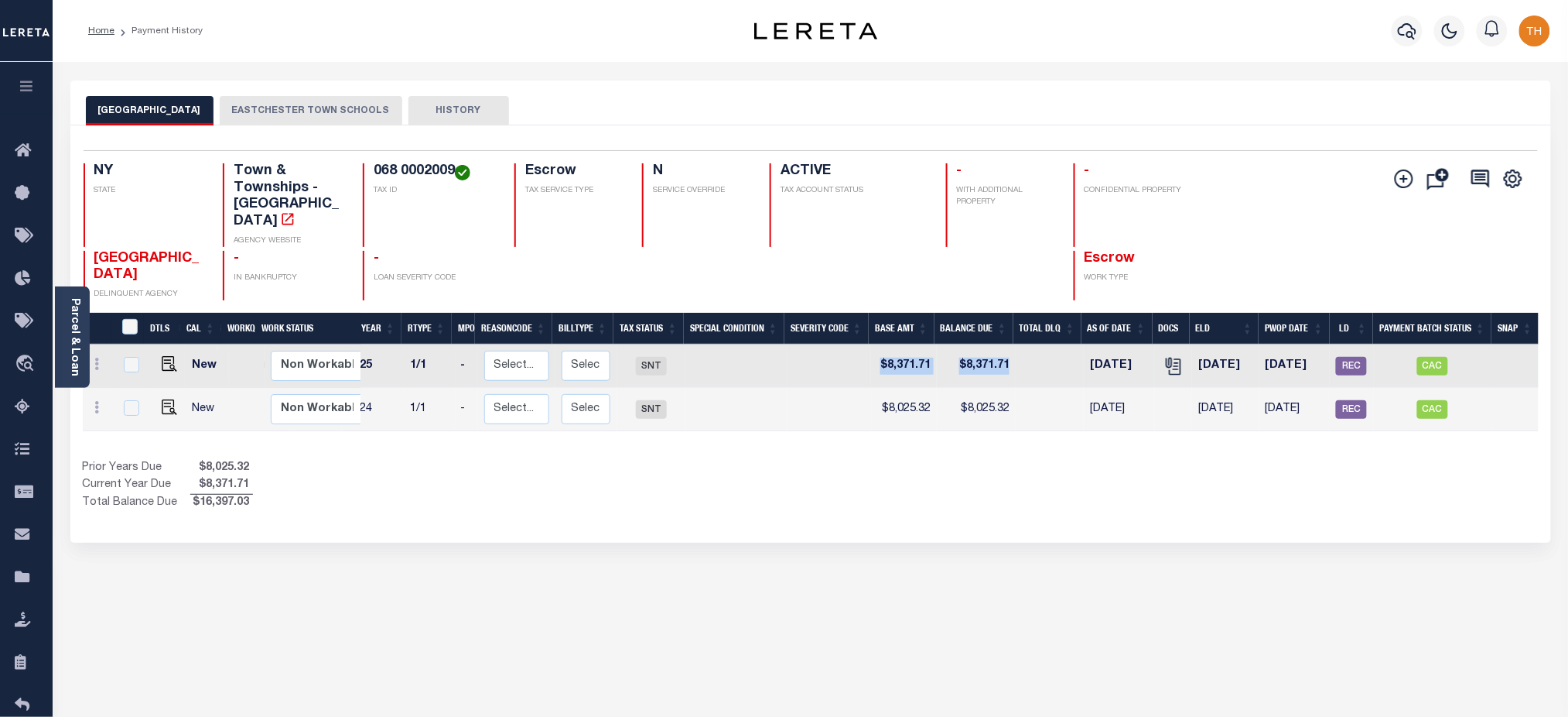
drag, startPoint x: 880, startPoint y: 354, endPoint x: 1029, endPoint y: 353, distance: 149.0
click at [1029, 353] on tr "New Non Workable Workable 2025 1/1 - Select... Payment Reversal Taxable Value C…" at bounding box center [777, 365] width 1525 height 43
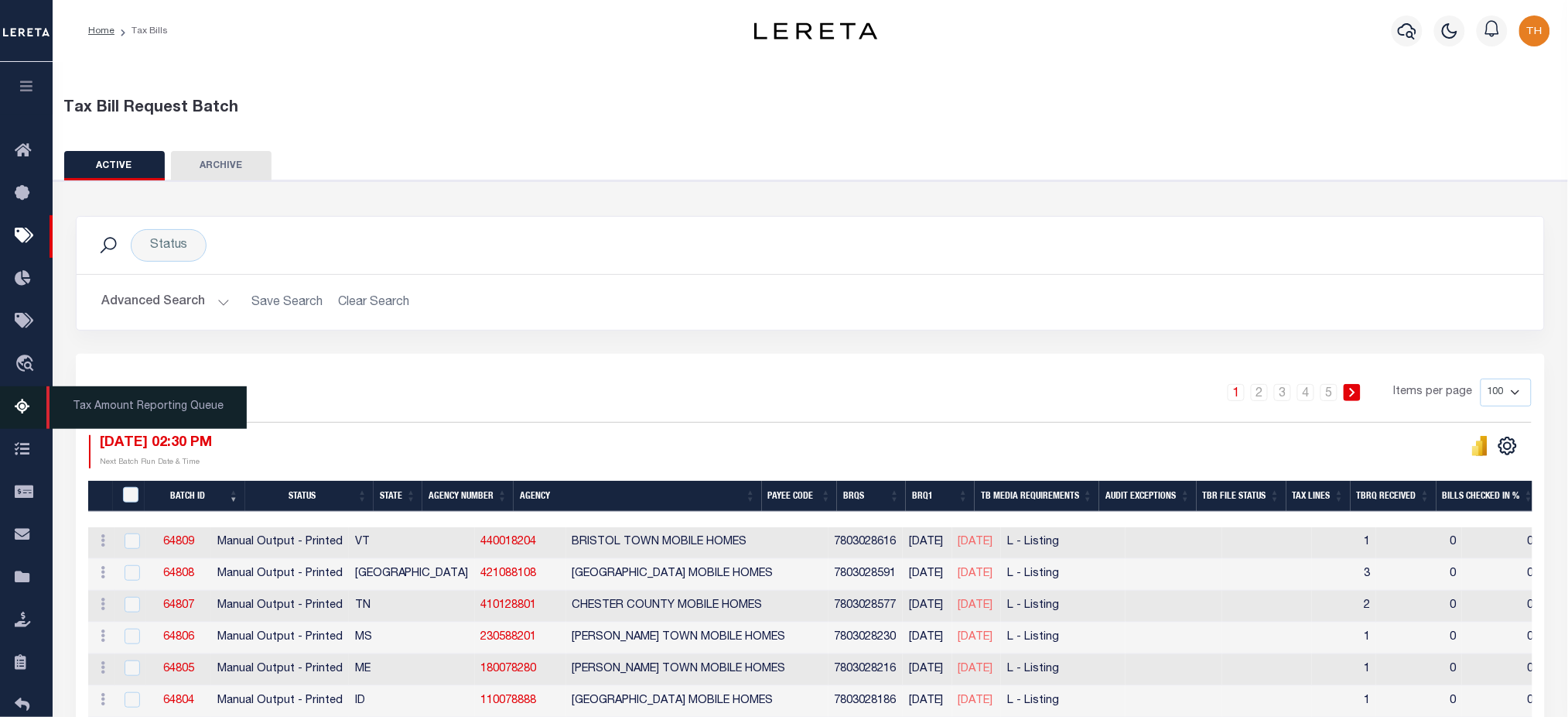
click at [35, 413] on icon at bounding box center [26, 407] width 25 height 20
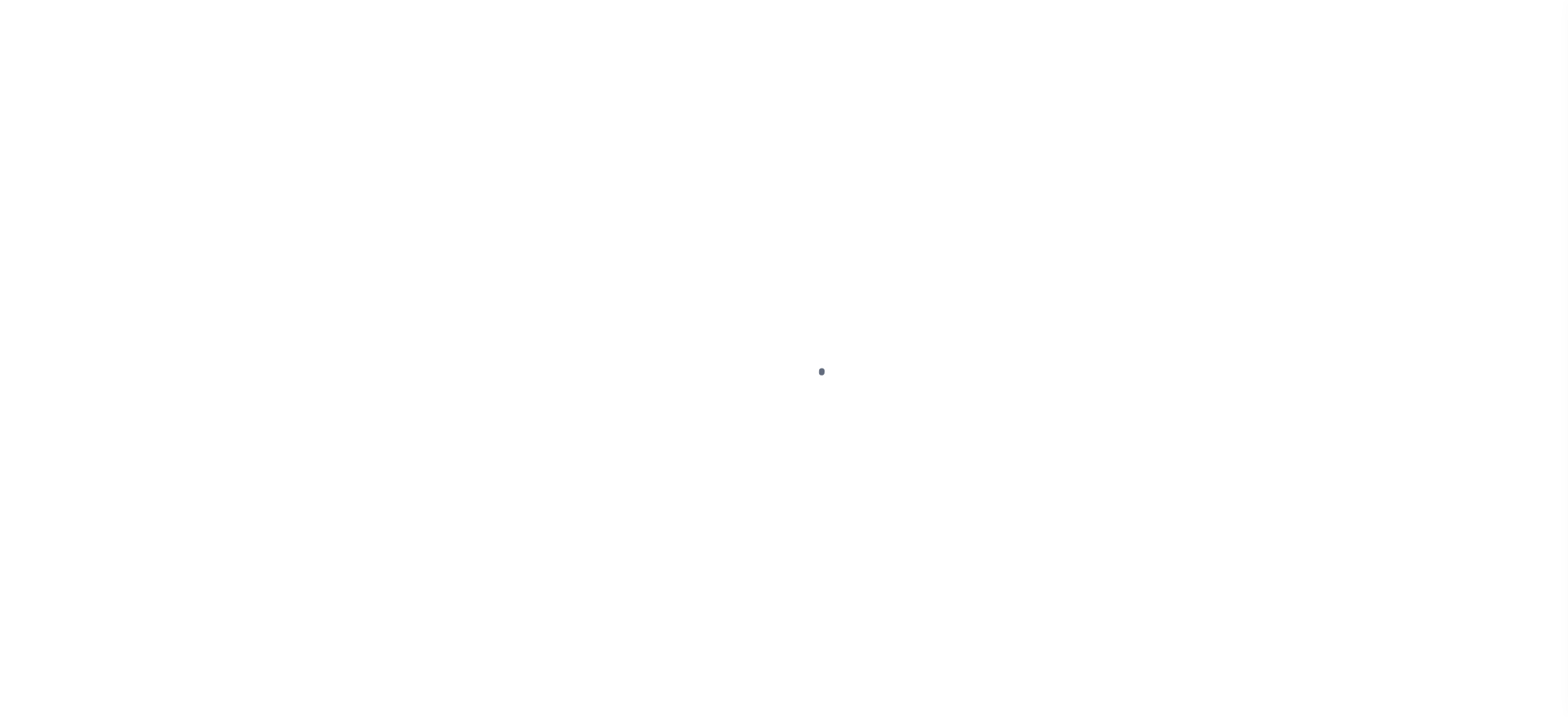
select select "100"
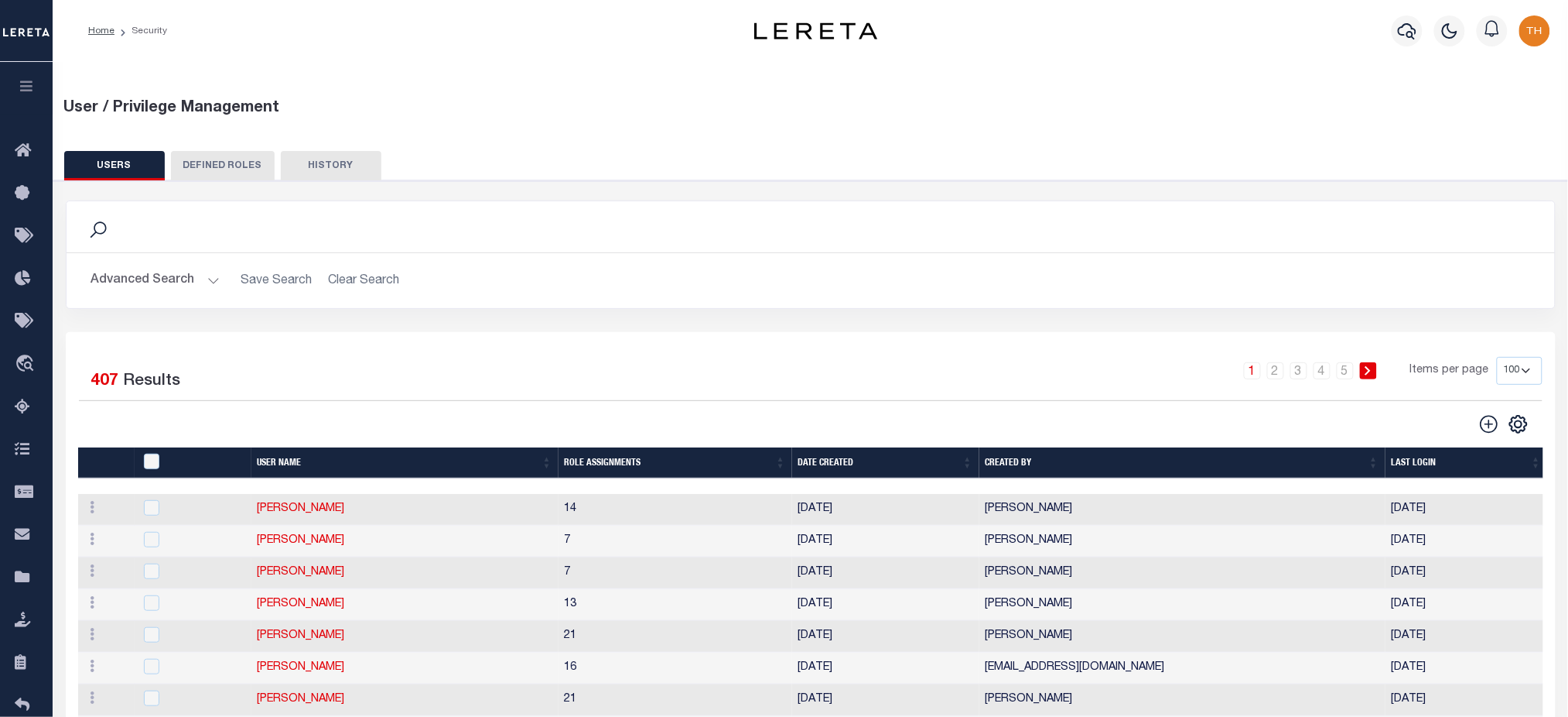
click at [161, 268] on button "Advanced Search" at bounding box center [155, 281] width 128 height 31
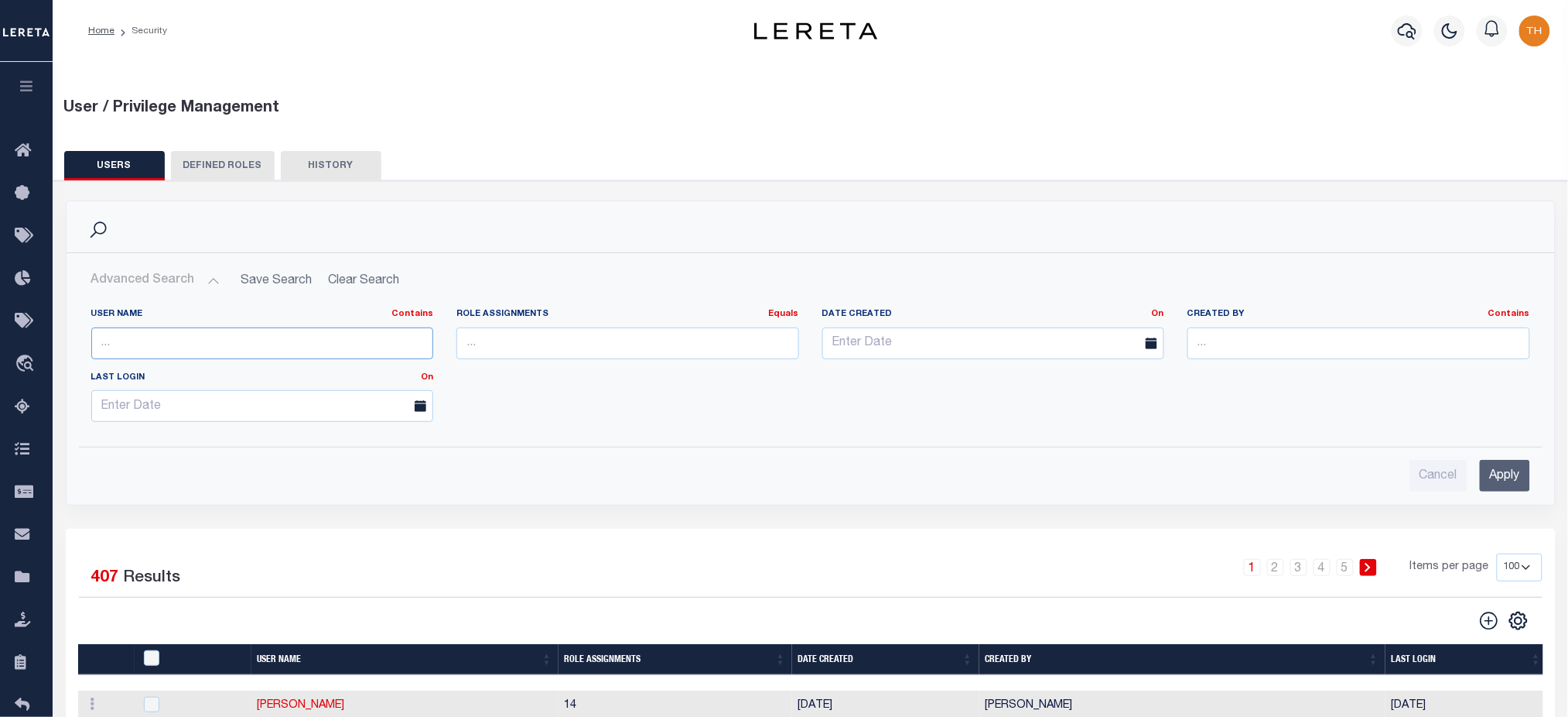
click at [275, 340] on input "text" at bounding box center [263, 342] width 343 height 31
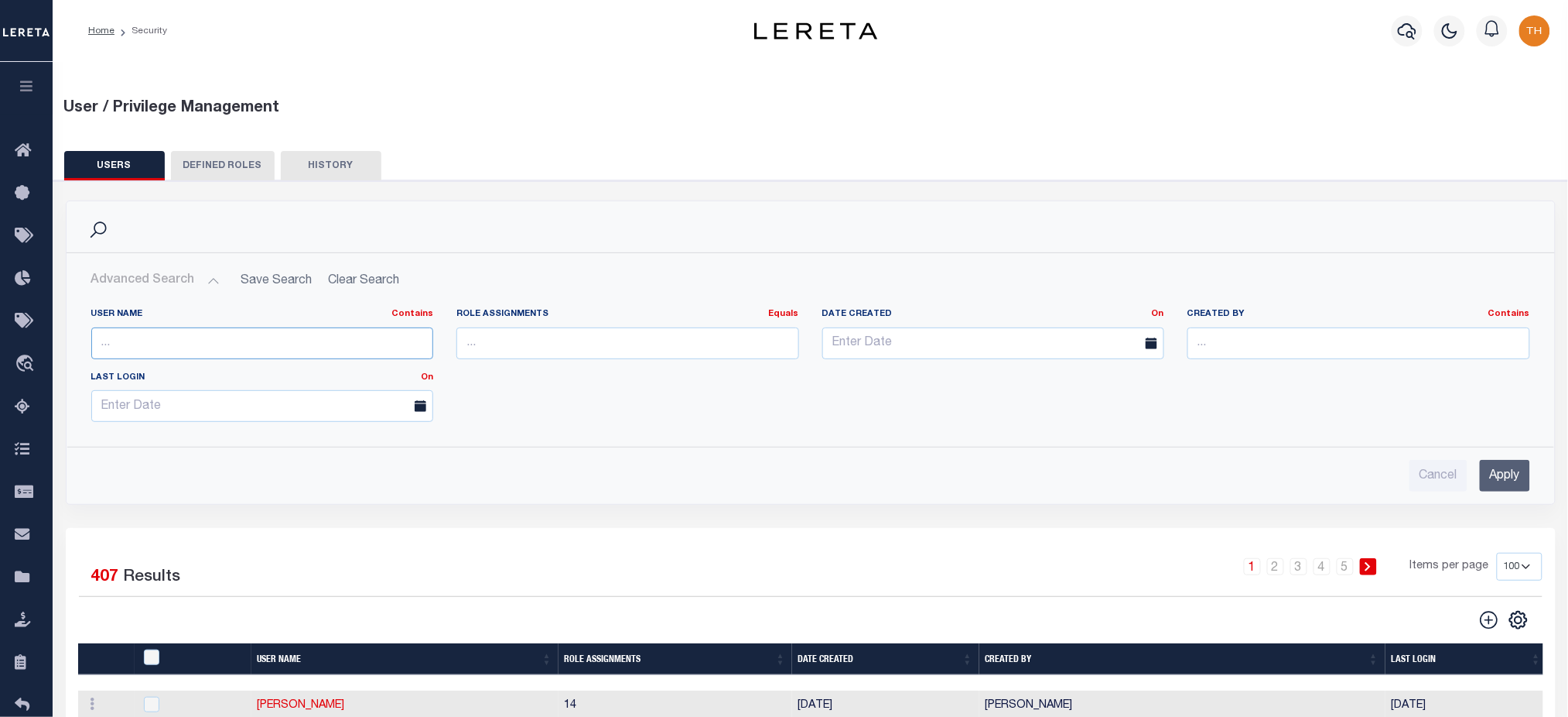
type input "tharangini"
drag, startPoint x: 1517, startPoint y: 459, endPoint x: 1516, endPoint y: 467, distance: 8.1
click at [1517, 460] on div "Cancel Apply" at bounding box center [811, 470] width 1464 height 44
click at [1516, 467] on input "Apply" at bounding box center [1504, 475] width 50 height 31
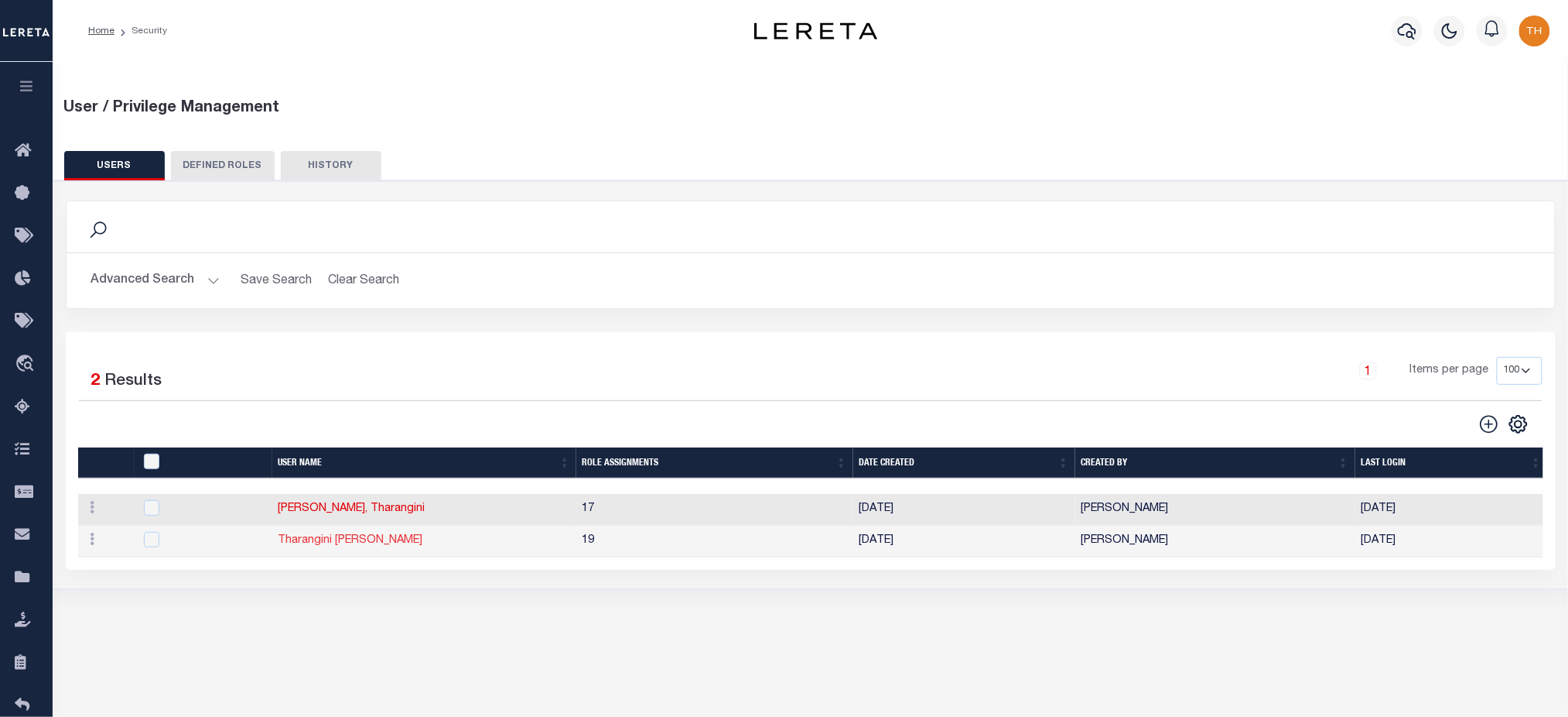
click at [344, 539] on link "Tharangini Puvvala" at bounding box center [351, 540] width 144 height 11
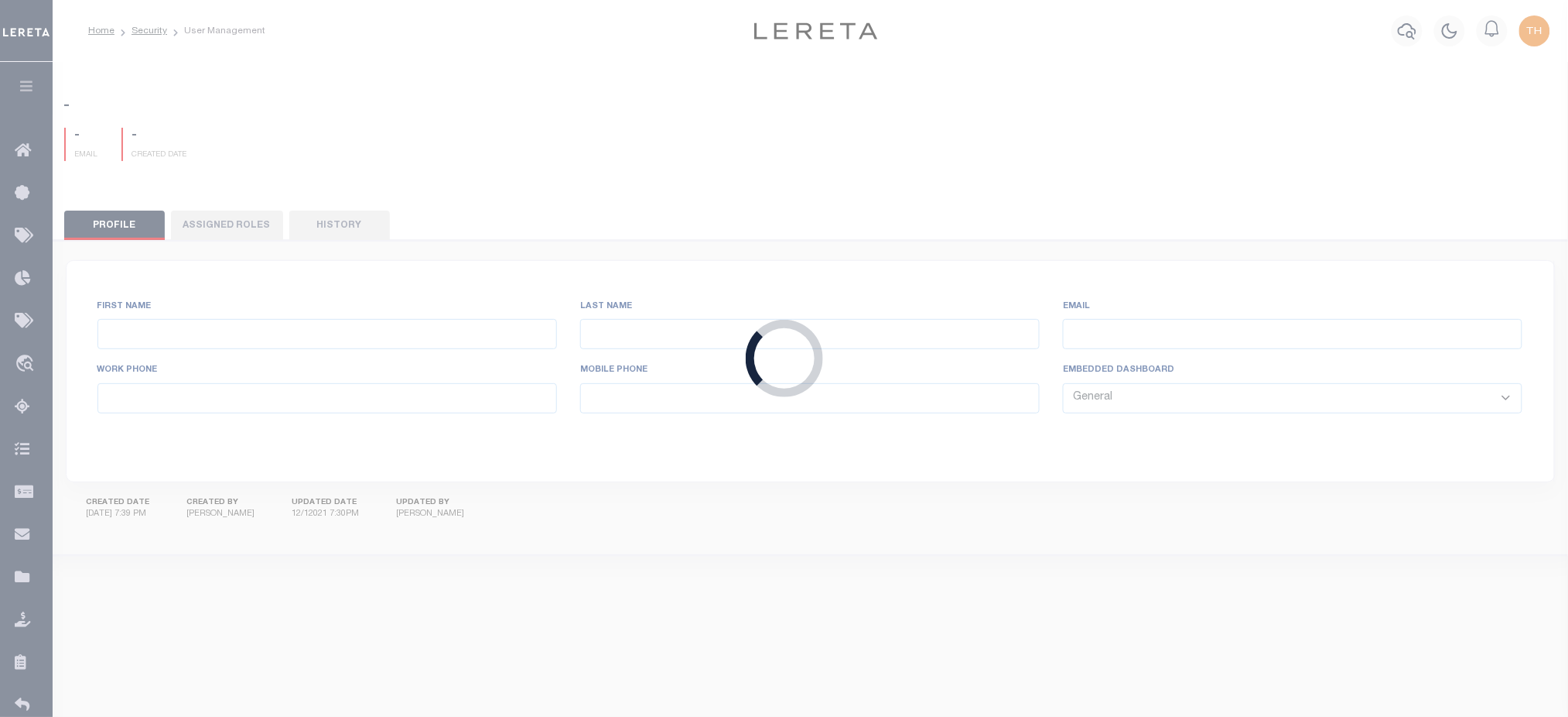
type input "Tharangini"
type input "Puvvala"
type input "Tharangini.Puvvala@accumatch.com"
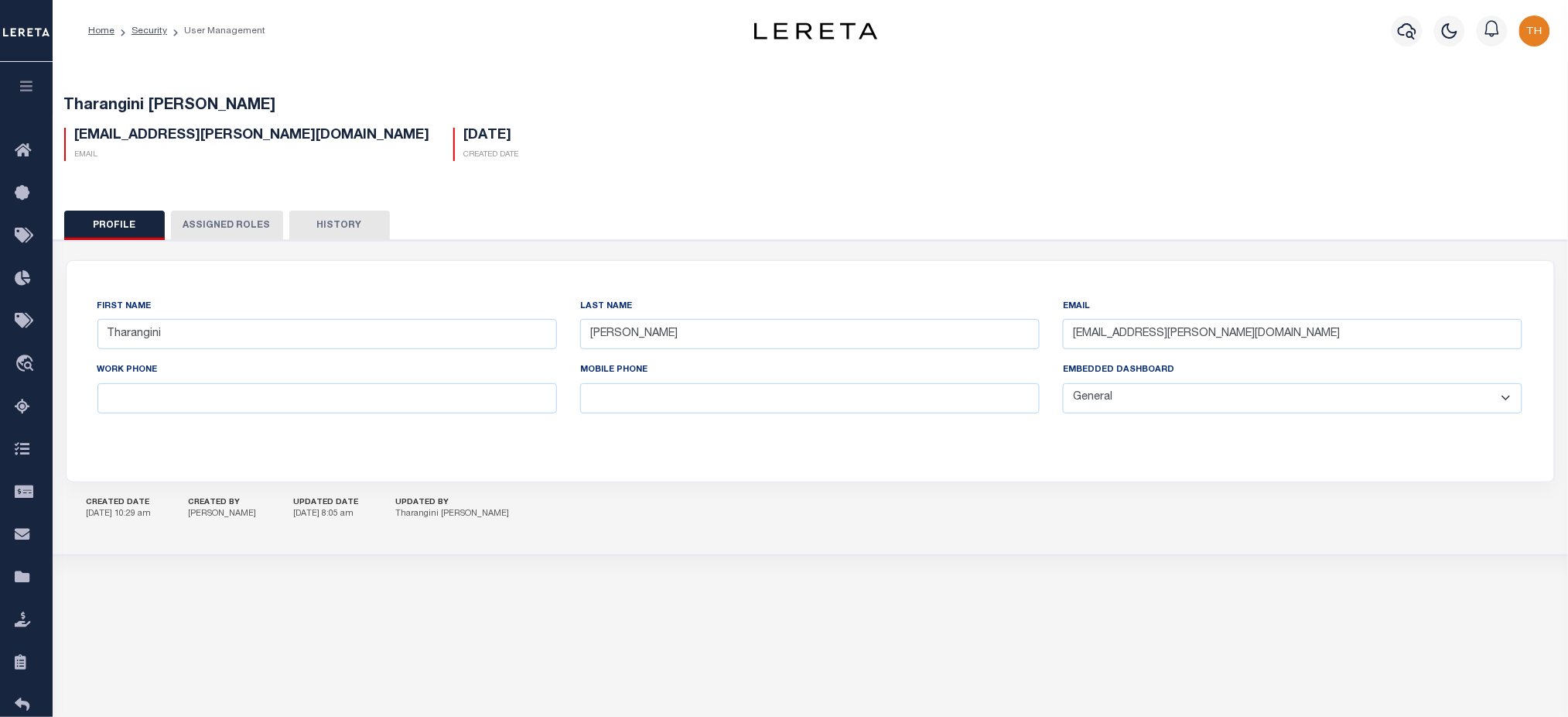
click at [1163, 397] on select "General Locate Escrow Services AI Payment Verification Customer Service" at bounding box center [1292, 398] width 459 height 31
select select "TPS"
click at [1063, 384] on select "General Locate Escrow Services AI Payment Verification Customer Service" at bounding box center [1292, 398] width 459 height 31
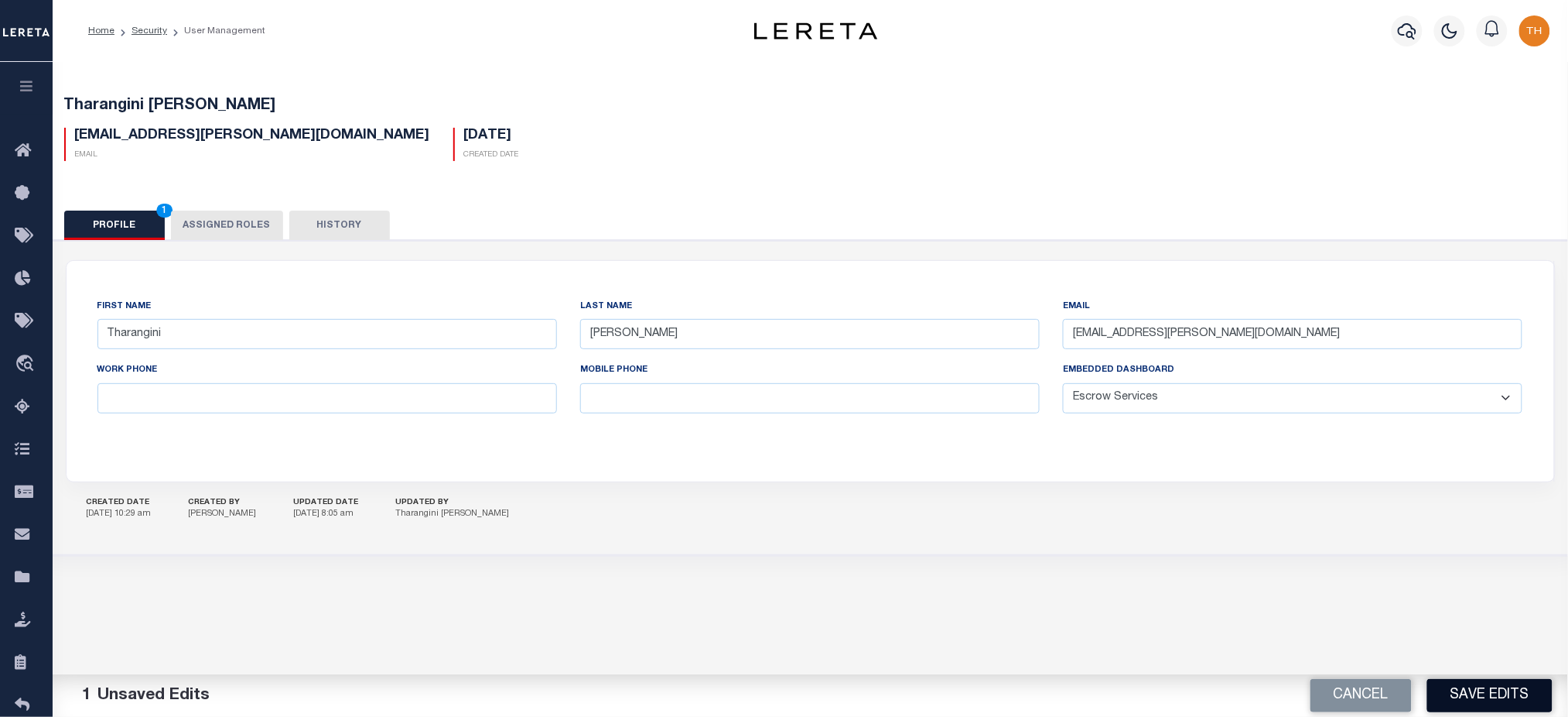
click at [1471, 693] on button "Save Edits" at bounding box center [1490, 695] width 126 height 33
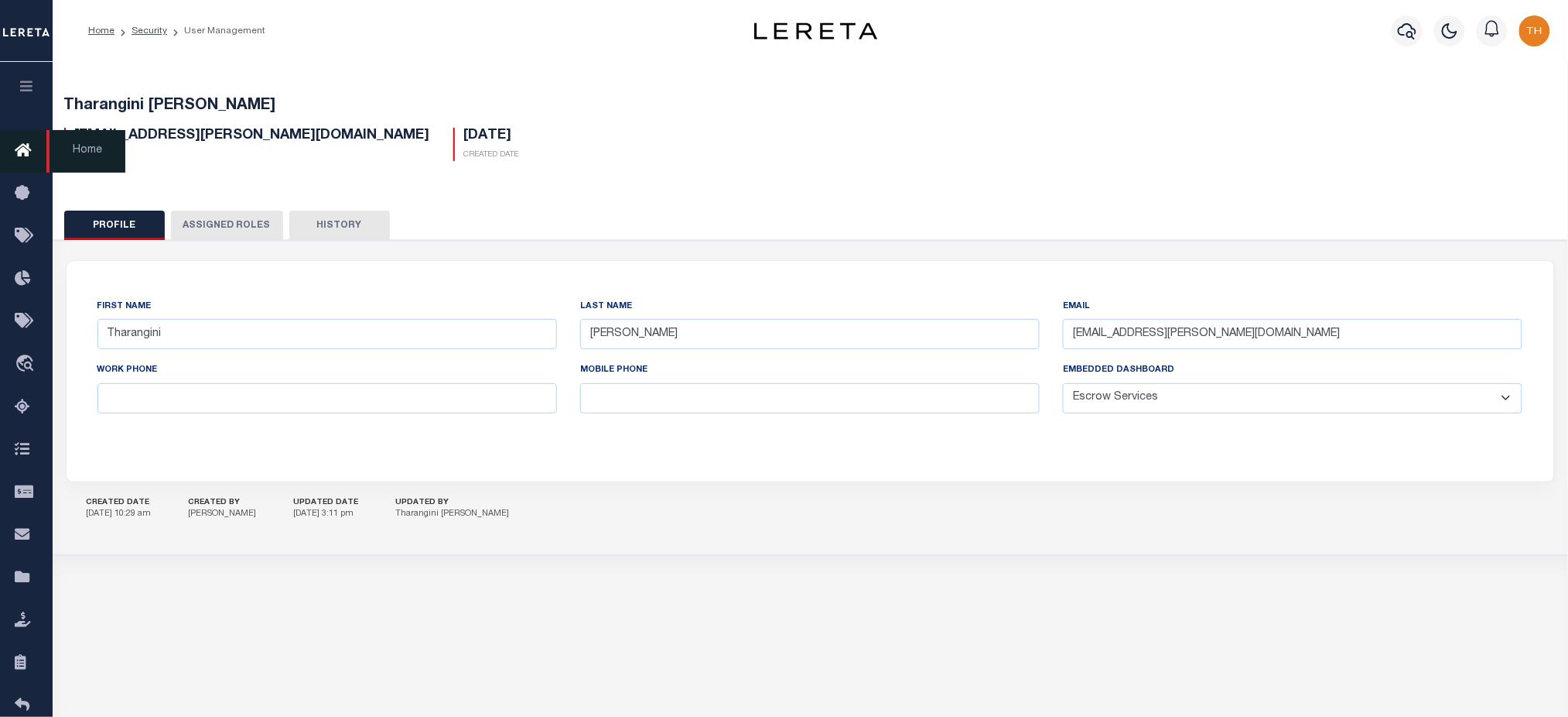
click at [29, 148] on icon at bounding box center [26, 151] width 25 height 20
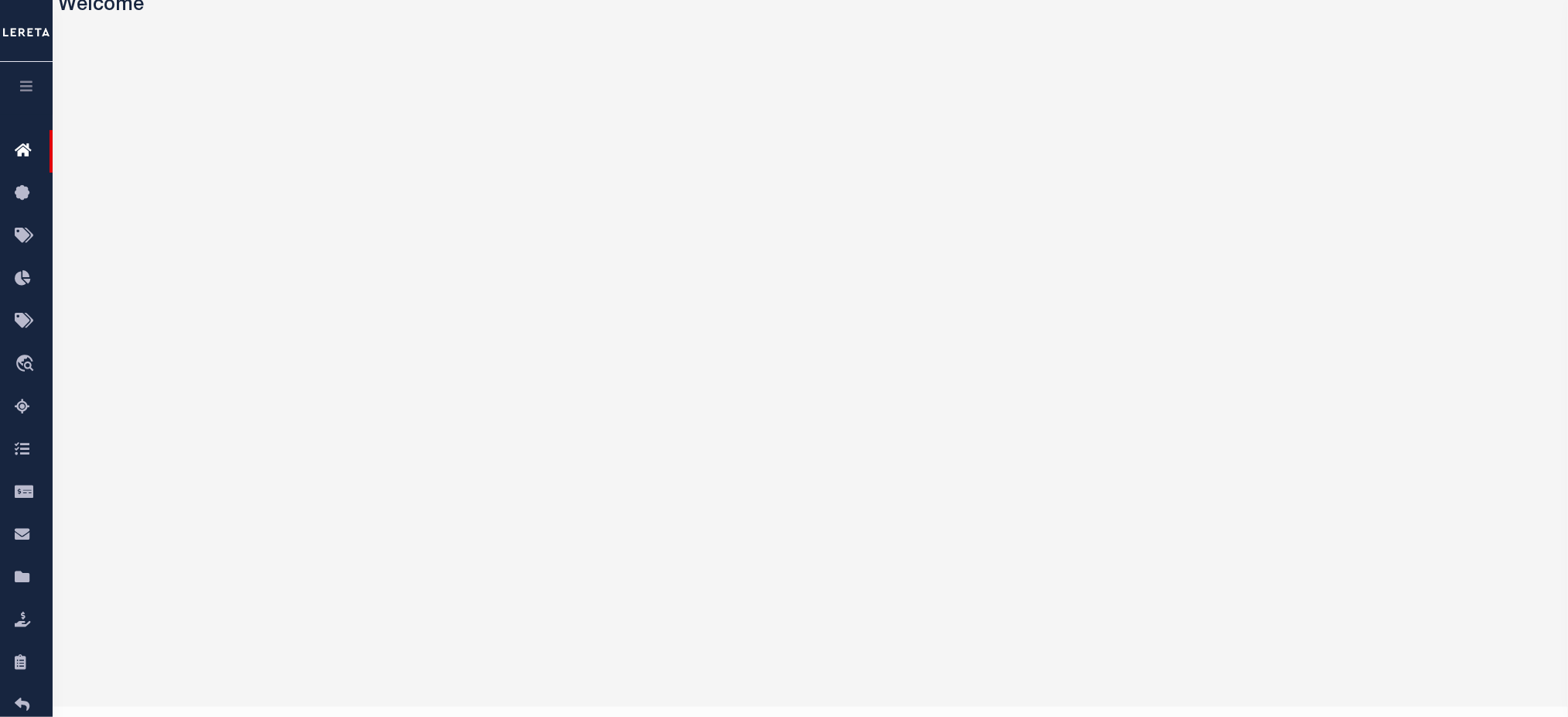
scroll to position [103, 0]
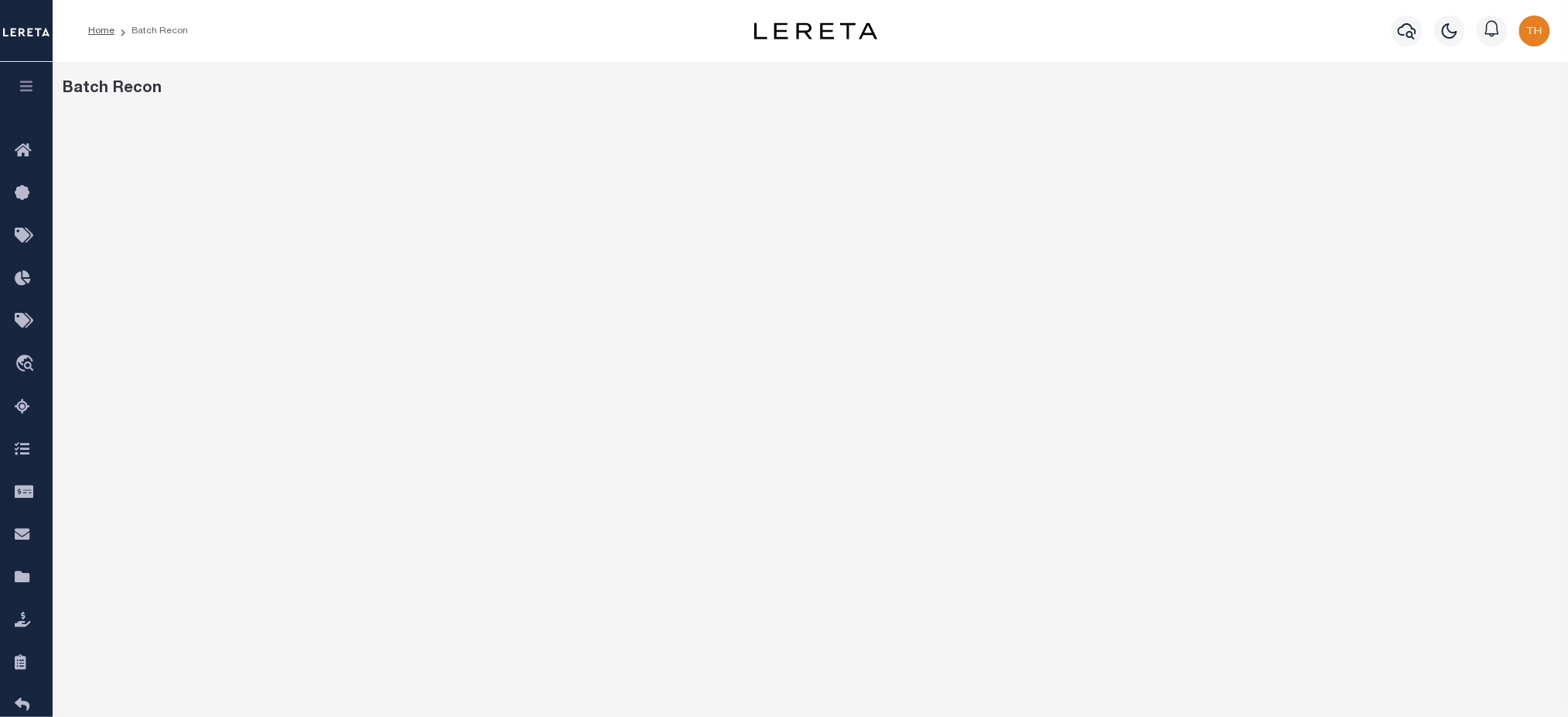
click at [20, 87] on icon "button" at bounding box center [26, 86] width 18 height 14
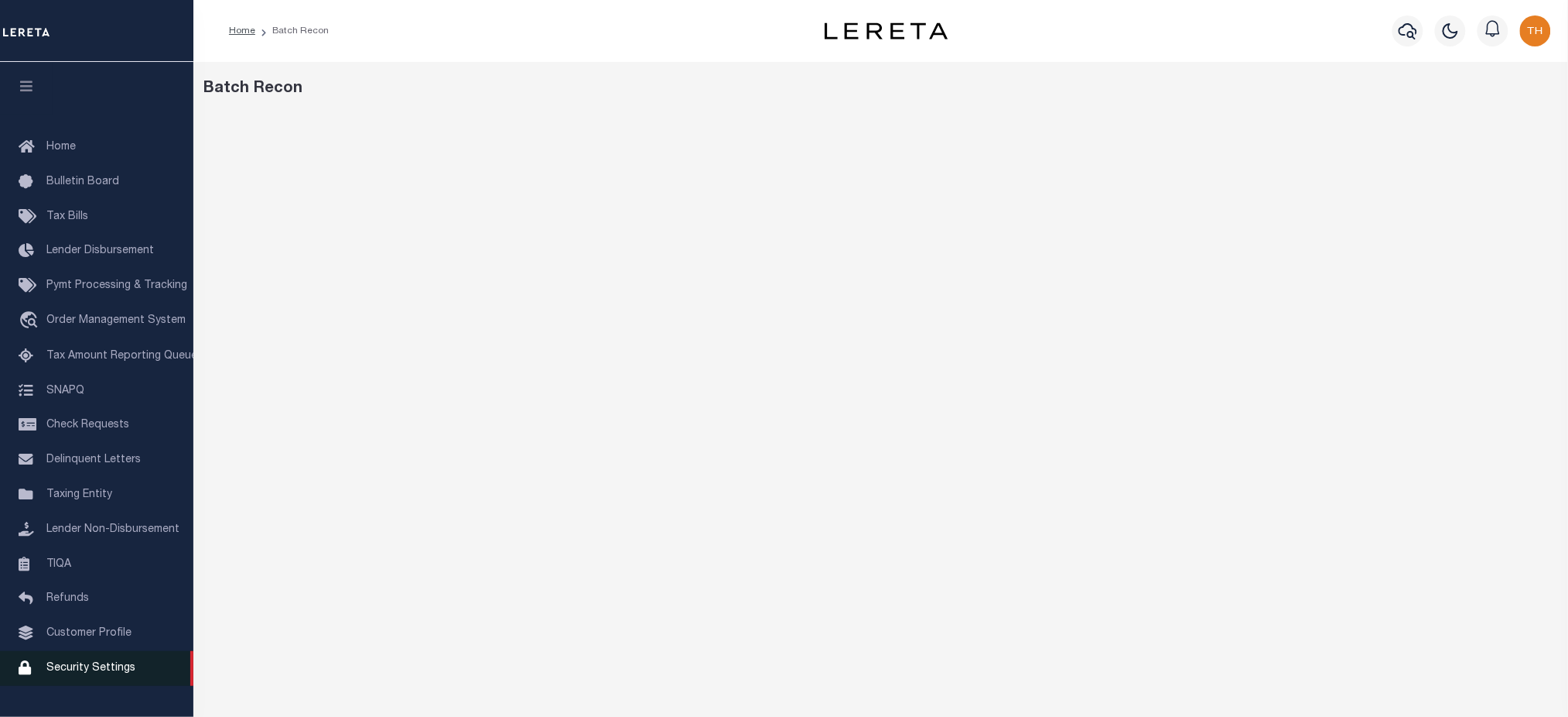
click at [101, 666] on link "Security Settings" at bounding box center [97, 668] width 194 height 35
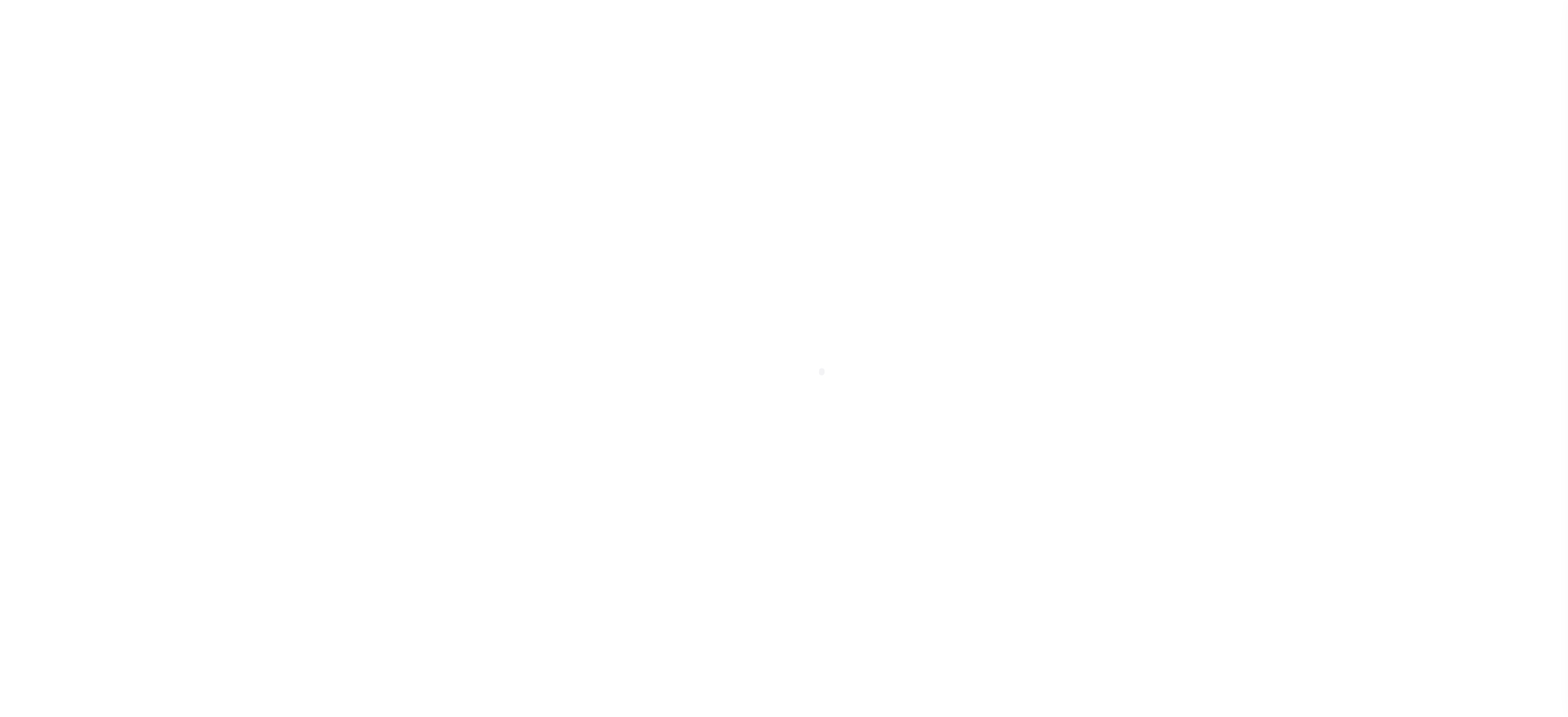
select select "100"
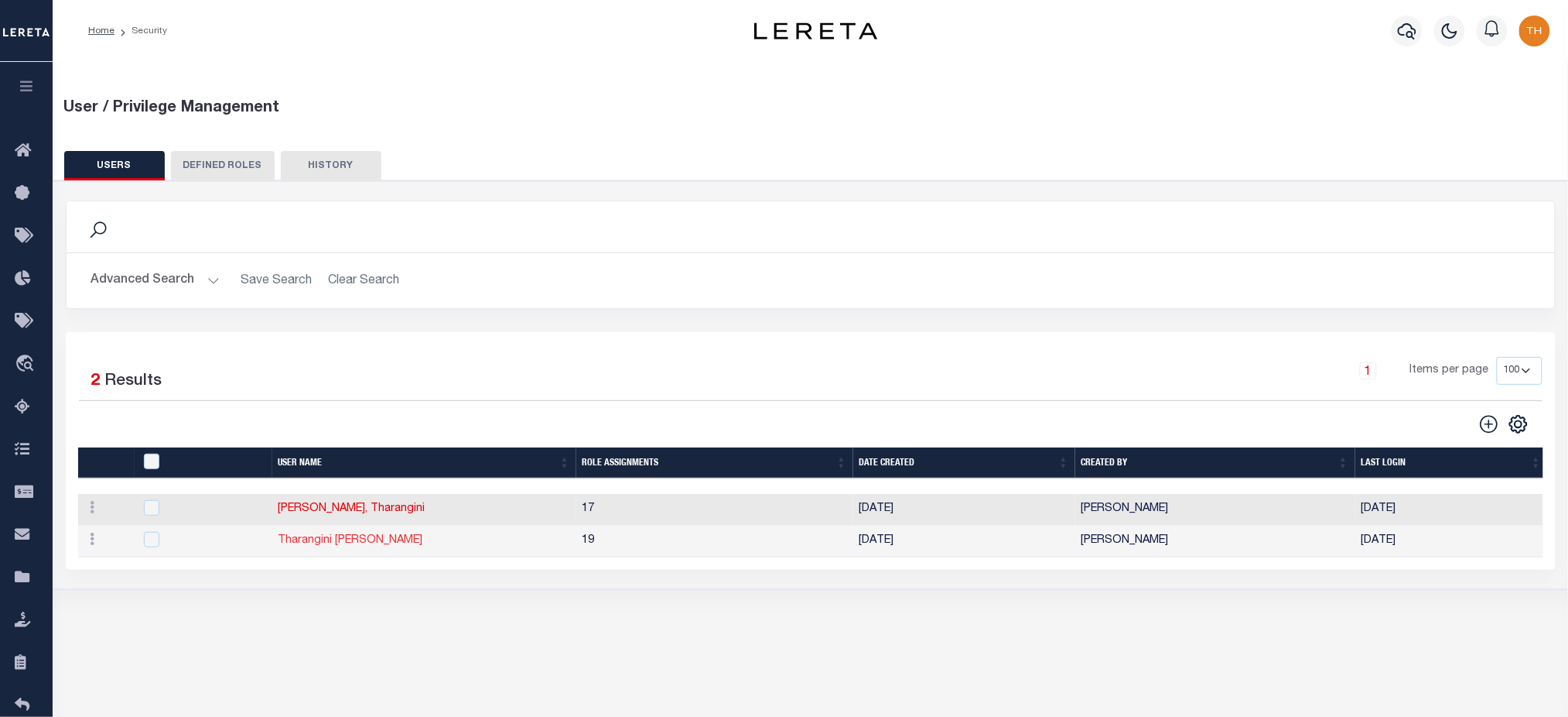
click at [333, 536] on link "Tharangini Puvvala" at bounding box center [351, 540] width 144 height 11
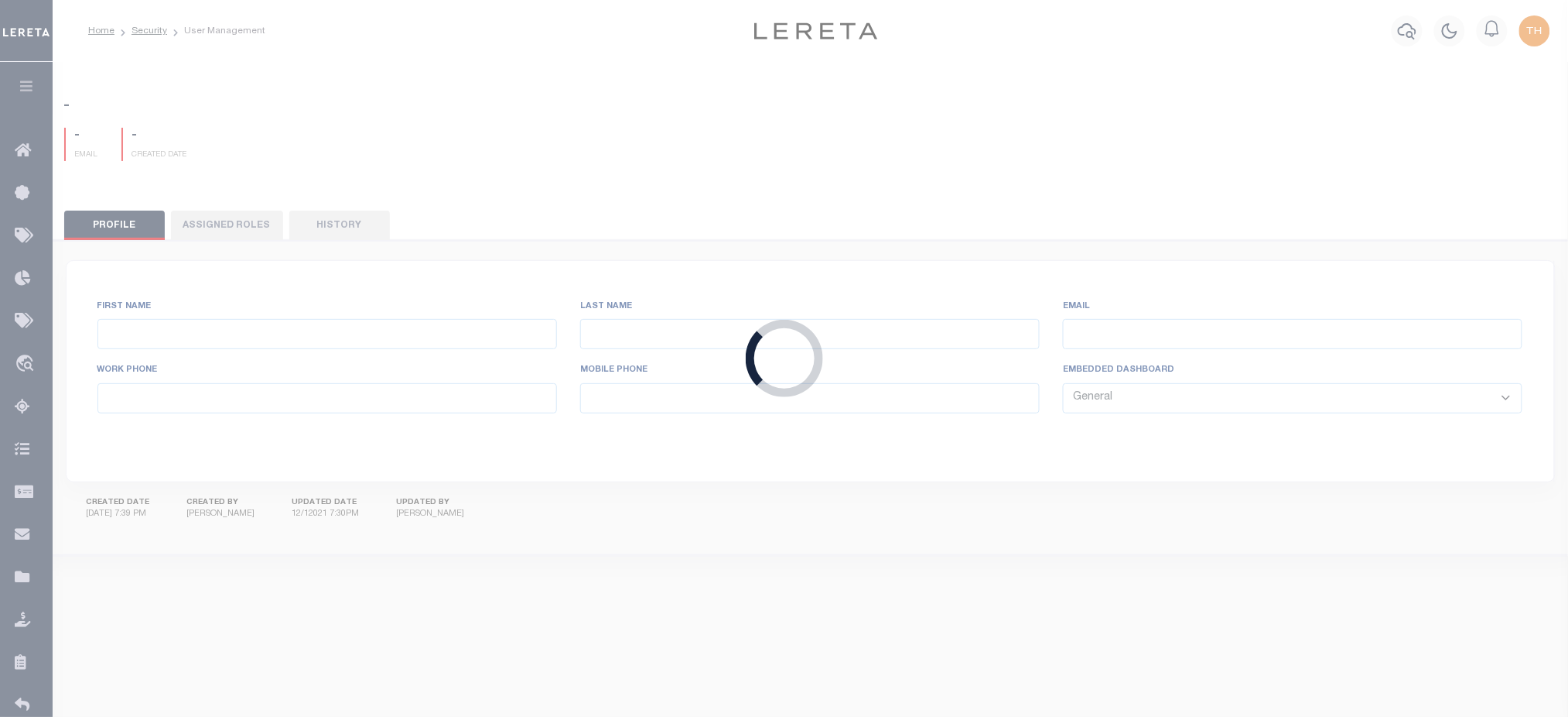
type input "Tharangini"
type input "Puvvala"
type input "Tharangini.Puvvala@accumatch.com"
select select "TPS"
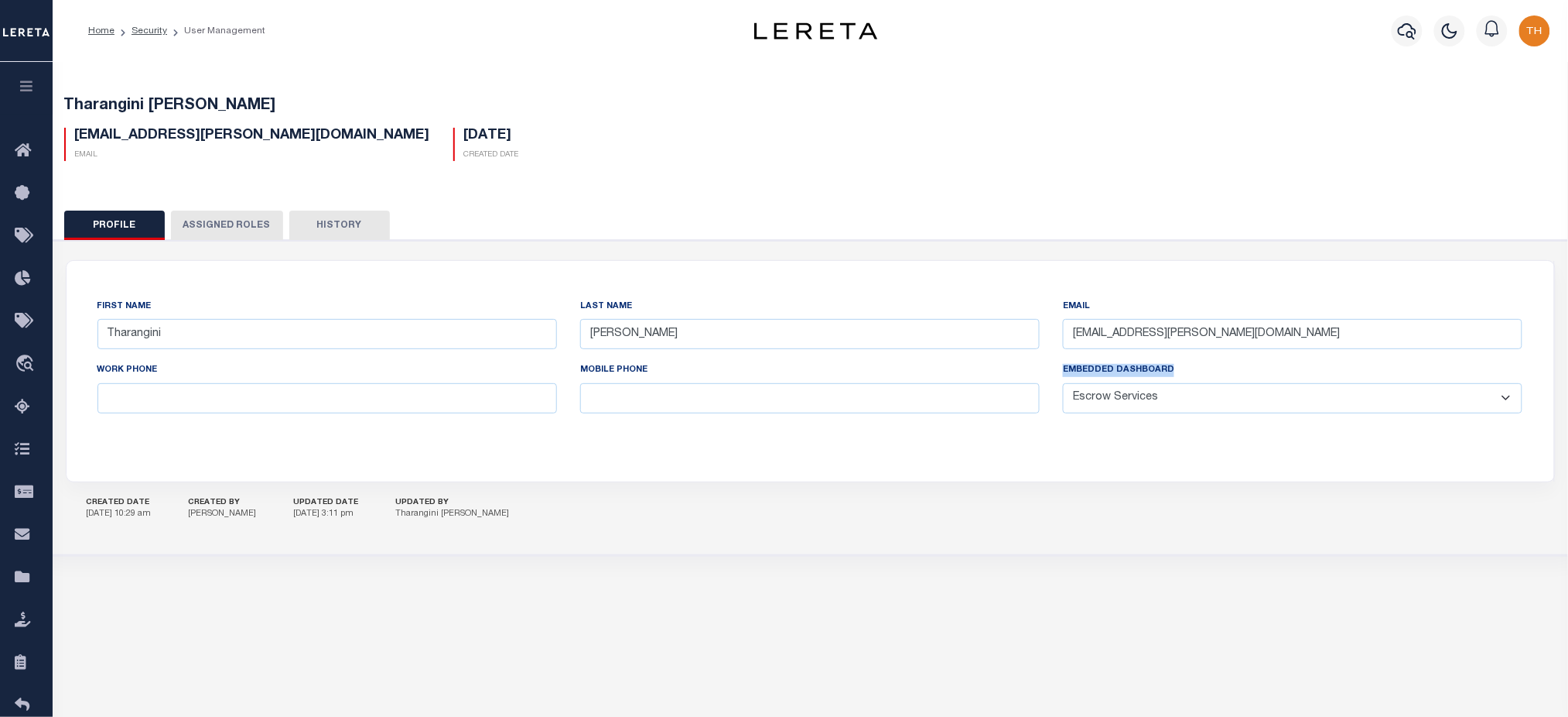
drag, startPoint x: 1065, startPoint y: 369, endPoint x: 1190, endPoint y: 380, distance: 125.5
click at [1208, 366] on div "Embedded Dashboard General Locate Escrow Services AI Payment Verification Custo…" at bounding box center [1292, 387] width 459 height 51
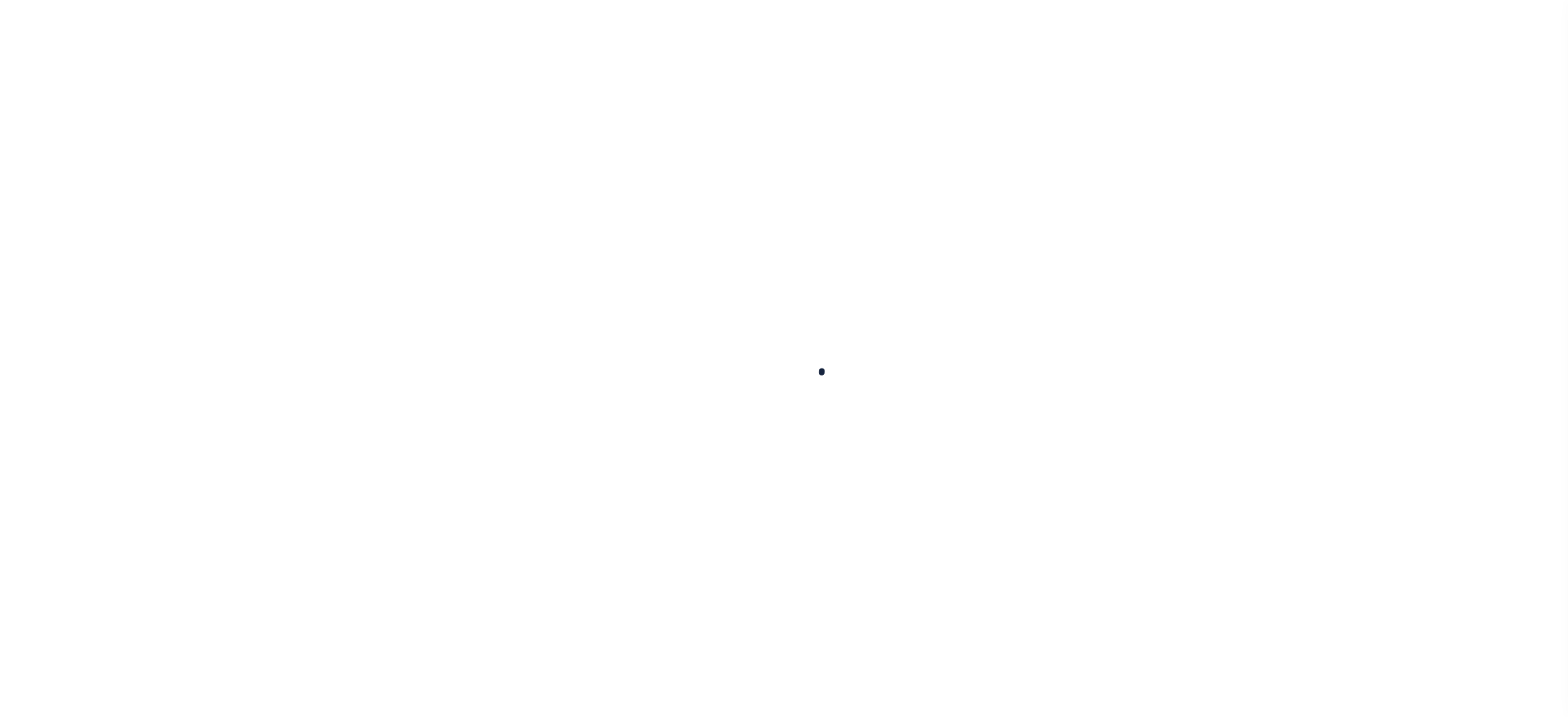
scroll to position [103, 0]
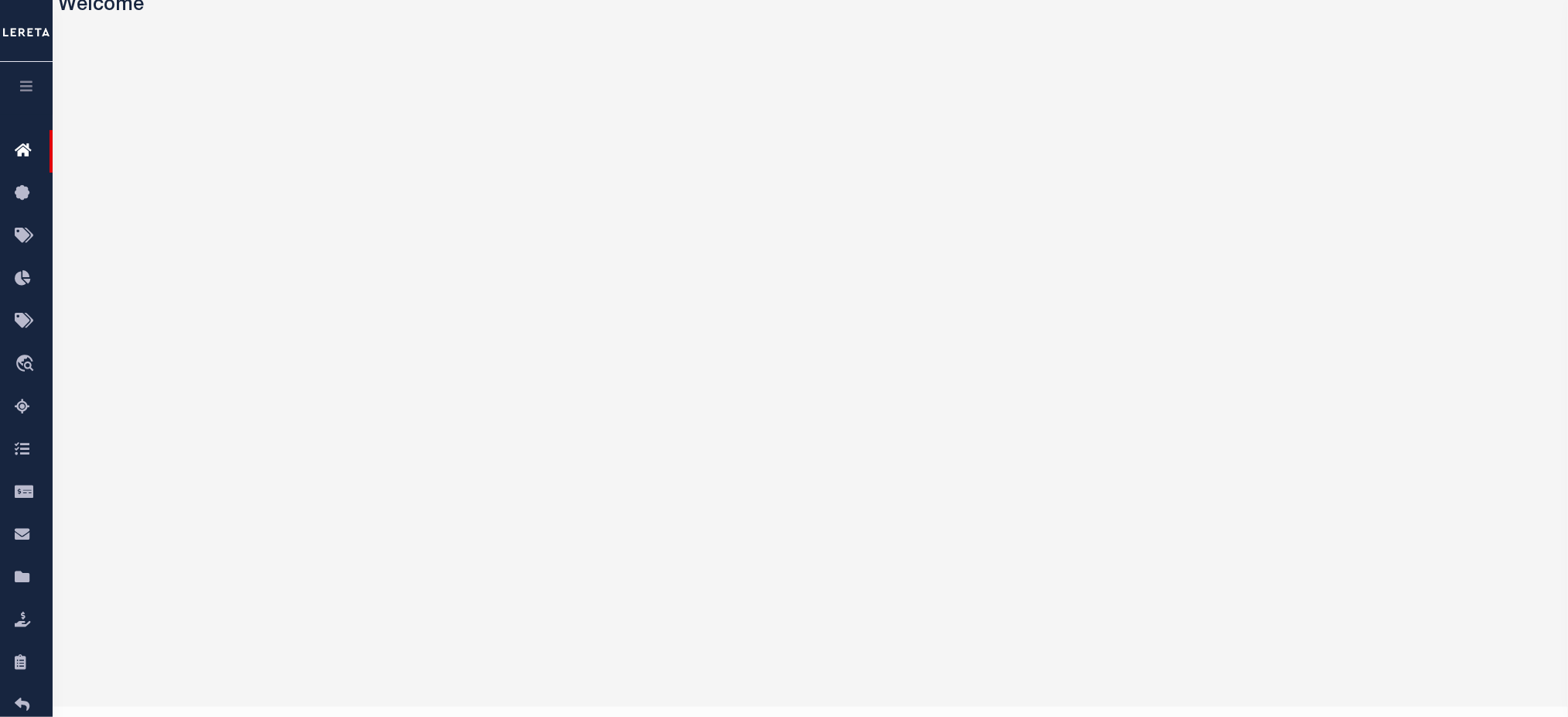
scroll to position [103, 0]
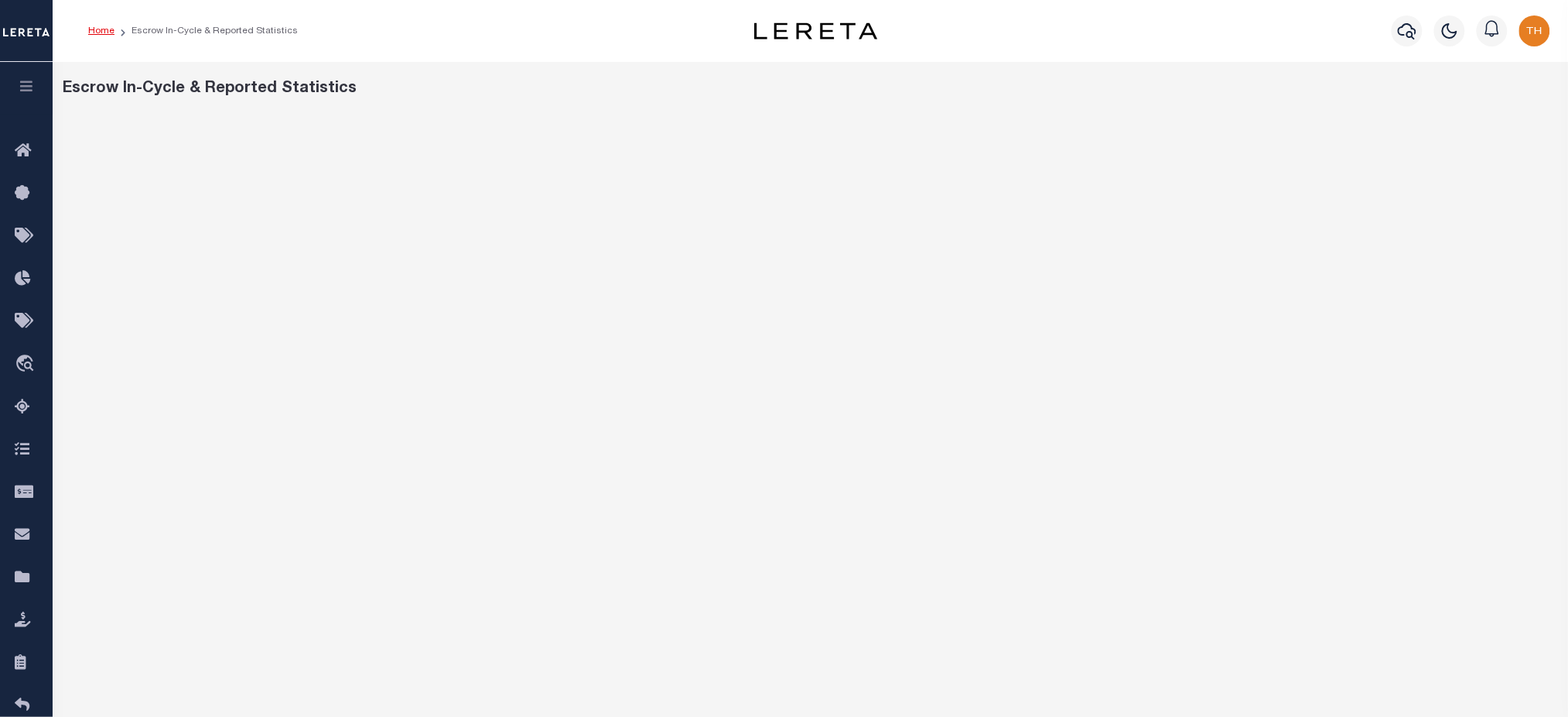
click at [104, 30] on link "Home" at bounding box center [101, 31] width 26 height 9
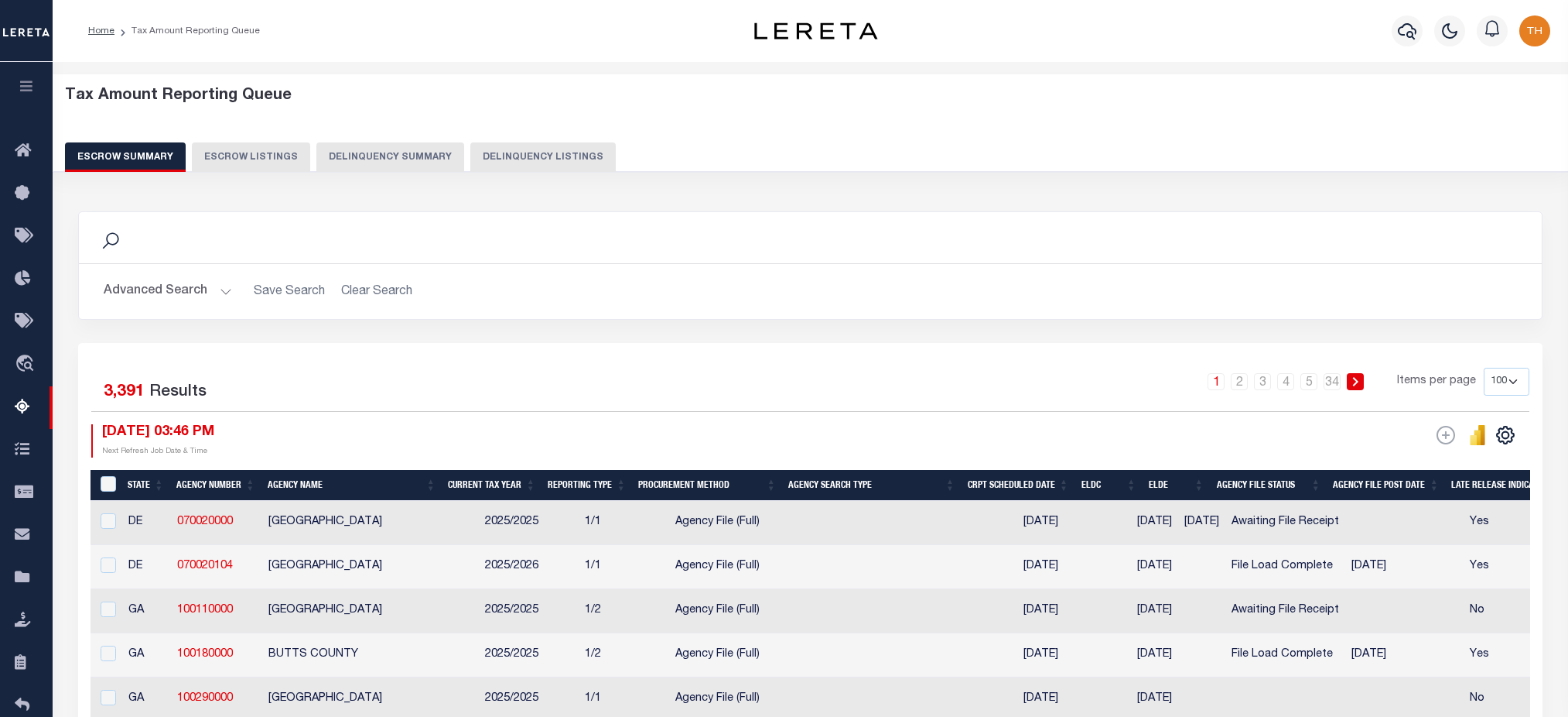
click at [394, 160] on button "Delinquency Summary" at bounding box center [391, 157] width 148 height 30
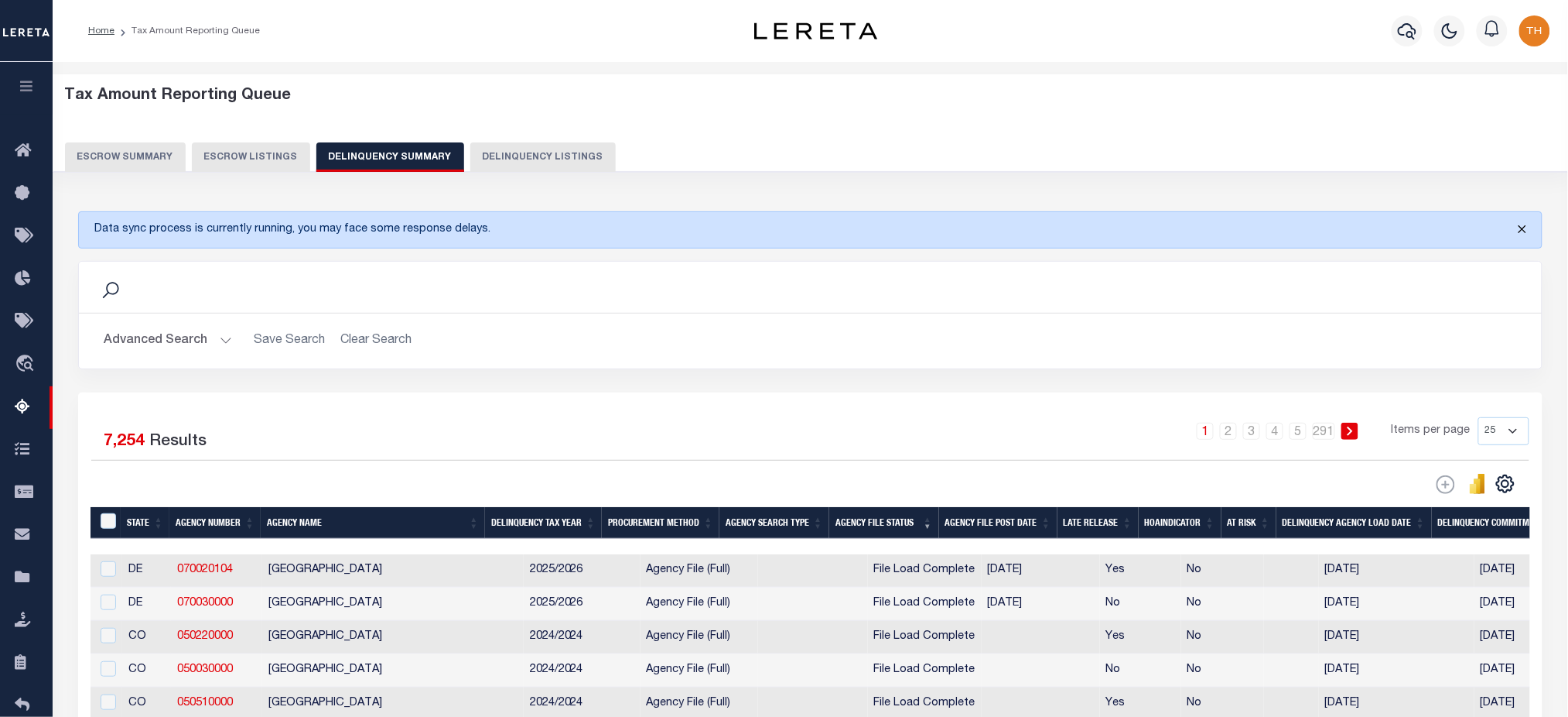
click at [1520, 228] on button "Close" at bounding box center [1523, 229] width 39 height 34
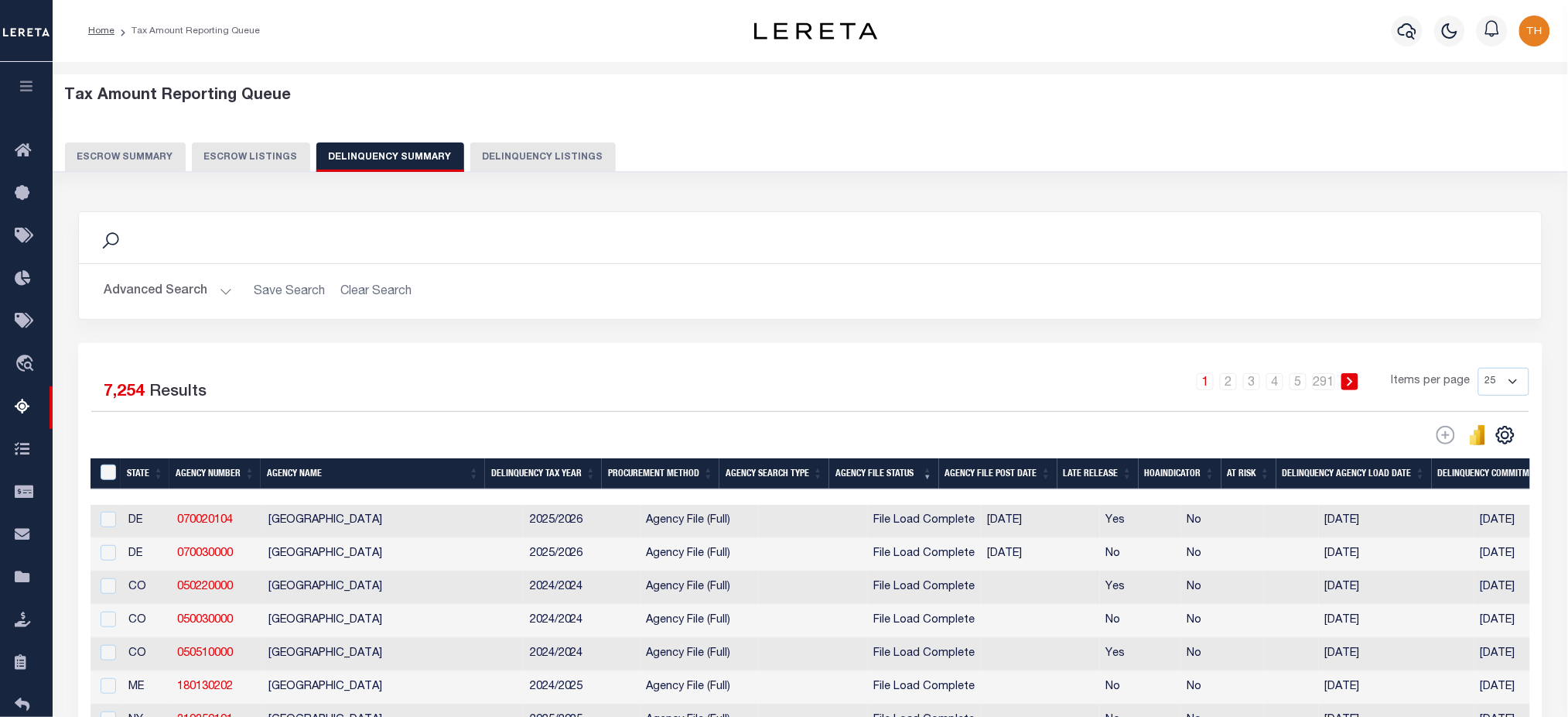
click at [169, 285] on button "Advanced Search" at bounding box center [167, 291] width 128 height 31
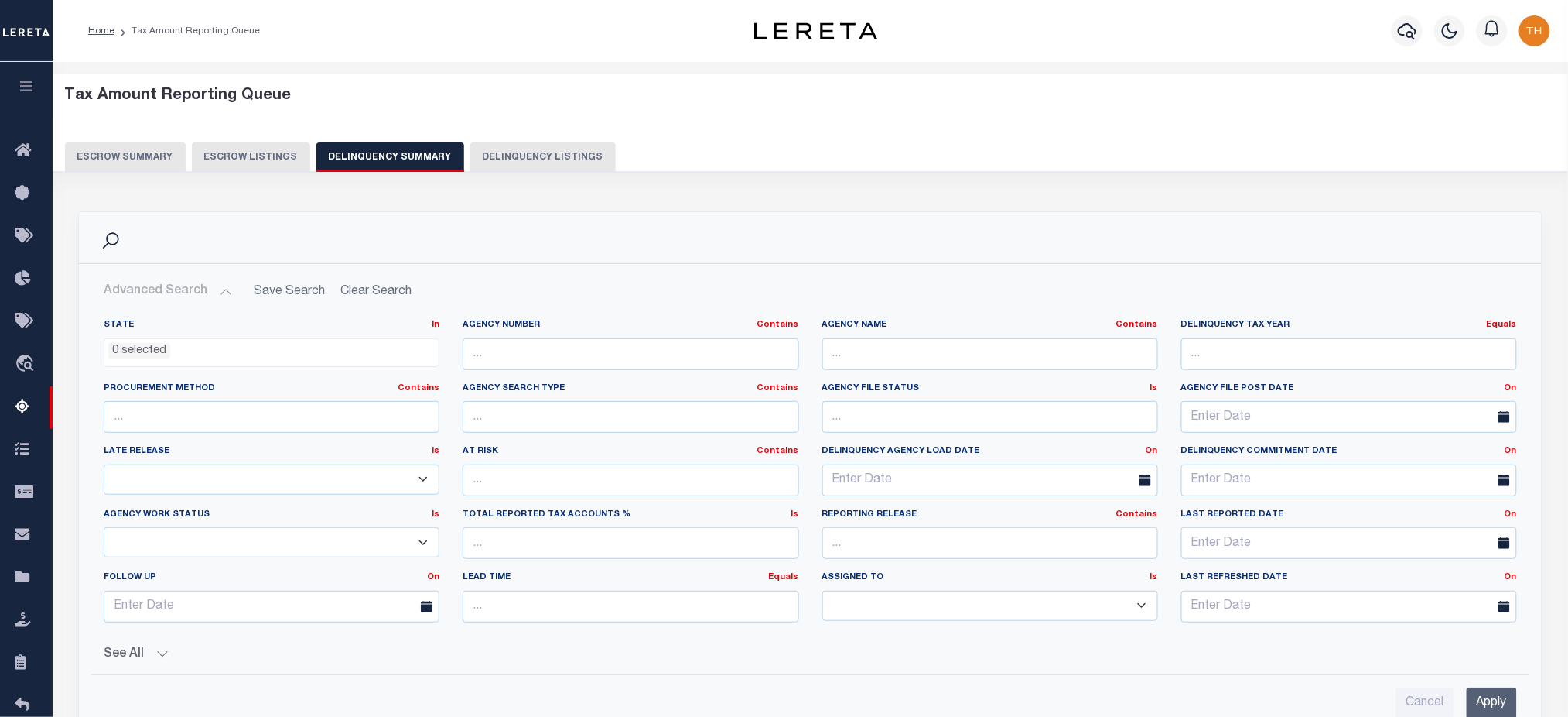
scroll to position [309, 0]
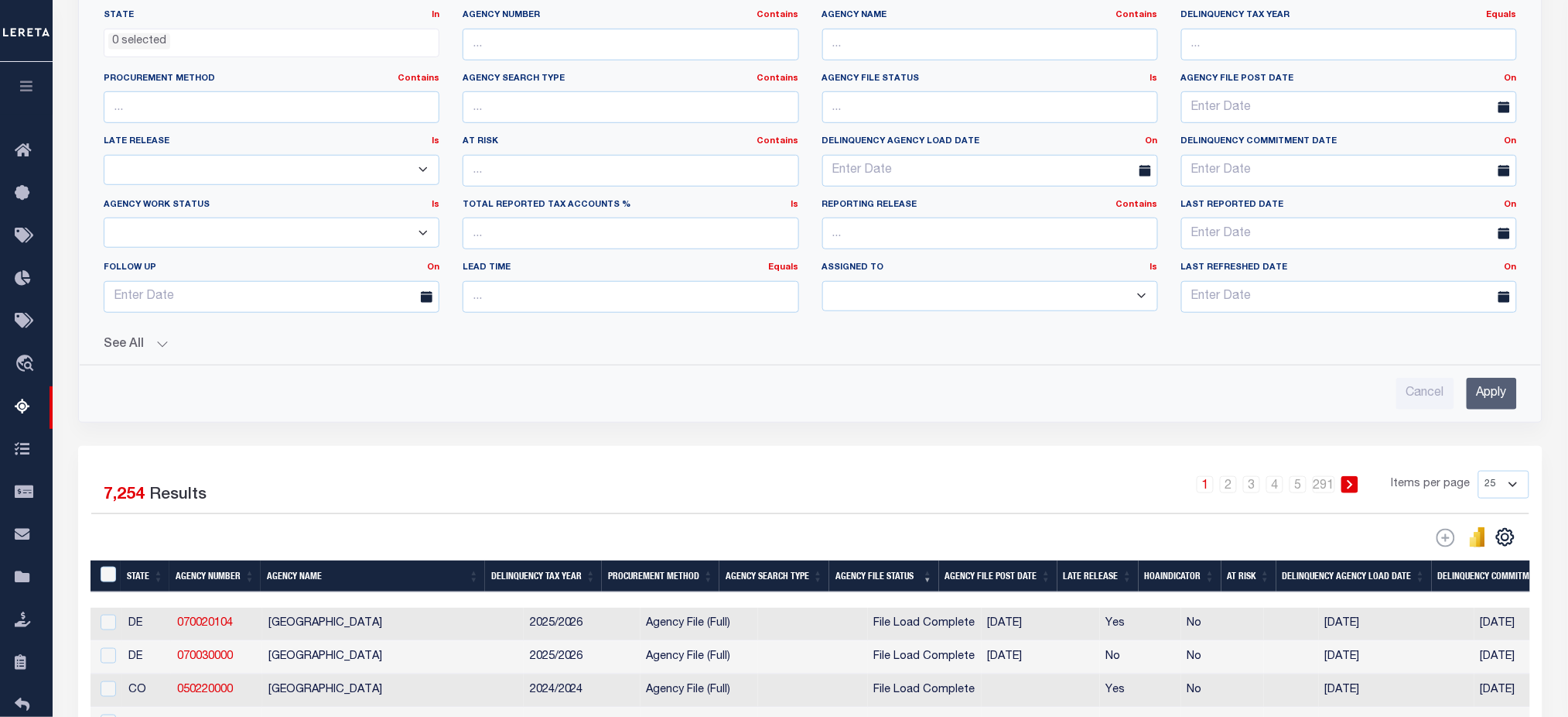
click at [155, 338] on button "See All" at bounding box center [810, 344] width 1413 height 14
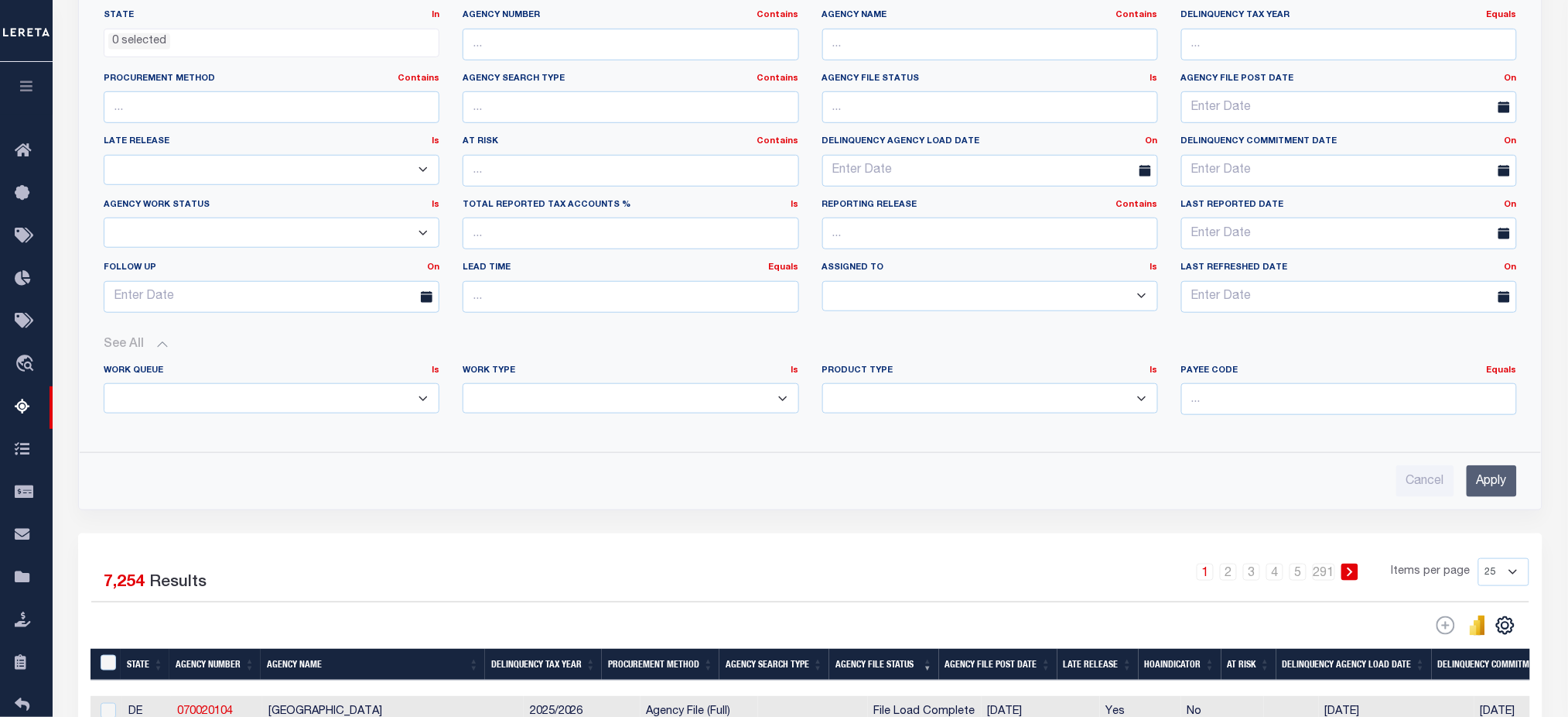
scroll to position [0, 0]
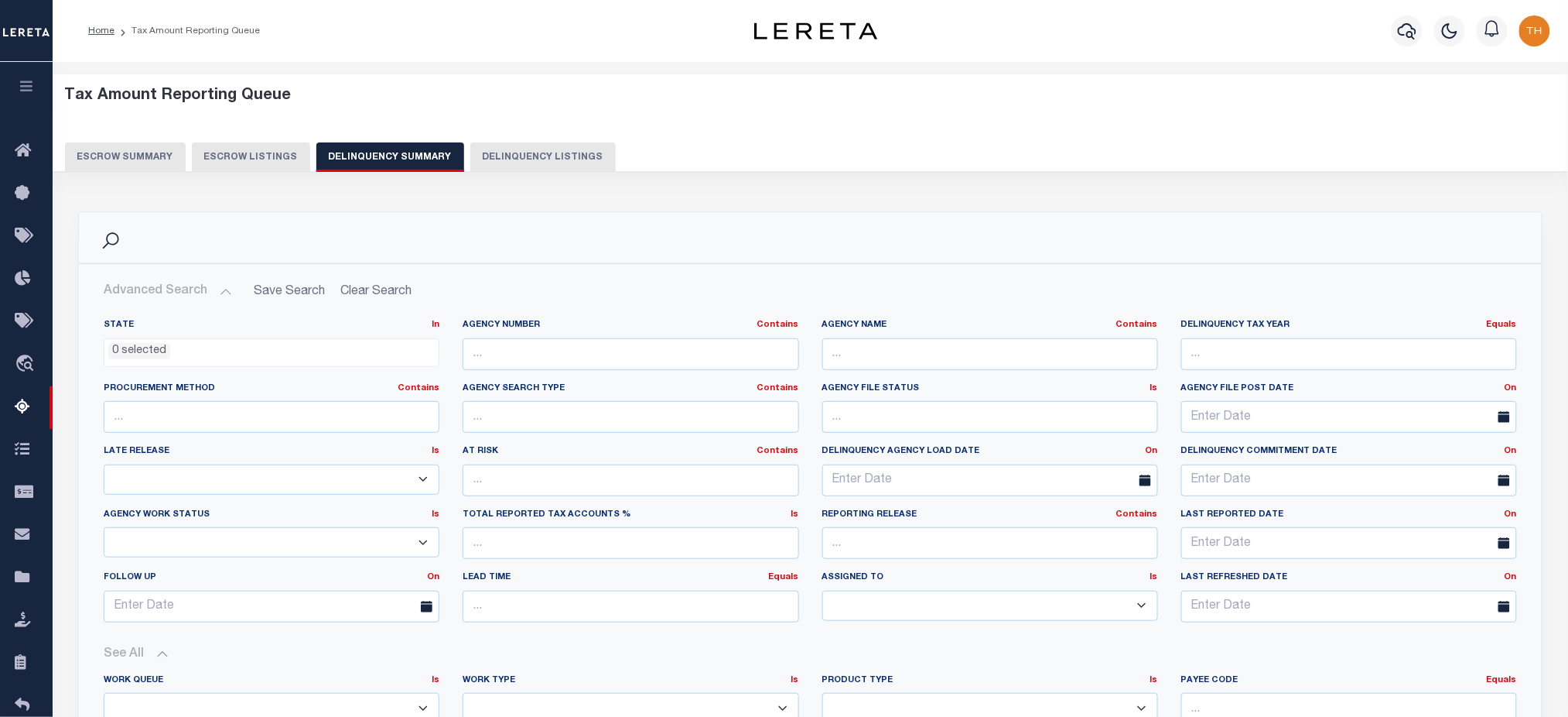
click at [205, 297] on button "Advanced Search" at bounding box center [167, 291] width 128 height 31
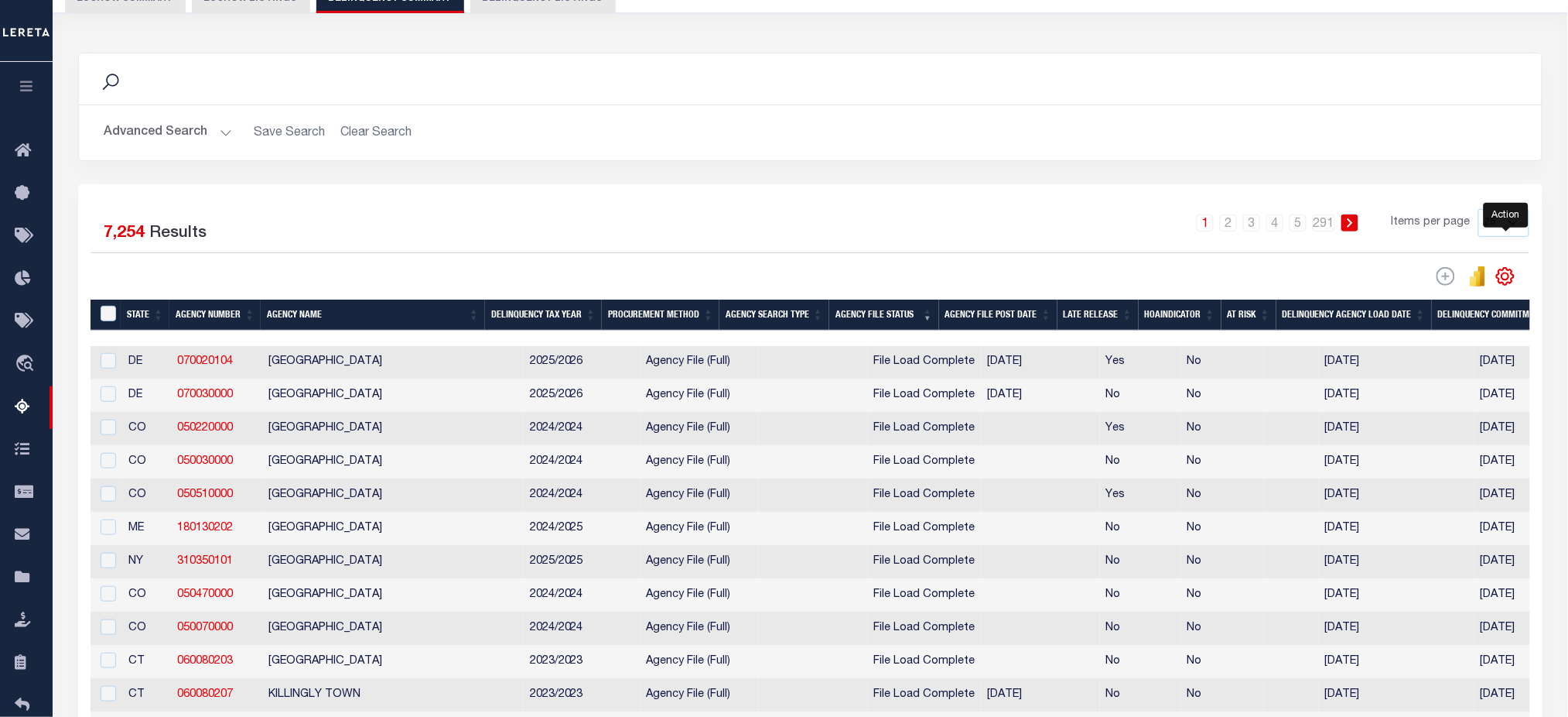
click at [1500, 279] on icon "" at bounding box center [1505, 276] width 17 height 17
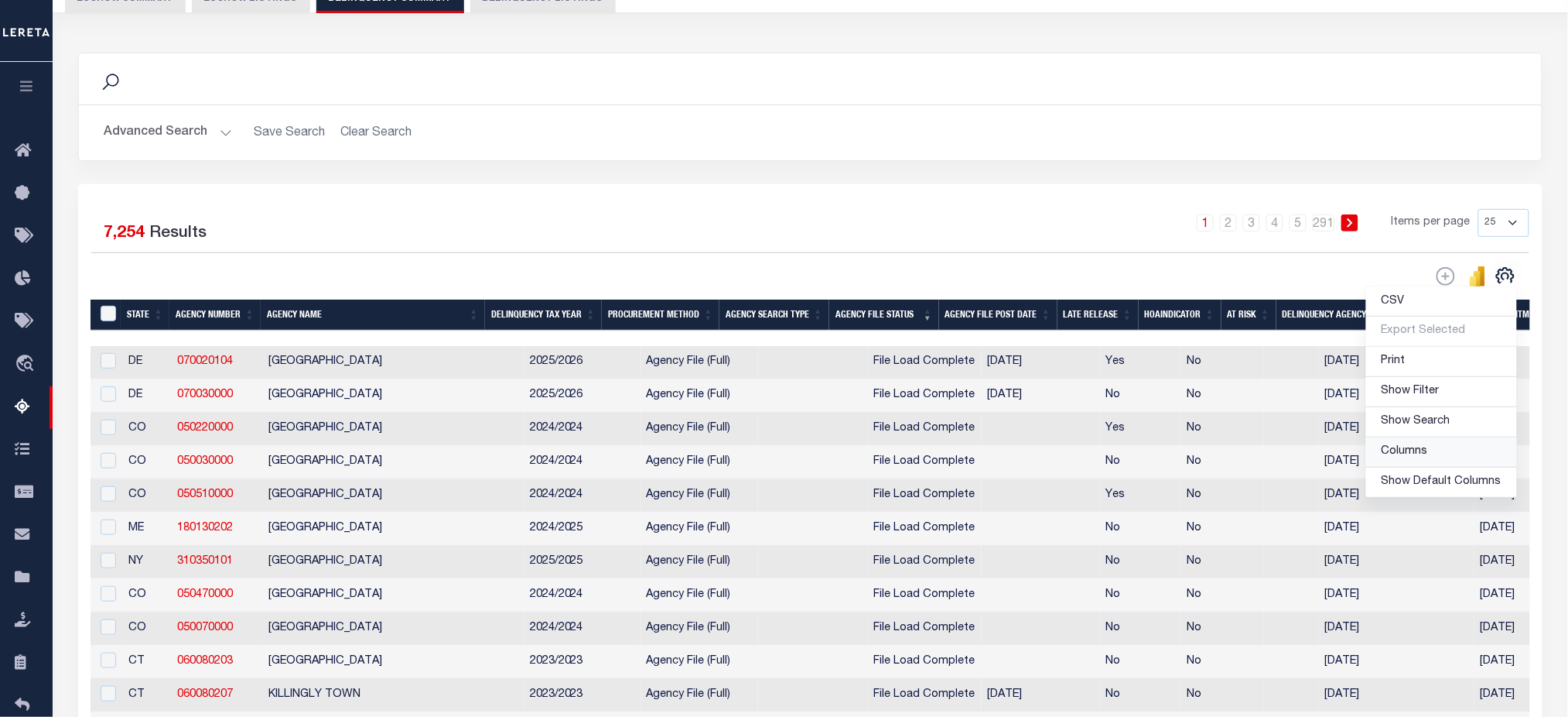
click at [1455, 450] on link "Columns" at bounding box center [1442, 453] width 151 height 31
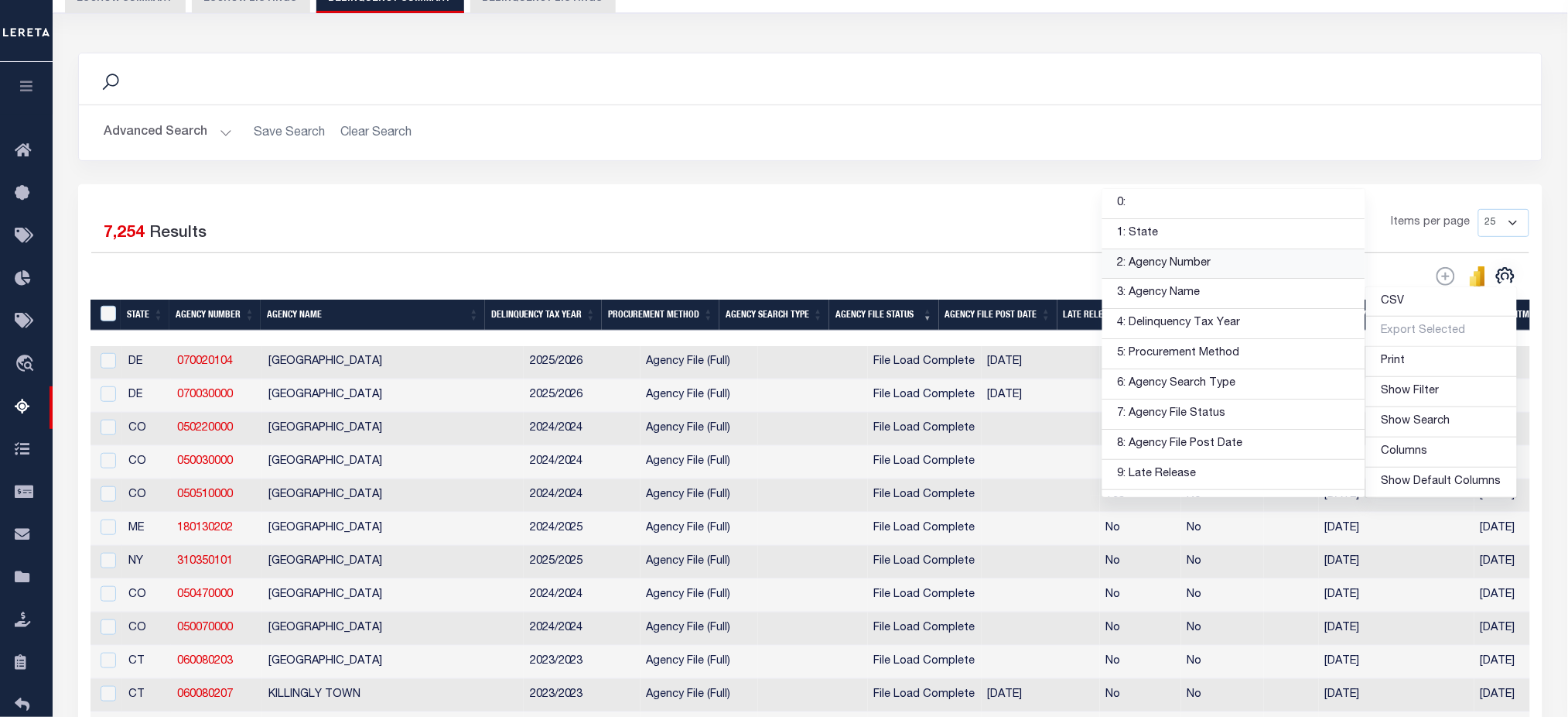
click at [1256, 261] on link "2: Agency Number" at bounding box center [1234, 264] width 263 height 31
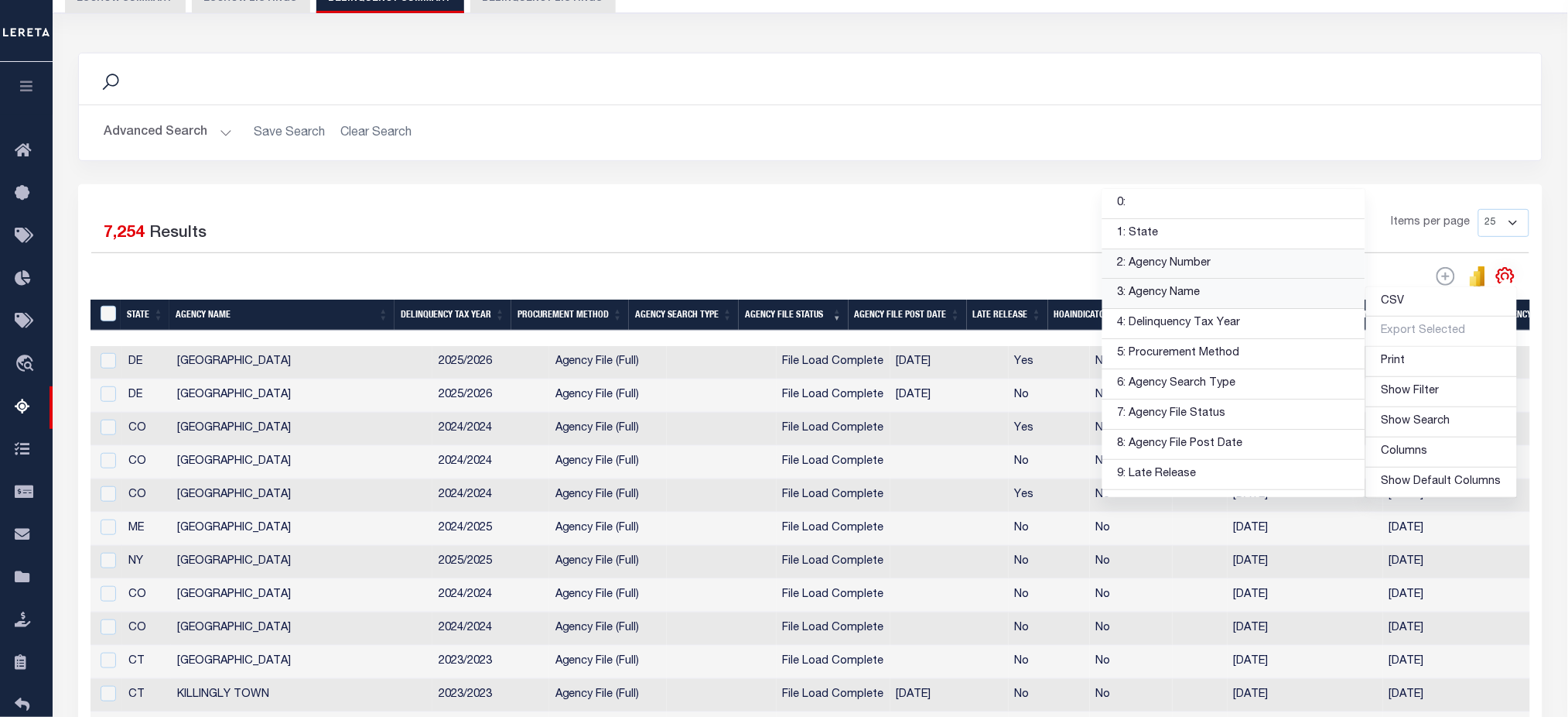
click at [1249, 296] on link "3: Agency Name" at bounding box center [1234, 294] width 263 height 31
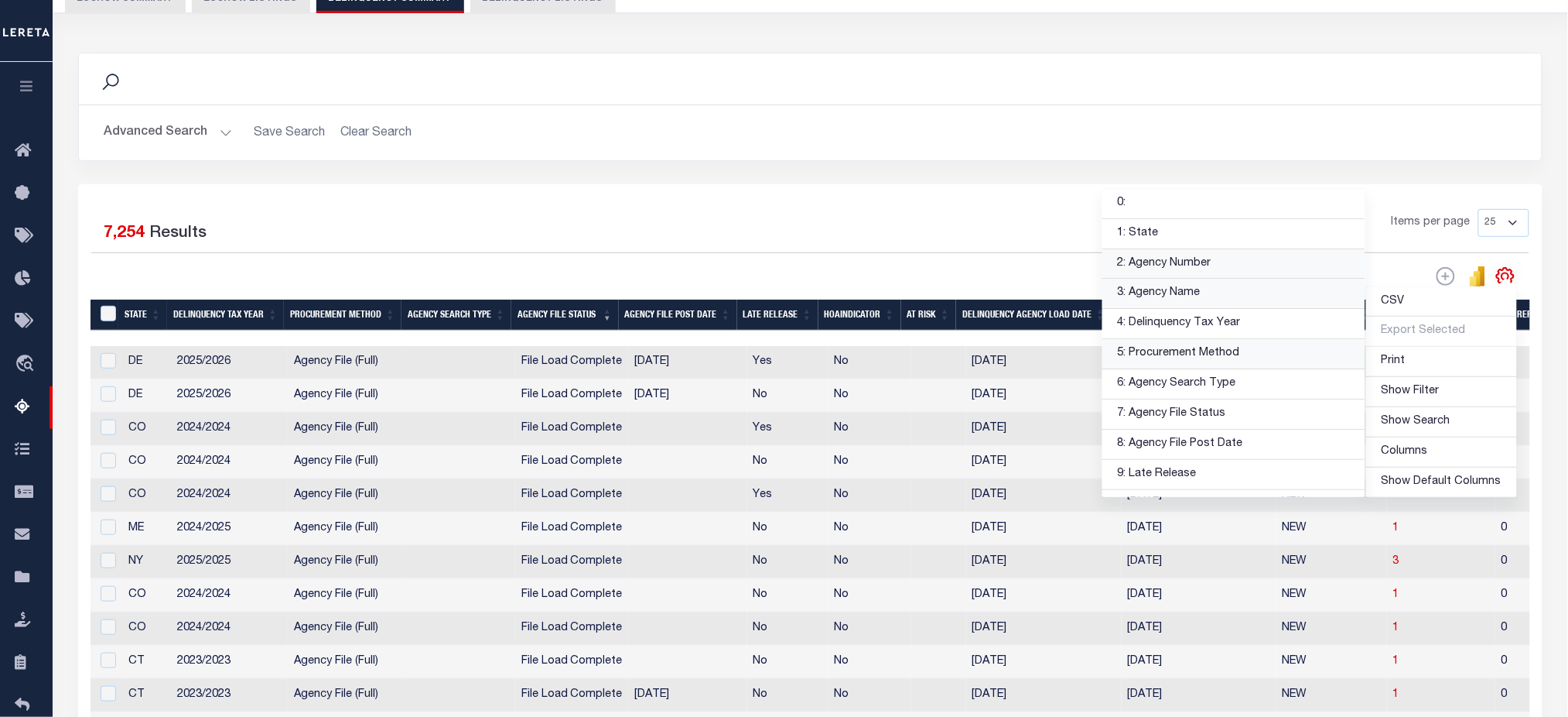
click at [1239, 345] on link "5: Procurement Method" at bounding box center [1234, 354] width 263 height 31
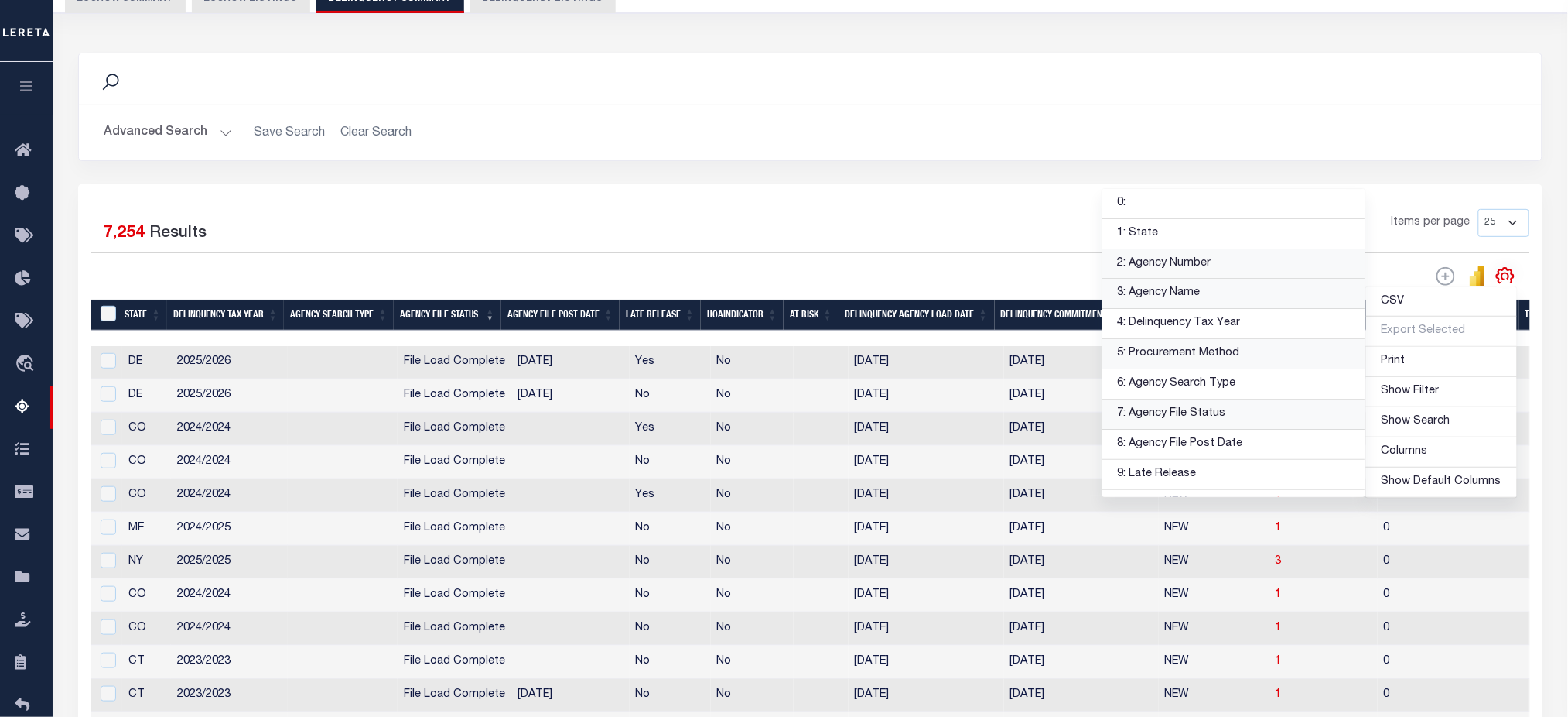
click at [1244, 409] on link "7: Agency File Status" at bounding box center [1234, 415] width 263 height 31
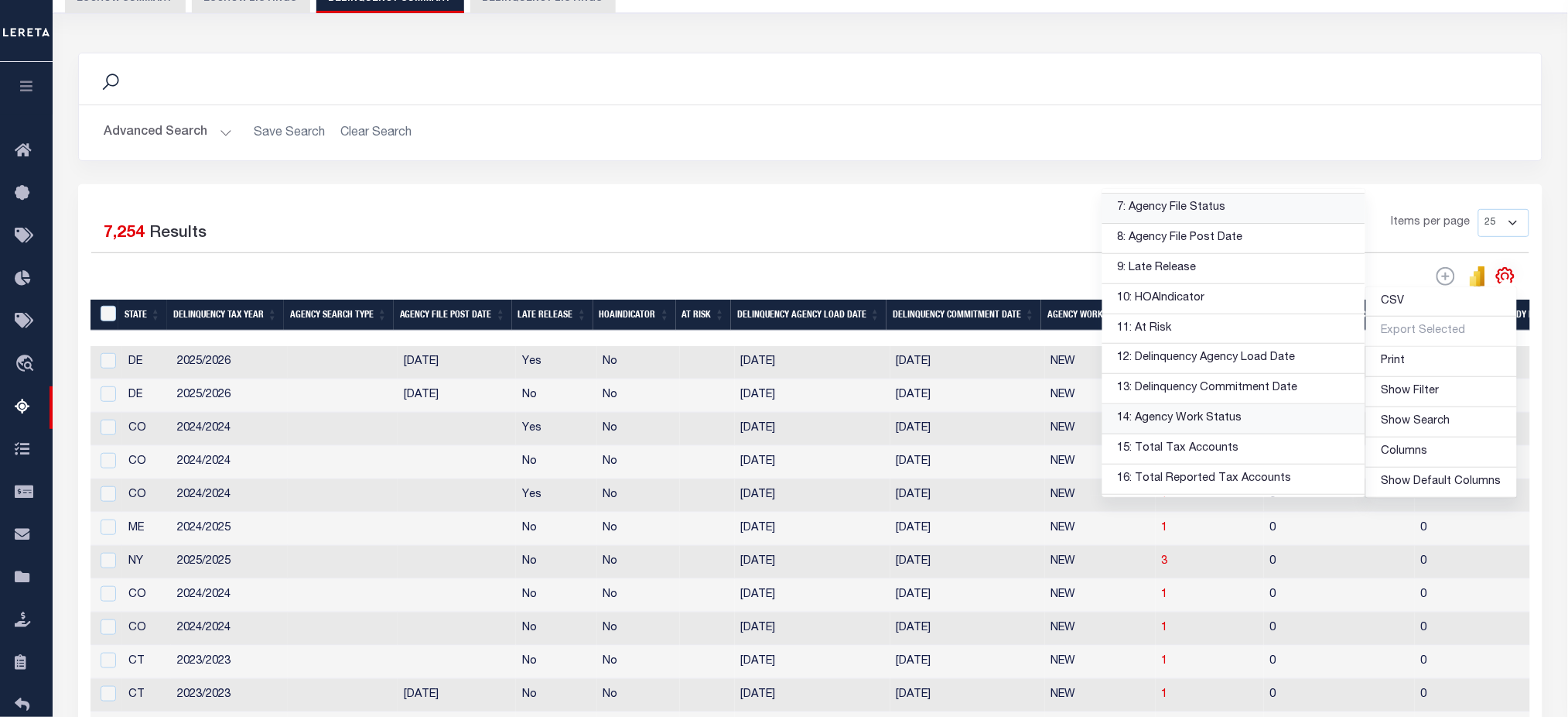
click at [1255, 419] on link "14: Agency Work Status" at bounding box center [1234, 420] width 263 height 31
click at [876, 210] on div "1 2 3 4 5 … 291 Items per page 25 100 200 500 1000" at bounding box center [993, 229] width 1073 height 40
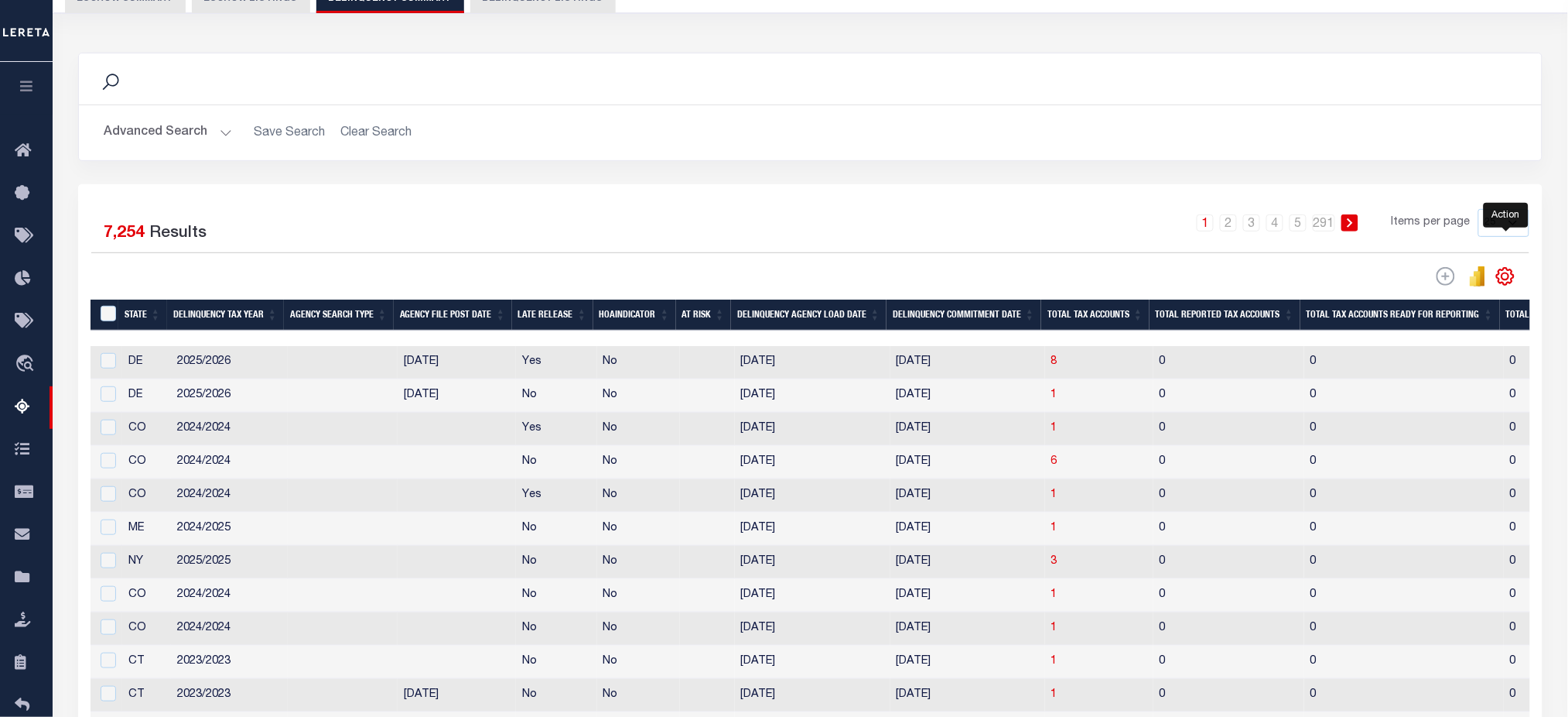
click at [1503, 274] on icon "" at bounding box center [1506, 276] width 7 height 7
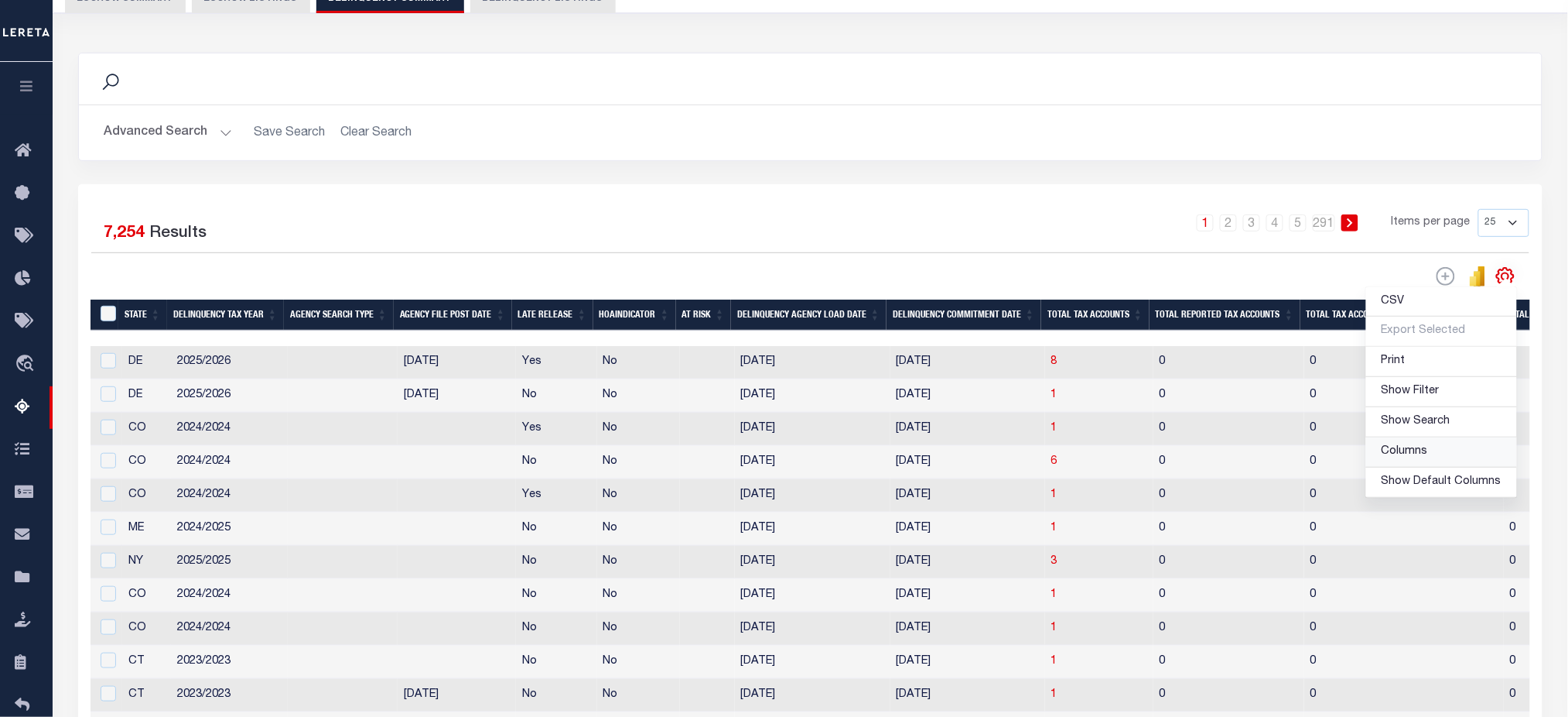
click at [1412, 446] on span "Columns" at bounding box center [1404, 451] width 47 height 11
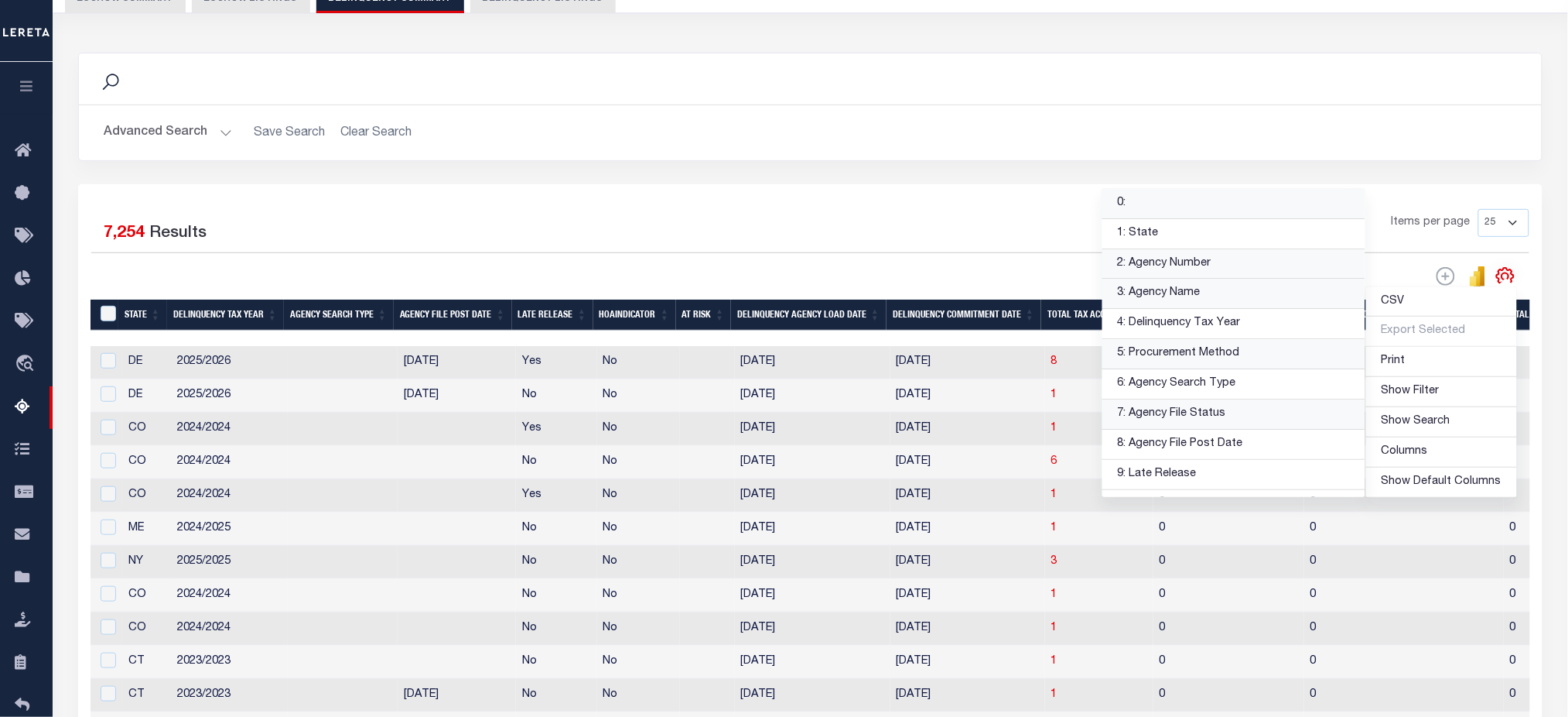
click at [1208, 205] on link "0:" at bounding box center [1234, 204] width 263 height 31
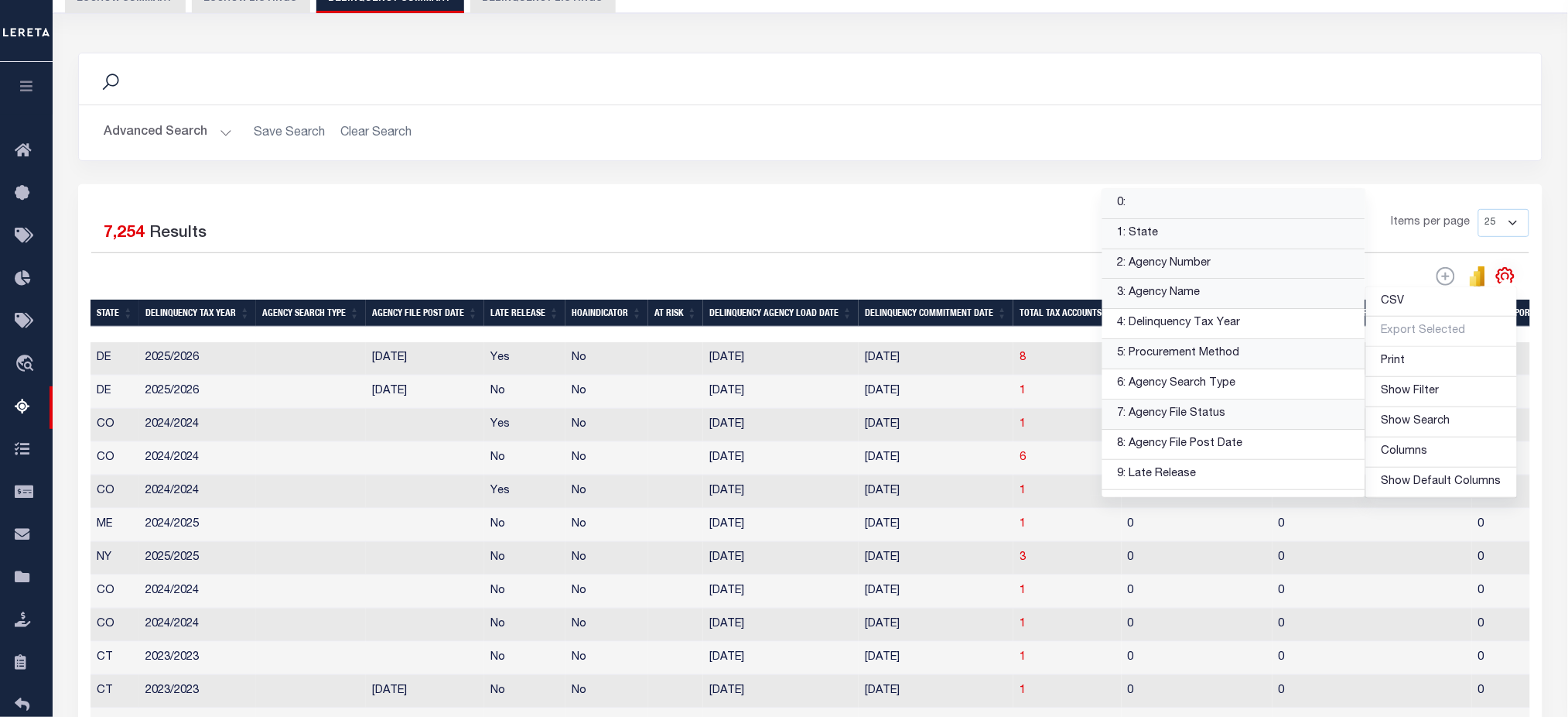
click at [1207, 230] on link "1: State" at bounding box center [1234, 234] width 263 height 31
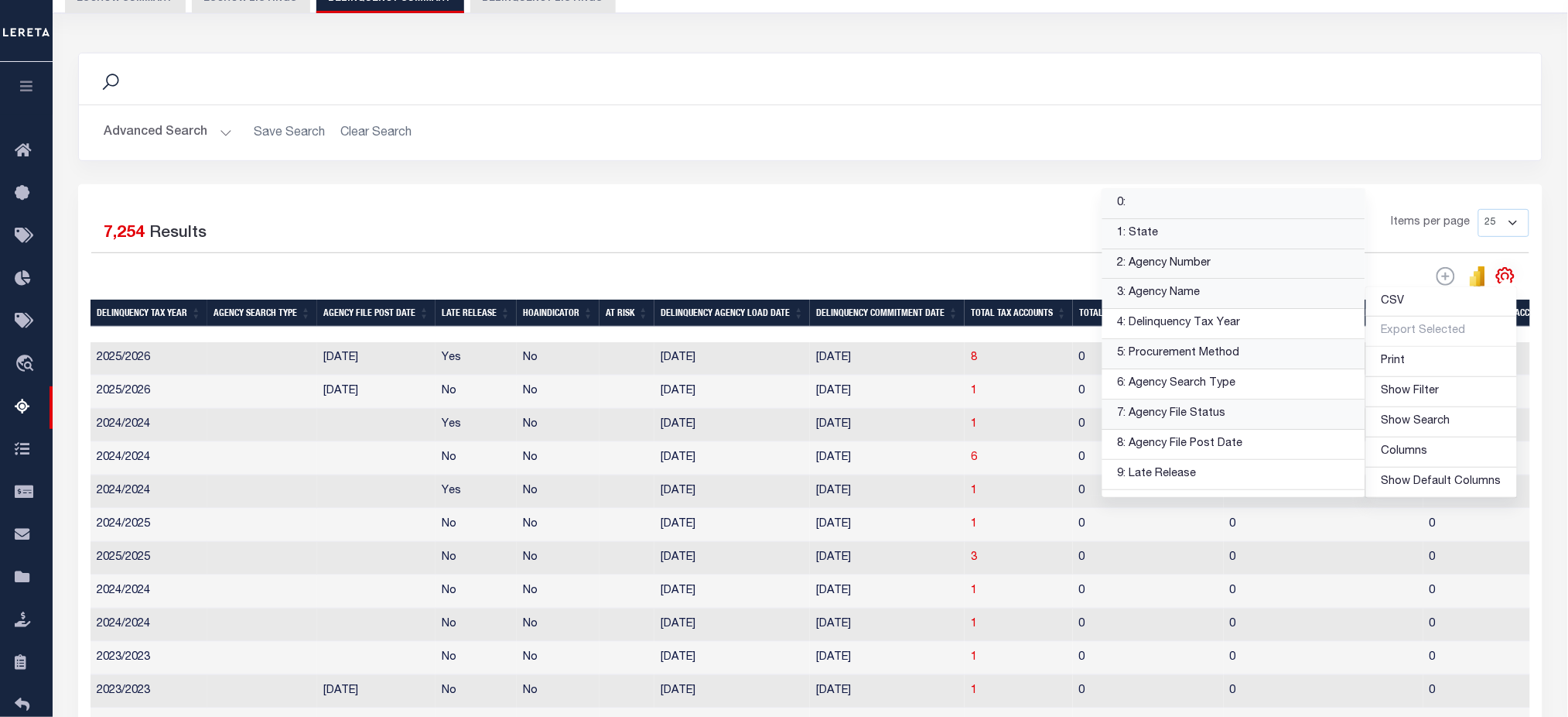
click at [1218, 257] on link "2: Agency Number" at bounding box center [1234, 264] width 263 height 31
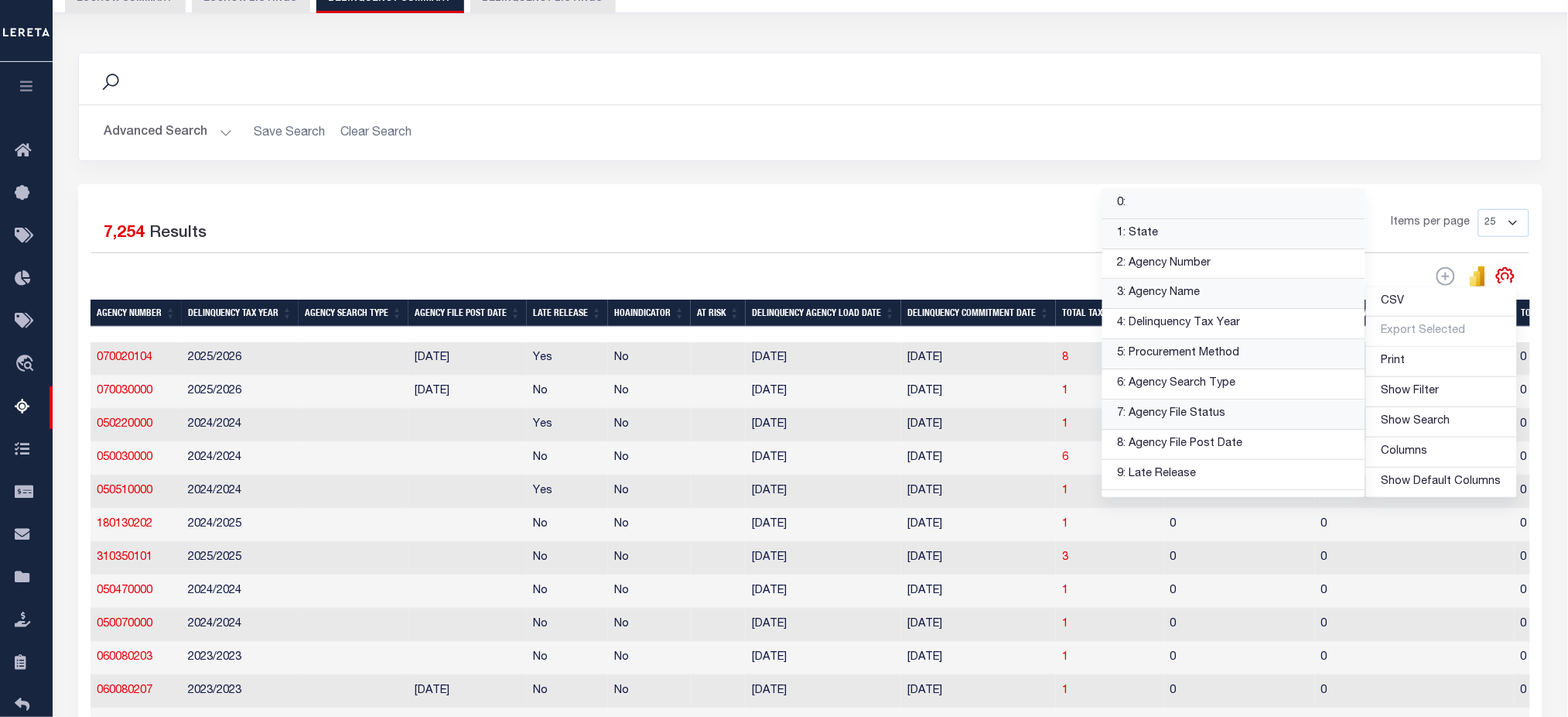
click at [1226, 232] on link "1: State" at bounding box center [1234, 234] width 263 height 31
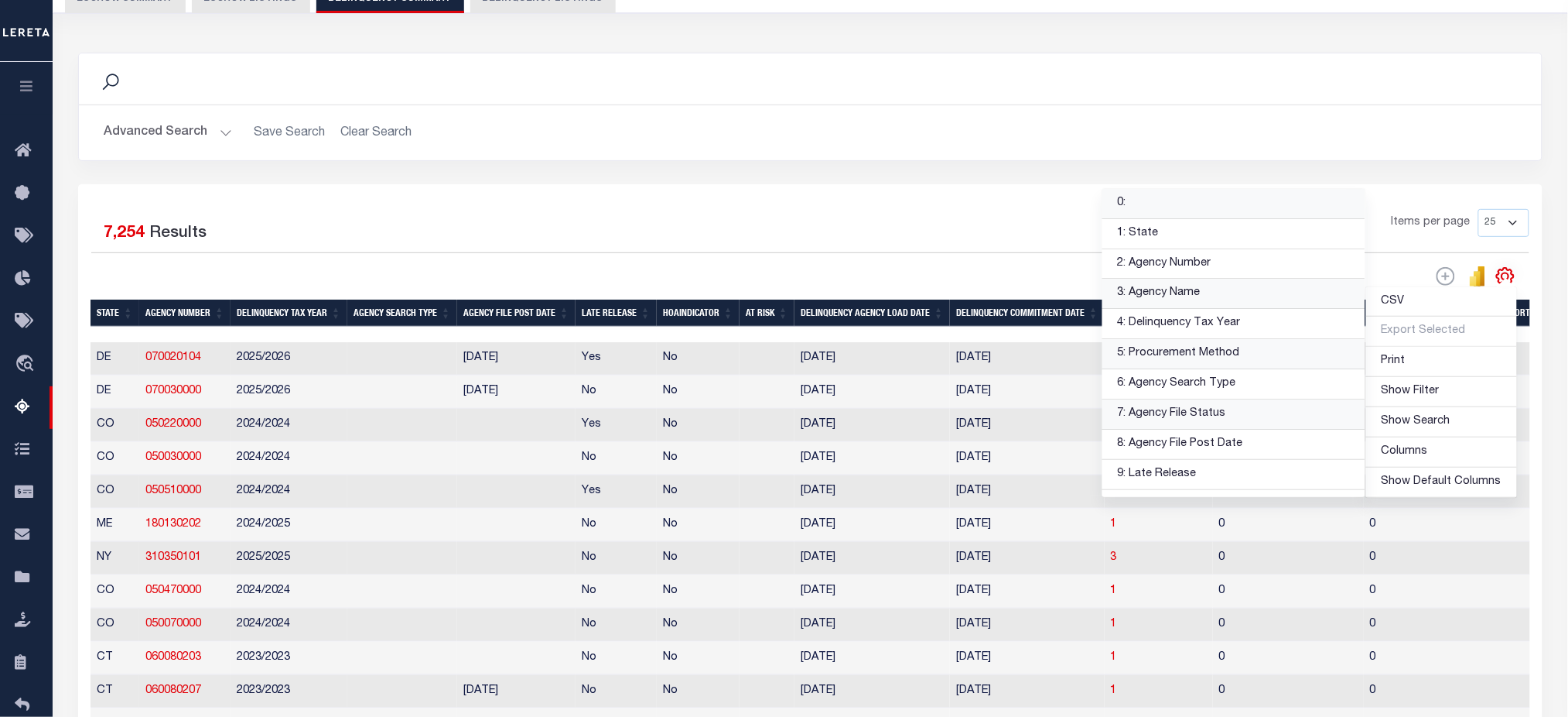
click at [1211, 292] on link "3: Agency Name" at bounding box center [1234, 294] width 263 height 31
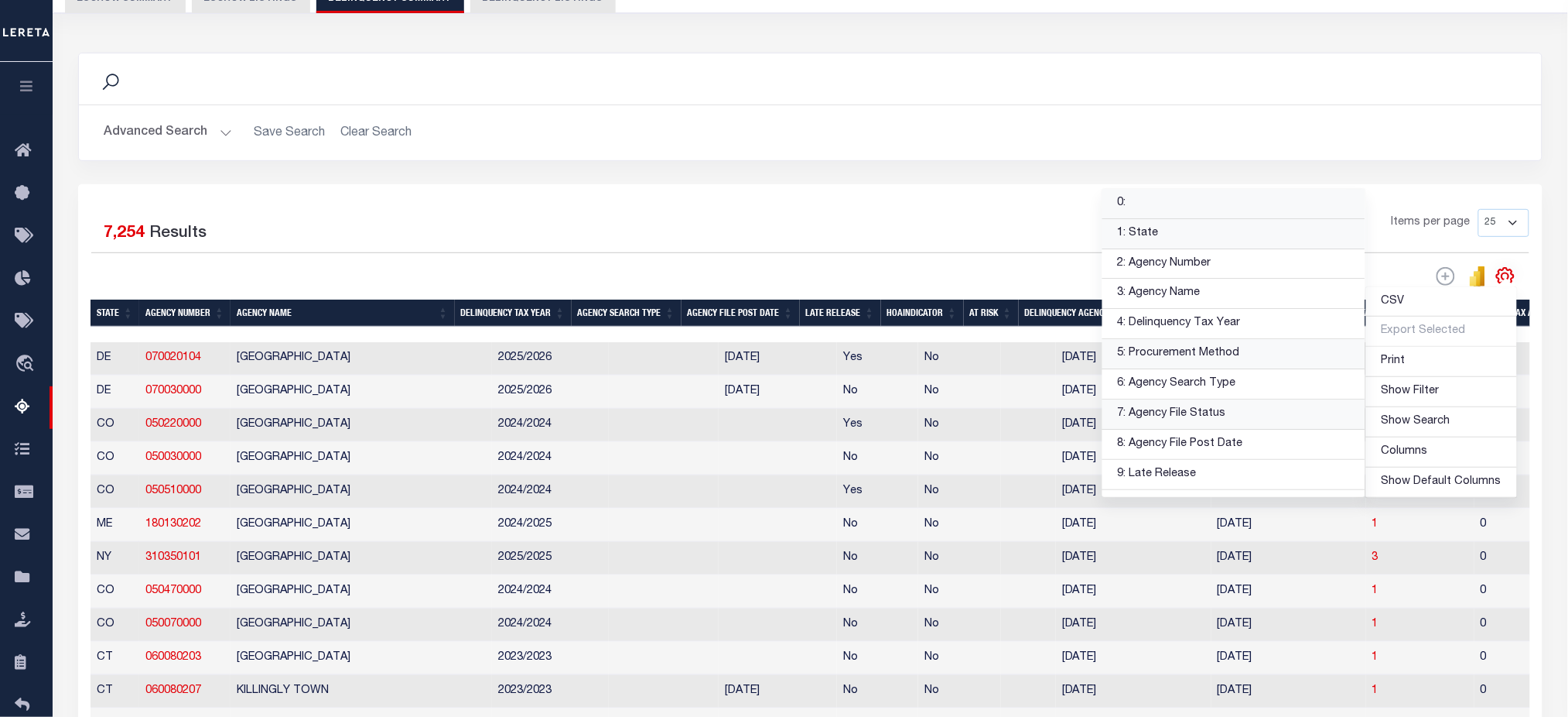
click at [1225, 240] on link "1: State" at bounding box center [1234, 234] width 263 height 31
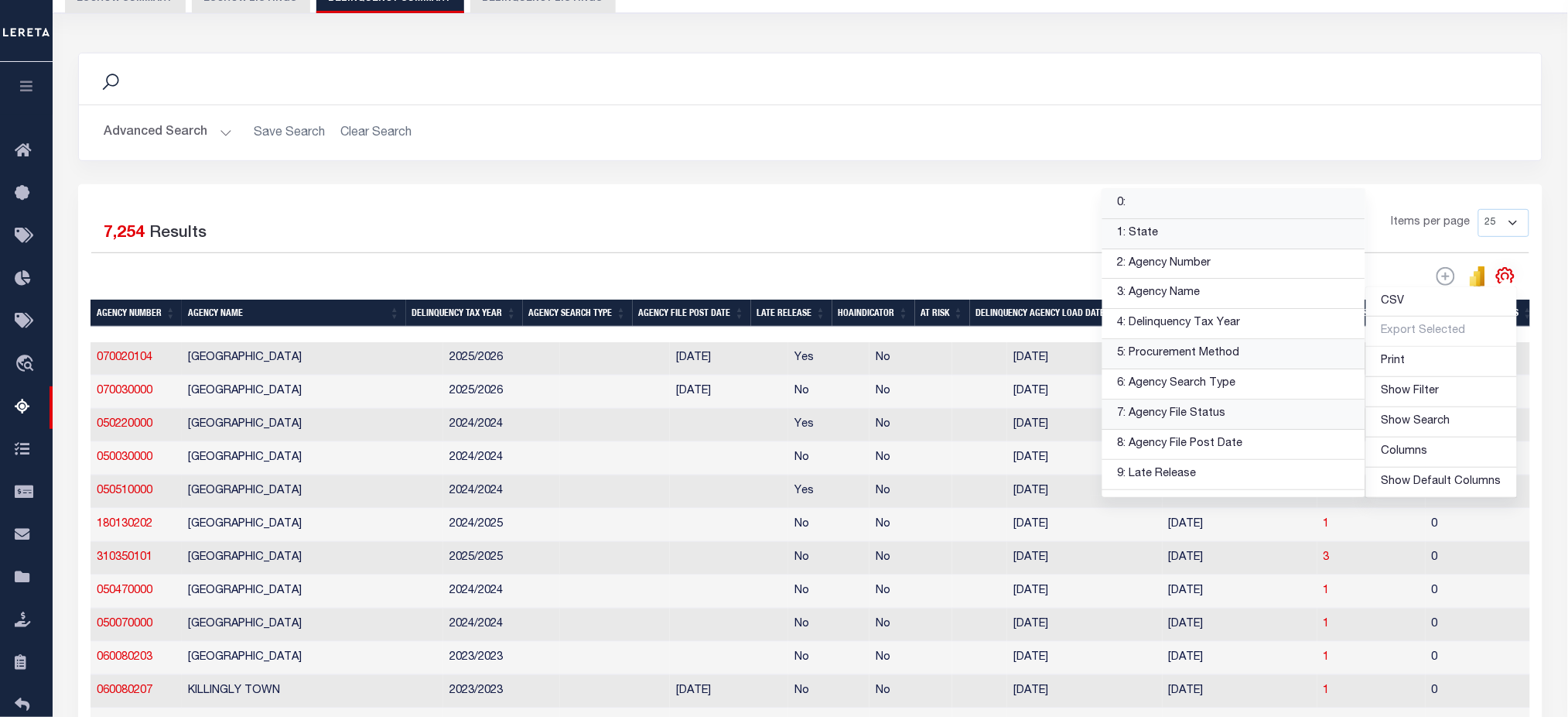
click at [1220, 239] on link "1: State" at bounding box center [1234, 234] width 263 height 31
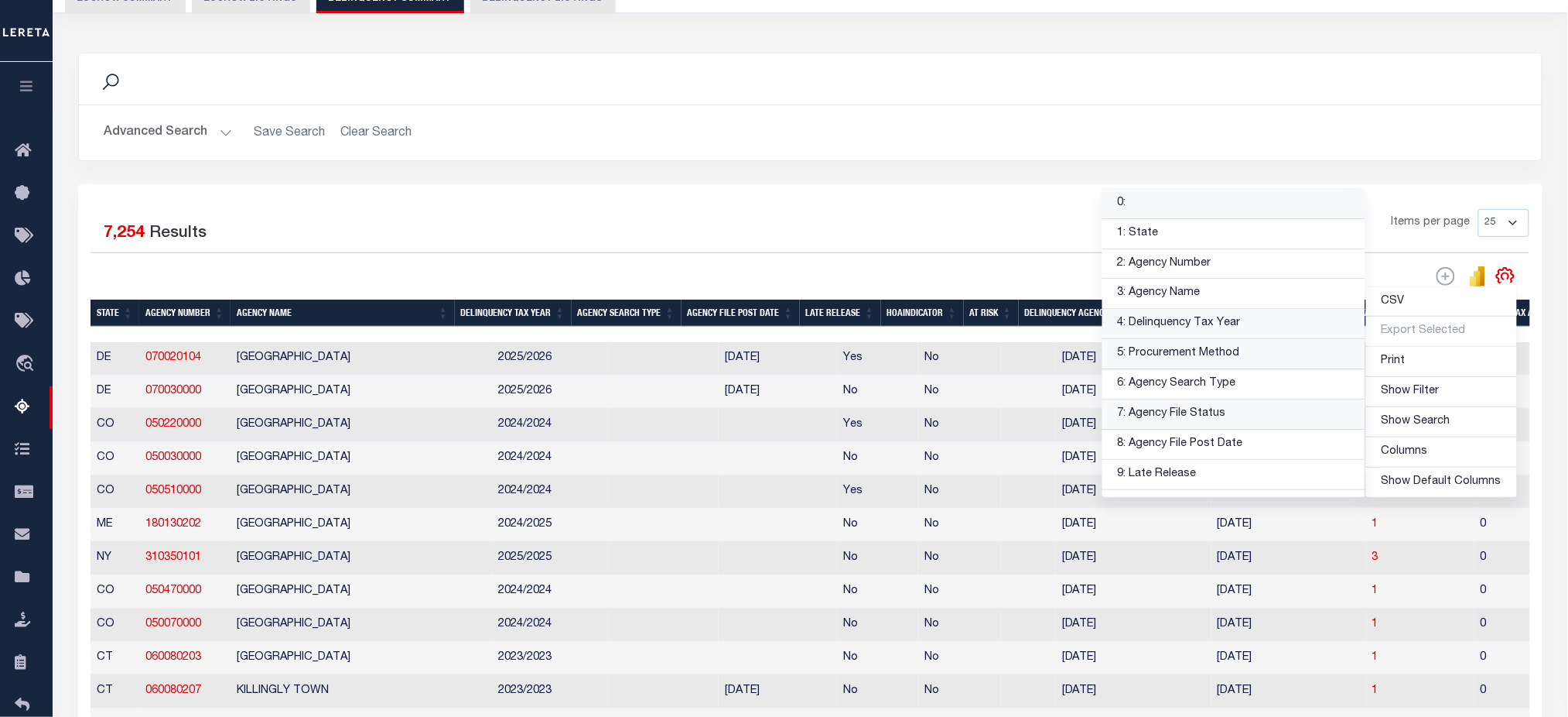
click at [1248, 326] on link "4: Delinquency Tax Year" at bounding box center [1234, 325] width 263 height 31
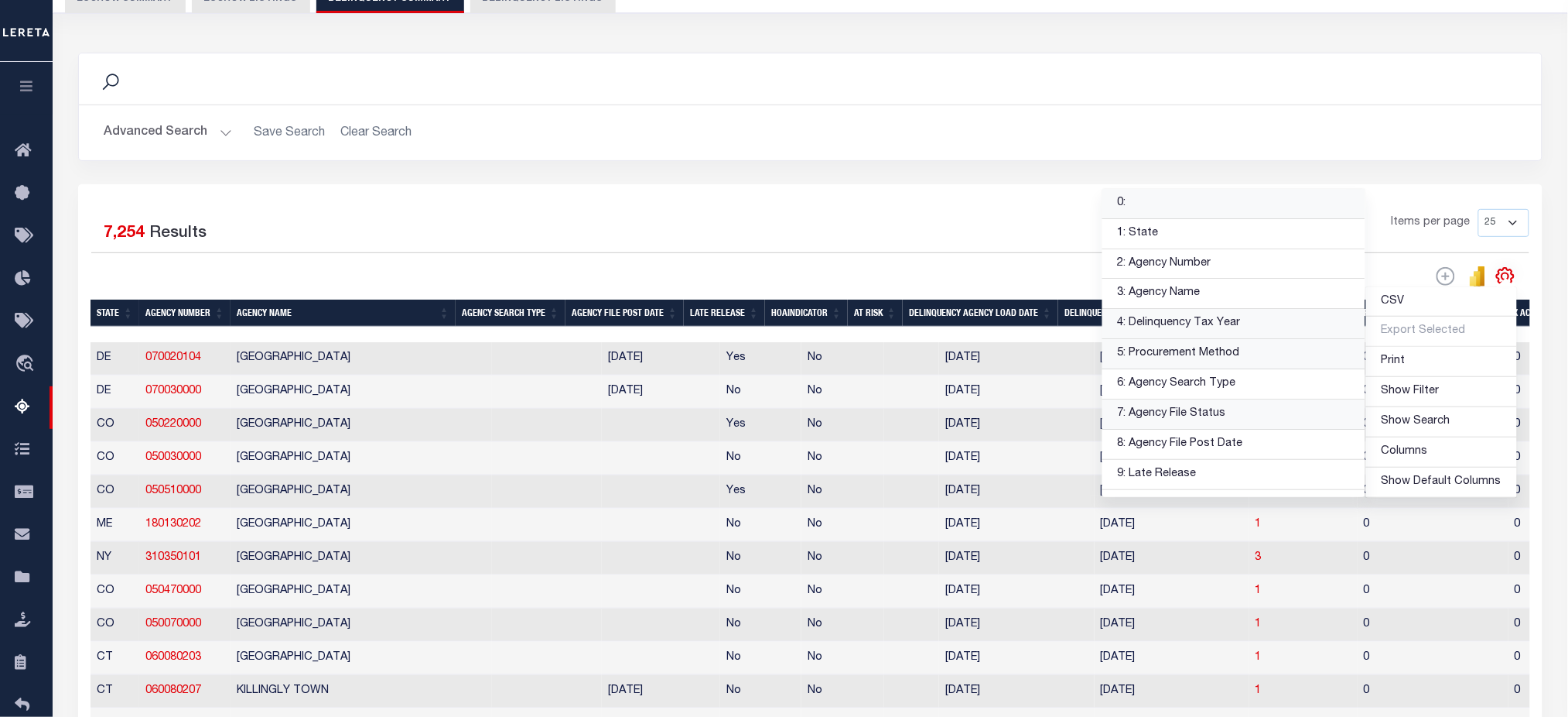
click at [1241, 351] on link "5: Procurement Method" at bounding box center [1234, 354] width 263 height 31
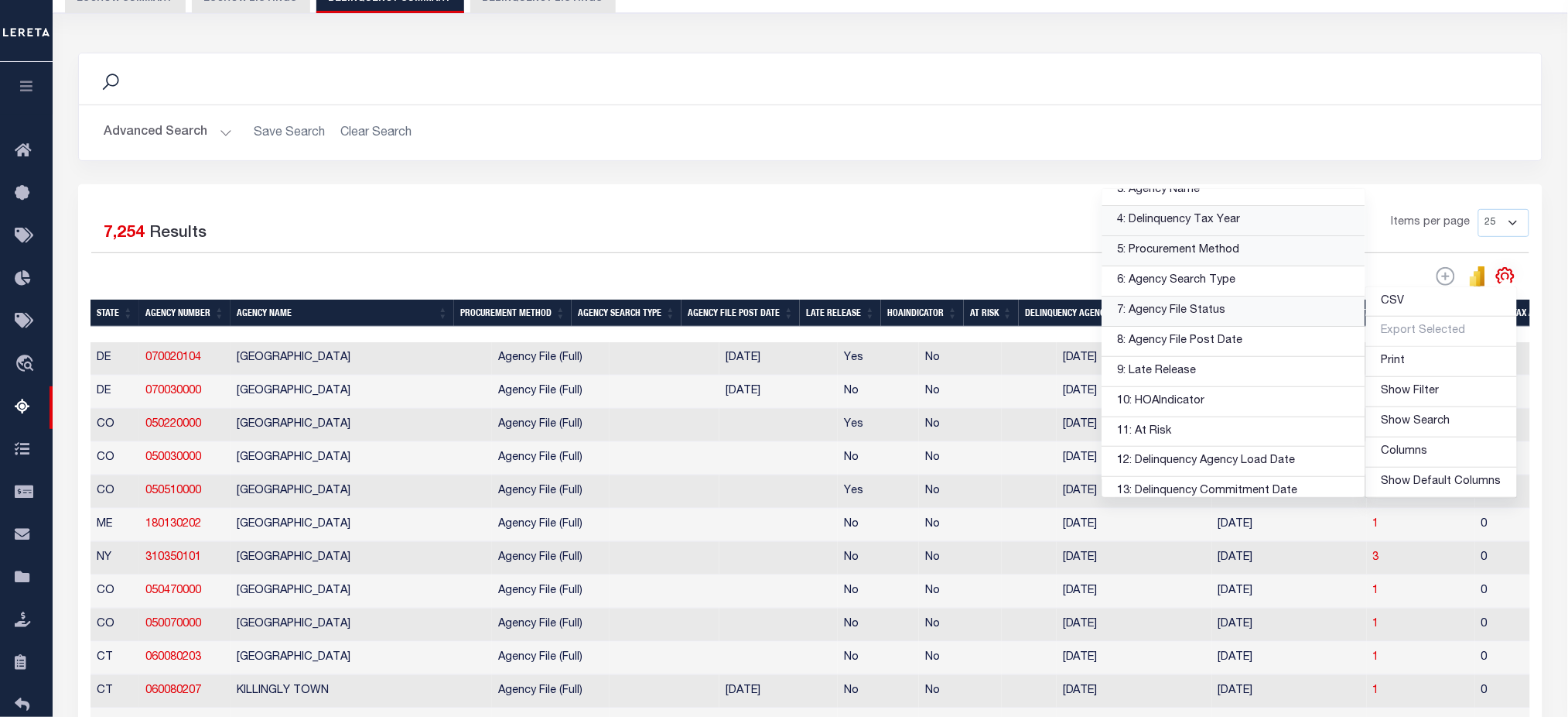
click at [1268, 249] on link "5: Procurement Method" at bounding box center [1234, 251] width 263 height 31
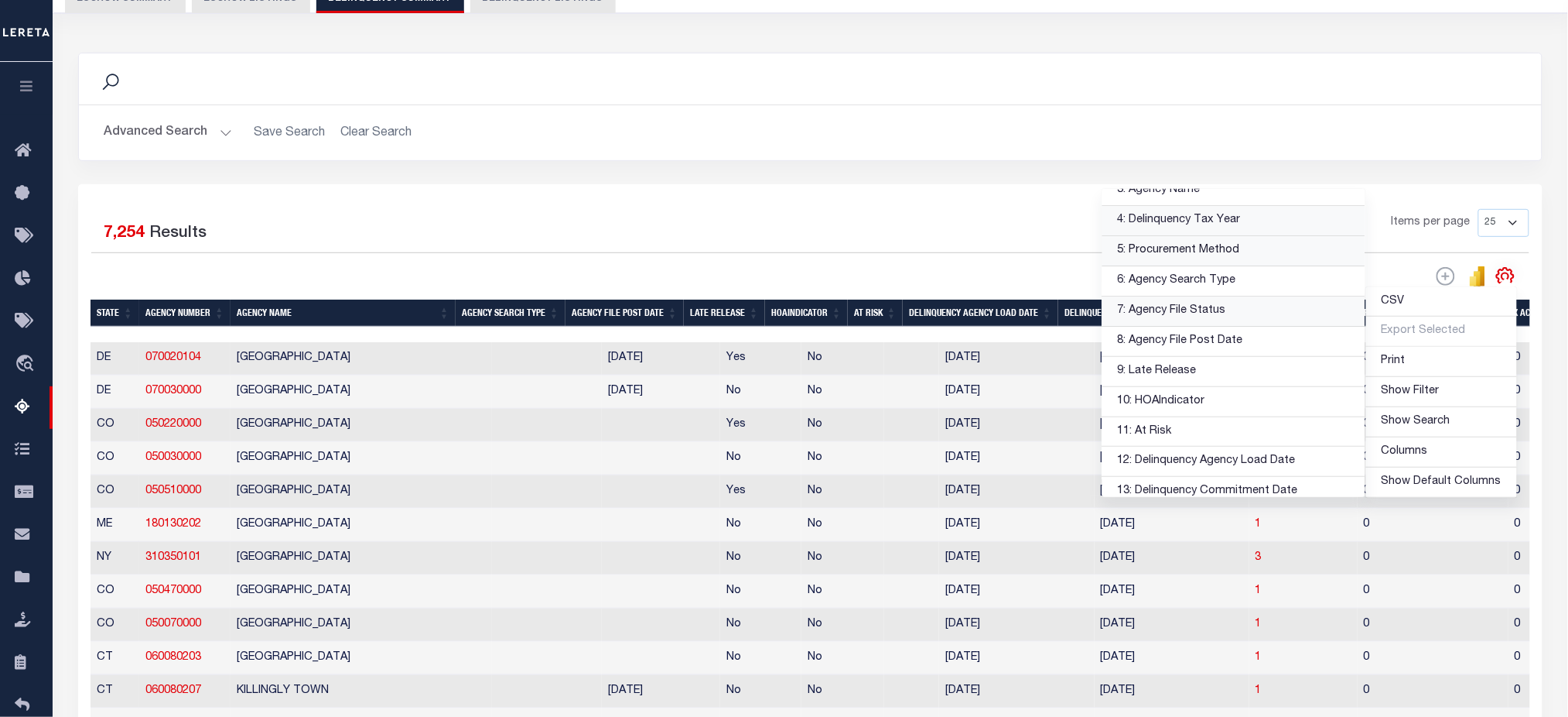
click at [1258, 264] on link "5: Procurement Method" at bounding box center [1234, 251] width 263 height 31
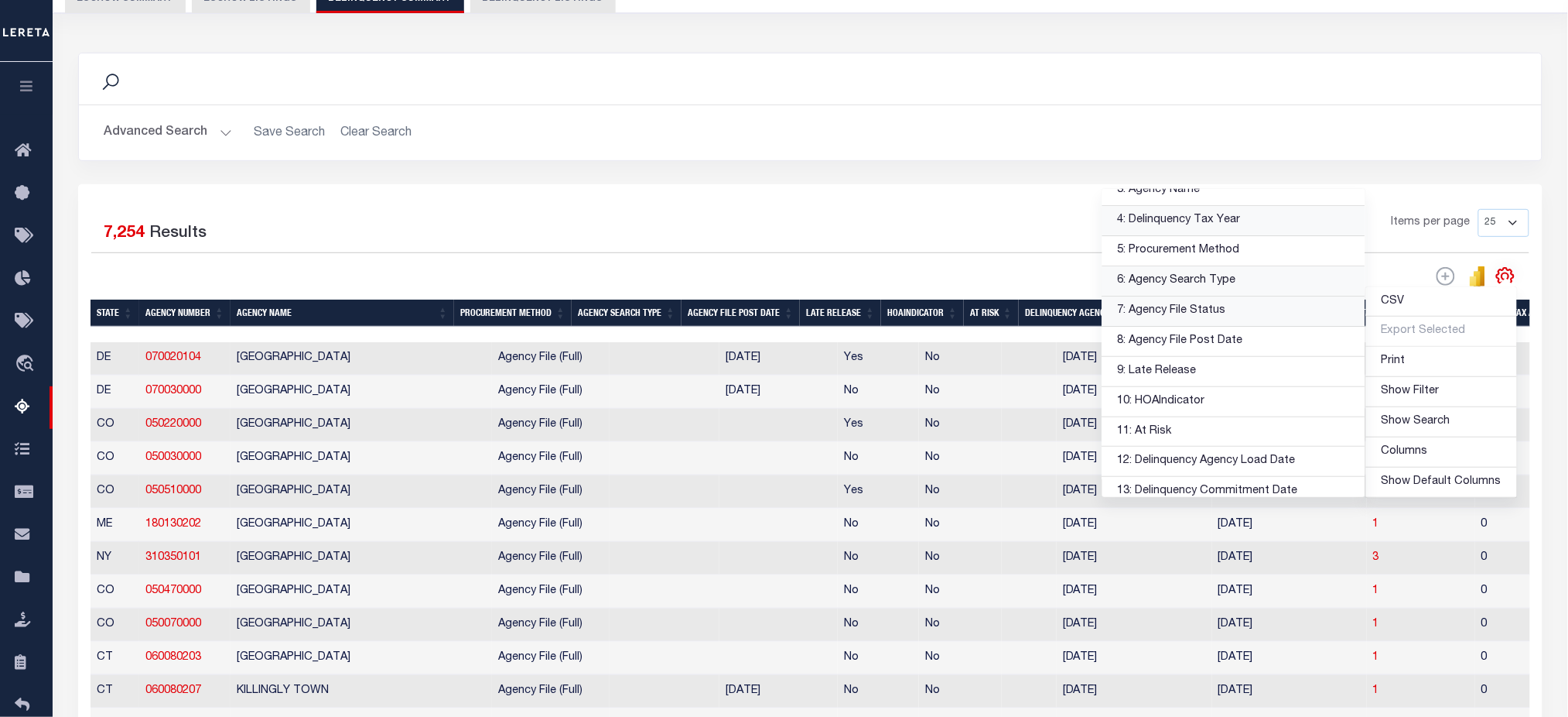
click at [1242, 279] on link "6: Agency Search Type" at bounding box center [1234, 281] width 263 height 31
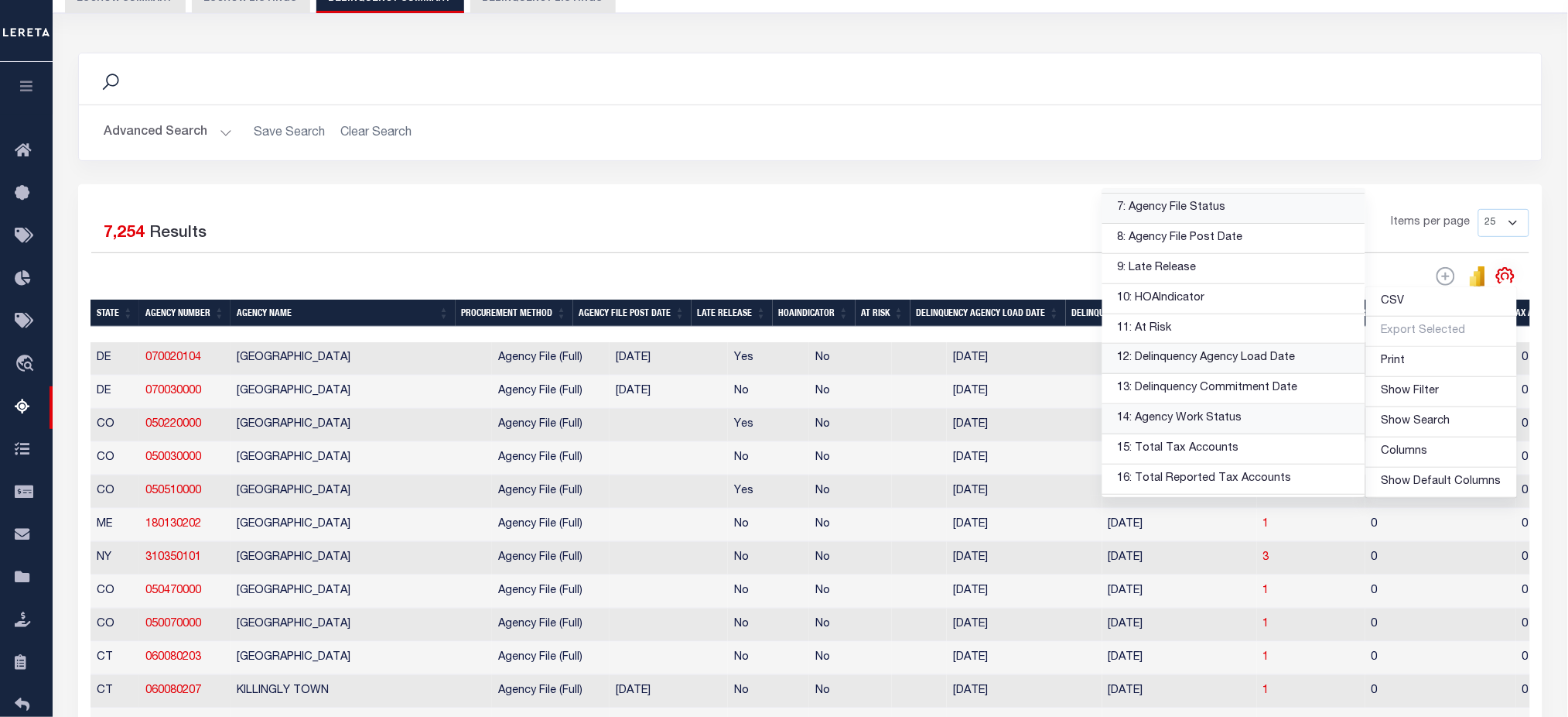
click at [1250, 364] on link "12: Delinquency Agency Load Date" at bounding box center [1234, 359] width 263 height 31
click at [1264, 383] on link "13: Delinquency Commitment Date" at bounding box center [1234, 389] width 263 height 31
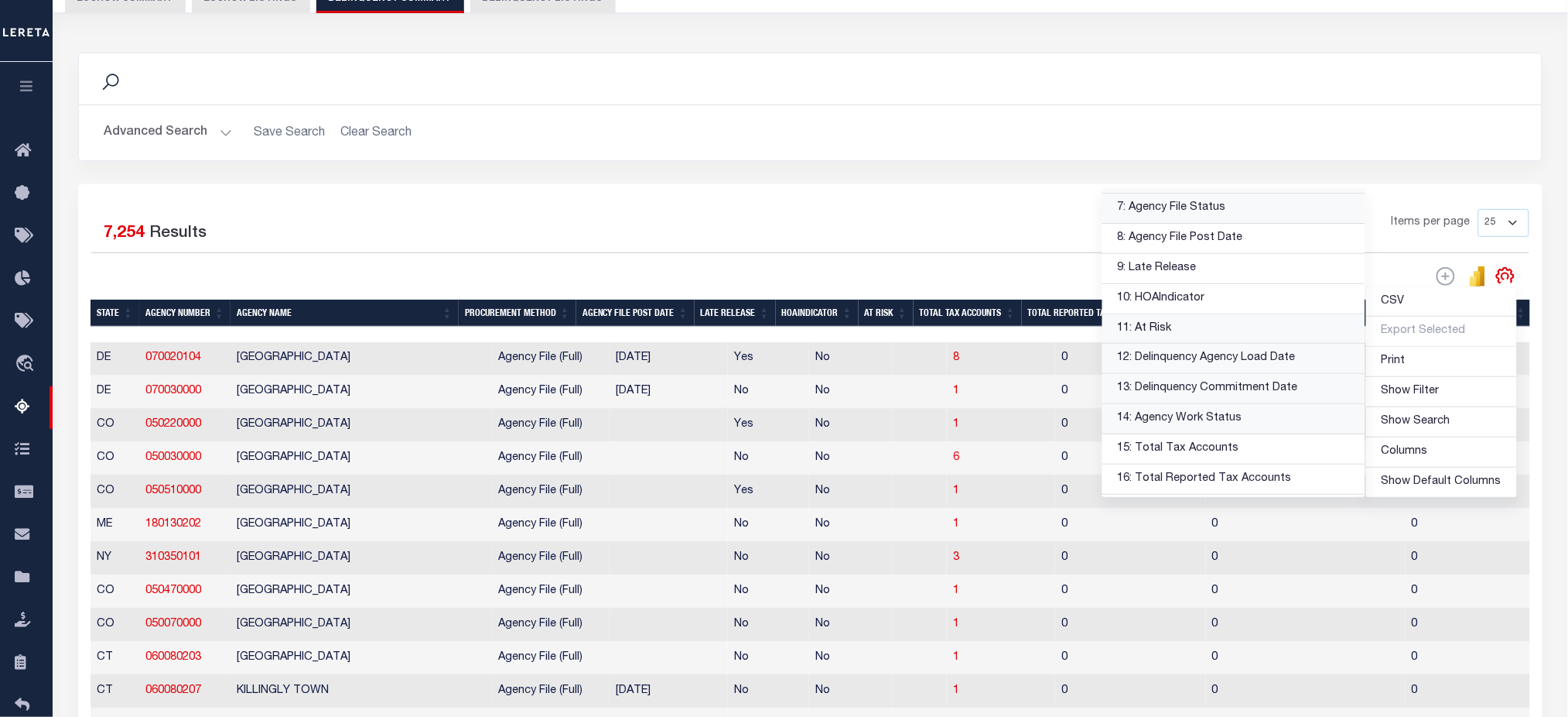
click at [1211, 327] on link "11: At Risk" at bounding box center [1234, 330] width 263 height 31
click at [1242, 415] on link "14: Agency Work Status" at bounding box center [1234, 420] width 263 height 31
click at [969, 239] on div "1 2 3 4 5 … 291 Items per page 25 100 200 500 1000" at bounding box center [993, 229] width 1073 height 40
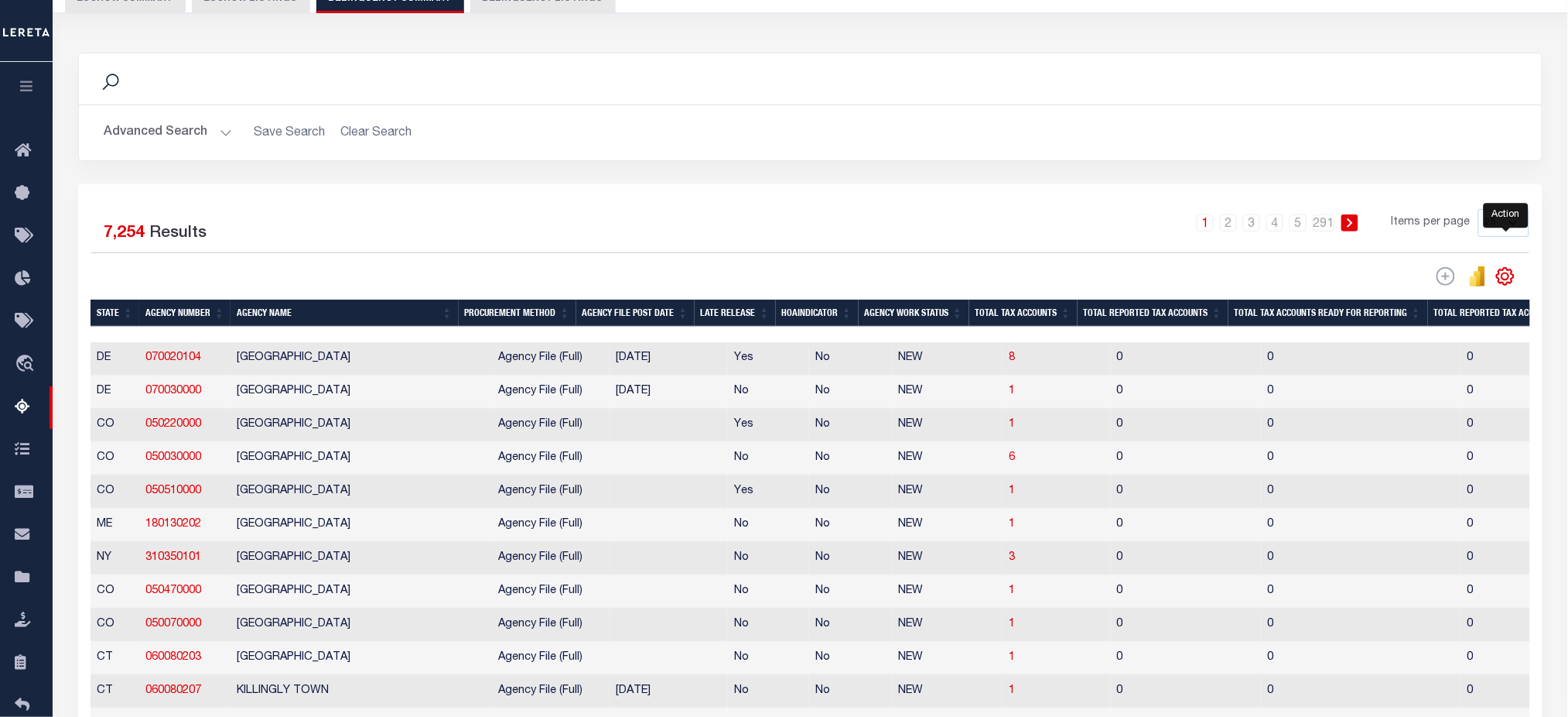
click at [1514, 275] on icon "" at bounding box center [1505, 276] width 17 height 17
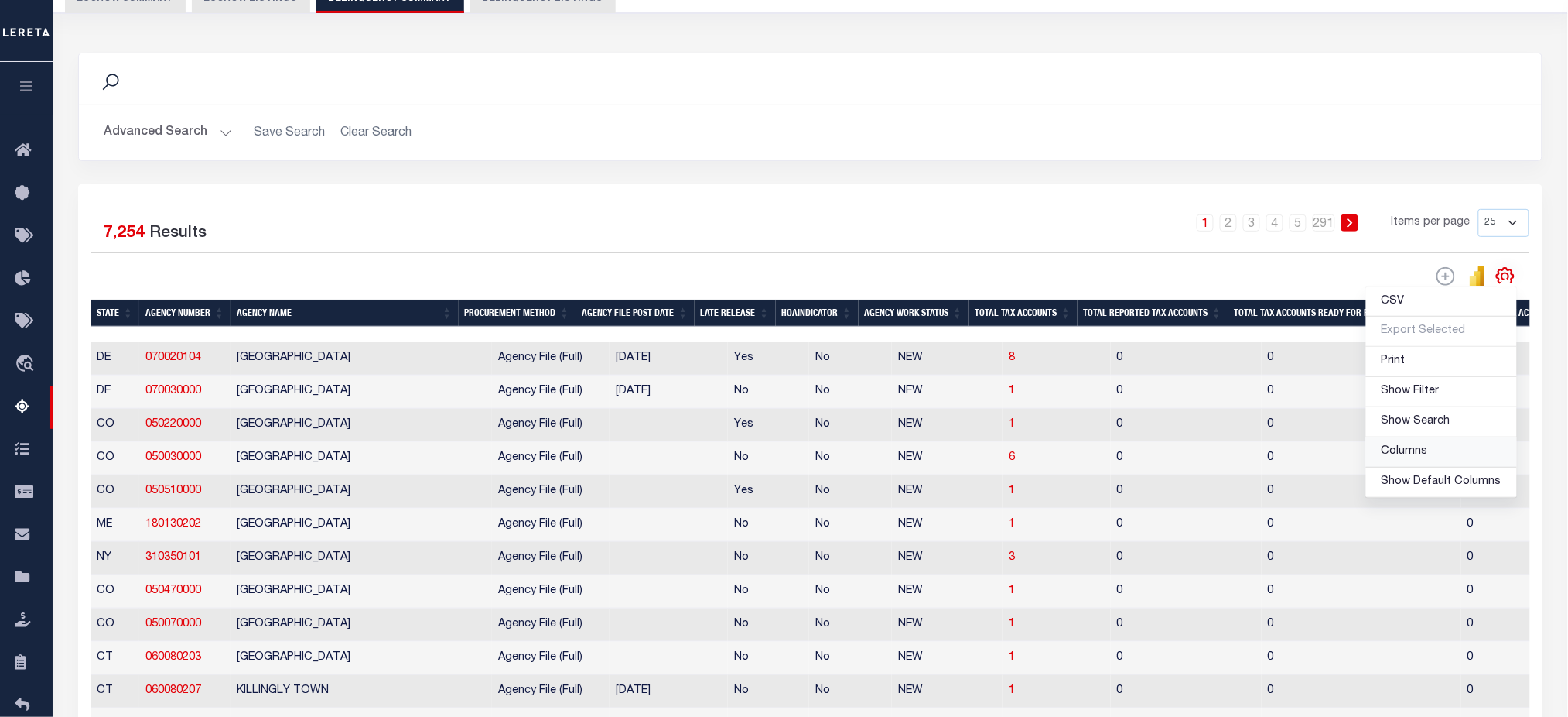
click at [1402, 449] on span "Columns" at bounding box center [1404, 451] width 47 height 11
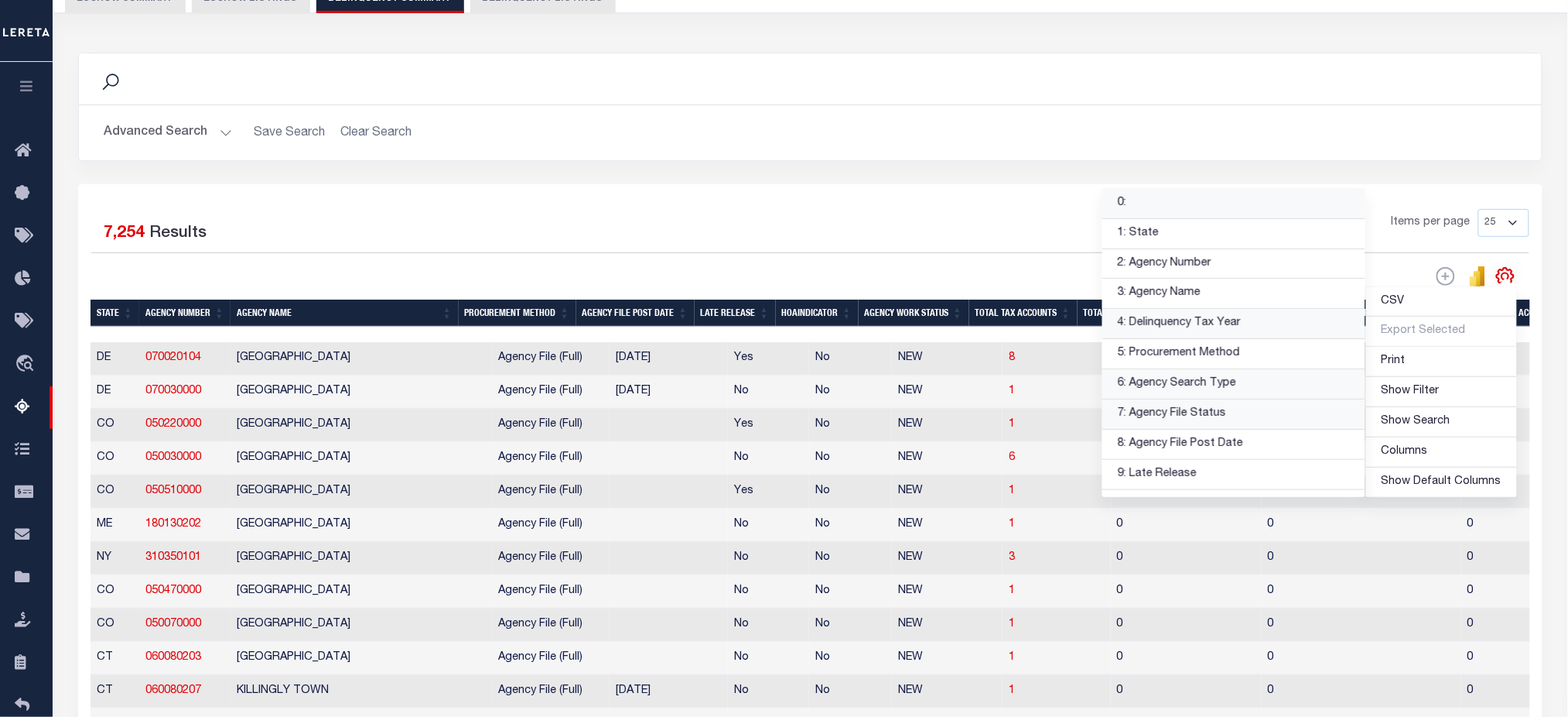
drag, startPoint x: 1210, startPoint y: 207, endPoint x: 1185, endPoint y: 210, distance: 25.2
click at [1210, 206] on link "0:" at bounding box center [1234, 204] width 263 height 31
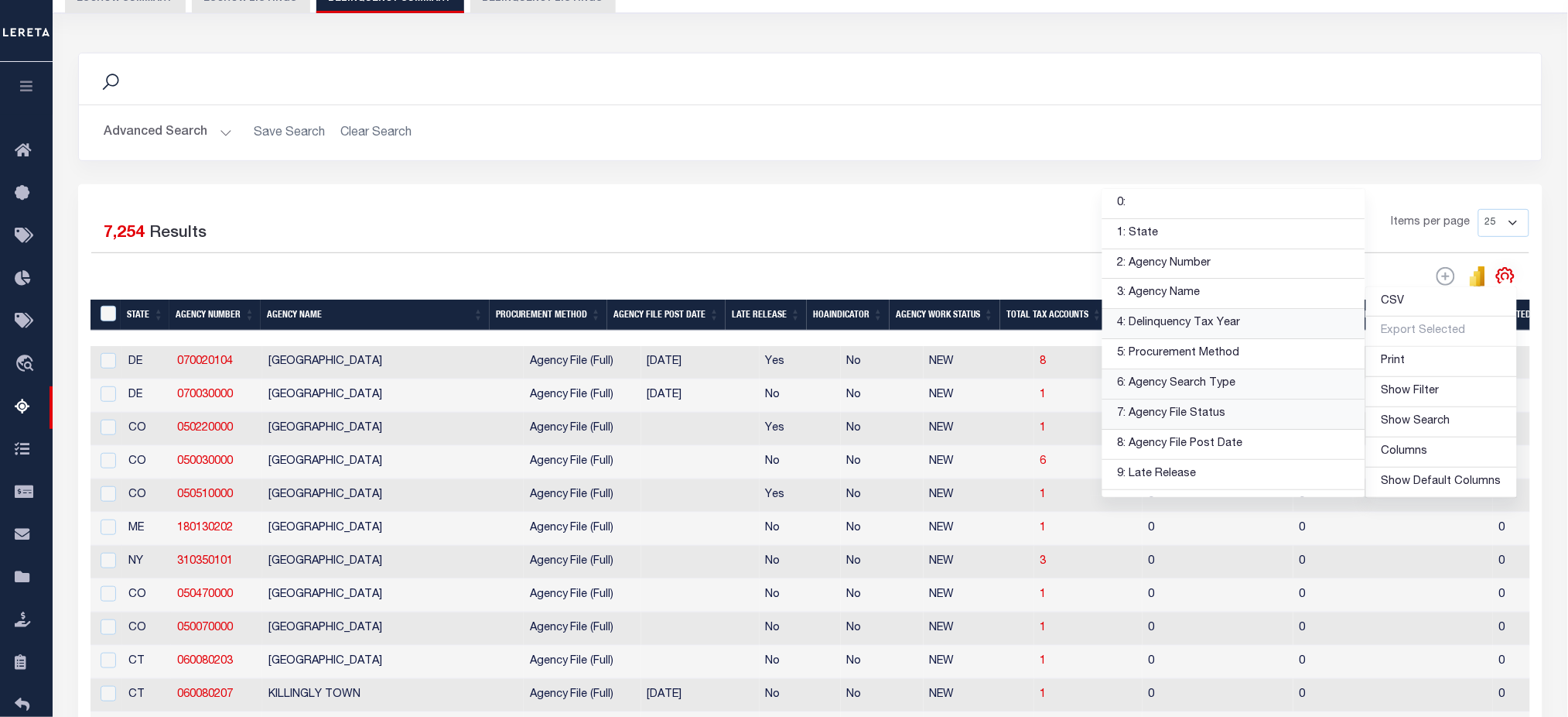
click at [821, 234] on div "1 2 3 4 5 … 291 Items per page 25 100 200 500 1000" at bounding box center [993, 229] width 1073 height 40
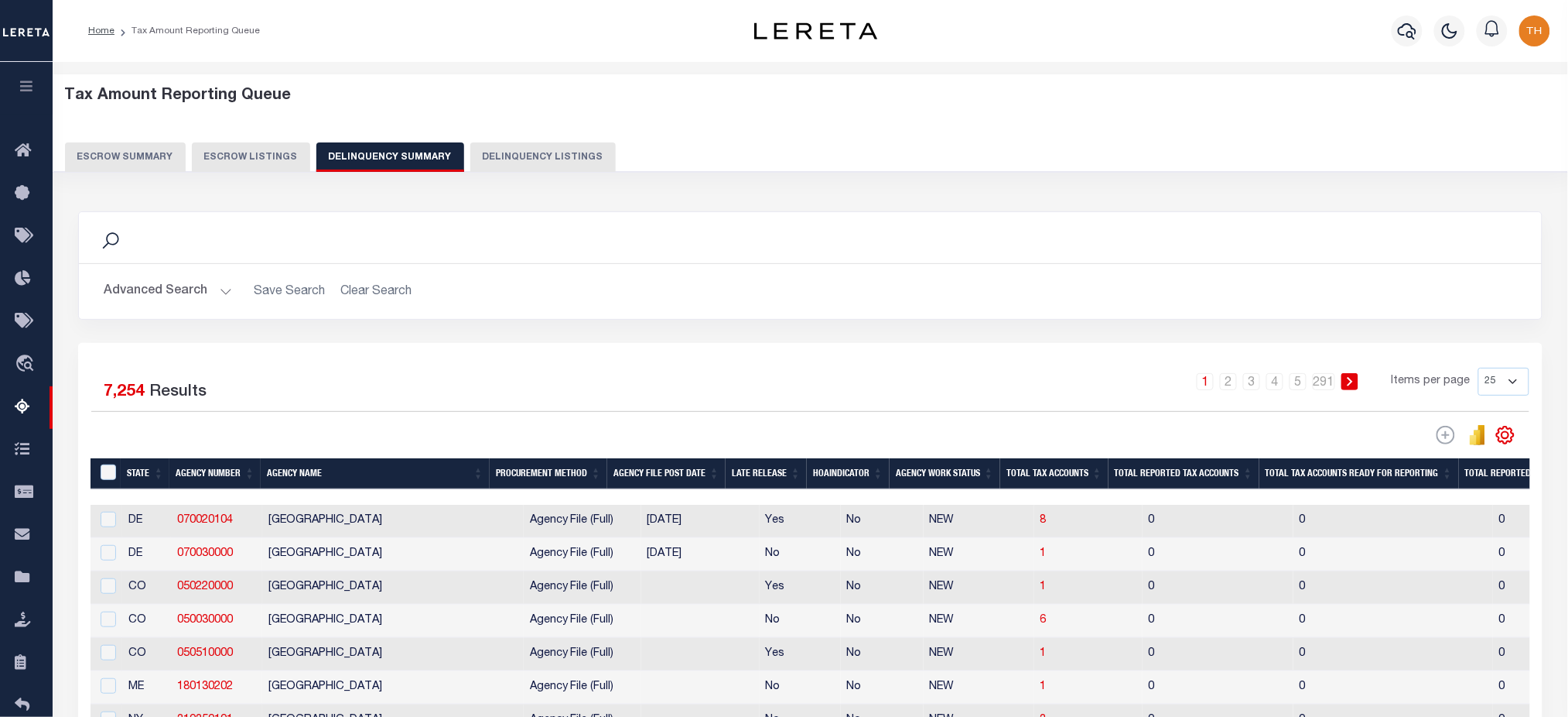
click at [164, 302] on button "Advanced Search" at bounding box center [167, 291] width 128 height 31
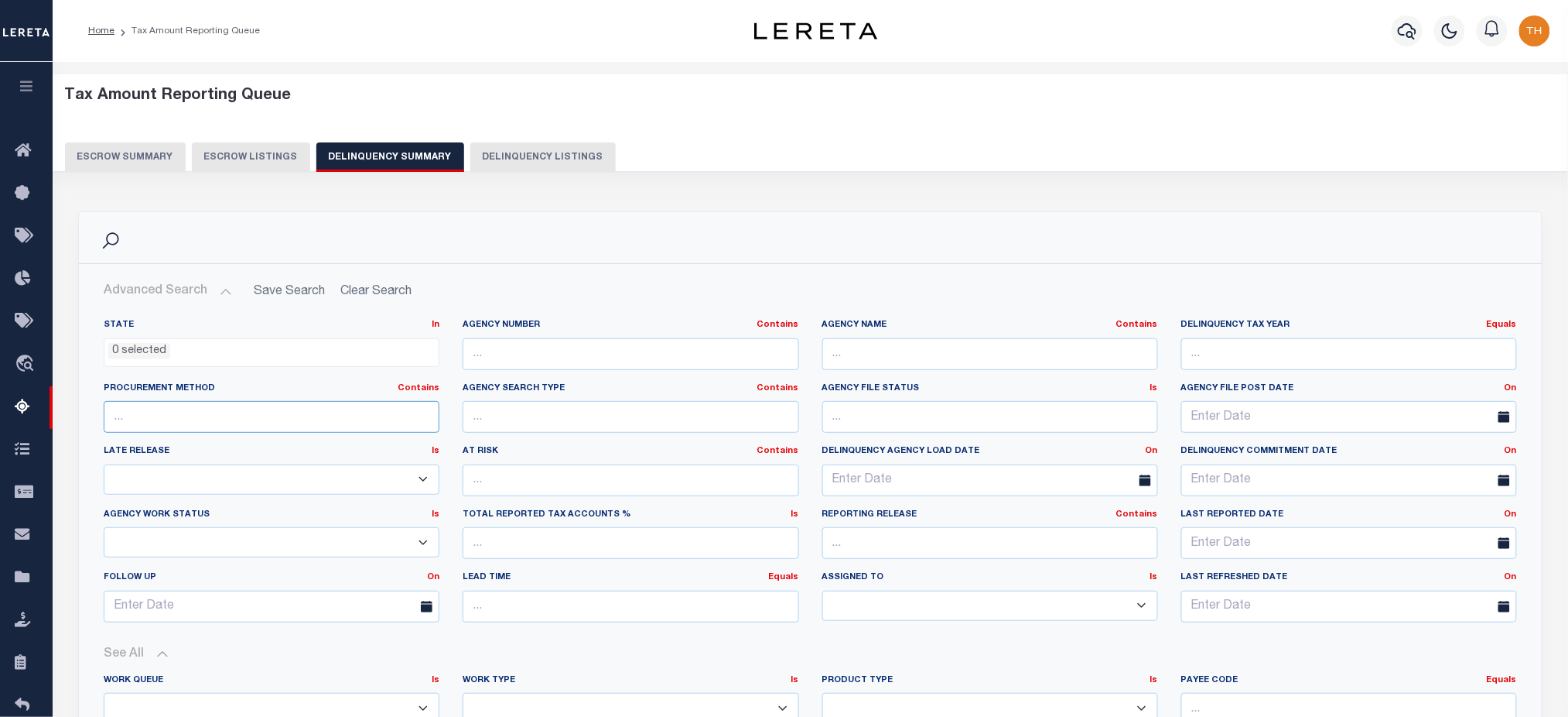
click at [257, 415] on input "text" at bounding box center [271, 416] width 335 height 31
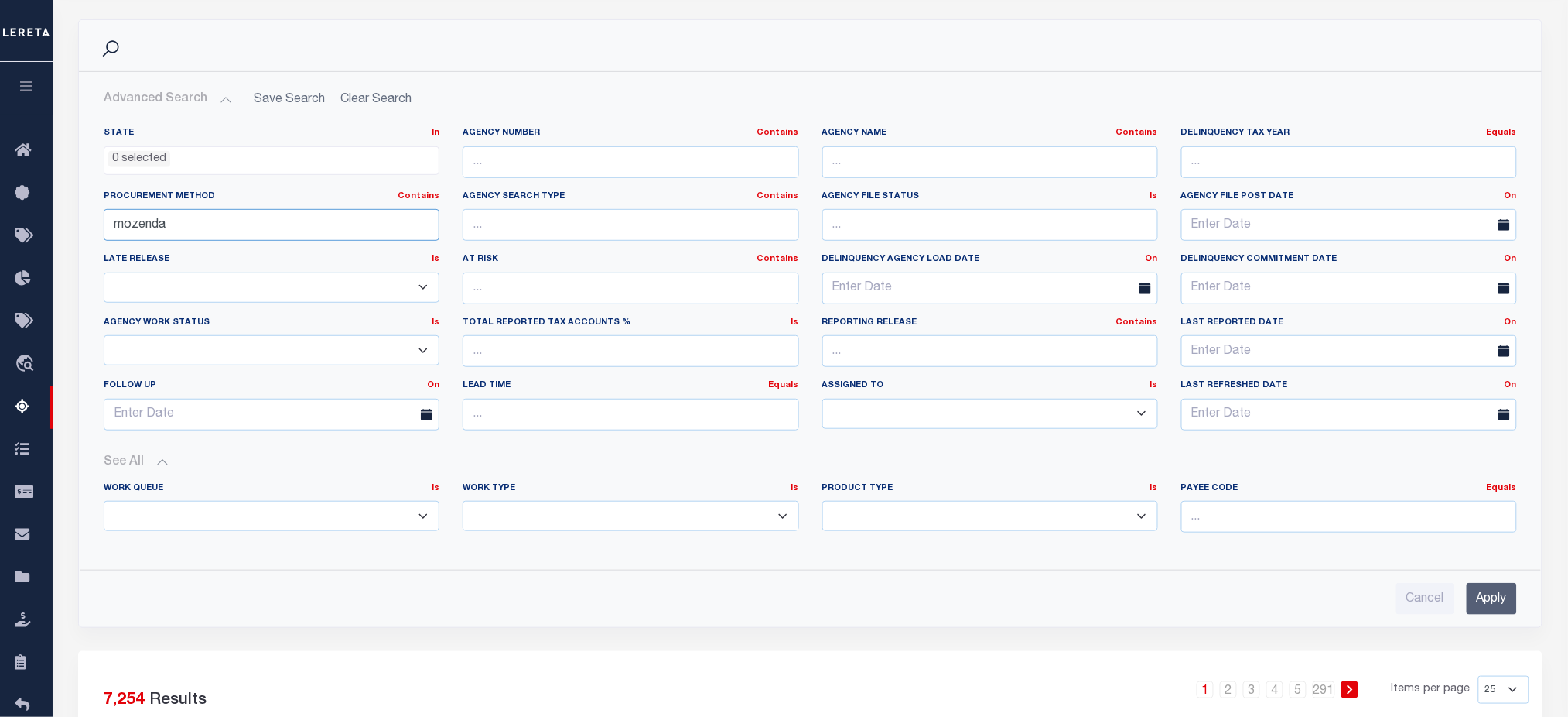
scroll to position [309, 0]
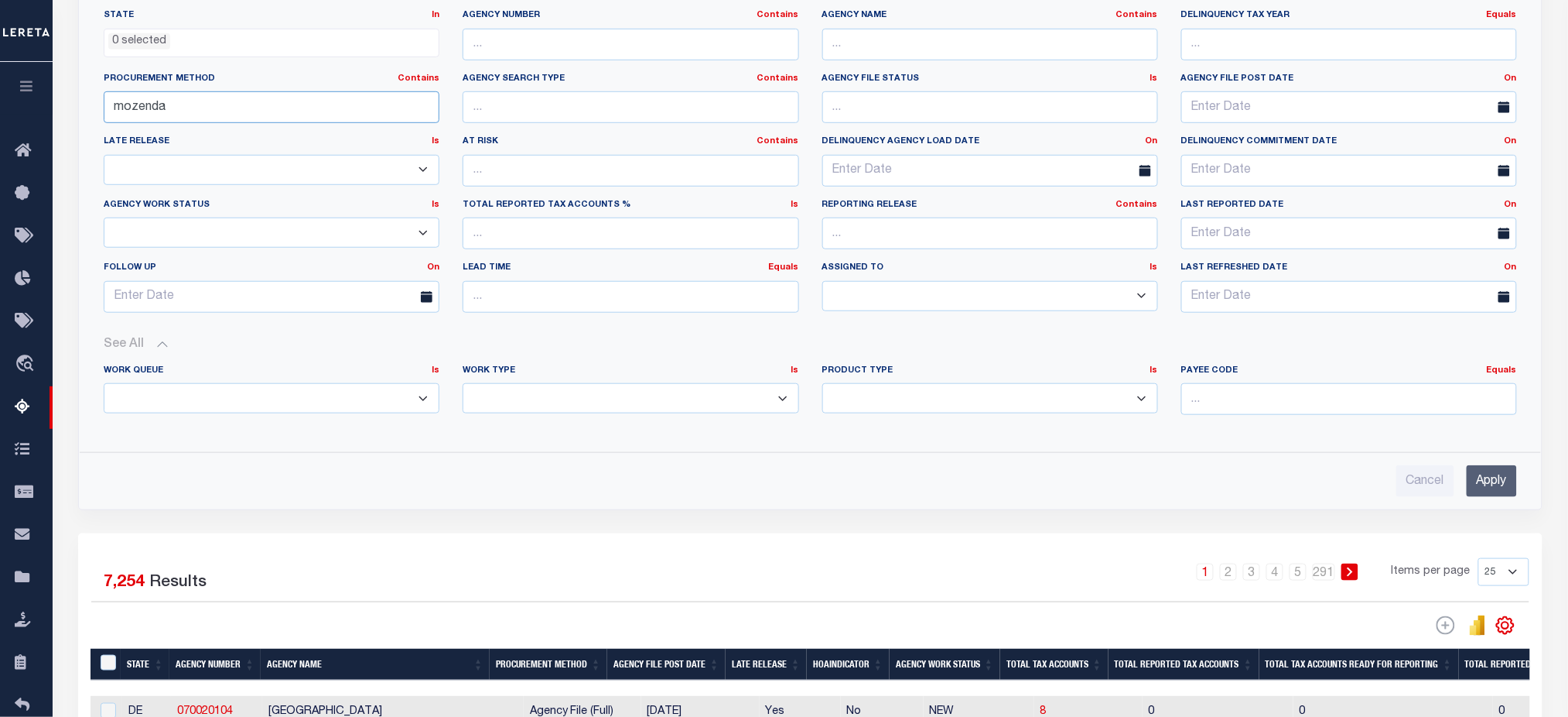
type input "mozenda"
click at [1526, 478] on div "Cancel Apply" at bounding box center [811, 475] width 1438 height 44
click at [1503, 489] on input "Apply" at bounding box center [1492, 481] width 50 height 31
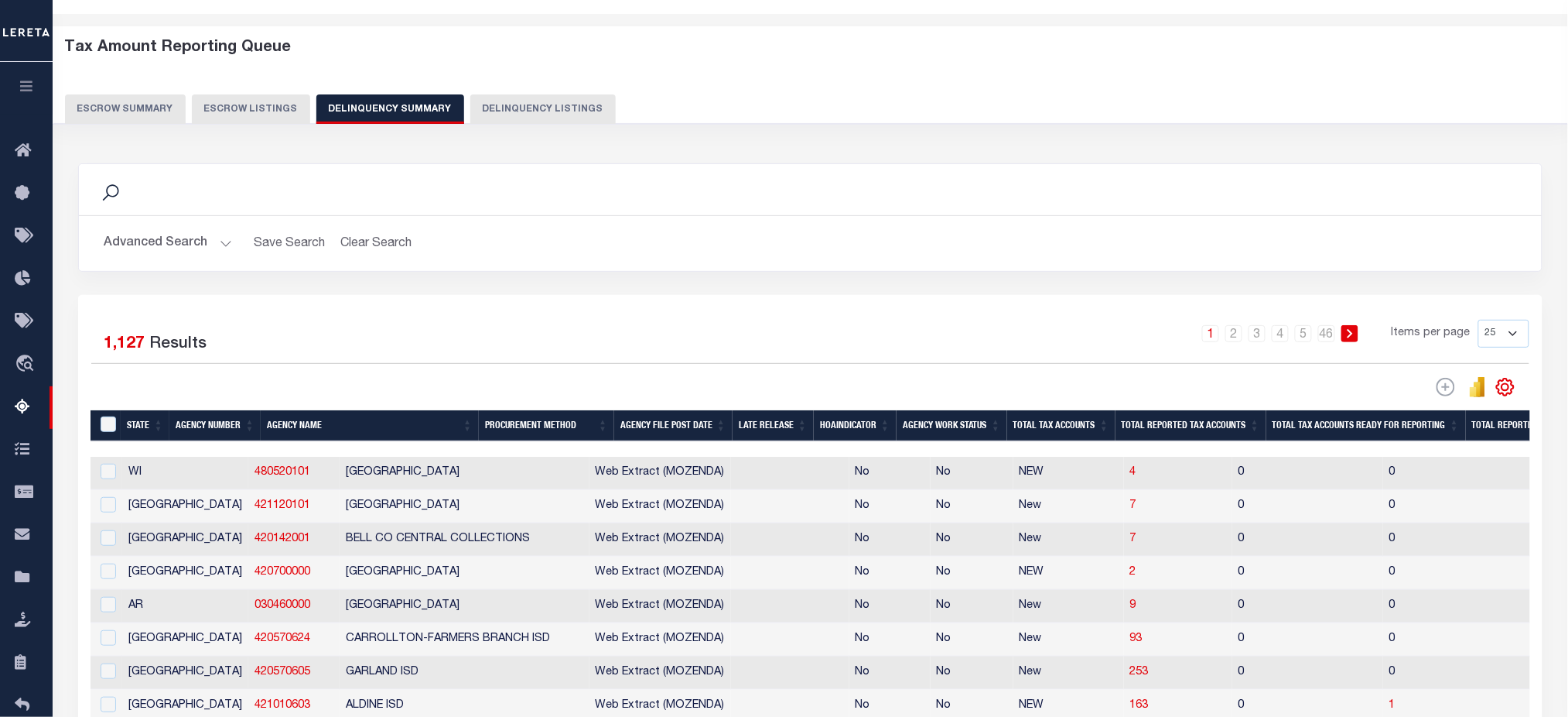
scroll to position [0, 0]
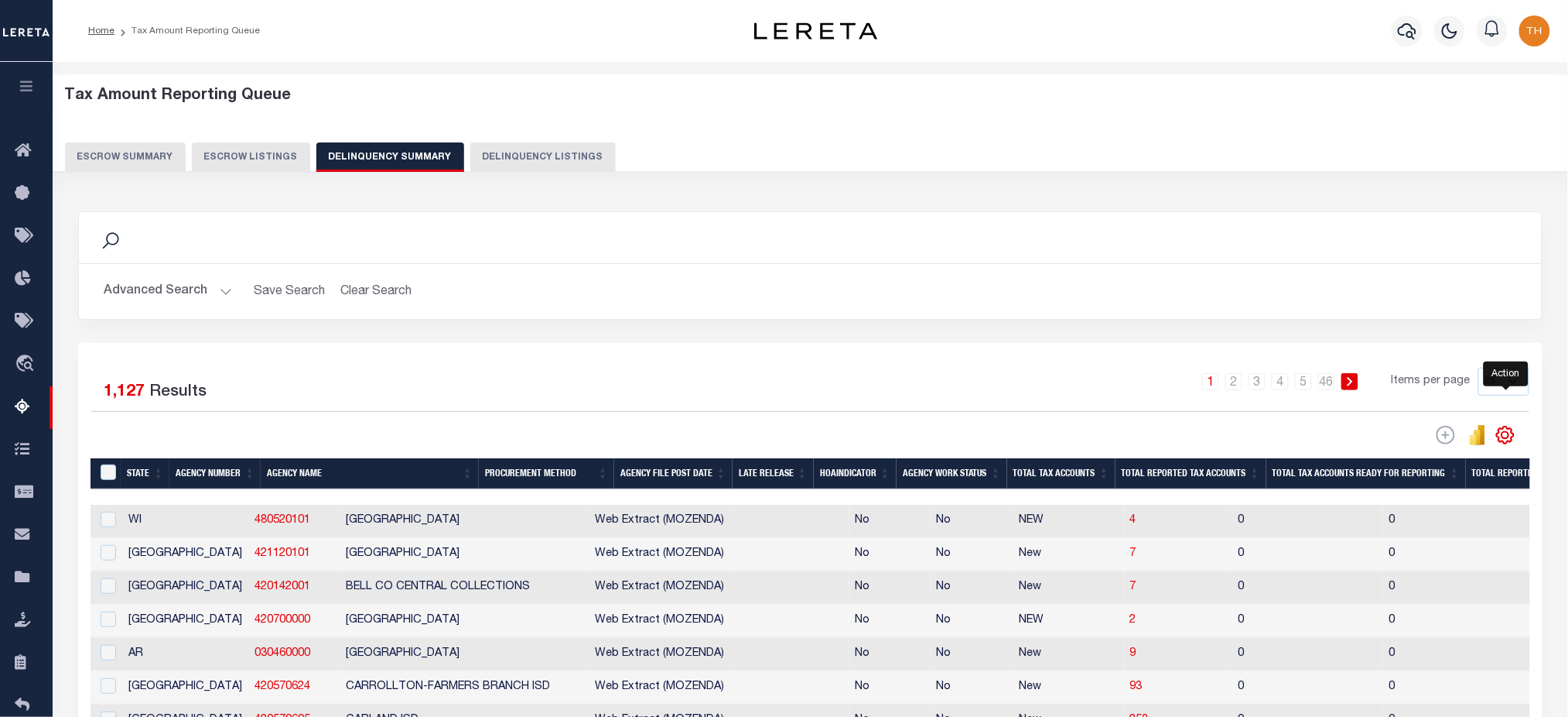
click at [1507, 430] on icon "" at bounding box center [1505, 435] width 17 height 17
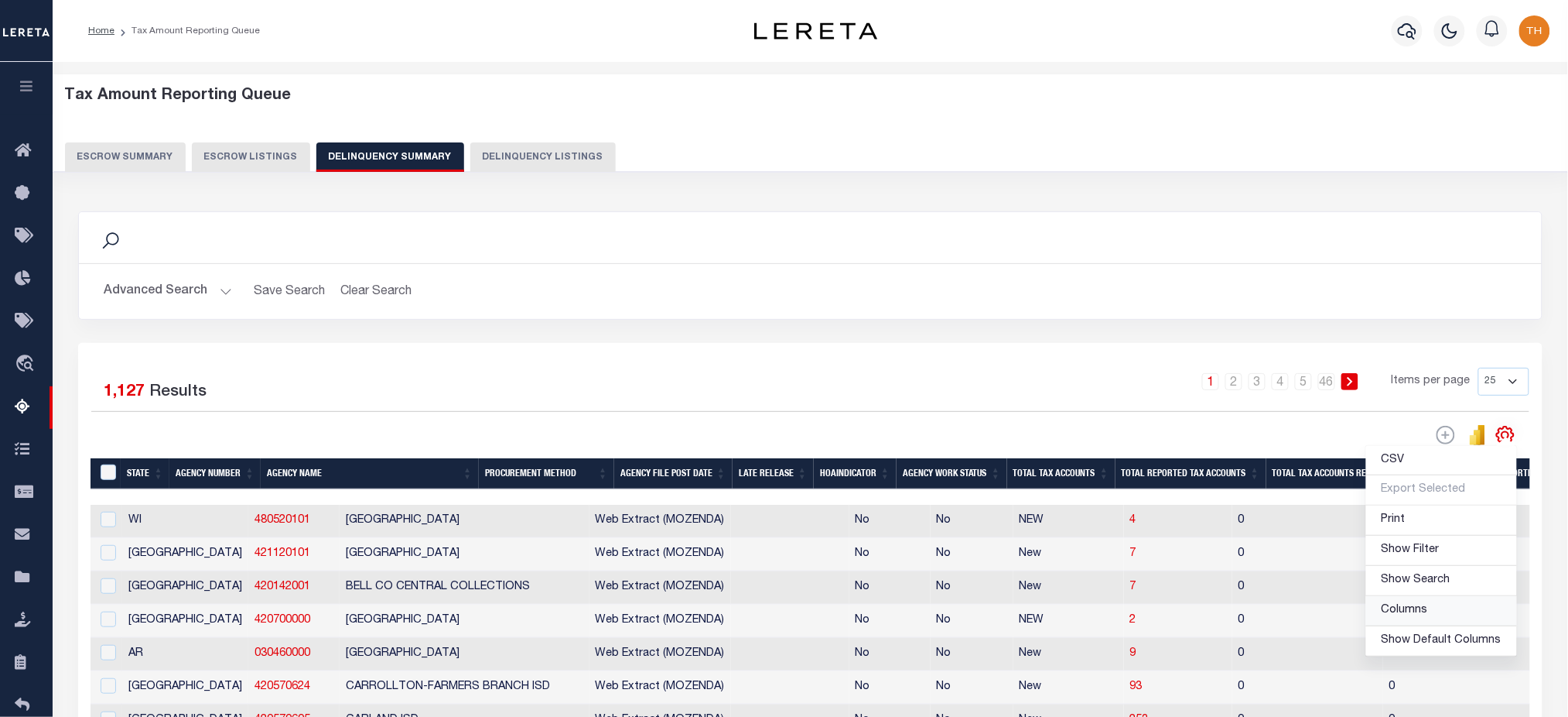
click at [1419, 607] on span "Columns" at bounding box center [1404, 610] width 47 height 11
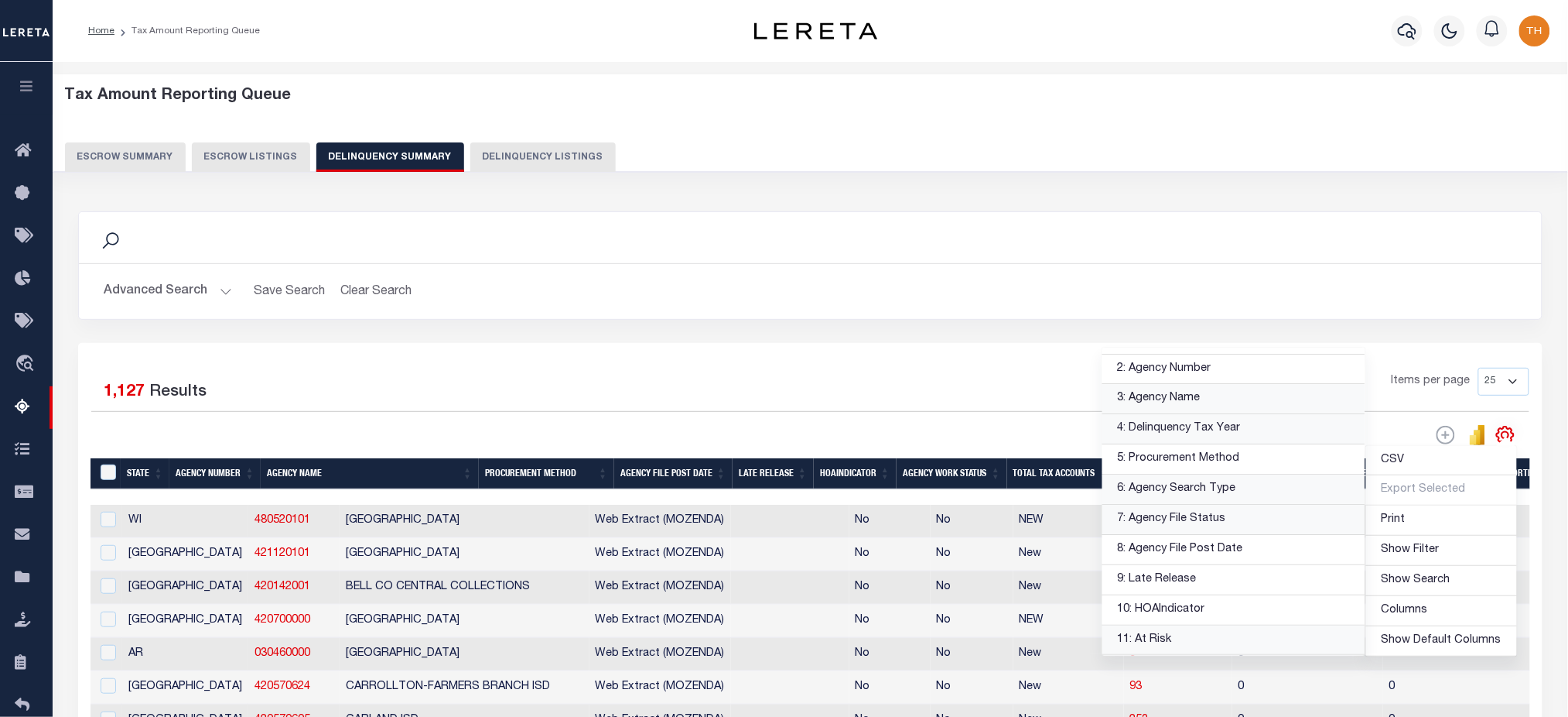
scroll to position [103, 0]
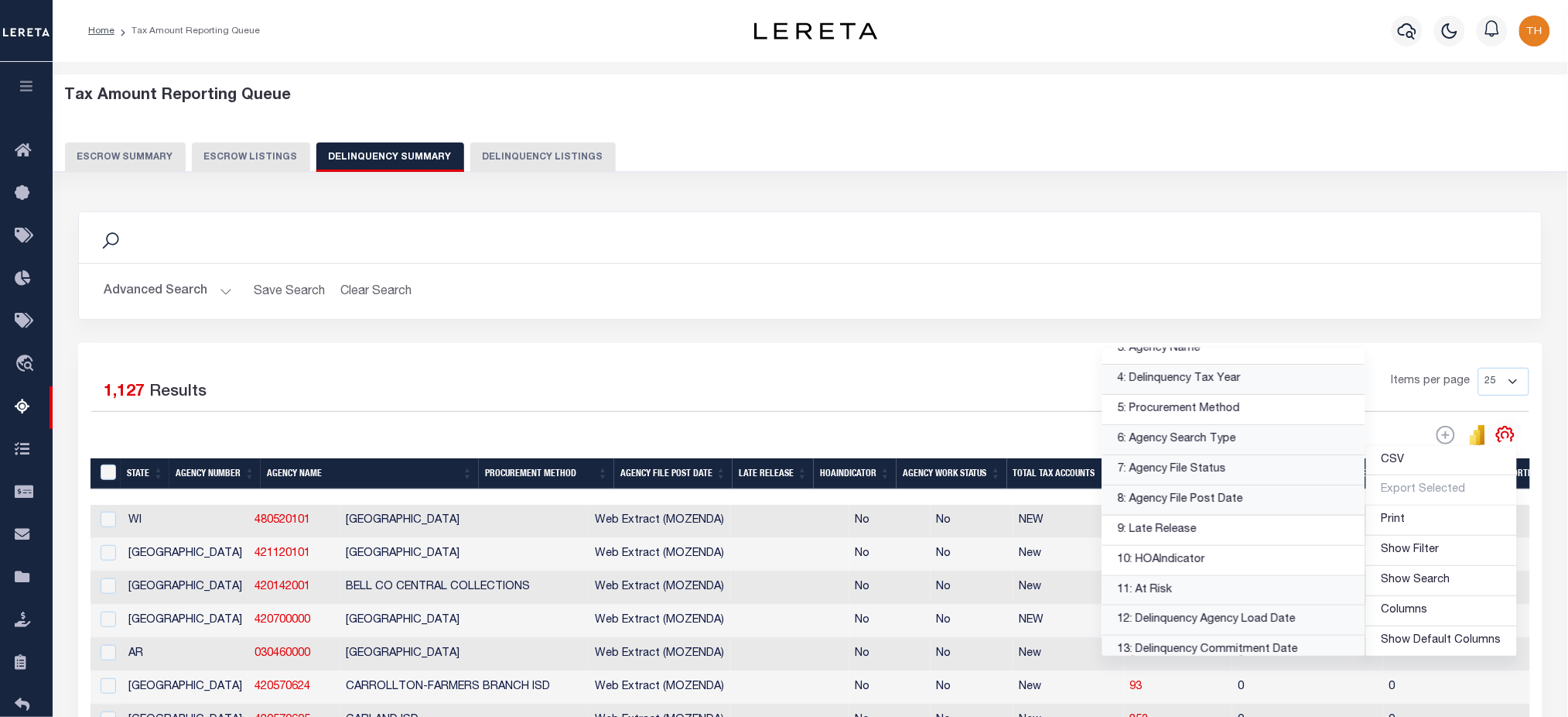
click at [1229, 511] on link "8: Agency File Post Date" at bounding box center [1234, 500] width 263 height 31
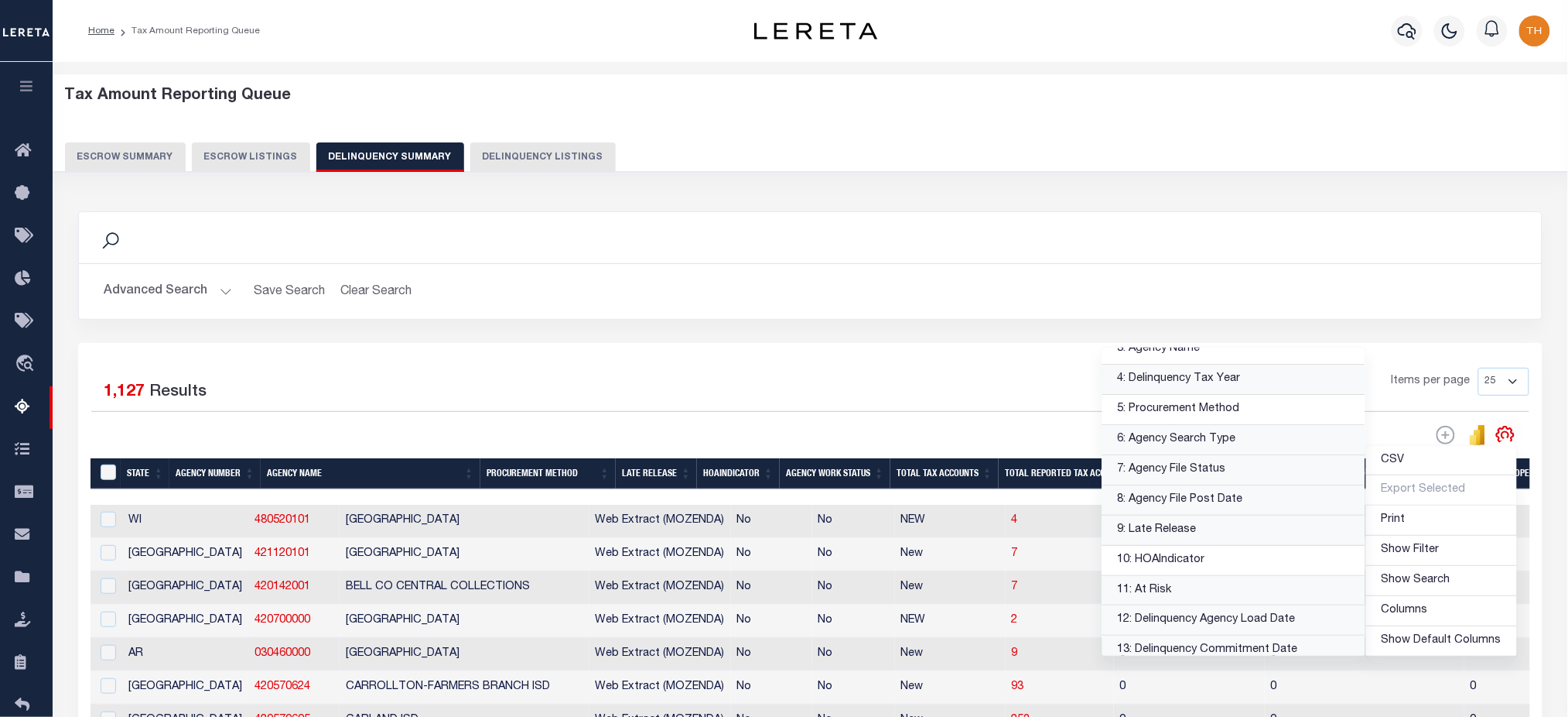
click at [1214, 530] on link "9: Late Release" at bounding box center [1234, 531] width 263 height 31
click at [1219, 566] on link "10: HOAIndicator" at bounding box center [1234, 561] width 263 height 31
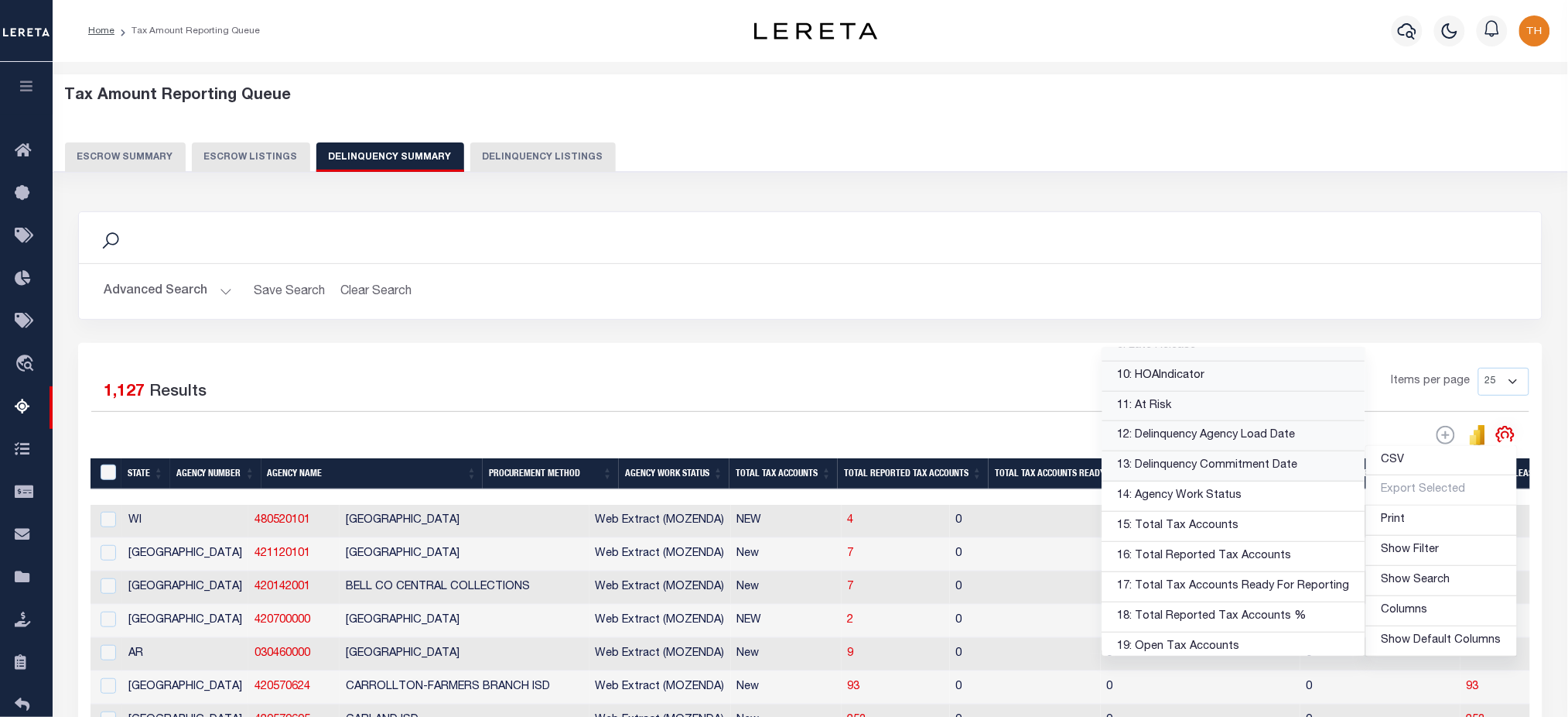
scroll to position [309, 0]
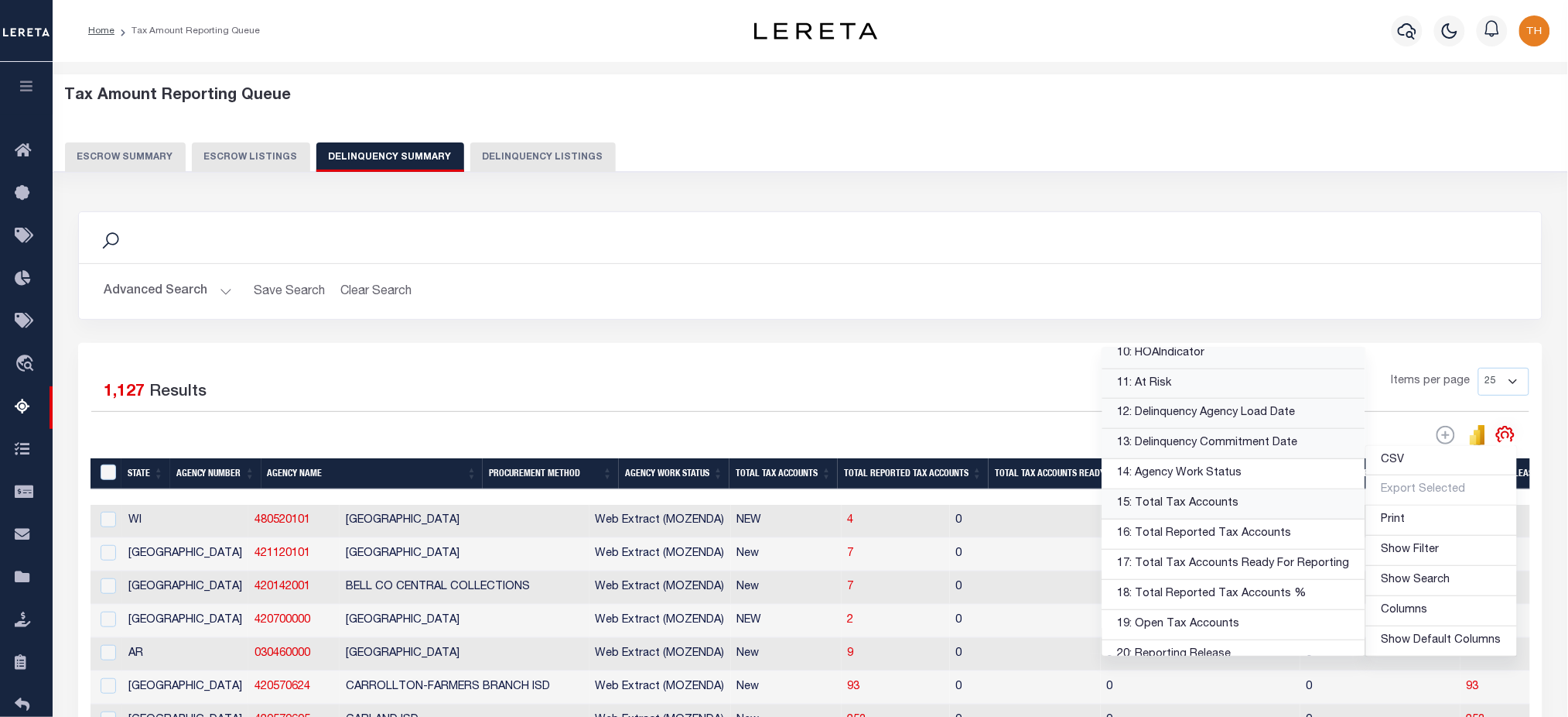
click at [1250, 506] on link "15: Total Tax Accounts" at bounding box center [1234, 505] width 263 height 31
click at [1254, 536] on link "16: Total Reported Tax Accounts" at bounding box center [1234, 534] width 263 height 31
click at [1248, 563] on link "17: Total Tax Accounts Ready For Reporting" at bounding box center [1234, 565] width 263 height 31
click at [1243, 596] on link "18: Total Reported Tax Accounts %" at bounding box center [1234, 596] width 263 height 31
click at [1241, 625] on link "19: Open Tax Accounts" at bounding box center [1234, 625] width 263 height 31
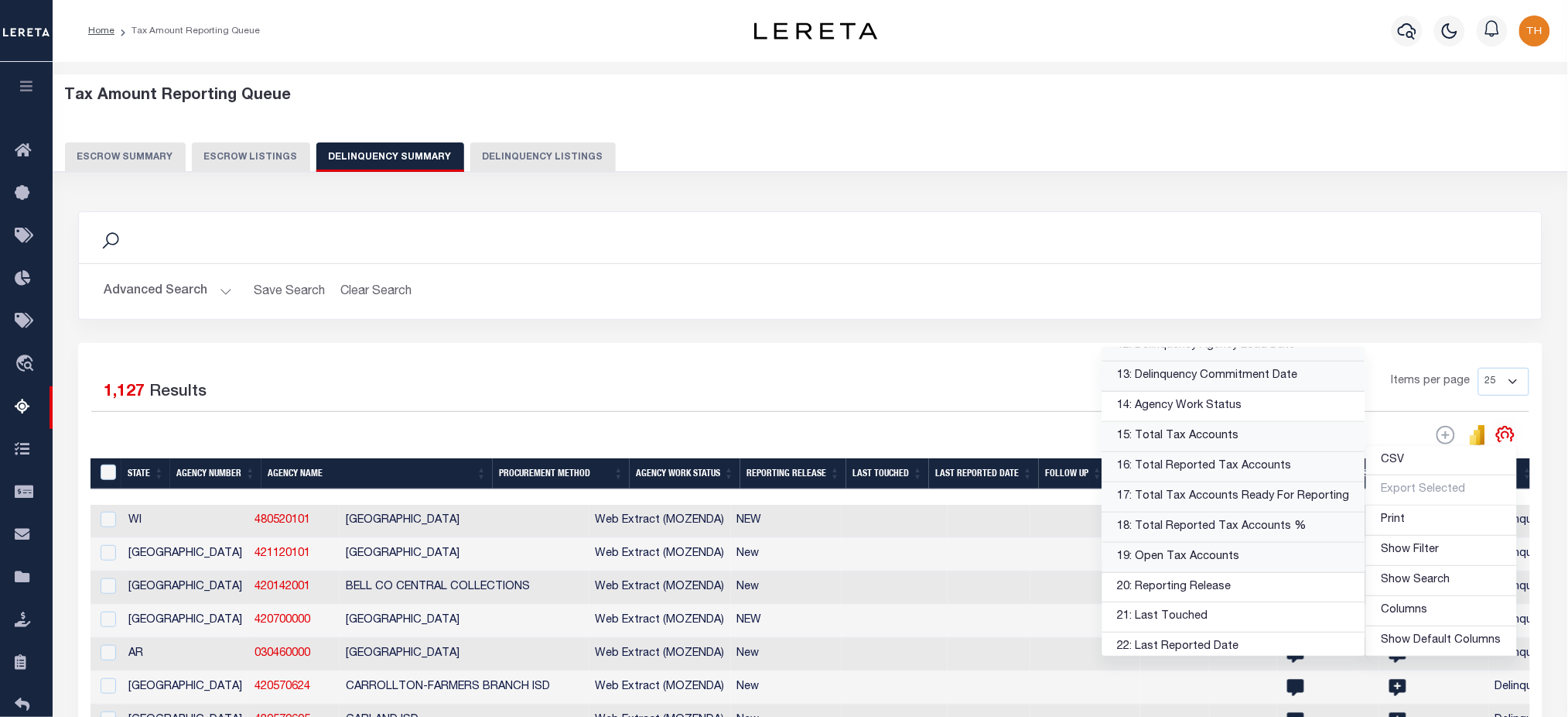
scroll to position [413, 0]
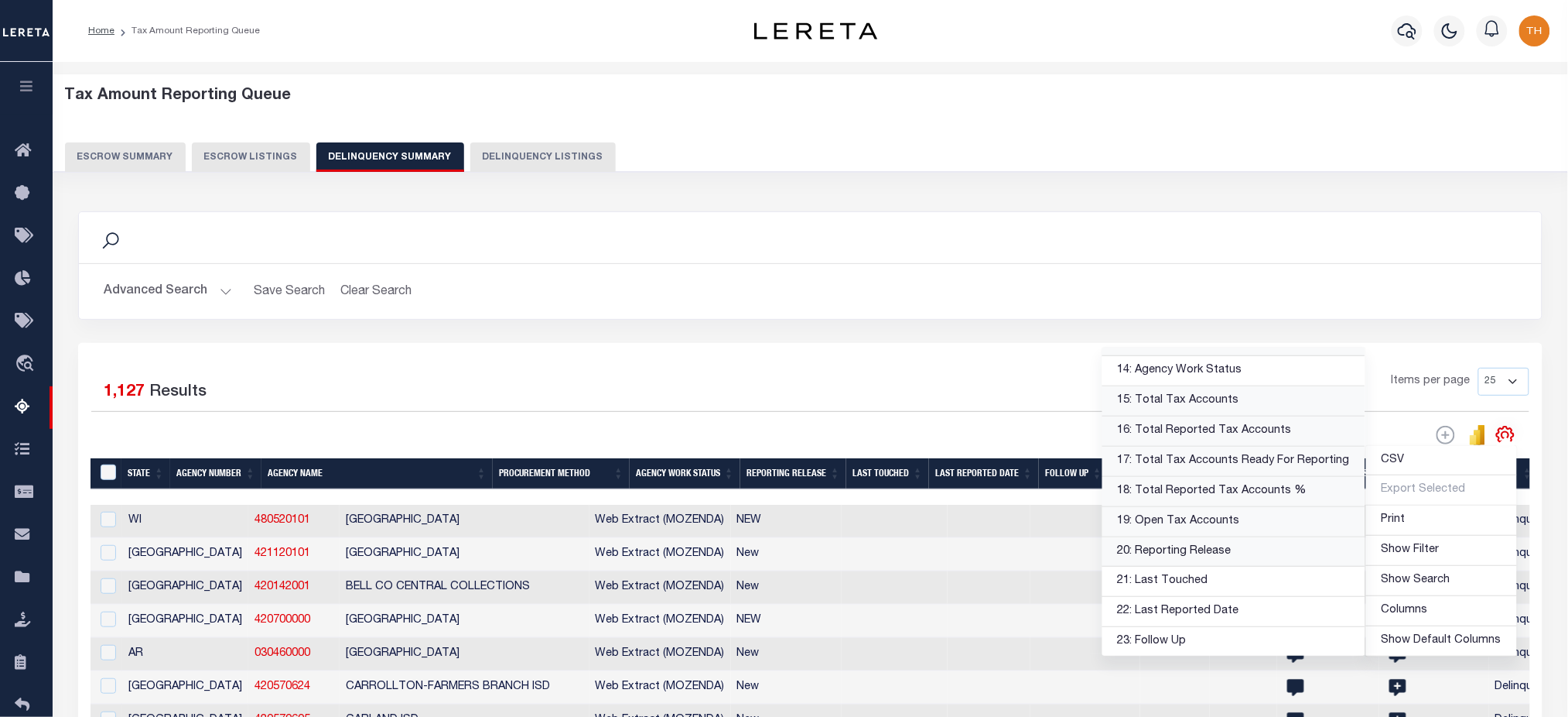
click at [1241, 556] on link "20: Reporting Release" at bounding box center [1234, 552] width 263 height 31
click at [1236, 583] on link "21: Last Touched" at bounding box center [1234, 582] width 263 height 31
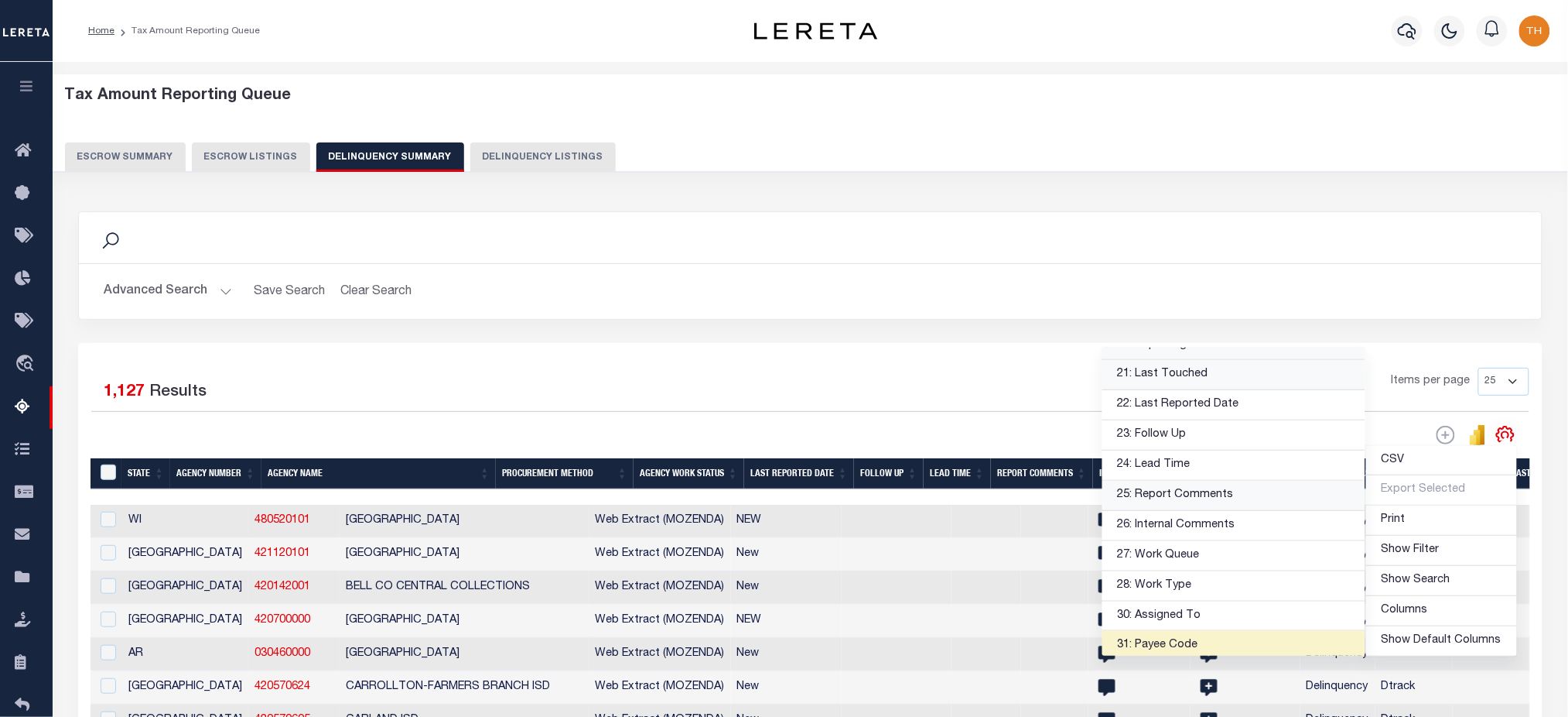
scroll to position [658, 0]
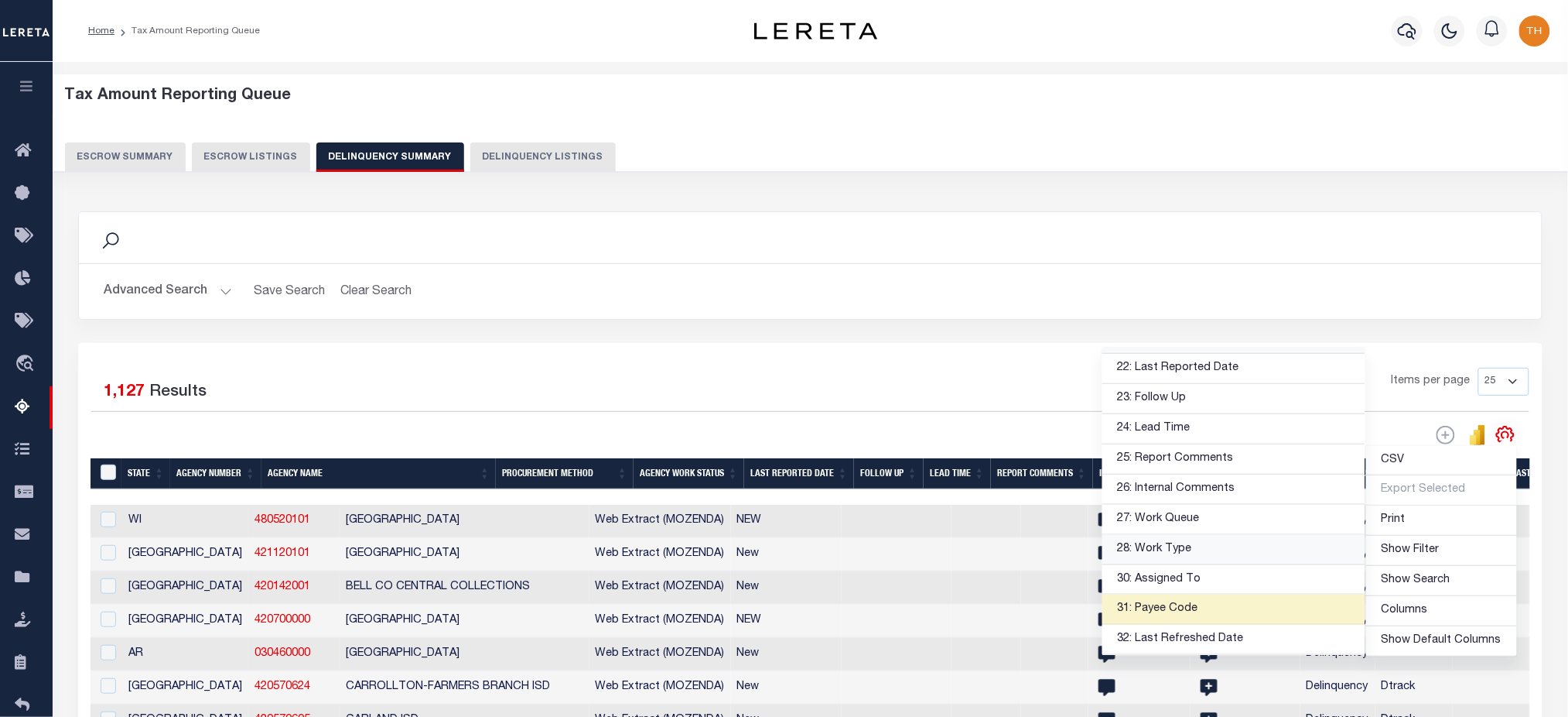
click at [1239, 548] on link "28: Work Type" at bounding box center [1234, 550] width 263 height 31
click at [1240, 567] on link "30: Assigned To" at bounding box center [1234, 580] width 263 height 31
click at [1245, 519] on link "27: Work Queue" at bounding box center [1234, 520] width 263 height 31
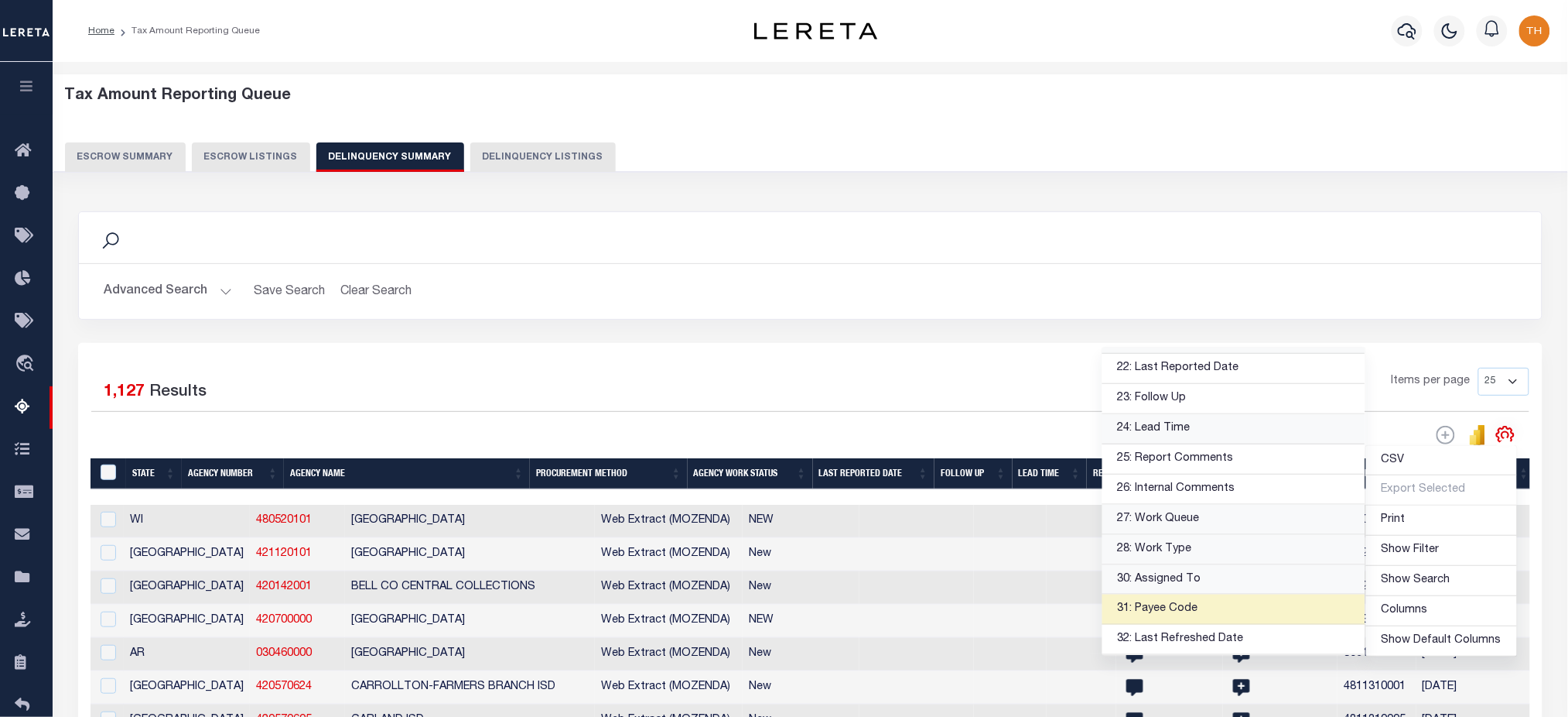
click at [1269, 432] on link "24: Lead Time" at bounding box center [1234, 430] width 263 height 31
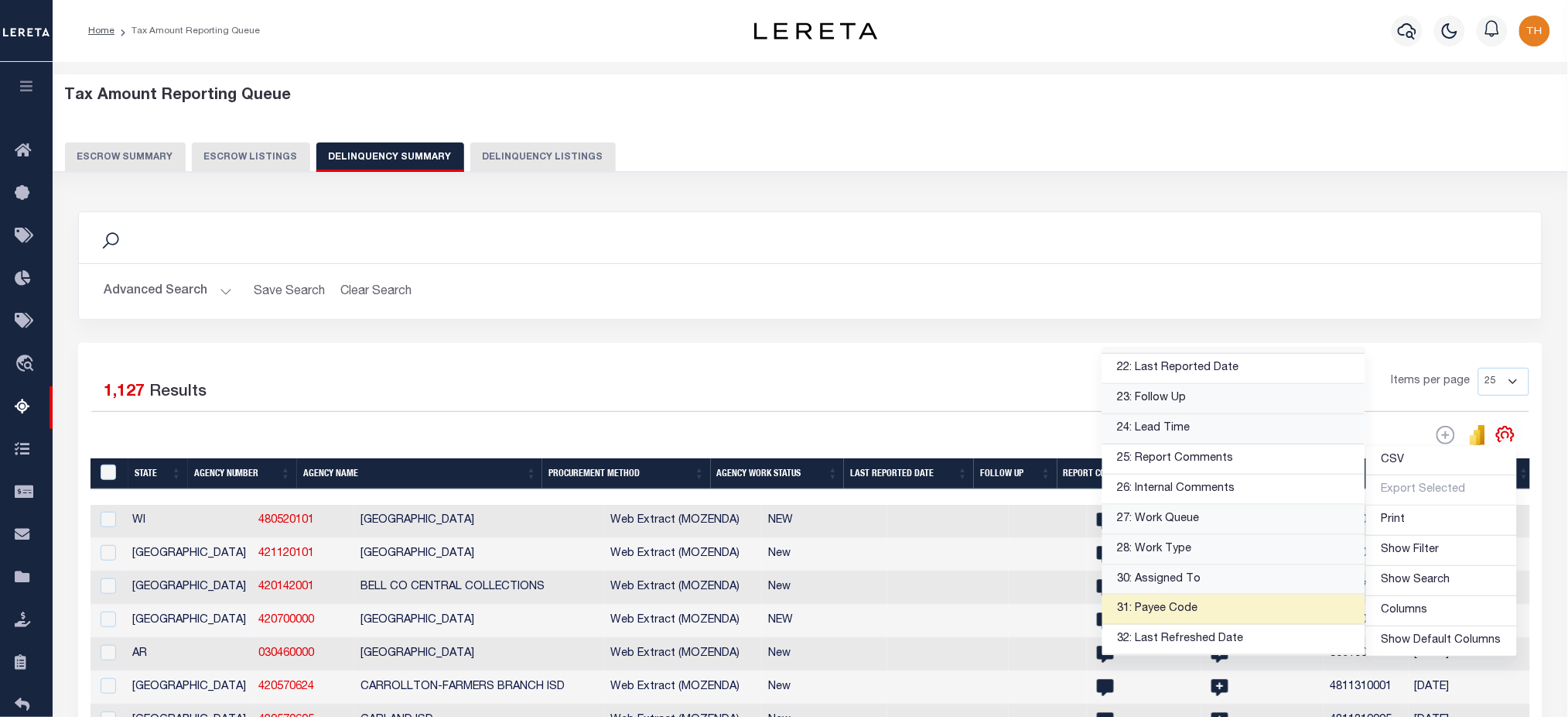
click at [1257, 395] on link "23: Follow Up" at bounding box center [1234, 399] width 263 height 31
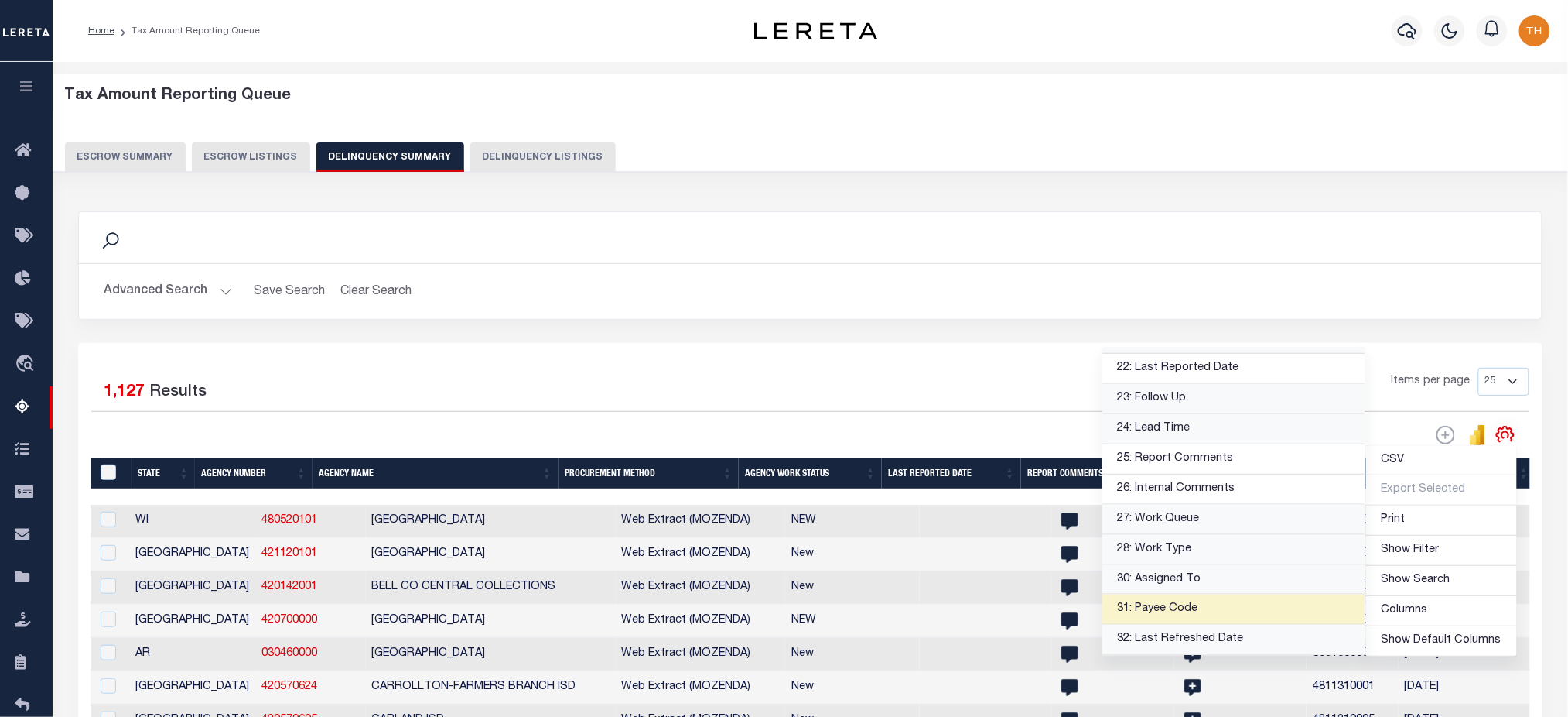
click at [1242, 640] on link "32: Last Refreshed Date" at bounding box center [1234, 640] width 263 height 31
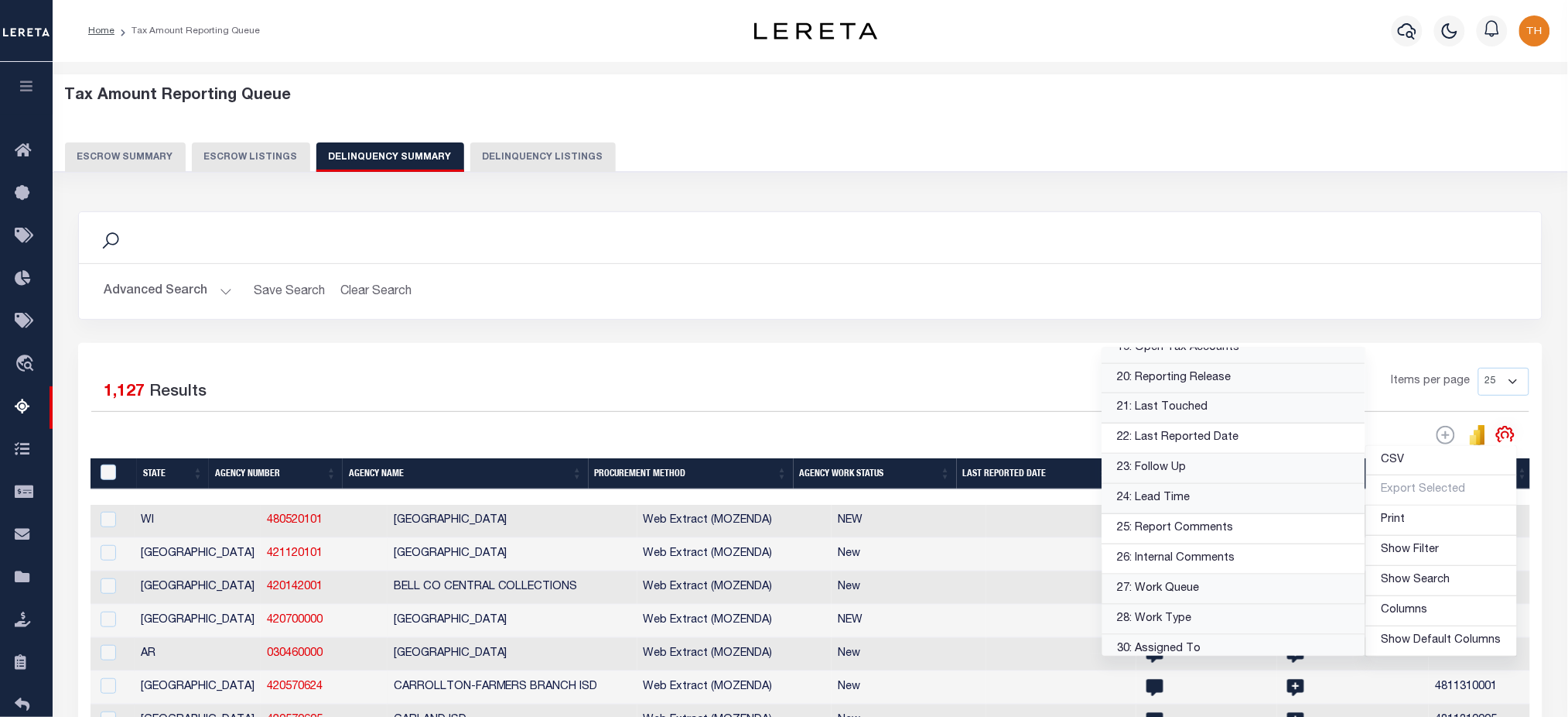
scroll to position [554, 0]
click at [1244, 475] on link "22: Last Reported Date" at bounding box center [1234, 471] width 263 height 31
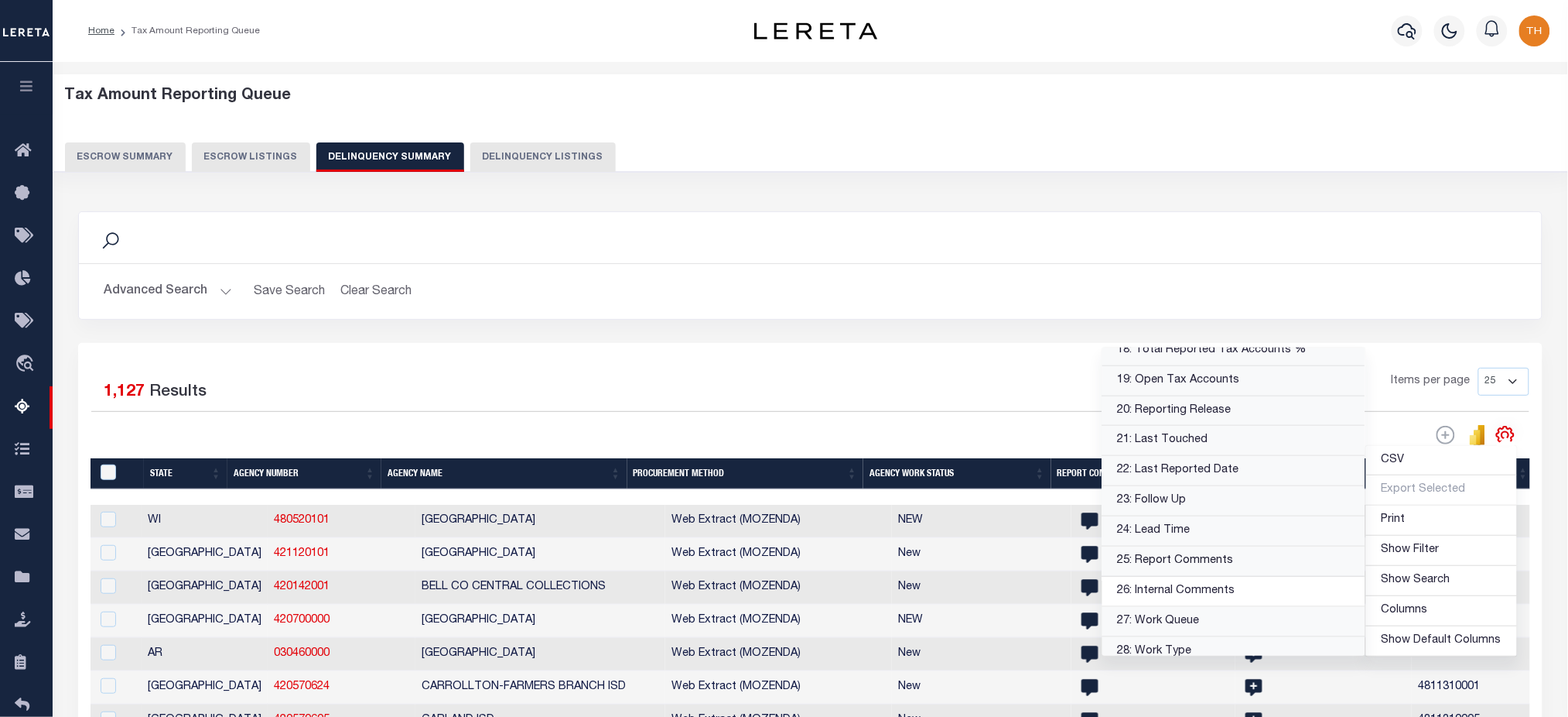
click at [1231, 558] on link "25: Report Comments" at bounding box center [1234, 562] width 263 height 31
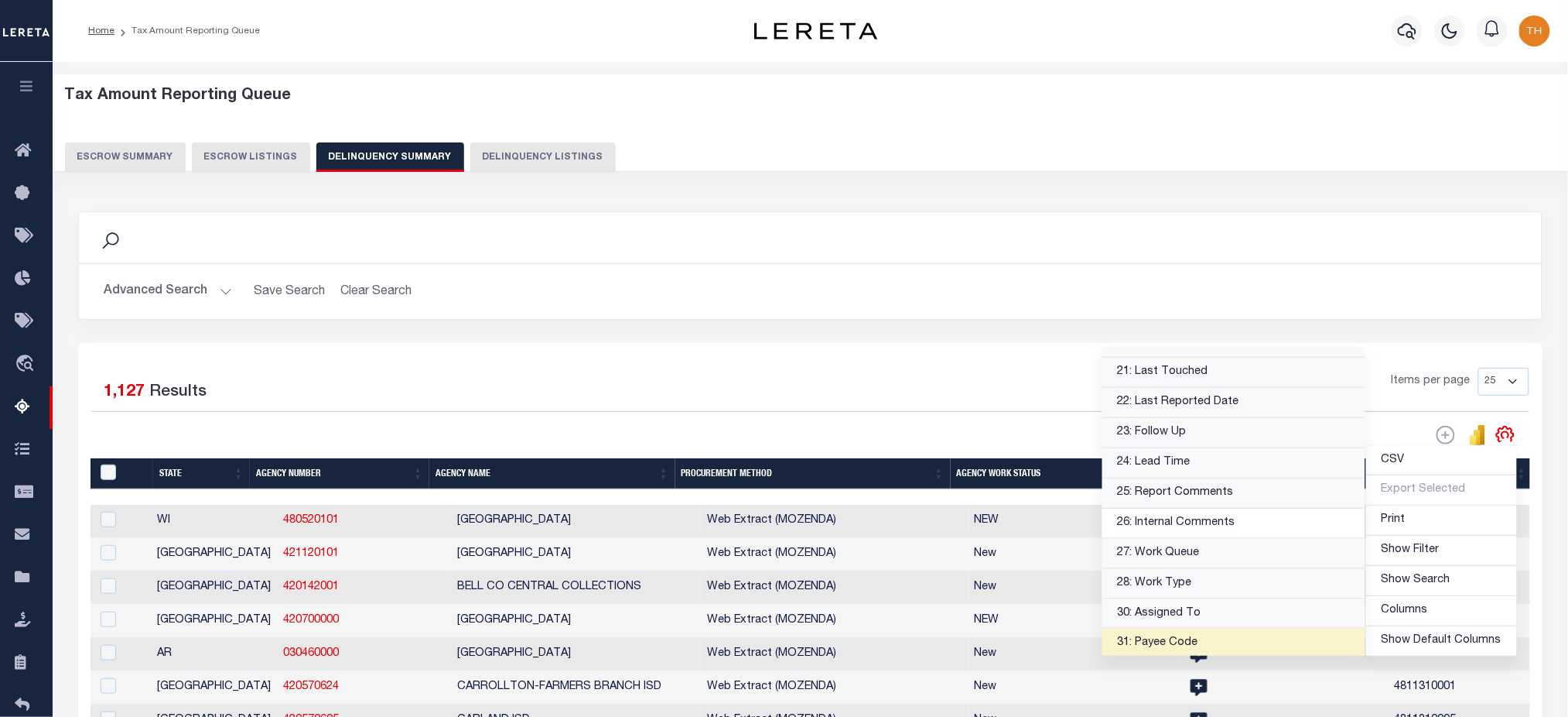
scroll to position [658, 0]
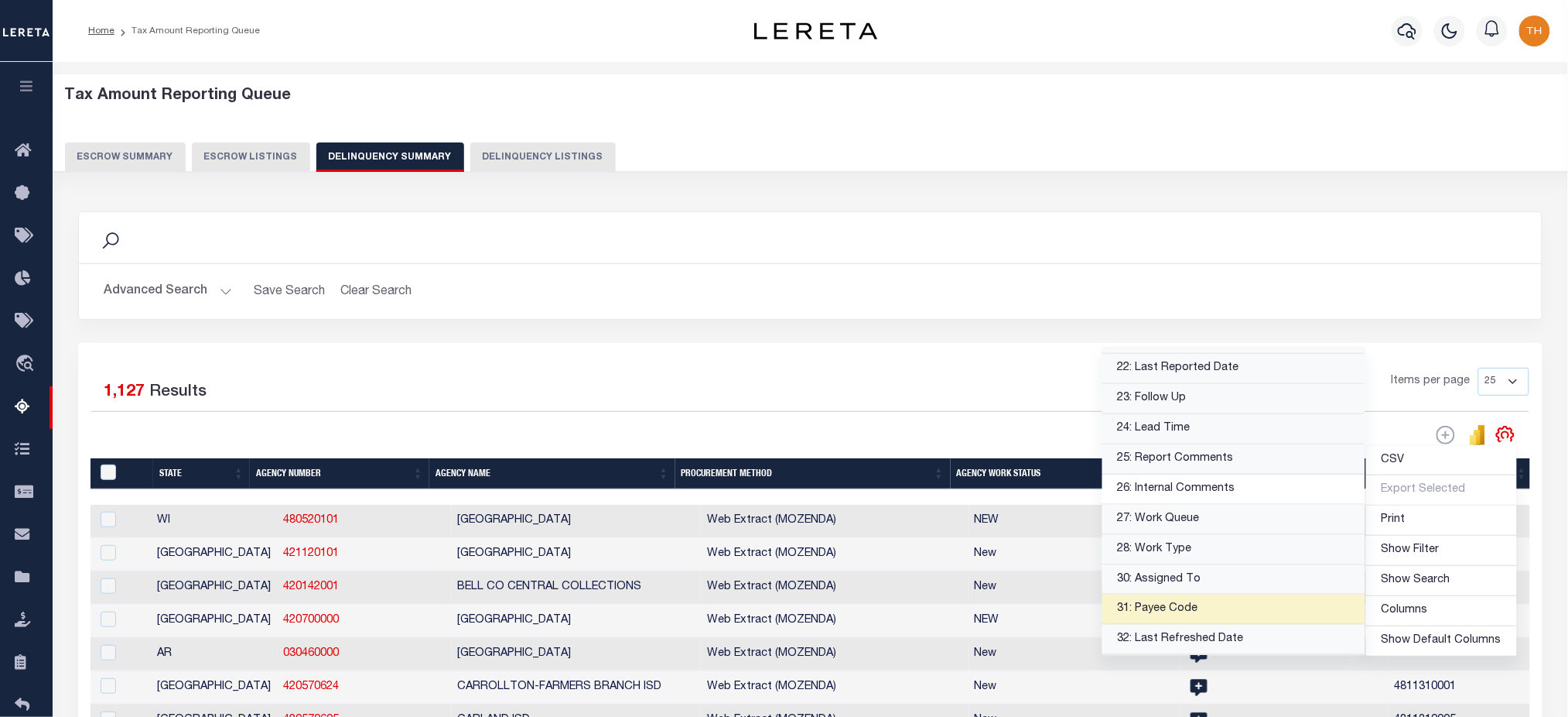
click at [930, 369] on div "1 2 3 4 5 … 46 Items per page 25 100 200 500 1000" at bounding box center [993, 387] width 1073 height 40
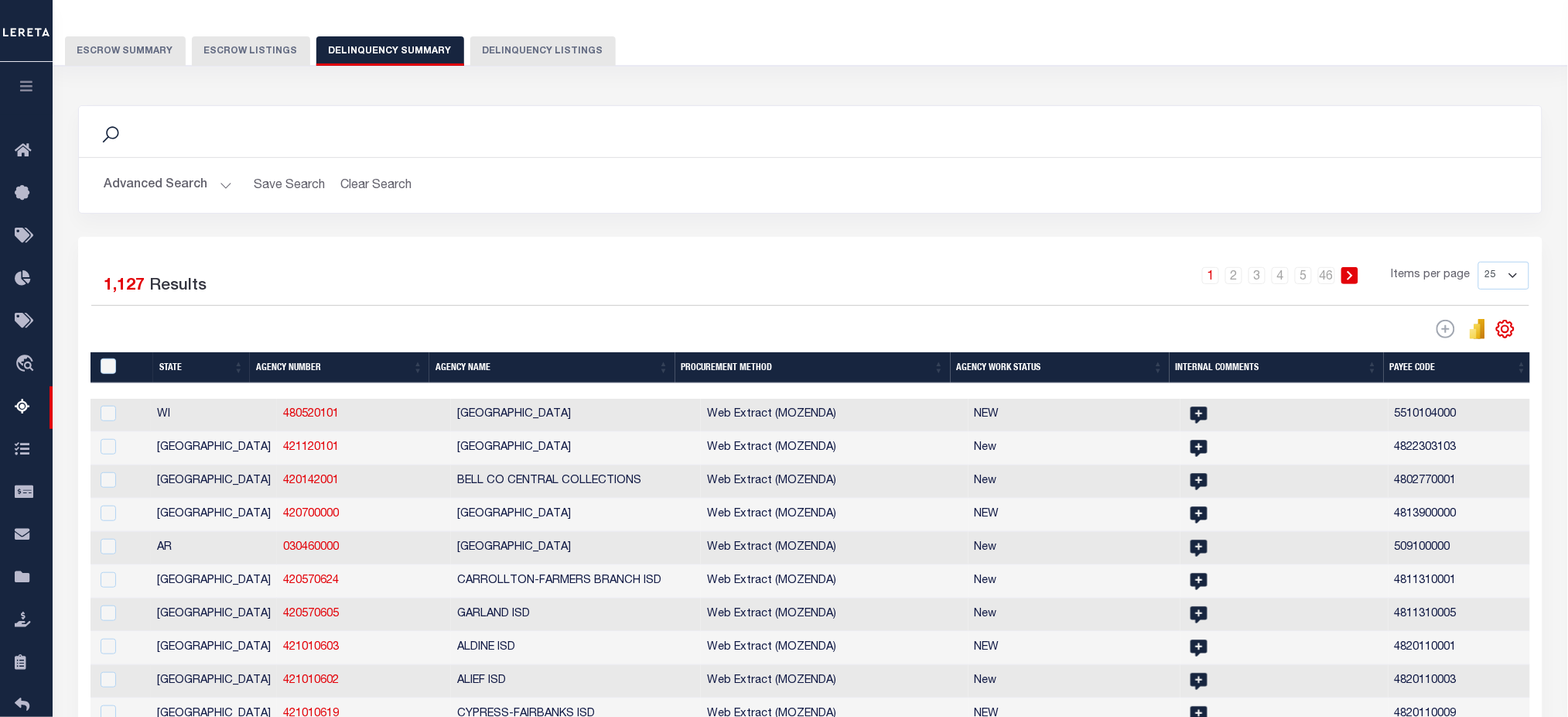
scroll to position [0, 0]
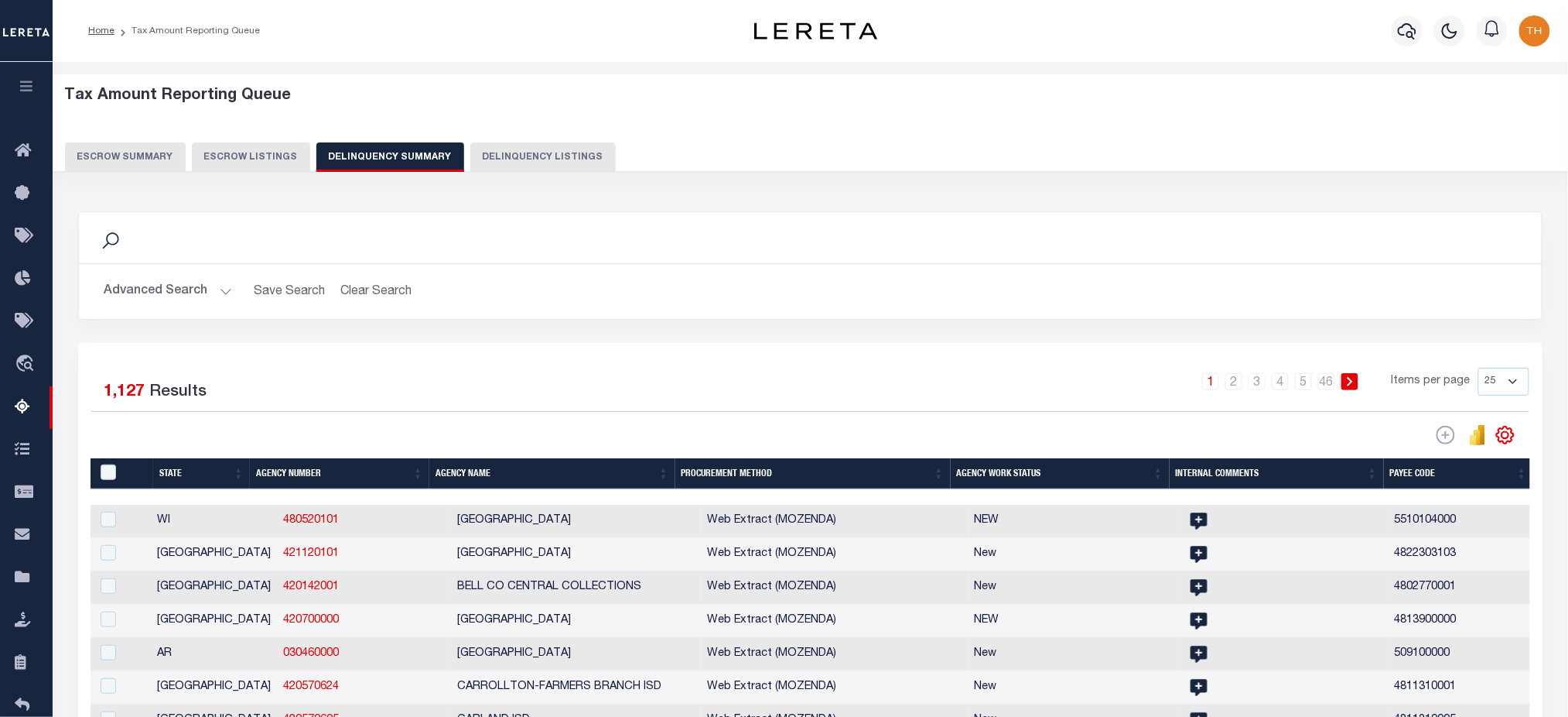
click at [29, 76] on button "button" at bounding box center [26, 88] width 53 height 53
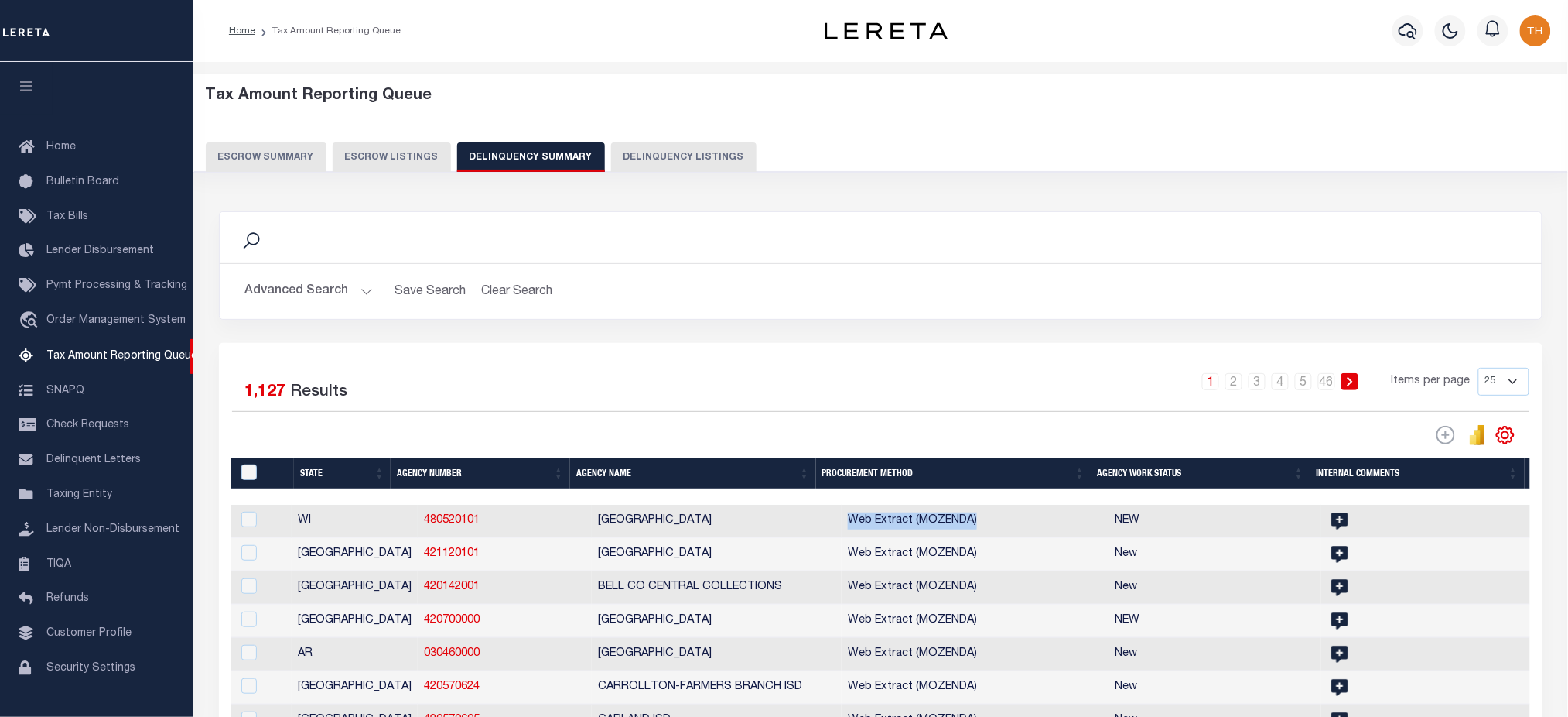
drag, startPoint x: 822, startPoint y: 528, endPoint x: 1055, endPoint y: 536, distance: 233.1
click at [1031, 534] on td "Web Extract (MOZENDA)" at bounding box center [975, 521] width 267 height 33
checkbox input "true"
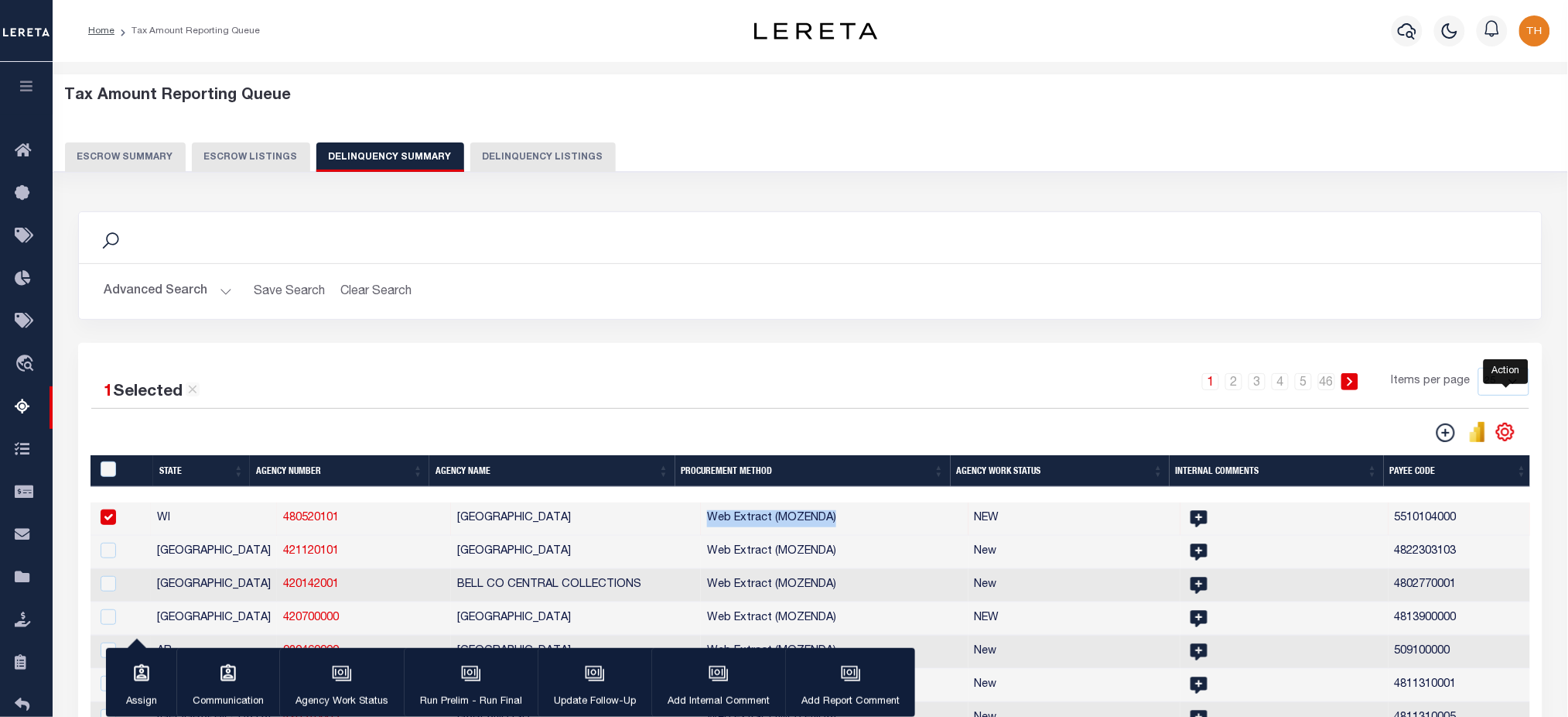
click at [1500, 432] on icon "" at bounding box center [1505, 432] width 17 height 17
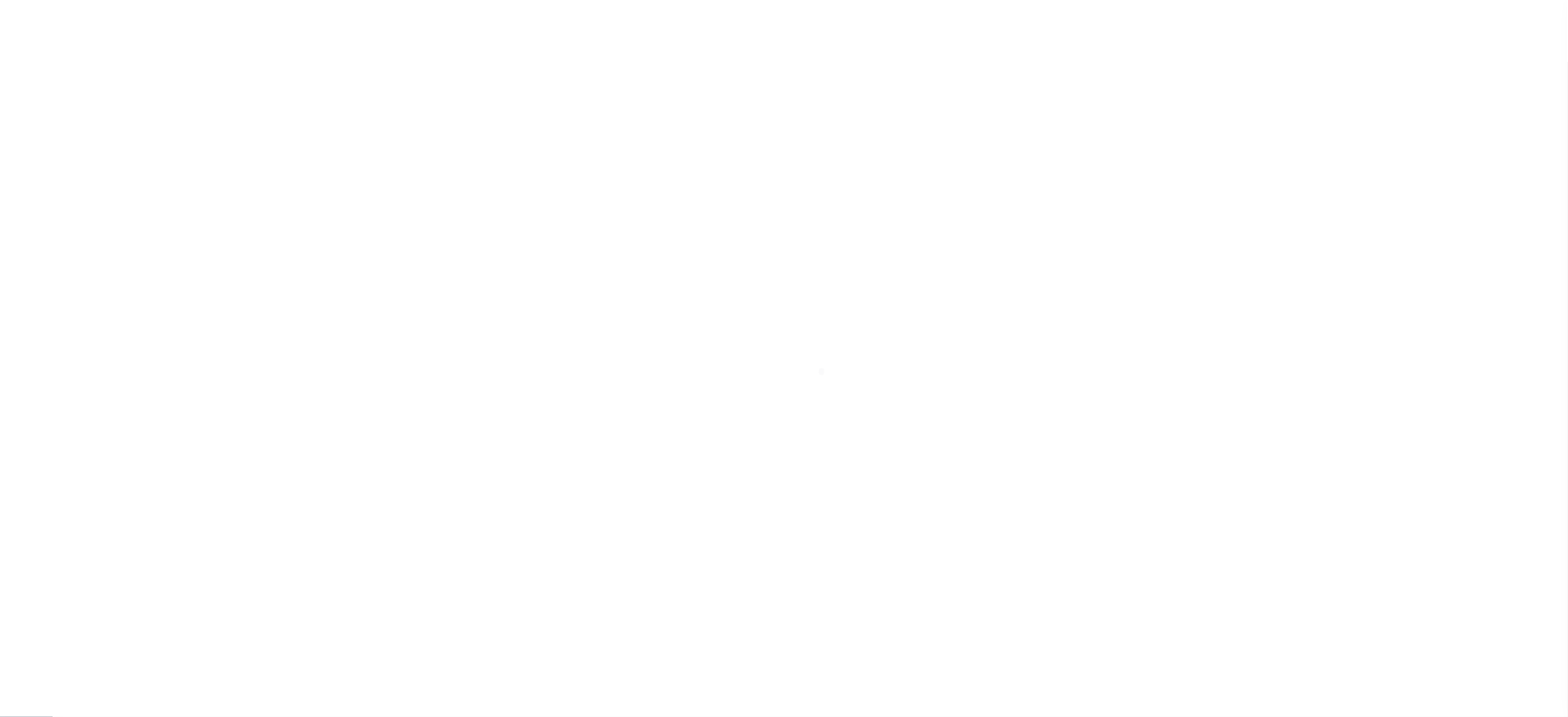
select select "200"
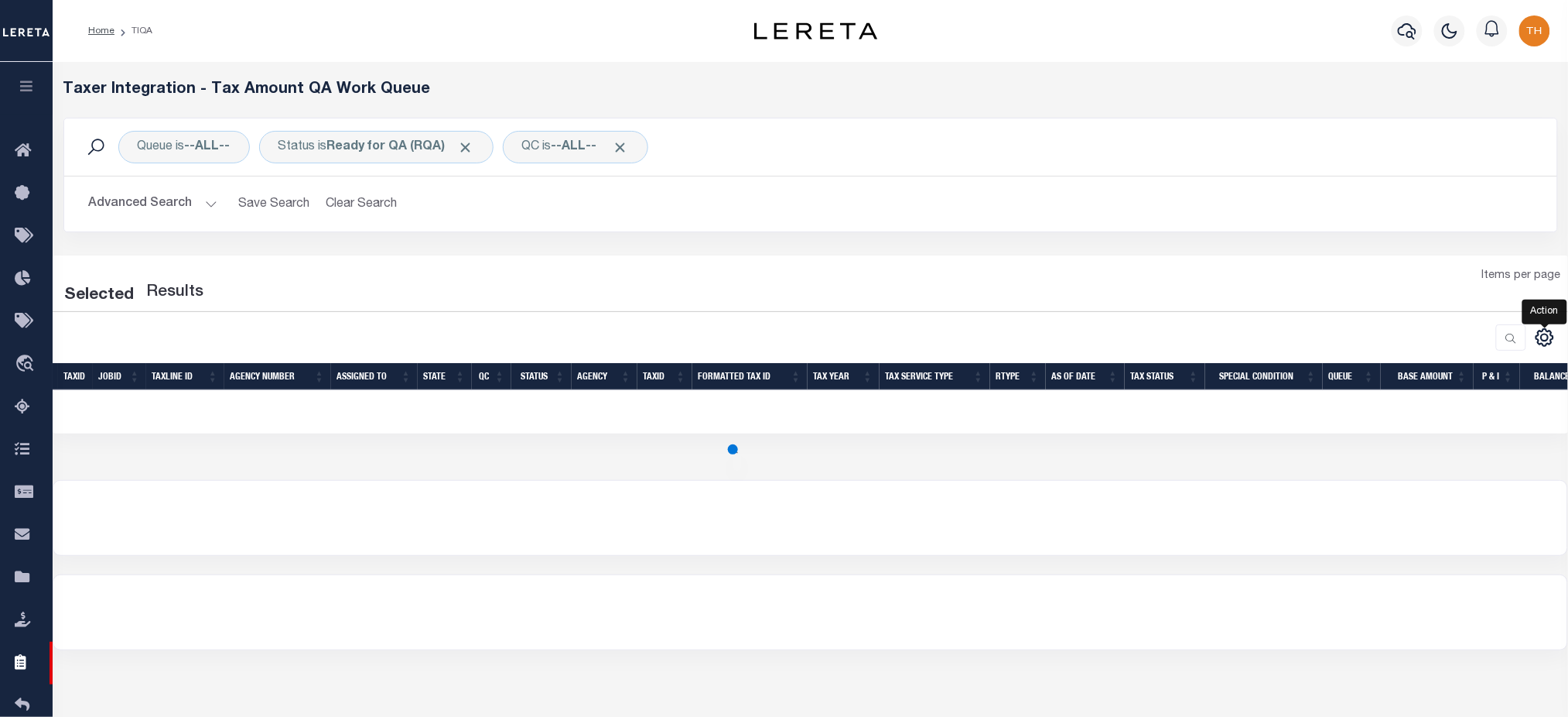
select select "200"
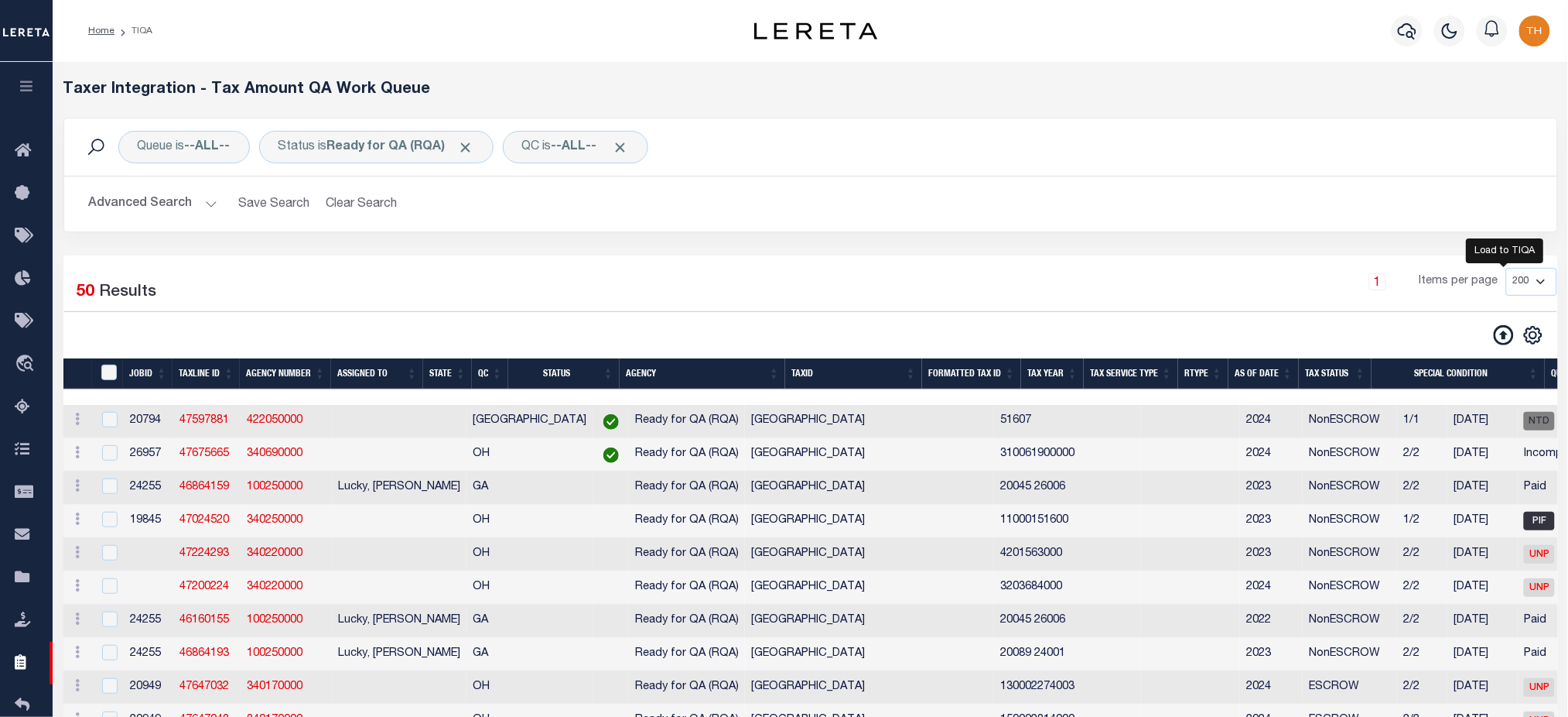
click at [1505, 334] on icon at bounding box center [1504, 336] width 20 height 20
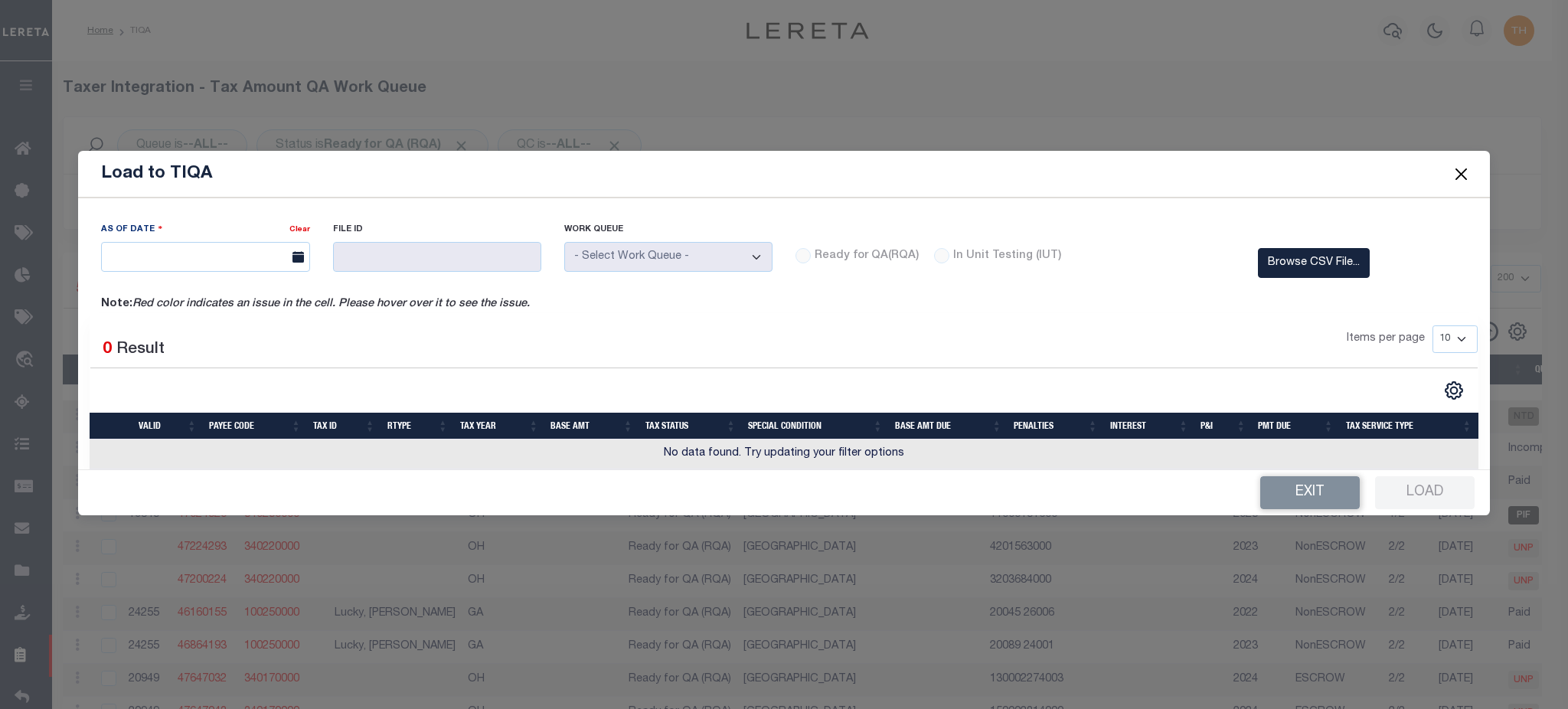
click at [1458, 175] on button "Close" at bounding box center [1461, 174] width 20 height 20
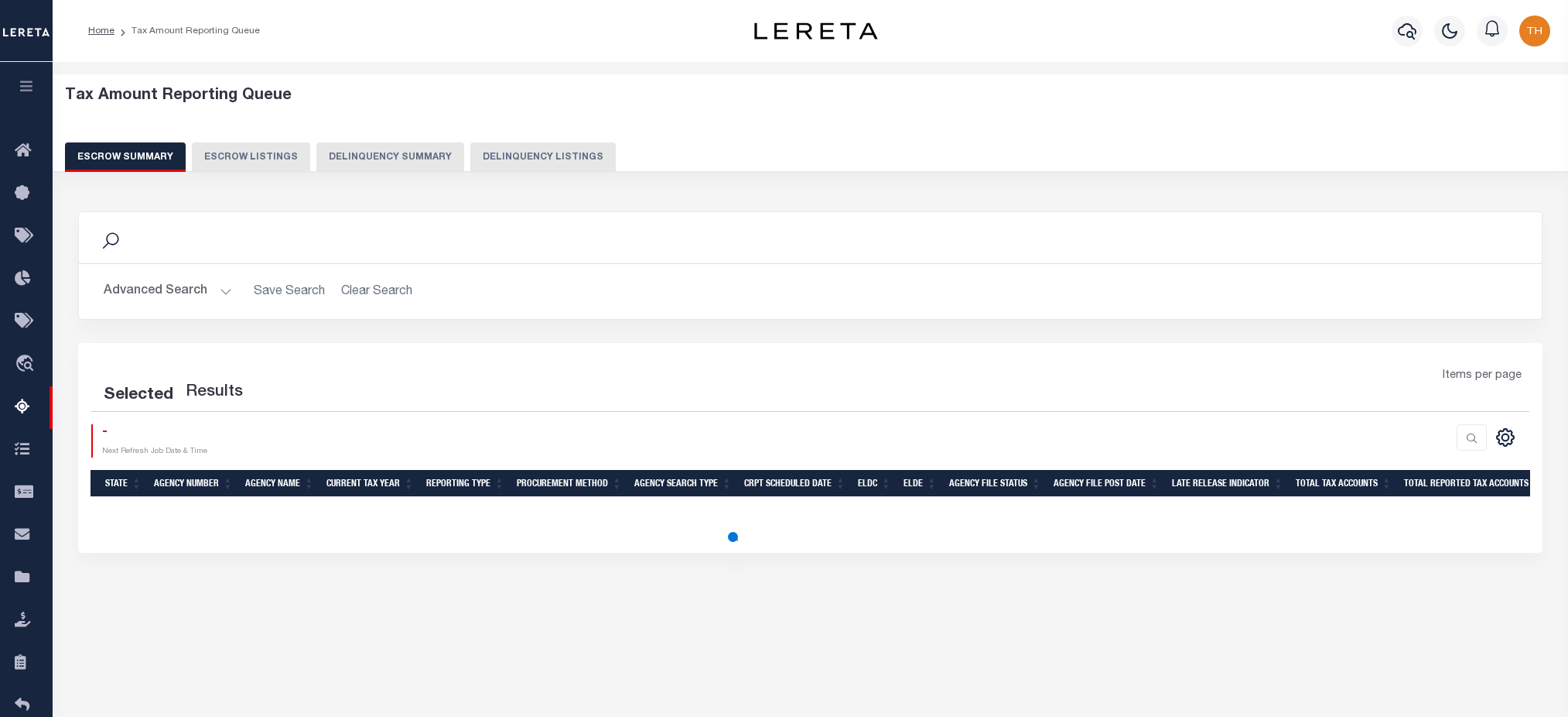
select select "100"
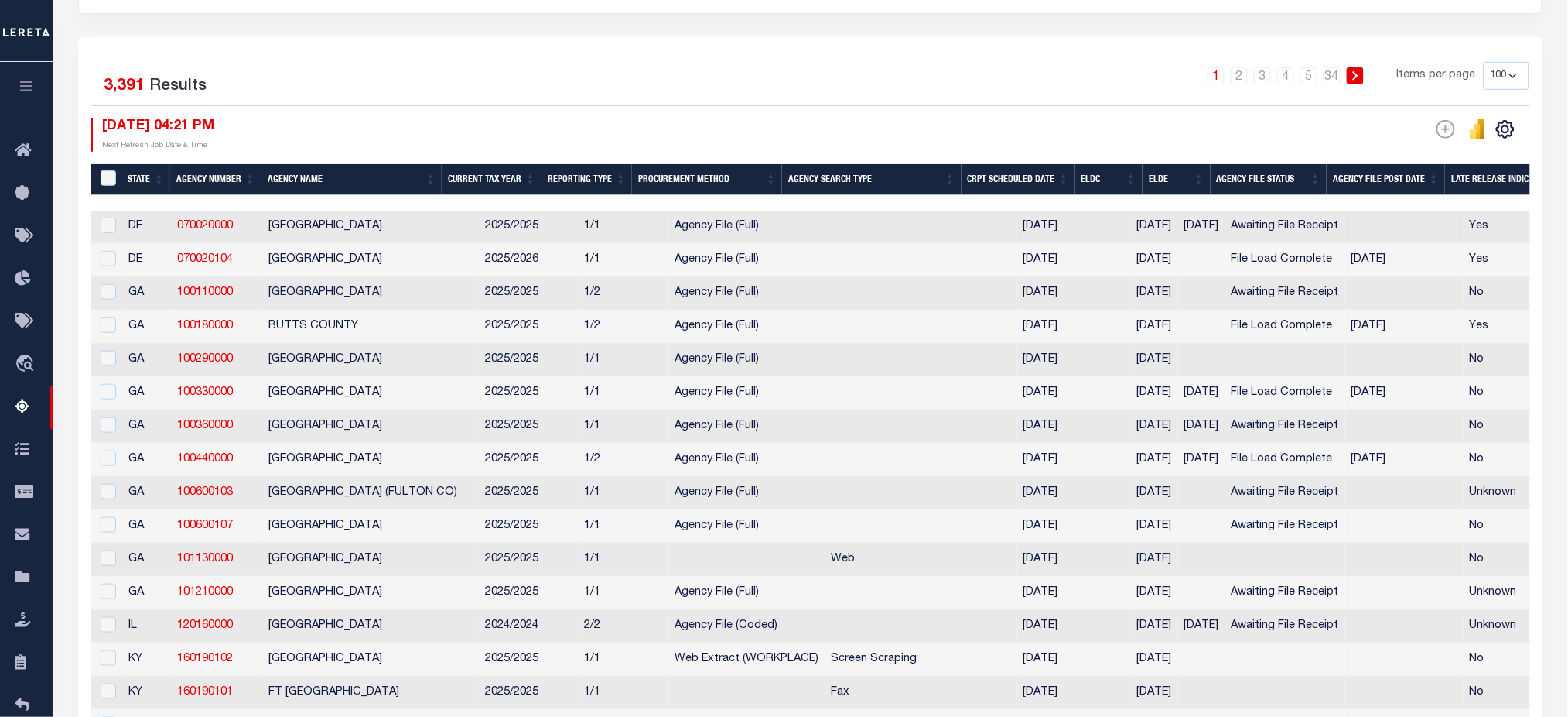
scroll to position [309, 0]
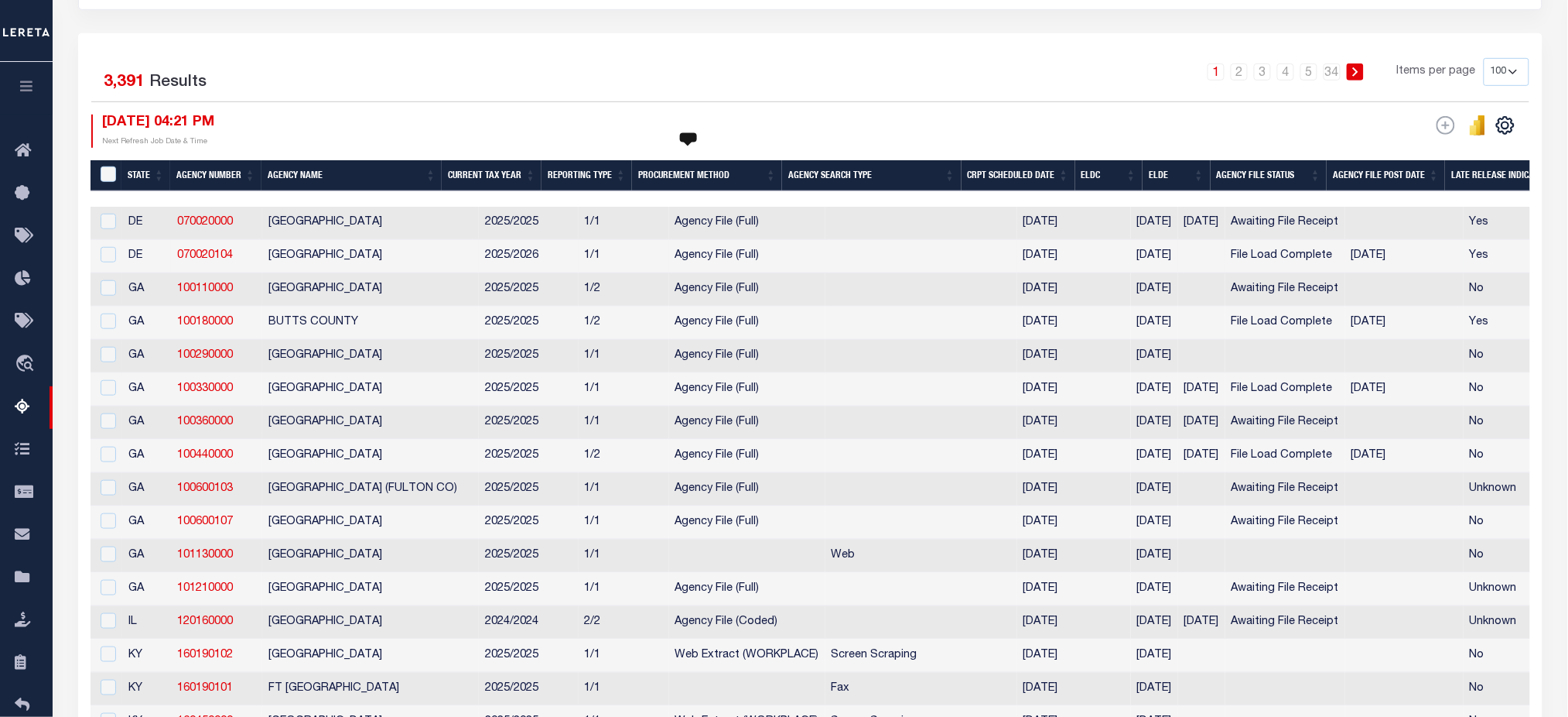
drag, startPoint x: 1424, startPoint y: 256, endPoint x: 648, endPoint y: 261, distance: 776.0
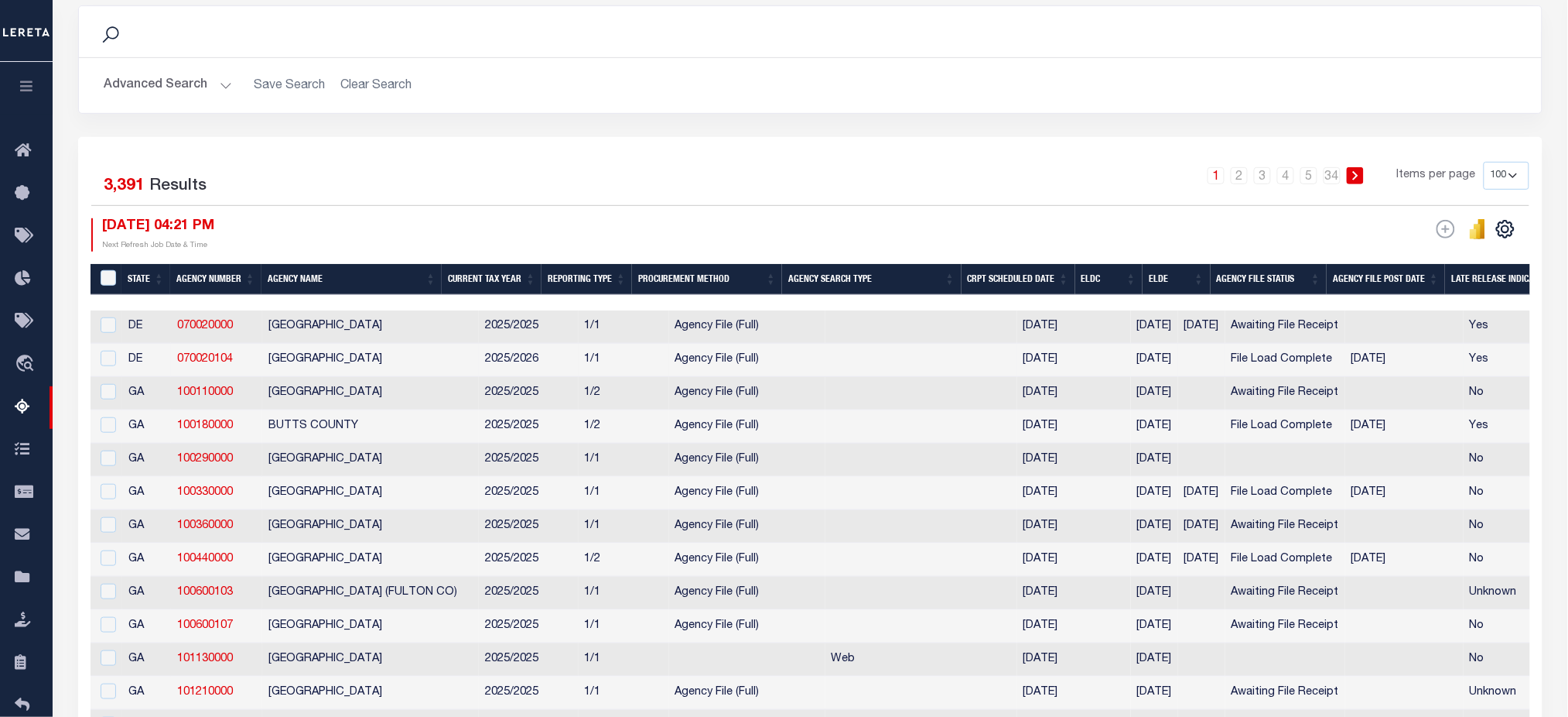
scroll to position [103, 0]
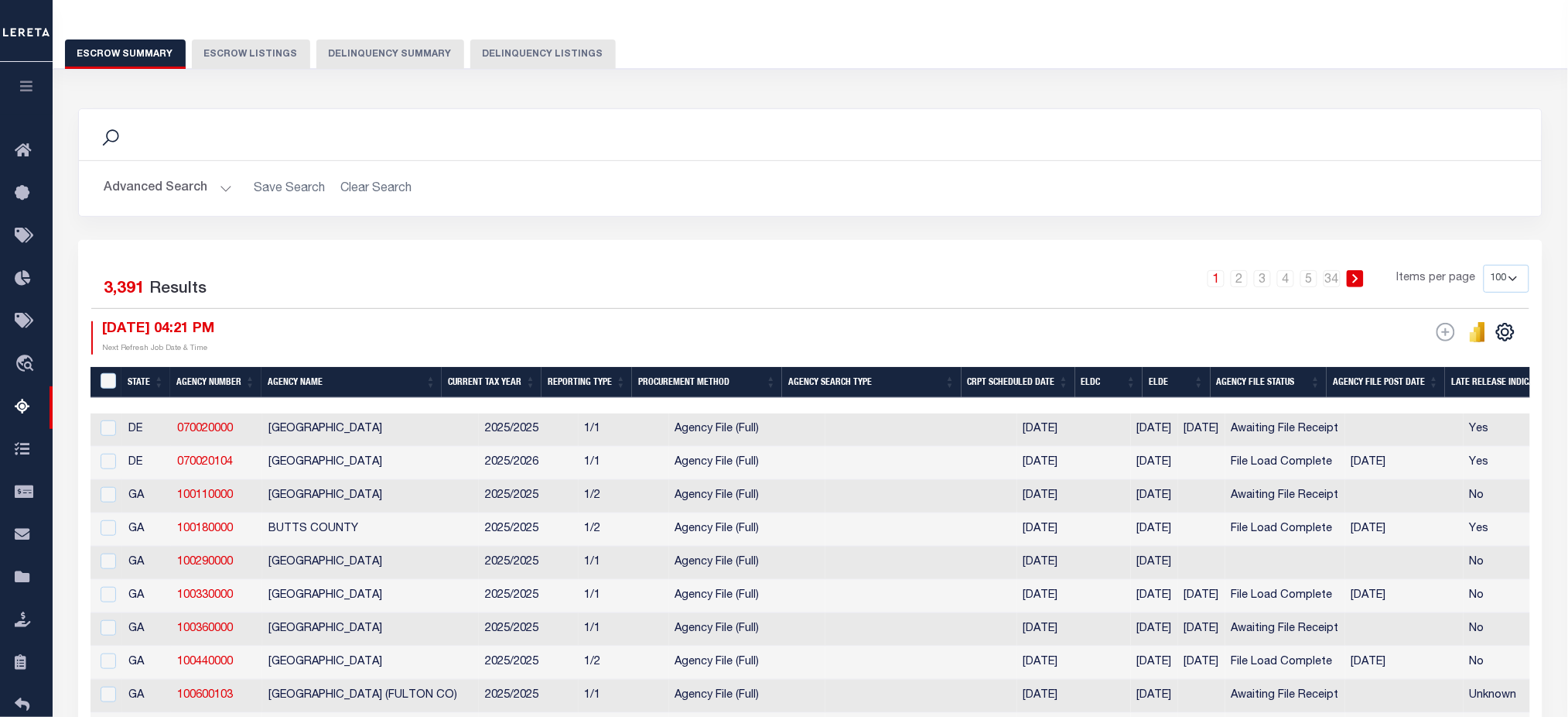
click at [31, 84] on icon "button" at bounding box center [26, 86] width 18 height 14
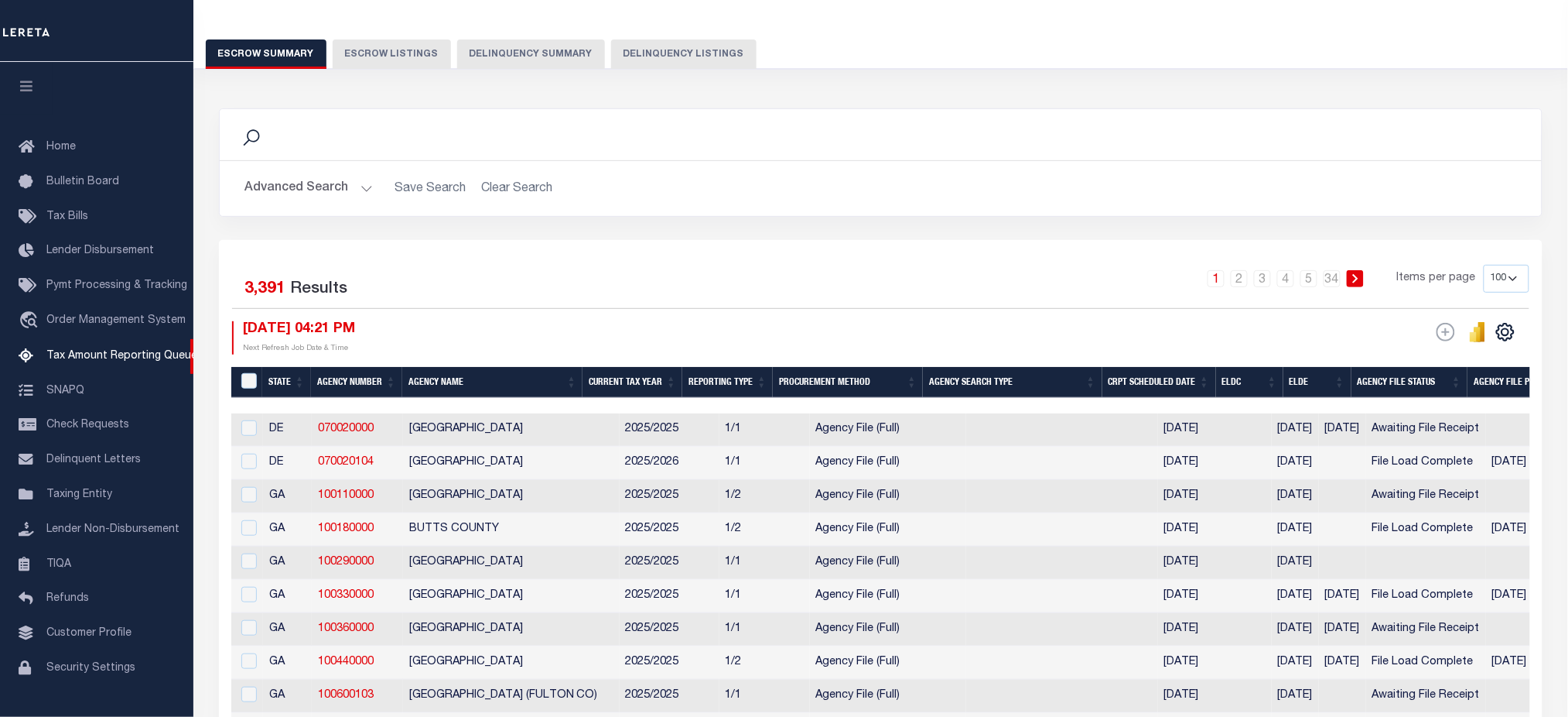
click at [548, 59] on button "Delinquency Summary" at bounding box center [531, 54] width 148 height 30
select select
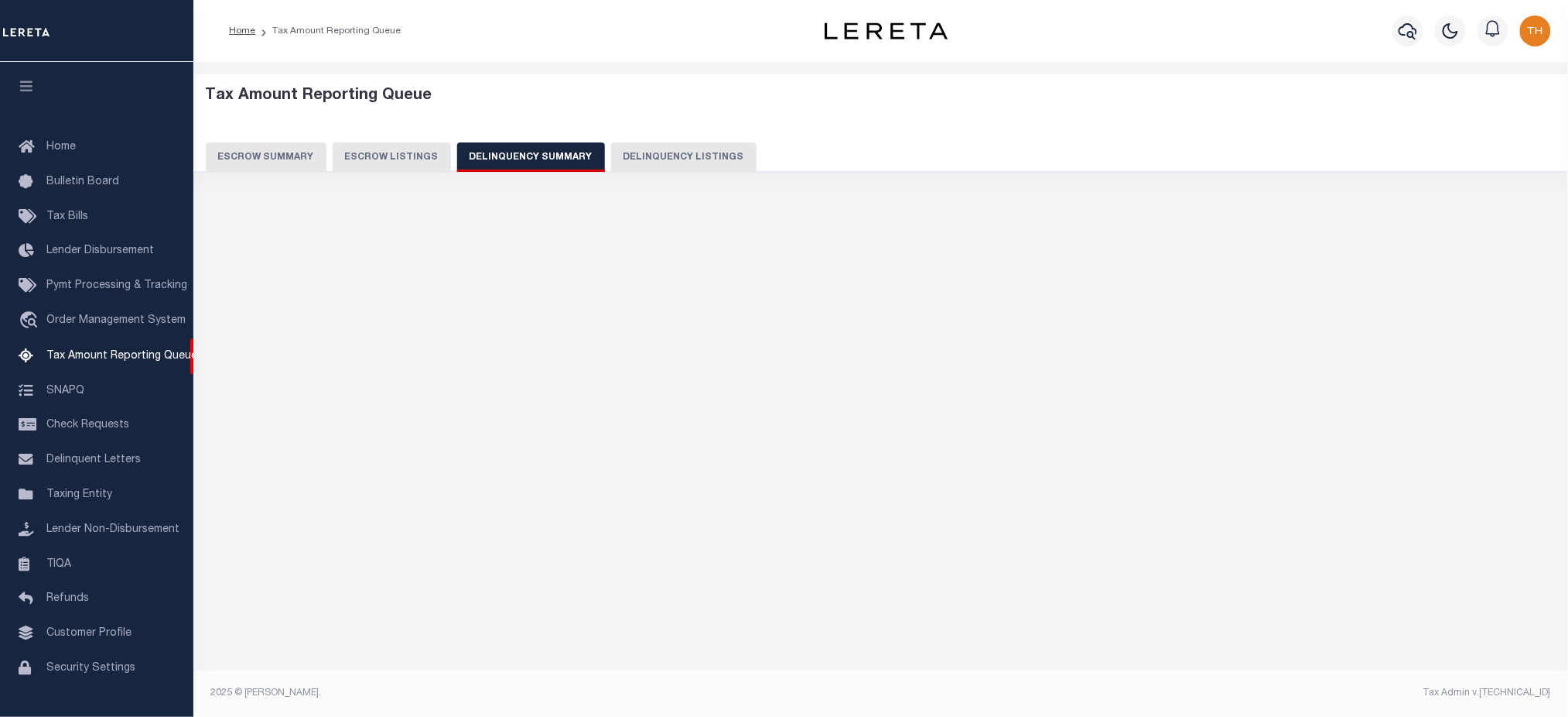
scroll to position [0, 0]
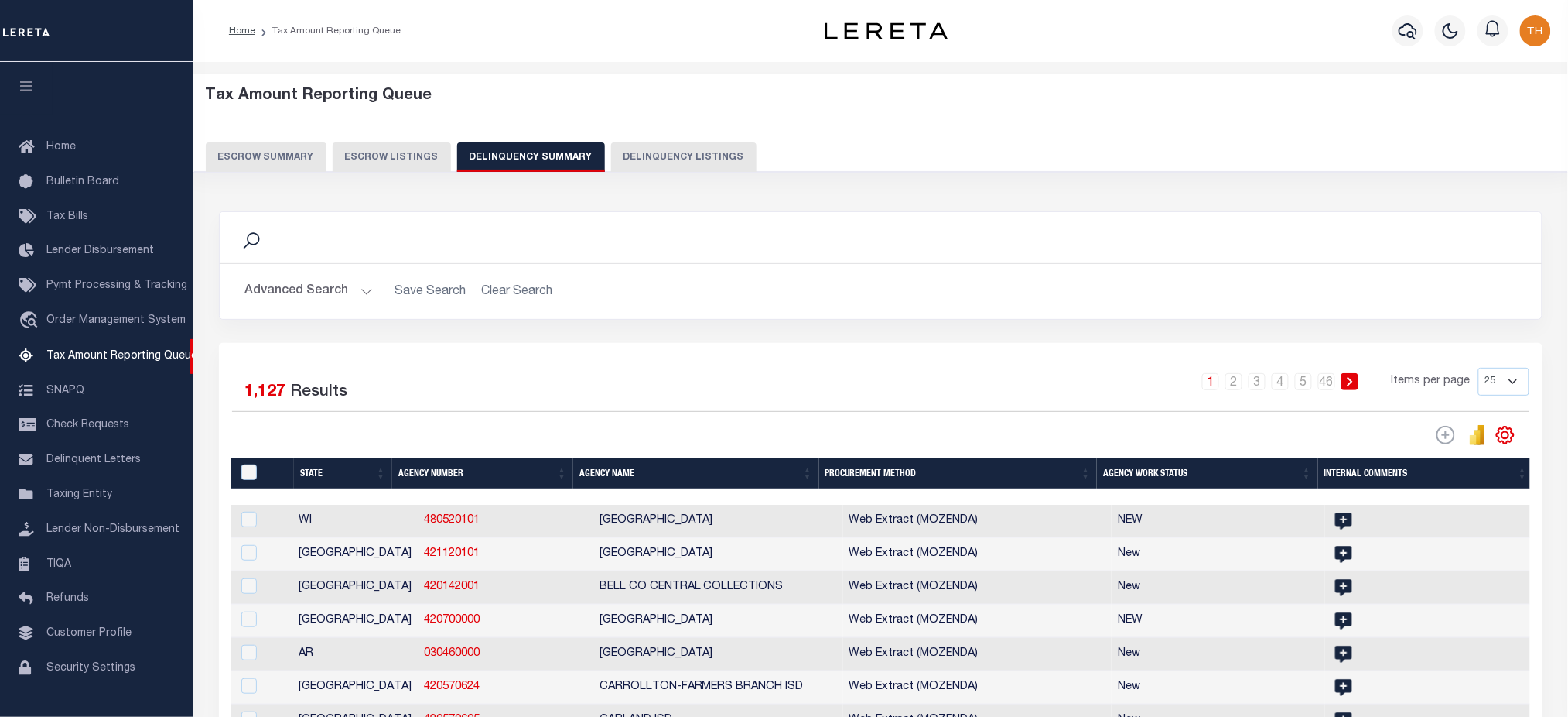
click at [322, 291] on button "Advanced Search" at bounding box center [308, 291] width 128 height 31
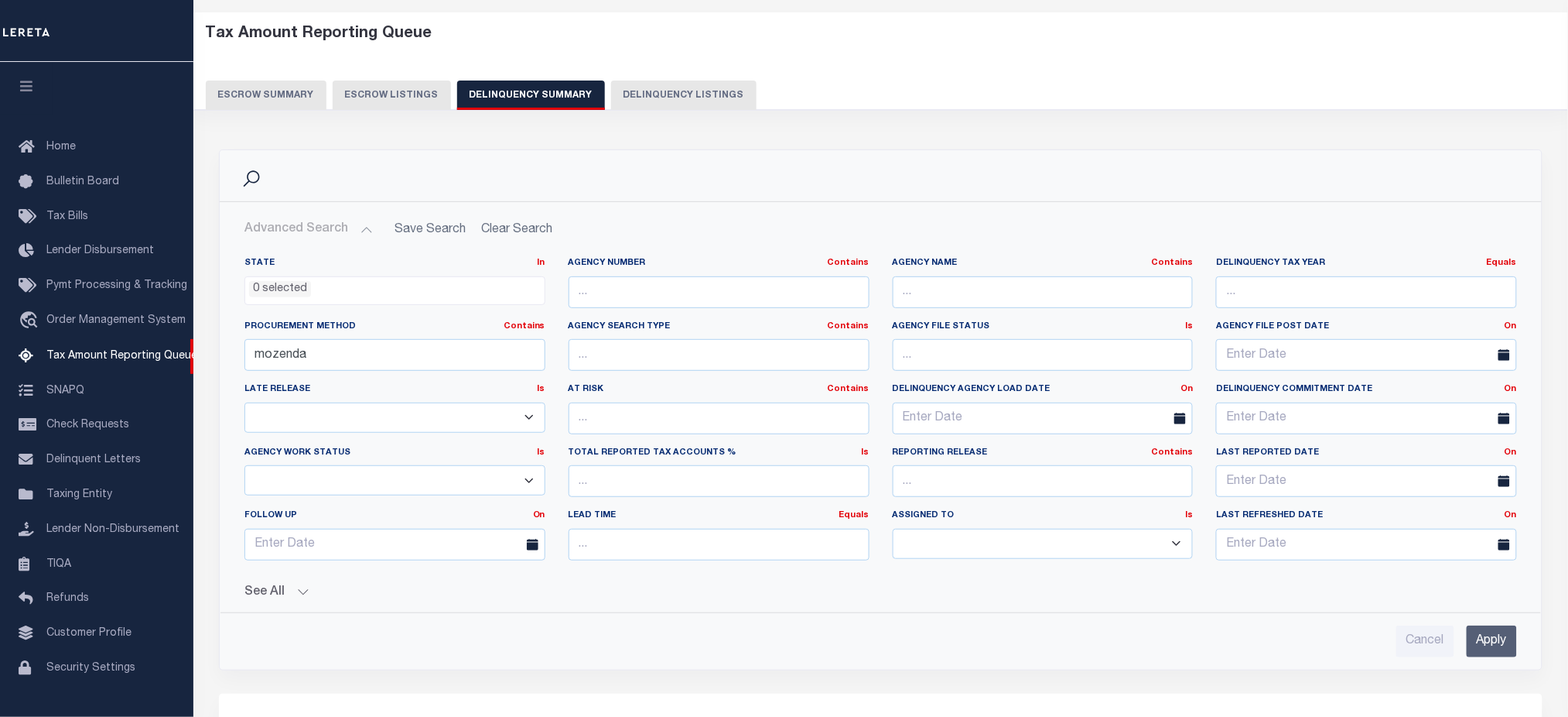
scroll to position [206, 0]
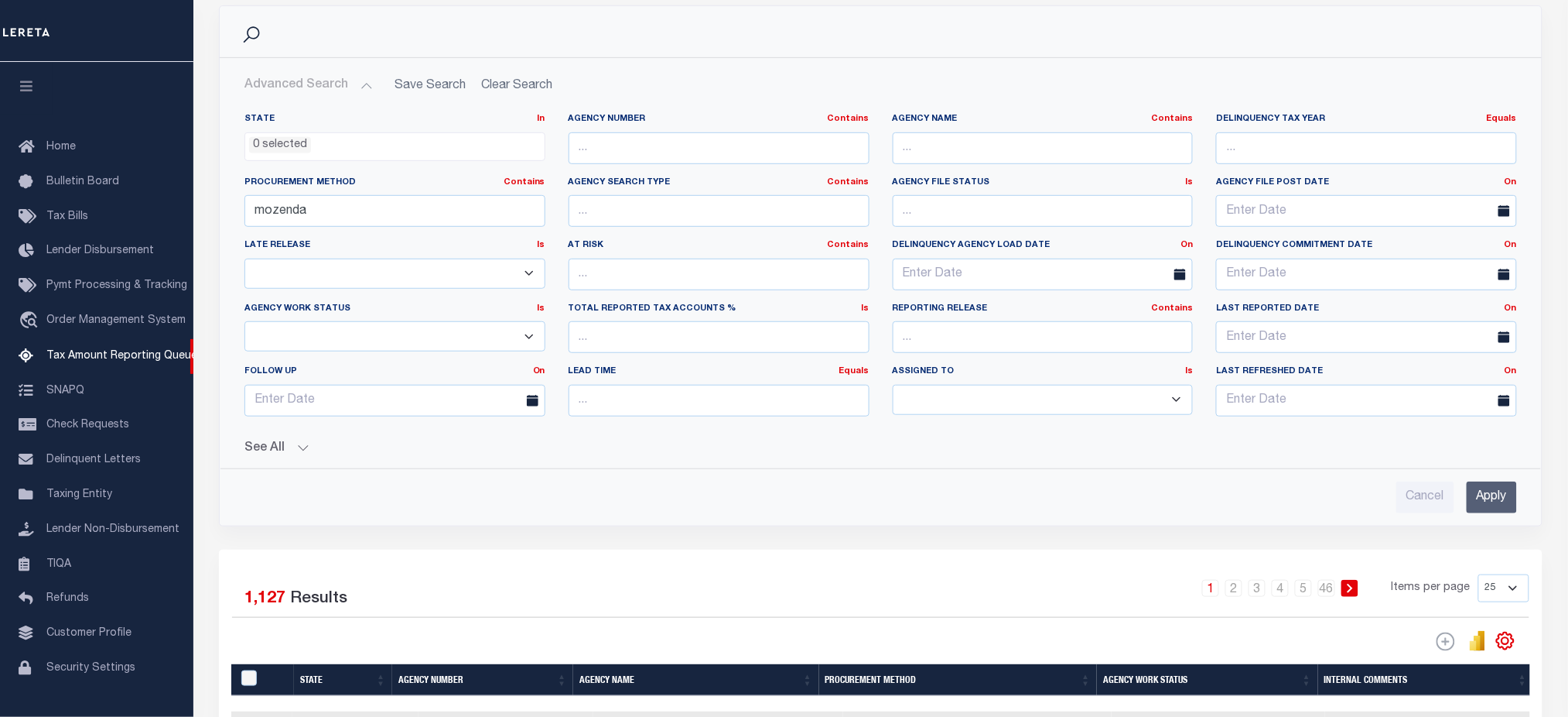
click at [257, 443] on button "See All" at bounding box center [880, 448] width 1273 height 14
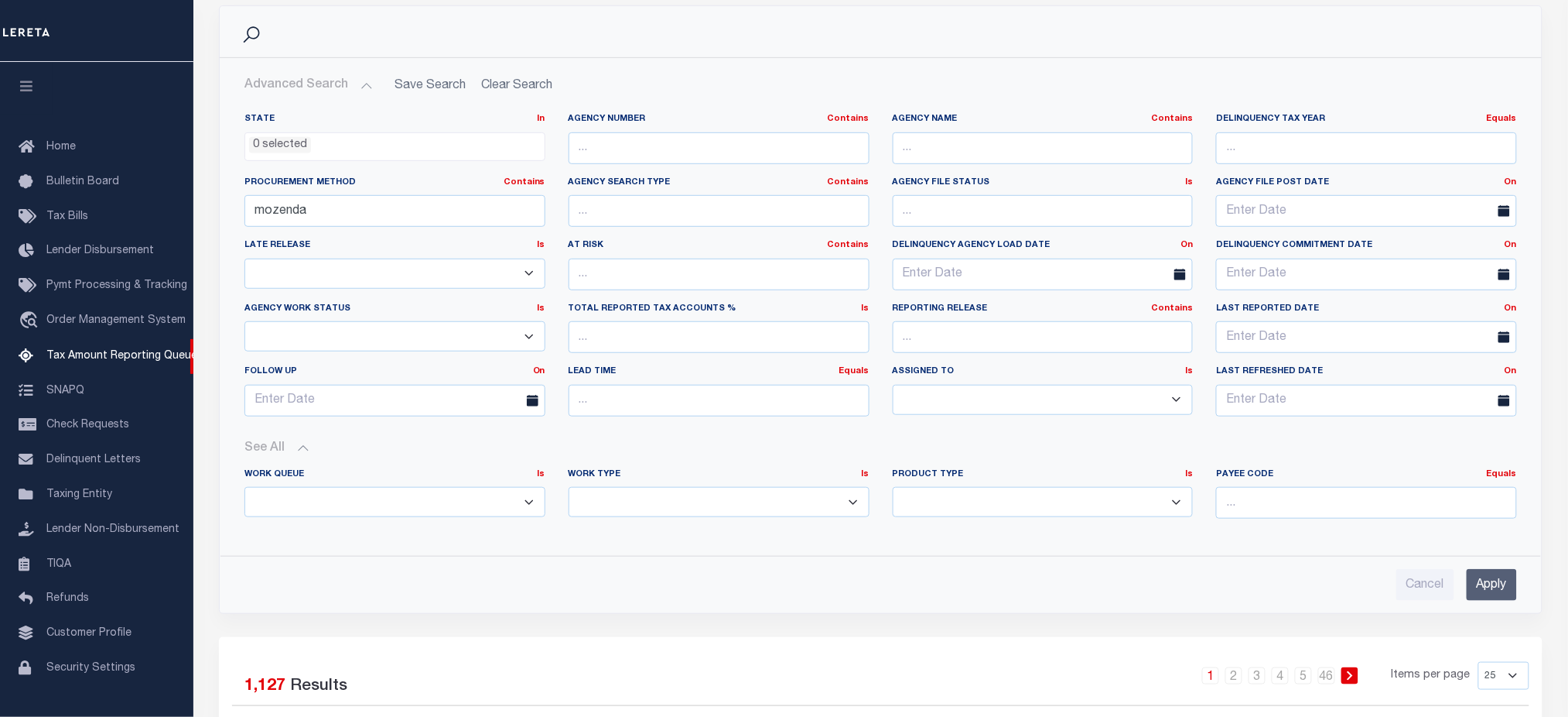
click at [657, 513] on select "Annual Delinquency Back Search Payment Status Check DTRACK" at bounding box center [719, 502] width 301 height 31
select select "AnnualDelinquency"
click at [569, 487] on select "Annual Delinquency Back Search Payment Status Check DTRACK" at bounding box center [719, 502] width 301 height 31
click at [1499, 577] on input "Apply" at bounding box center [1492, 584] width 50 height 31
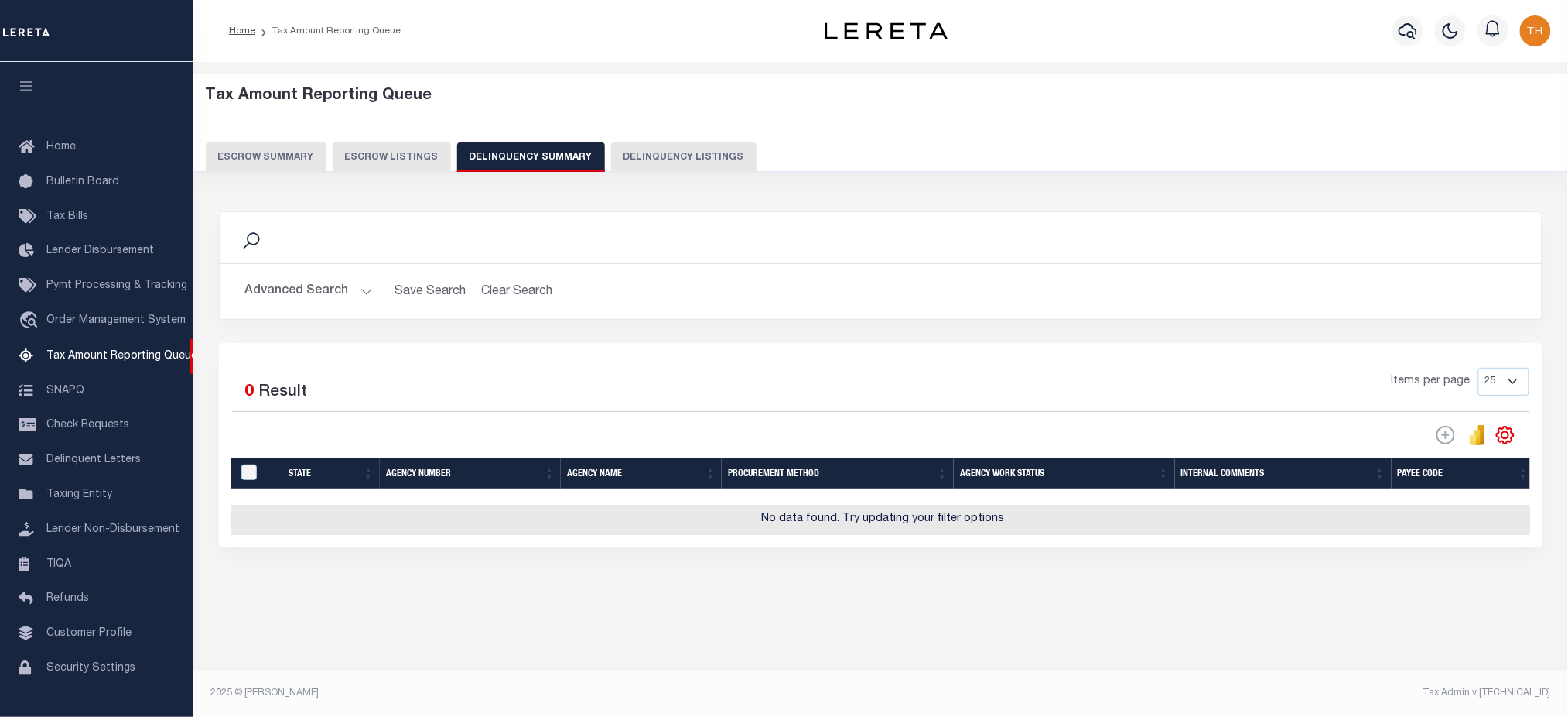
scroll to position [0, 0]
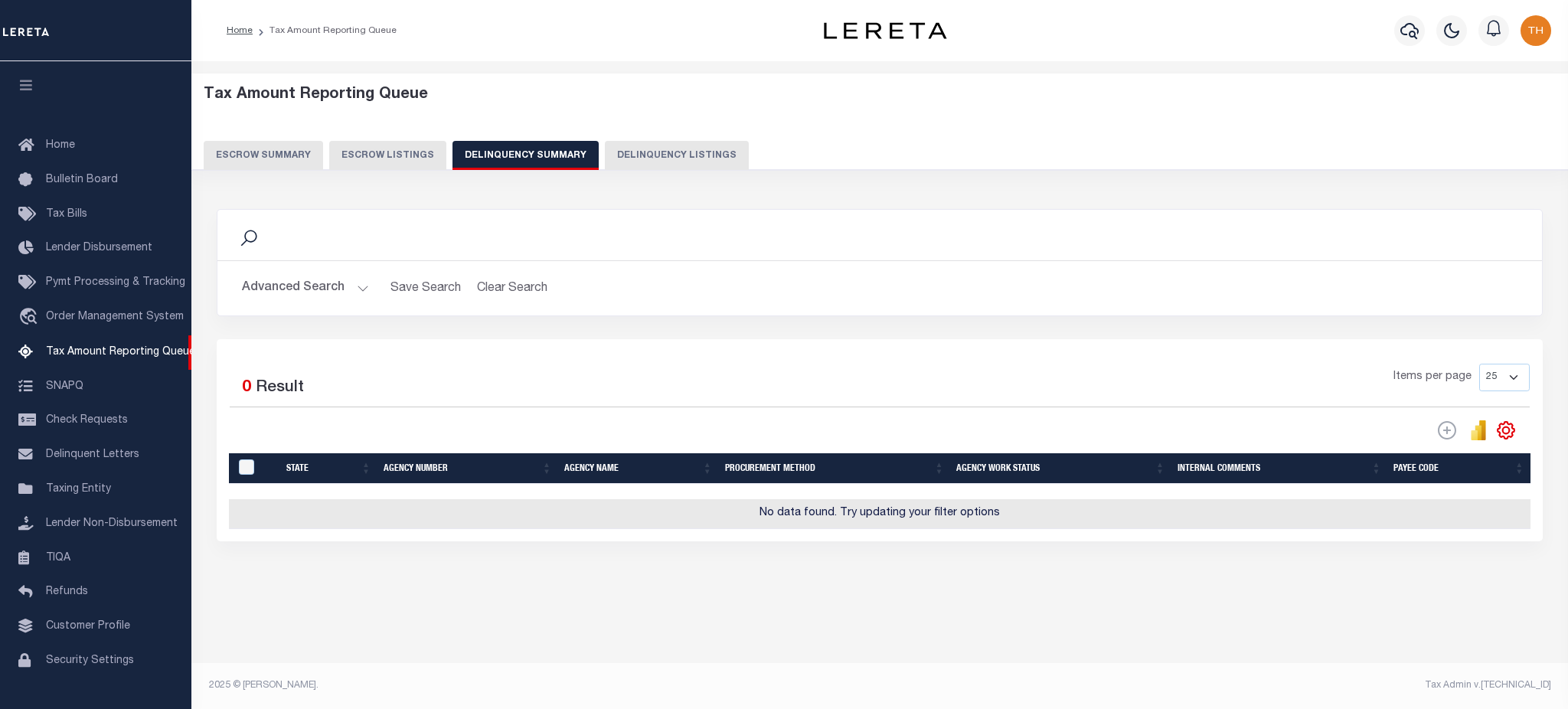
click at [341, 295] on button "Advanced Search" at bounding box center [305, 288] width 127 height 30
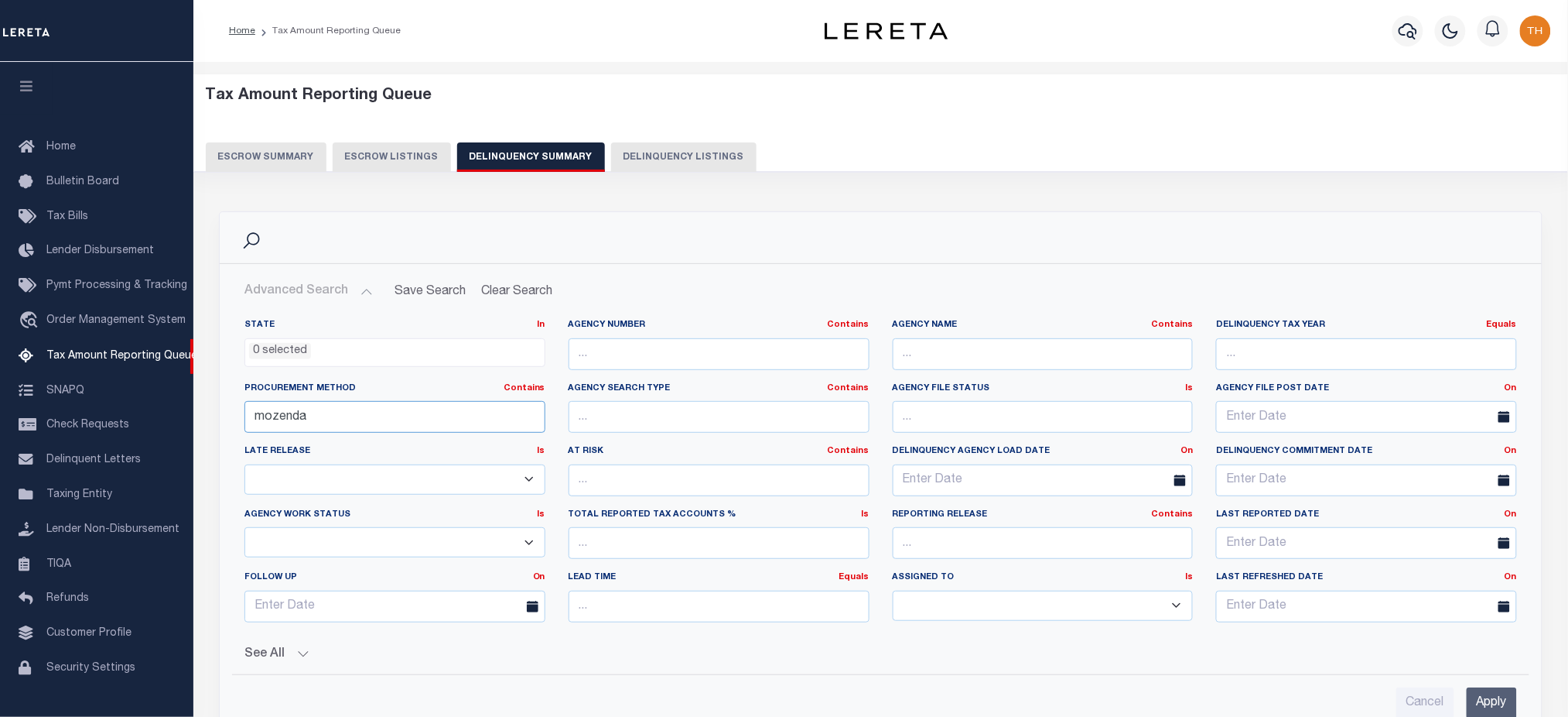
click at [354, 424] on input "mozenda" at bounding box center [395, 416] width 301 height 31
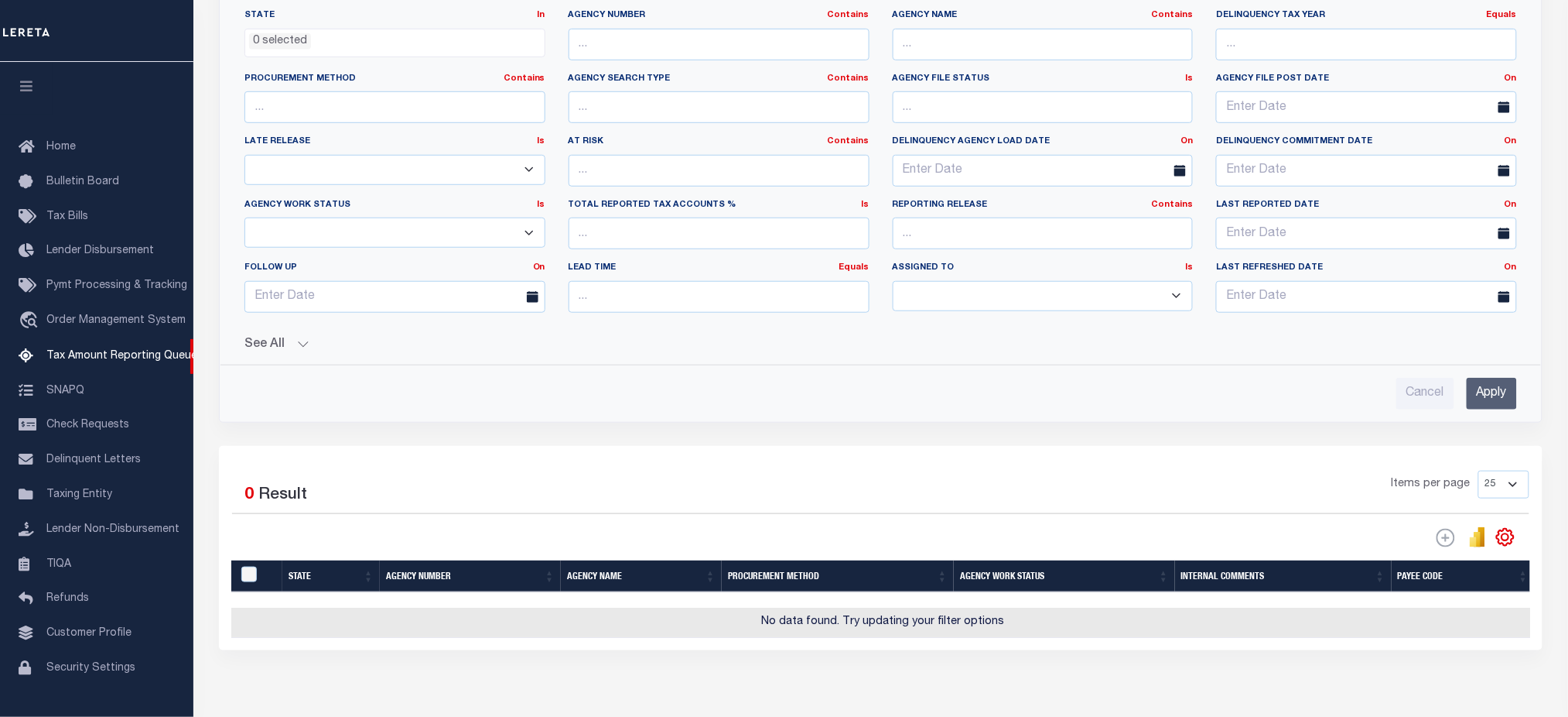
click at [1488, 392] on input "Apply" at bounding box center [1492, 393] width 50 height 31
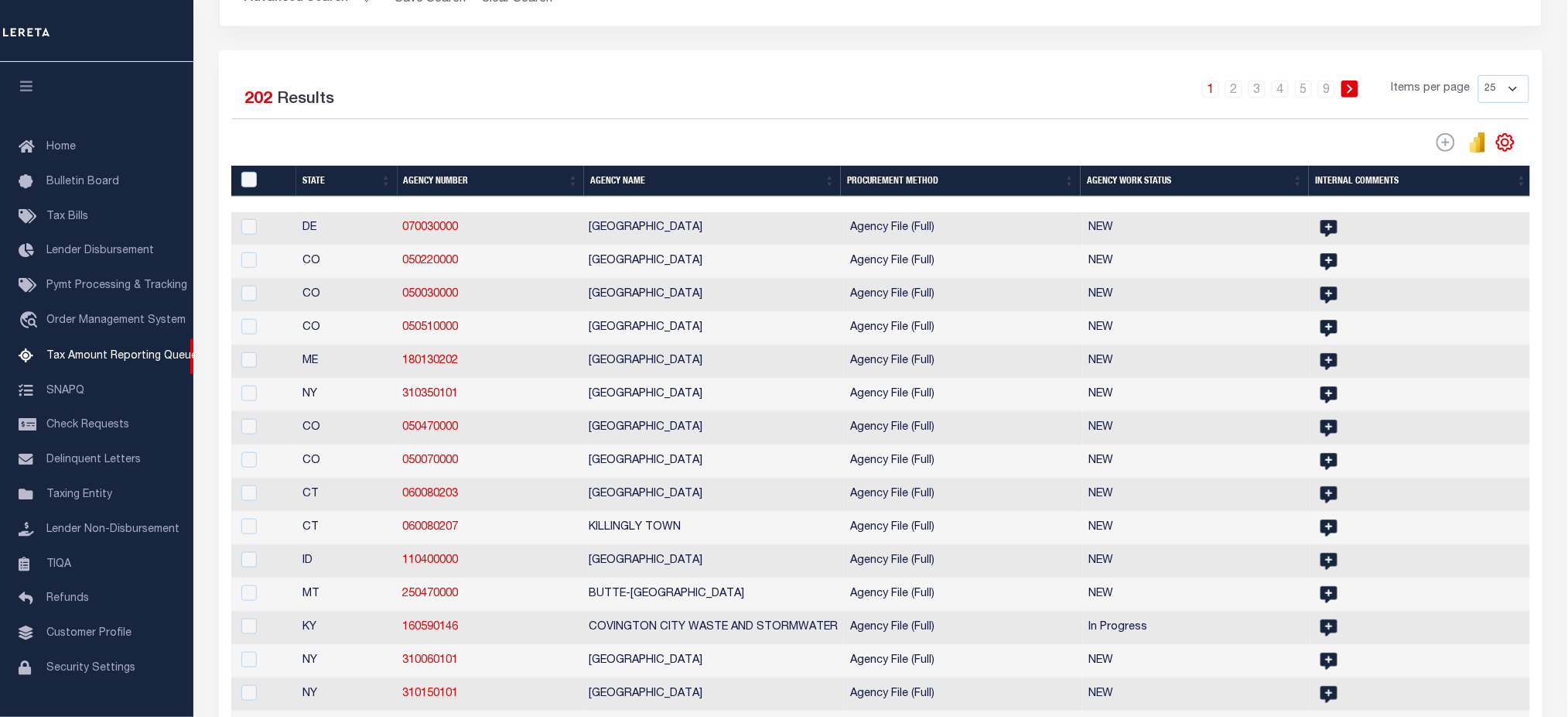
scroll to position [0, 3]
drag, startPoint x: 1050, startPoint y: 216, endPoint x: 422, endPoint y: 216, distance: 628.0
click at [423, 216] on tr "DE 070030000 SUSSEX COUNTY Agency File (Full) NEW" at bounding box center [880, 229] width 1302 height 33
click at [448, 104] on div "Selected 202 Results" at bounding box center [385, 96] width 307 height 43
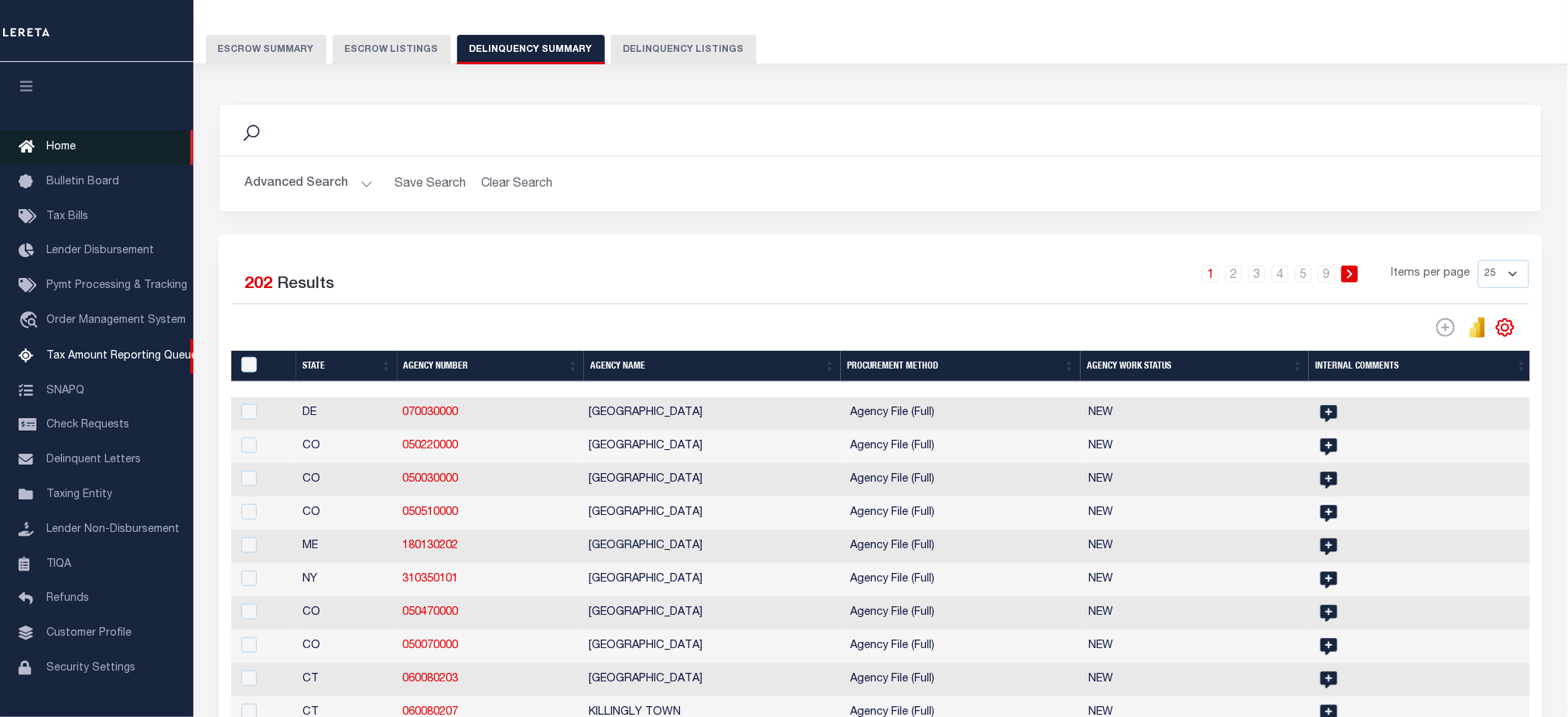
scroll to position [0, 0]
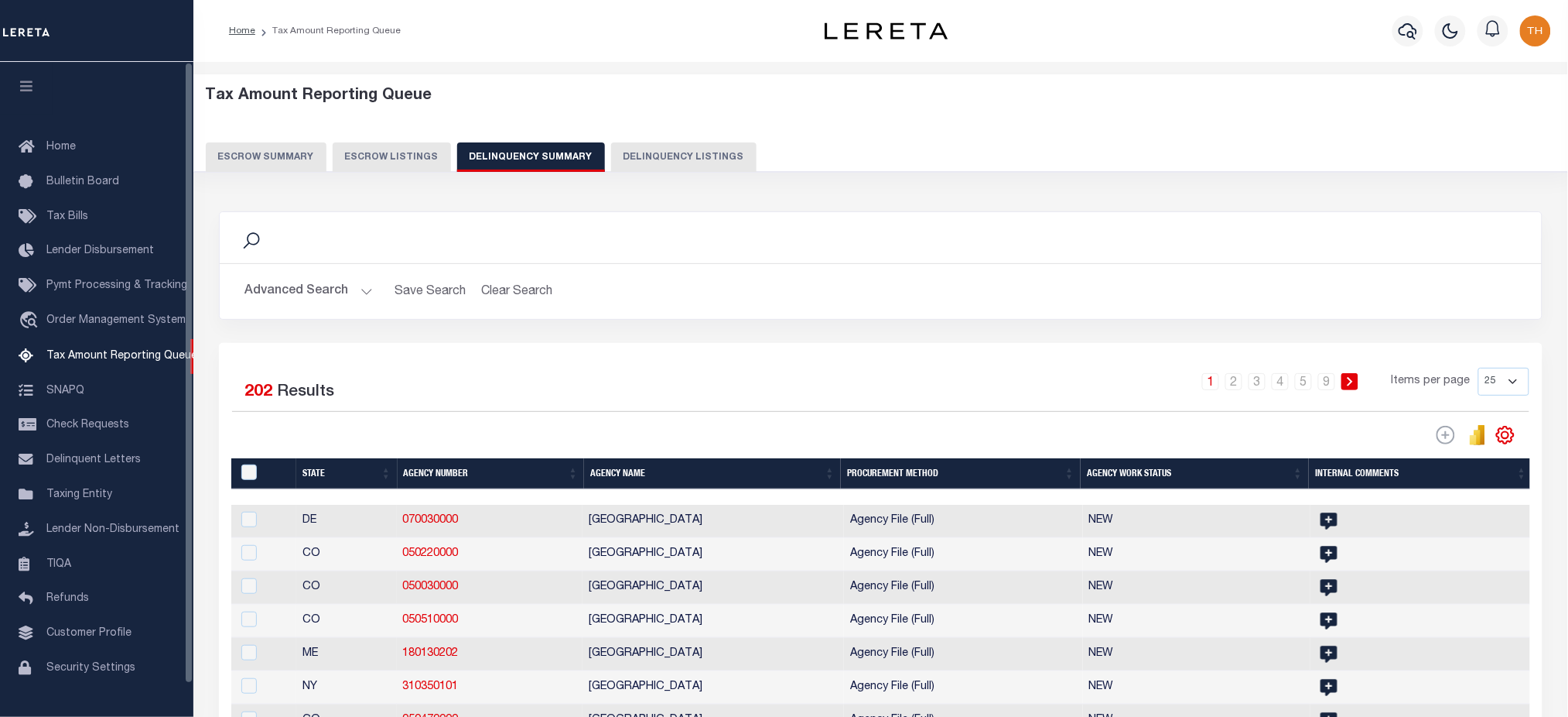
click at [22, 87] on icon "button" at bounding box center [26, 86] width 18 height 14
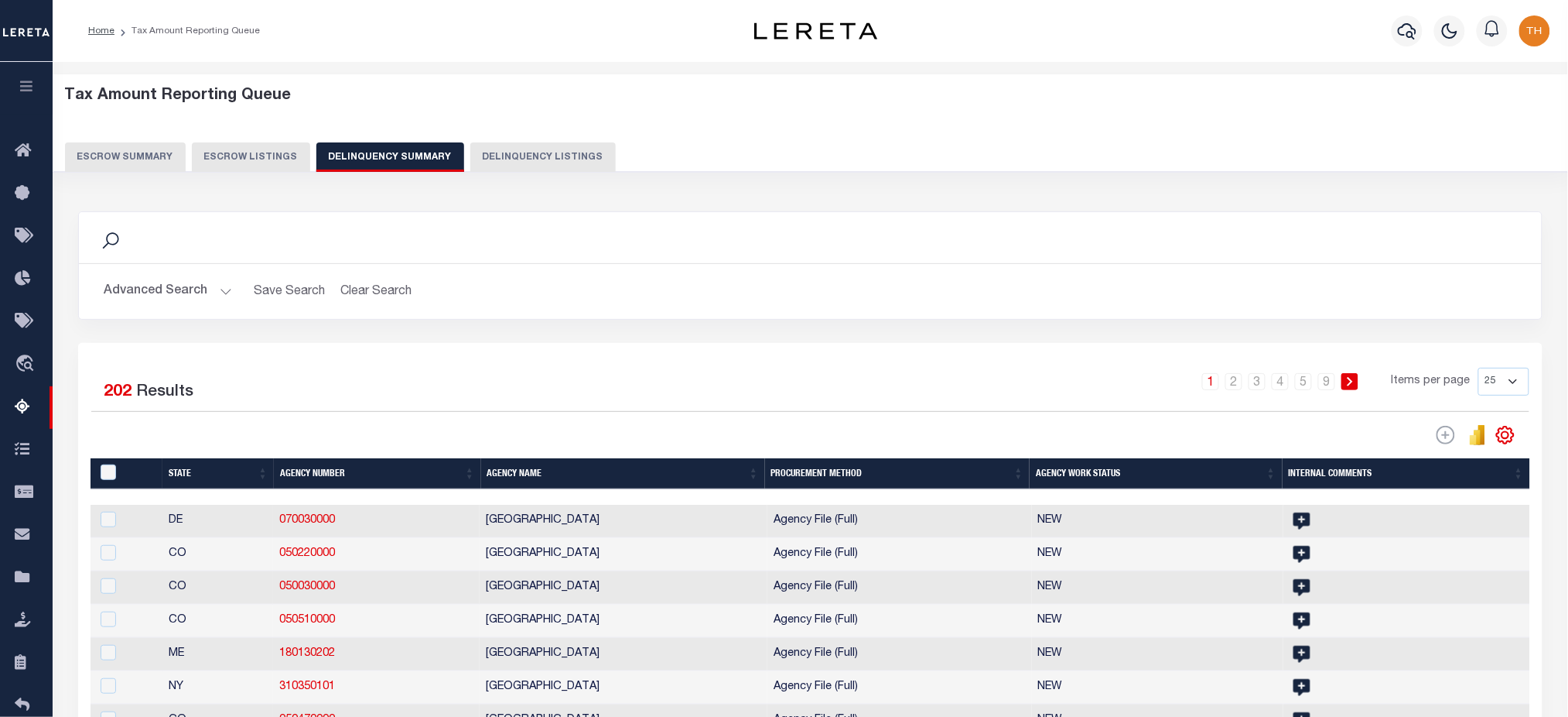
click at [565, 386] on div "1 2 3 4 5 … 9 Items per page 25 100 200 500 1000" at bounding box center [993, 387] width 1073 height 40
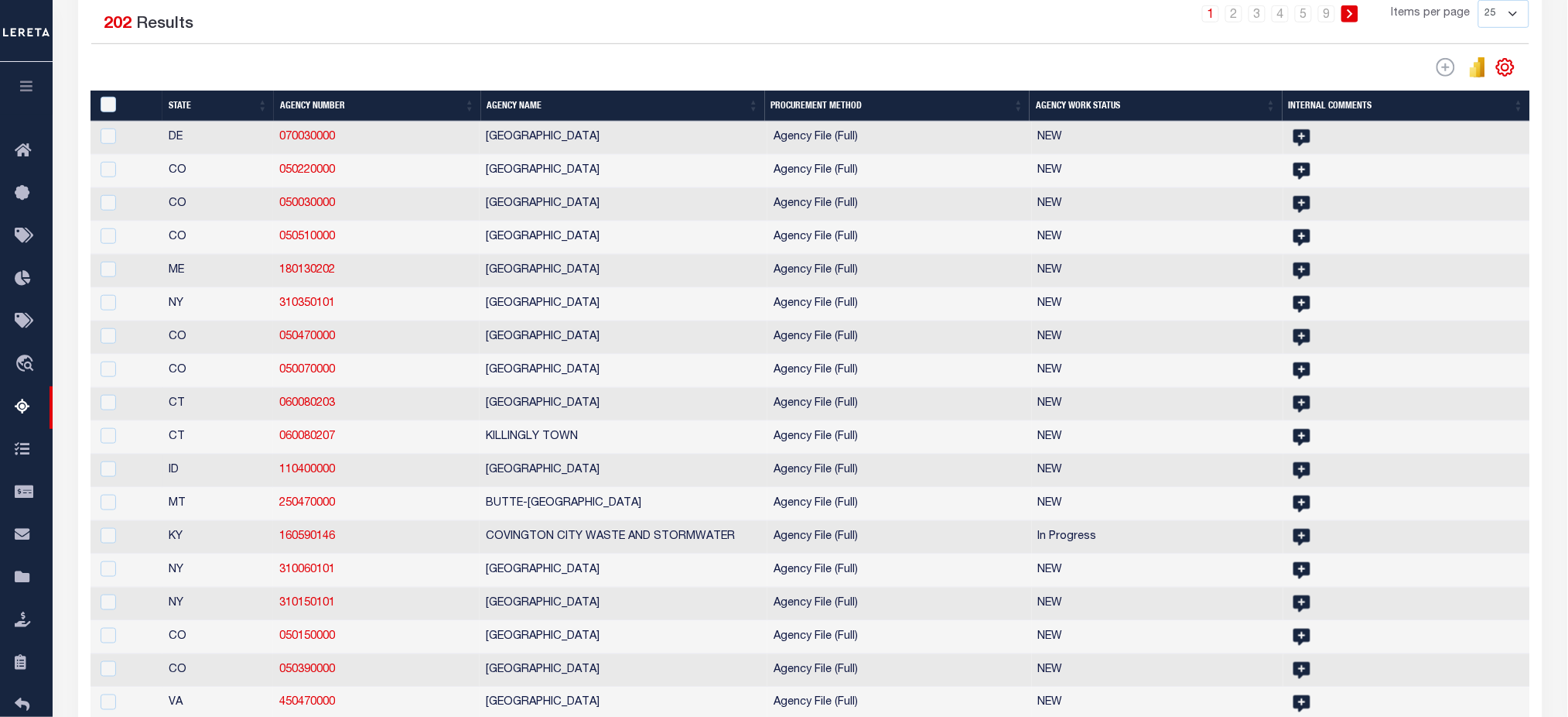
scroll to position [161, 0]
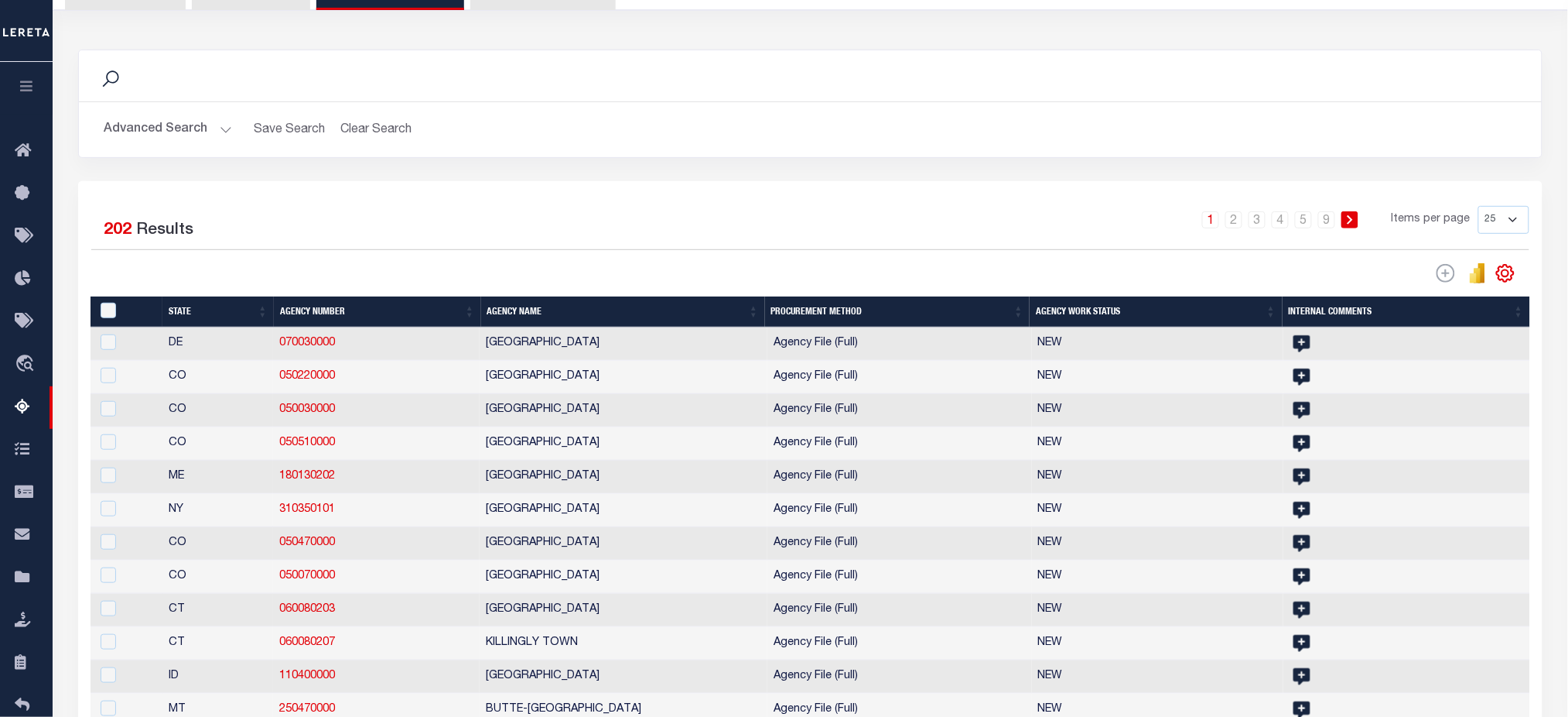
click at [1493, 275] on link at bounding box center [1505, 271] width 25 height 11
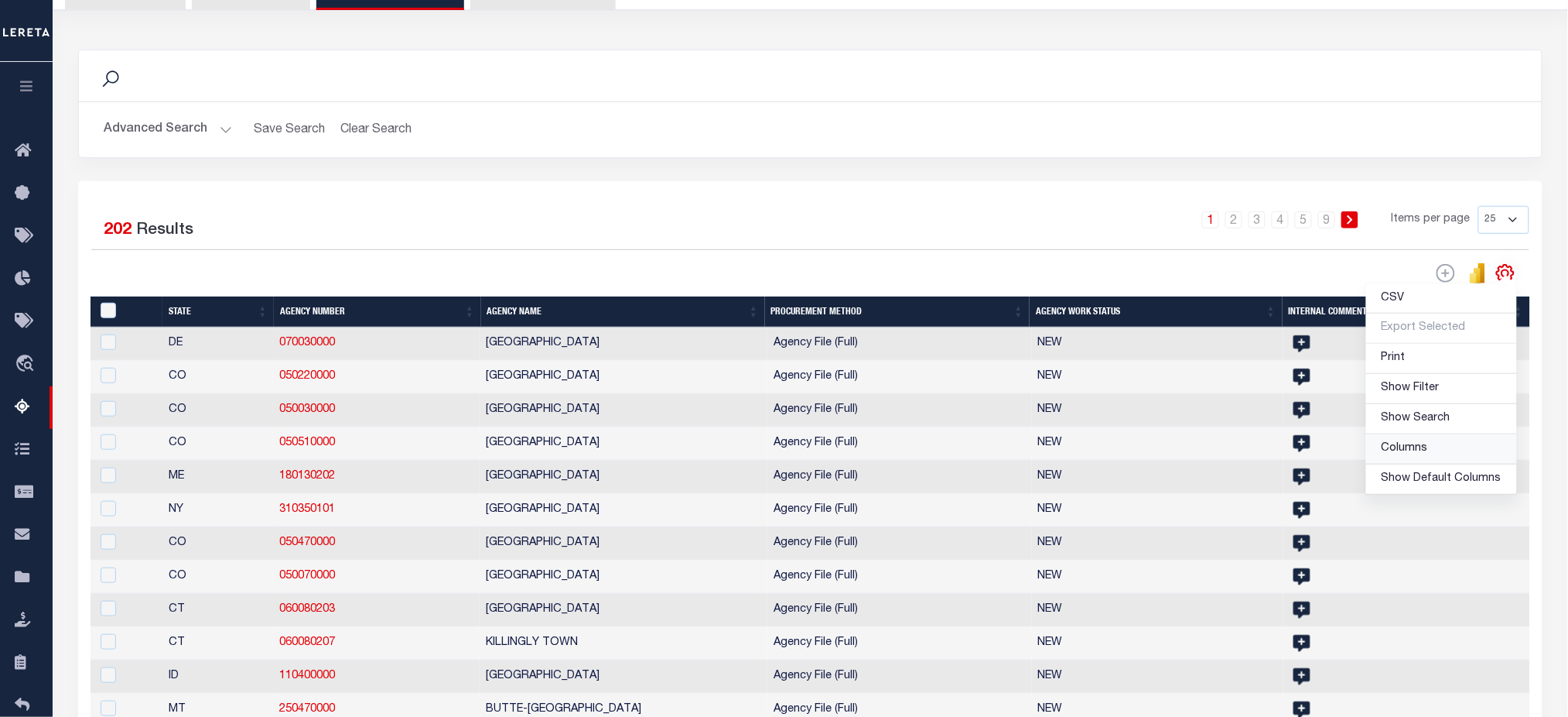
click at [1440, 444] on link "Columns" at bounding box center [1442, 449] width 151 height 31
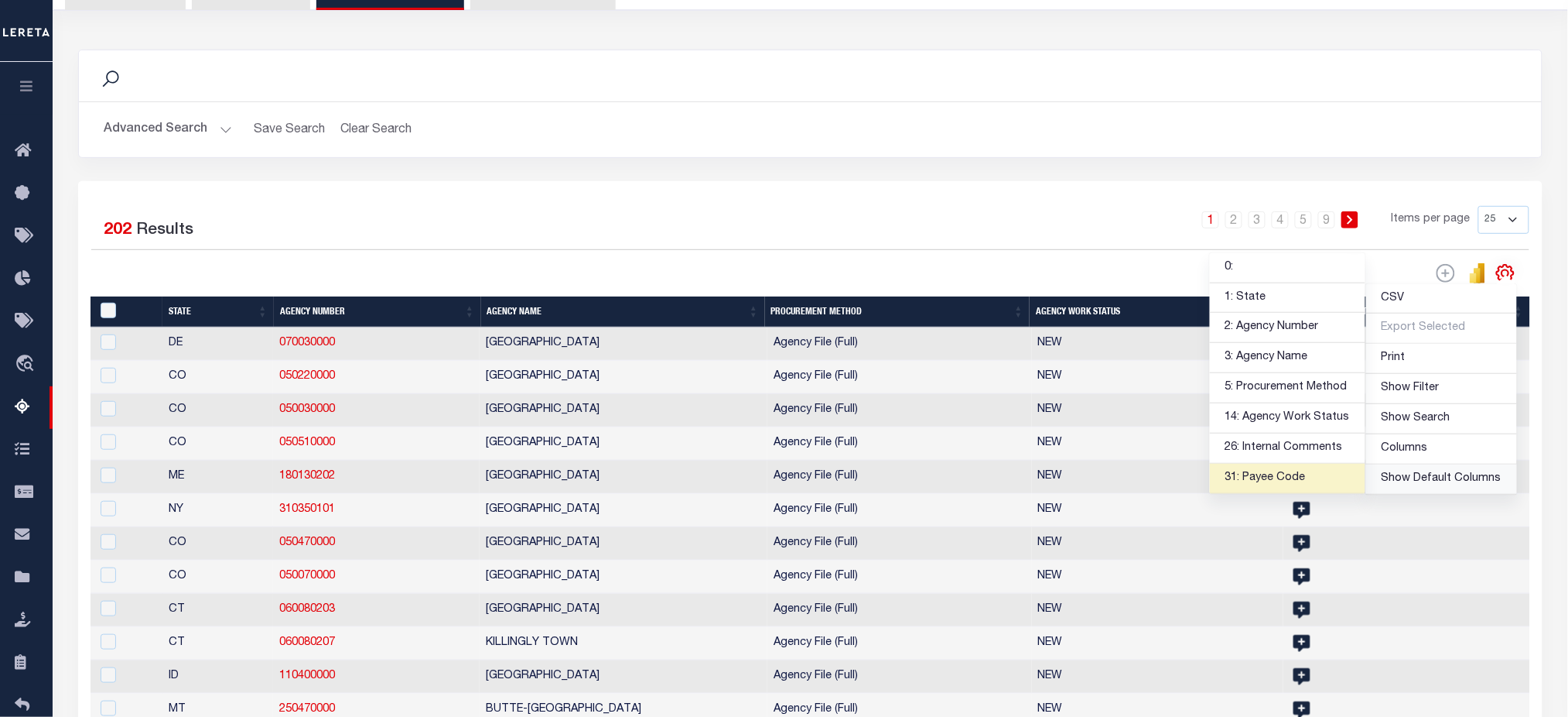
click at [1440, 478] on span "Show Default Columns" at bounding box center [1441, 478] width 120 height 11
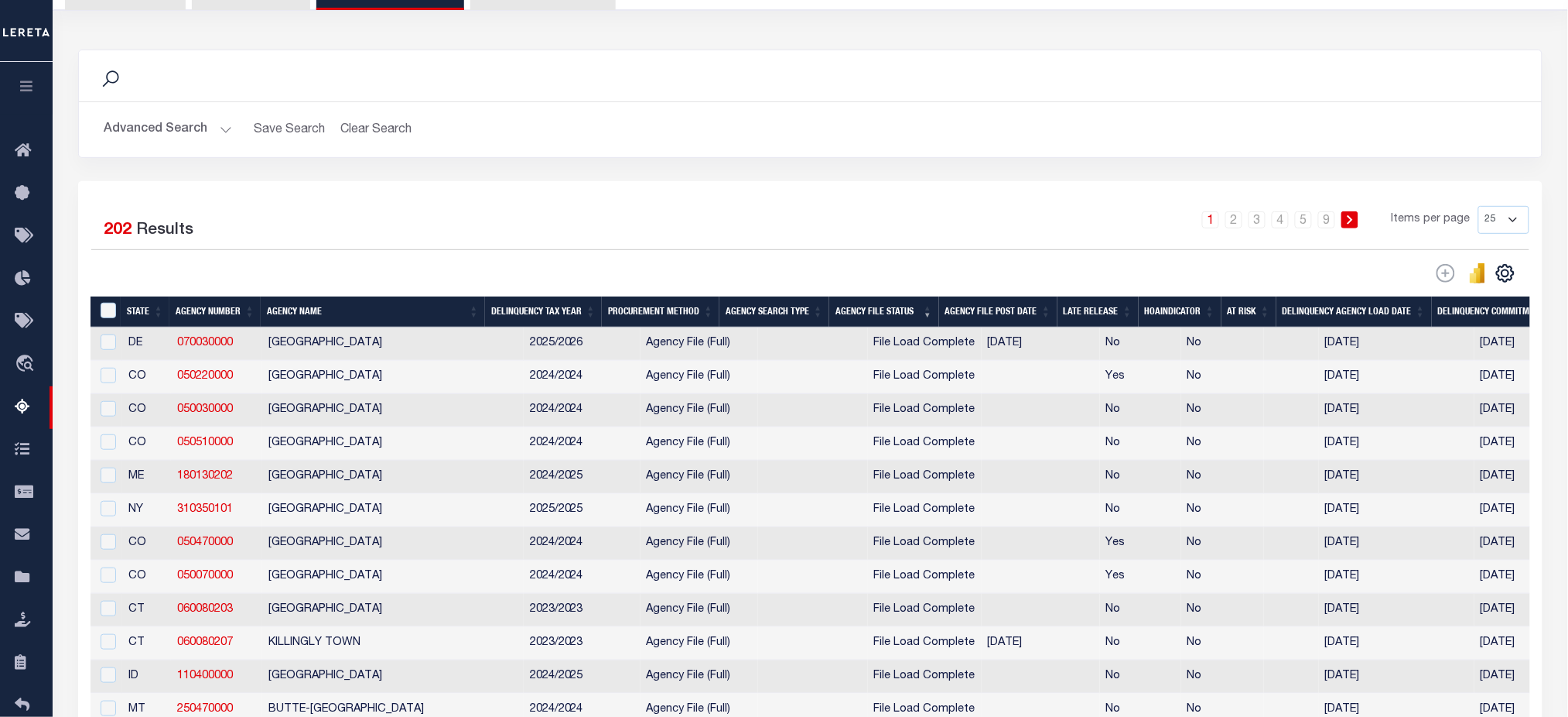
click at [809, 251] on div "Selected 202 Results 1 2 3 4 5 … 9 Items per page 25 100 200 500 1000" at bounding box center [810, 245] width 1463 height 78
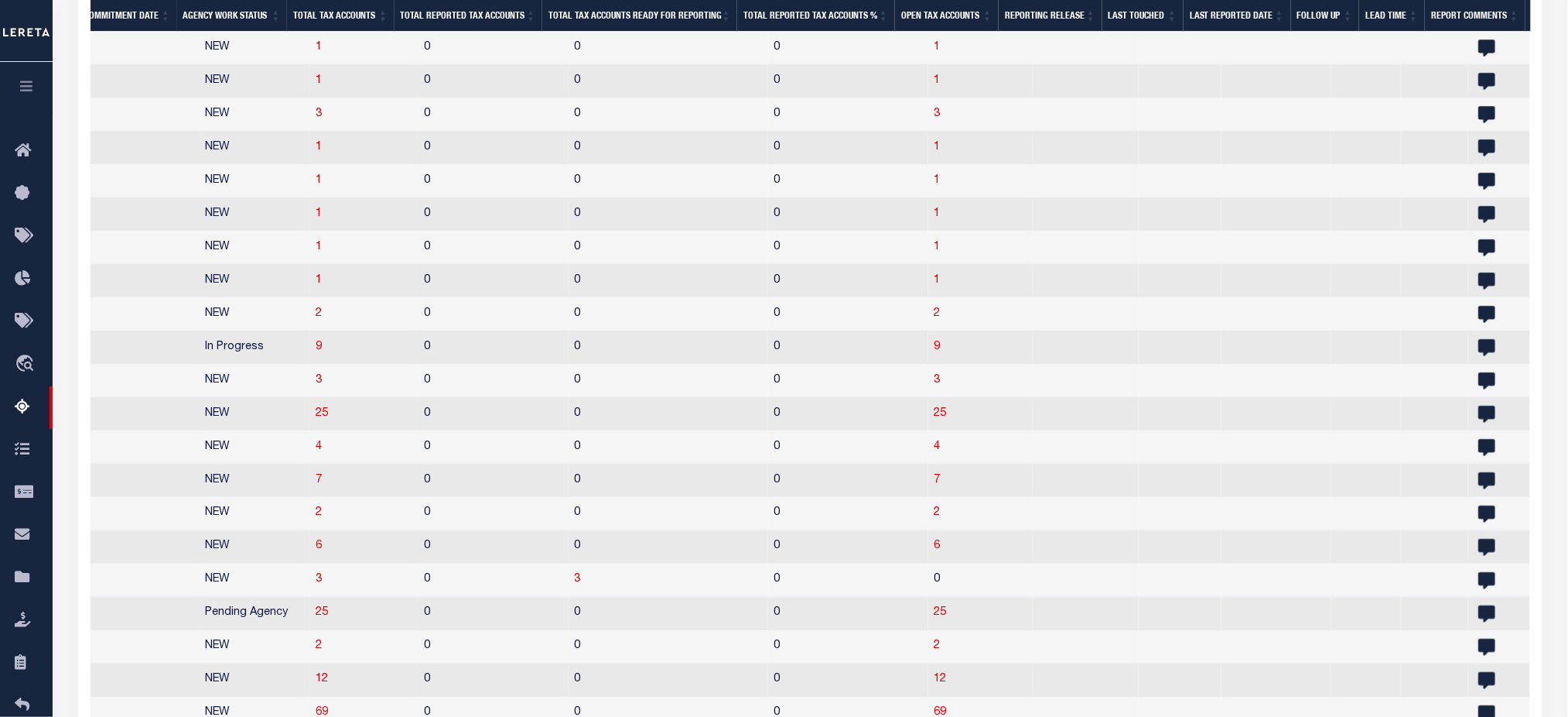
scroll to position [378, 0]
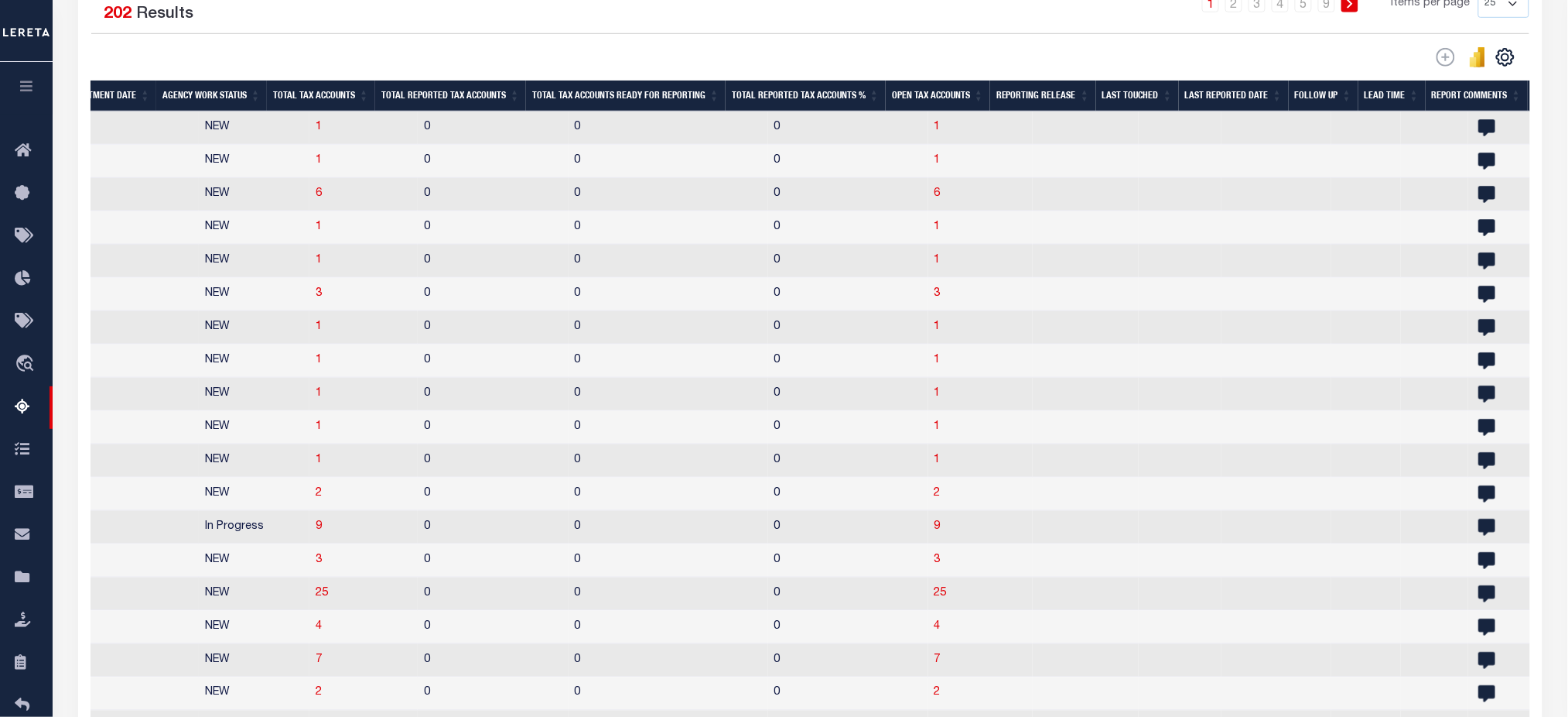
click at [921, 92] on th "Open Tax Accounts" at bounding box center [937, 96] width 104 height 31
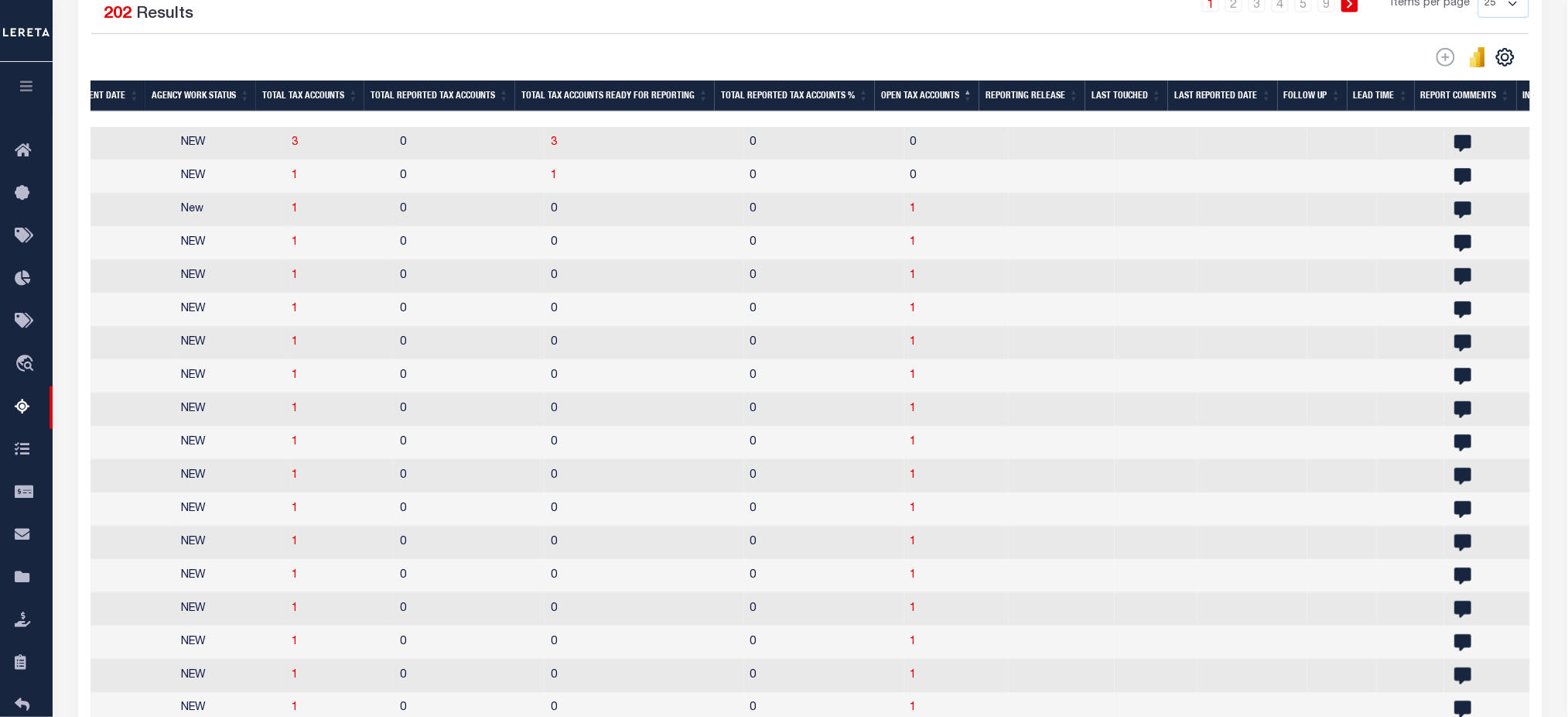
click at [921, 92] on th "Open Tax Accounts" at bounding box center [927, 96] width 104 height 31
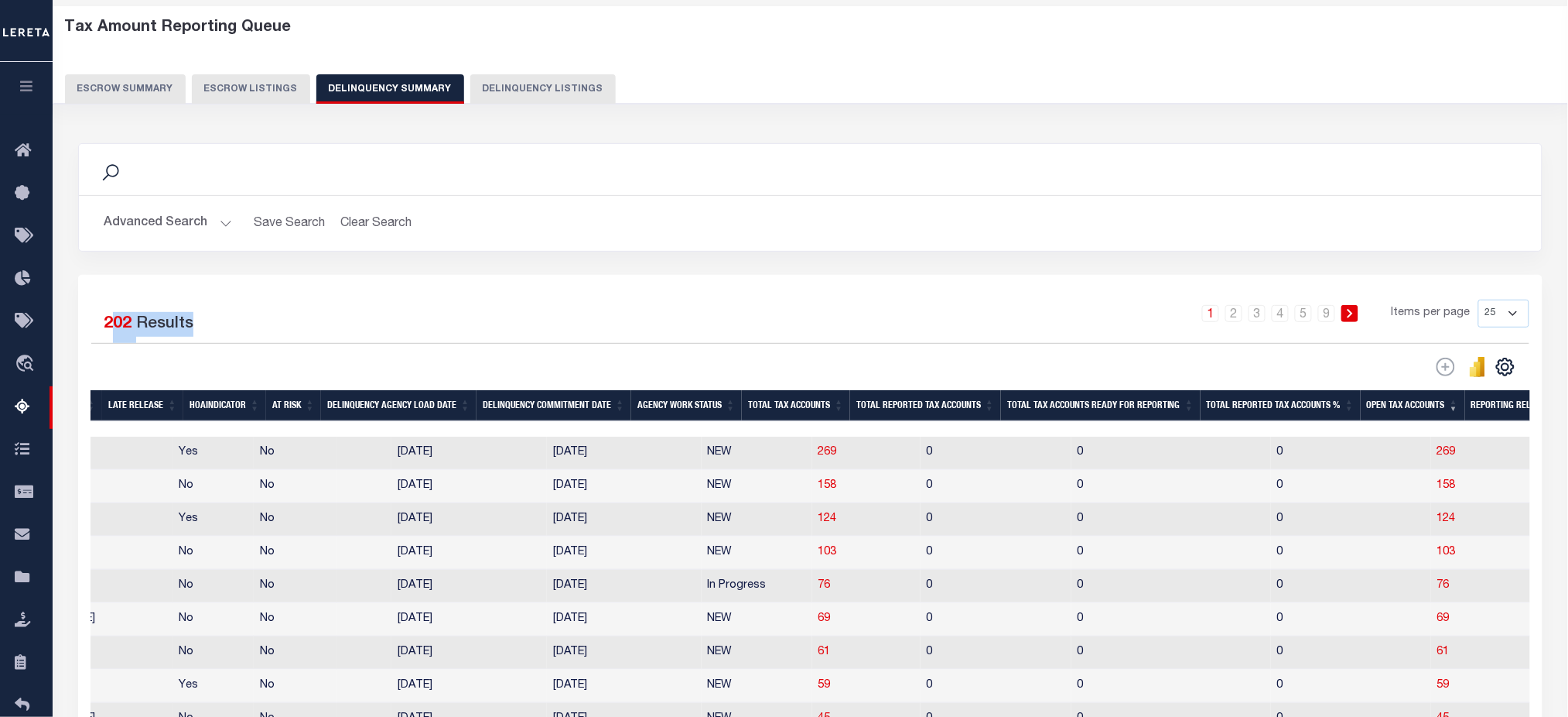
drag, startPoint x: 110, startPoint y: 327, endPoint x: 270, endPoint y: 322, distance: 160.1
click at [216, 328] on div "Selected 202 Results" at bounding box center [262, 321] width 342 height 43
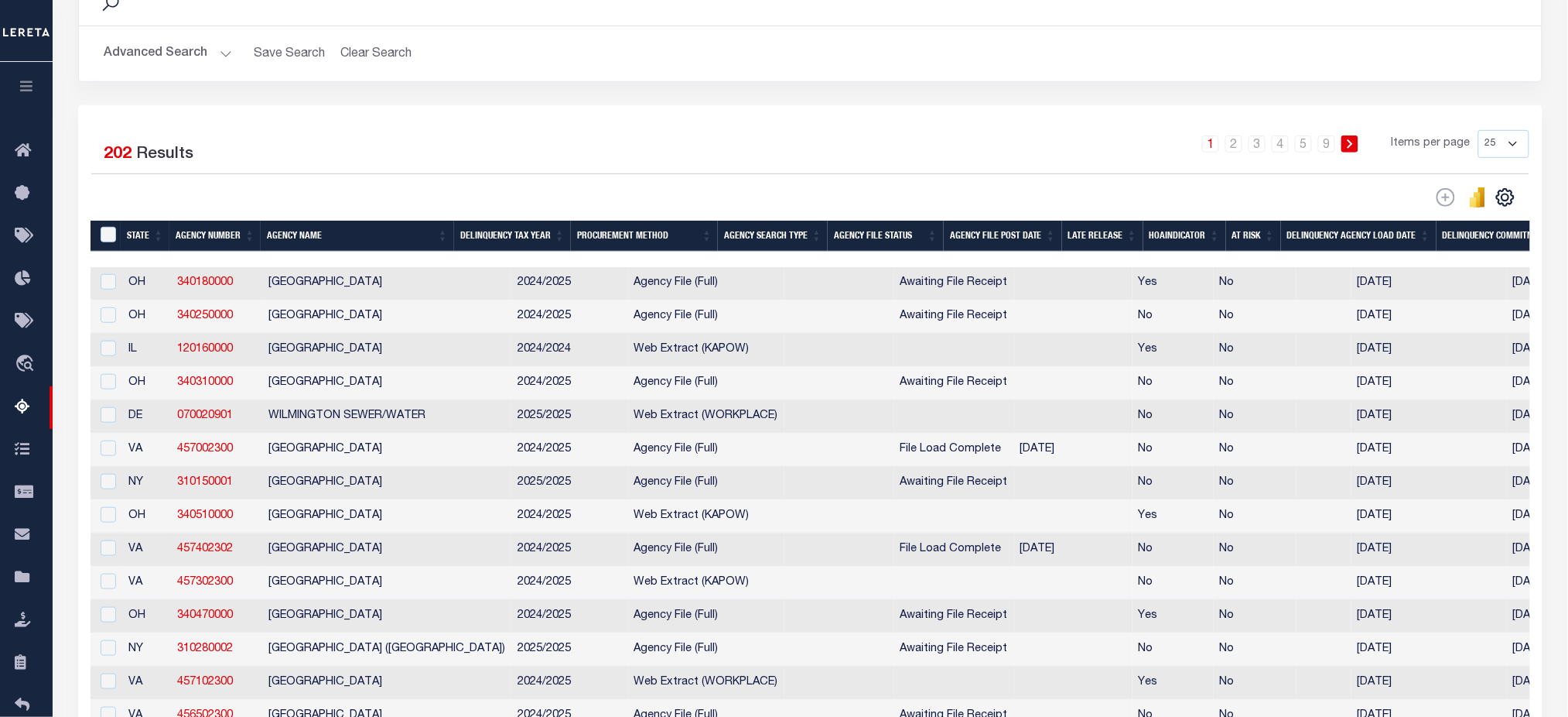
click at [750, 175] on div "Selected 202 Results 1 2 3 4 5 … 9 Items per page 25 100 200 500 1000" at bounding box center [810, 169] width 1463 height 78
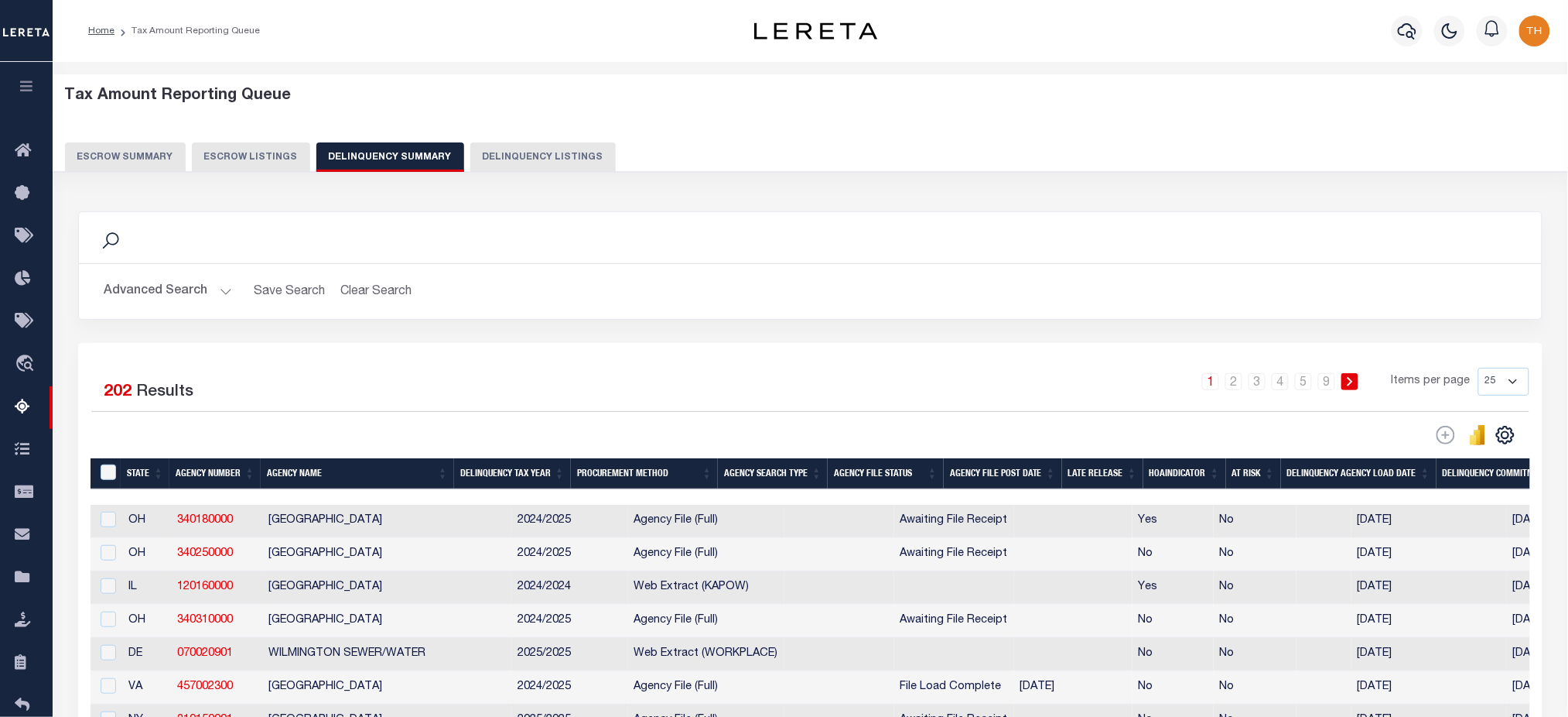
click at [22, 77] on button "button" at bounding box center [26, 88] width 53 height 53
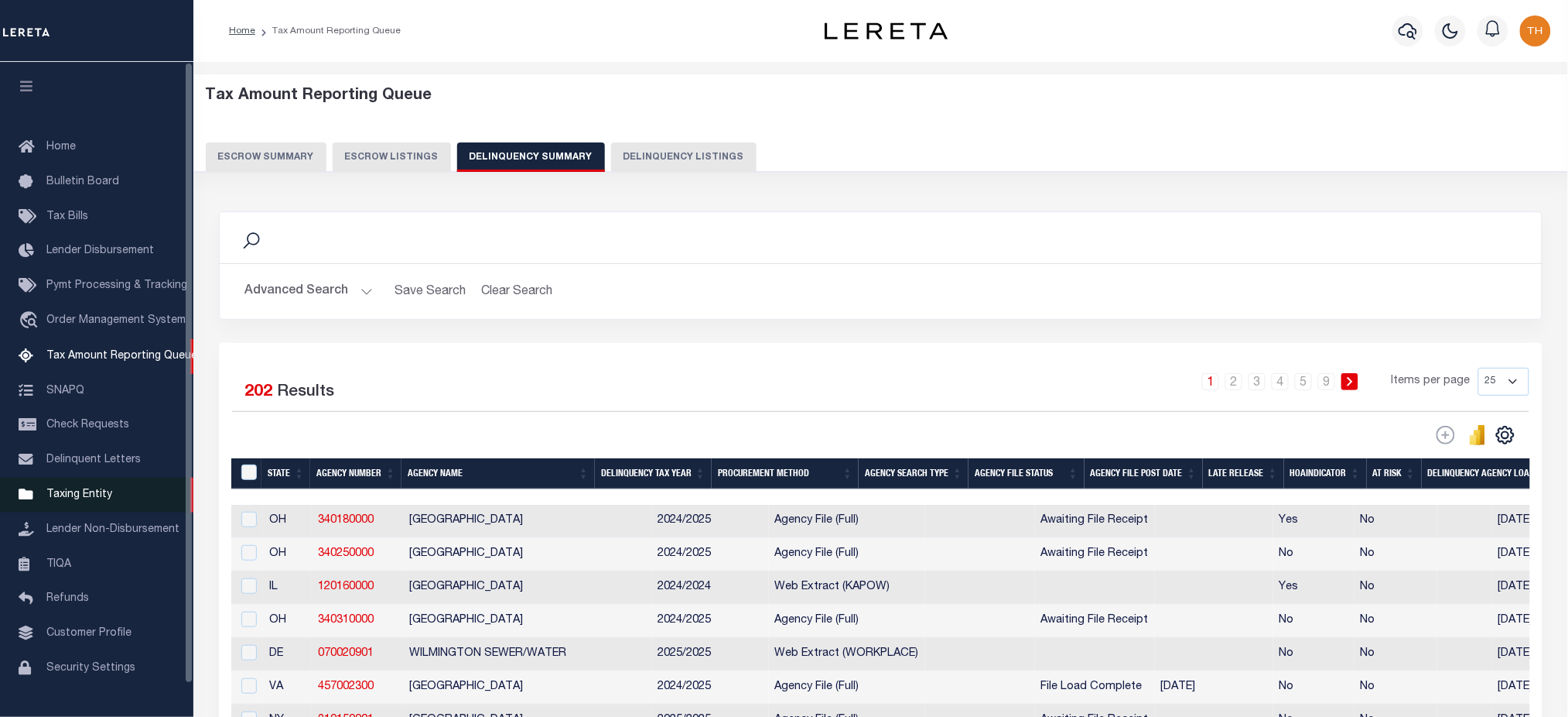
click at [75, 500] on span "Taxing Entity" at bounding box center [79, 494] width 65 height 11
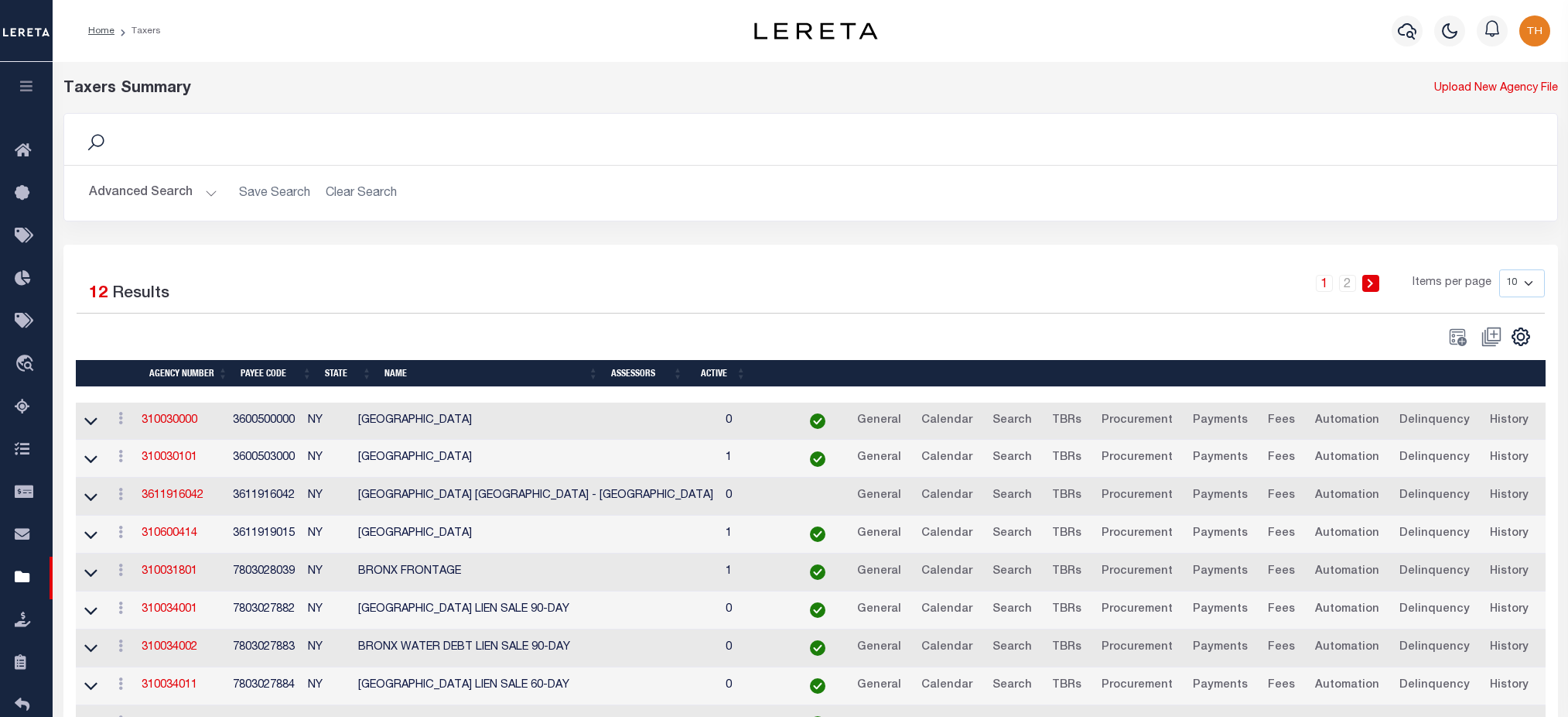
select select
click at [176, 183] on button "Advanced Search" at bounding box center [153, 194] width 128 height 31
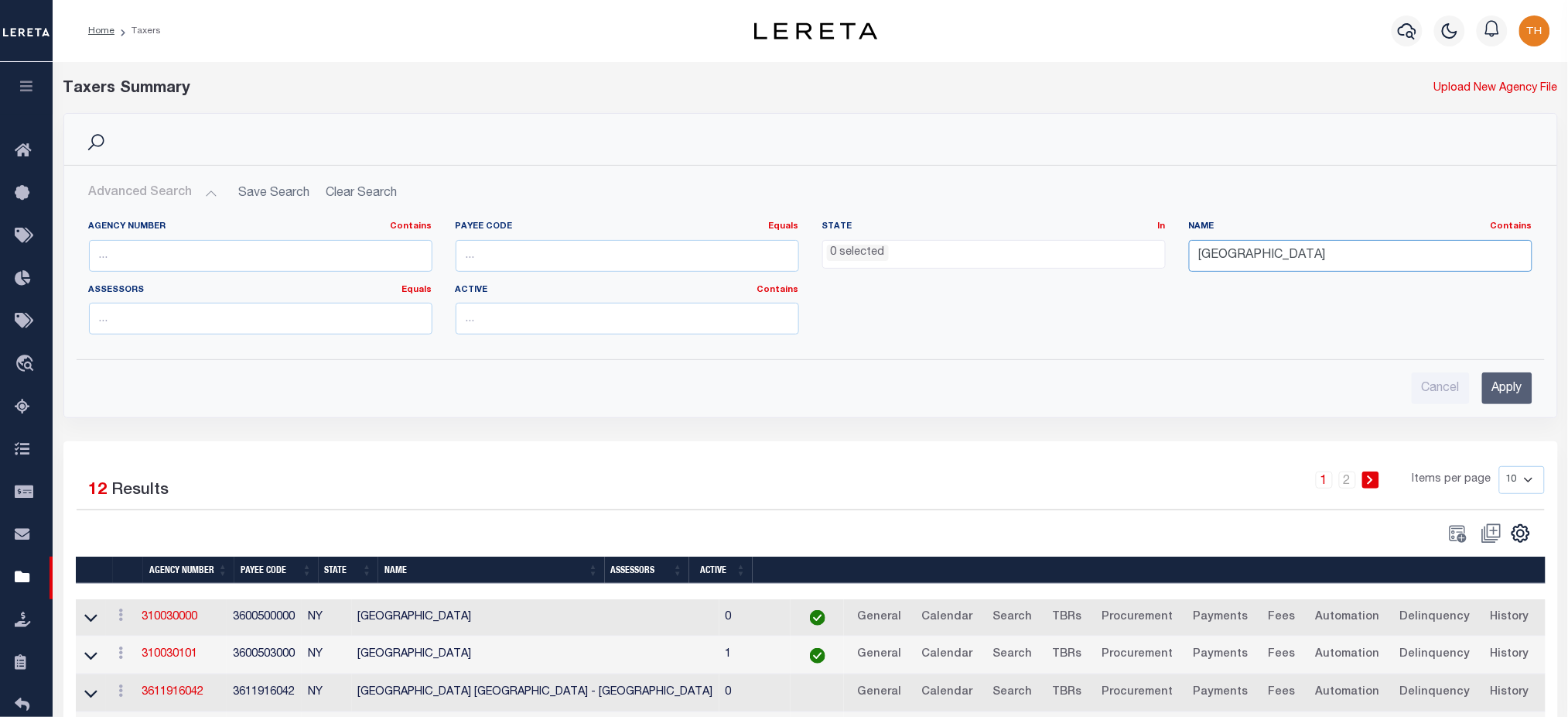
drag, startPoint x: 1253, startPoint y: 253, endPoint x: 1117, endPoint y: 257, distance: 136.1
click at [1125, 257] on div "Agency Number Contains Contains Is Payee Code Equals Equals Is Not Equal To Is …" at bounding box center [811, 284] width 1467 height 127
click at [277, 242] on input "text" at bounding box center [261, 255] width 344 height 31
paste input "210820172"
type input "210820172"
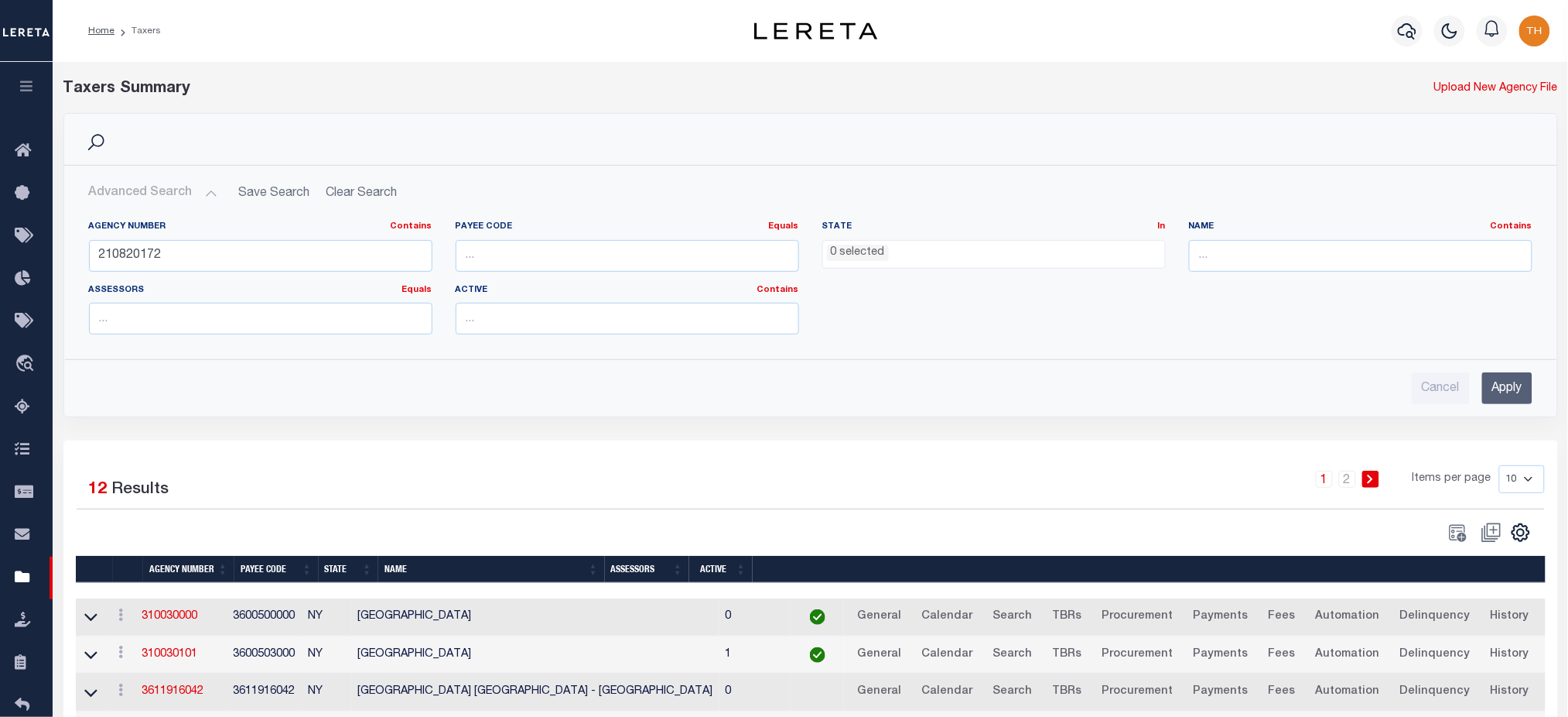
click at [1503, 397] on input "Apply" at bounding box center [1507, 387] width 50 height 31
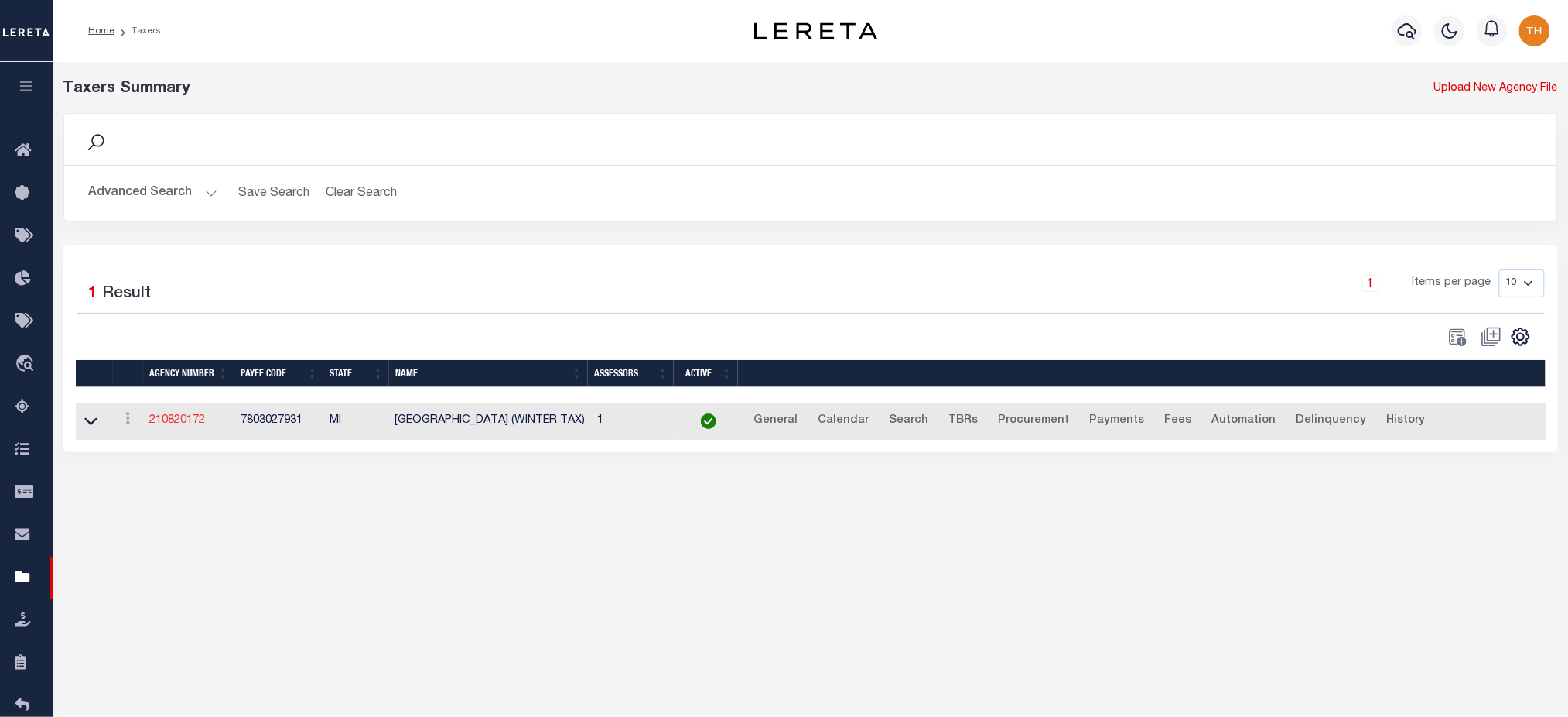
click at [190, 417] on link "210820172" at bounding box center [177, 420] width 56 height 11
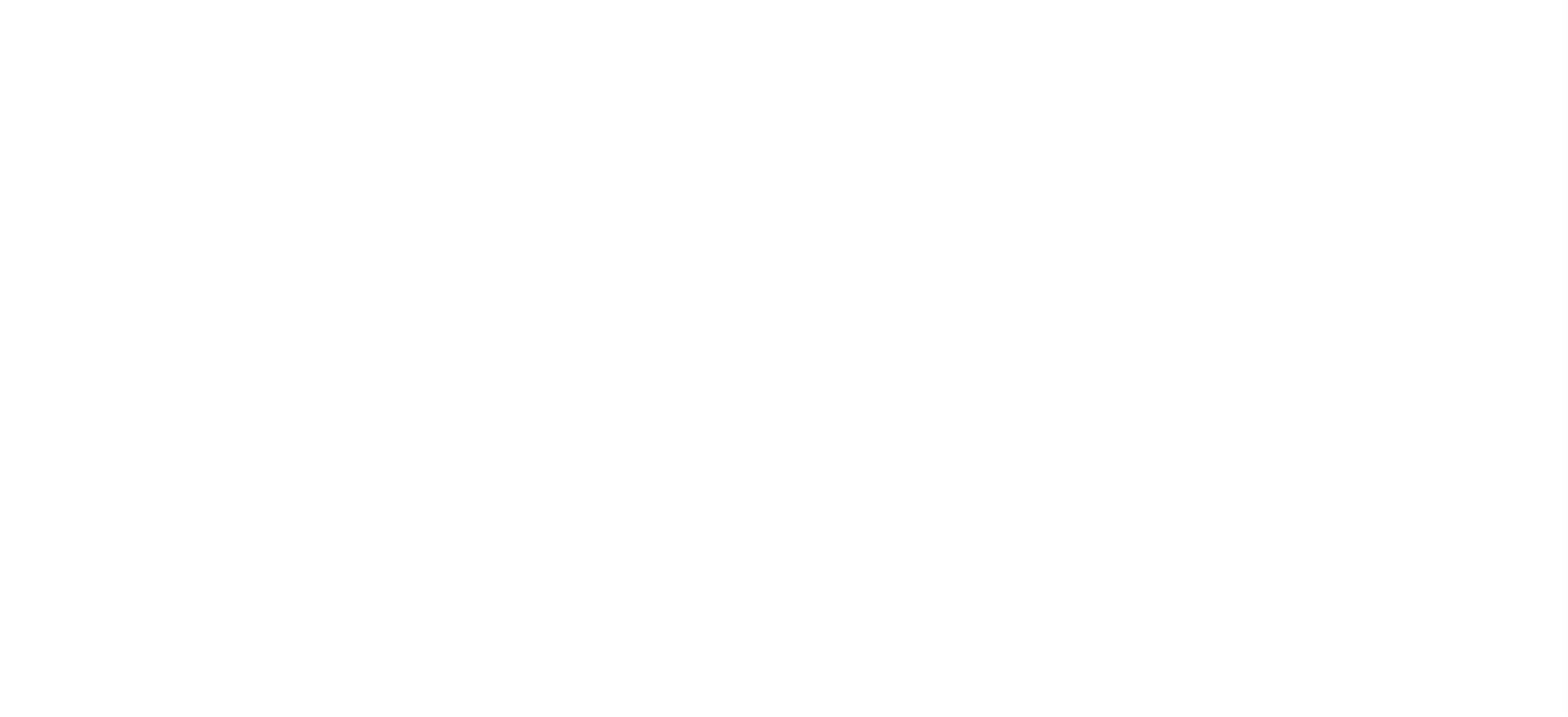
select select
checkbox input "false"
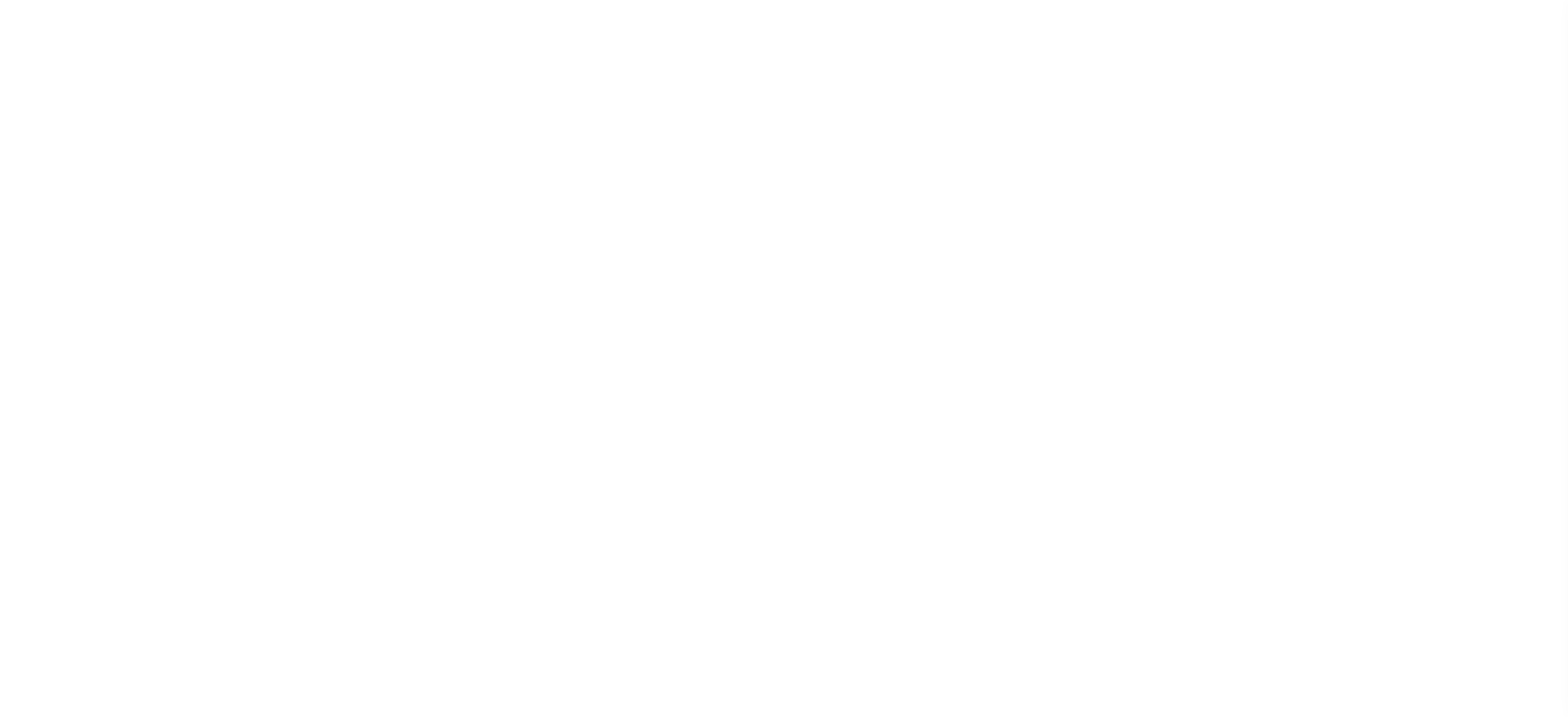
checkbox input "false"
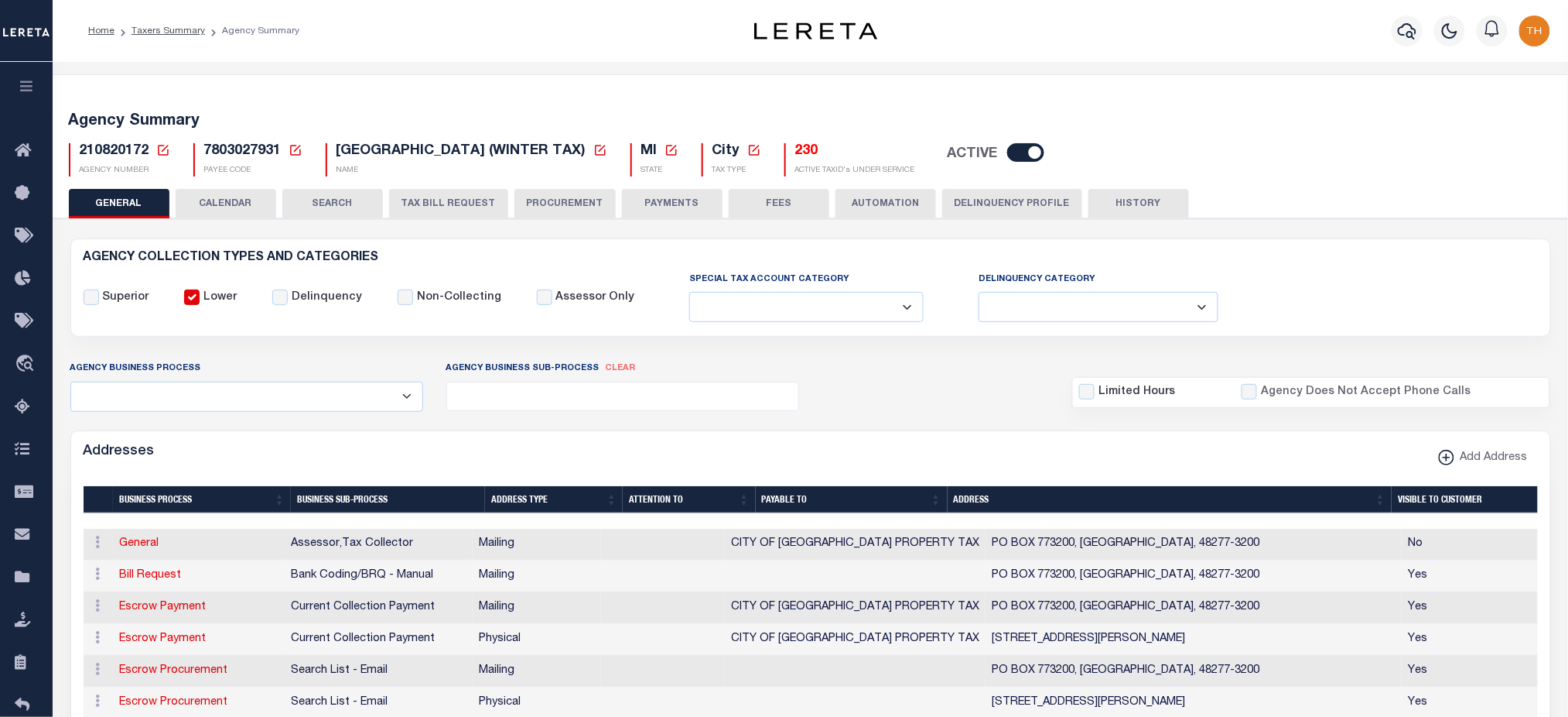
click at [795, 156] on h5 "230" at bounding box center [855, 152] width 120 height 17
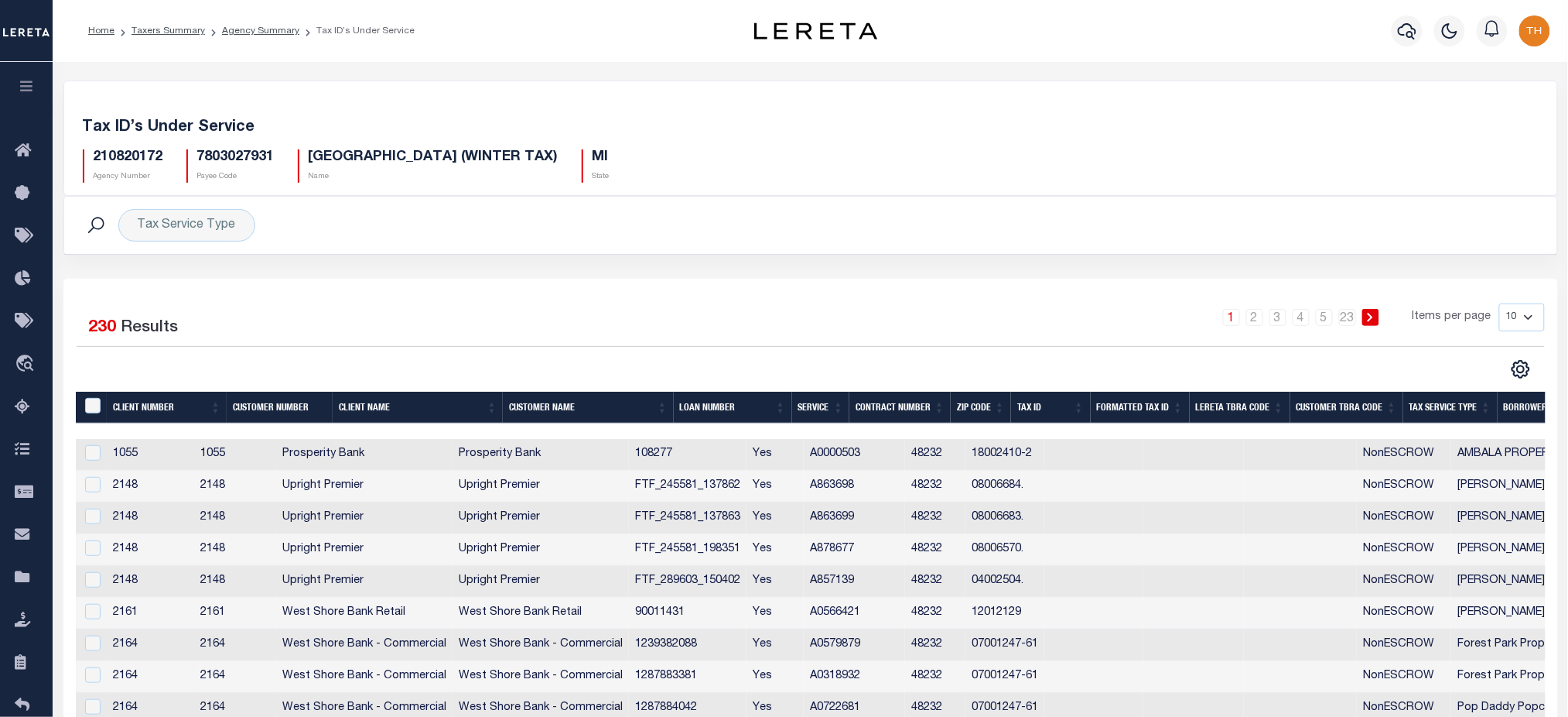
click at [124, 158] on h5 "210820172" at bounding box center [128, 158] width 70 height 17
click at [264, 31] on link "Agency Summary" at bounding box center [261, 31] width 77 height 9
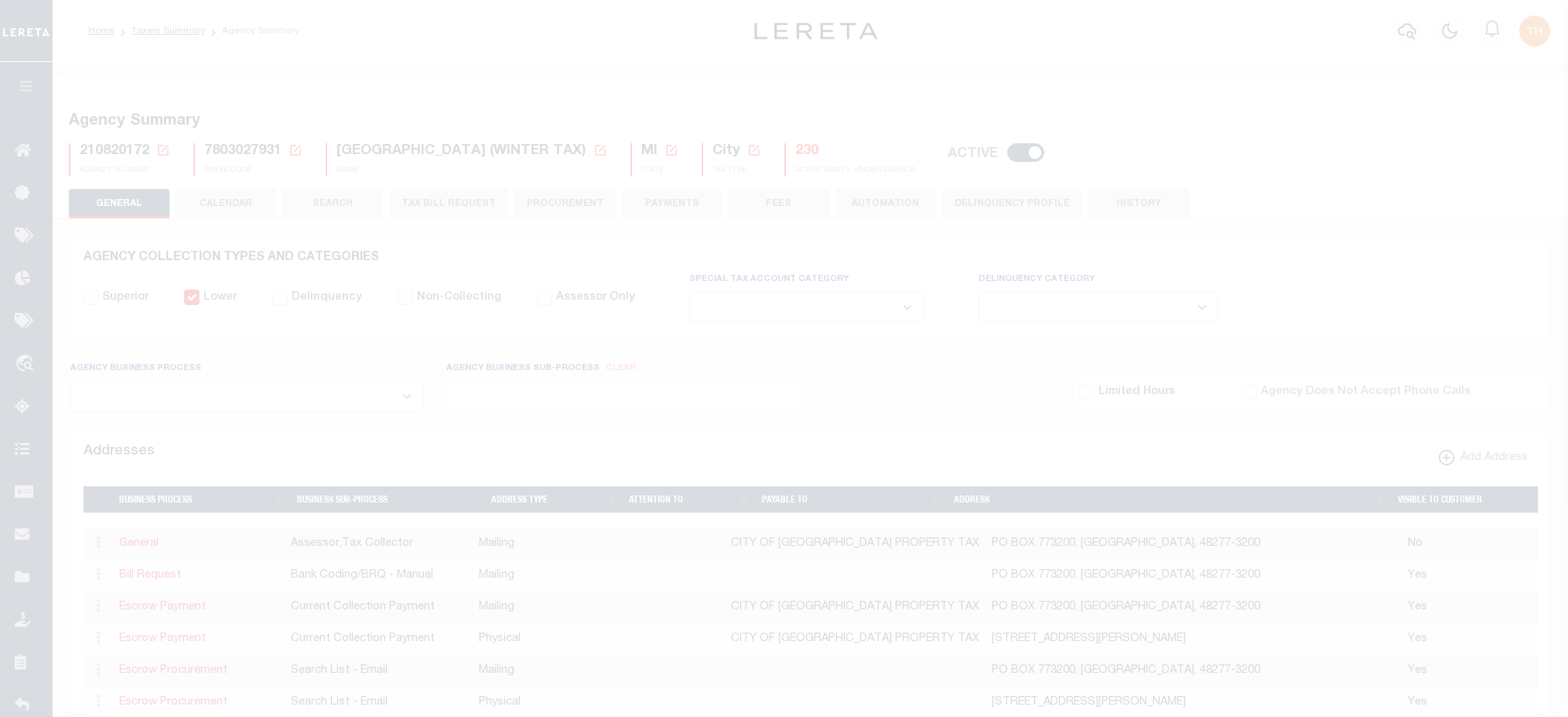
select select
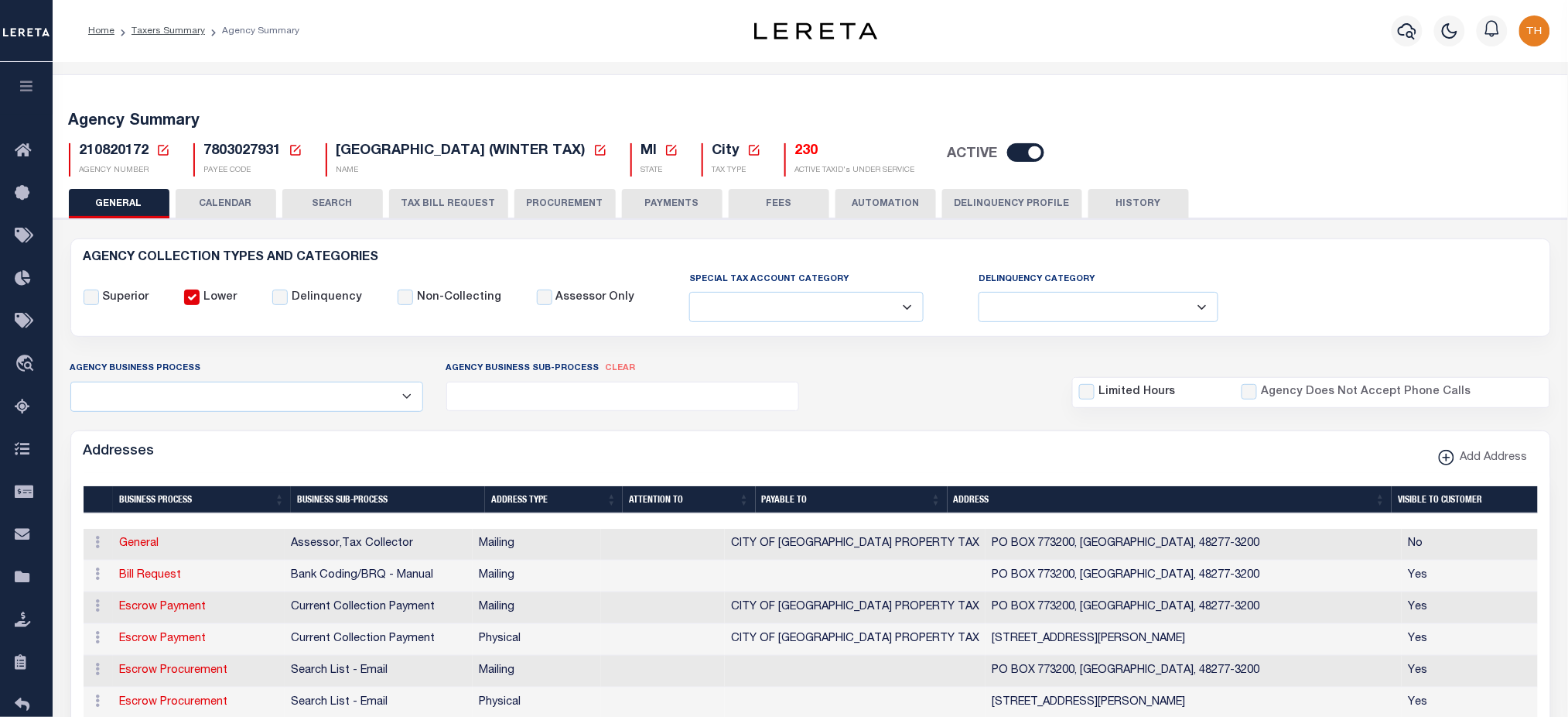
click at [205, 212] on button "CALENDAR" at bounding box center [226, 203] width 100 height 30
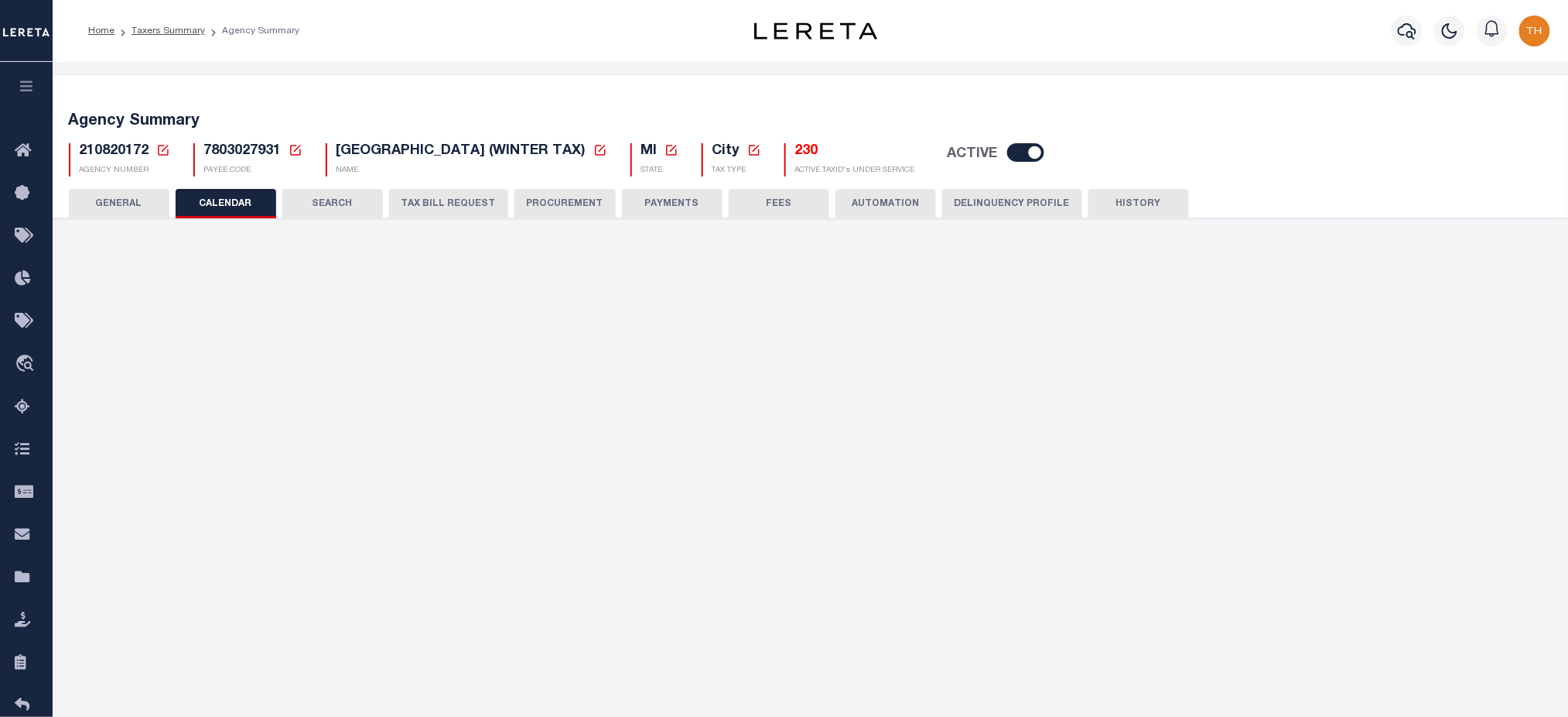
checkbox input "false"
type input "1"
